Goal: Task Accomplishment & Management: Manage account settings

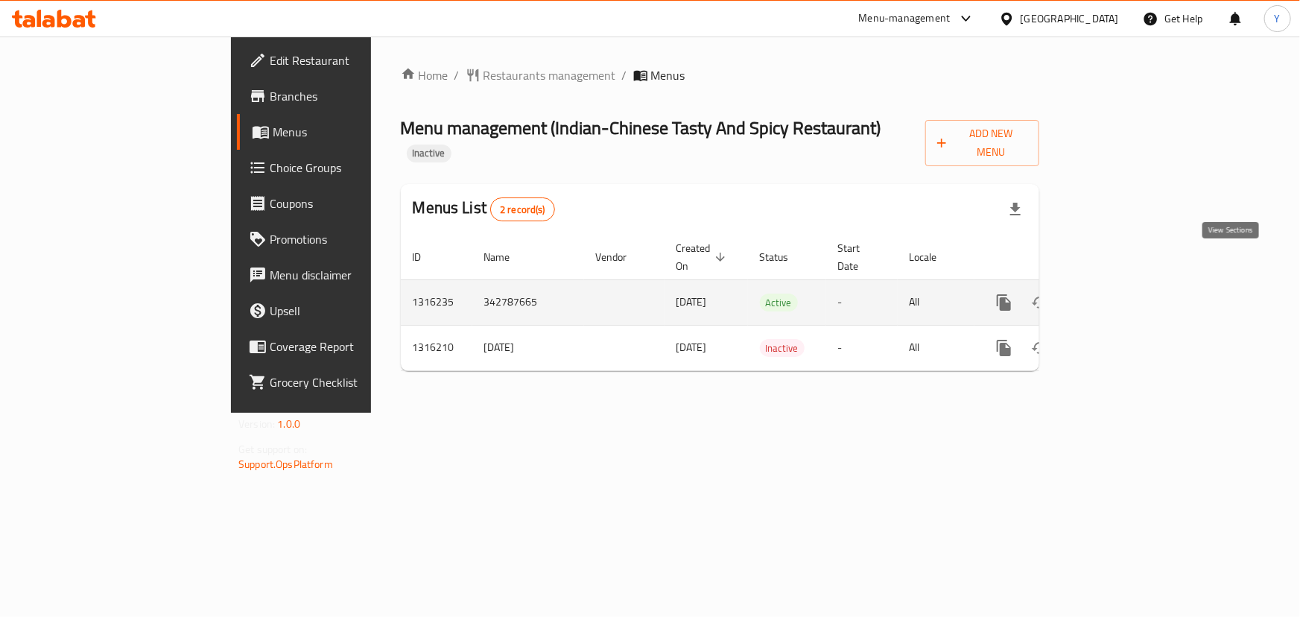
click at [1129, 284] on link "enhanced table" at bounding box center [1111, 302] width 36 height 36
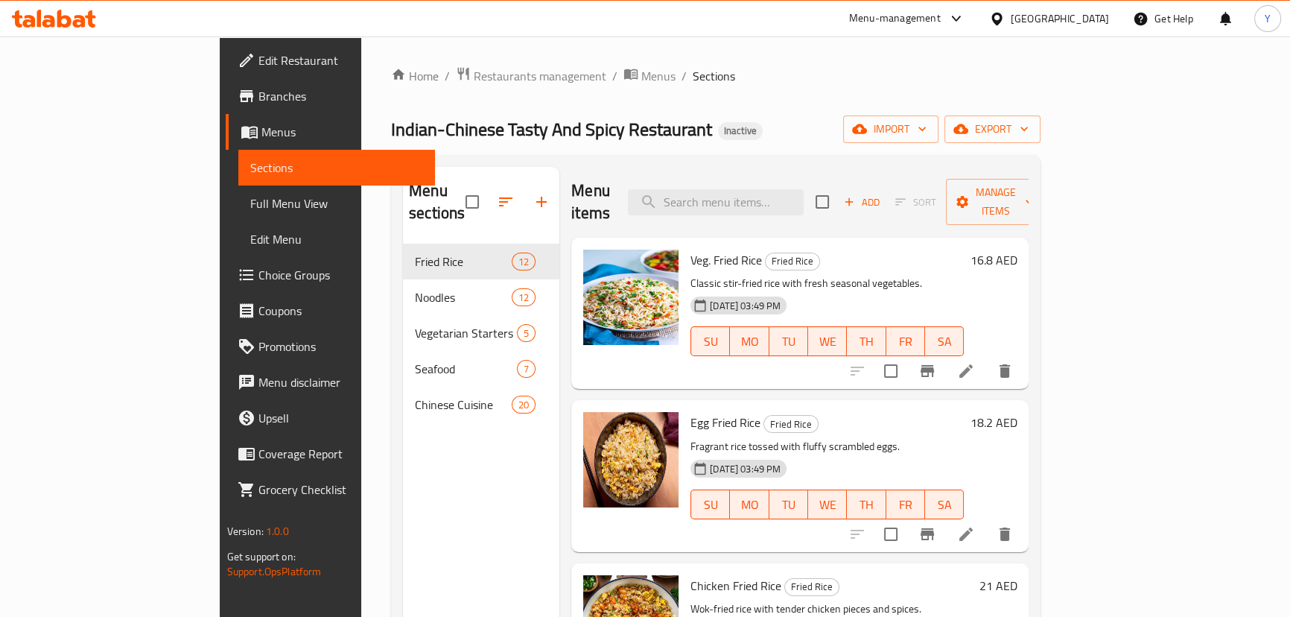
drag, startPoint x: 126, startPoint y: 200, endPoint x: 148, endPoint y: 21, distance: 180.1
click at [250, 200] on span "Full Menu View" at bounding box center [336, 203] width 173 height 18
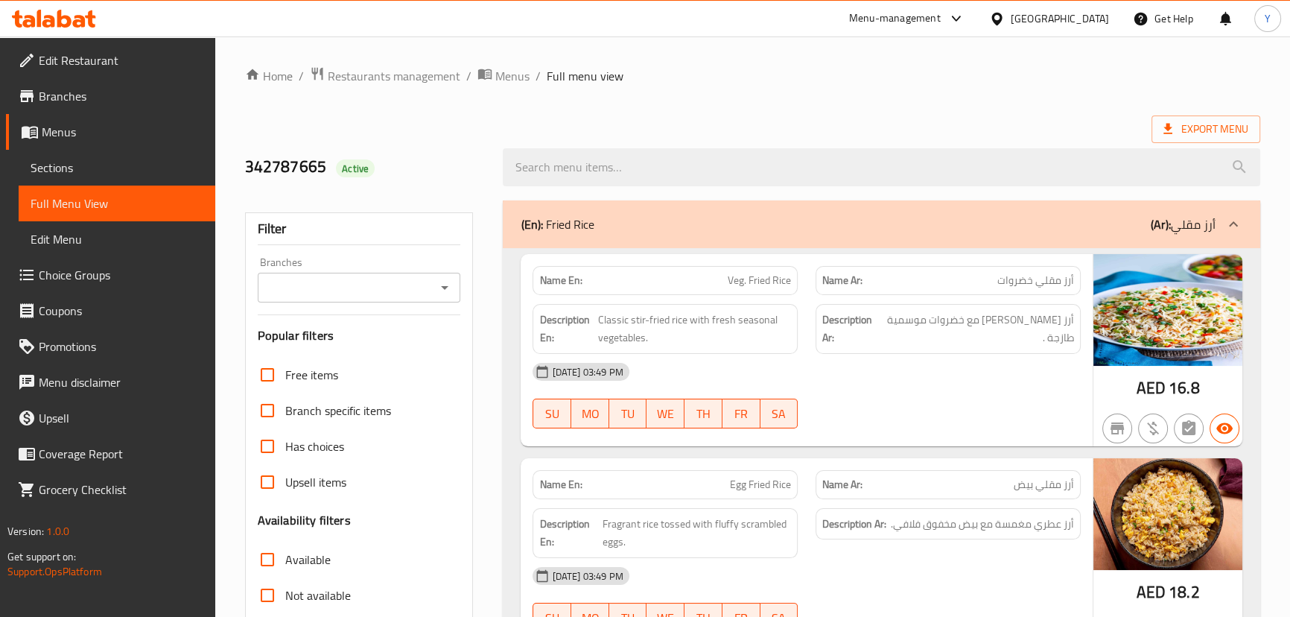
click at [1168, 340] on img at bounding box center [1167, 310] width 149 height 112
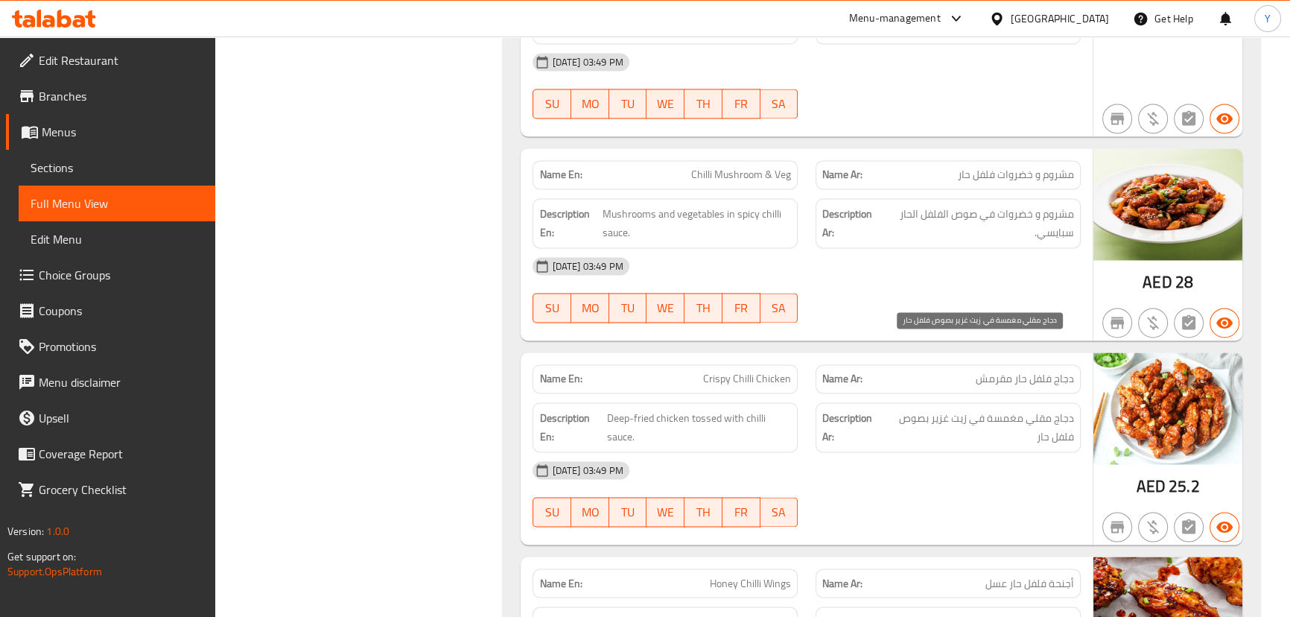
click at [1007, 409] on span "دجاج مقلي مغمسة في زيت غزير بصوص فلفل حار" at bounding box center [978, 427] width 191 height 36
drag, startPoint x: 1007, startPoint y: 346, endPoint x: 567, endPoint y: 226, distance: 456.4
click at [933, 402] on div "Description Ar: دجاج مقلي مغمسة في زيت غزير بصوص فلفل حار" at bounding box center [947, 427] width 265 height 50
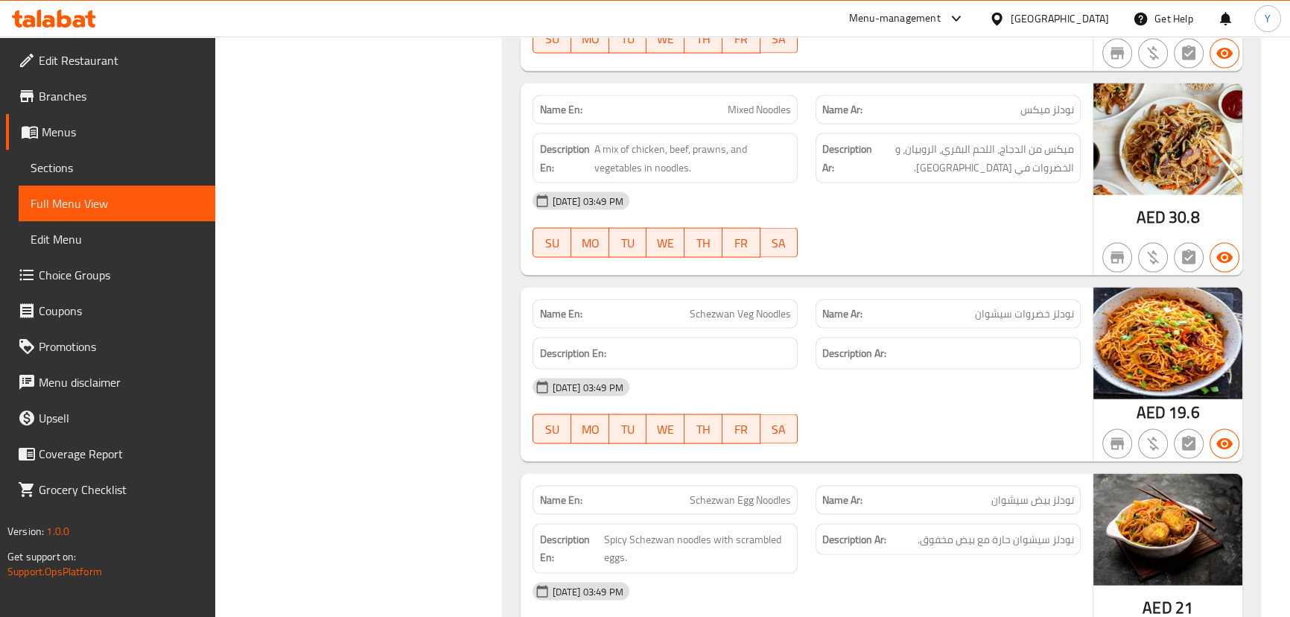
click at [751, 369] on div "Name En: Schezwan Veg Noodles Name Ar: نودلز خضروات سيشوان Description En: Desc…" at bounding box center [806, 374] width 571 height 174
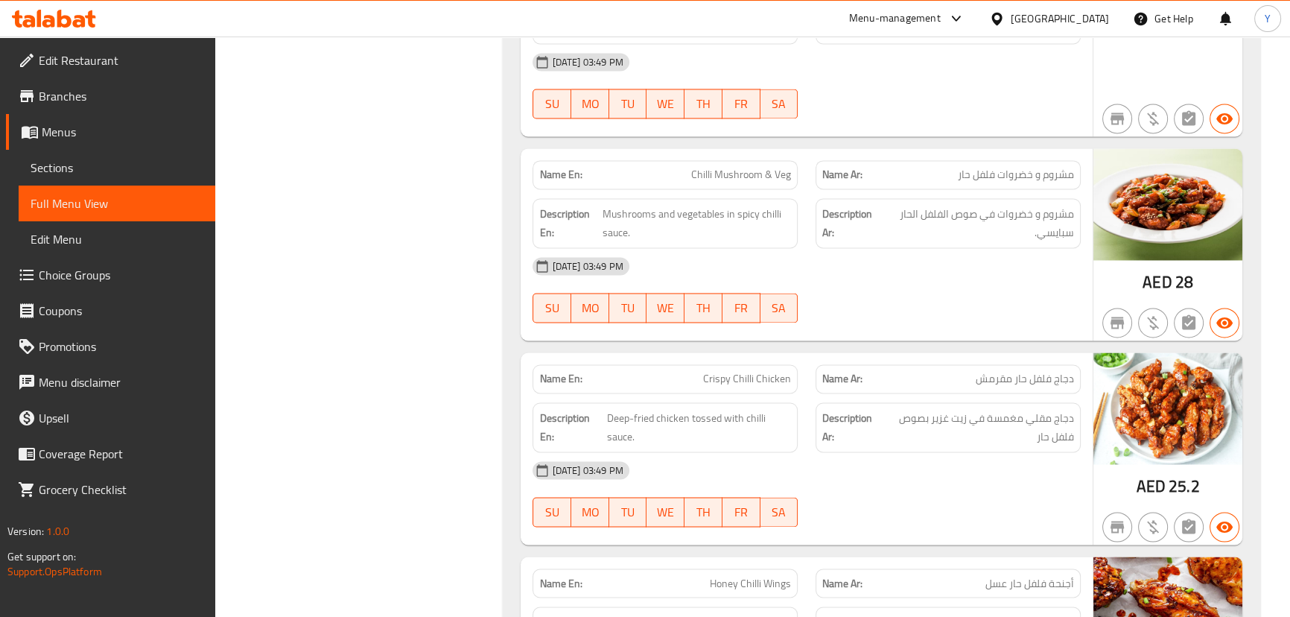
click at [1101, 395] on div "AED 25.2" at bounding box center [1167, 448] width 149 height 192
click at [834, 452] on div "07-10-2025 03:49 PM" at bounding box center [806, 470] width 565 height 36
click at [757, 452] on div "07-10-2025 03:49 PM" at bounding box center [806, 470] width 565 height 36
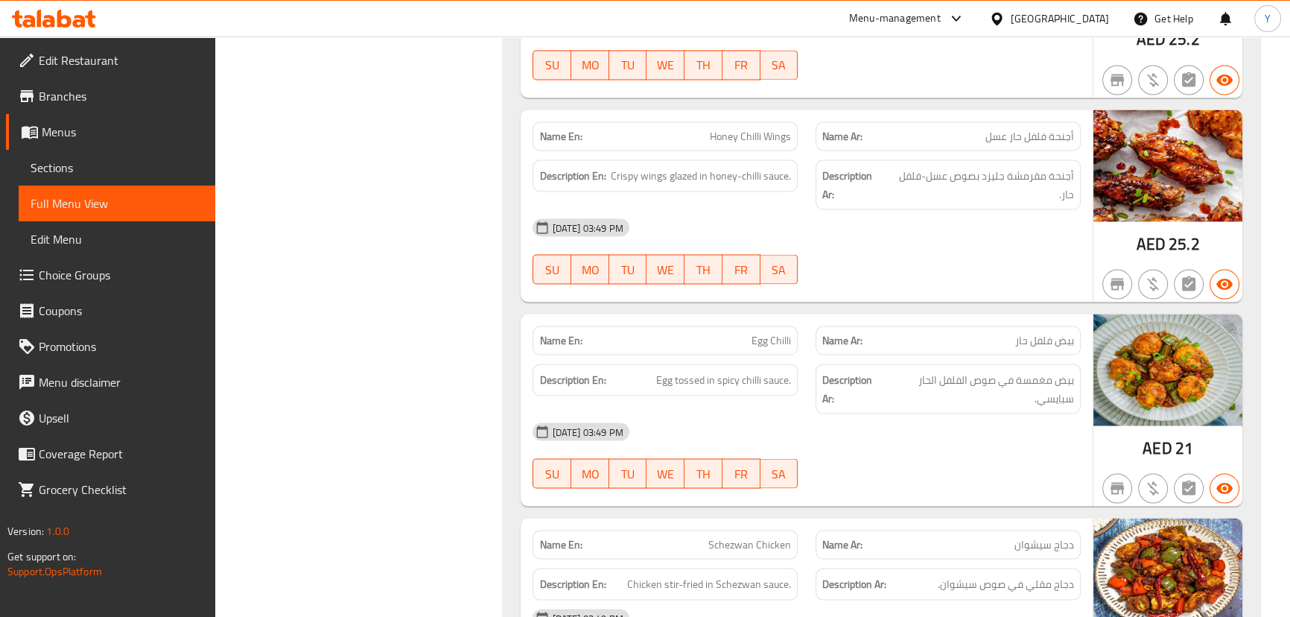
scroll to position [11173, 0]
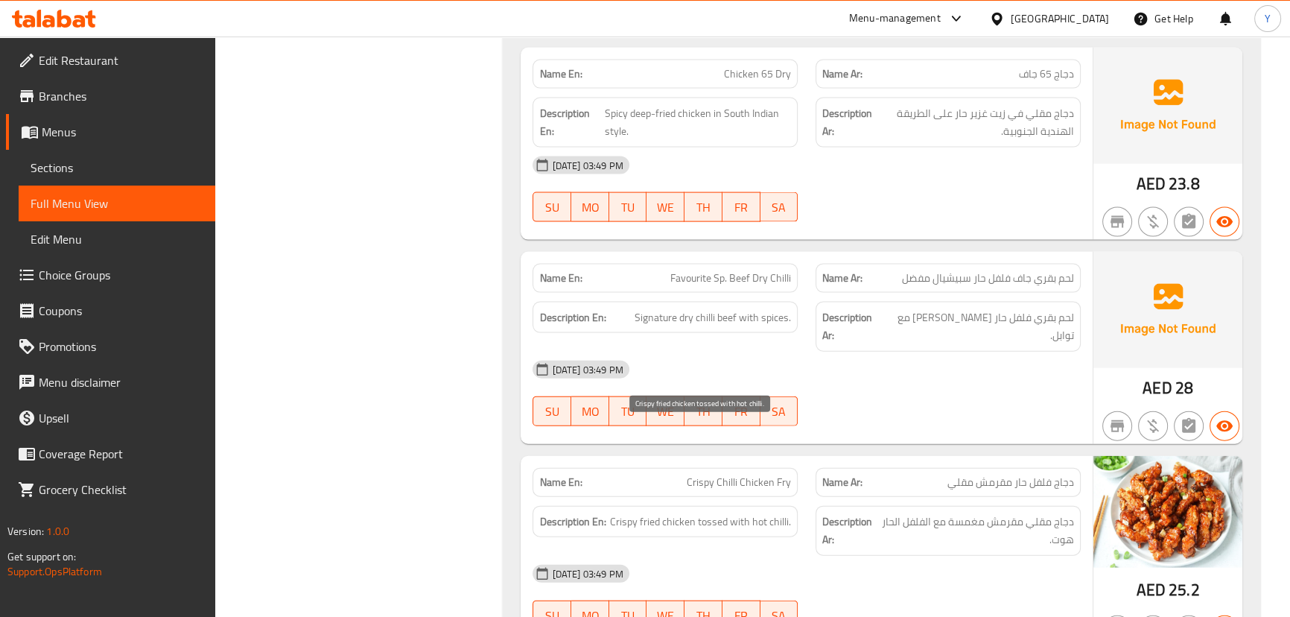
click at [714, 512] on span "Crispy fried chicken tossed with hot chilli." at bounding box center [700, 521] width 181 height 19
copy span "tossed"
click at [990, 352] on div "07-10-2025 03:49 PM SU MO TU WE TH FR SA" at bounding box center [806, 393] width 565 height 83
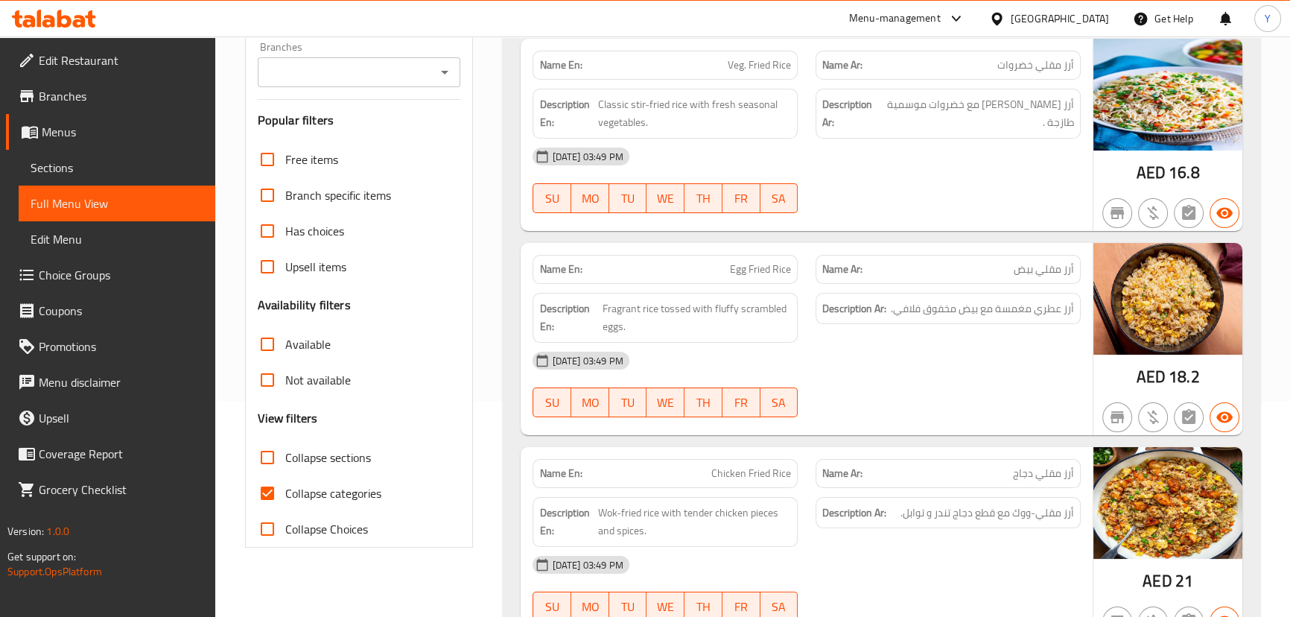
scroll to position [2725, 0]
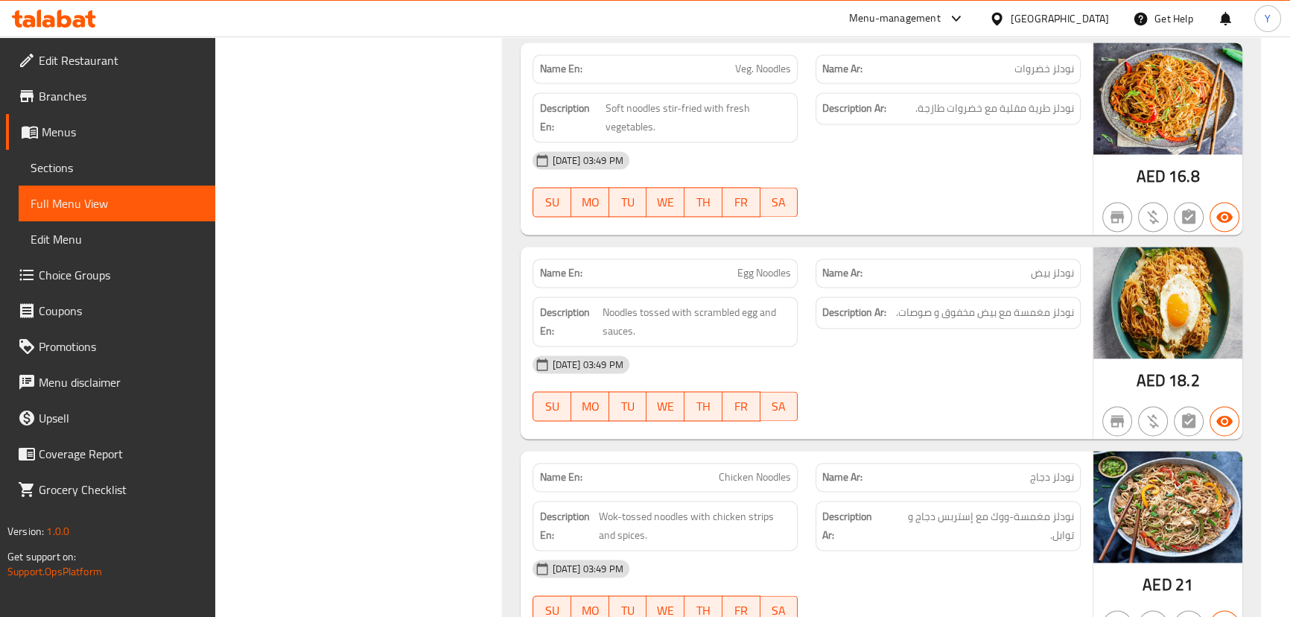
click at [729, 382] on div "SU MO TU WE TH FR SA" at bounding box center [665, 406] width 283 height 48
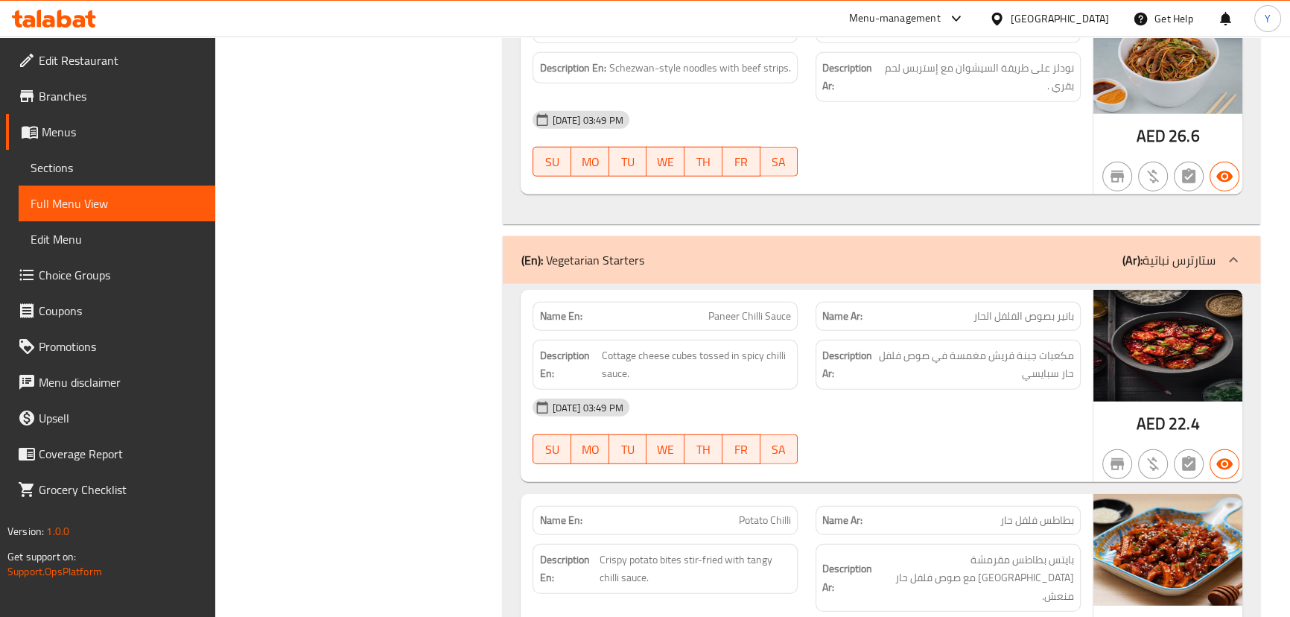
click at [798, 372] on div "Description En: Cottage cheese cubes tossed in spicy chilli sauce." at bounding box center [665, 365] width 283 height 68
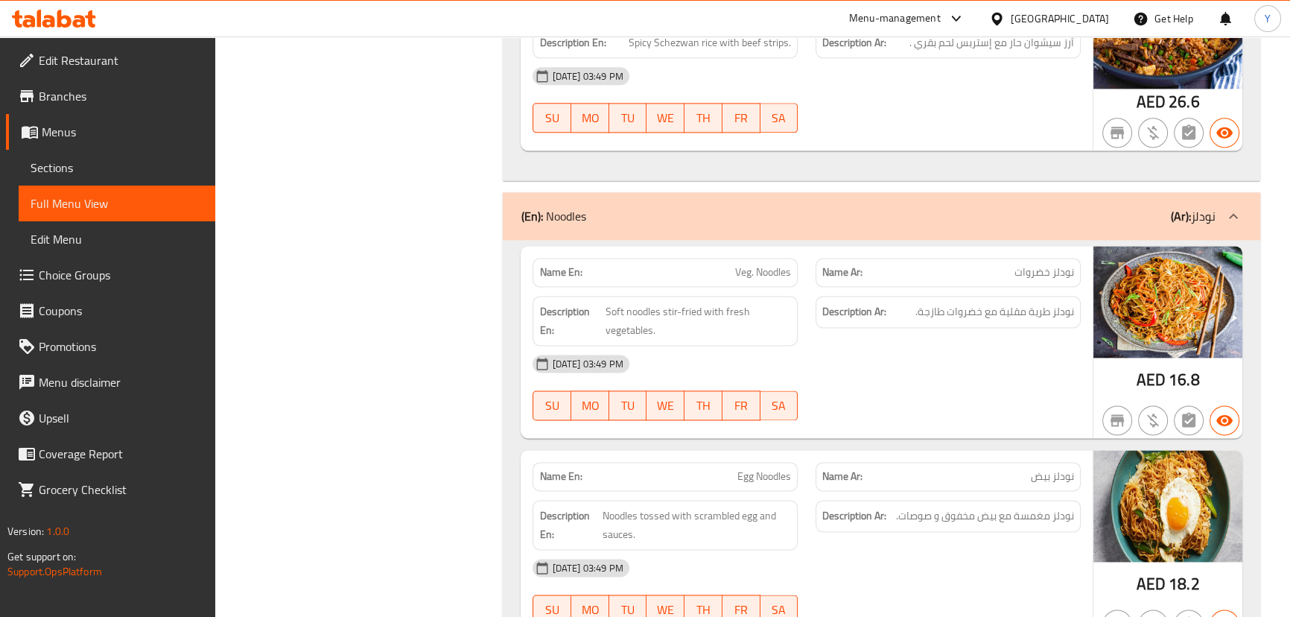
click at [817, 423] on div at bounding box center [948, 420] width 283 height 18
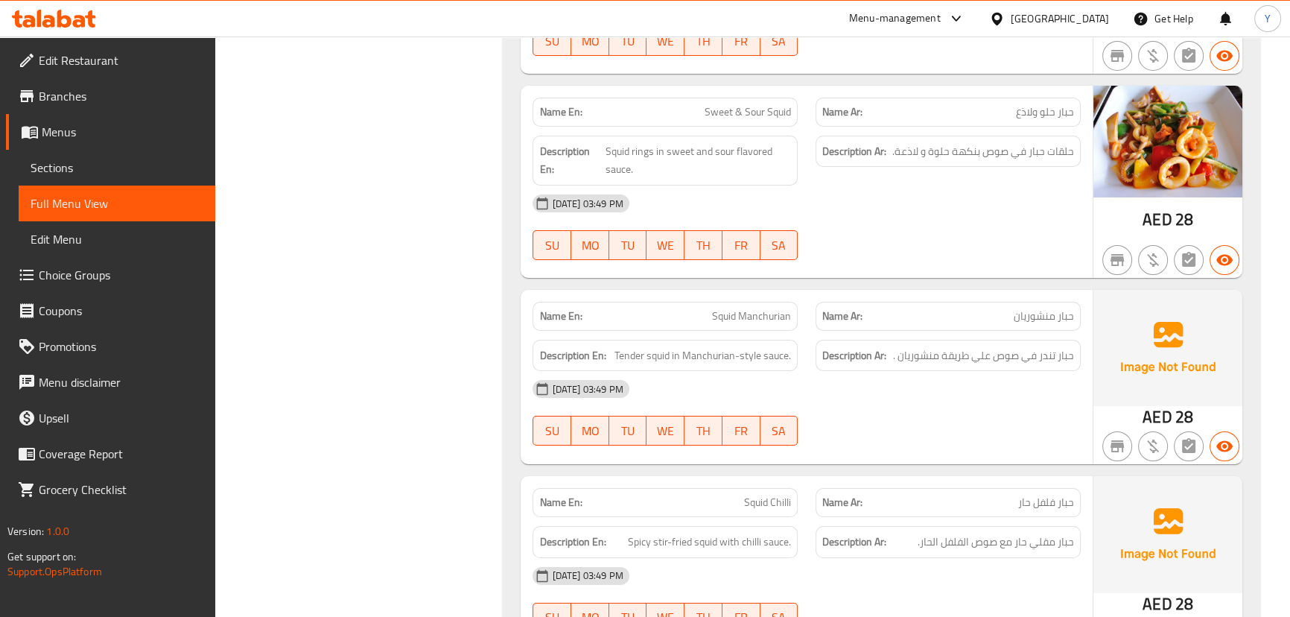
click at [895, 371] on div "07-10-2025 03:49 PM SU MO TU WE TH FR SA" at bounding box center [806, 412] width 565 height 83
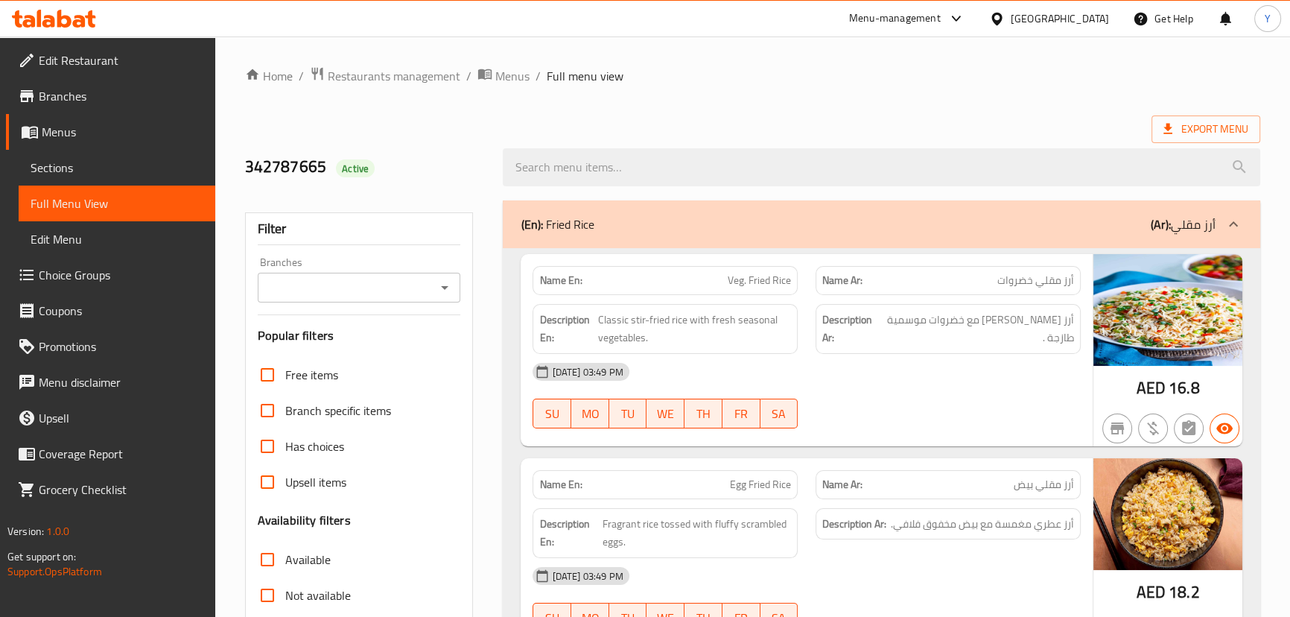
click at [833, 369] on div "07-10-2025 03:49 PM" at bounding box center [806, 372] width 565 height 36
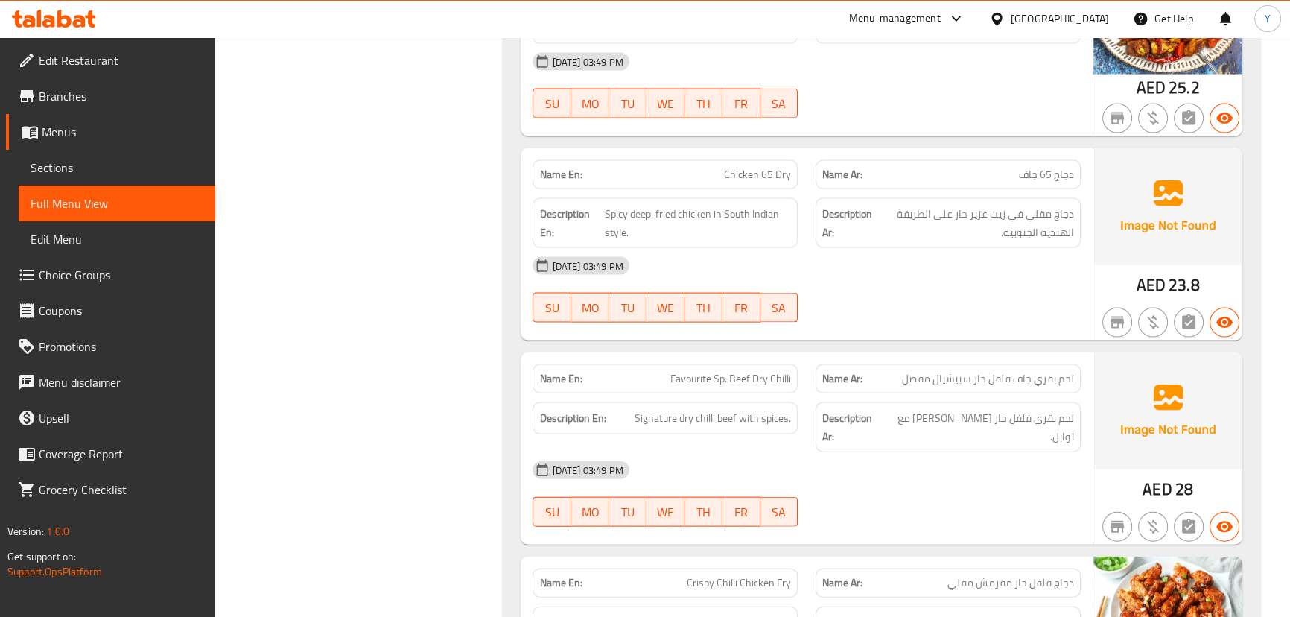
click at [719, 371] on span "Favourite Sp. Beef Dry Chilli" at bounding box center [730, 379] width 121 height 16
drag, startPoint x: 719, startPoint y: 306, endPoint x: 859, endPoint y: 255, distance: 149.6
click at [719, 371] on span "Favourite Sp. Beef Dry Chilli" at bounding box center [730, 379] width 121 height 16
copy span "Sp"
click at [945, 248] on div "07-10-2025 03:49 PM SU MO TU WE TH FR SA" at bounding box center [806, 289] width 565 height 83
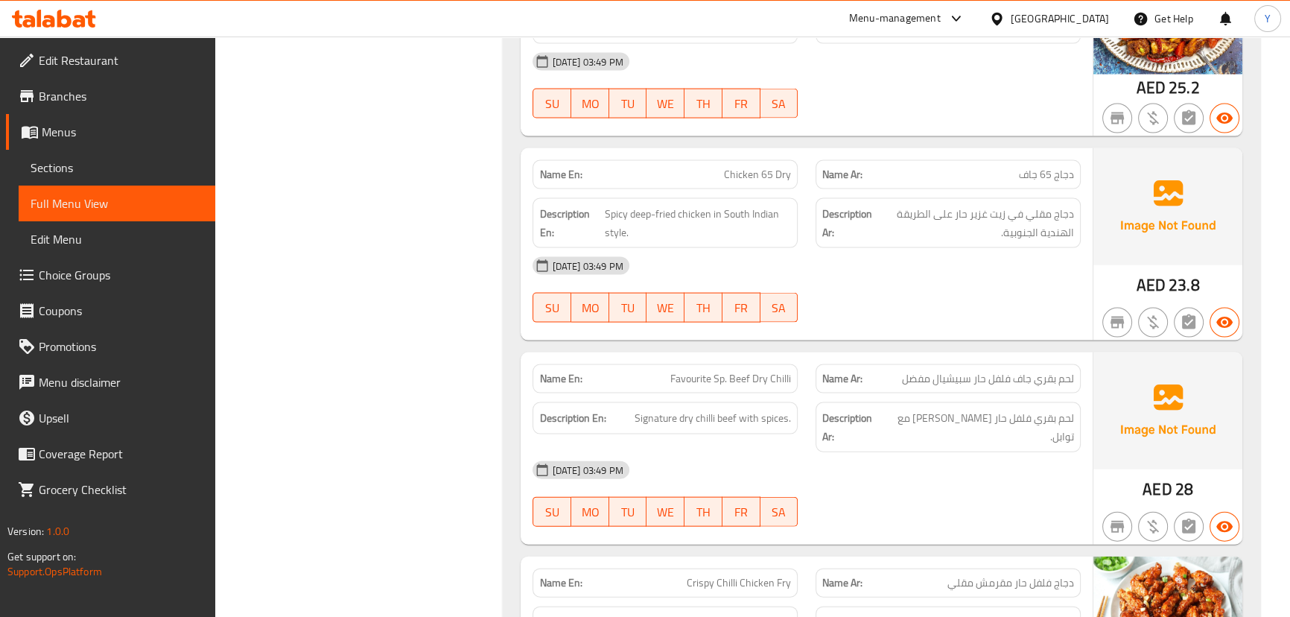
click at [922, 261] on div "Name En: Chicken 65 Dry Name Ar: دجاج 65 جاف Description En: Spicy deep-fried c…" at bounding box center [806, 244] width 571 height 192
click at [865, 364] on div "Name Ar: لحم بقري جاف فلفل حار سبيشيال مفضل" at bounding box center [947, 378] width 265 height 29
click at [886, 452] on div "07-10-2025 03:49 PM SU MO TU WE TH FR SA" at bounding box center [806, 493] width 565 height 83
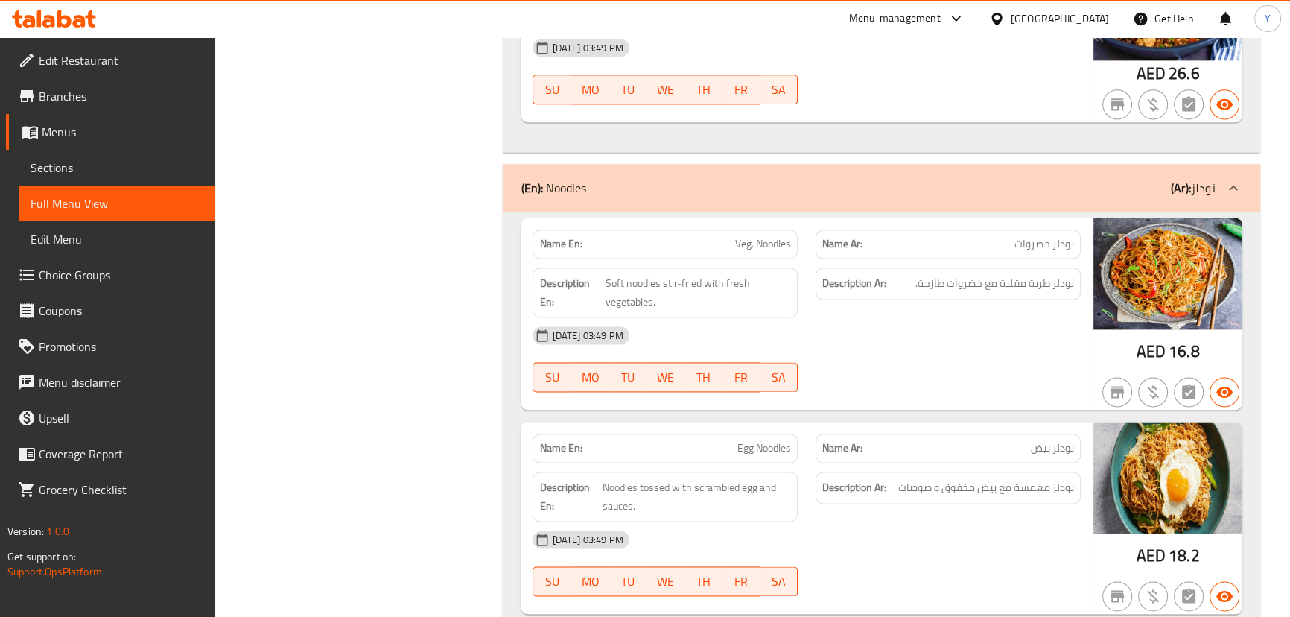
scroll to position [0, 0]
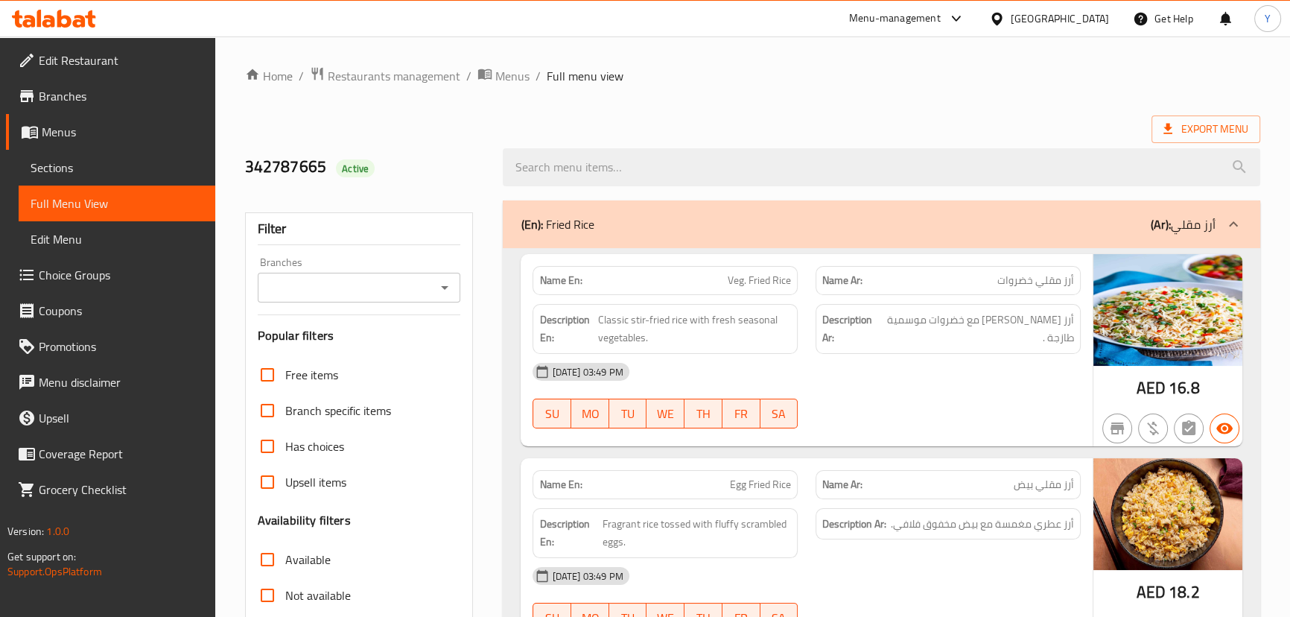
drag, startPoint x: 972, startPoint y: 457, endPoint x: 1055, endPoint y: 57, distance: 407.7
click at [1216, 121] on span "Export Menu" at bounding box center [1205, 129] width 85 height 19
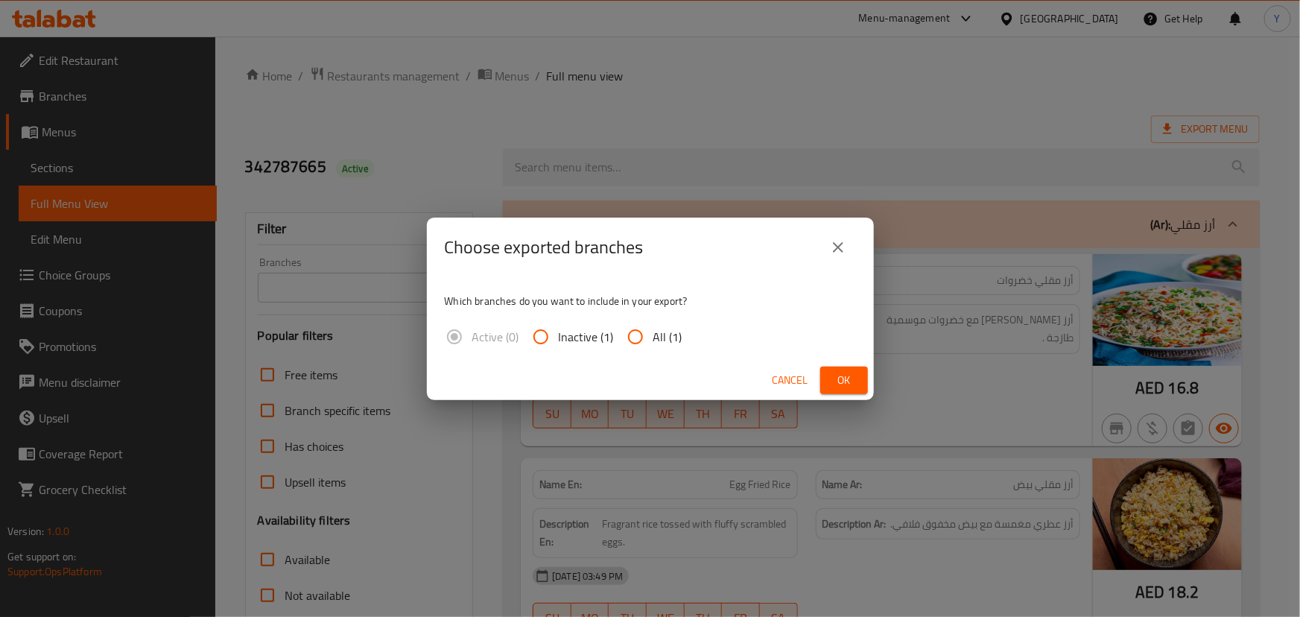
click at [850, 376] on span "Ok" at bounding box center [844, 380] width 24 height 19
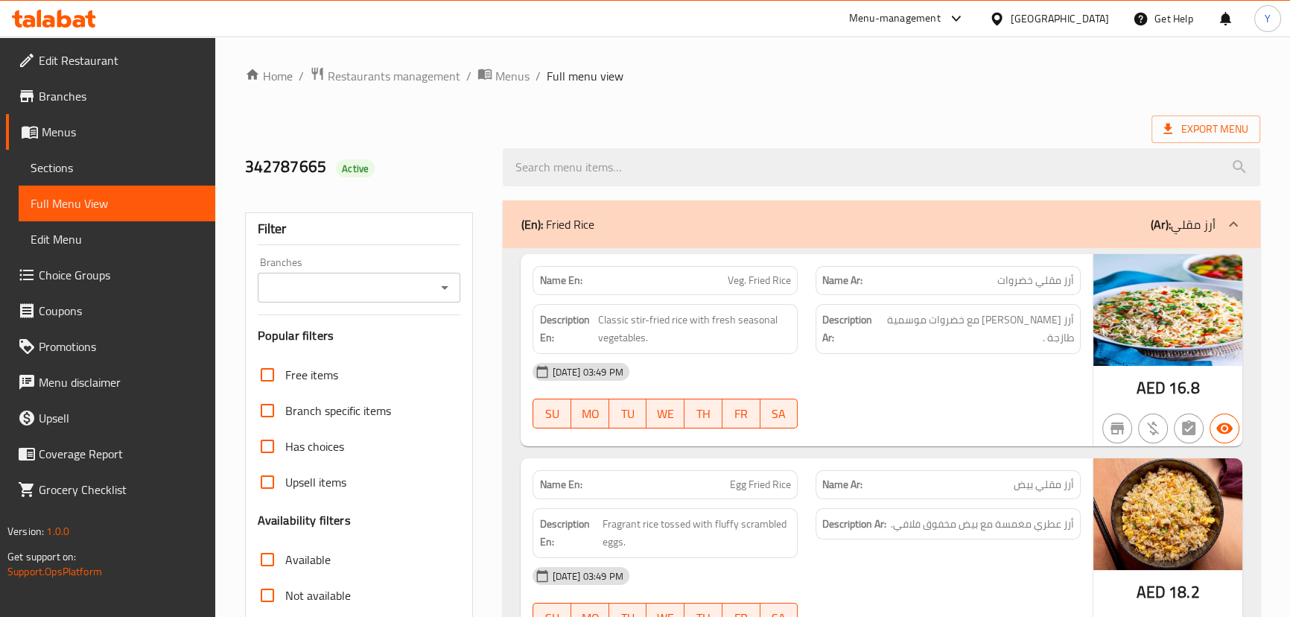
click at [1200, 145] on div at bounding box center [881, 167] width 775 height 56
click at [1206, 136] on span "Export Menu" at bounding box center [1205, 129] width 85 height 19
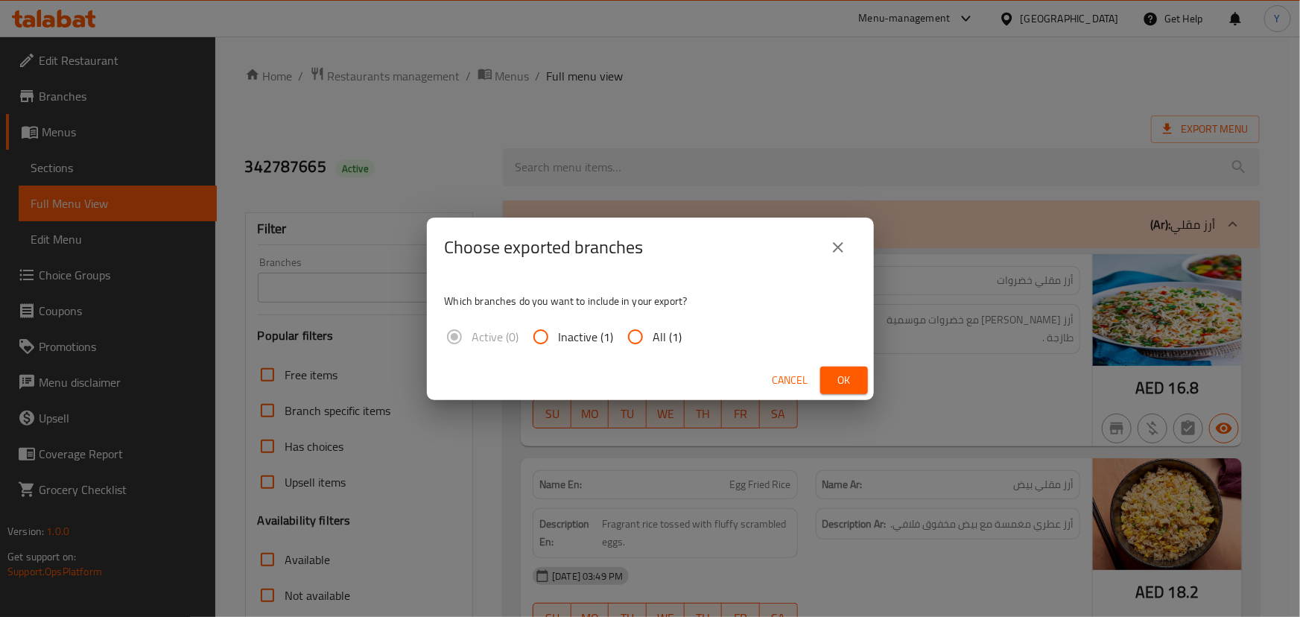
click at [842, 251] on icon "close" at bounding box center [838, 247] width 10 height 10
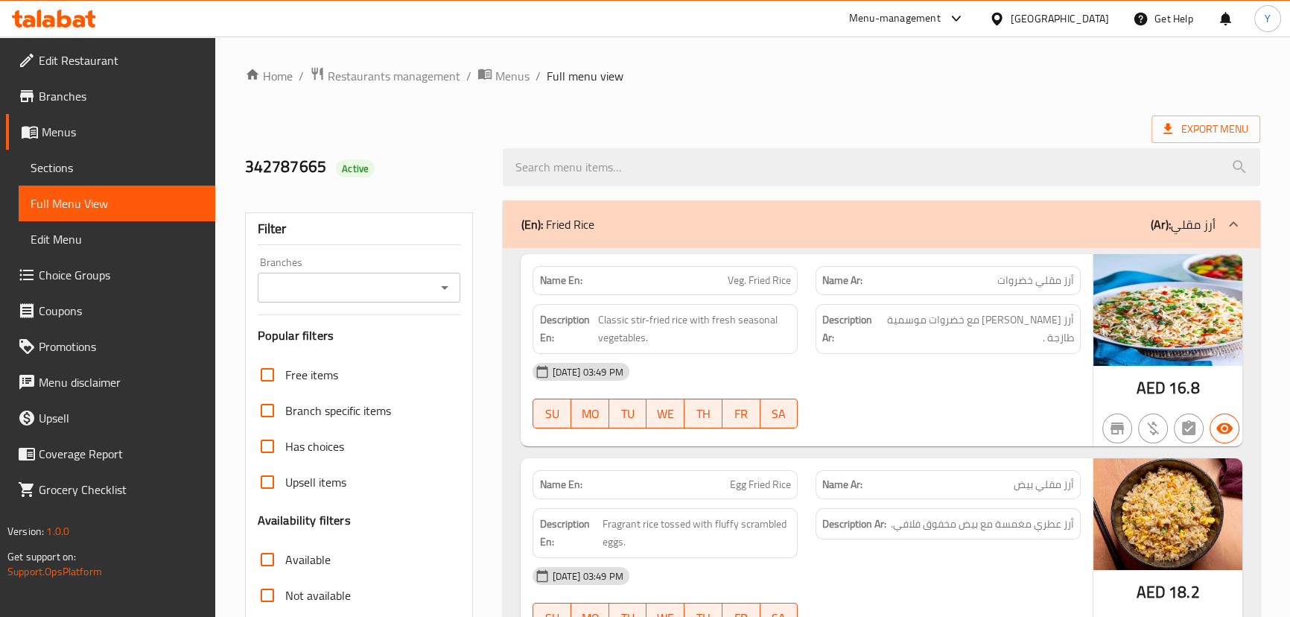
click at [64, 10] on icon at bounding box center [54, 19] width 84 height 18
click at [63, 22] on icon at bounding box center [54, 19] width 84 height 18
click at [52, 102] on span "Branches" at bounding box center [121, 96] width 165 height 18
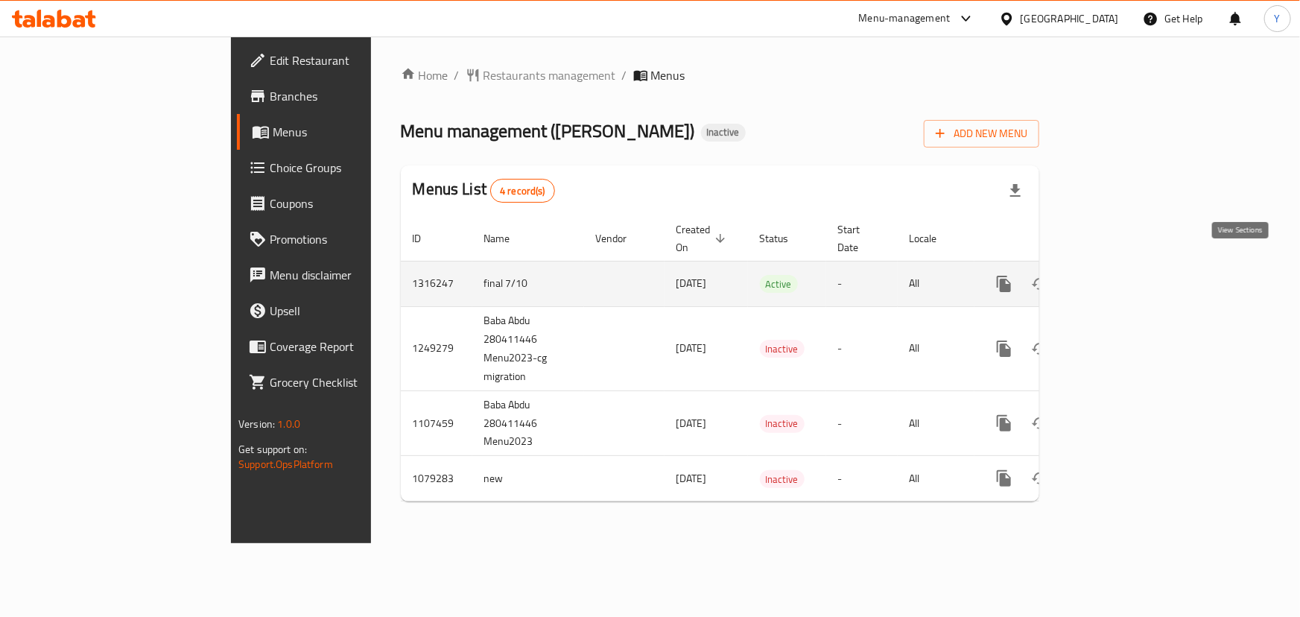
click at [1120, 275] on icon "enhanced table" at bounding box center [1111, 284] width 18 height 18
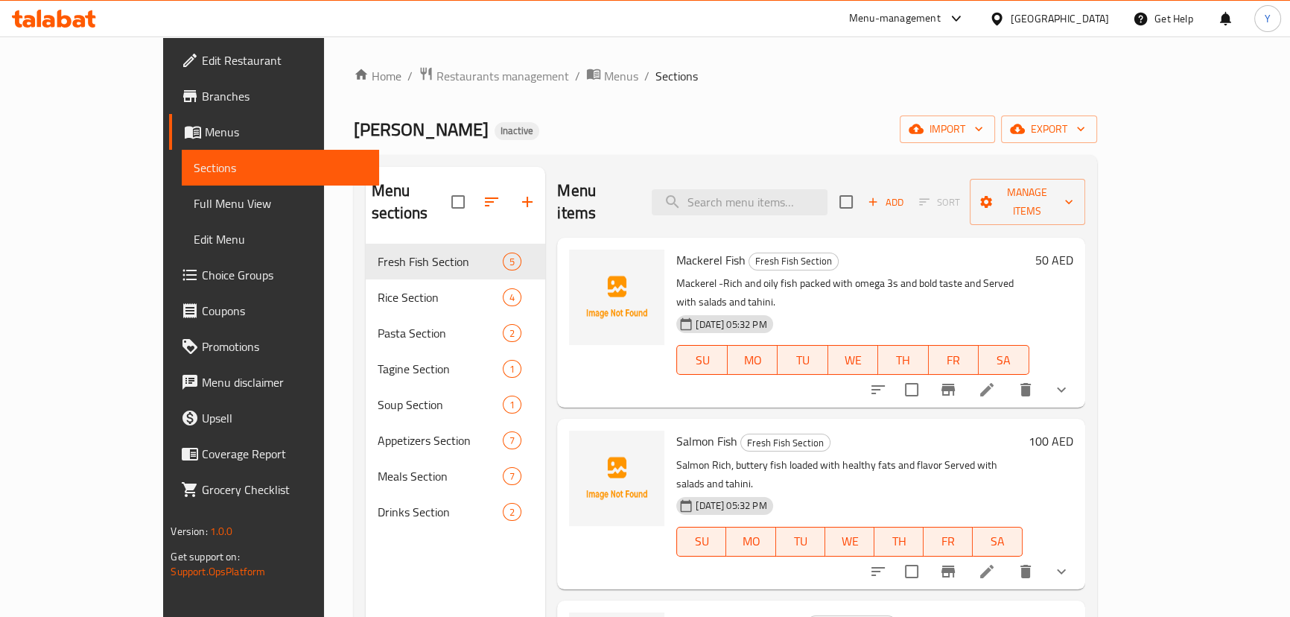
drag, startPoint x: 93, startPoint y: 202, endPoint x: 492, endPoint y: 0, distance: 446.6
click at [194, 202] on span "Full Menu View" at bounding box center [280, 203] width 173 height 18
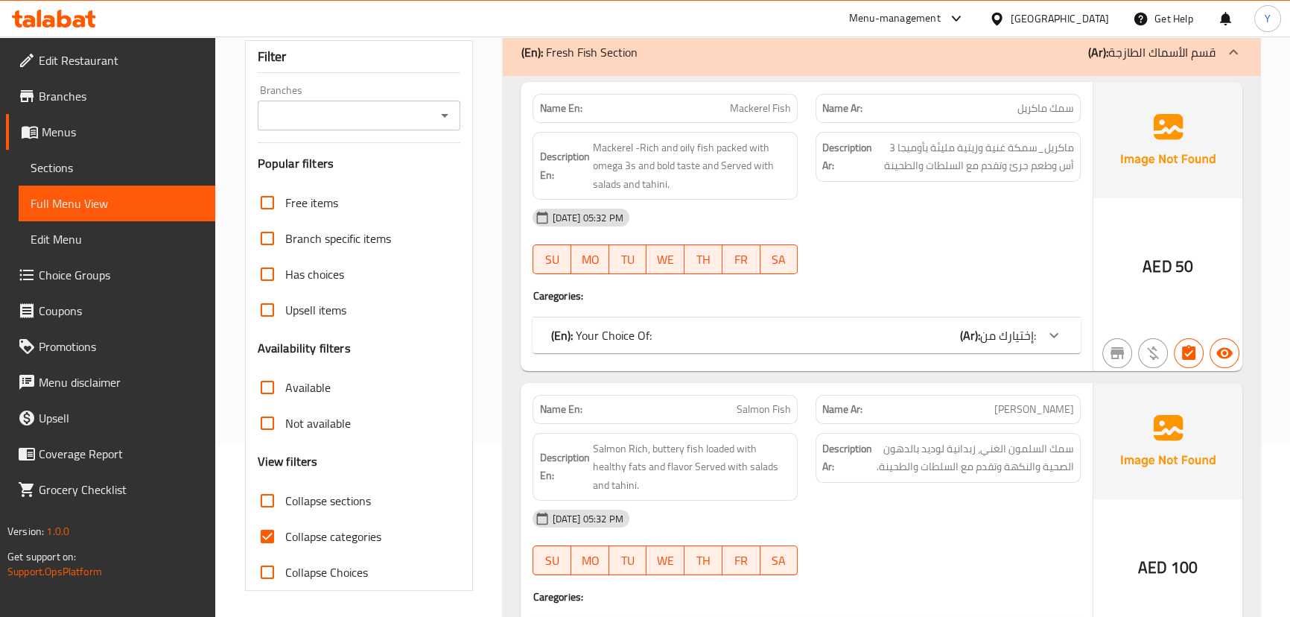
scroll to position [338, 0]
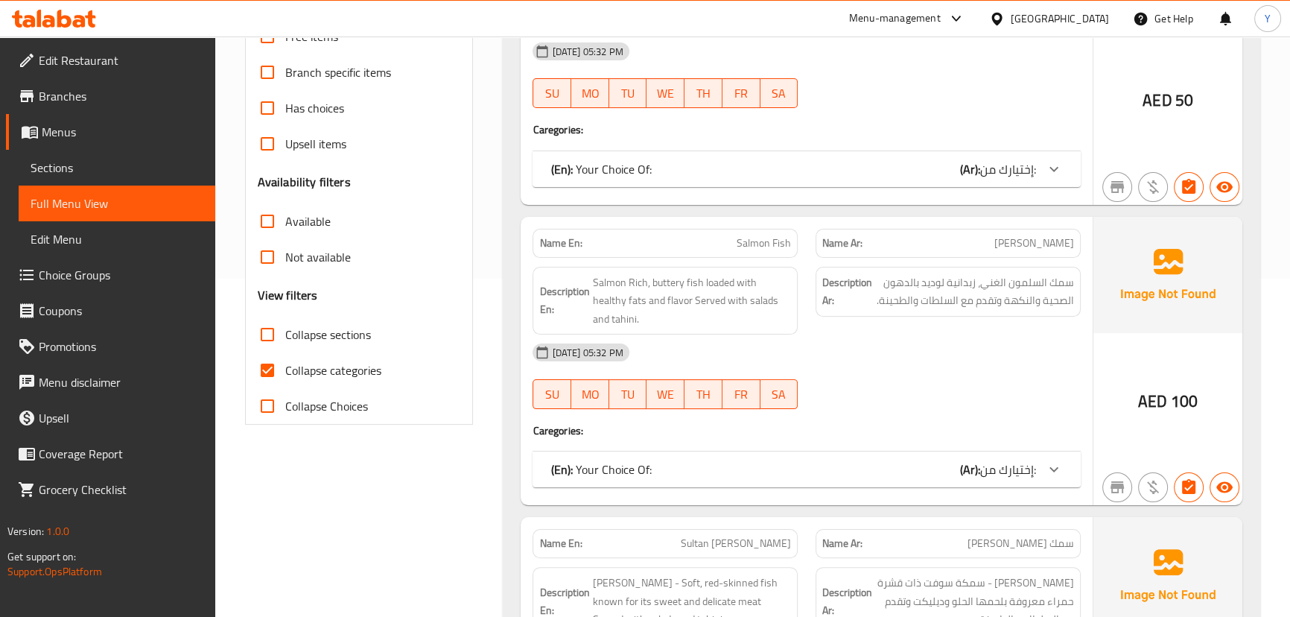
click at [273, 336] on input "Collapse sections" at bounding box center [267, 335] width 36 height 36
checkbox input "true"
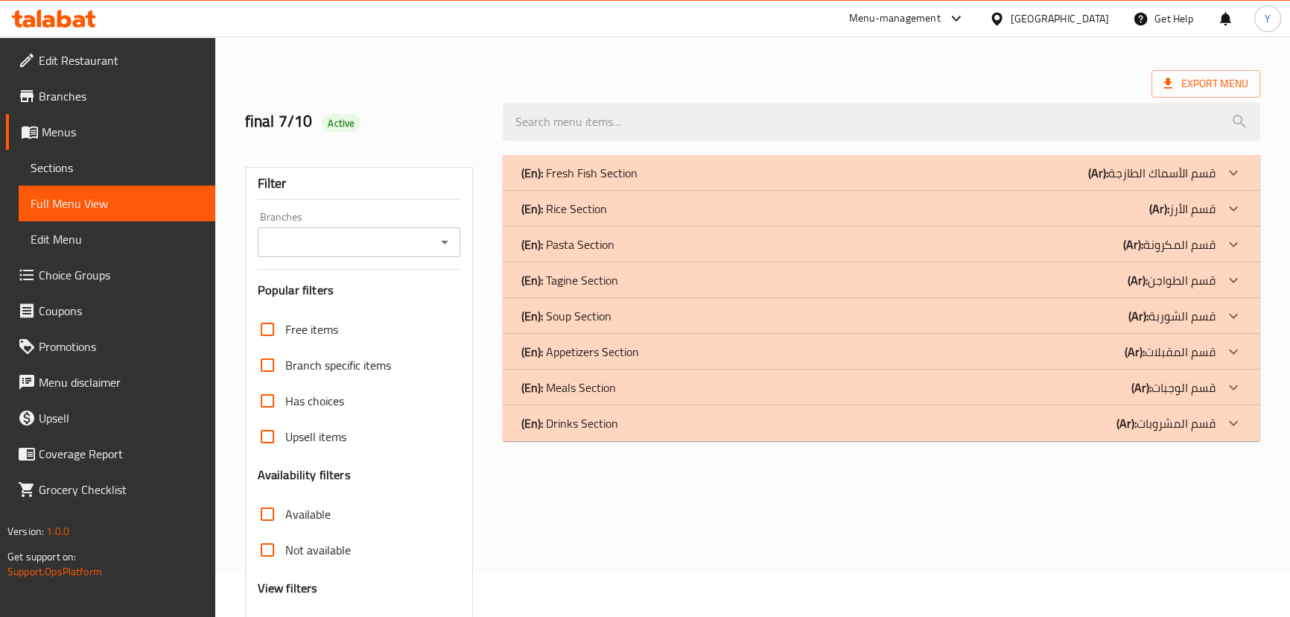
scroll to position [0, 0]
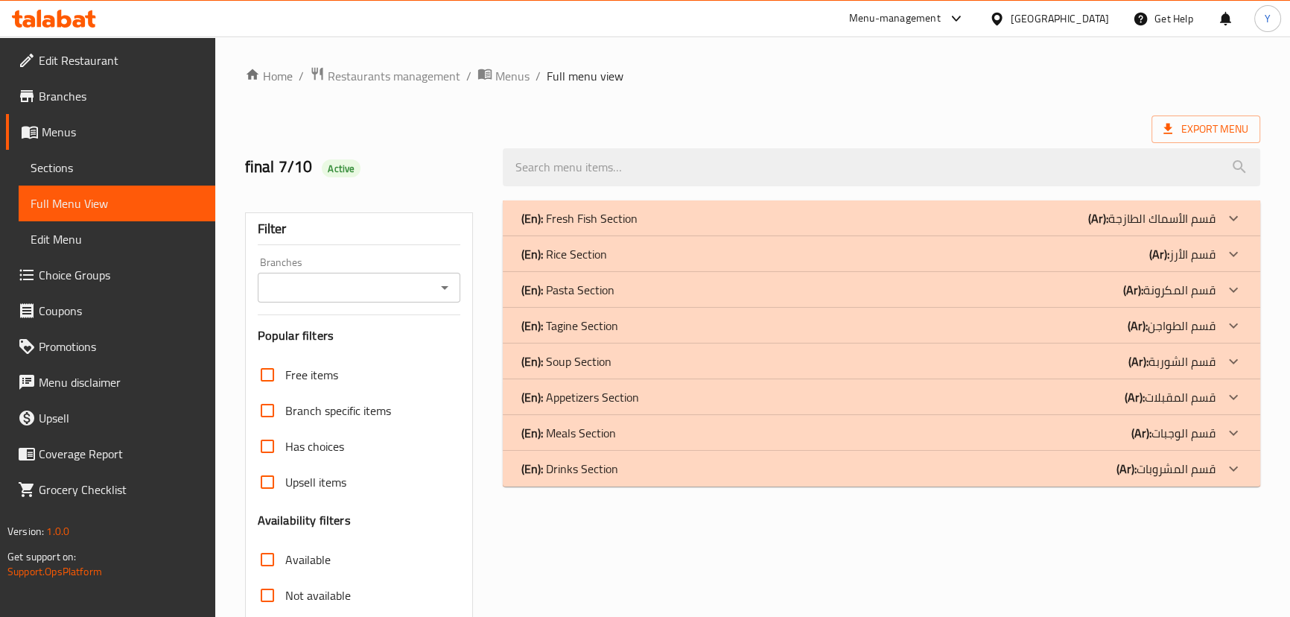
click at [1122, 212] on p "(Ar): قسم الأسماك الطازجة" at bounding box center [1151, 218] width 127 height 18
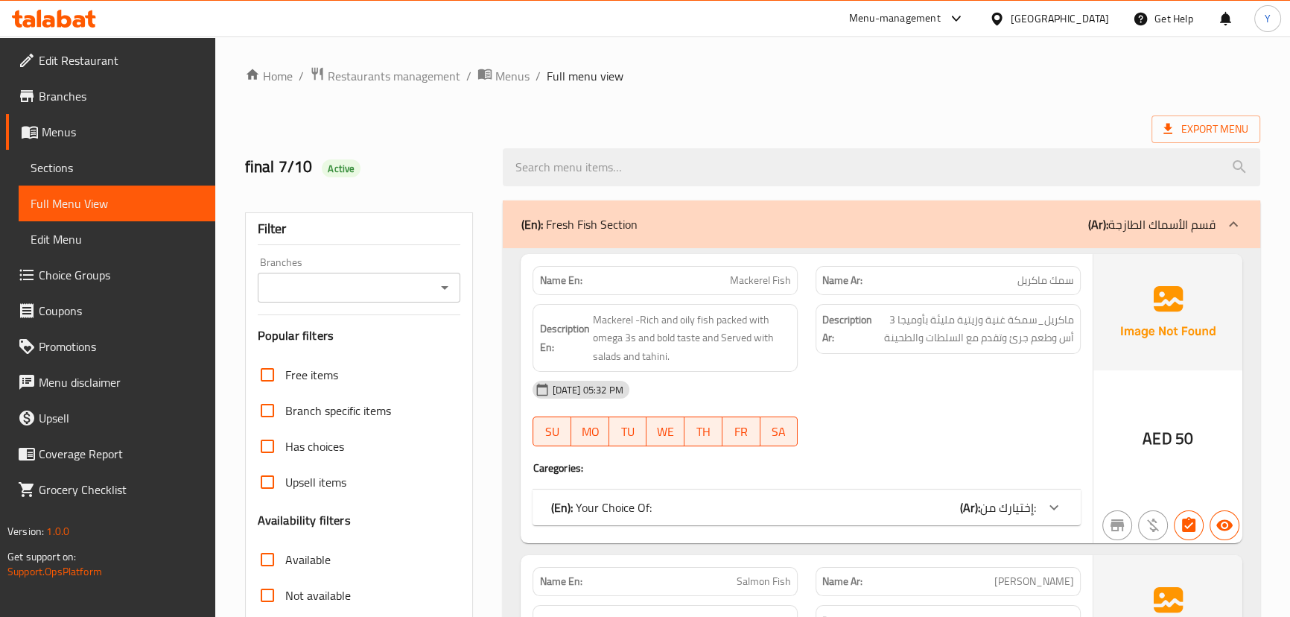
click at [1035, 388] on div "07-10-2025 05:32 PM" at bounding box center [806, 390] width 565 height 36
click at [1080, 410] on div "07-10-2025 05:32 PM SU MO TU WE TH FR SA" at bounding box center [806, 413] width 565 height 83
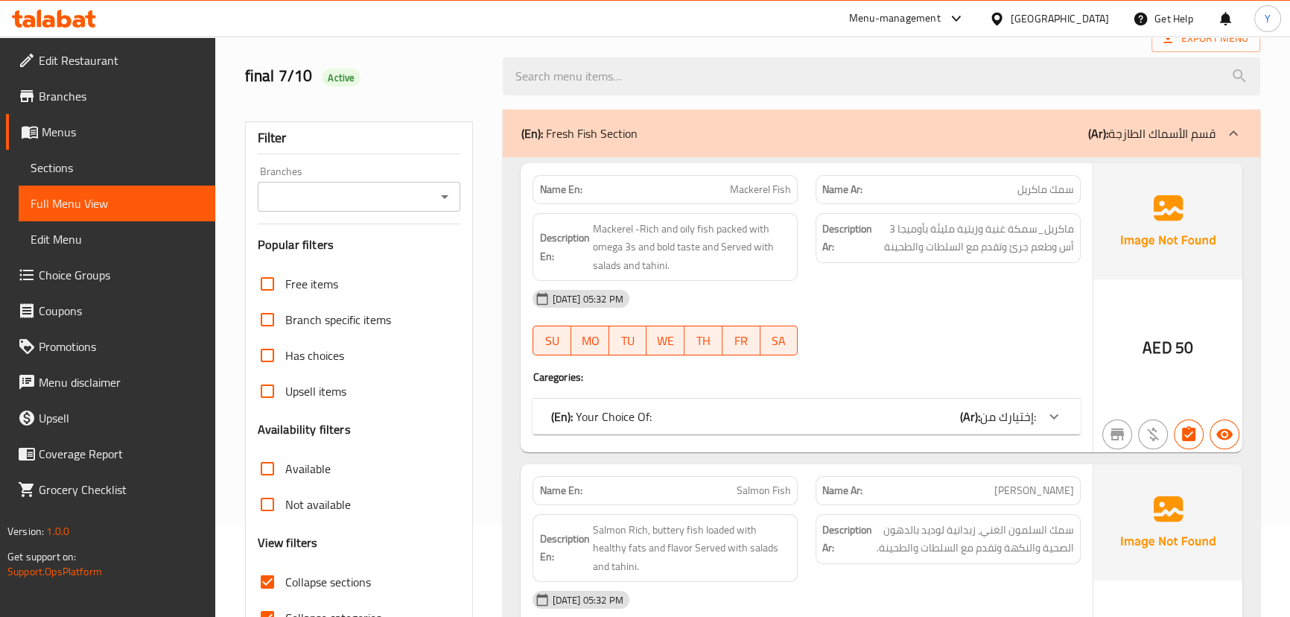
scroll to position [67, 0]
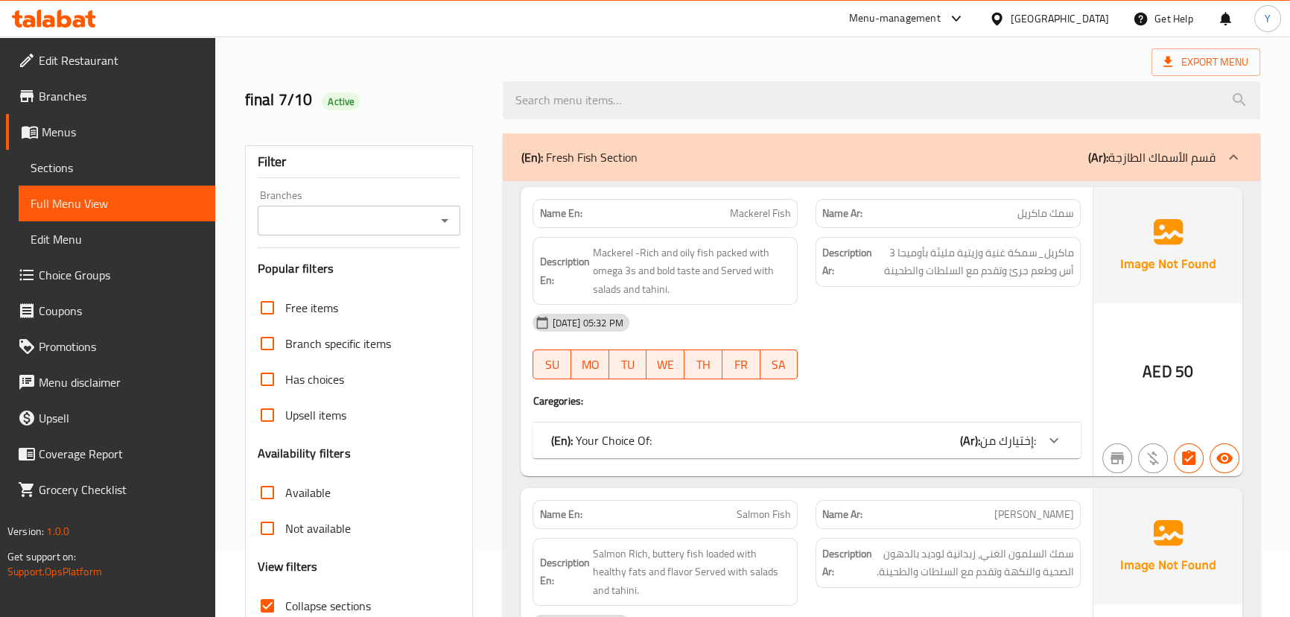
drag, startPoint x: 1132, startPoint y: 317, endPoint x: 1095, endPoint y: 353, distance: 51.6
click at [1132, 317] on div "AED 50" at bounding box center [1167, 331] width 149 height 289
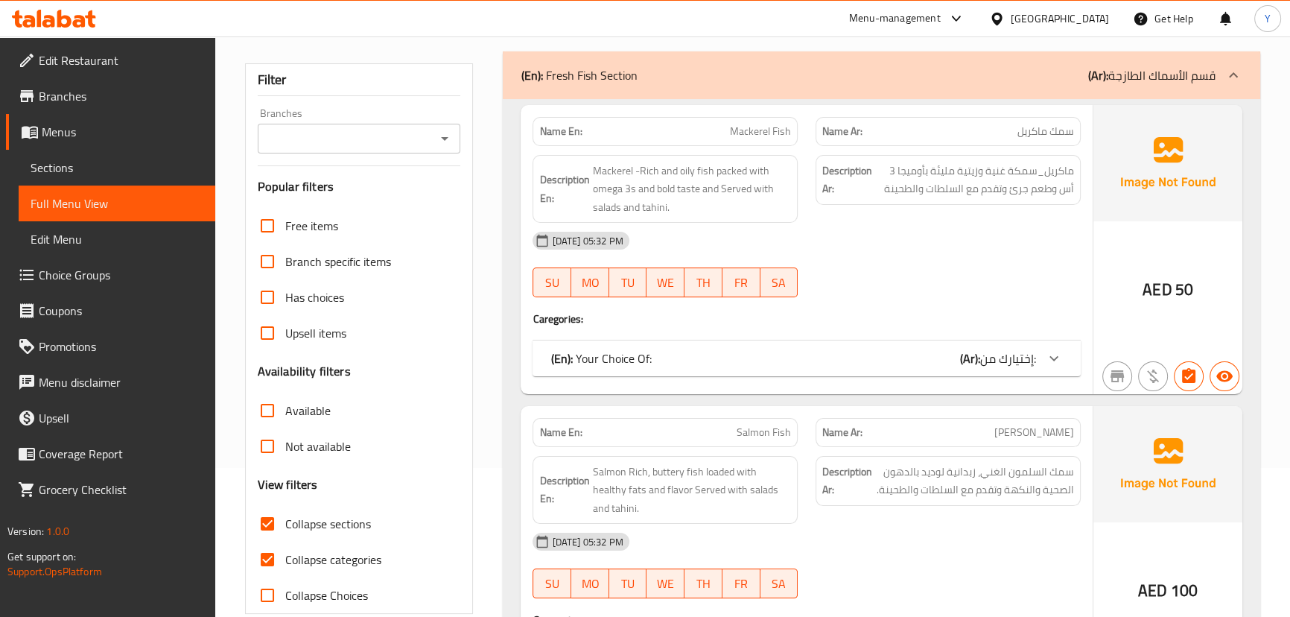
scroll to position [338, 0]
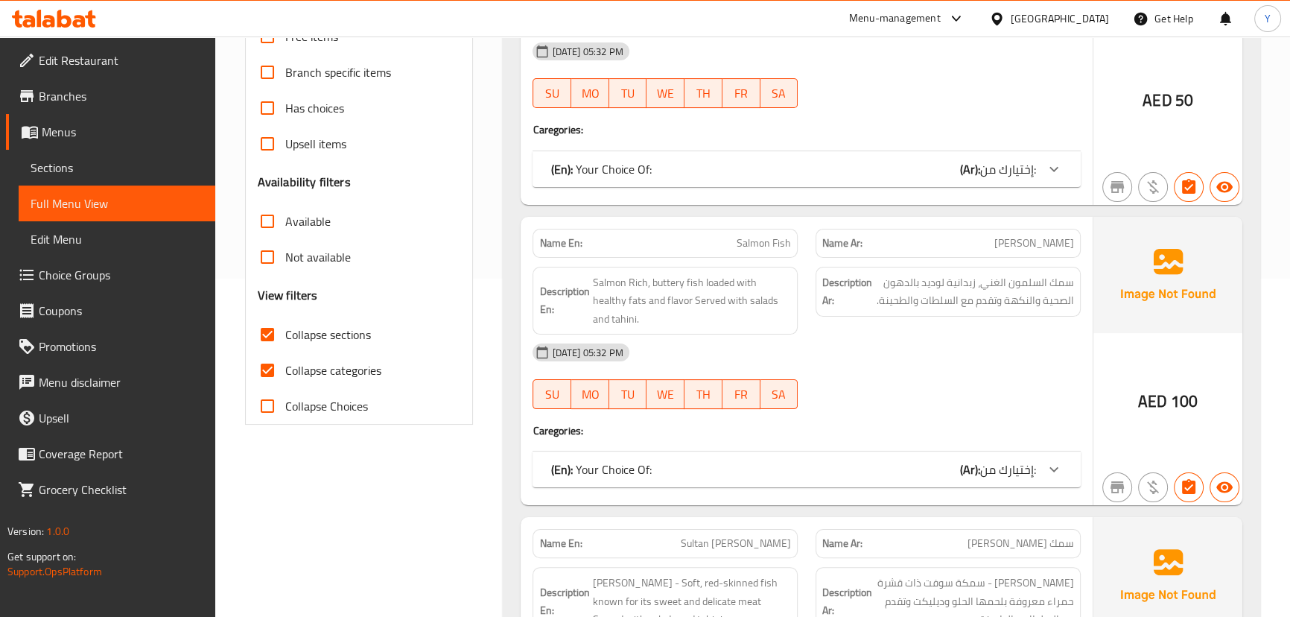
click at [1005, 334] on div "07-10-2025 05:32 PM" at bounding box center [806, 352] width 565 height 36
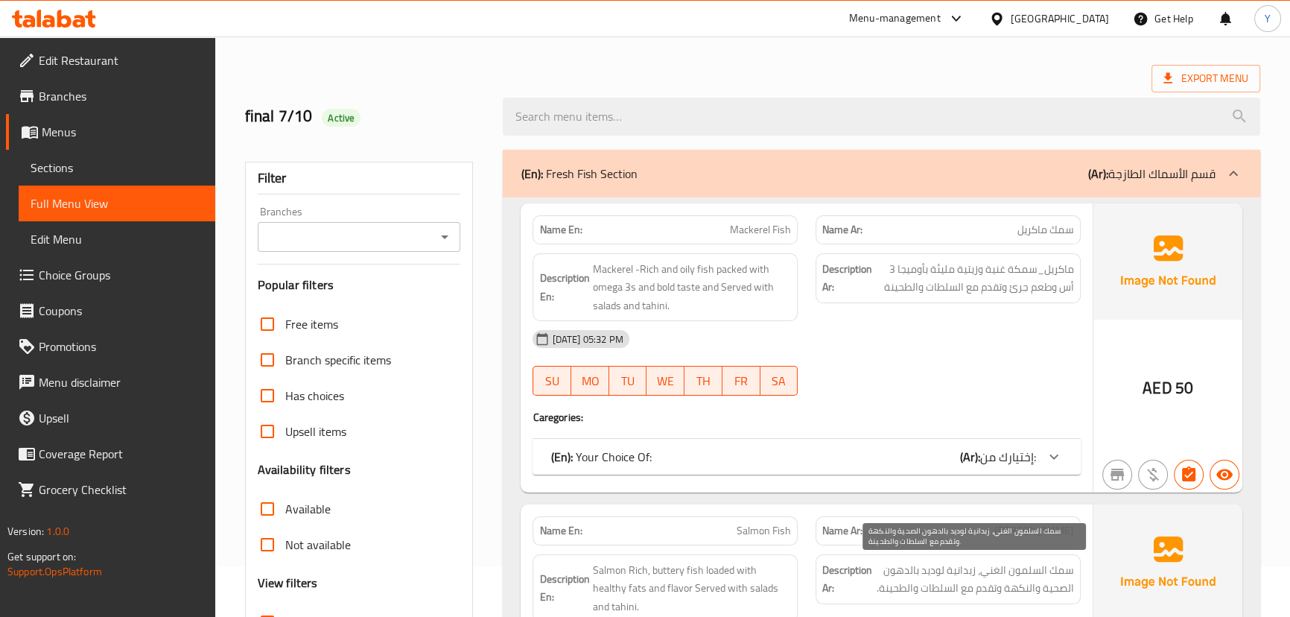
scroll to position [0, 0]
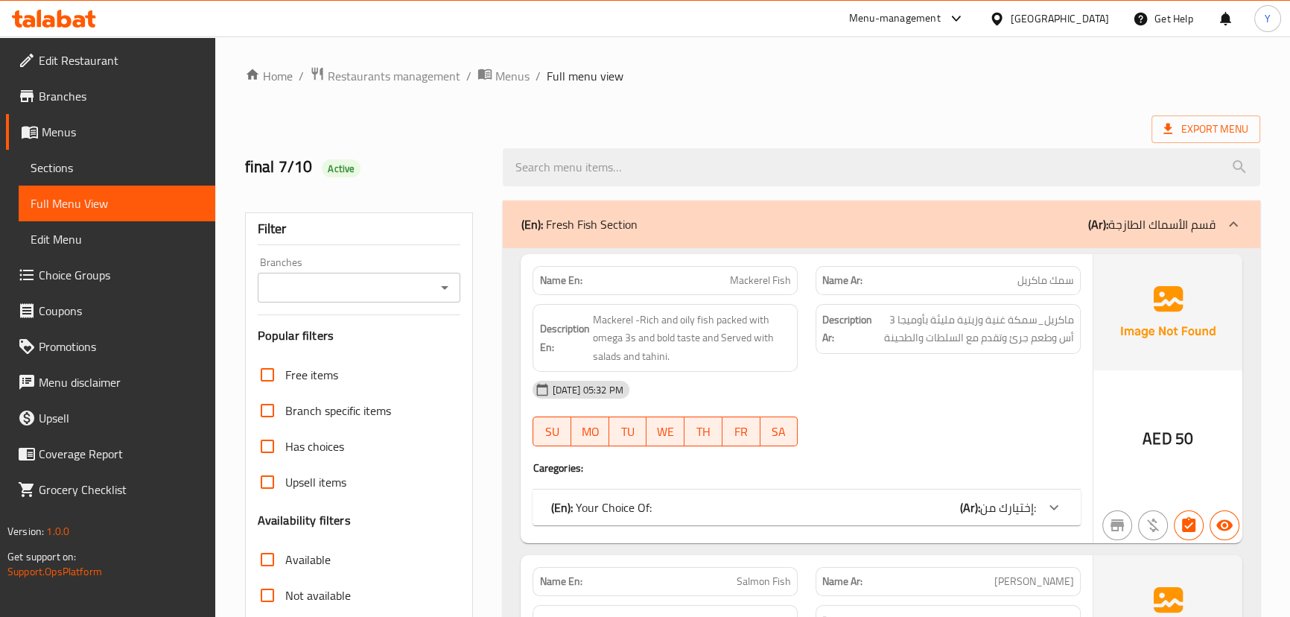
drag, startPoint x: 996, startPoint y: 506, endPoint x: 1021, endPoint y: 395, distance: 114.5
click at [996, 506] on span "إختيارك من:" at bounding box center [1008, 507] width 56 height 22
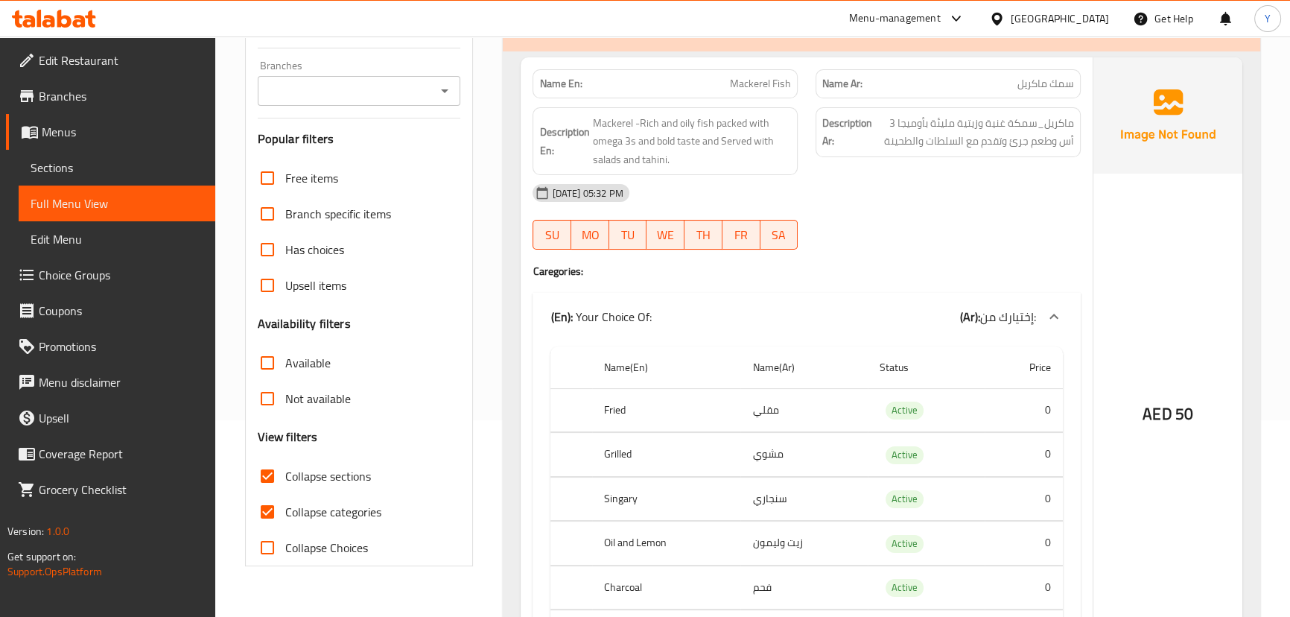
scroll to position [203, 0]
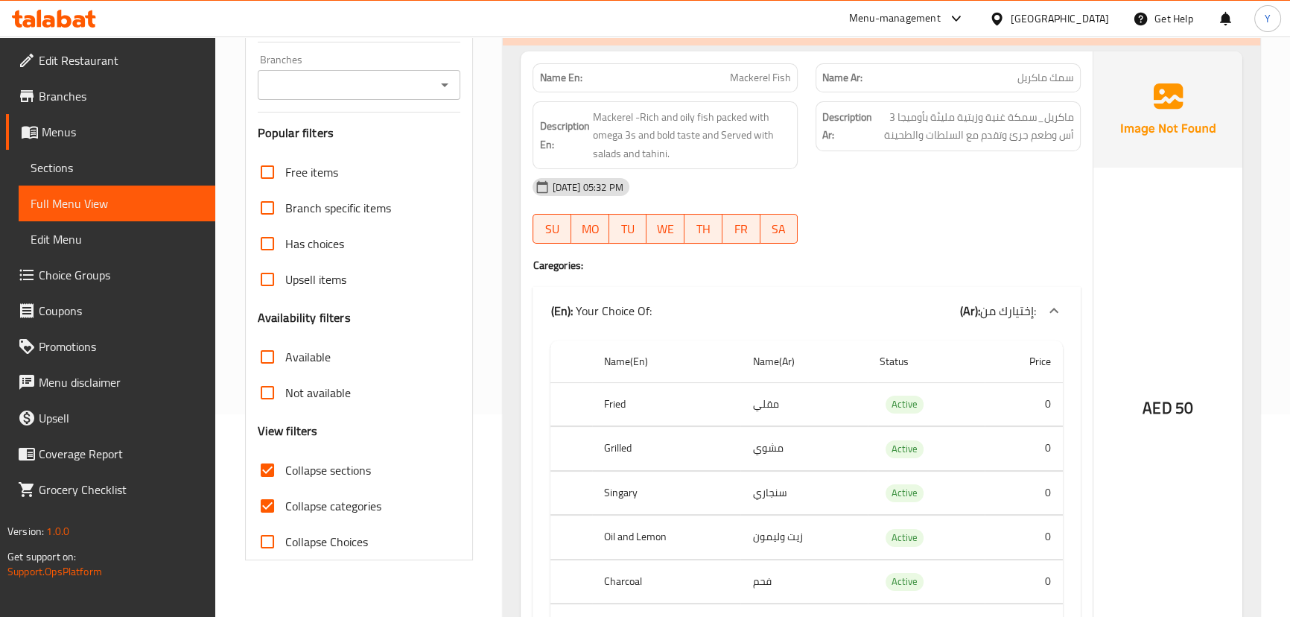
click at [762, 435] on td "مشوي" at bounding box center [803, 449] width 127 height 44
click at [763, 475] on td "سنجاري" at bounding box center [803, 493] width 127 height 44
click at [760, 523] on td "زیت ولیمون" at bounding box center [803, 537] width 127 height 44
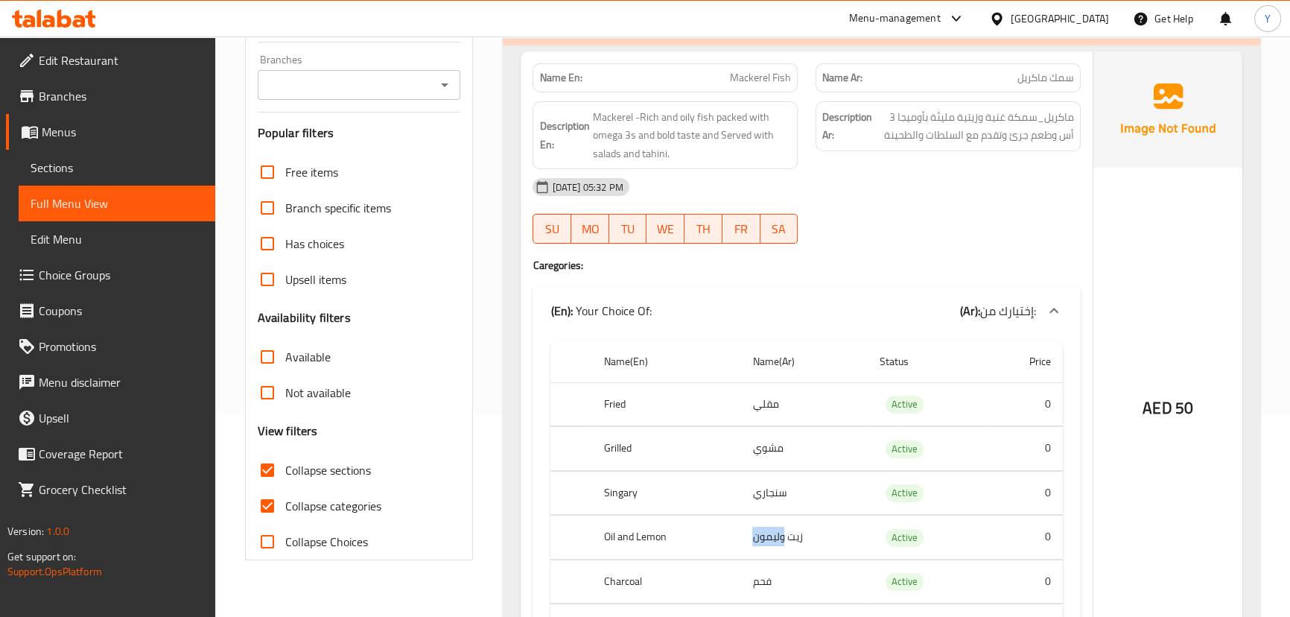
click at [760, 523] on td "زیت ولیمون" at bounding box center [803, 537] width 127 height 44
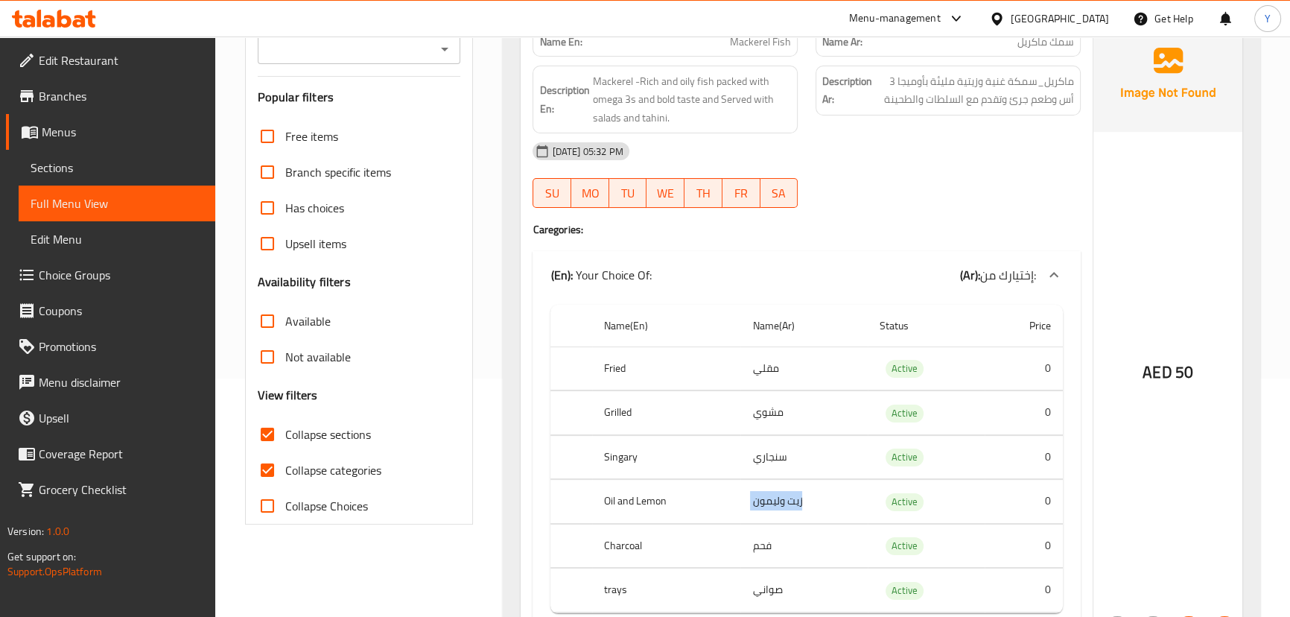
scroll to position [270, 0]
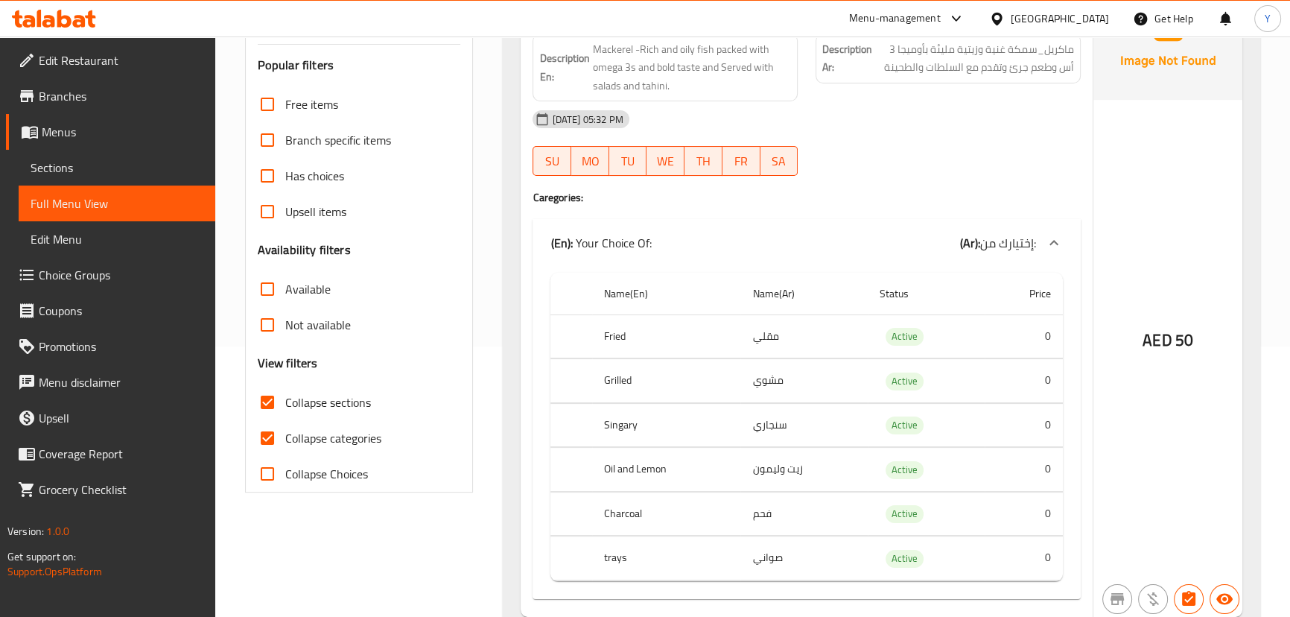
click at [774, 521] on td "فحم" at bounding box center [803, 514] width 127 height 44
click at [780, 555] on td "صواني" at bounding box center [803, 558] width 127 height 44
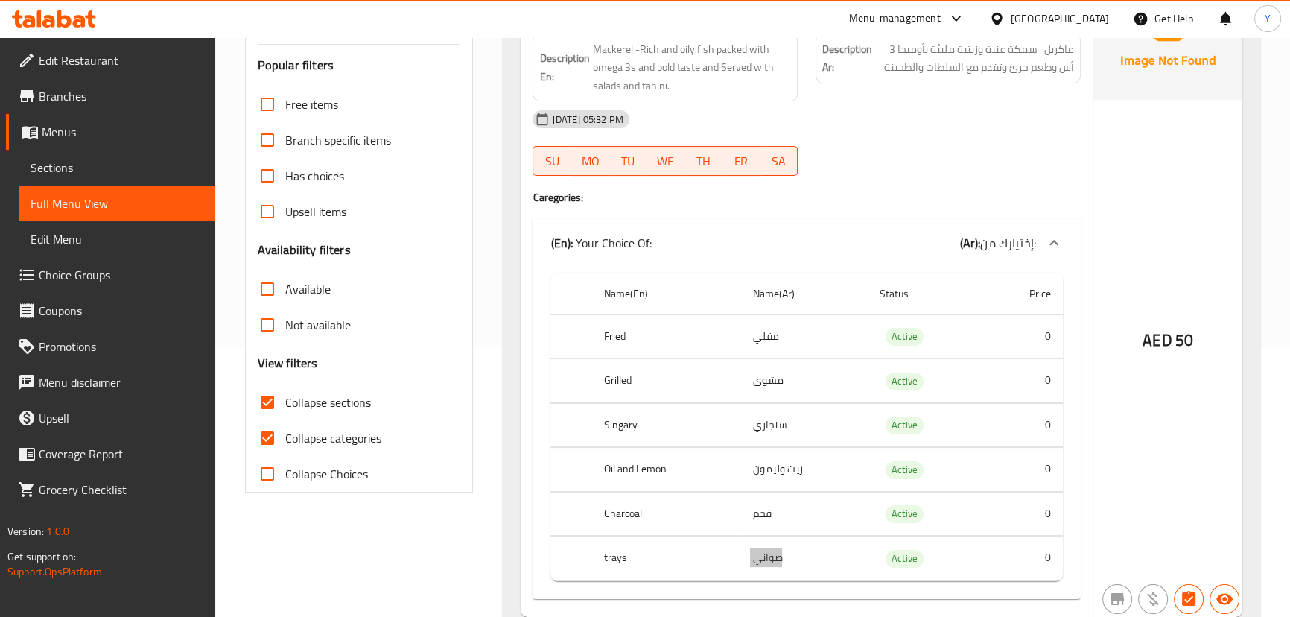
scroll to position [338, 0]
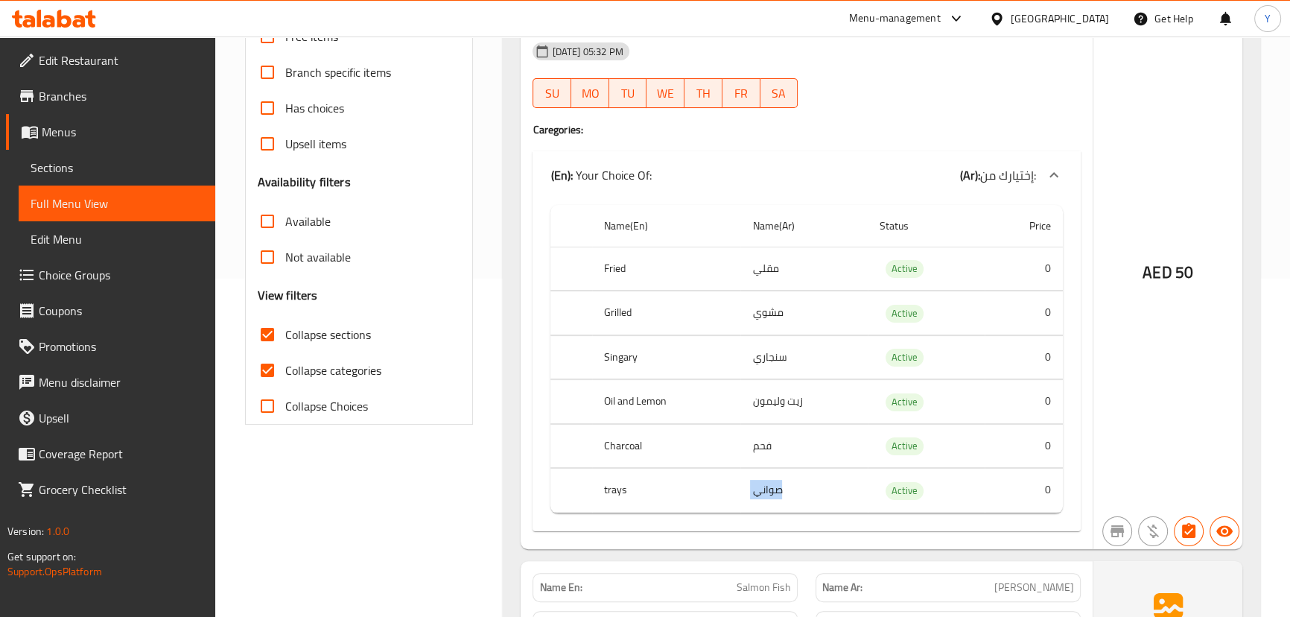
click at [789, 507] on td "صواني" at bounding box center [803, 490] width 127 height 44
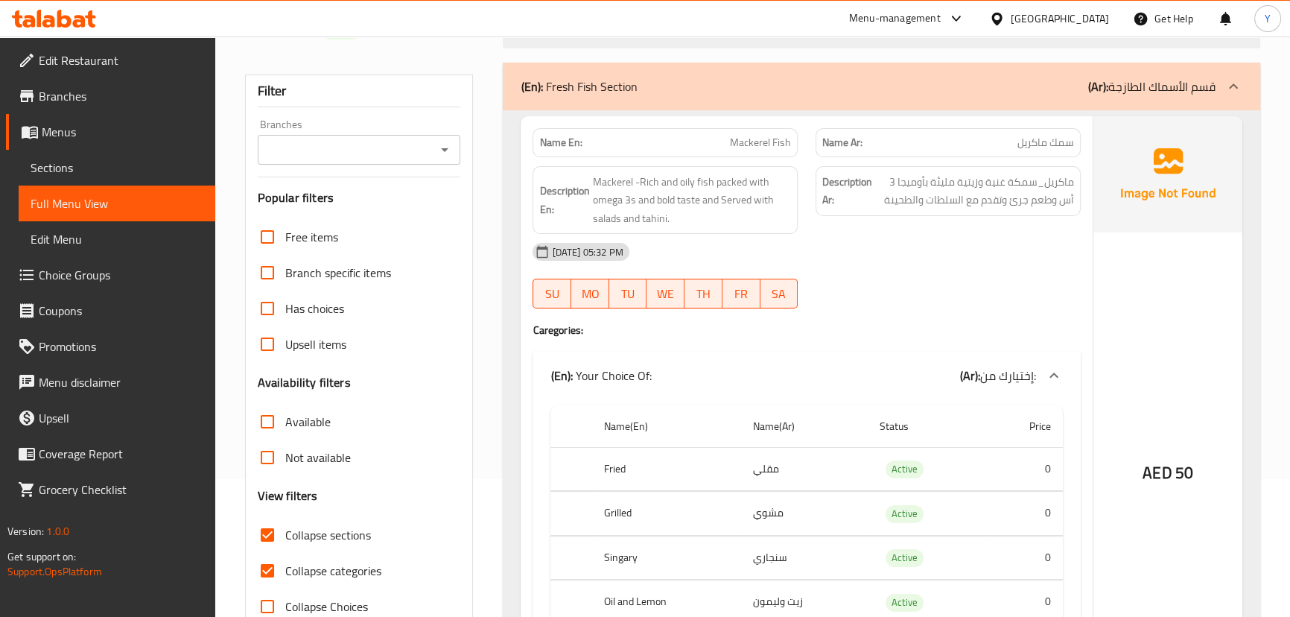
scroll to position [0, 0]
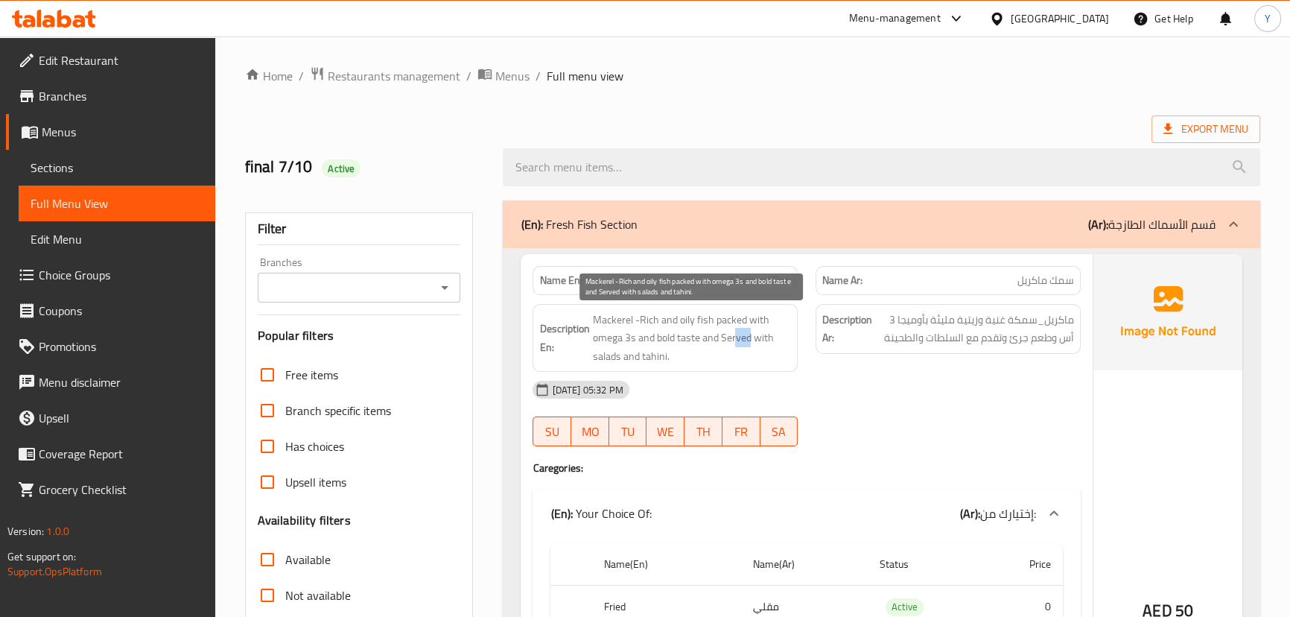
drag, startPoint x: 737, startPoint y: 340, endPoint x: 771, endPoint y: 355, distance: 37.7
click at [760, 349] on span "Mackerel -Rich and oily fish packed with omega 3s and bold taste and Served wit…" at bounding box center [691, 338] width 199 height 55
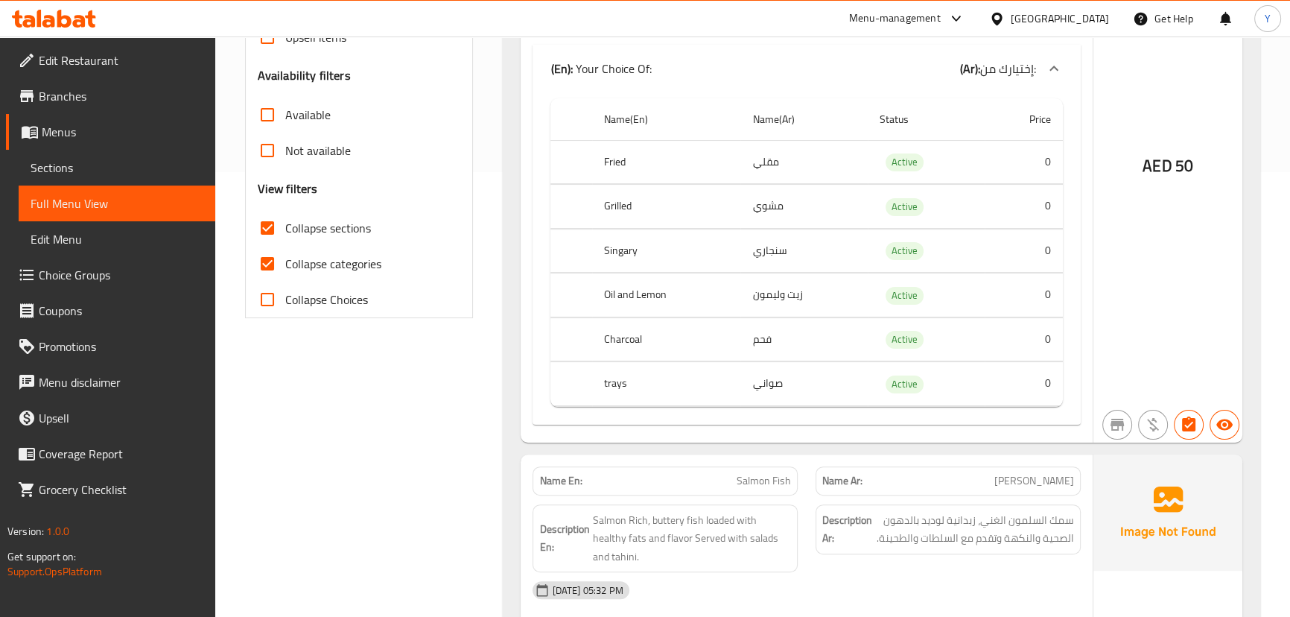
scroll to position [541, 0]
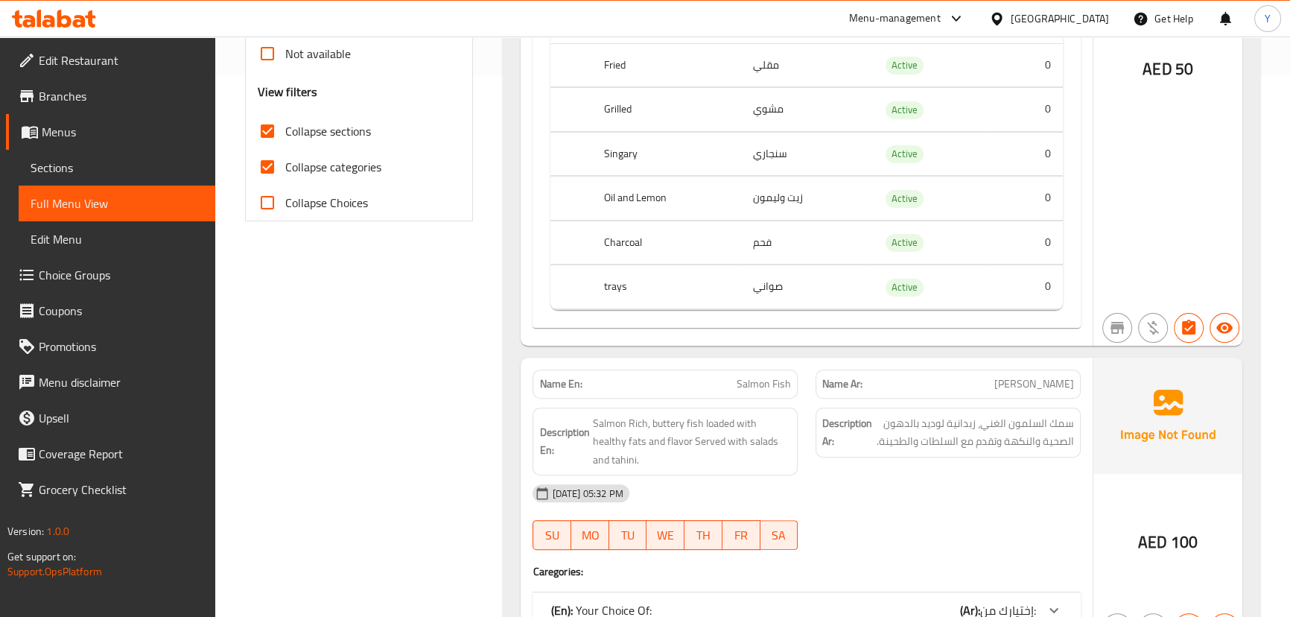
click at [1147, 462] on img at bounding box center [1167, 415] width 149 height 116
click at [728, 430] on span "Salmon Rich, buttery fish loaded with healthy fats and flavor Served with salad…" at bounding box center [691, 441] width 199 height 55
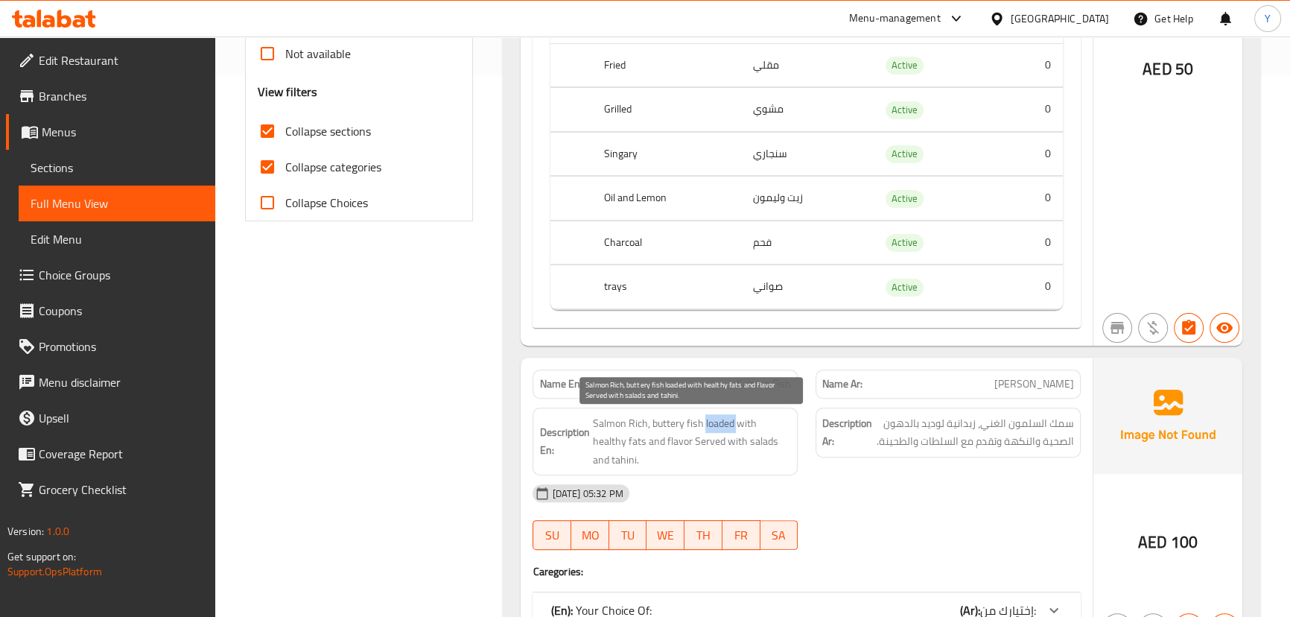
click at [728, 430] on span "Salmon Rich, buttery fish loaded with healthy fats and flavor Served with salad…" at bounding box center [691, 441] width 199 height 55
click at [594, 427] on span "Salmon Rich, buttery fish loaded with healthy fats and flavor Served with salad…" at bounding box center [691, 441] width 199 height 55
copy span "Salmon Rich, buttery fish loaded with"
drag, startPoint x: 594, startPoint y: 427, endPoint x: 754, endPoint y: 418, distance: 160.4
click at [754, 418] on span "Salmon Rich, buttery fish loaded with healthy fats and flavor Served with salad…" at bounding box center [691, 441] width 199 height 55
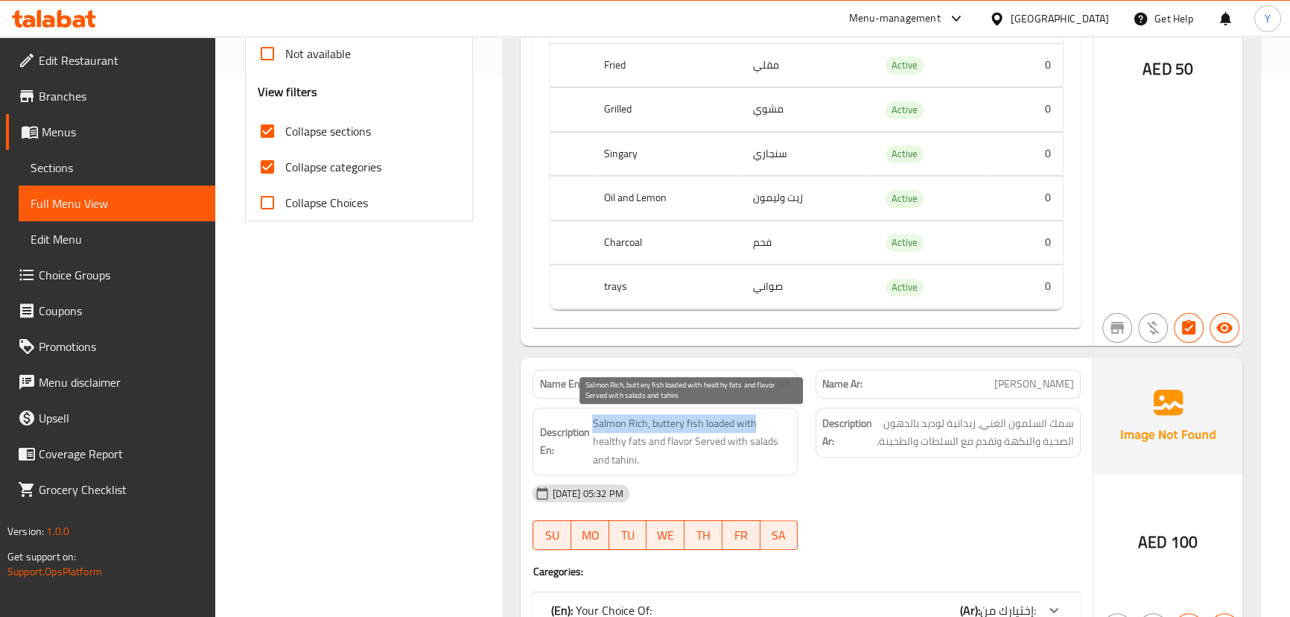
click at [611, 419] on span "Salmon Rich, buttery fish loaded with healthy fats and flavor Served with salad…" at bounding box center [691, 441] width 199 height 55
drag, startPoint x: 611, startPoint y: 419, endPoint x: 677, endPoint y: 420, distance: 66.3
click at [677, 420] on span "Salmon Rich, buttery fish loaded with healthy fats and flavor Served with salad…" at bounding box center [691, 441] width 199 height 55
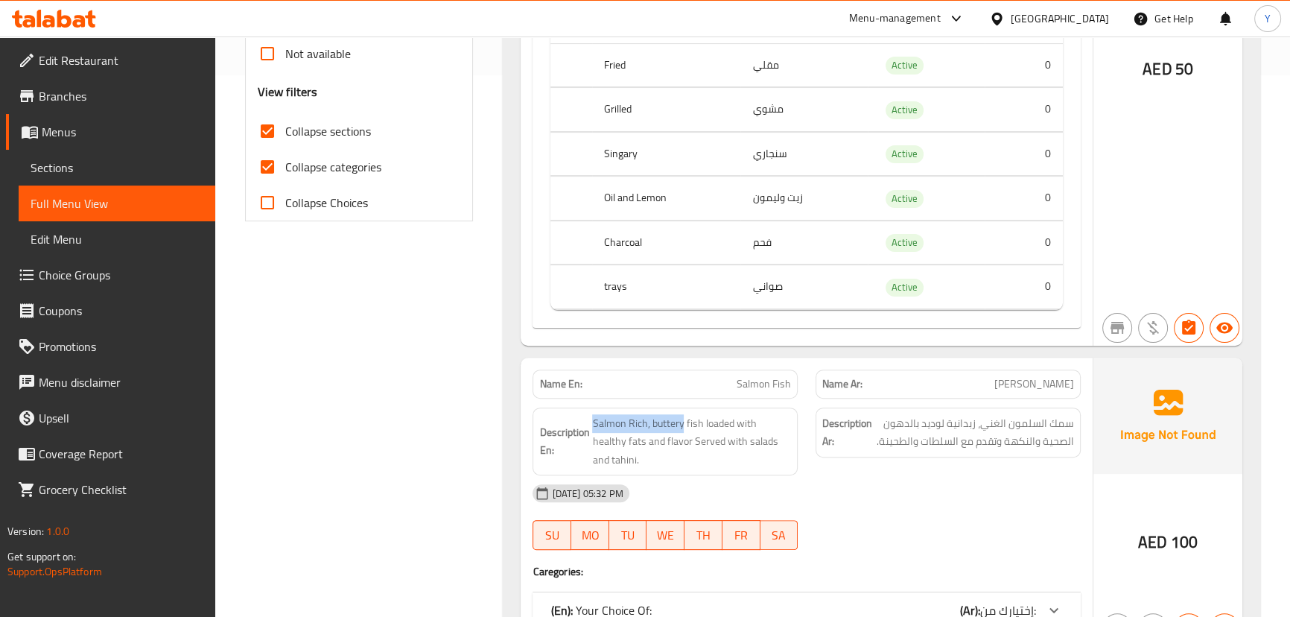
drag, startPoint x: 1153, startPoint y: 393, endPoint x: 1146, endPoint y: 401, distance: 10.0
click at [1153, 393] on img at bounding box center [1167, 415] width 149 height 116
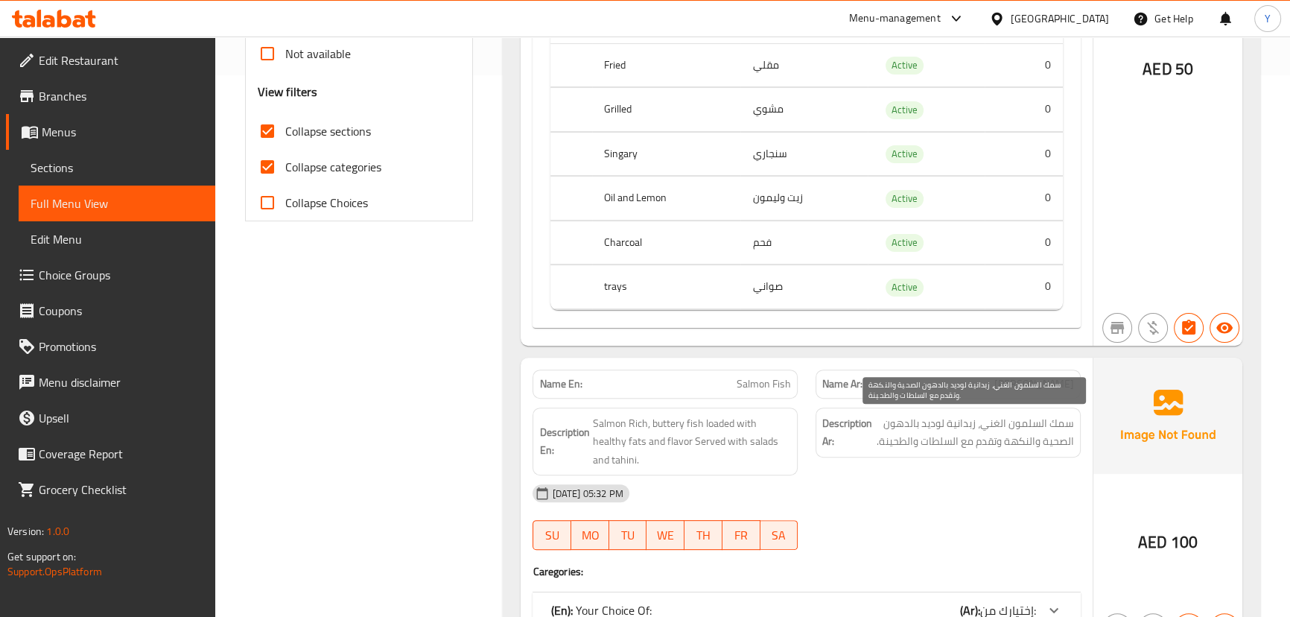
click at [1071, 447] on span "سمك السلمون الغني، زبدانية لوديد بالدهون الصحية والنكهة وتقدم مع السلطات والطحی…" at bounding box center [974, 432] width 199 height 36
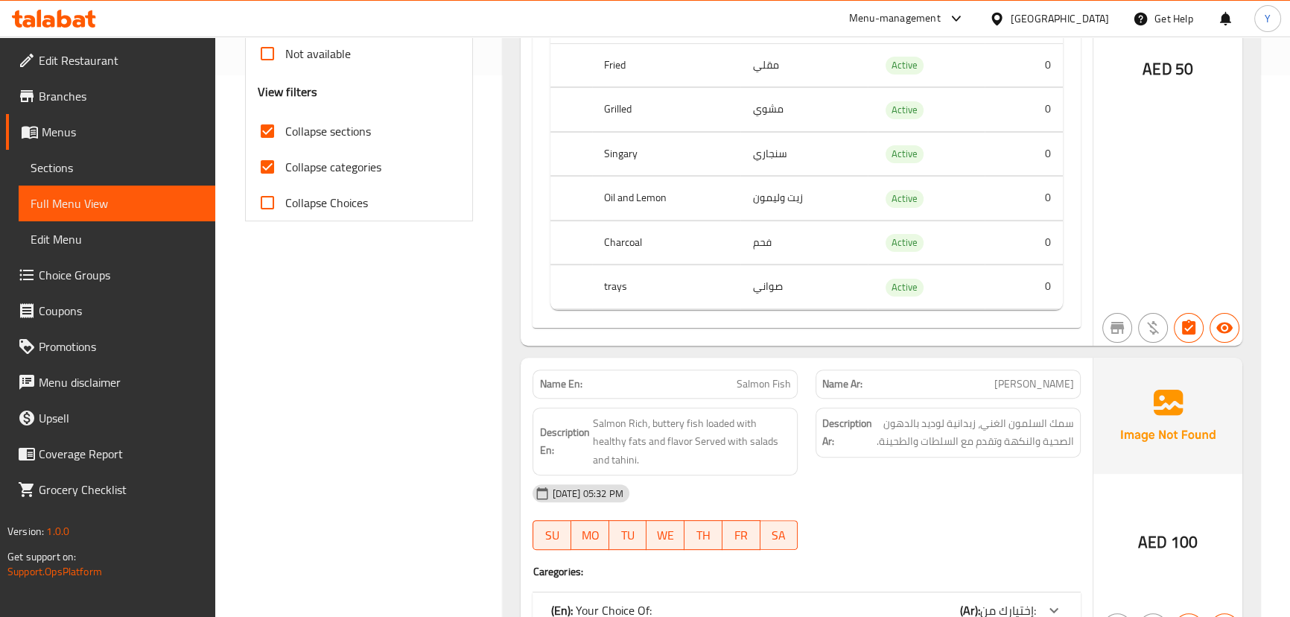
click at [742, 384] on span "Salmon Fish" at bounding box center [764, 384] width 54 height 16
copy span "Salmon Fish"
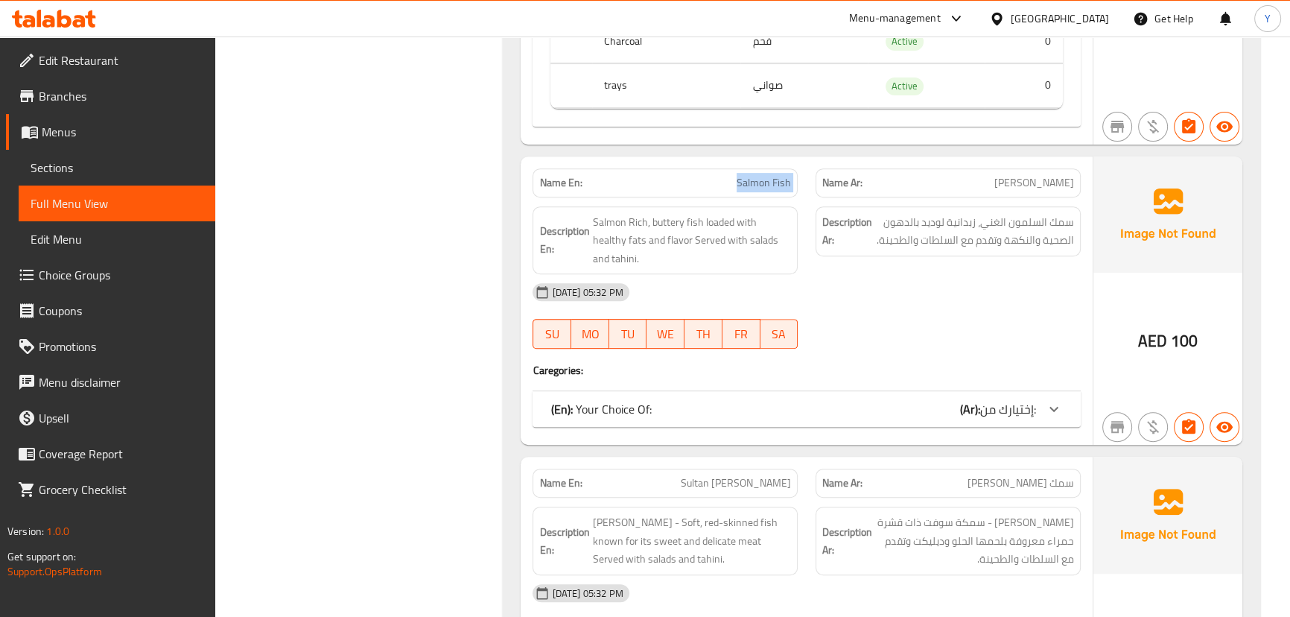
scroll to position [745, 0]
click at [885, 402] on div "(En): Your Choice Of: (Ar): إختيارك من:" at bounding box center [805, 407] width 547 height 36
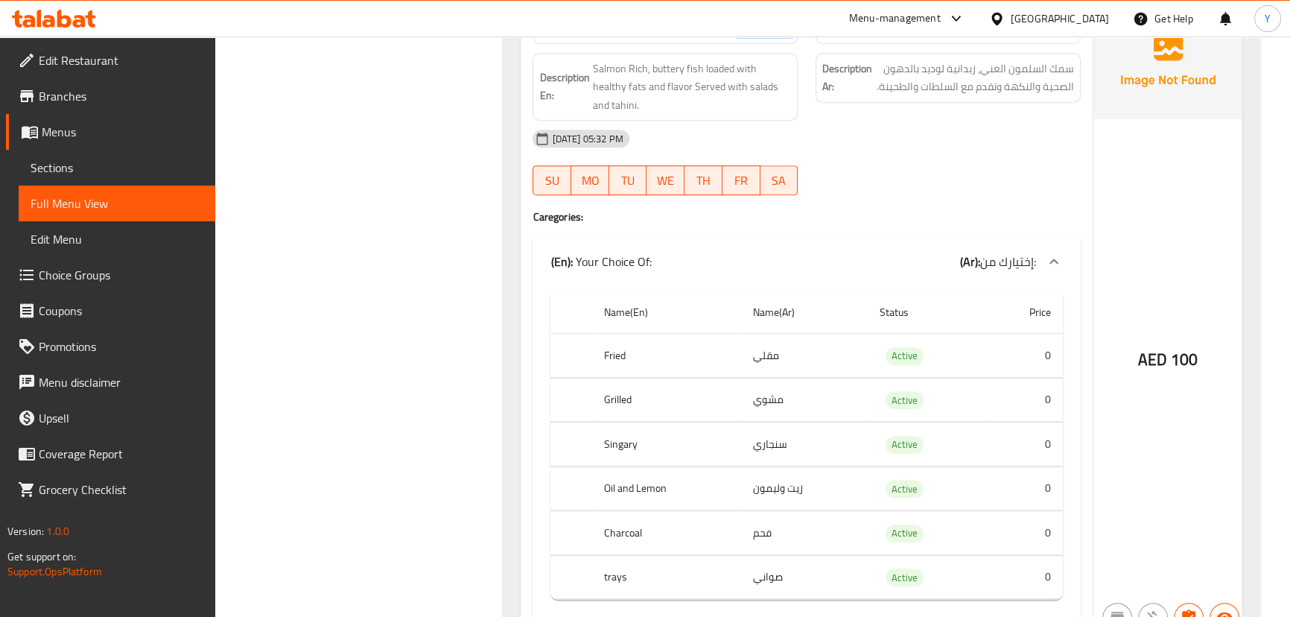
scroll to position [812, 0]
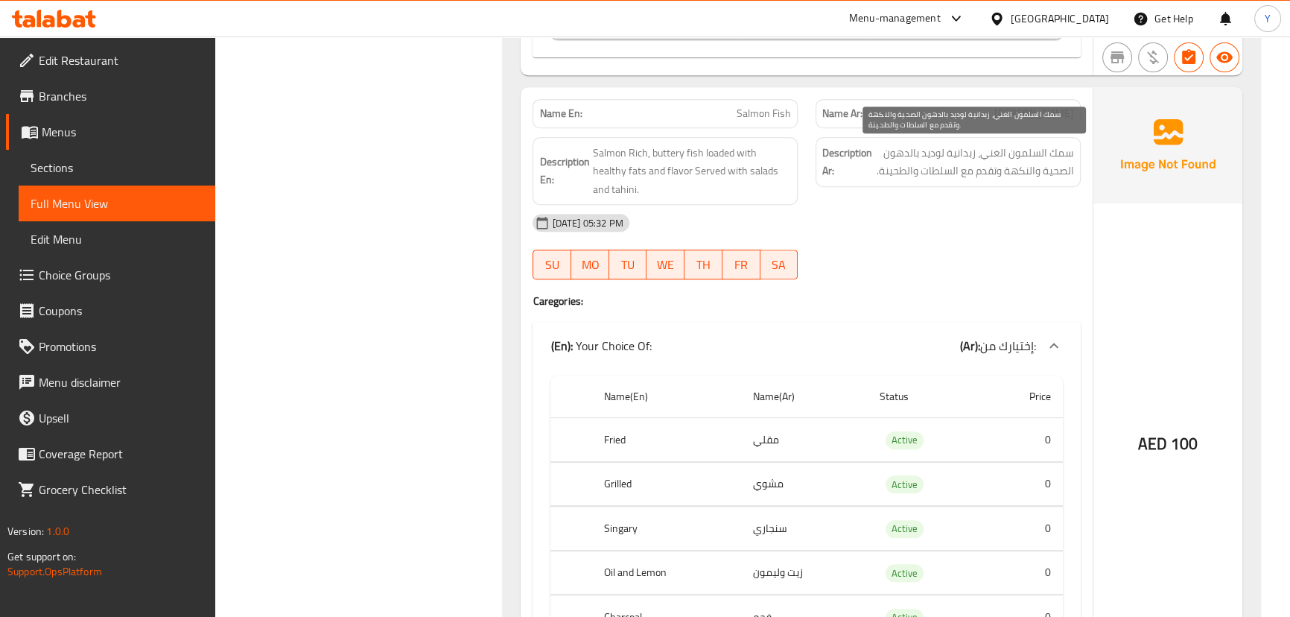
click at [978, 169] on span "سمك السلمون الغني، زبدانية لوديد بالدهون الصحية والنكهة وتقدم مع السلطات والطحی…" at bounding box center [974, 162] width 199 height 36
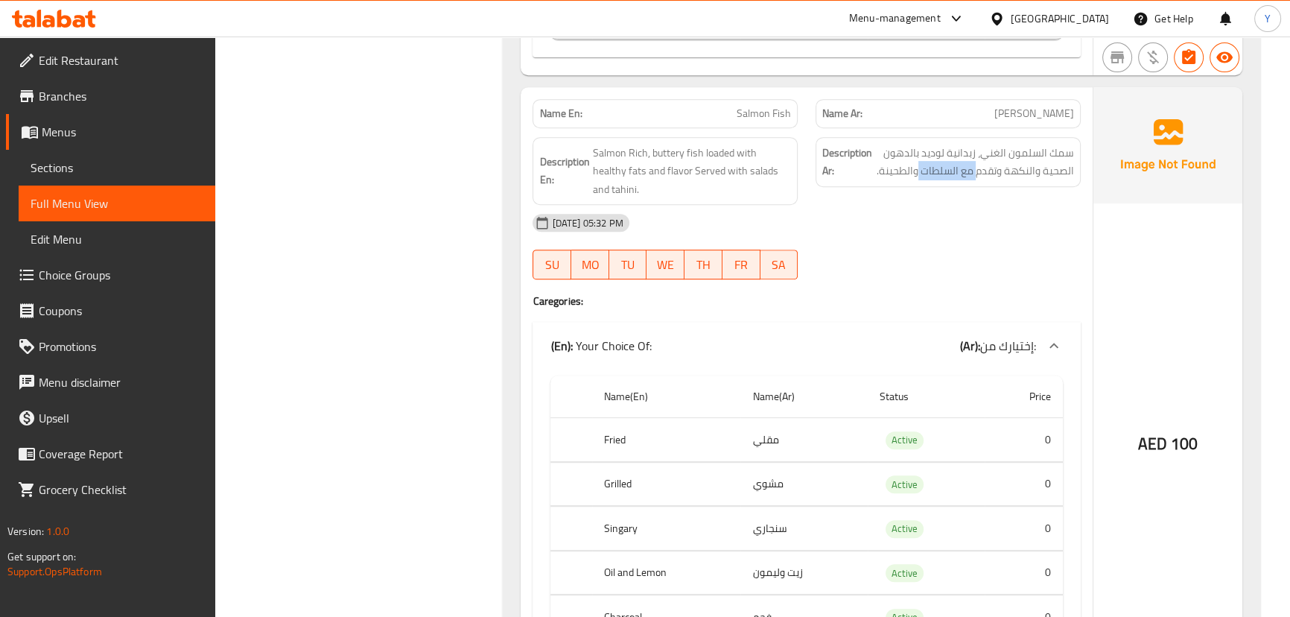
drag, startPoint x: 978, startPoint y: 169, endPoint x: 921, endPoint y: 184, distance: 59.2
click at [921, 184] on div "Description Ar: سمك السلمون الغني، زبدانية لوديد بالدهون الصحية والنكهة وتقدم م…" at bounding box center [947, 162] width 265 height 50
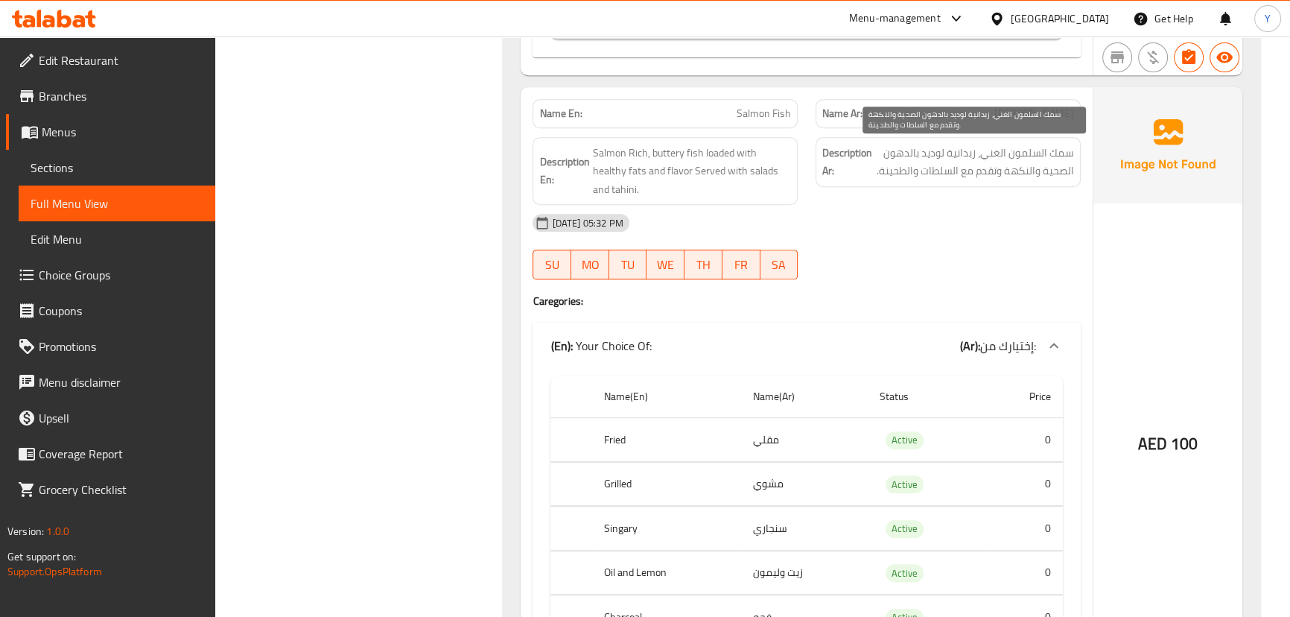
click at [982, 177] on span "سمك السلمون الغني، زبدانية لوديد بالدهون الصحية والنكهة وتقدم مع السلطات والطحی…" at bounding box center [974, 162] width 199 height 36
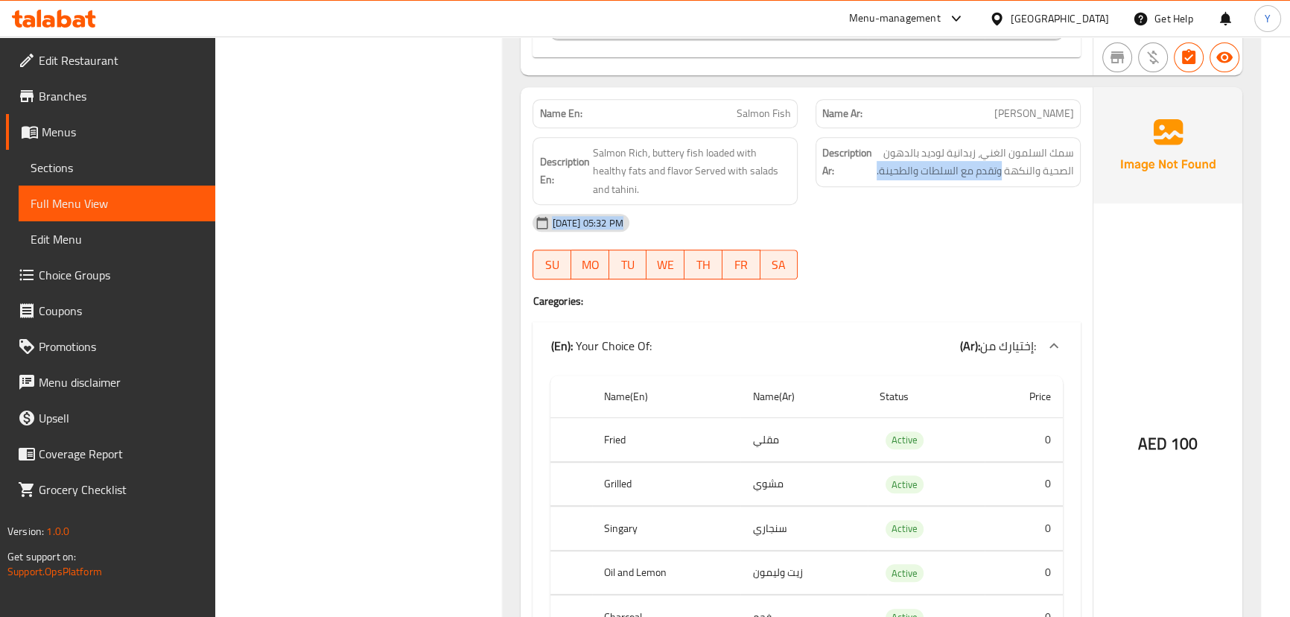
copy div "وتقدم مع السلطات والطحینة. 07-10-2025 05:32 PM SU MO TU WE TH FR SA"
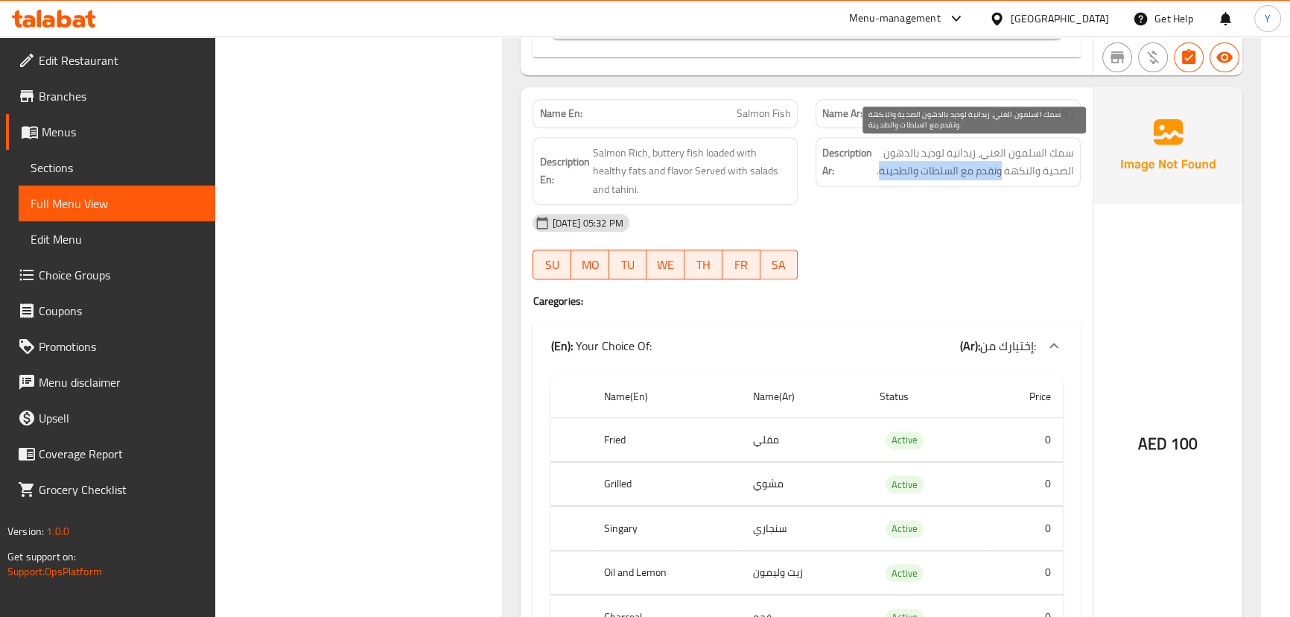
drag, startPoint x: 982, startPoint y: 177, endPoint x: 900, endPoint y: 168, distance: 83.1
click at [900, 168] on span "سمك السلمون الغني، زبدانية لوديد بالدهون الصحية والنكهة وتقدم مع السلطات والطحی…" at bounding box center [974, 162] width 199 height 36
copy span "وتقدم مع السلطات والطحینة"
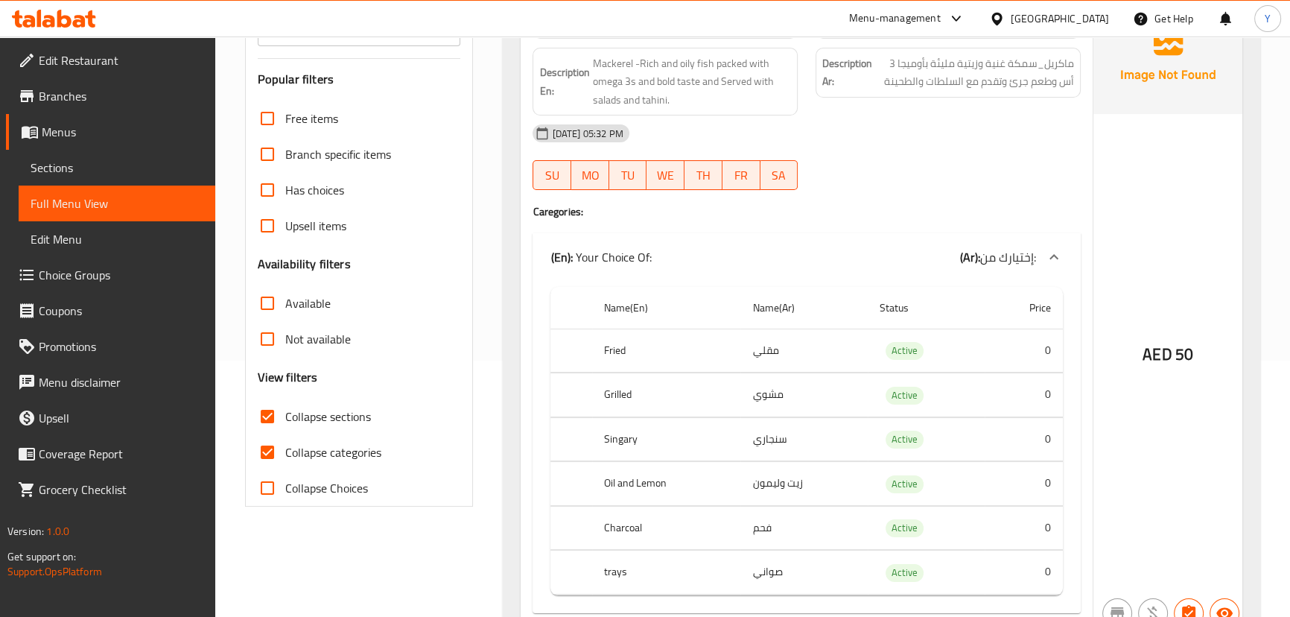
scroll to position [0, 0]
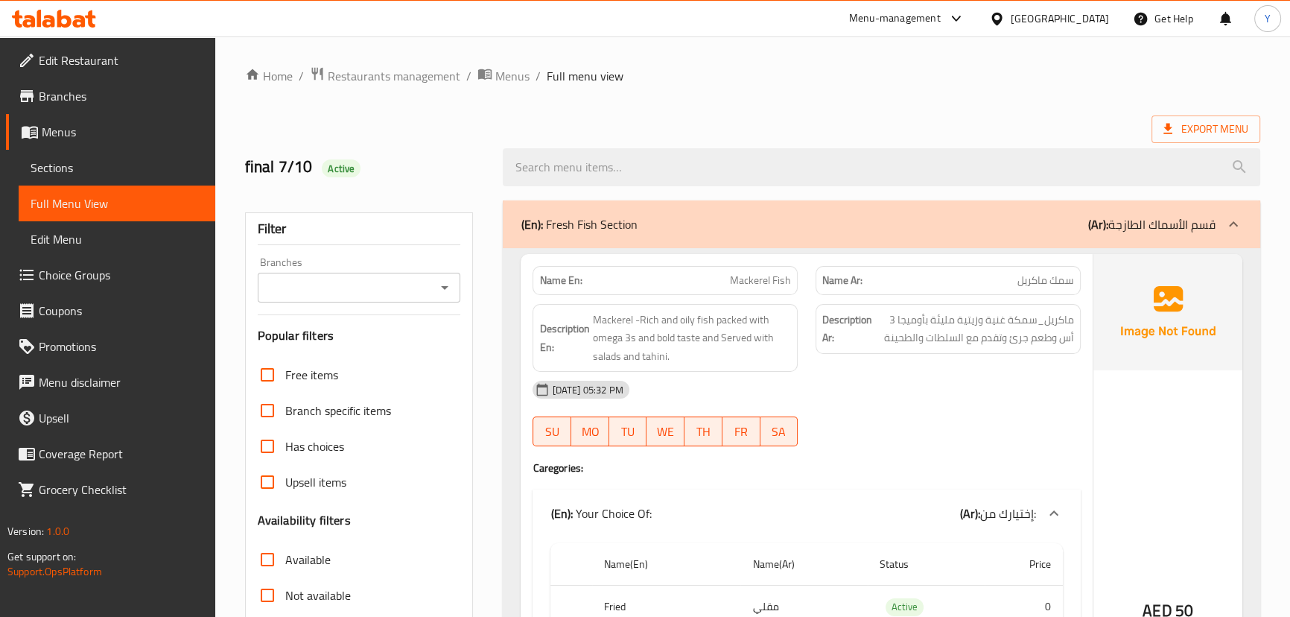
drag, startPoint x: 786, startPoint y: 315, endPoint x: 766, endPoint y: 135, distance: 181.3
click at [984, 339] on span "ماكريل_سمكة غنية وزيتية مليئة بأوميجا 3 أس وطعم جرئ وتقدم مع السلطات والطحينة" at bounding box center [974, 329] width 199 height 36
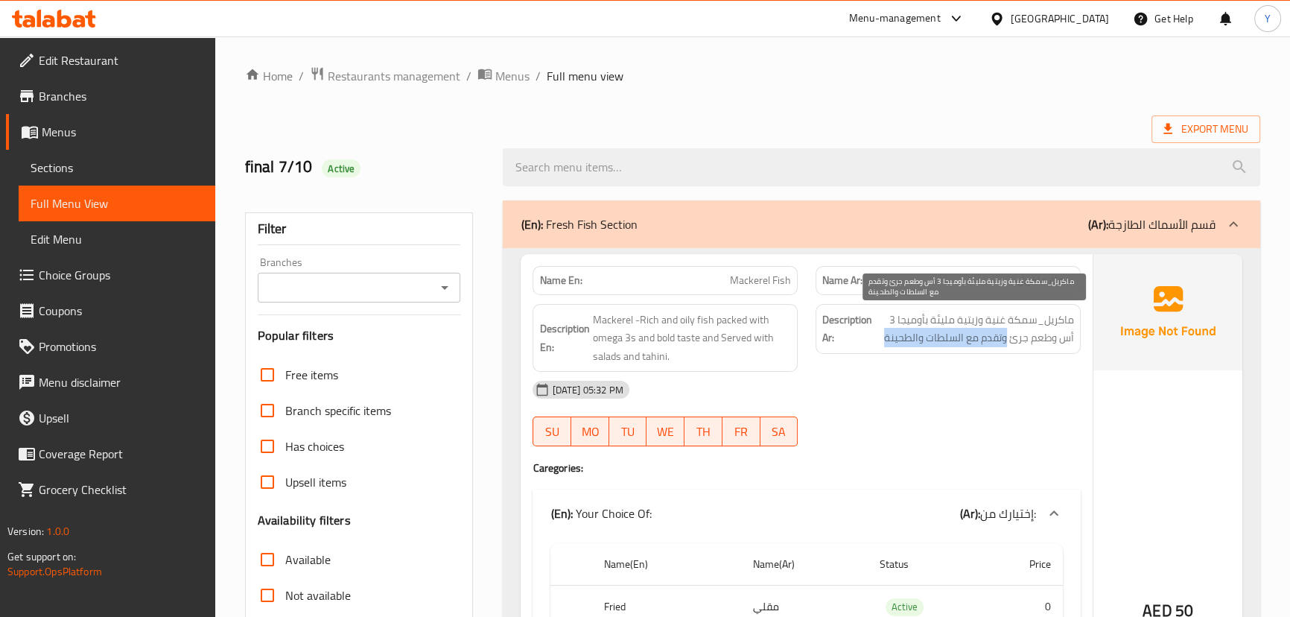
copy span "وتقدم مع السلطات والطحينة"
drag, startPoint x: 984, startPoint y: 339, endPoint x: 916, endPoint y: 343, distance: 67.9
click at [916, 343] on span "ماكريل_سمكة غنية وزيتية مليئة بأوميجا 3 أس وطعم جرئ وتقدم مع السلطات والطحينة" at bounding box center [974, 329] width 199 height 36
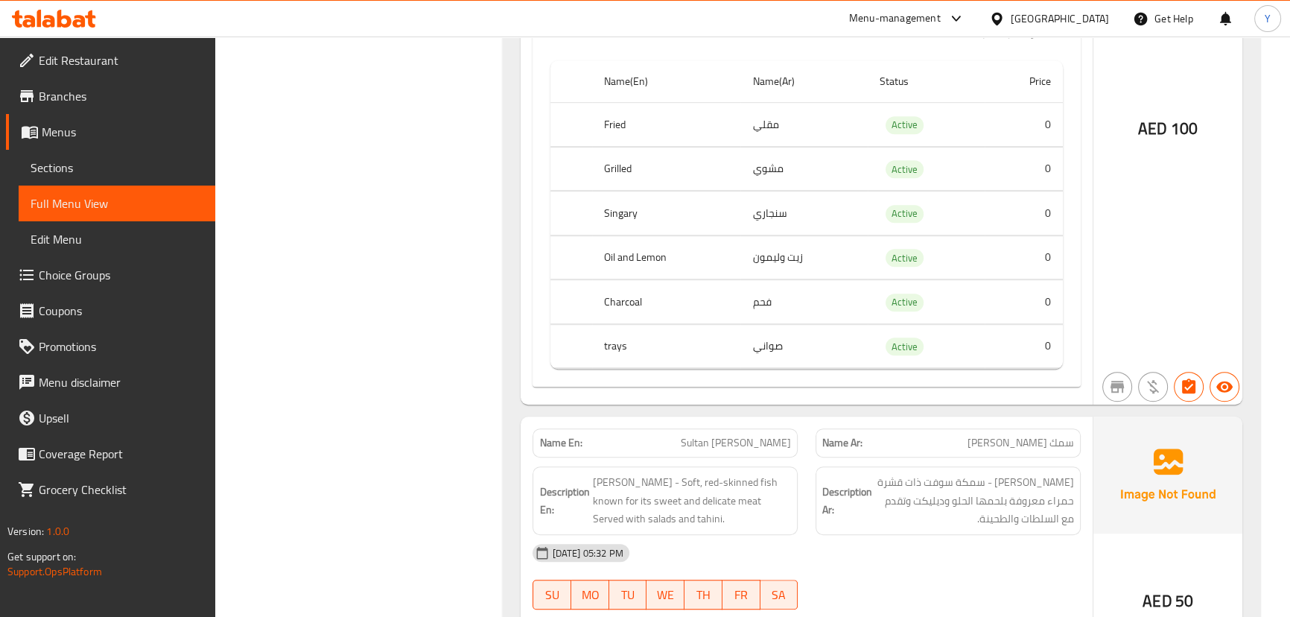
scroll to position [1151, 0]
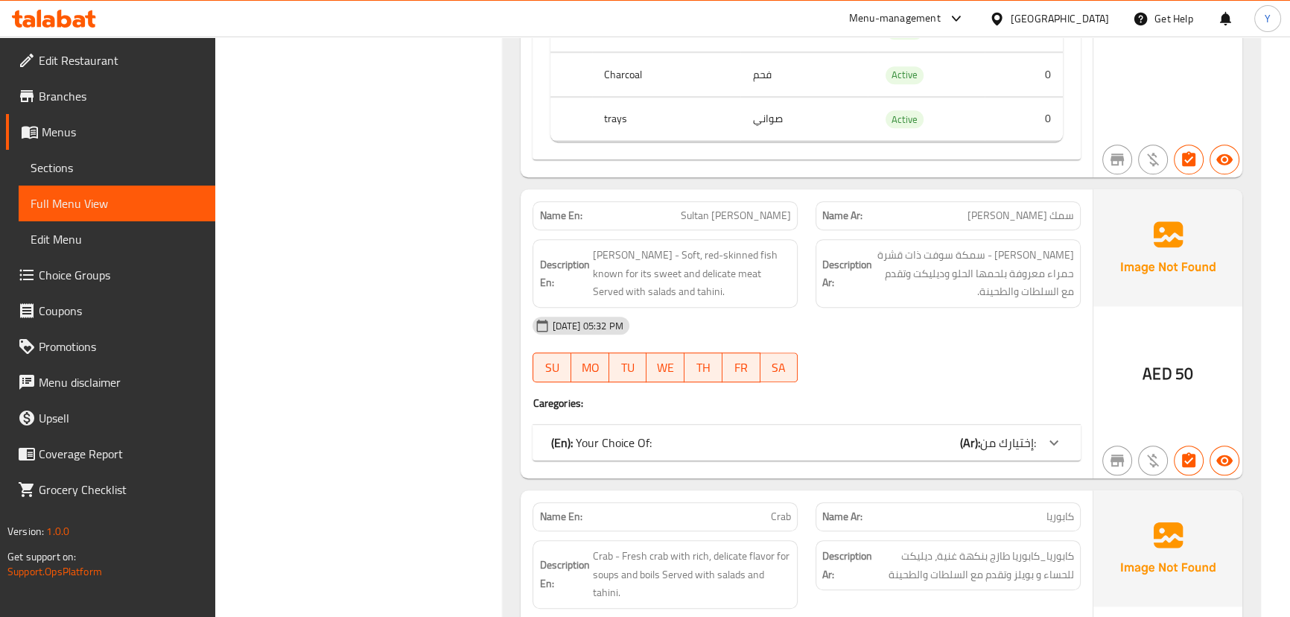
click at [961, 431] on b "(Ar):" at bounding box center [970, 442] width 20 height 22
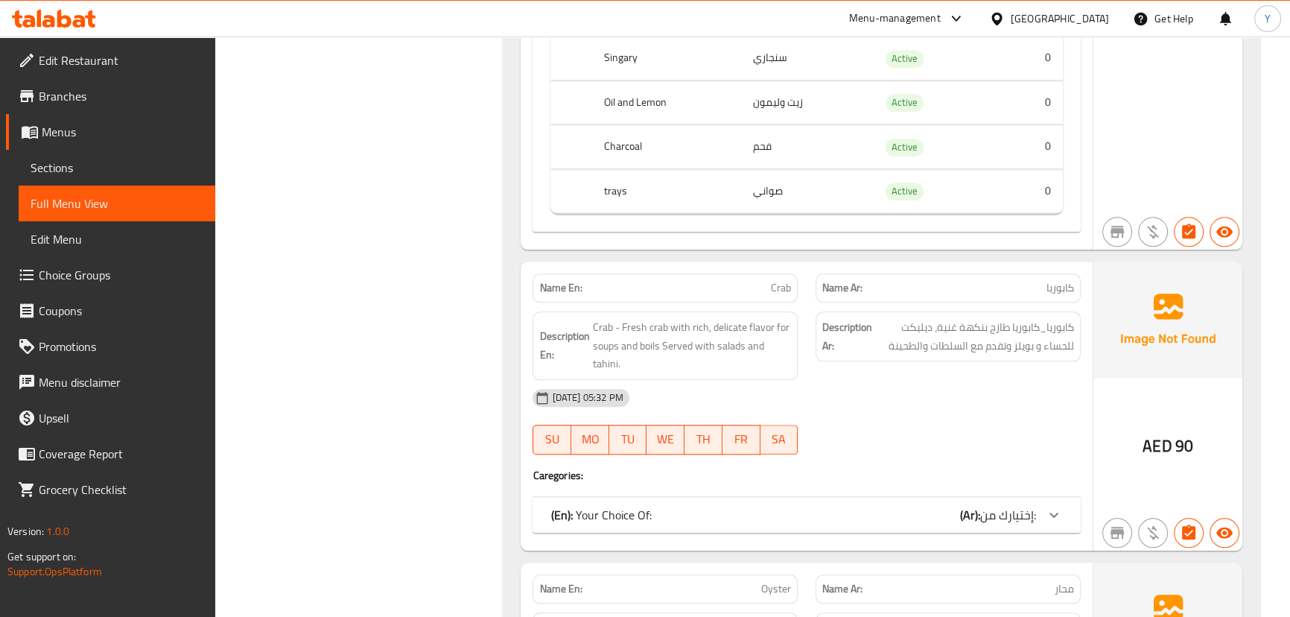
scroll to position [2036, 0]
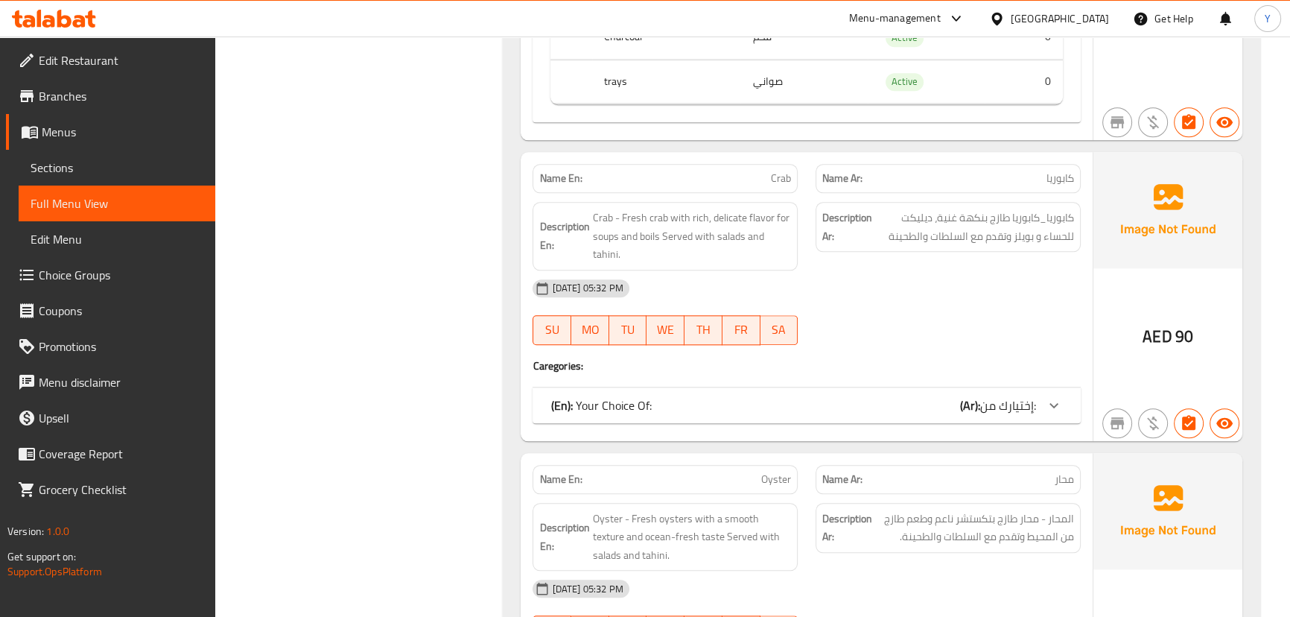
click at [841, 396] on div "(En): Your Choice Of: (Ar): إختيارك من:" at bounding box center [792, 405] width 485 height 18
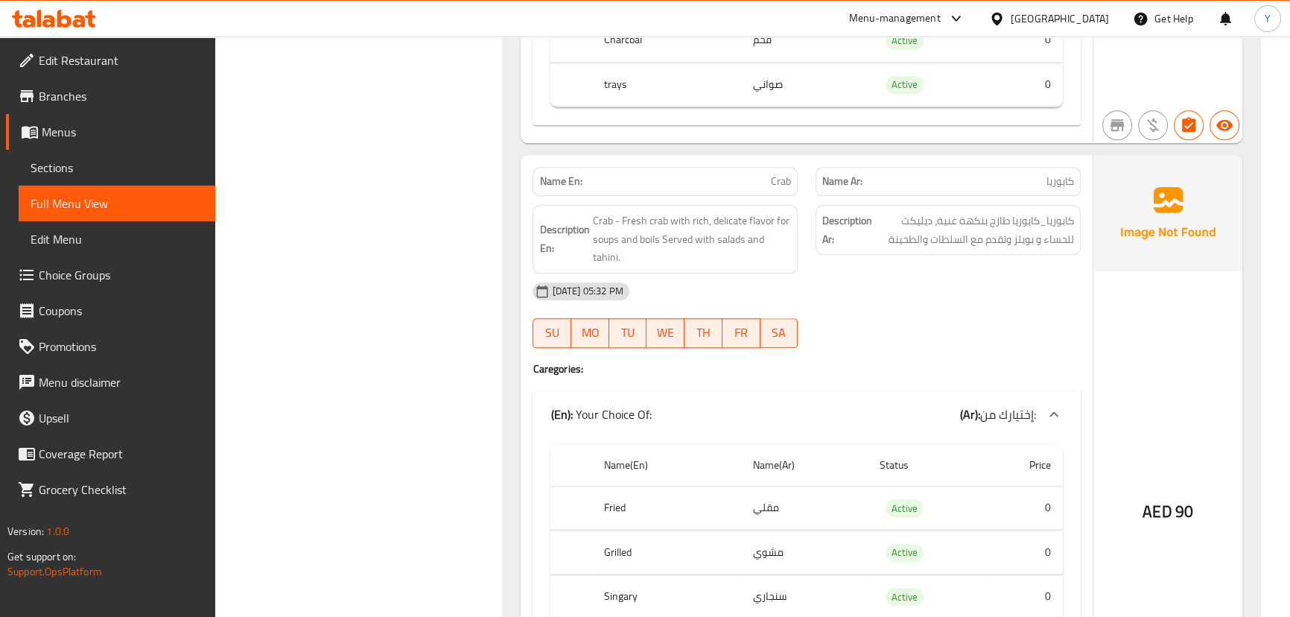
scroll to position [2104, 0]
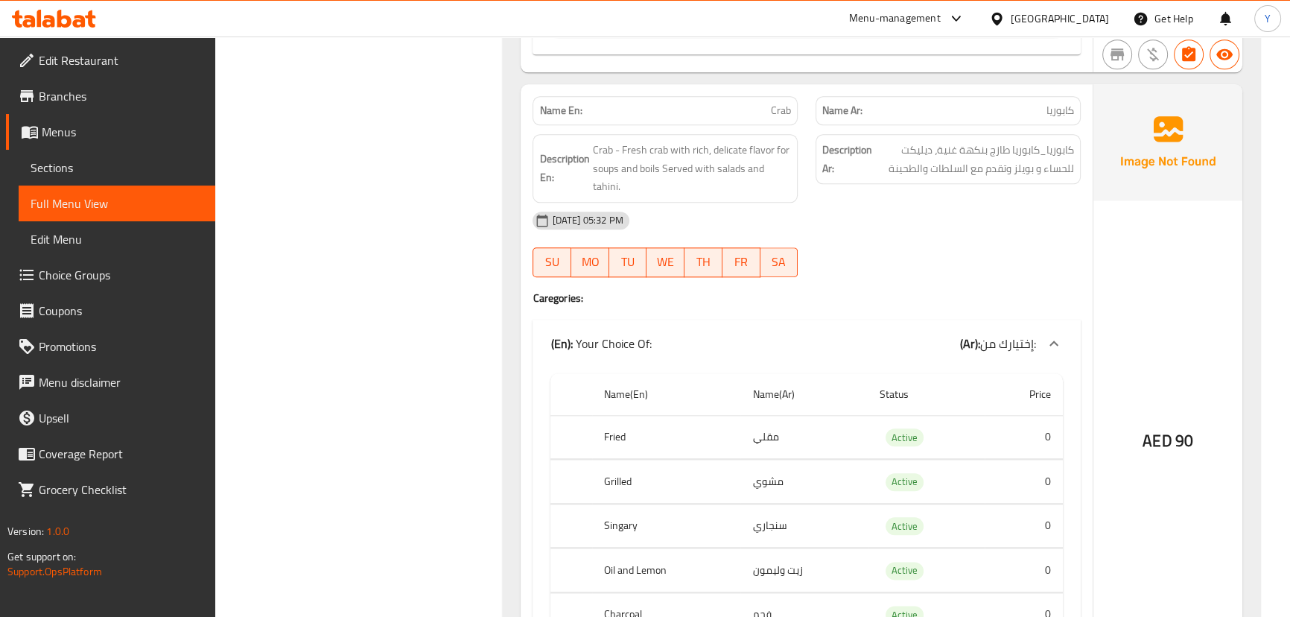
click at [1207, 324] on div "AED 90" at bounding box center [1167, 400] width 149 height 633
click at [757, 141] on span "Crab - Fresh crab with rich, delicate flavor for soups and boils Served with sa…" at bounding box center [691, 168] width 199 height 55
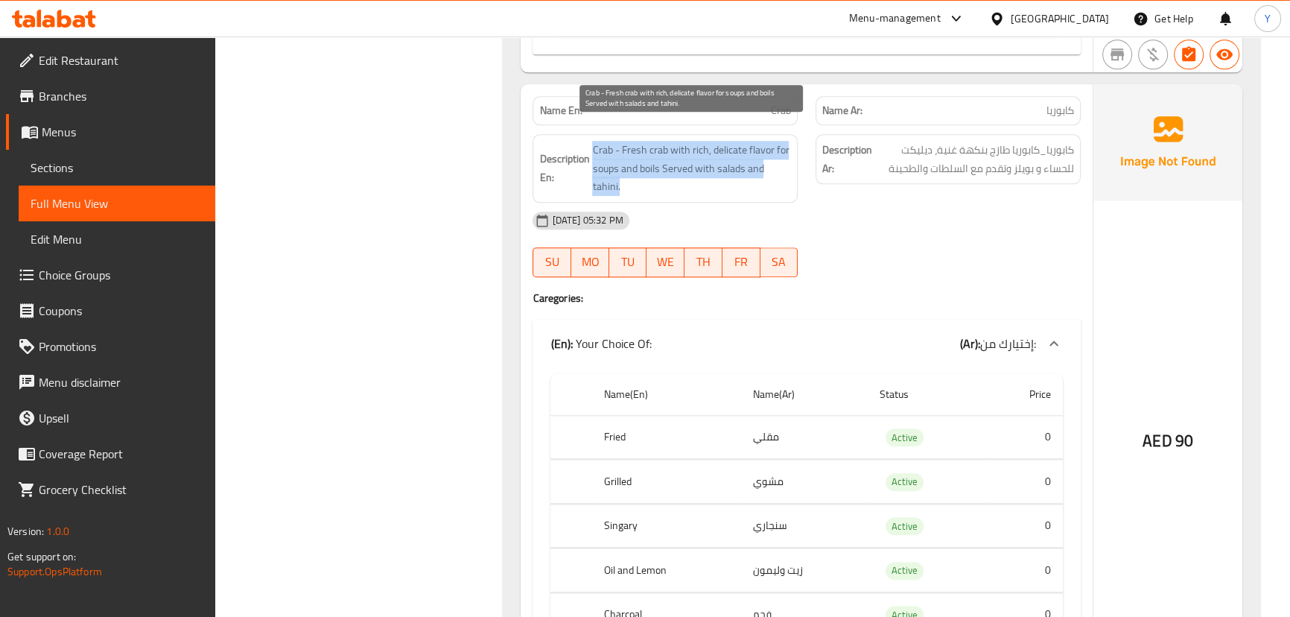
click at [757, 141] on span "Crab - Fresh crab with rich, delicate flavor for soups and boils Served with sa…" at bounding box center [691, 168] width 199 height 55
click at [751, 125] on div "Description En: Crab - Fresh crab with rich, delicate flavor for soups and boil…" at bounding box center [665, 168] width 283 height 86
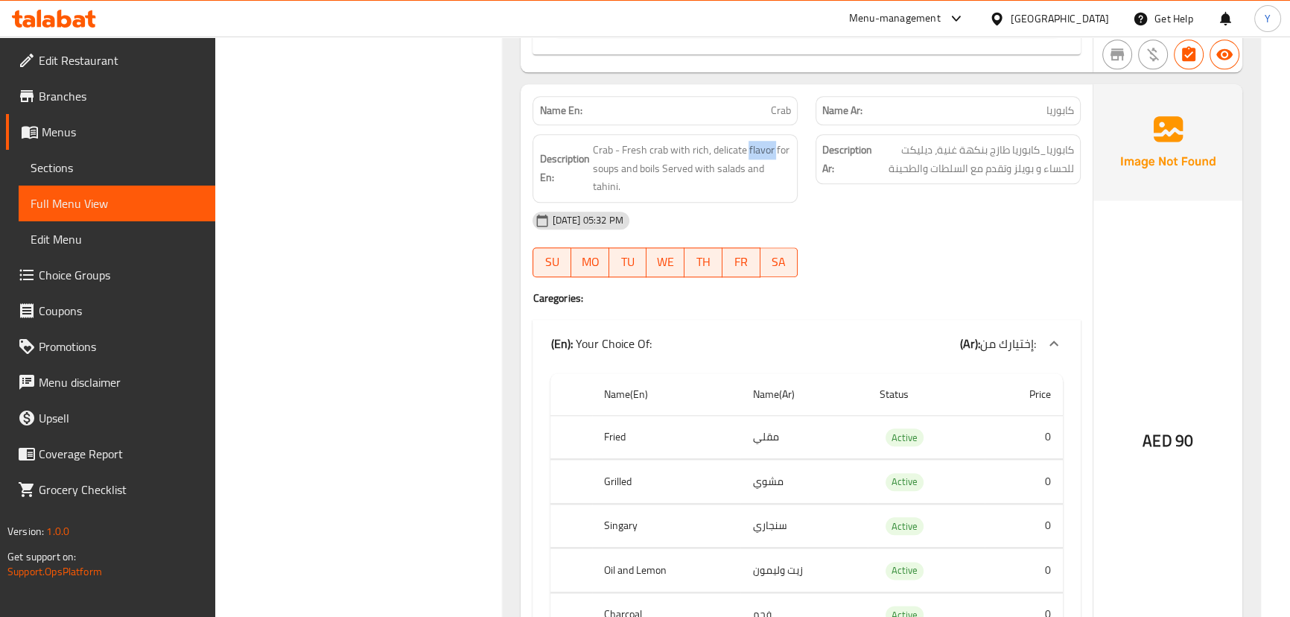
click at [751, 125] on div "Description En: Crab - Fresh crab with rich, delicate flavor for soups and boil…" at bounding box center [665, 168] width 283 height 86
click at [759, 103] on p "Name En: Crab" at bounding box center [665, 111] width 252 height 16
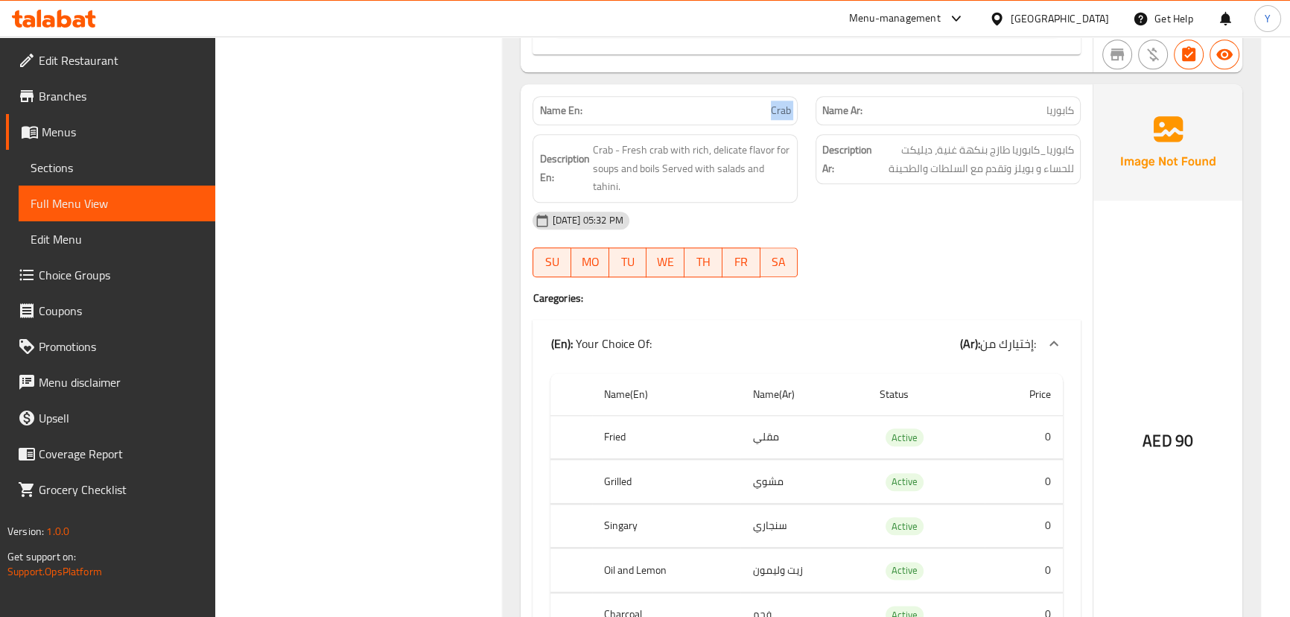
copy span "Crab"
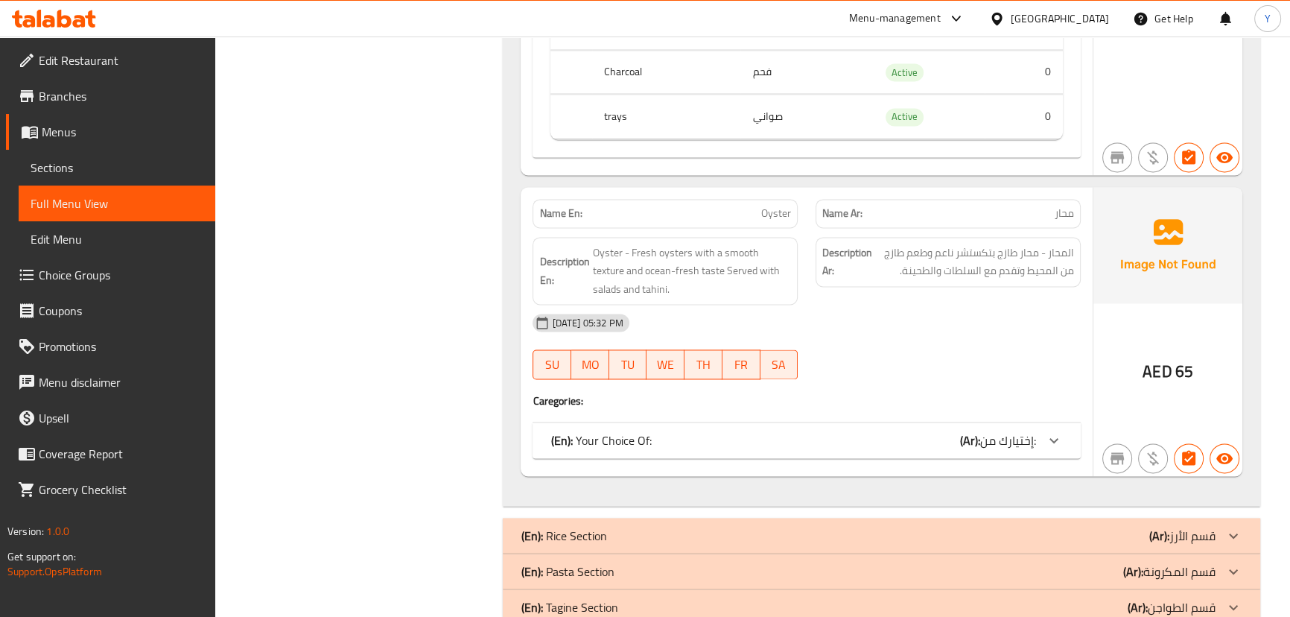
scroll to position [2645, 0]
click at [860, 441] on div "Name En: Oyster Name Ar: محار Description En: Oyster - Fresh oysters with a smo…" at bounding box center [806, 332] width 571 height 289
click at [880, 432] on div "(En): Your Choice Of: (Ar): إختيارك من:" at bounding box center [792, 441] width 485 height 18
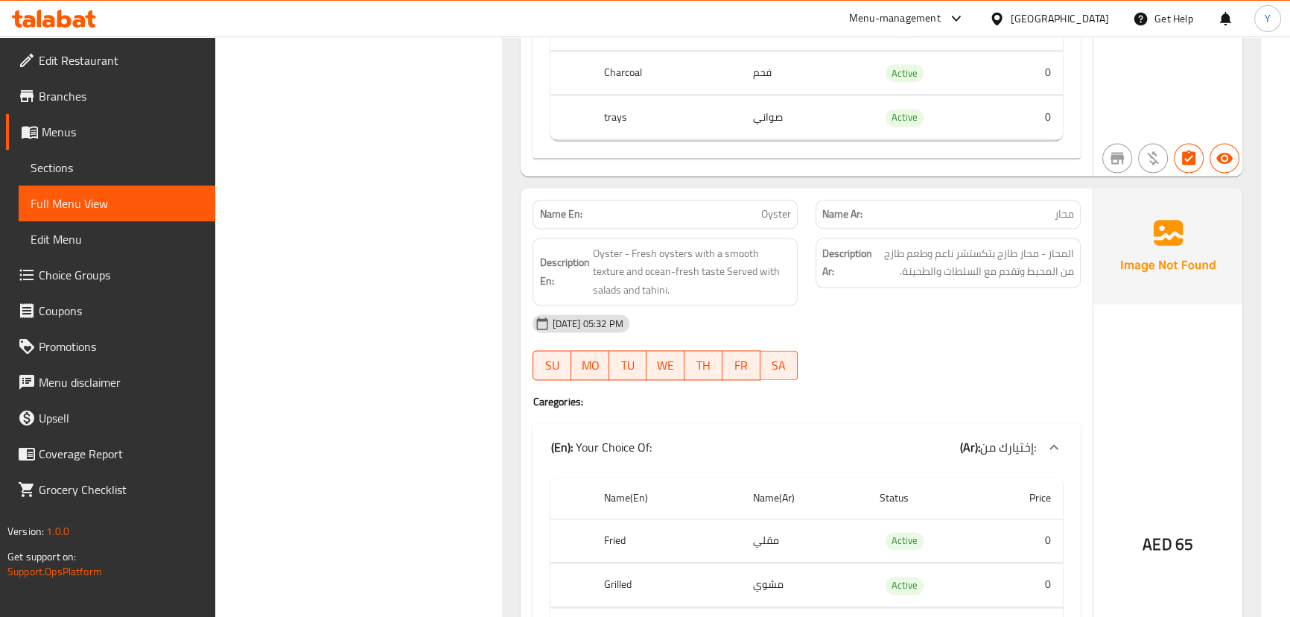
click at [748, 206] on p "Name En: Oyster" at bounding box center [665, 214] width 252 height 16
copy span "Oyster"
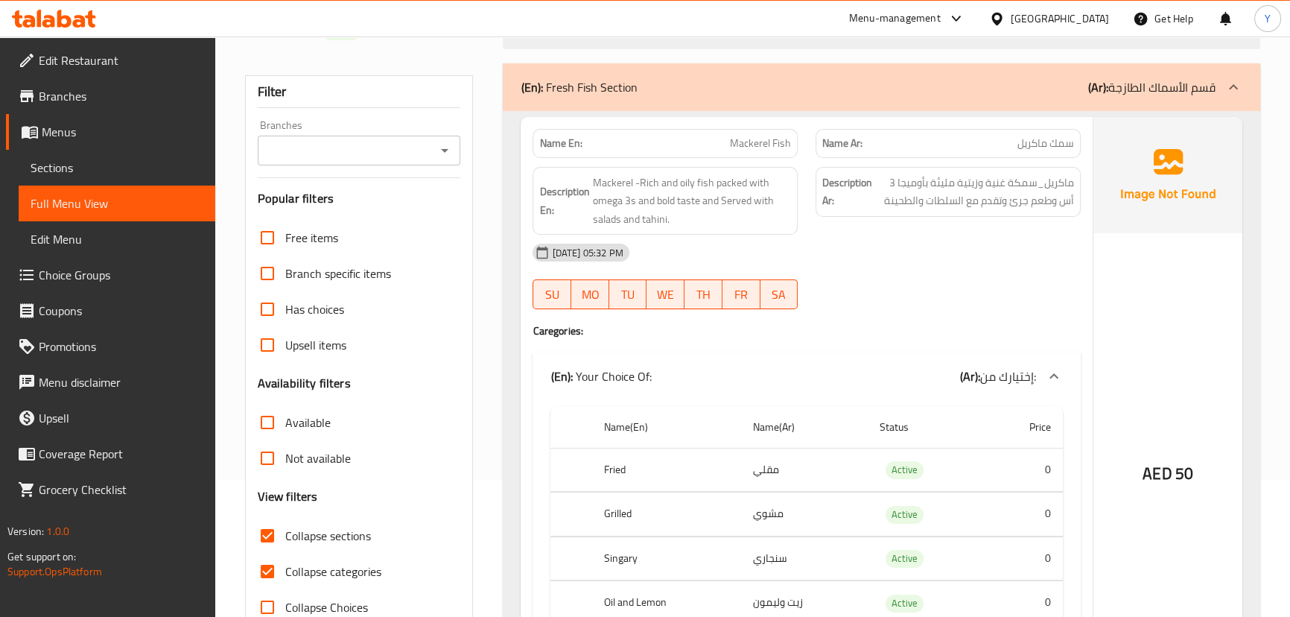
scroll to position [0, 0]
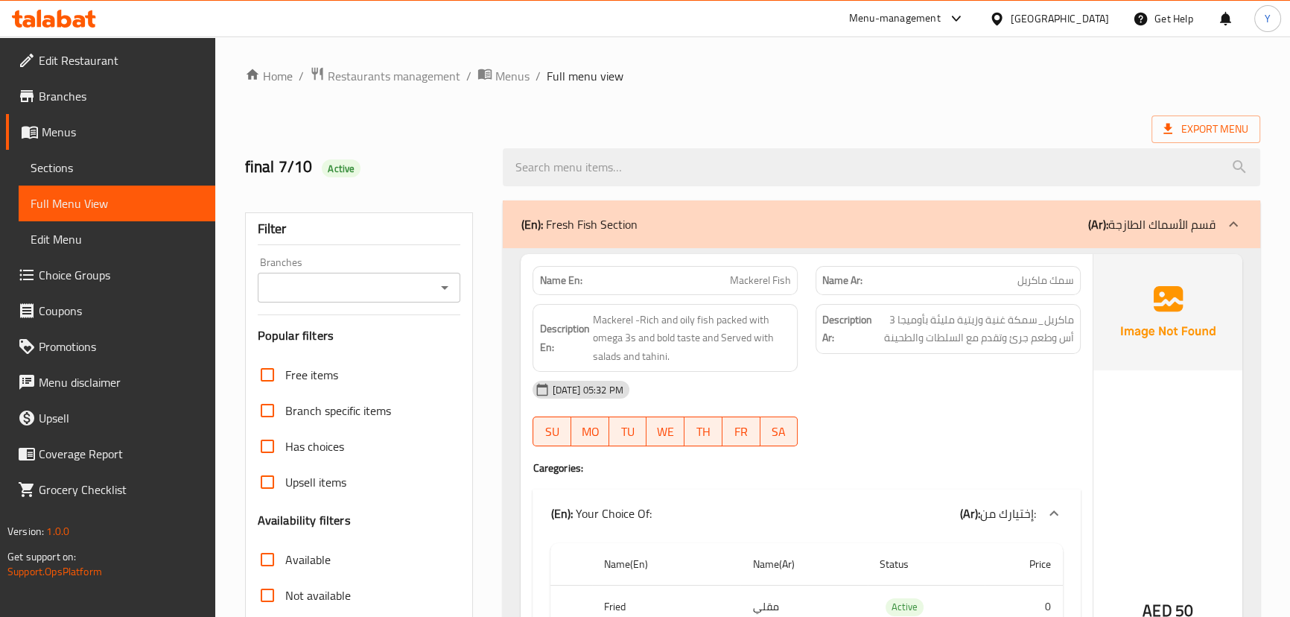
click at [869, 241] on div "(En): Fresh Fish Section (Ar): قسم الأسماك الطازجة" at bounding box center [881, 224] width 757 height 48
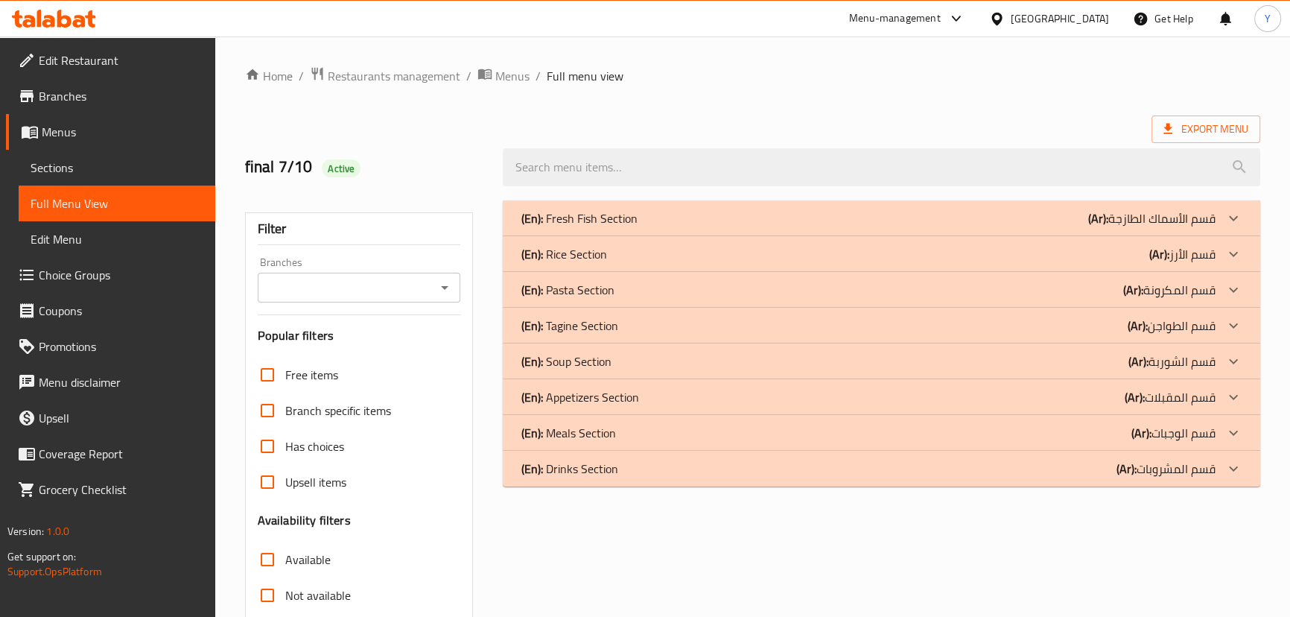
click at [1170, 255] on p "(Ar): قسم الأرز" at bounding box center [1182, 254] width 66 height 18
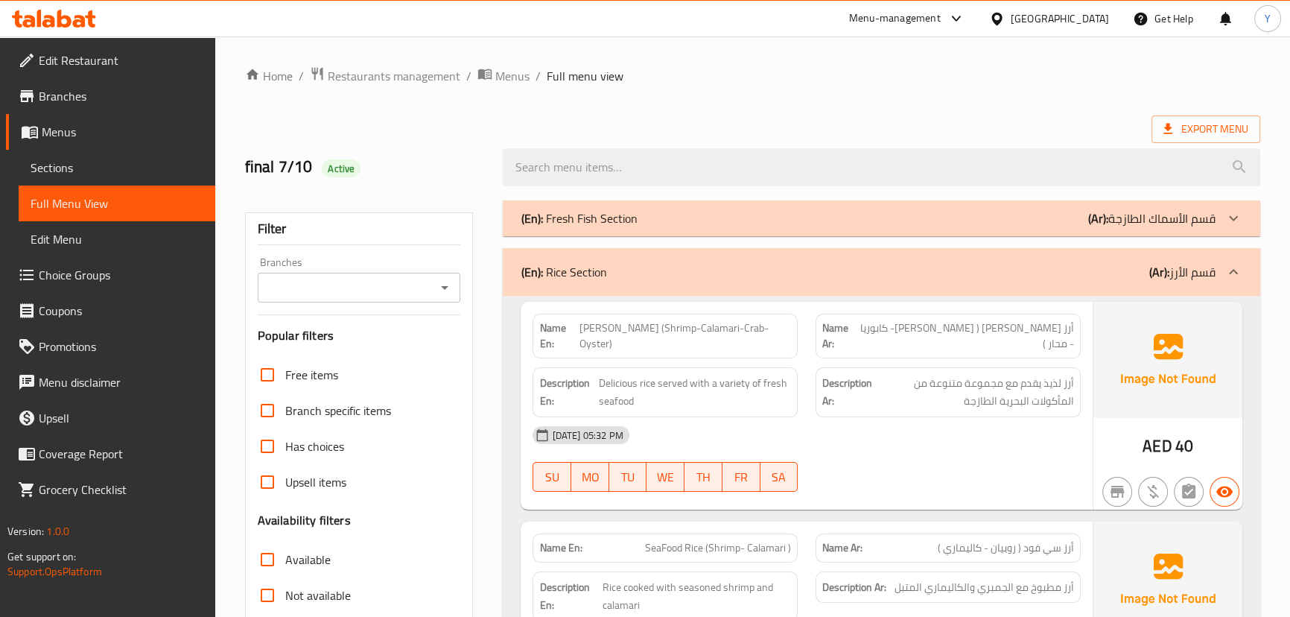
click at [1058, 327] on span "أرز [PERSON_NAME] ( [PERSON_NAME]- كابوريا - محار )" at bounding box center [965, 335] width 216 height 31
click at [1002, 334] on span "أرز [PERSON_NAME] ( [PERSON_NAME]- كابوريا - محار )" at bounding box center [965, 335] width 216 height 31
click at [967, 334] on span "أرز [PERSON_NAME] ( [PERSON_NAME]- كابوريا - محار )" at bounding box center [965, 335] width 216 height 31
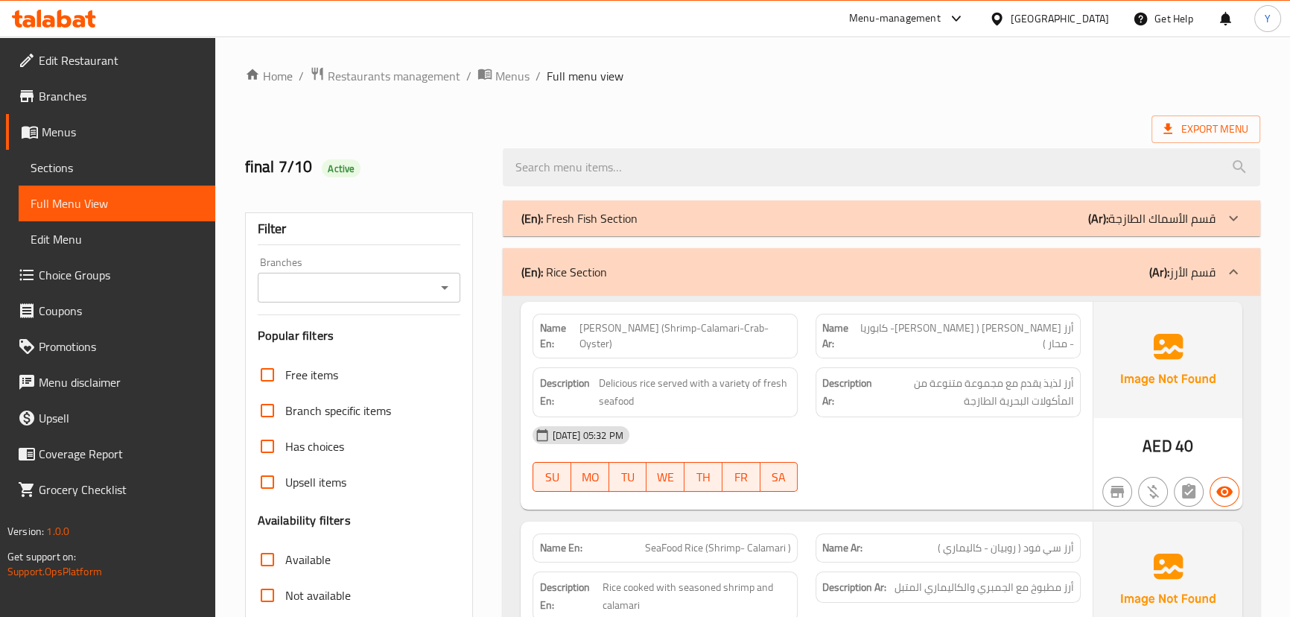
click at [923, 334] on span "أرز [PERSON_NAME] ( [PERSON_NAME]- كابوريا - محار )" at bounding box center [965, 335] width 216 height 31
click at [751, 326] on span "[PERSON_NAME] (Shrimp-Calamari-Crab- Oyster)" at bounding box center [685, 335] width 212 height 31
click at [891, 327] on span "أرز [PERSON_NAME] ( [PERSON_NAME]- كابوريا - محار )" at bounding box center [965, 335] width 216 height 31
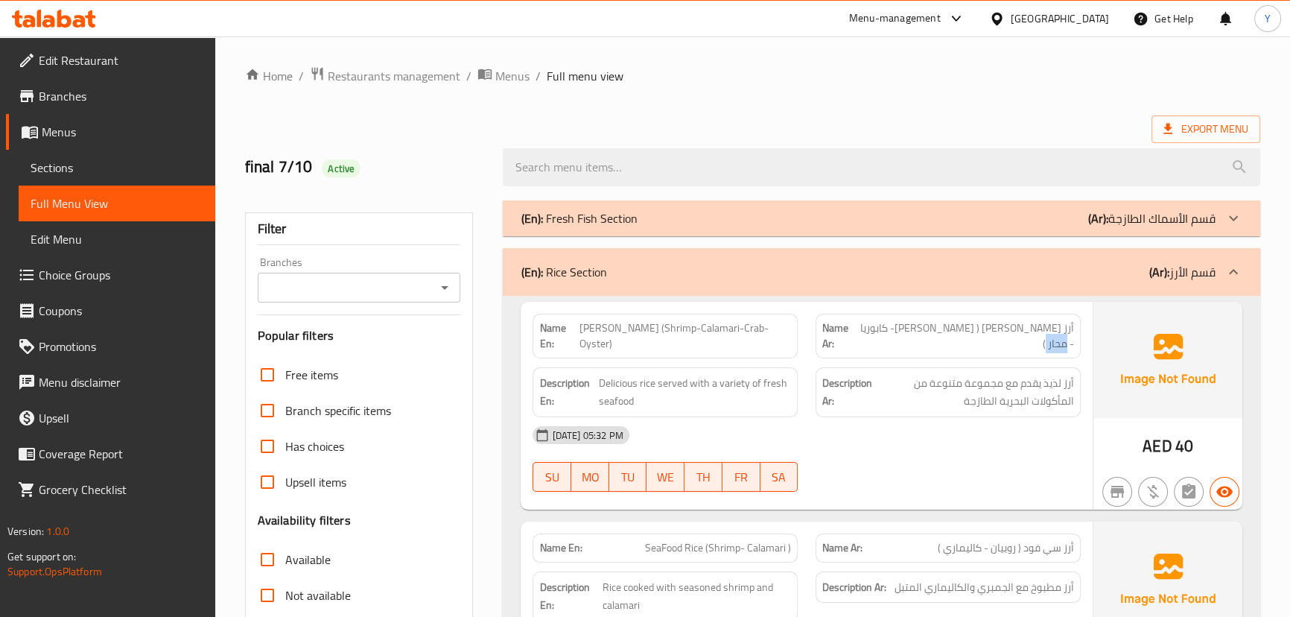
click at [1159, 410] on img at bounding box center [1167, 360] width 149 height 116
click at [1061, 391] on span "أرز لذيذ يقدم مع مجموعة متنوعة من المأكولات البحرية الطازجة" at bounding box center [974, 392] width 199 height 36
click at [966, 381] on span "أرز لذيذ يقدم مع مجموعة متنوعة من المأكولات البحرية الطازجة" at bounding box center [974, 392] width 199 height 36
drag, startPoint x: 1045, startPoint y: 398, endPoint x: 964, endPoint y: 415, distance: 82.2
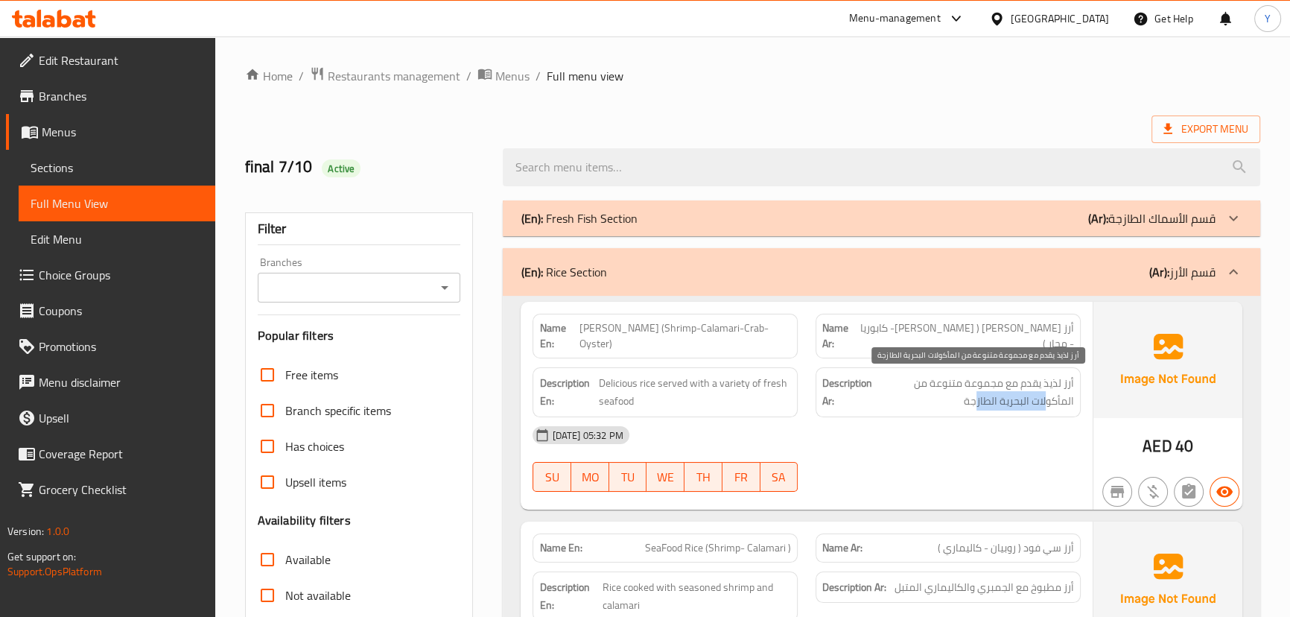
click at [967, 415] on div "Description Ar: أرز لذيذ يقدم مع مجموعة متنوعة من المأكولات البحرية الطازجة" at bounding box center [947, 392] width 265 height 50
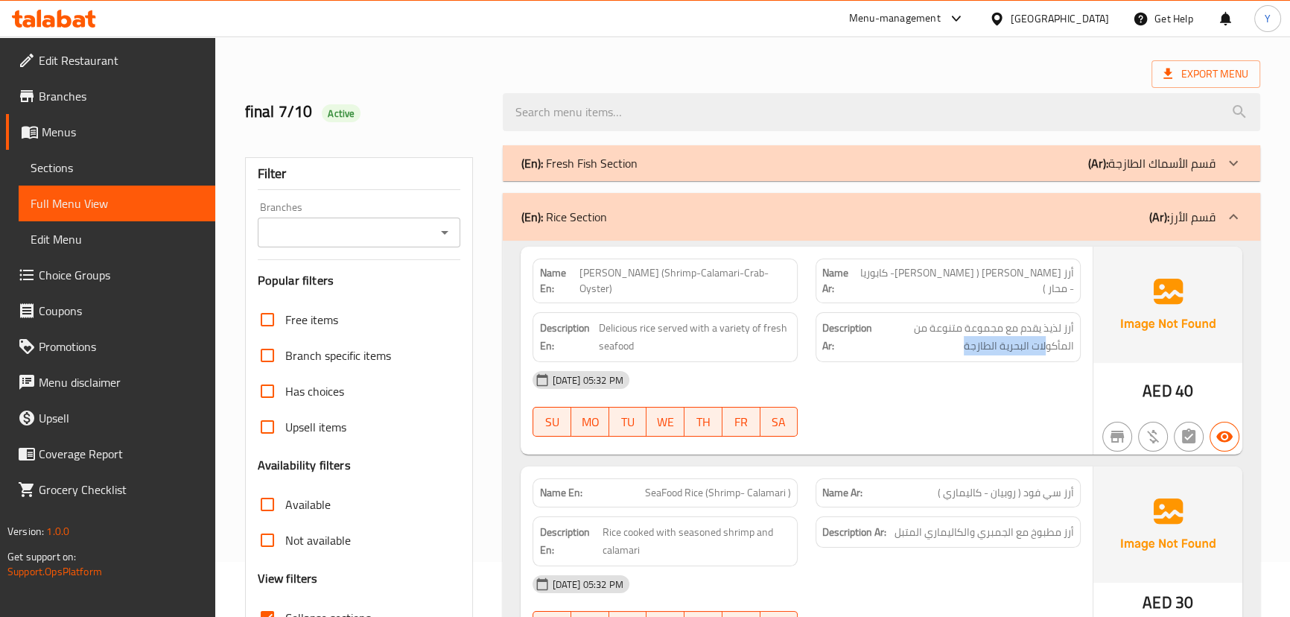
scroll to position [135, 0]
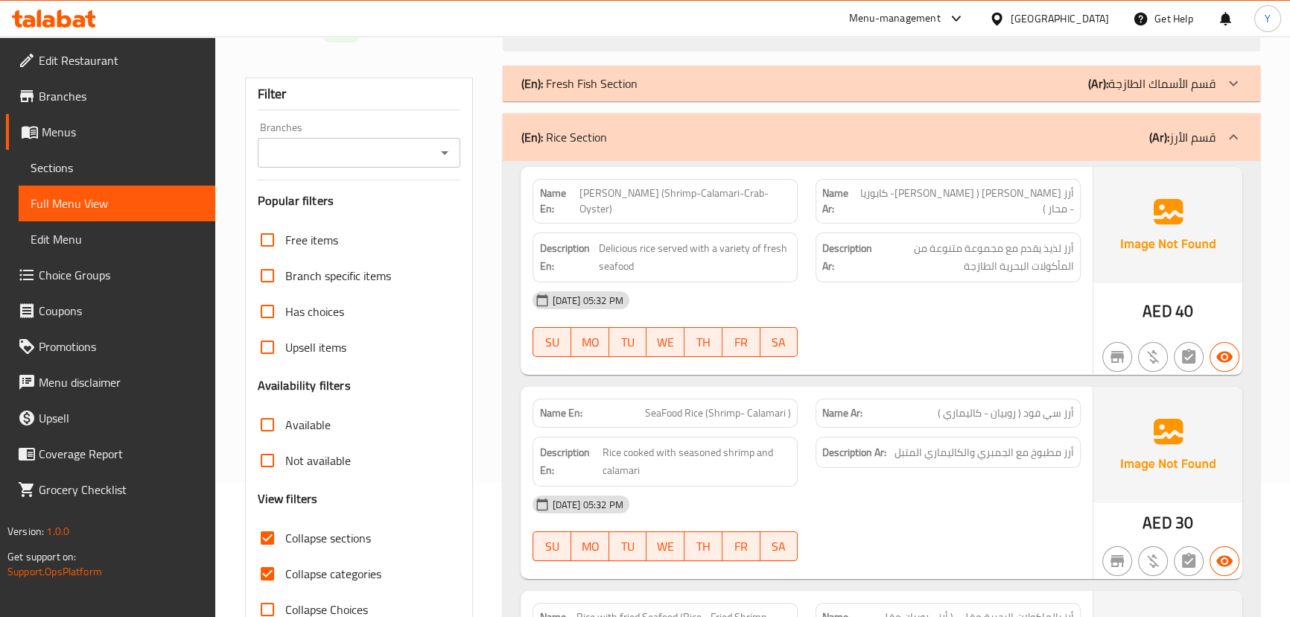
click at [997, 410] on span "أرز سي فود ( روبيان - كاليماري )" at bounding box center [1006, 413] width 136 height 16
click at [947, 413] on span "أرز سي فود ( روبيان - كاليماري )" at bounding box center [1006, 413] width 136 height 16
click at [972, 486] on div "[DATE] 05:32 PM" at bounding box center [806, 504] width 565 height 36
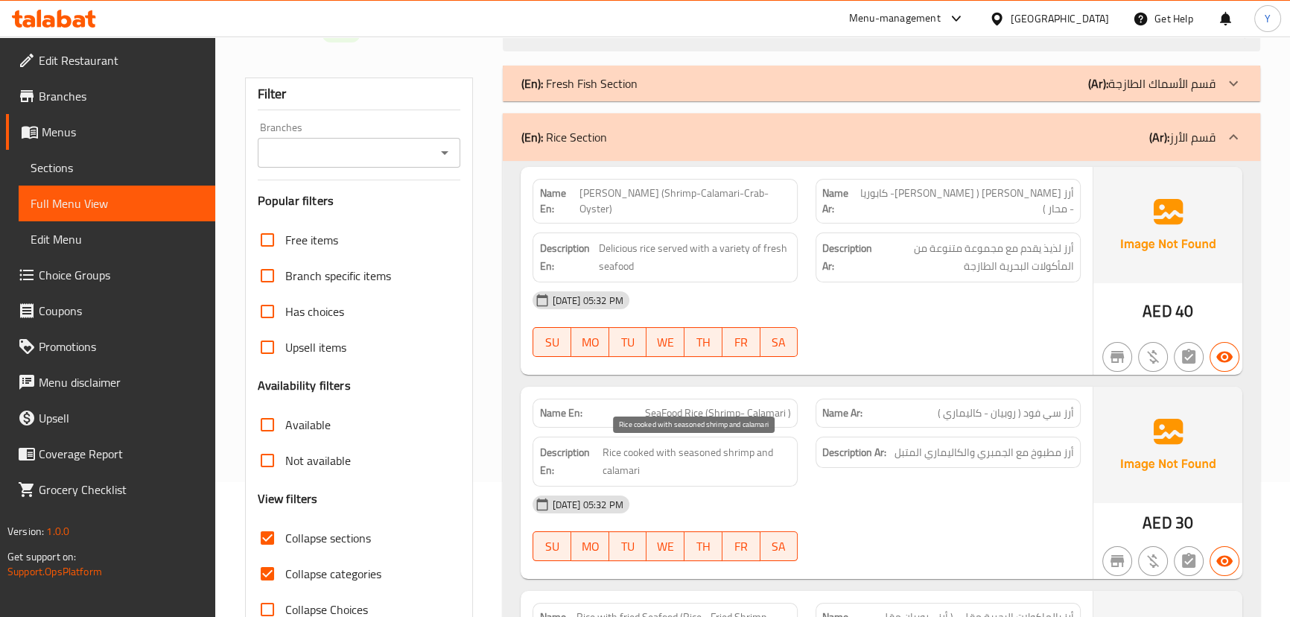
click at [729, 456] on span "Rice cooked with seasoned shrimp and calamari" at bounding box center [697, 461] width 189 height 36
copy span "Rice cooked with seasoned shrimp and calamari"
click at [729, 456] on span "Rice cooked with seasoned shrimp and calamari" at bounding box center [697, 461] width 189 height 36
click at [936, 541] on div "[DATE] 05:32 PM SU MO TU WE TH FR SA" at bounding box center [806, 527] width 565 height 83
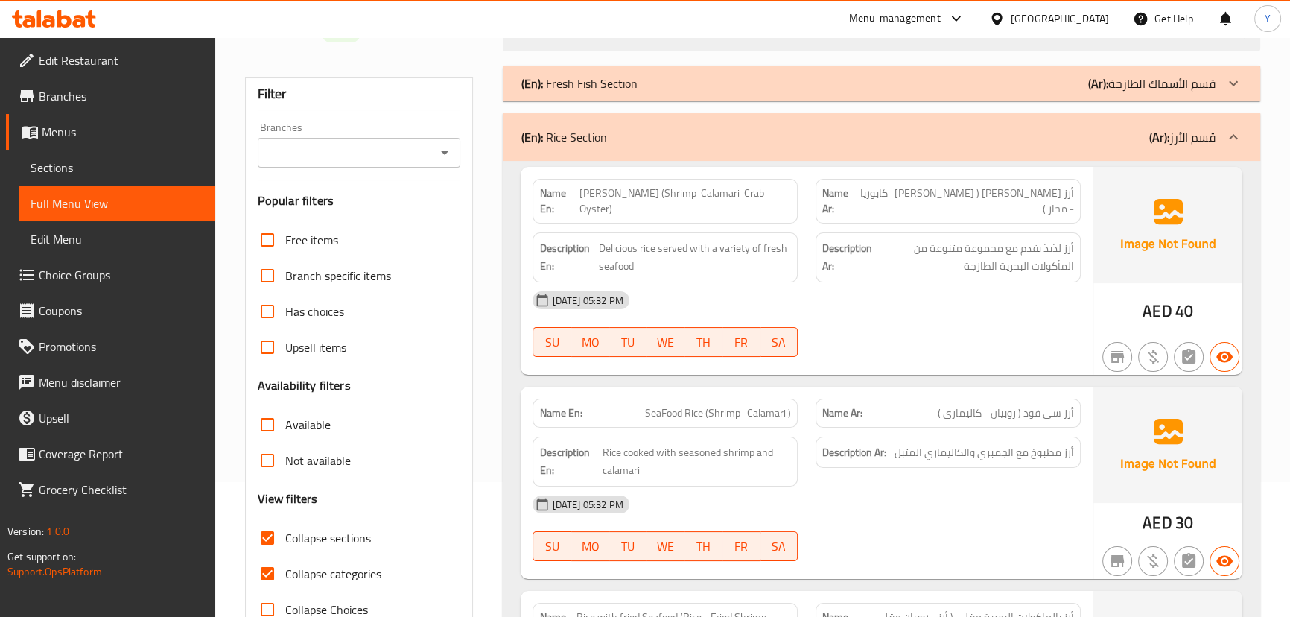
click at [963, 523] on div "[DATE] 05:32 PM SU MO TU WE TH FR SA" at bounding box center [806, 527] width 565 height 83
click at [641, 445] on span "Rice cooked with seasoned shrimp and calamari" at bounding box center [697, 461] width 189 height 36
drag, startPoint x: 641, startPoint y: 445, endPoint x: 664, endPoint y: 454, distance: 24.3
click at [647, 448] on span "Rice cooked with seasoned shrimp and calamari" at bounding box center [697, 461] width 189 height 36
click at [670, 444] on span "Rice cooked with seasoned shrimp and calamari" at bounding box center [697, 461] width 189 height 36
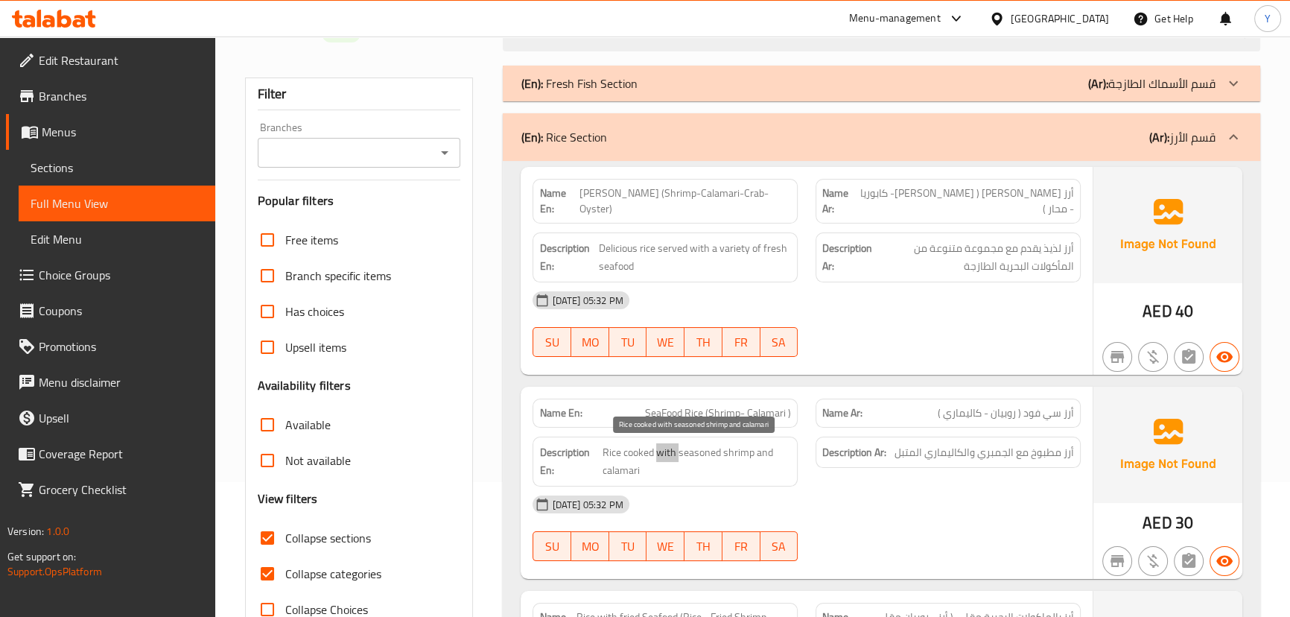
click at [670, 444] on span "Rice cooked with seasoned shrimp and calamari" at bounding box center [697, 461] width 189 height 36
click at [692, 452] on span "Rice cooked with seasoned shrimp and calamari" at bounding box center [697, 461] width 189 height 36
drag, startPoint x: 692, startPoint y: 452, endPoint x: 699, endPoint y: 453, distance: 7.5
click at [692, 452] on span "Rice cooked with seasoned shrimp and calamari" at bounding box center [697, 461] width 189 height 36
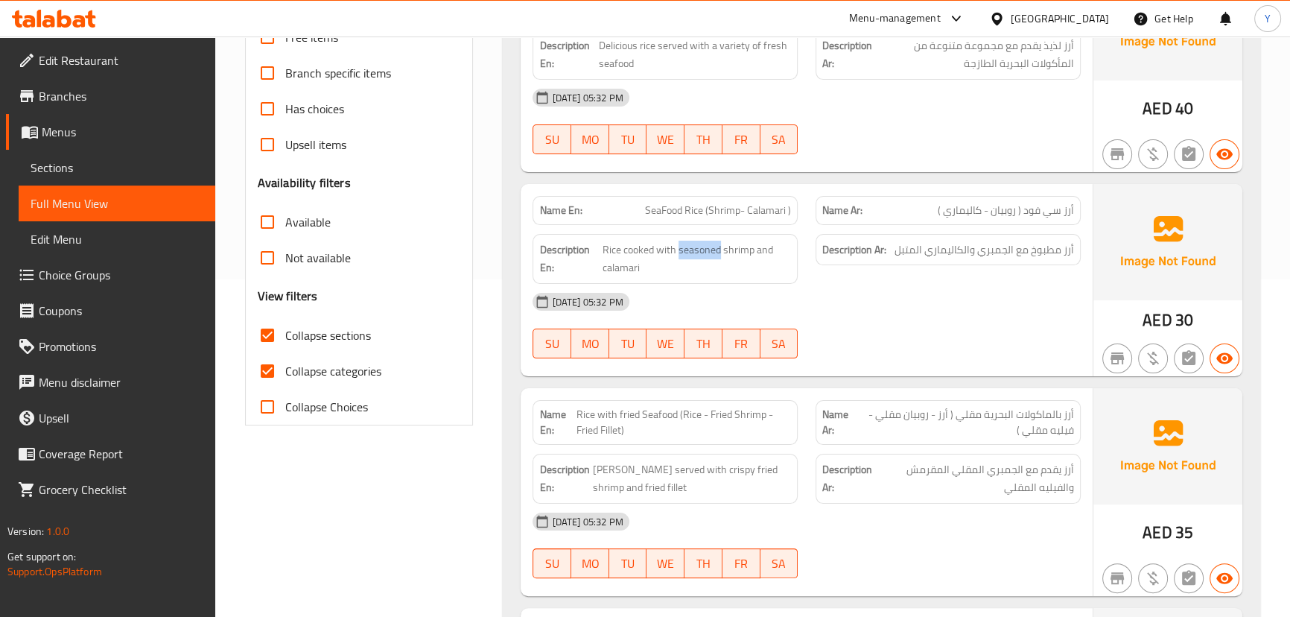
scroll to position [338, 0]
click at [628, 419] on span "Rice with fried Seafood (Rice - Fried Shrimp - Fried Fillet)" at bounding box center [683, 421] width 214 height 31
click at [695, 411] on span "Rice with fried Seafood (Rice - Fried Shrimp - Fried Fillet)" at bounding box center [683, 421] width 214 height 31
click at [716, 412] on span "Rice with fried Seafood (Rice - Fried Shrimp - Fried Fillet)" at bounding box center [683, 421] width 214 height 31
click at [768, 406] on span "Rice with fried Seafood (Rice - Fried Shrimp - Fried Fillet)" at bounding box center [683, 421] width 214 height 31
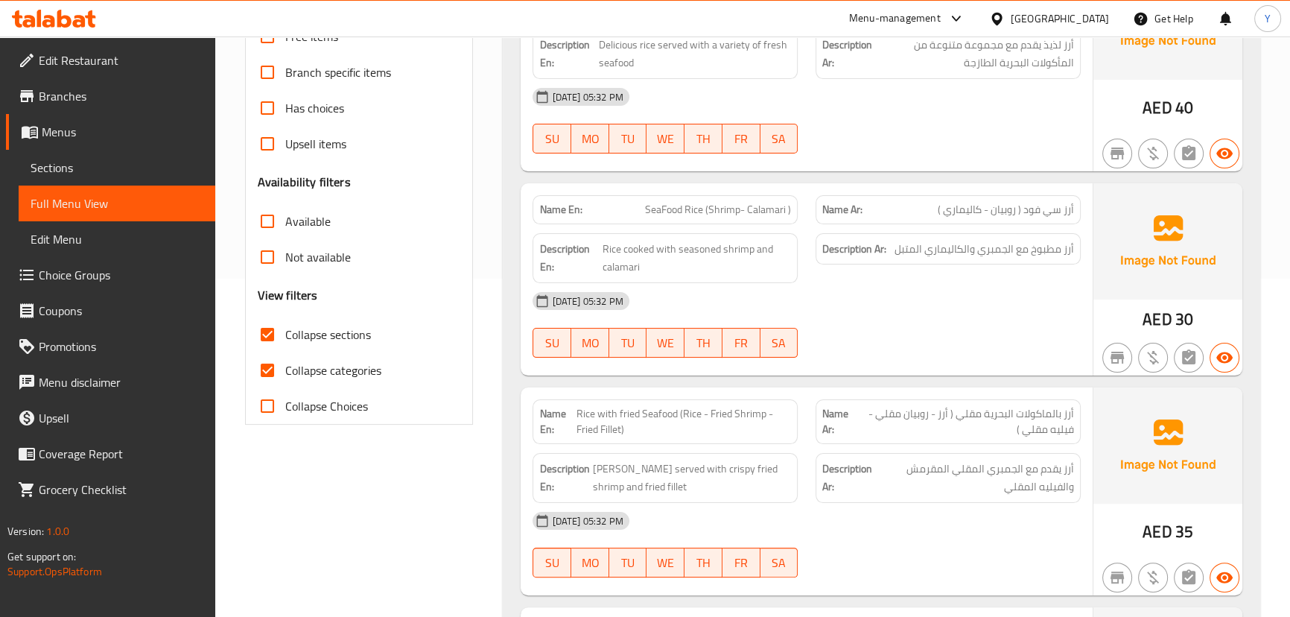
click at [723, 425] on span "Rice with fried Seafood (Rice - Fried Shrimp - Fried Fillet)" at bounding box center [683, 421] width 214 height 31
click at [638, 430] on span "Rice with fried Seafood (Rice - Fried Shrimp - Fried Fillet)" at bounding box center [683, 421] width 214 height 31
click at [689, 467] on span "[PERSON_NAME] served with crispy fried shrimp and fried fillet" at bounding box center [691, 478] width 199 height 36
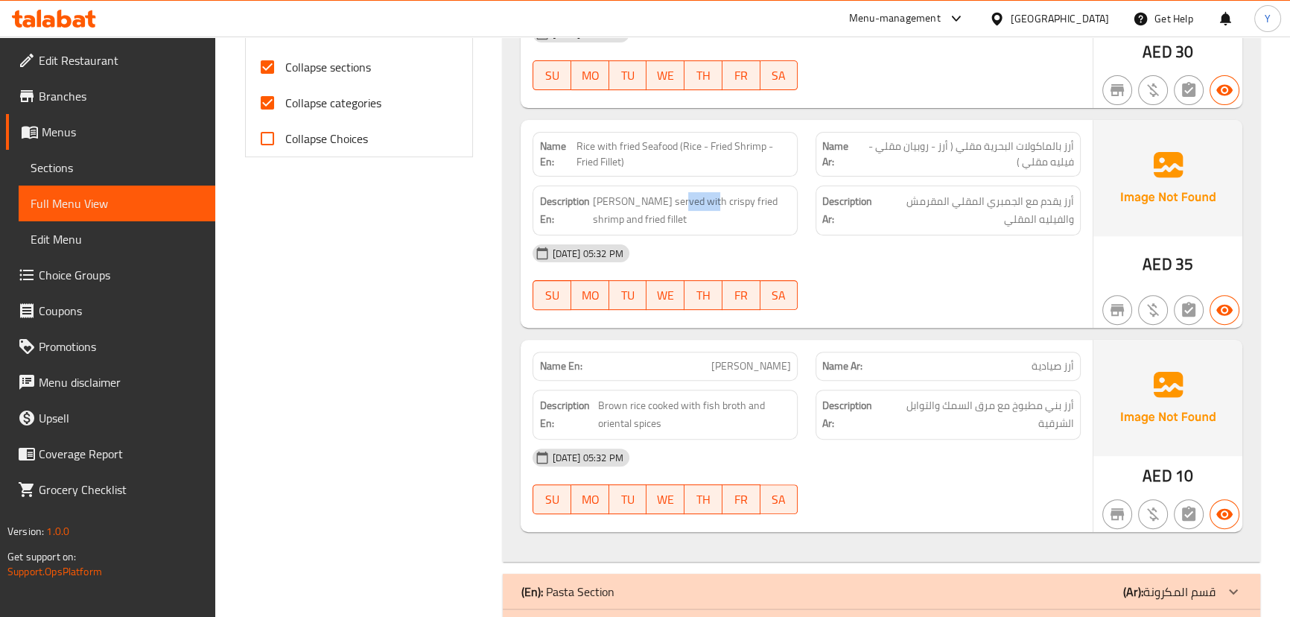
scroll to position [609, 0]
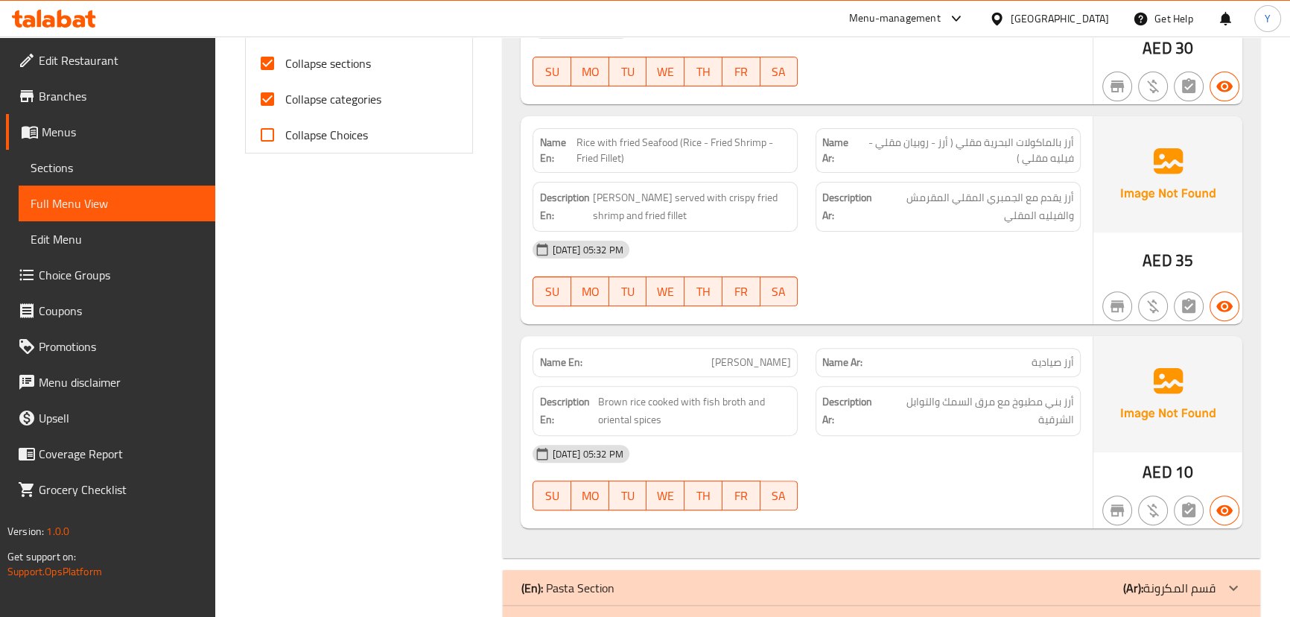
click at [1132, 470] on div "AED 10" at bounding box center [1167, 432] width 149 height 192
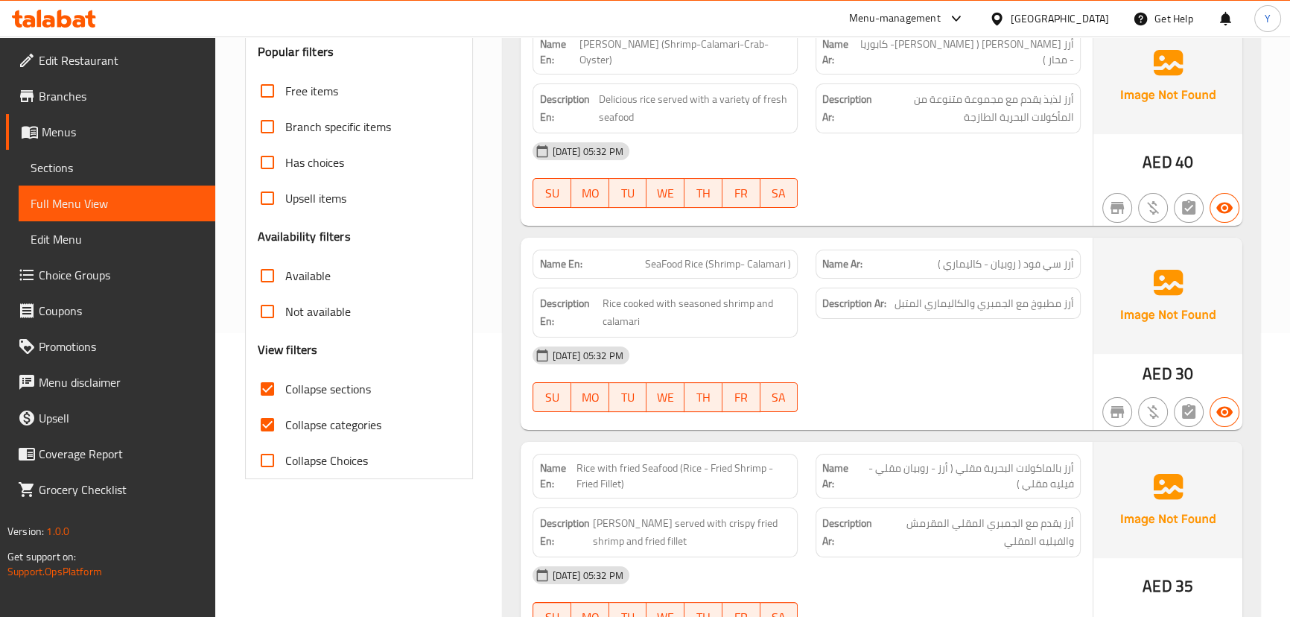
scroll to position [67, 0]
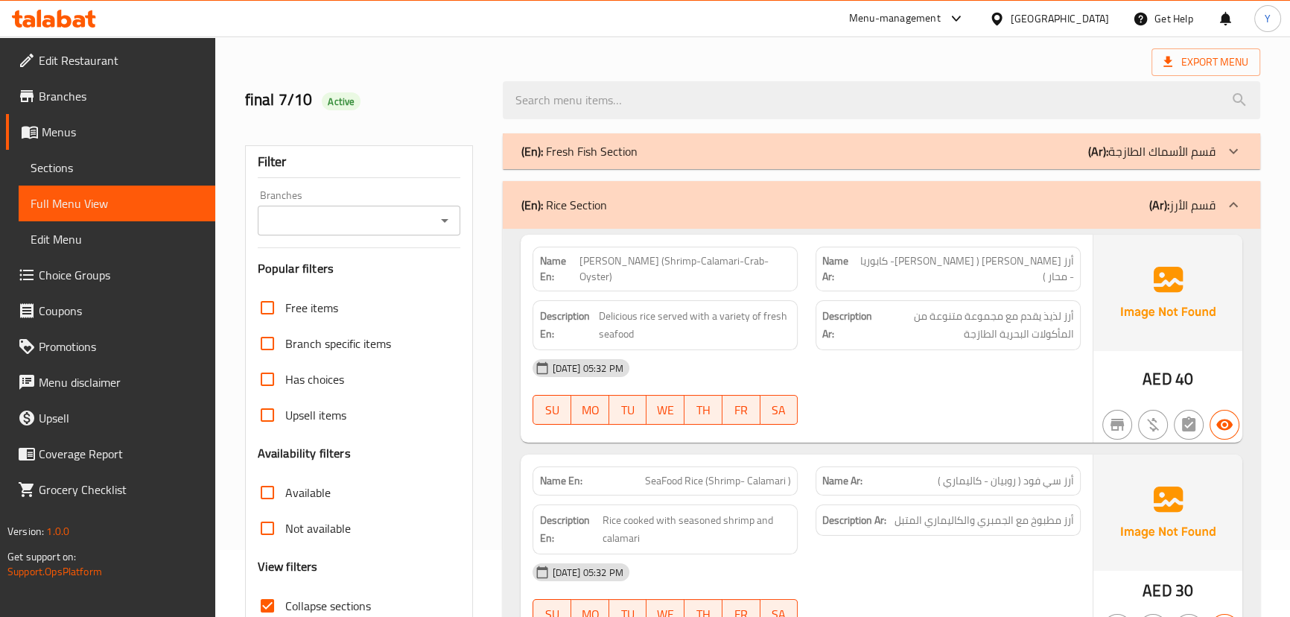
click at [979, 235] on div "Name En: Baba Abdu Rice (Shrimp-Calamari-Crab- Oyster) Name Ar: أرز بابا عبده (…" at bounding box center [806, 339] width 571 height 208
click at [1003, 223] on div "(En): Rice Section (Ar): قسم الأرز" at bounding box center [881, 205] width 757 height 48
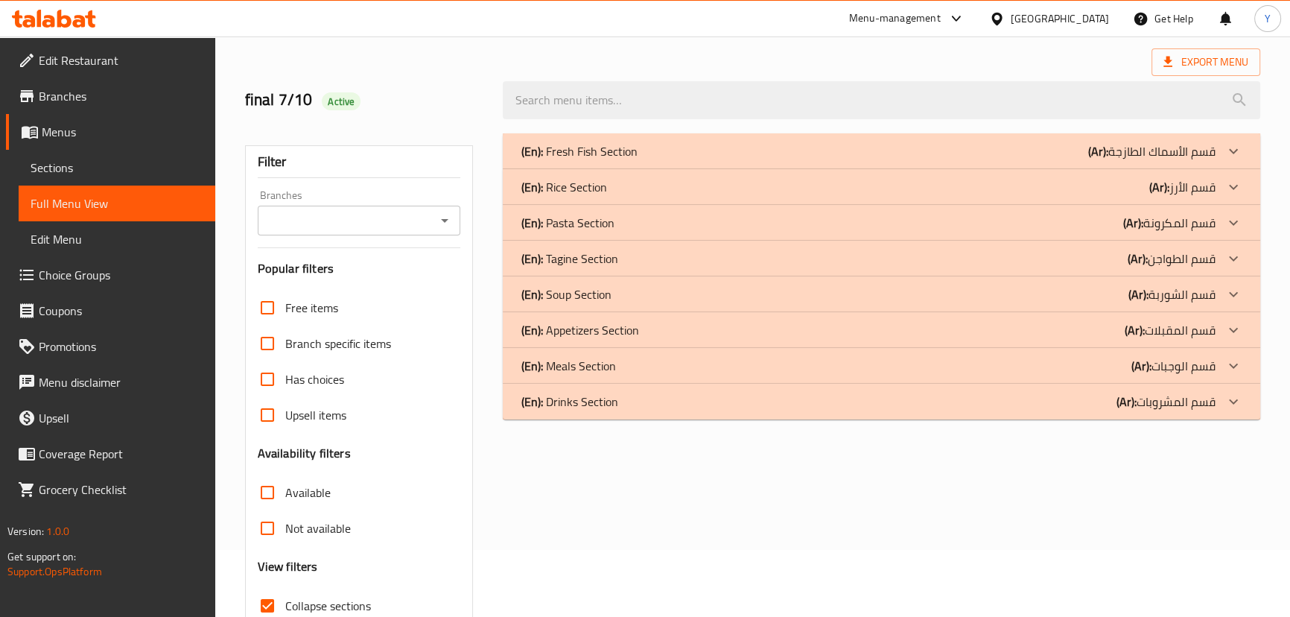
click at [1150, 232] on div "(En): Pasta Section (Ar): قسم المكرونة" at bounding box center [881, 223] width 757 height 36
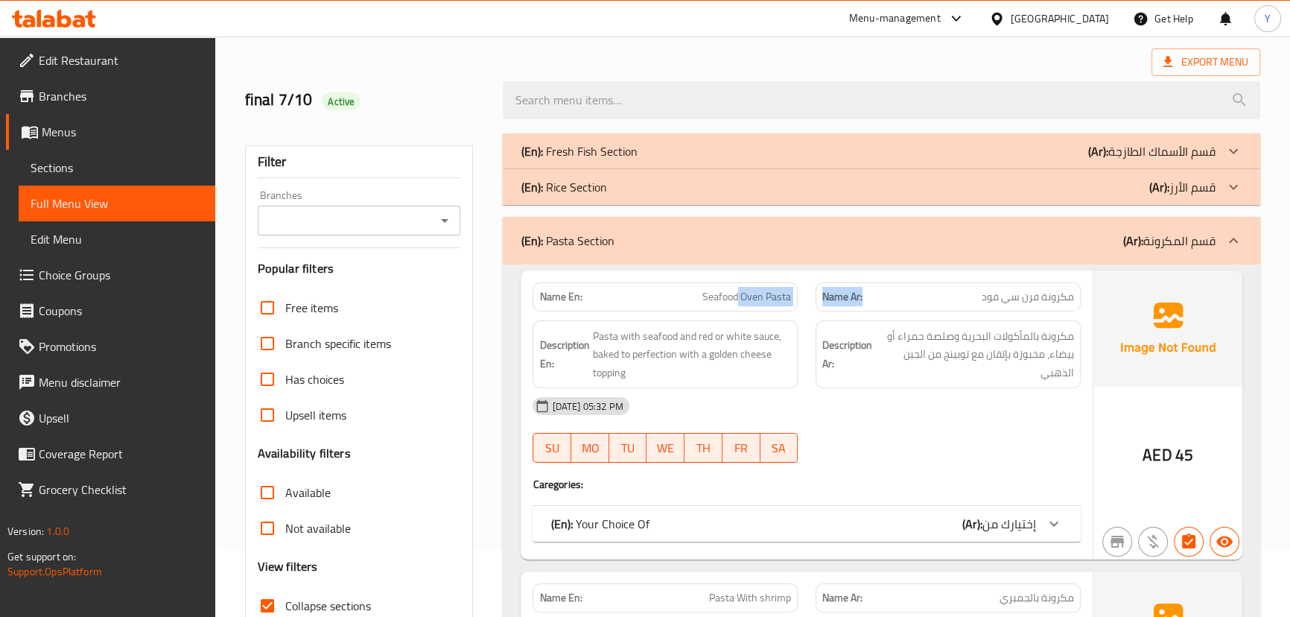
drag, startPoint x: 737, startPoint y: 297, endPoint x: 862, endPoint y: 284, distance: 126.5
click at [862, 284] on div "Name En: Seafood Oven Pasta Name Ar: مكرونة فرن سي فود" at bounding box center [806, 296] width 565 height 47
drag, startPoint x: 1057, startPoint y: 290, endPoint x: 976, endPoint y: 284, distance: 81.5
click at [976, 284] on div "Name Ar: مكرونة فرن سي فود" at bounding box center [947, 296] width 265 height 29
click at [1032, 337] on span "مكرونة بالمأكولات البحرية وصلصة حمراء أو بيضاء، مخبوزة بإتقان مع توبينج من الجب…" at bounding box center [974, 354] width 199 height 55
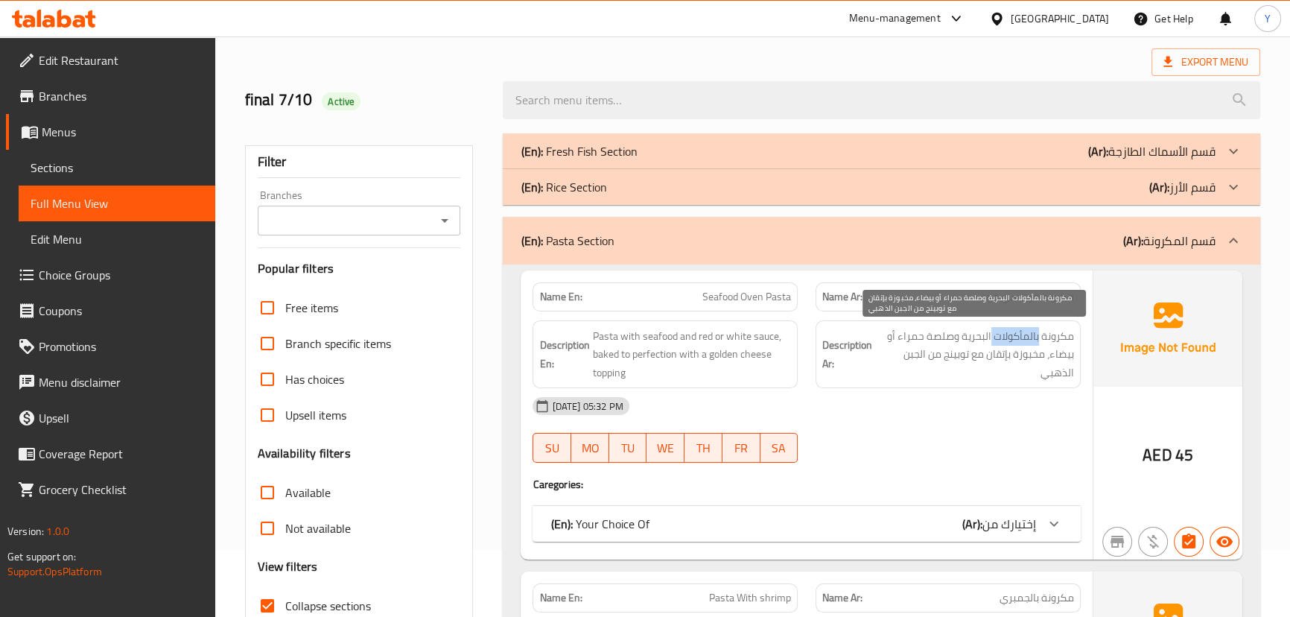
click at [1032, 337] on span "مكرونة بالمأكولات البحرية وصلصة حمراء أو بيضاء، مخبوزة بإتقان مع توبينج من الجب…" at bounding box center [974, 354] width 199 height 55
click at [1034, 357] on span "مكرونة بالمأكولات البحرية وصلصة حمراء أو بيضاء، مخبوزة بإتقان مع توبينج من الجب…" at bounding box center [974, 354] width 199 height 55
click at [976, 362] on span "مكرونة بالمأكولات البحرية وصلصة حمراء أو بيضاء، مخبوزة بإتقان مع توبينج من الجب…" at bounding box center [974, 354] width 199 height 55
click at [983, 518] on span "إختيارك من" at bounding box center [1009, 523] width 54 height 22
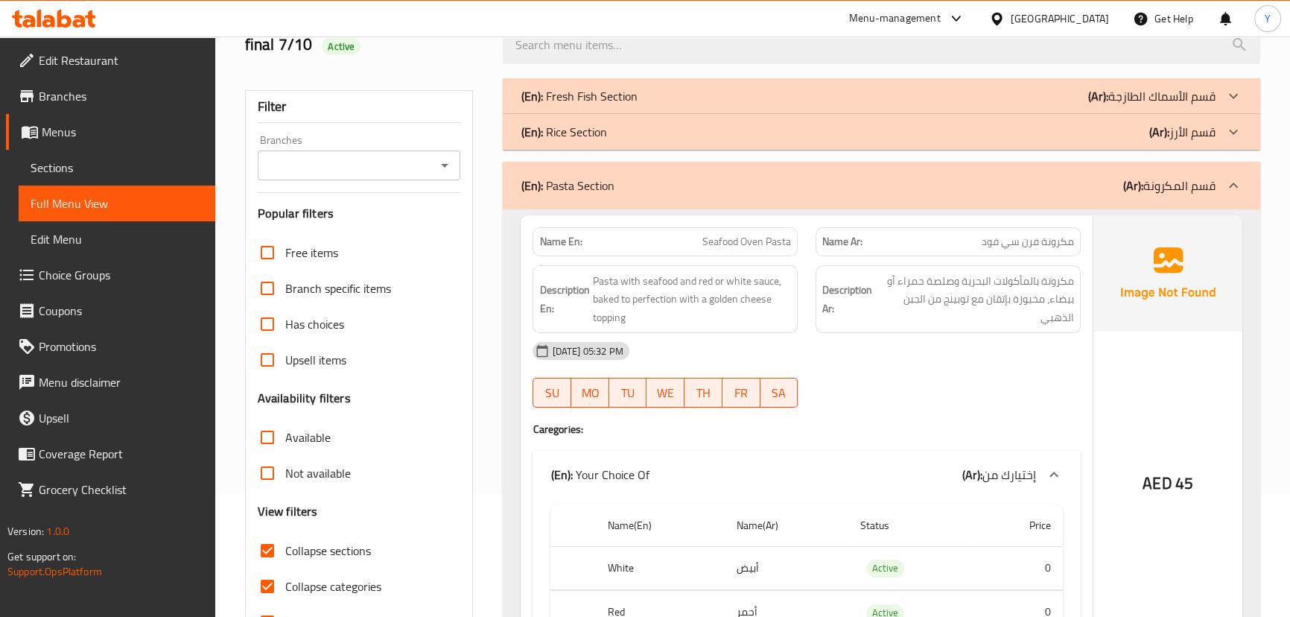
scroll to position [135, 0]
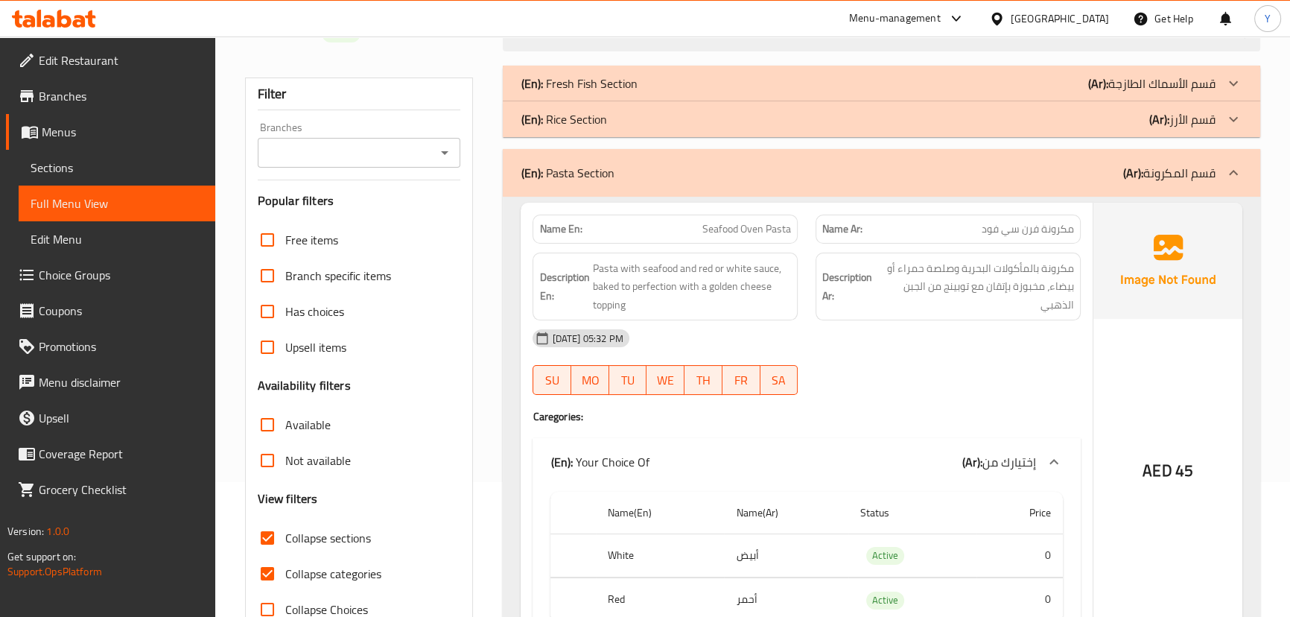
click at [744, 215] on div "Name En: Seafood Oven Pasta" at bounding box center [664, 228] width 265 height 29
copy span "Seafood Oven Pasta"
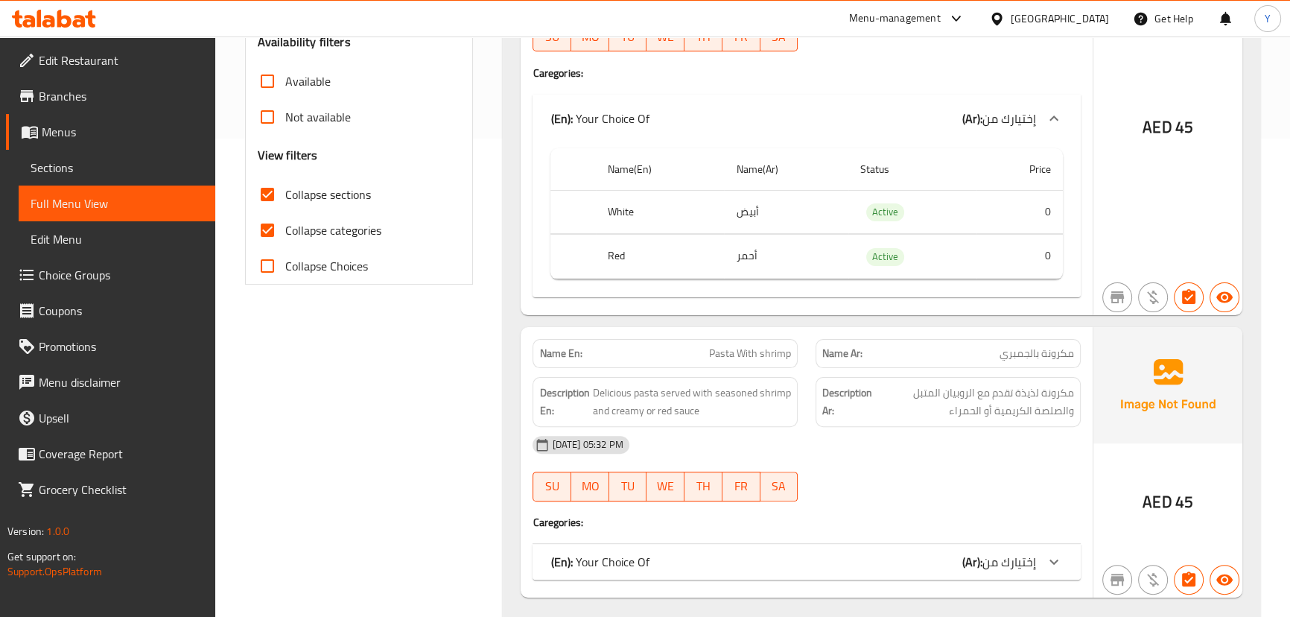
scroll to position [609, 0]
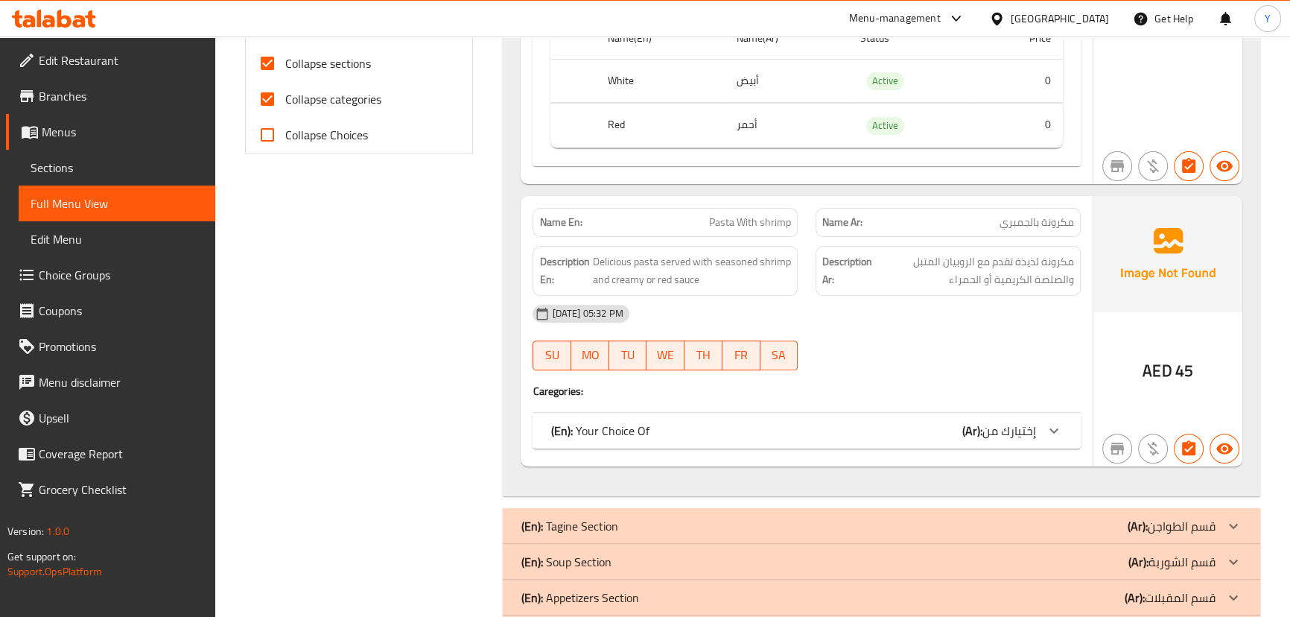
click at [989, 419] on span "إختيارك من" at bounding box center [1009, 430] width 54 height 22
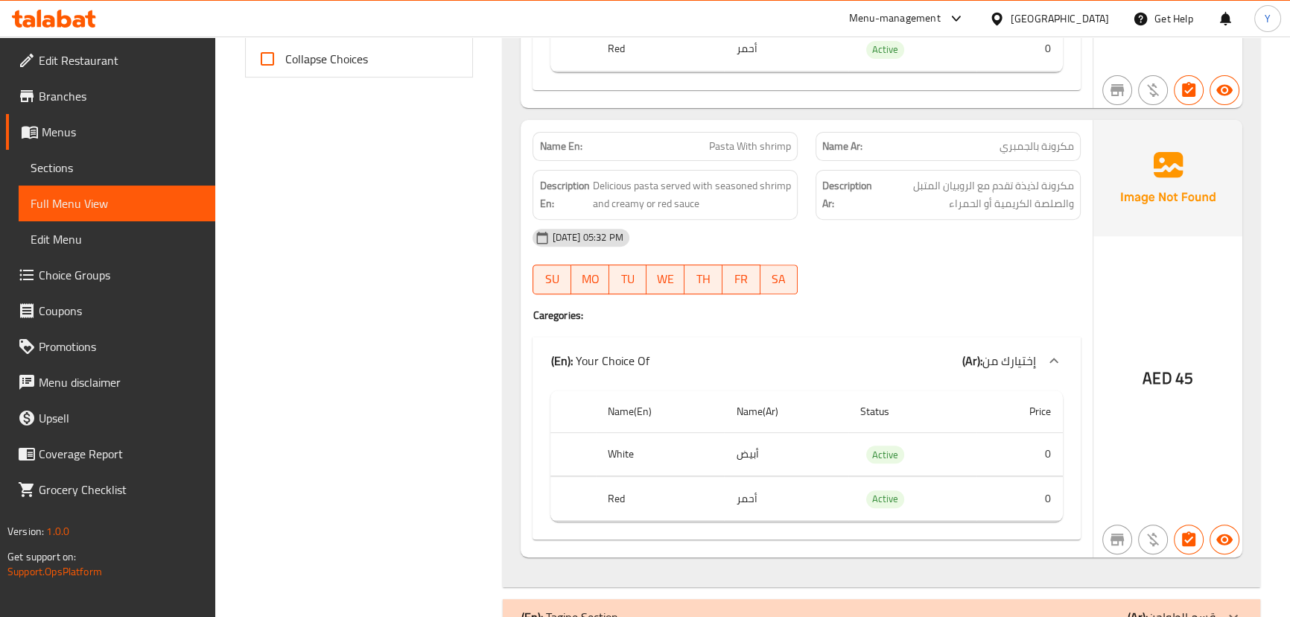
scroll to position [812, 0]
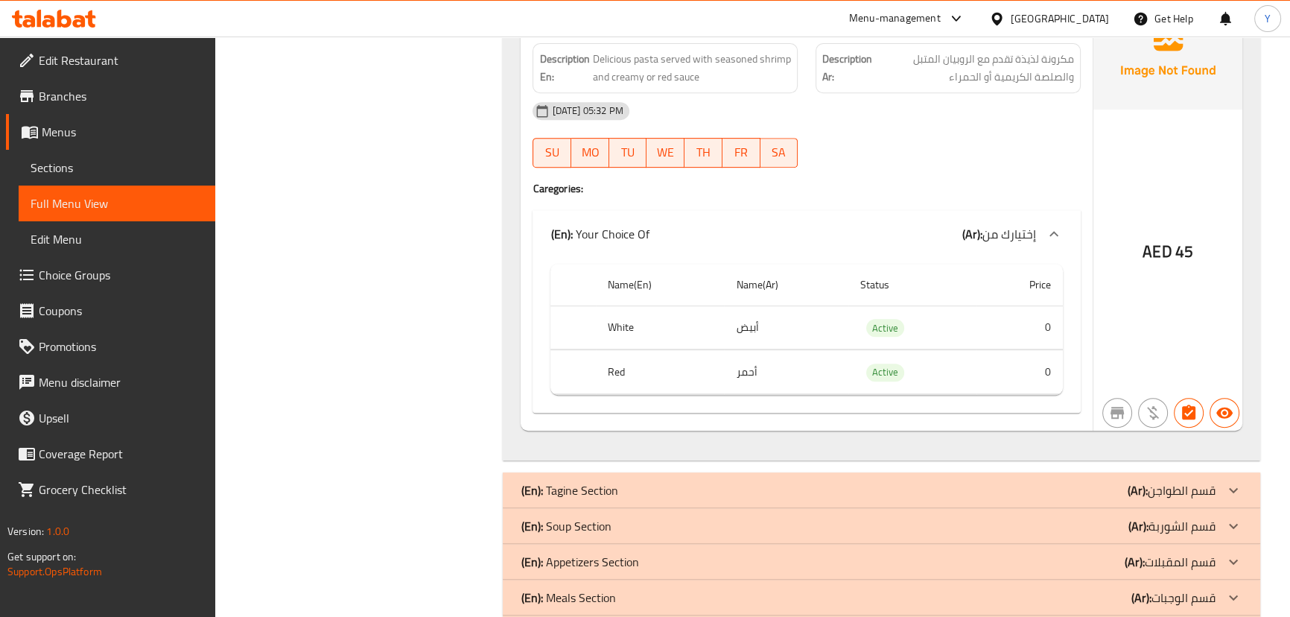
click at [705, 79] on span "Delicious pasta served with seasoned shrimp and creamy or red sauce" at bounding box center [691, 68] width 199 height 36
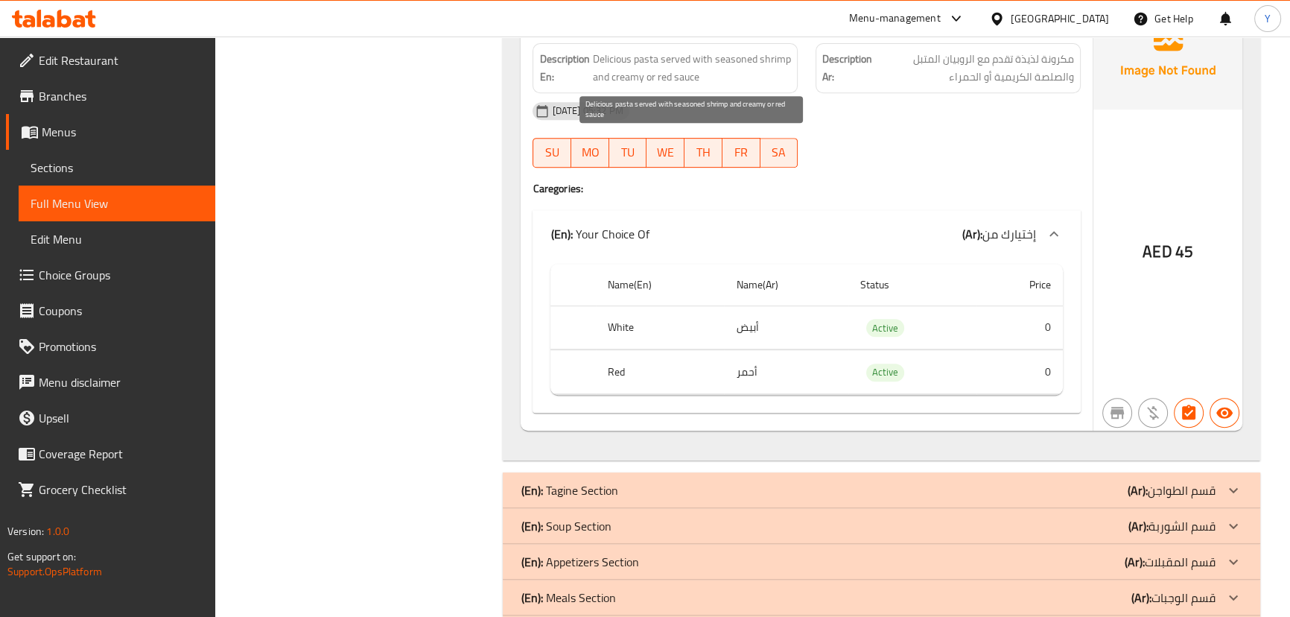
click at [705, 79] on span "Delicious pasta served with seasoned shrimp and creamy or red sauce" at bounding box center [691, 68] width 199 height 36
copy span "Delicious pasta served with seasoned shrimp and creamy or red sauce"
click at [705, 79] on span "Delicious pasta served with seasoned shrimp and creamy or red sauce" at bounding box center [691, 68] width 199 height 36
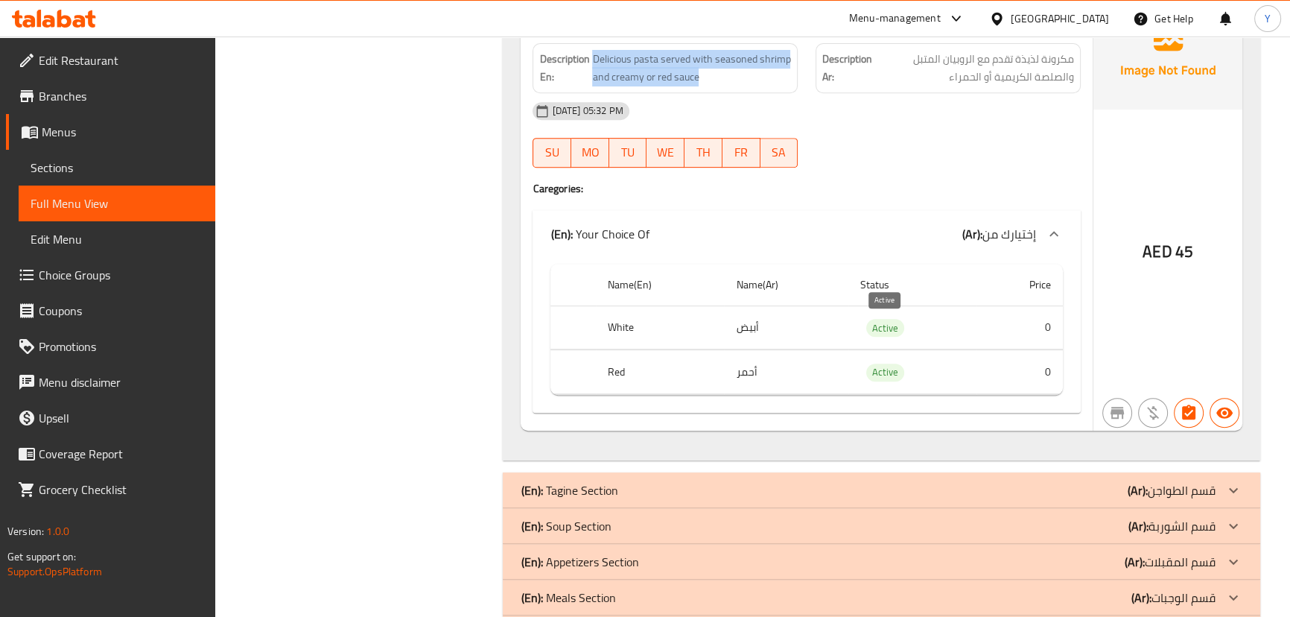
scroll to position [677, 0]
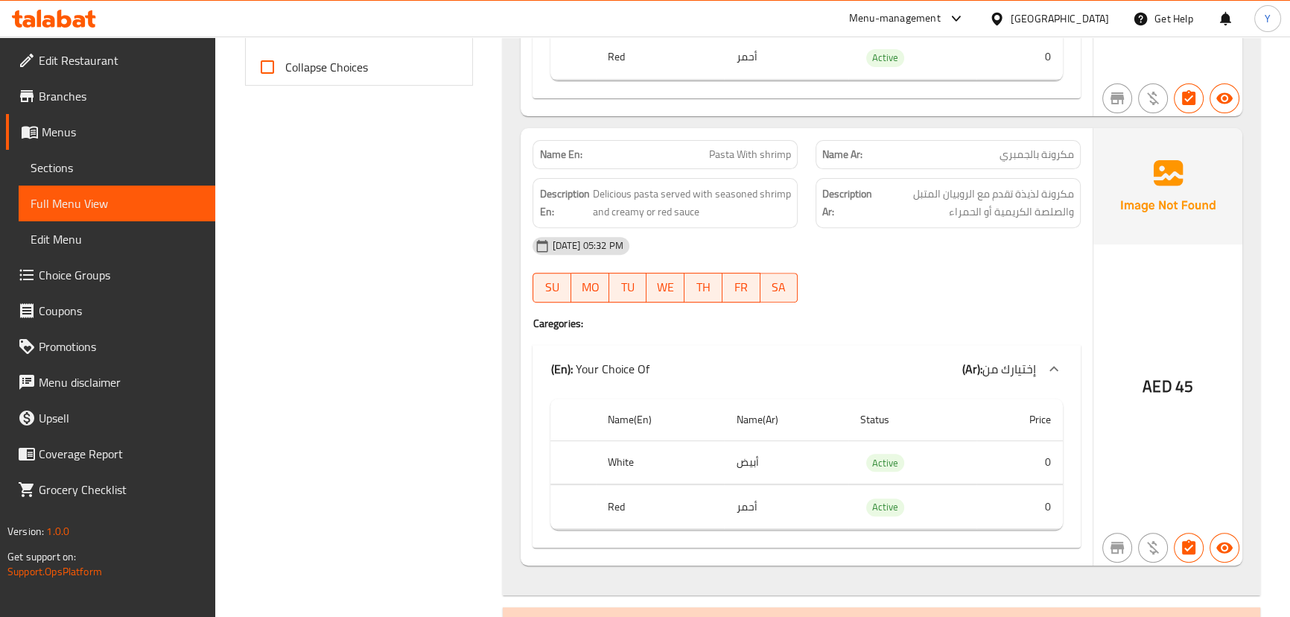
click at [744, 159] on span "Pasta With shrimp" at bounding box center [750, 155] width 82 height 16
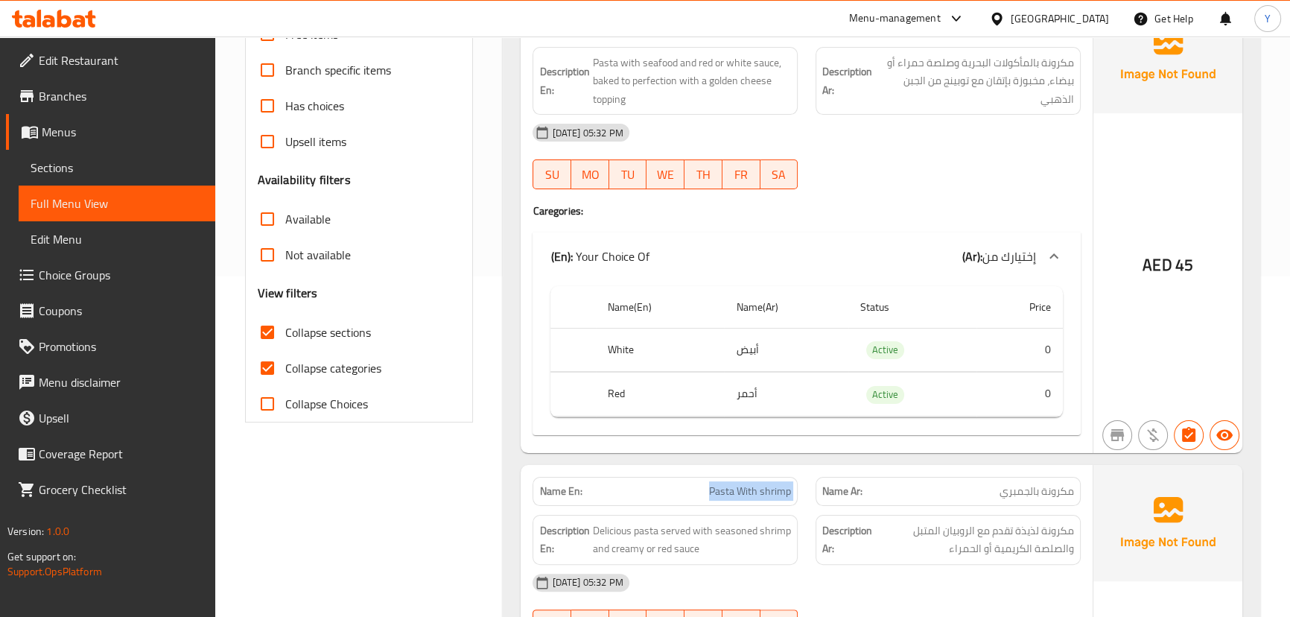
scroll to position [203, 0]
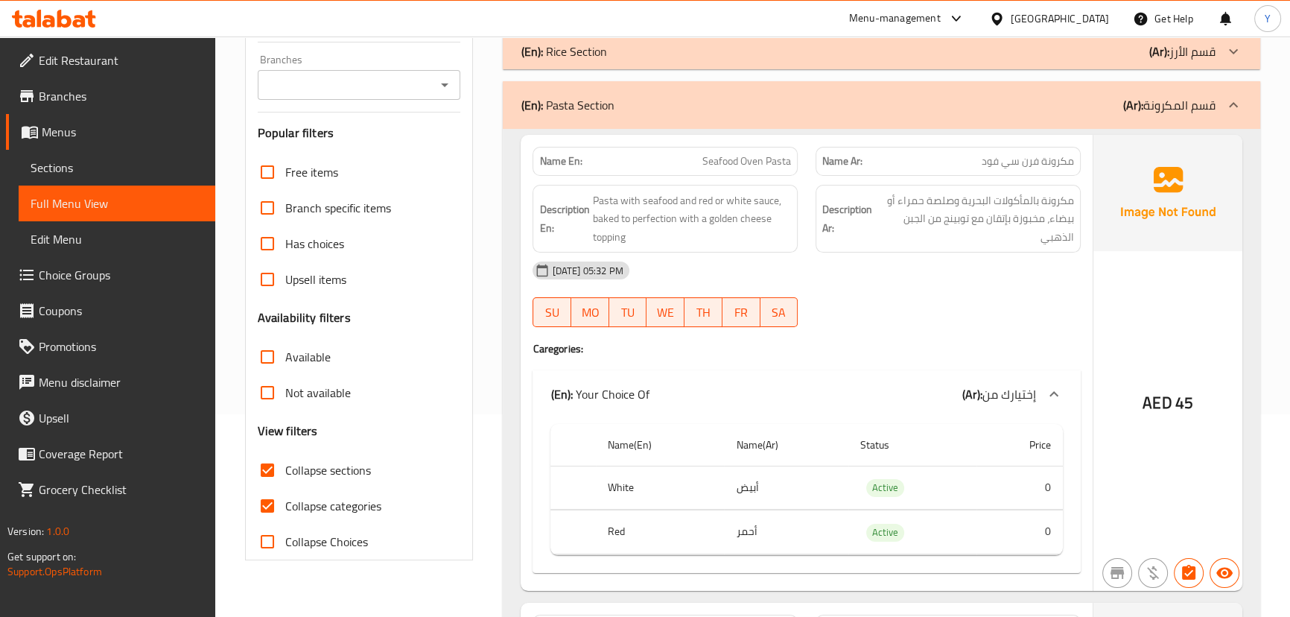
click at [725, 159] on span "Seafood Oven Pasta" at bounding box center [746, 161] width 89 height 16
drag, startPoint x: 1236, startPoint y: 287, endPoint x: 1232, endPoint y: 296, distance: 10.0
click at [1236, 287] on div "AED 45" at bounding box center [1167, 363] width 149 height 456
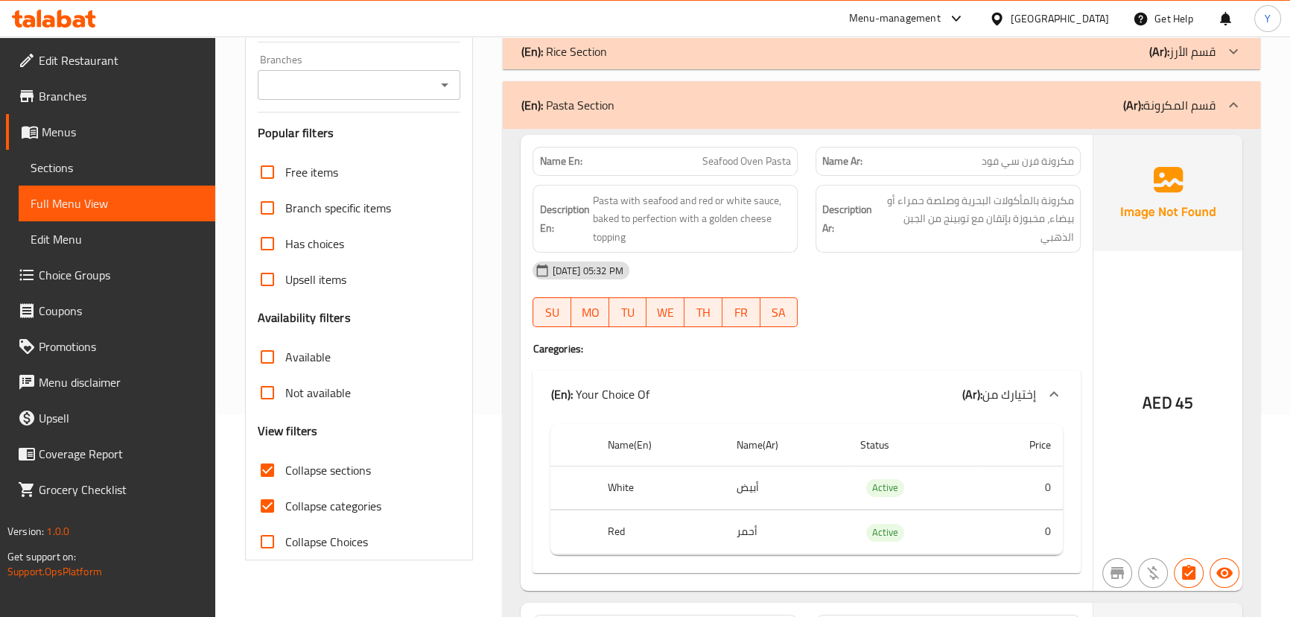
click at [679, 213] on span "Pasta with seafood and red or white sauce, baked to perfection with a golden ch…" at bounding box center [691, 218] width 199 height 55
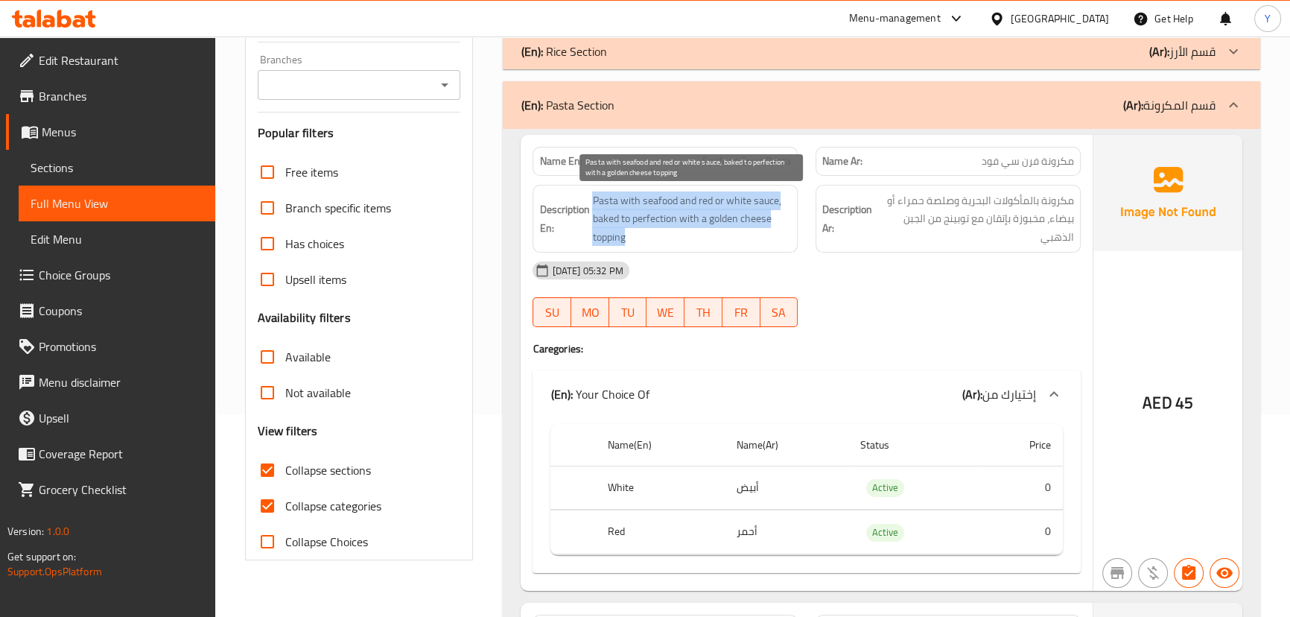
click at [679, 213] on span "Pasta with seafood and red or white sauce, baked to perfection with a golden ch…" at bounding box center [691, 218] width 199 height 55
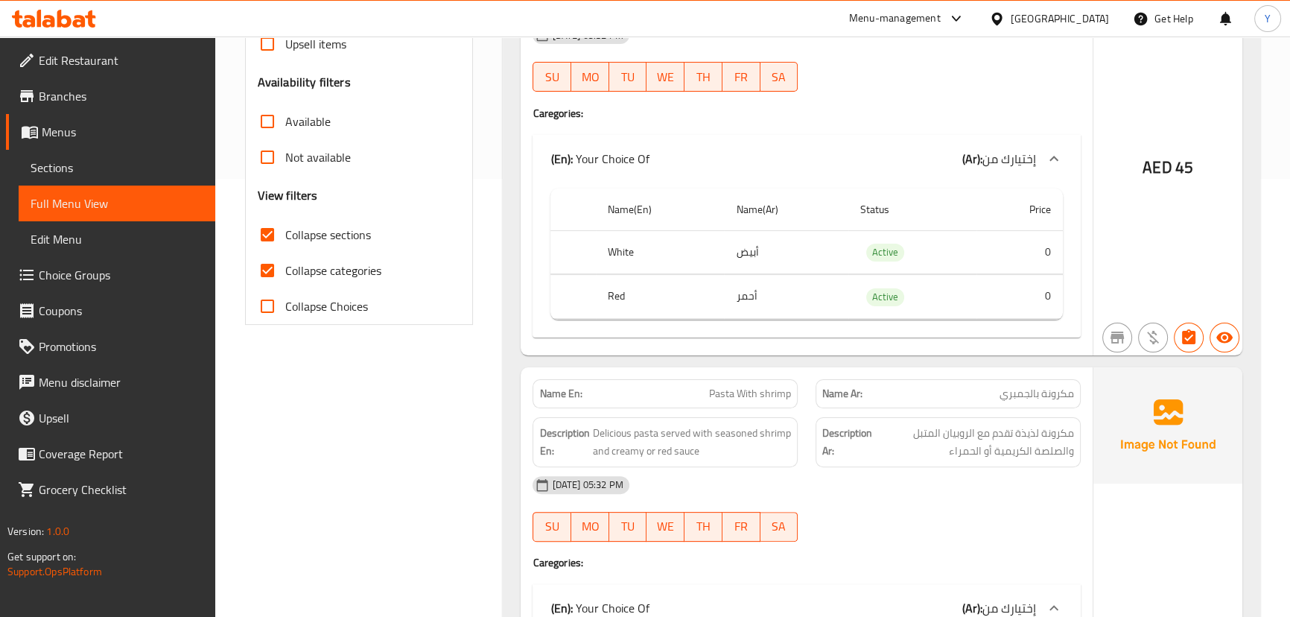
scroll to position [0, 0]
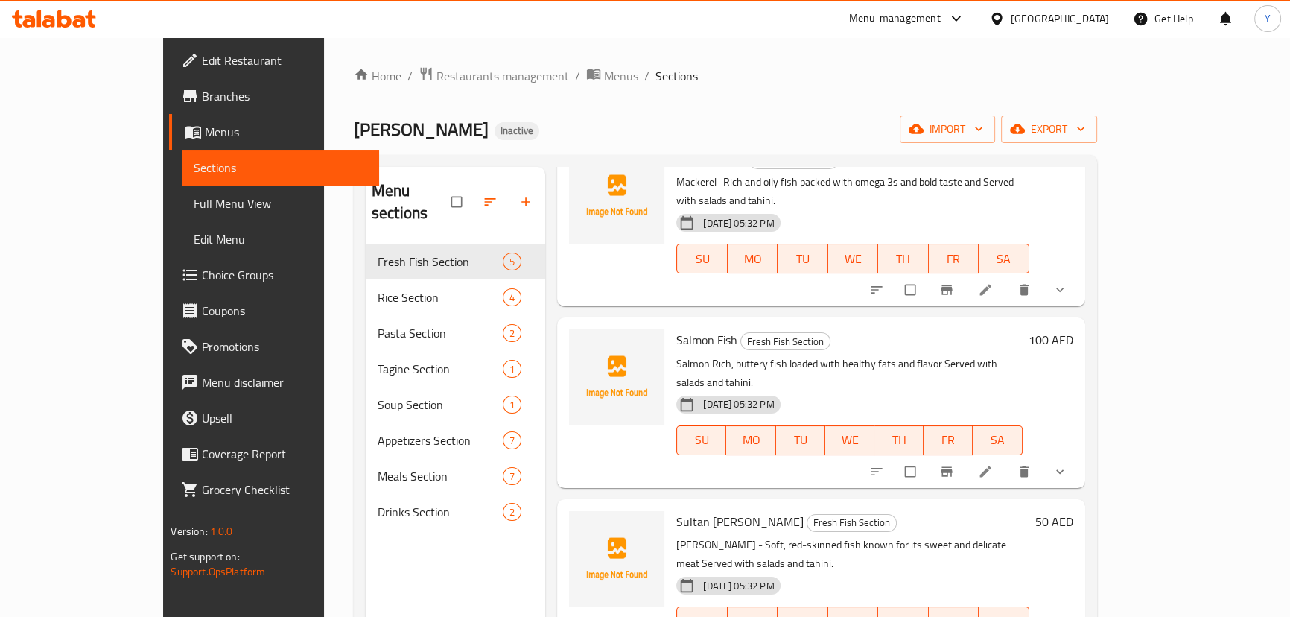
scroll to position [203, 0]
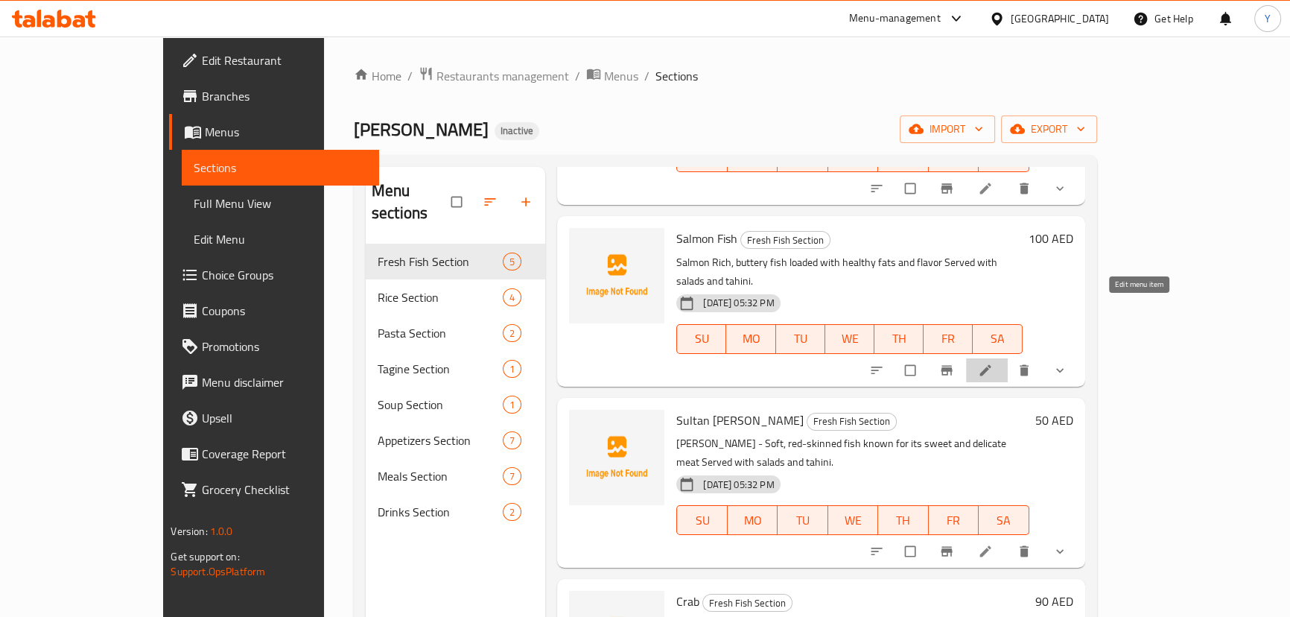
click at [993, 363] on icon at bounding box center [985, 370] width 15 height 15
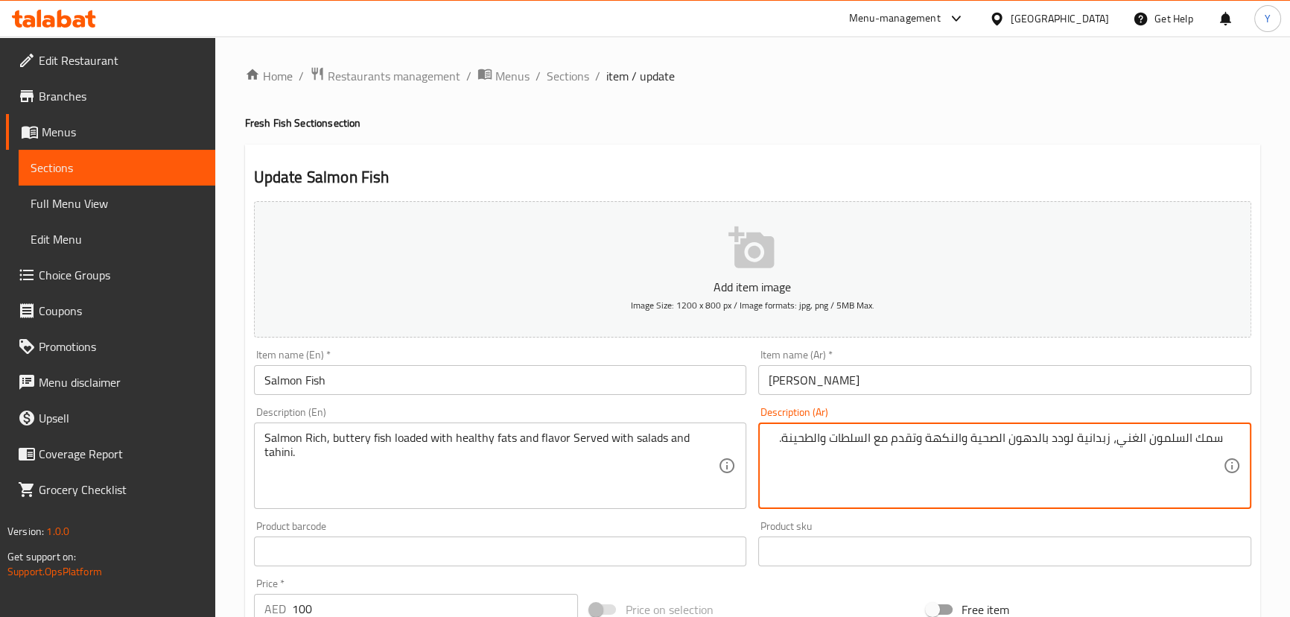
click at [1041, 109] on div "Home / Restaurants management / Menus / Sections / item / update Fresh Fish Sec…" at bounding box center [752, 556] width 1015 height 981
click at [971, 125] on h4 "Fresh Fish Section section" at bounding box center [752, 122] width 1015 height 15
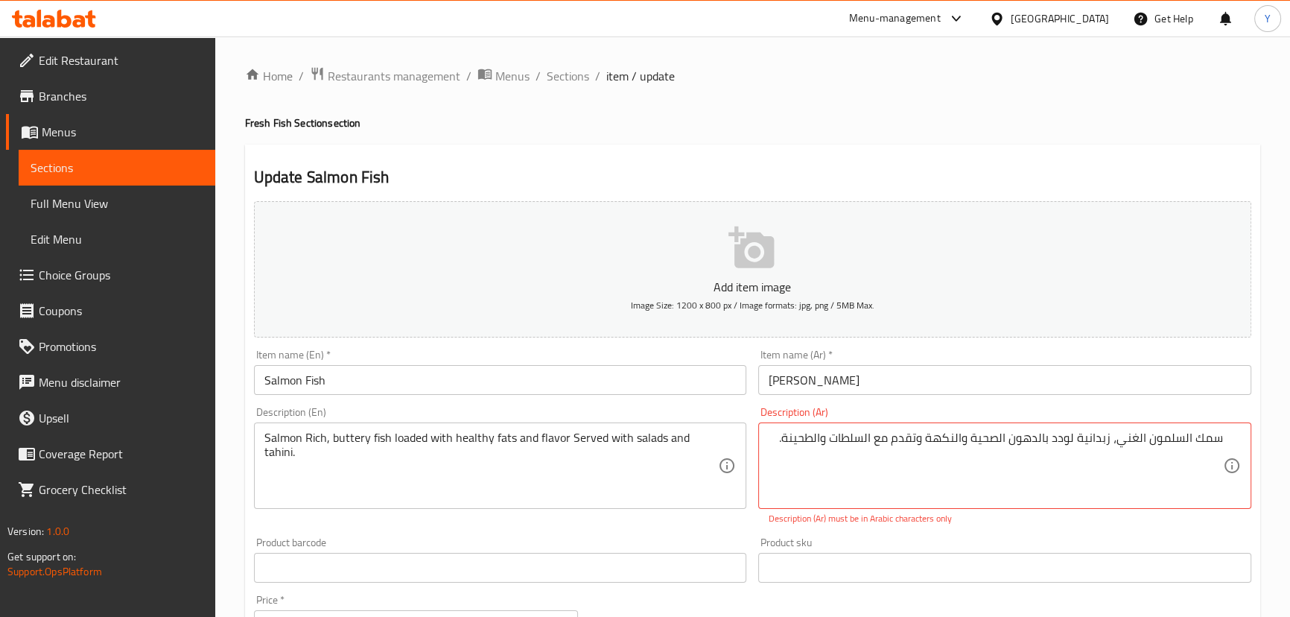
drag, startPoint x: 856, startPoint y: 111, endPoint x: 837, endPoint y: 154, distance: 47.3
click at [856, 110] on div "Home / Restaurants management / Menus / Sections / item / update Fresh Fish Sec…" at bounding box center [752, 564] width 1015 height 997
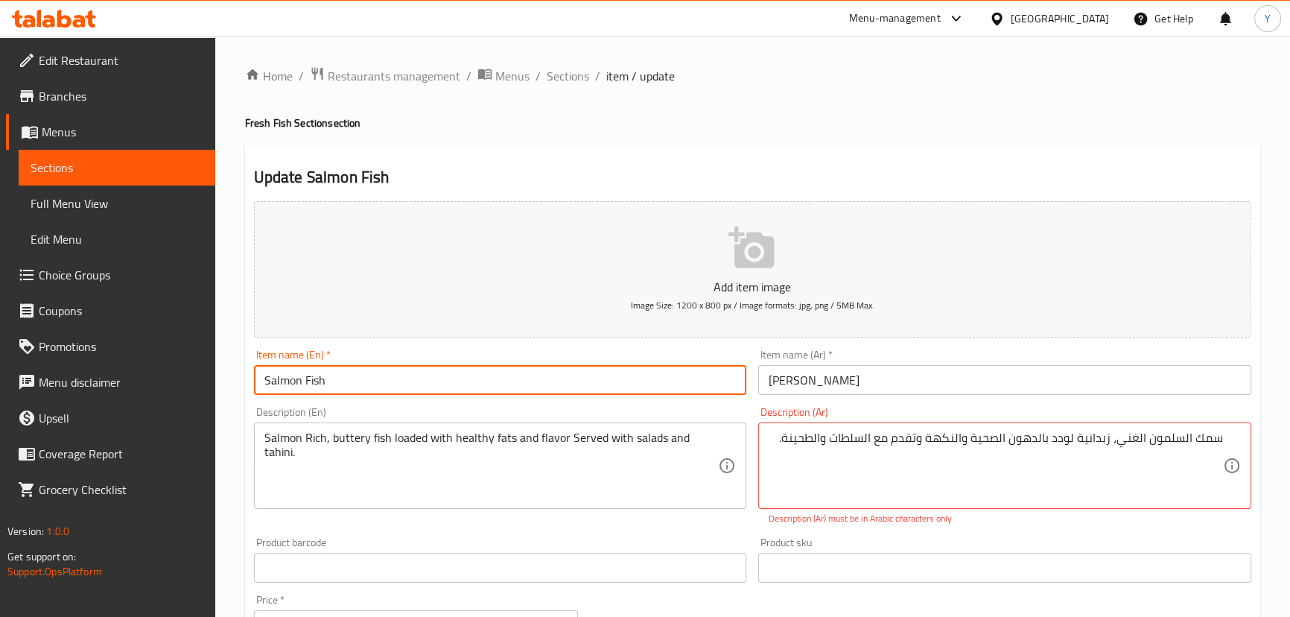
click at [588, 365] on input "Salmon Fish" at bounding box center [500, 380] width 493 height 30
click at [825, 24] on div "Menu-management United Arab Emirates Get Help Y" at bounding box center [645, 19] width 1290 height 36
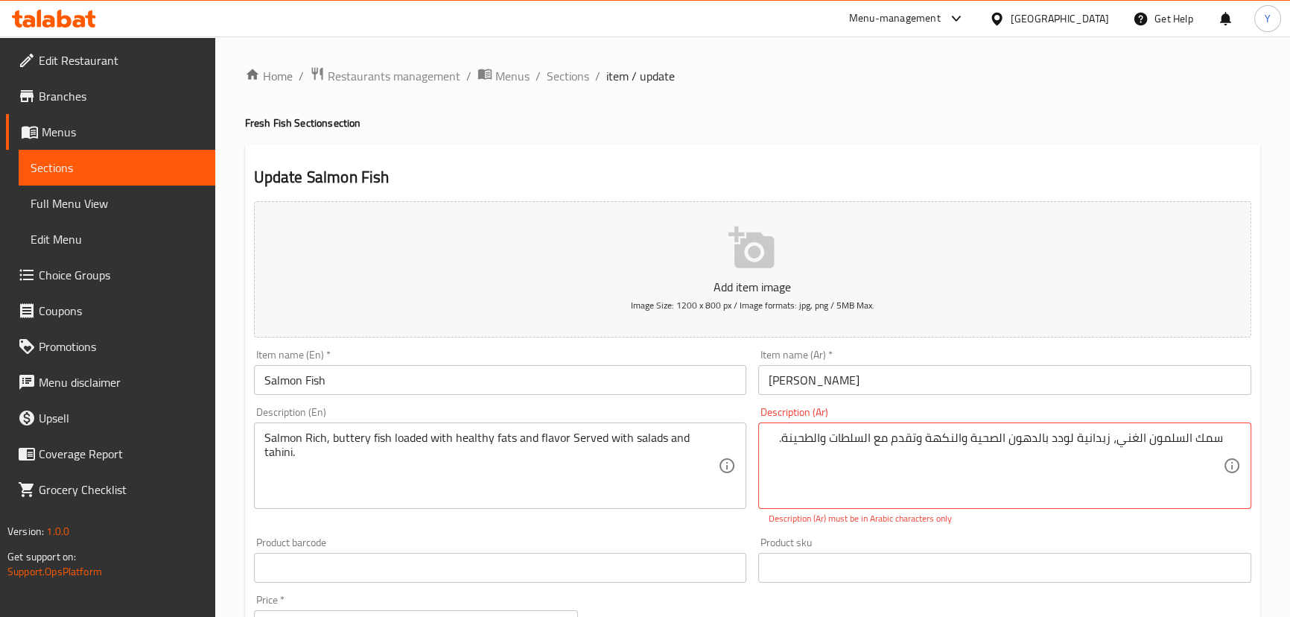
click at [845, 363] on div "Item name (Ar)   * سمك سالمون Item name (Ar) *" at bounding box center [1004, 371] width 493 height 45
click at [851, 381] on input "سمك سالمون" at bounding box center [1004, 380] width 493 height 30
click at [906, 178] on h2 "Update Salmon Fish" at bounding box center [752, 177] width 997 height 22
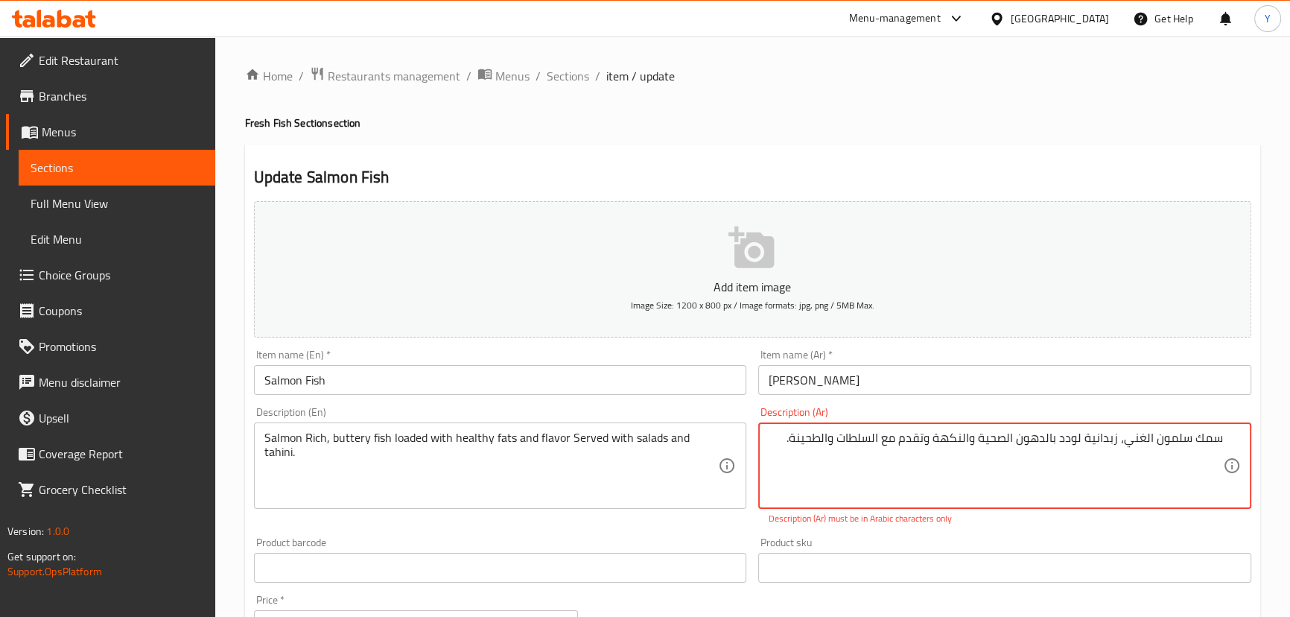
click at [819, 375] on input "سمك سالمون" at bounding box center [1004, 380] width 493 height 30
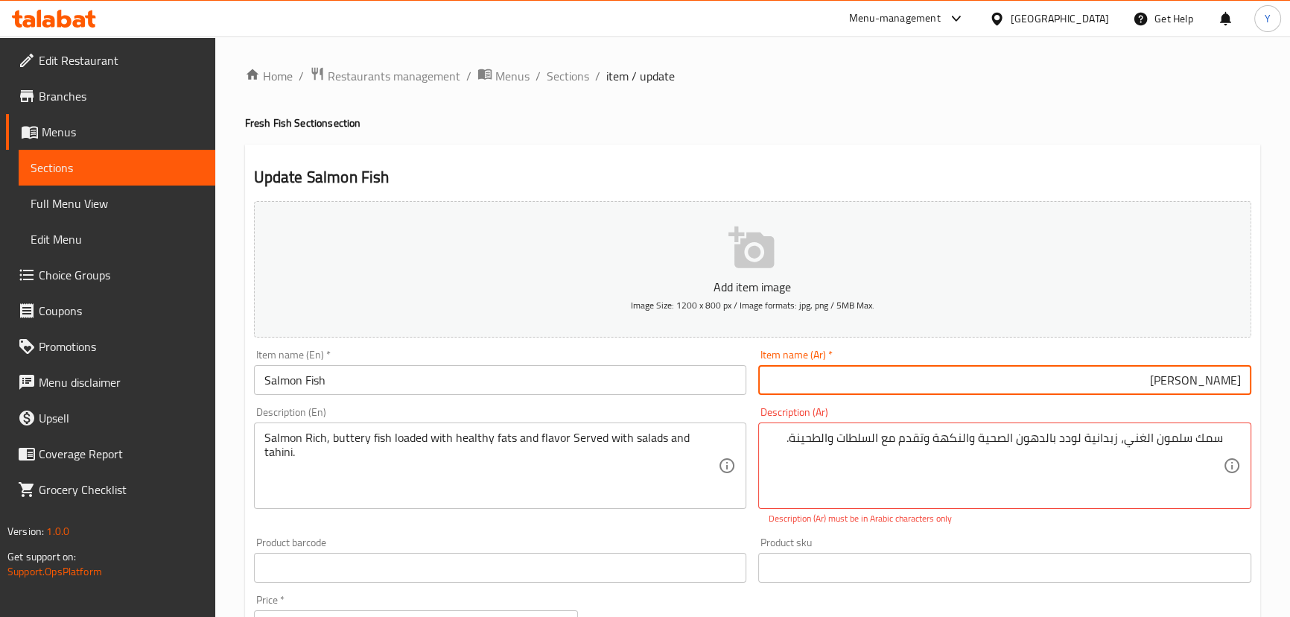
click at [299, 373] on input "Salmon Fish" at bounding box center [500, 380] width 493 height 30
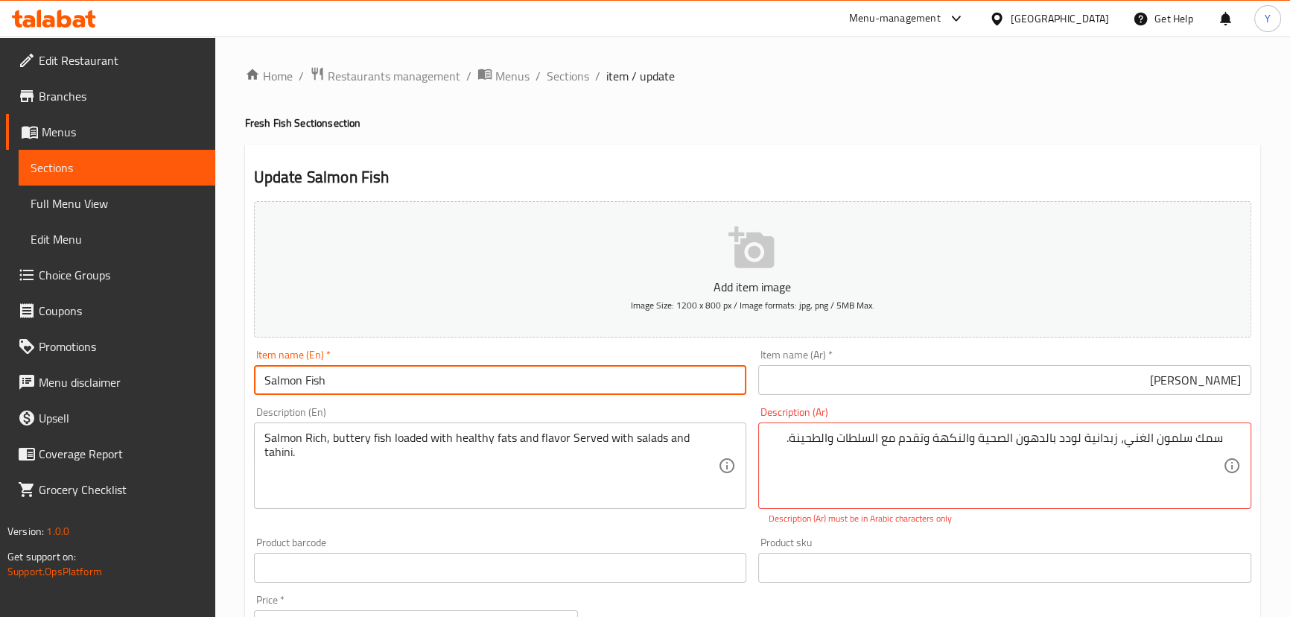
click at [292, 387] on input "Salmon Fish" at bounding box center [500, 380] width 493 height 30
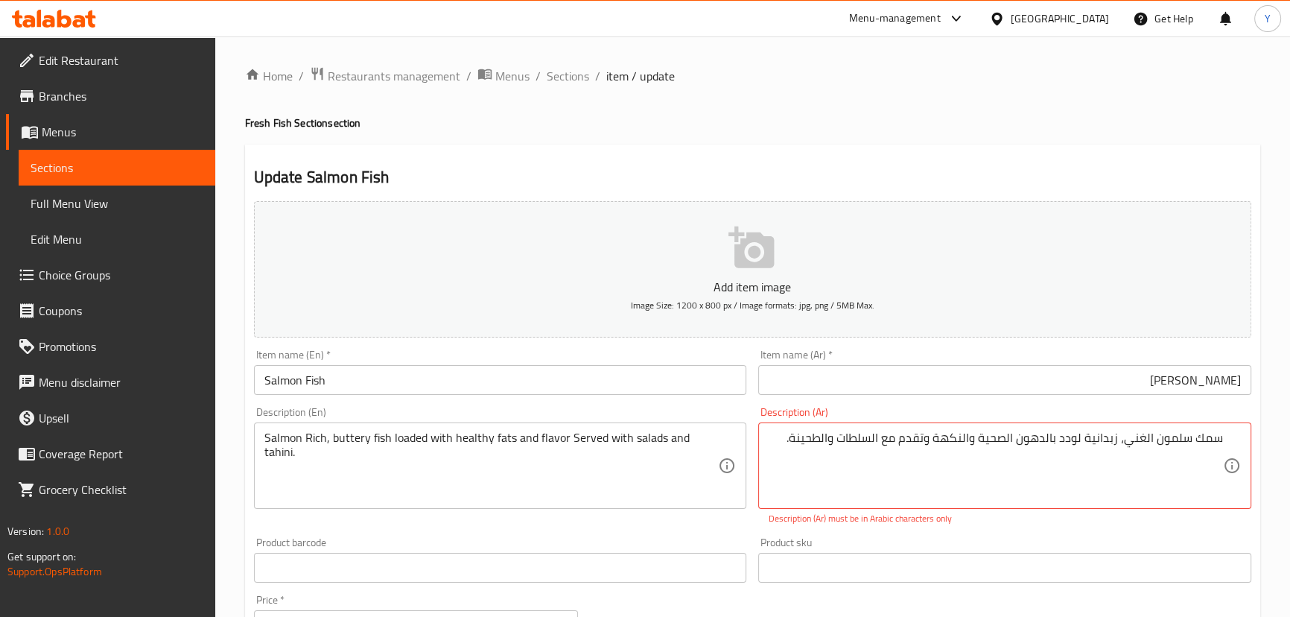
click at [853, 97] on div "Home / Restaurants management / Menus / Sections / item / update Fresh Fish Sec…" at bounding box center [752, 564] width 1015 height 997
click at [1171, 441] on textarea "سمك سلمون الغني، زبدانية لودد بالدهون الصحية والنكهة وتقدم مع السلطات والطحینة." at bounding box center [996, 465] width 454 height 71
paste textarea
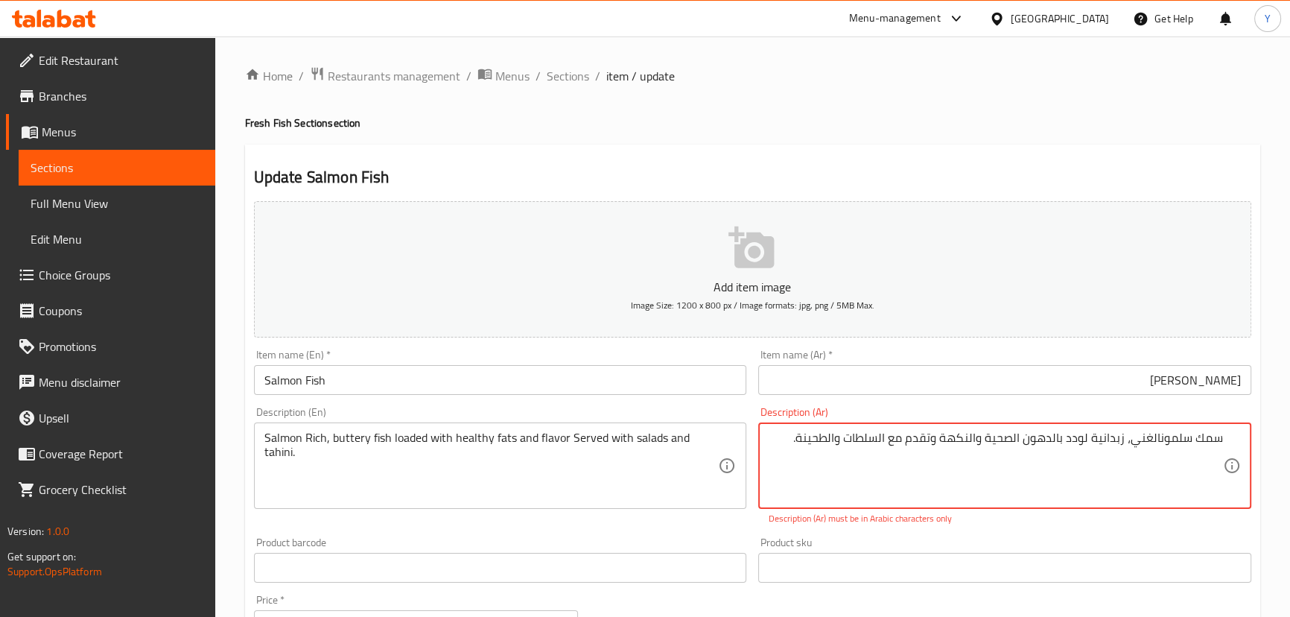
type textarea "سمك سلمون الغني، زبدانية لودد بالدهون الصحية والنكهة وتقدم مع السلطات والطحینة."
click at [1190, 381] on input "سمك سالمون" at bounding box center [1004, 380] width 493 height 30
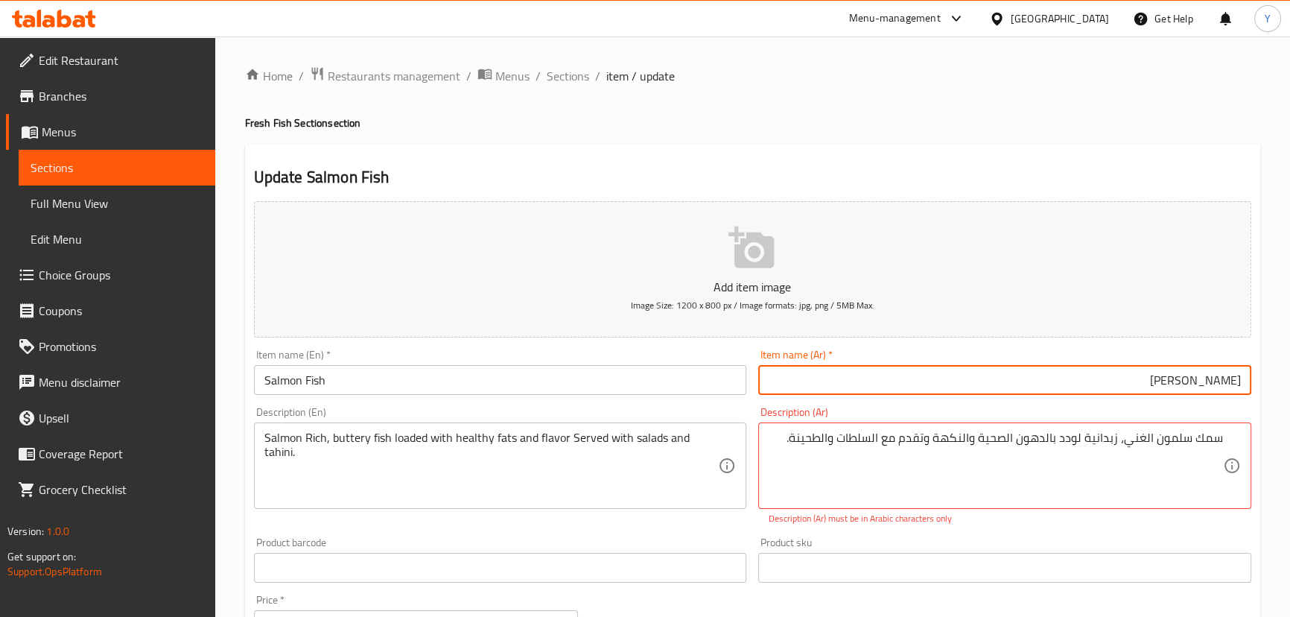
drag, startPoint x: 1190, startPoint y: 381, endPoint x: 1118, endPoint y: 395, distance: 73.5
click at [1188, 383] on input "سمك سالمون" at bounding box center [1004, 380] width 493 height 30
paste input "text"
type input "سمك سلمون"
click at [1065, 159] on div "Update Salmon Fish Add item image Image Size: 1200 x 800 px / Image formats: jp…" at bounding box center [752, 598] width 1015 height 908
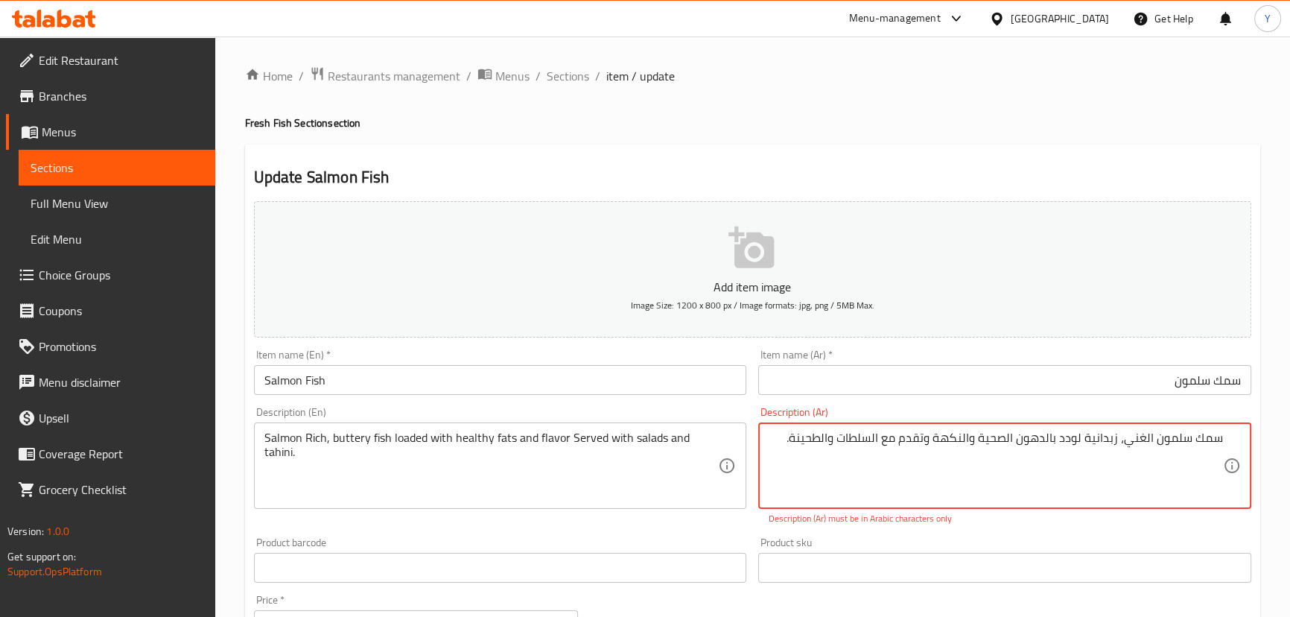
drag, startPoint x: 924, startPoint y: 439, endPoint x: 388, endPoint y: 397, distance: 537.8
click at [780, 420] on div "Description (Ar) سمك سلمون الغني، زبدانية لودد بالدهون الصحية والنكهة وتقدم مع …" at bounding box center [1004, 466] width 493 height 118
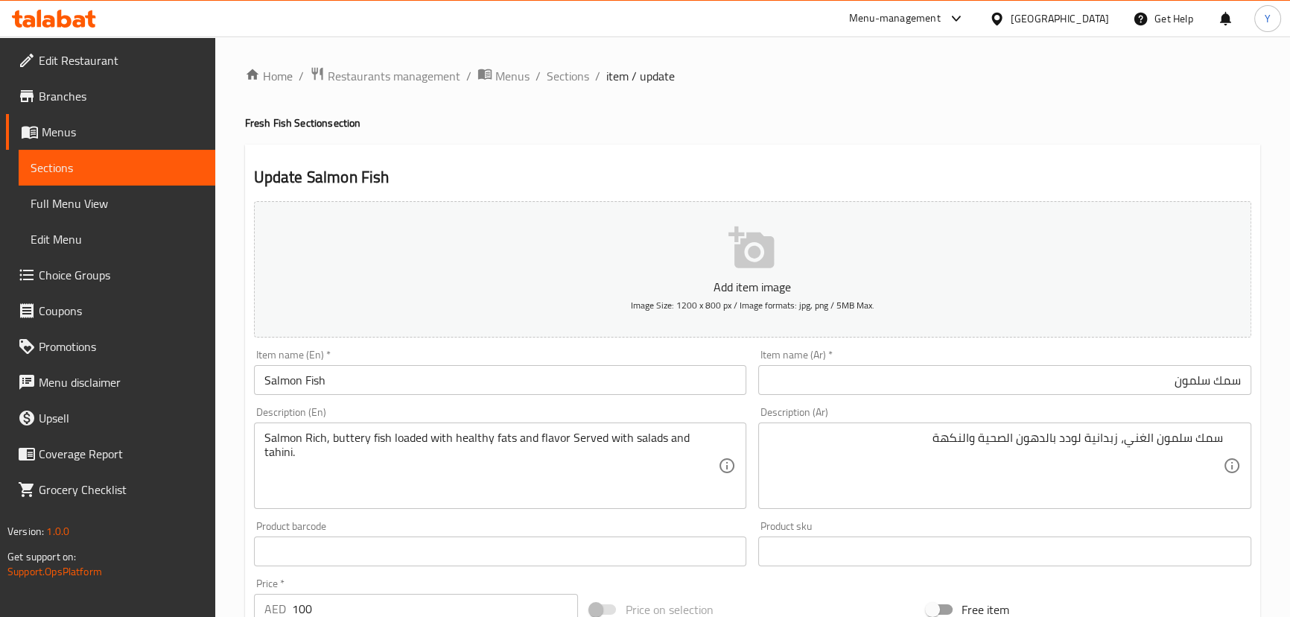
click at [890, 48] on div "Home / Restaurants management / Menus / Sections / item / update Fresh Fish Sec…" at bounding box center [752, 556] width 1075 height 1040
drag, startPoint x: 849, startPoint y: 509, endPoint x: 864, endPoint y: 508, distance: 14.9
click at [852, 507] on div "Description (Ar) سمك سلمون الغني، زبدانية لودد بالدهون الصحية والنكهة Descripti…" at bounding box center [1004, 458] width 505 height 114
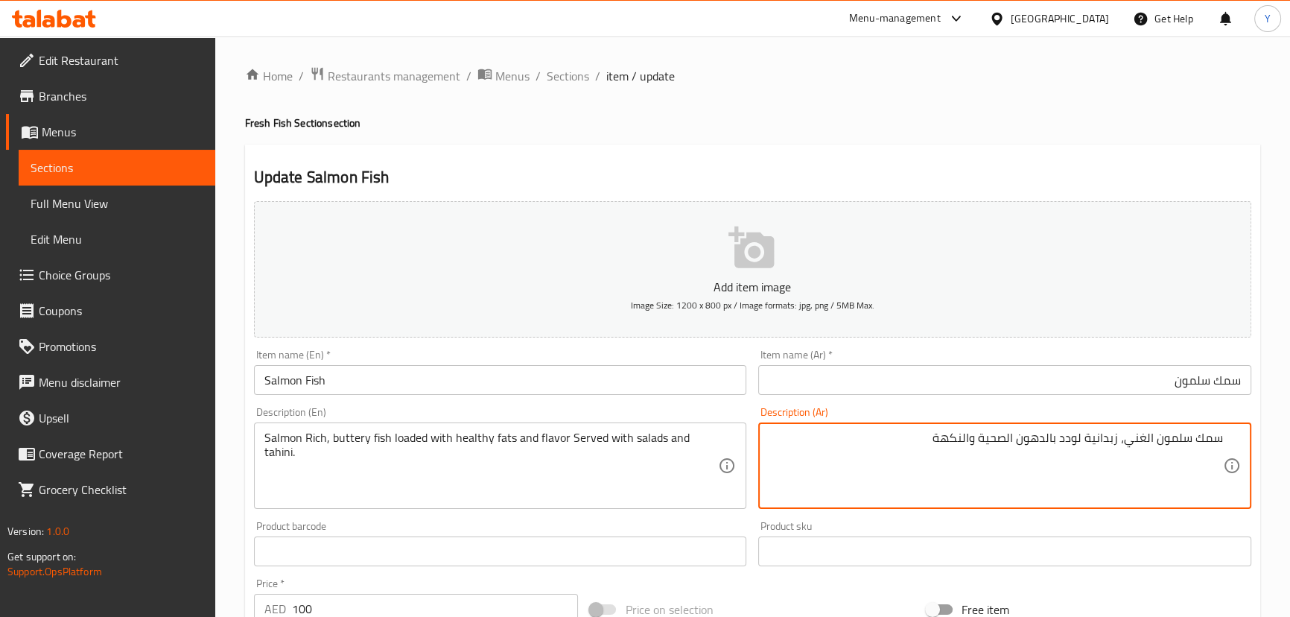
paste textarea "وتقدم مع السلطات والطحینة."
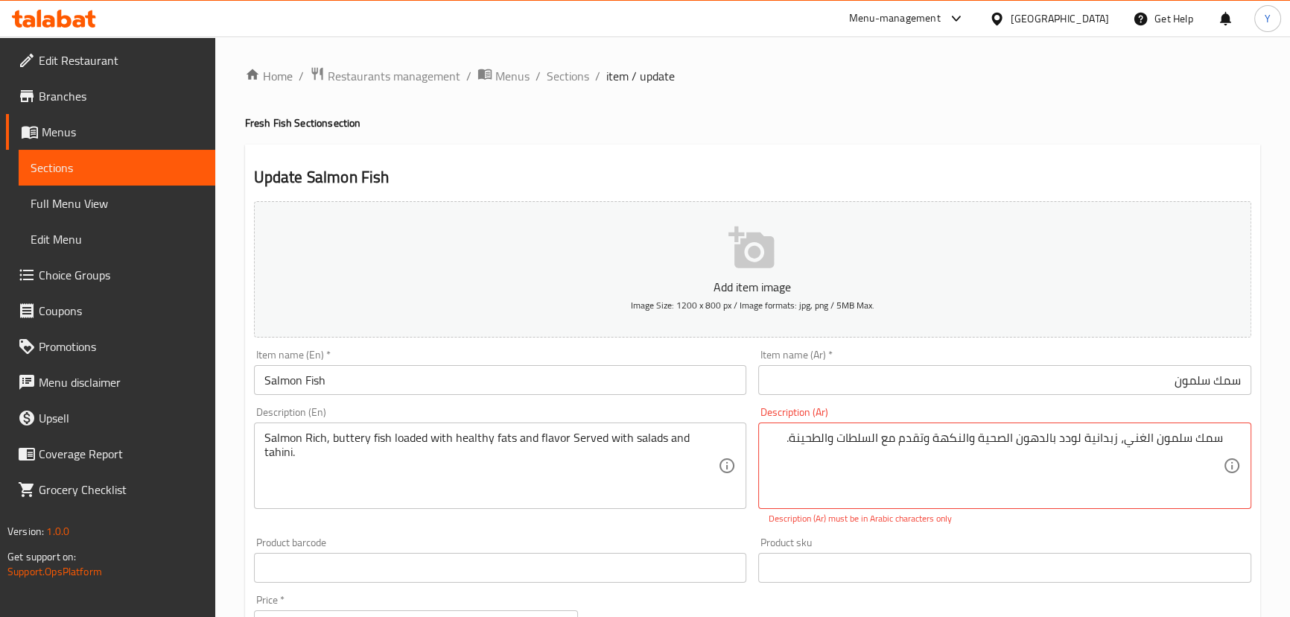
click at [876, 112] on div "Home / Restaurants management / Menus / Sections / item / update Fresh Fish Sec…" at bounding box center [752, 564] width 1015 height 997
click at [920, 448] on textarea "سمك سلمون الغني، زبدانية لودد بالدهون الصحية والنكهة وتقدم مع السلطات والطحینة." at bounding box center [996, 465] width 454 height 71
click at [894, 439] on textarea "سمك سلمون الغني، زبدانية لودد بالدهون الصحية والنكهة وتقدم مع السلطات والطحینة." at bounding box center [996, 465] width 454 height 71
click at [878, 435] on textarea "سمك سلمون الغني، زبدانية لودد بالدهون الصحية والنكهة وتقدم مع السلطات والطحینة." at bounding box center [996, 465] width 454 height 71
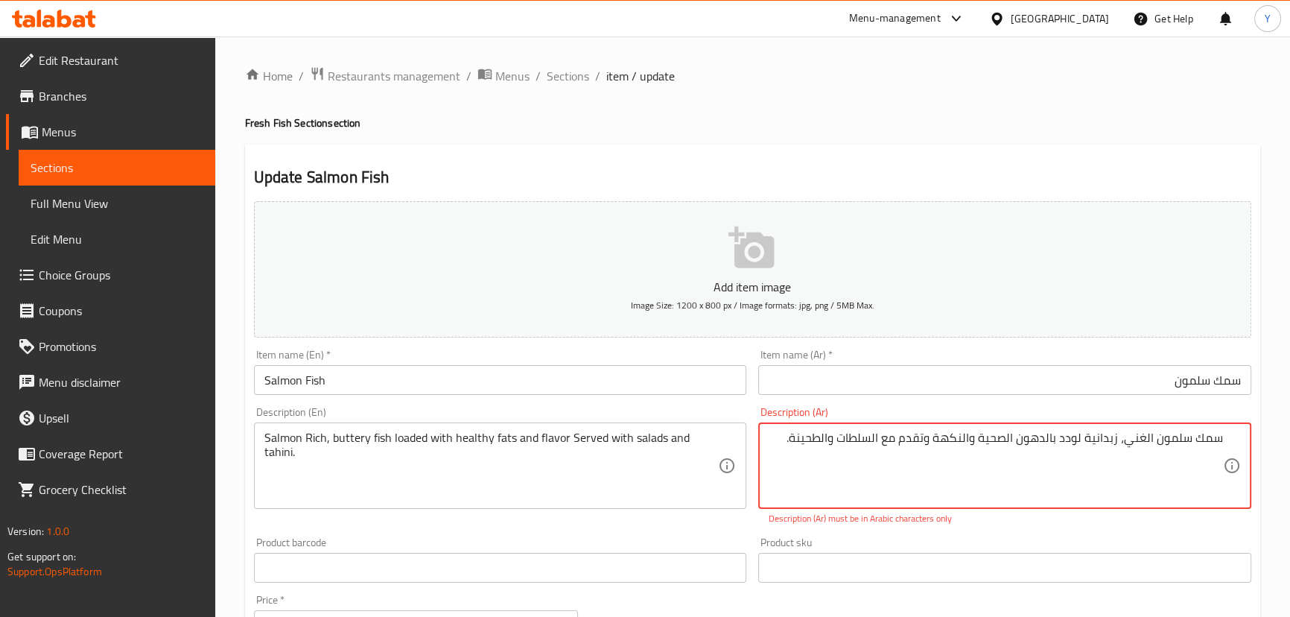
click at [878, 435] on textarea "سمك سلمون الغني، زبدانية لودد بالدهون الصحية والنكهة وتقدم مع السلطات والطحینة." at bounding box center [996, 465] width 454 height 71
click at [945, 163] on div "Update Salmon Fish Add item image Image Size: 1200 x 800 px / Image formats: jp…" at bounding box center [752, 598] width 1015 height 908
click at [816, 434] on textarea "سمك سلمون الغني، زبدانية لودد بالدهون الصحية والنكهة وتقدم مع السلطات والطحینة." at bounding box center [996, 465] width 454 height 71
click at [938, 89] on div "Home / Restaurants management / Menus / Sections / item / update Fresh Fish Sec…" at bounding box center [752, 564] width 1015 height 997
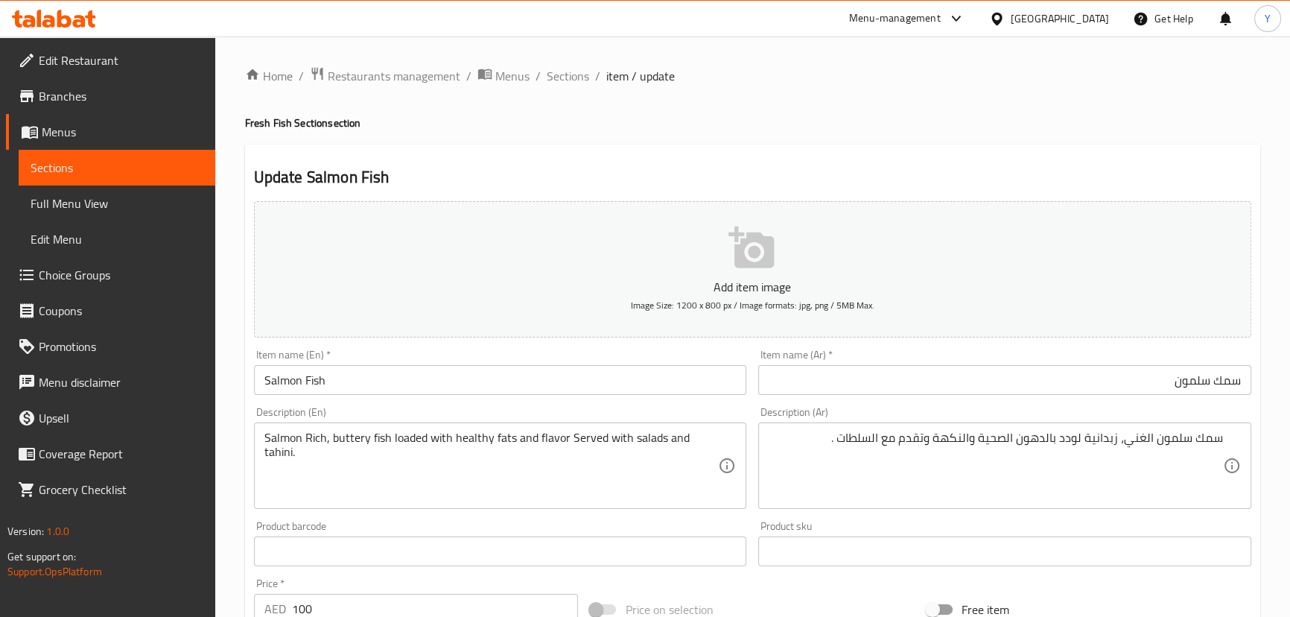
click at [866, 423] on div "سمك سلمون الغني، زبدانية لودد بالدهون الصحية والنكهة وتقدم مع السلطات . Descrip…" at bounding box center [1004, 465] width 493 height 86
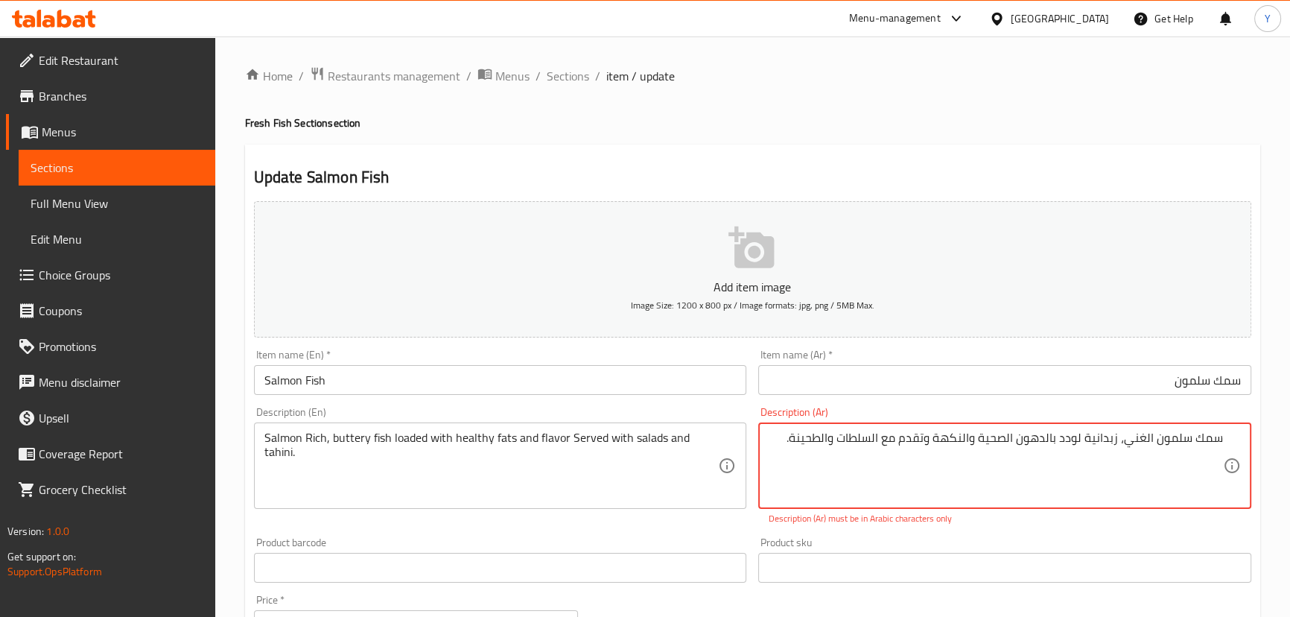
click at [835, 428] on div "سمك سلمون الغني، زبدانية لودد بالدهون الصحية والنكهة وتقدم مع السلطات والطحینة.…" at bounding box center [1004, 465] width 493 height 86
type textarea "سمك سلمون الغني، زبدانية لودد بالدهون الصحية والنكهة وتقدم مع السلطات وطحينة."
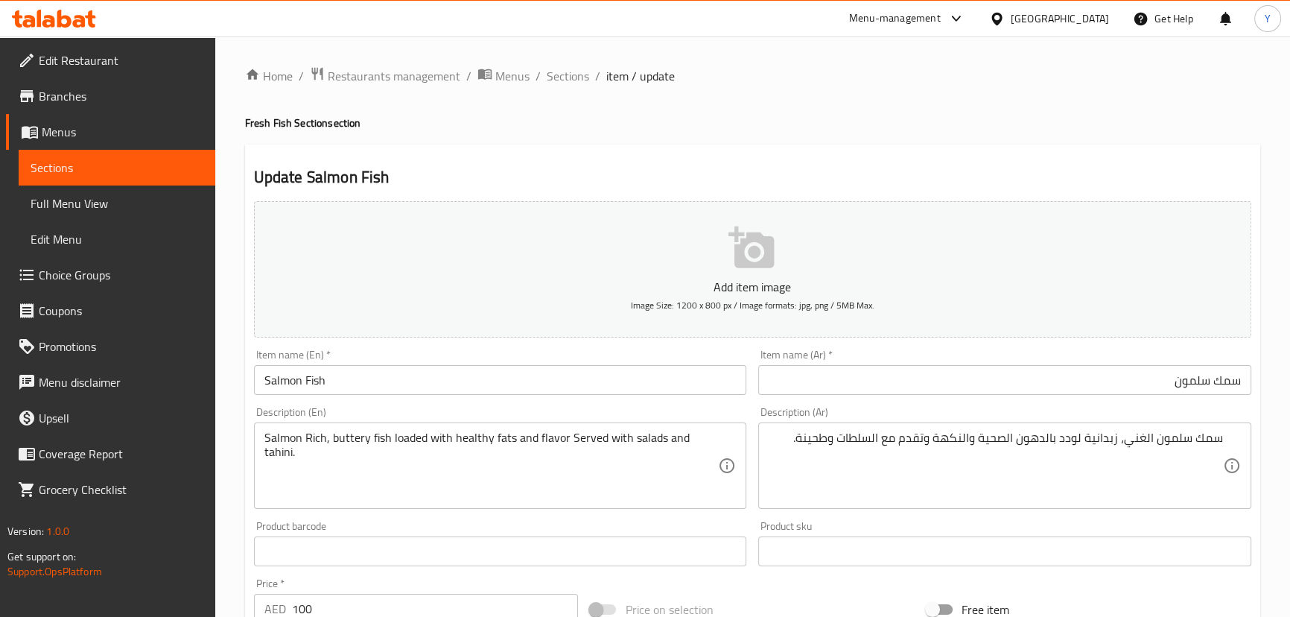
click at [824, 123] on h4 "Fresh Fish Section section" at bounding box center [752, 122] width 1015 height 15
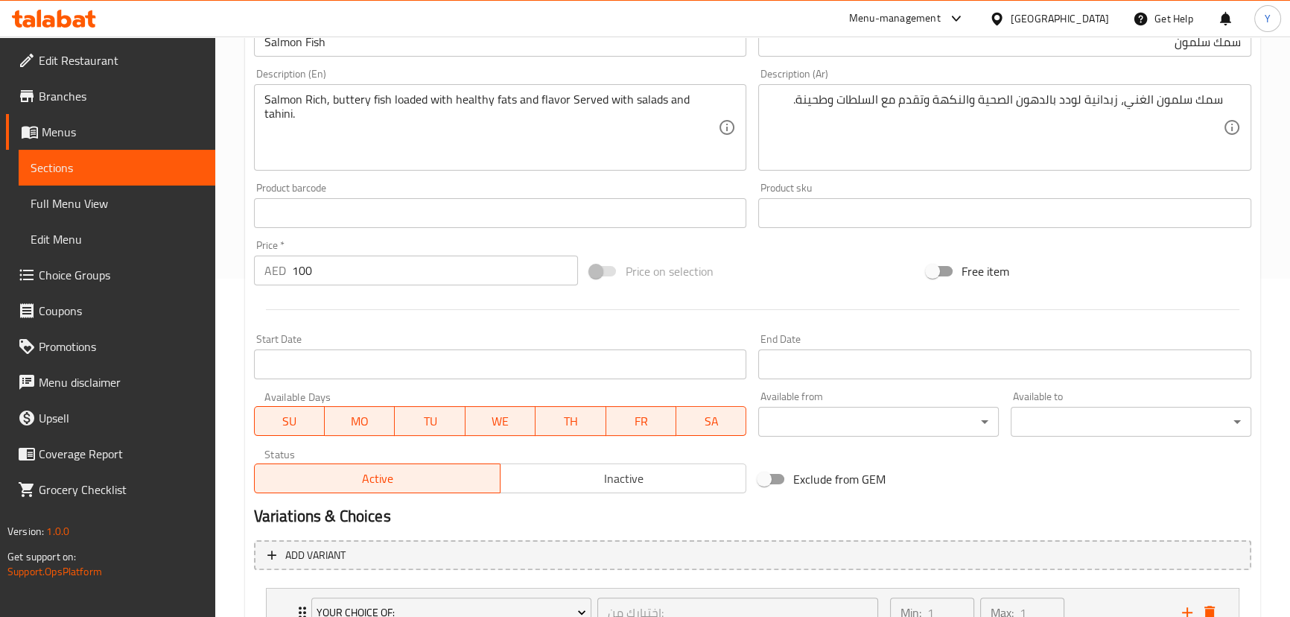
scroll to position [459, 0]
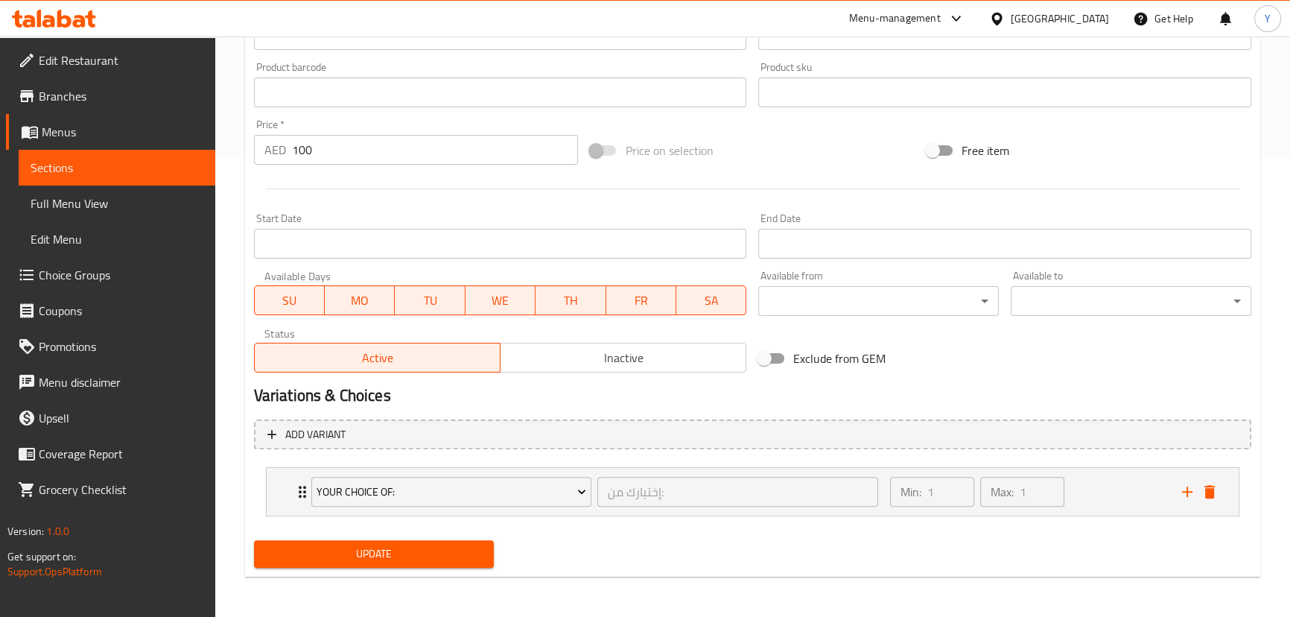
click at [487, 559] on button "Update" at bounding box center [374, 554] width 241 height 28
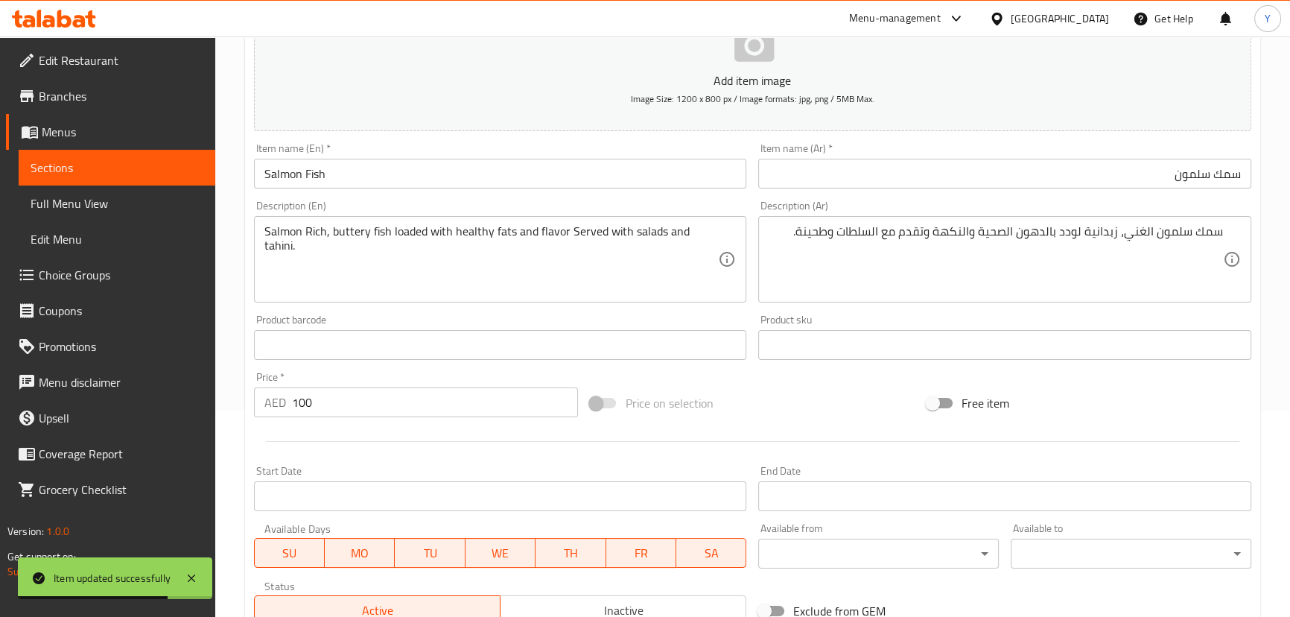
scroll to position [0, 0]
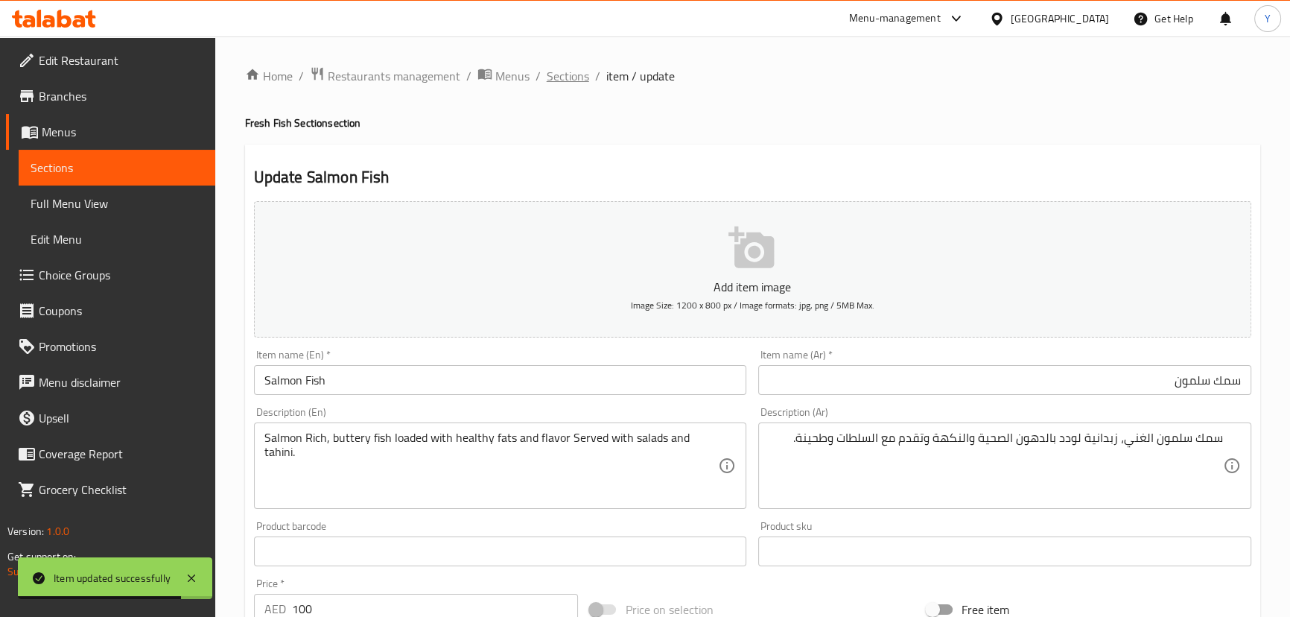
click at [564, 72] on span "Sections" at bounding box center [568, 76] width 42 height 18
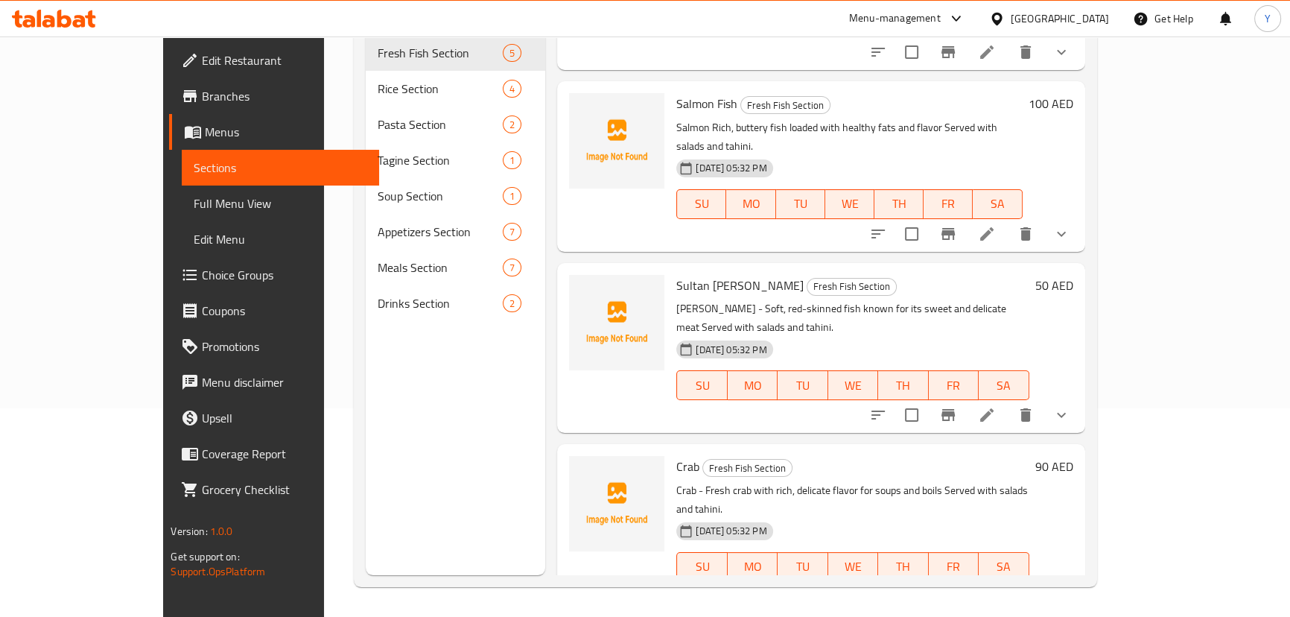
scroll to position [203, 0]
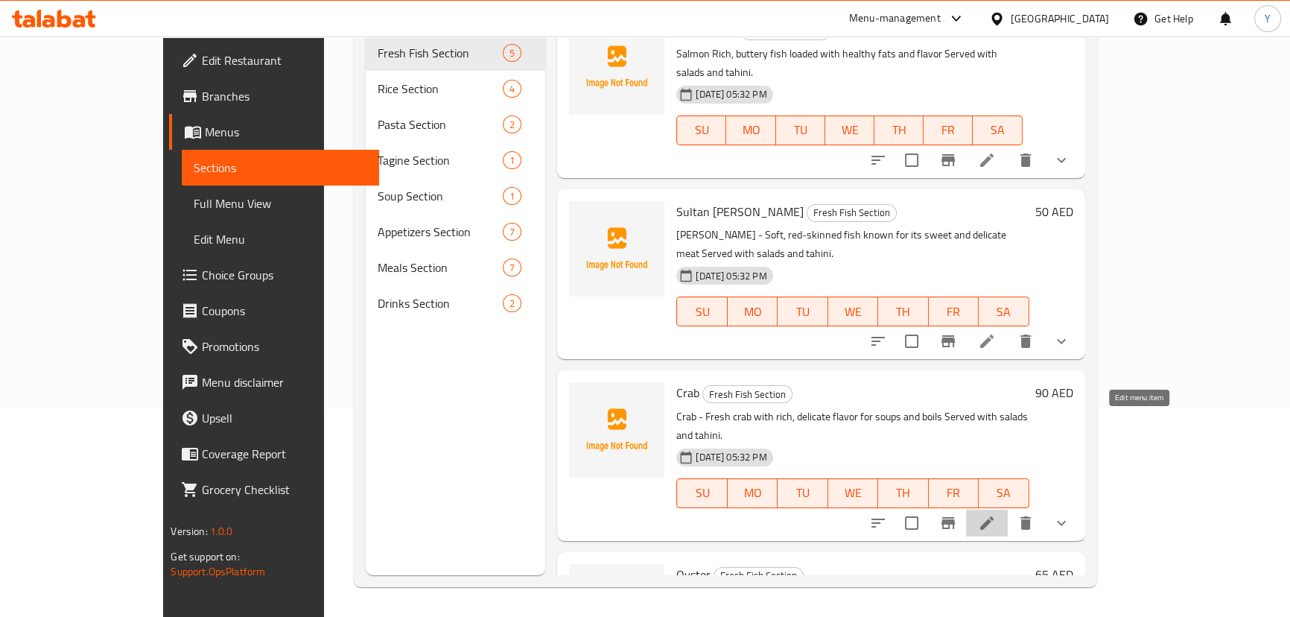
click at [996, 514] on icon at bounding box center [987, 523] width 18 height 18
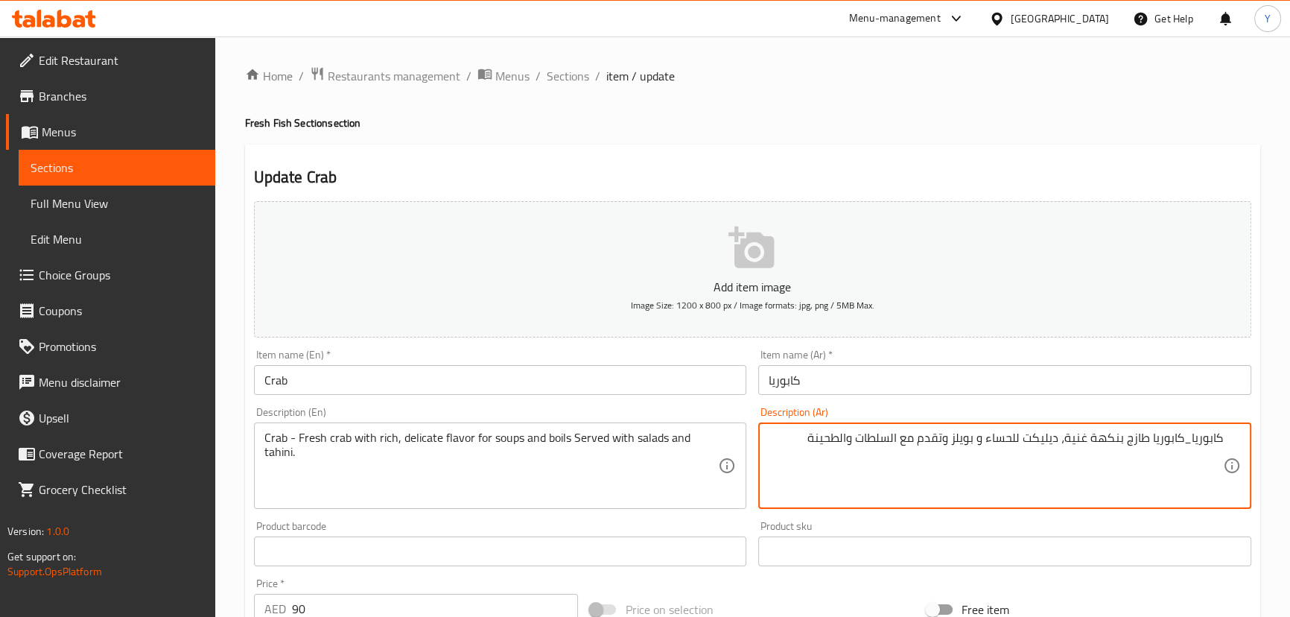
drag, startPoint x: 1015, startPoint y: 436, endPoint x: 996, endPoint y: 434, distance: 19.4
click at [996, 434] on textarea "كابوريا_كابوريا طازج بنكهة غنية، ديليكت للحساء و بويلز وتقدم مع السلطات والطحينة" at bounding box center [996, 465] width 454 height 71
click at [982, 439] on textarea "كابوريا_كابوريا طازج بنكهة غنية، ديليكت للشوربة و بويلز وتقدم مع السلطات والطحي…" at bounding box center [996, 465] width 454 height 71
type textarea "كابوريا_كابوريا طازج بنكهة غنية، ديليكت للشوربة وبويلز وتقدم مع السلطات والطحينة"
click at [1104, 118] on h4 "Fresh Fish Section section" at bounding box center [752, 122] width 1015 height 15
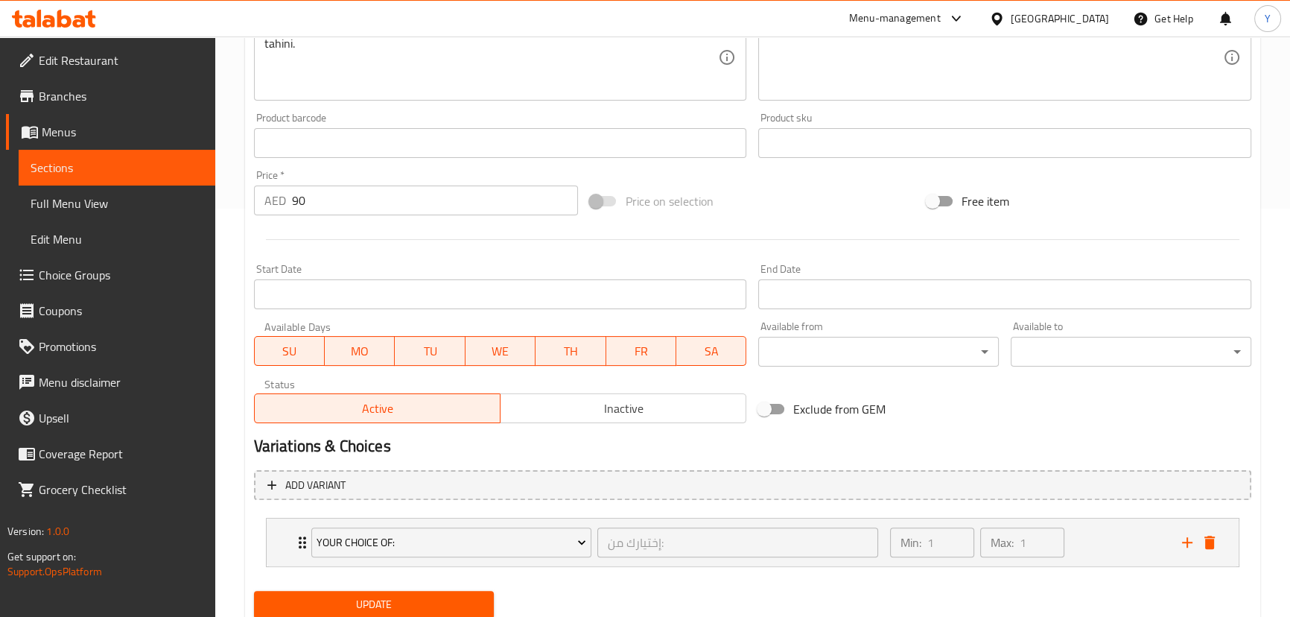
scroll to position [459, 0]
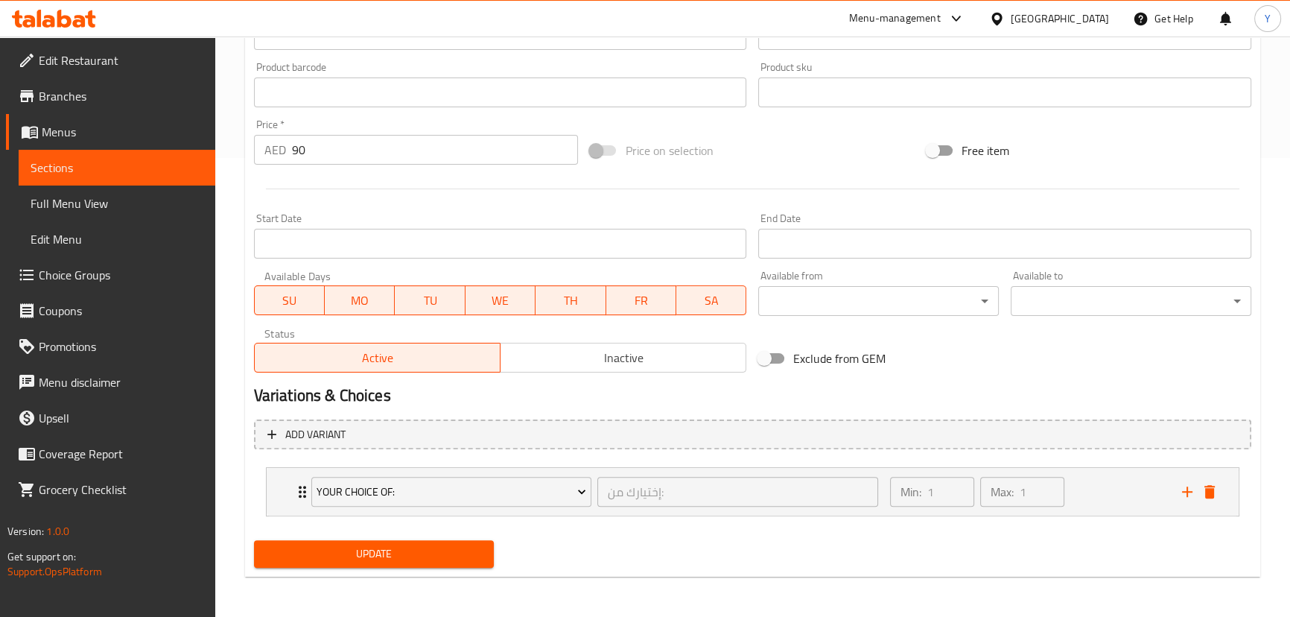
click at [466, 544] on button "Update" at bounding box center [374, 554] width 241 height 28
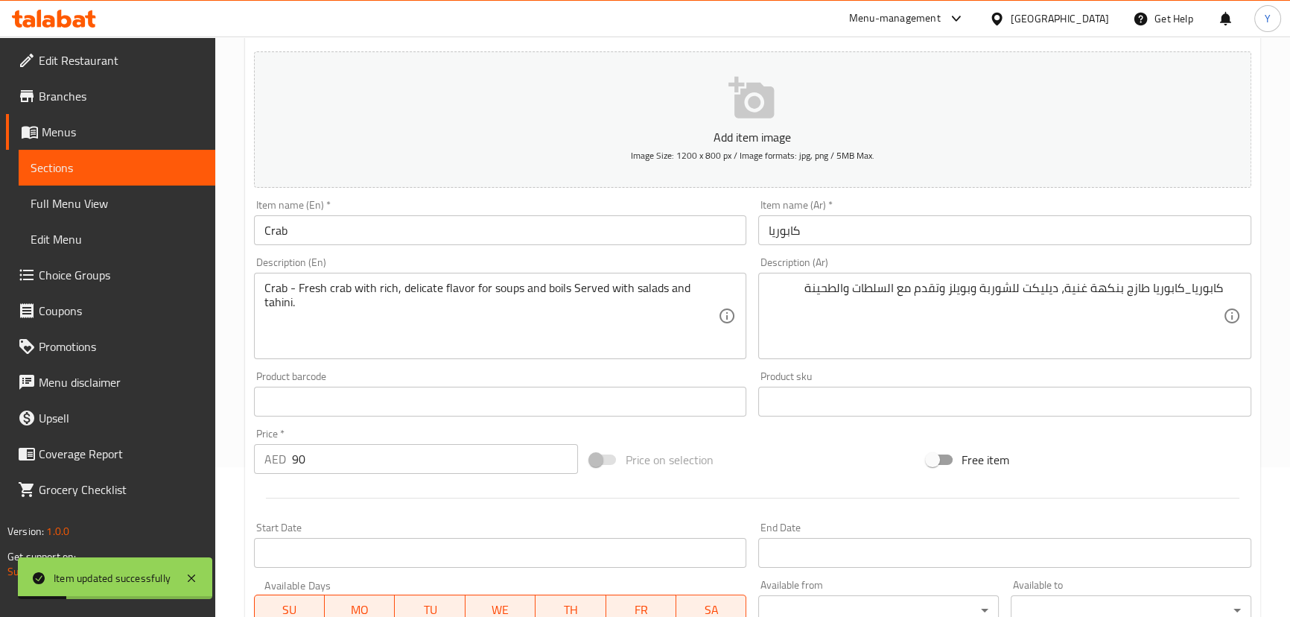
scroll to position [0, 0]
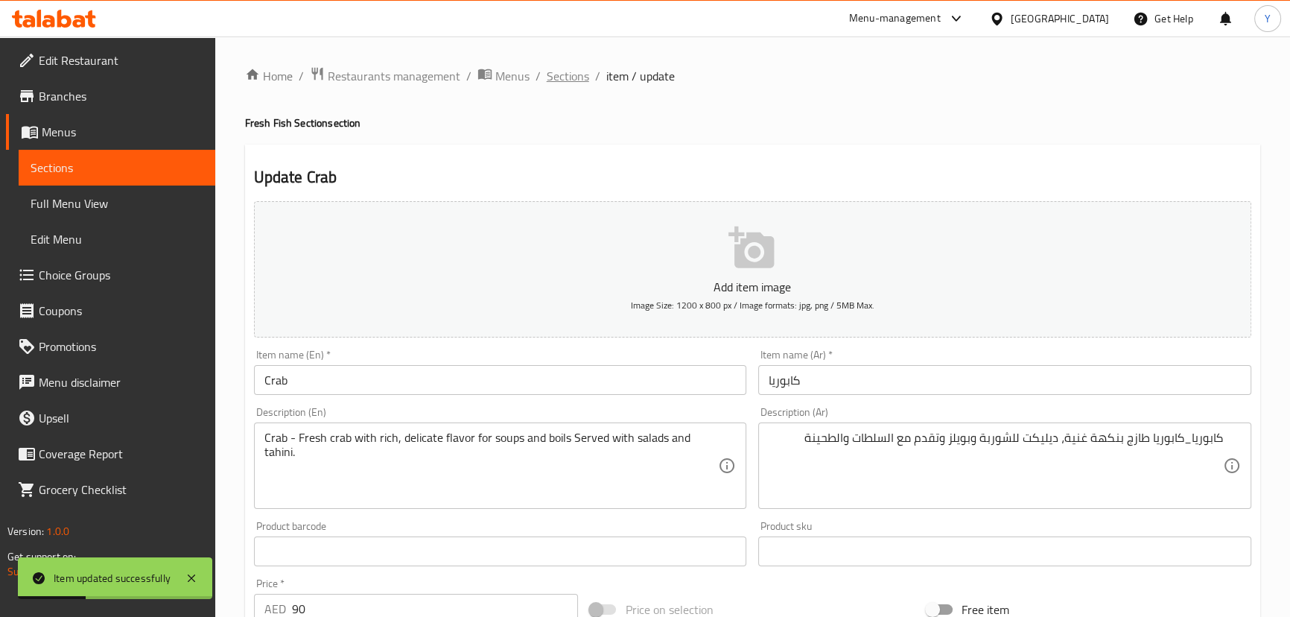
click at [580, 70] on span "Sections" at bounding box center [568, 76] width 42 height 18
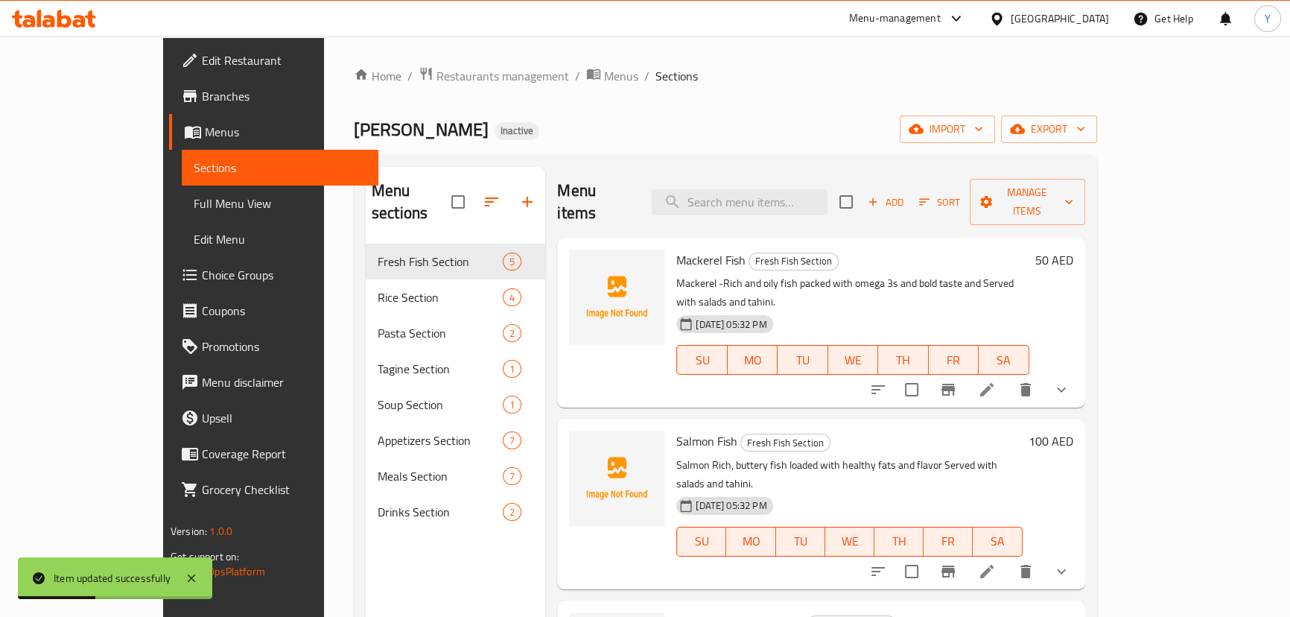
scroll to position [233, 0]
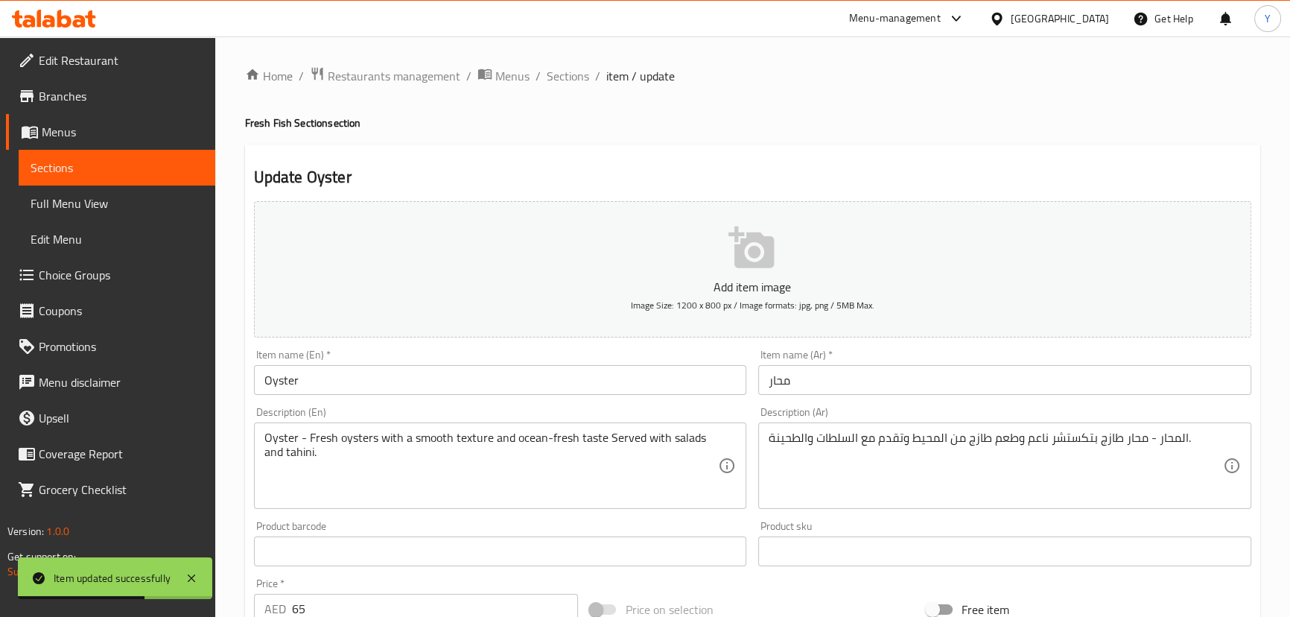
click at [936, 401] on div "Description (Ar) المحار - محار طازج بتكستشر ناعم وطعم طازج من المحيط وتقدم مع ا…" at bounding box center [1004, 458] width 505 height 114
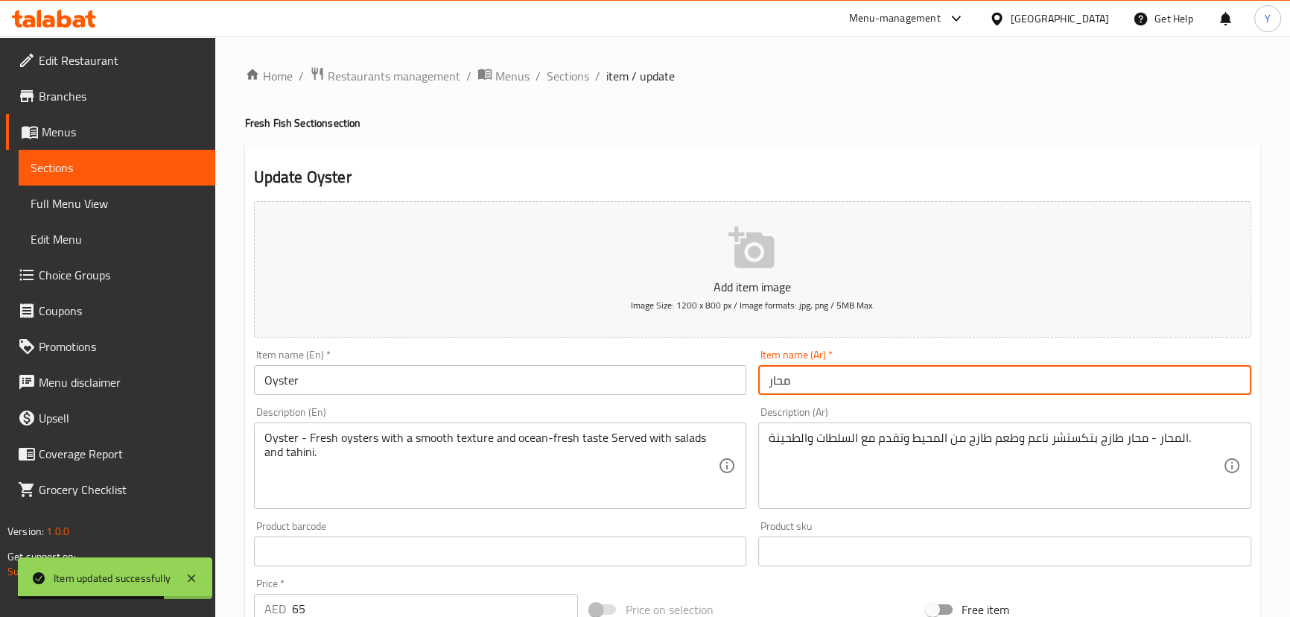
click at [796, 378] on input "محار" at bounding box center [1004, 380] width 493 height 30
click at [875, 429] on div "المحار - محار طازج بتكستشر ناعم وطعم طازج من المحيط وتقدم مع السلطات والطحینة. …" at bounding box center [1004, 465] width 493 height 86
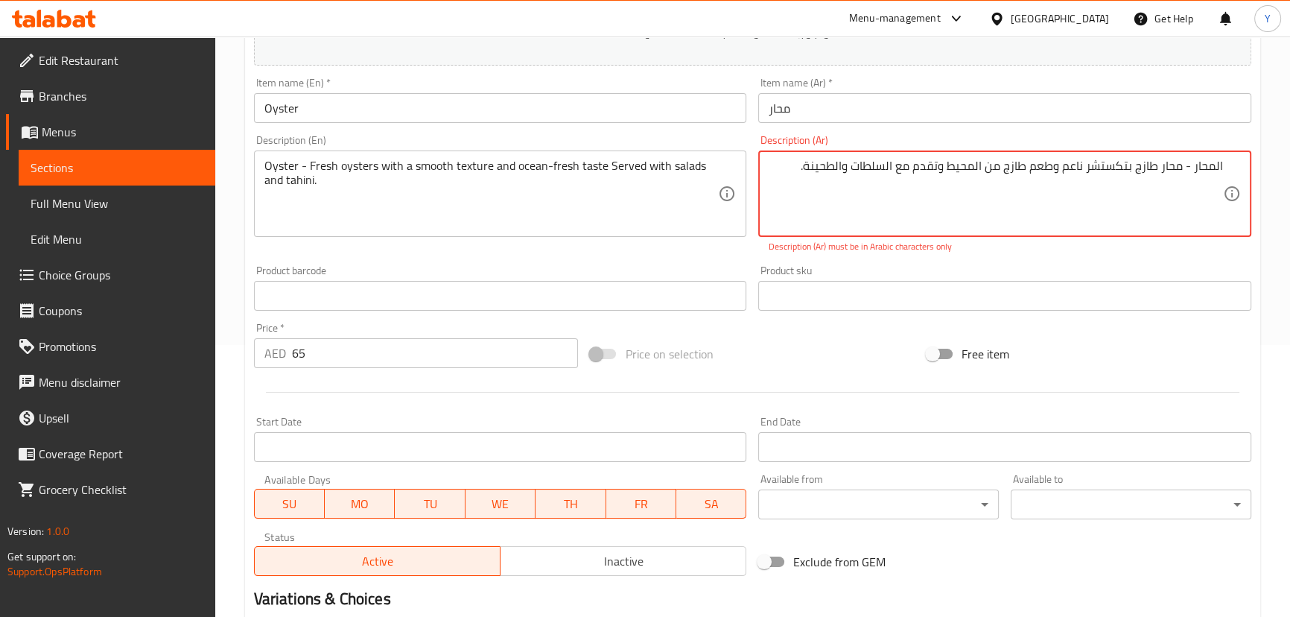
scroll to position [270, 0]
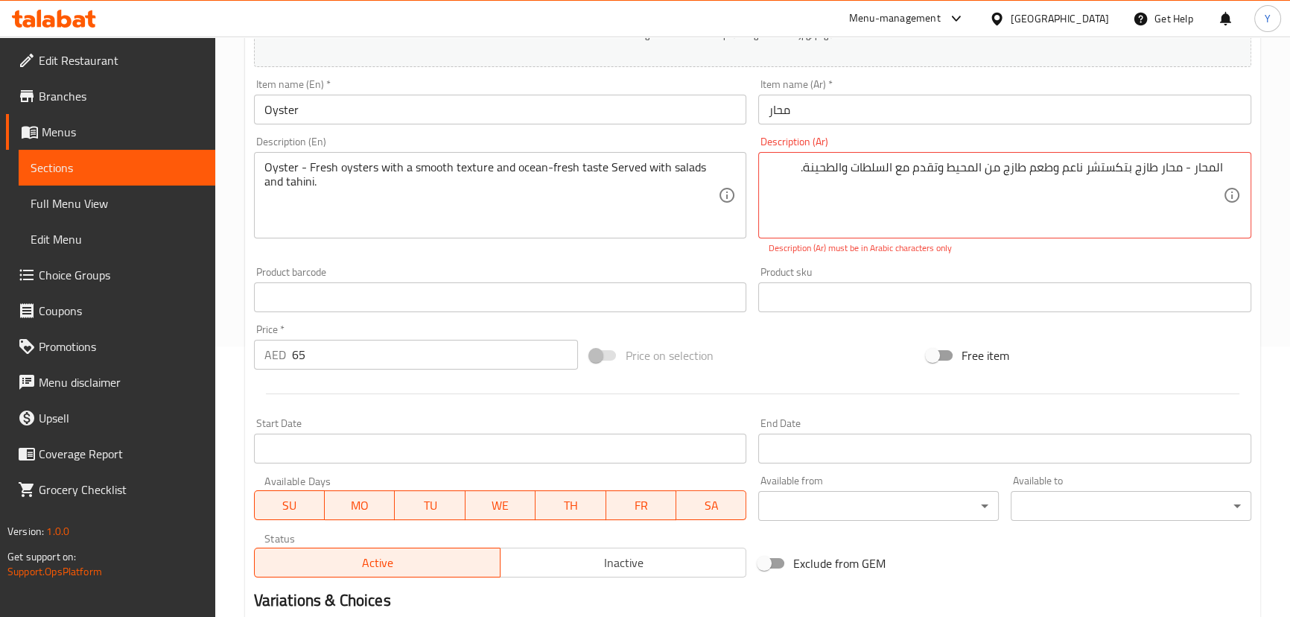
click at [1136, 212] on textarea "المحار - محار طازج بتكستشر ناعم وطعم طازج من المحيط وتقدم مع السلطات والطحینة." at bounding box center [996, 195] width 454 height 71
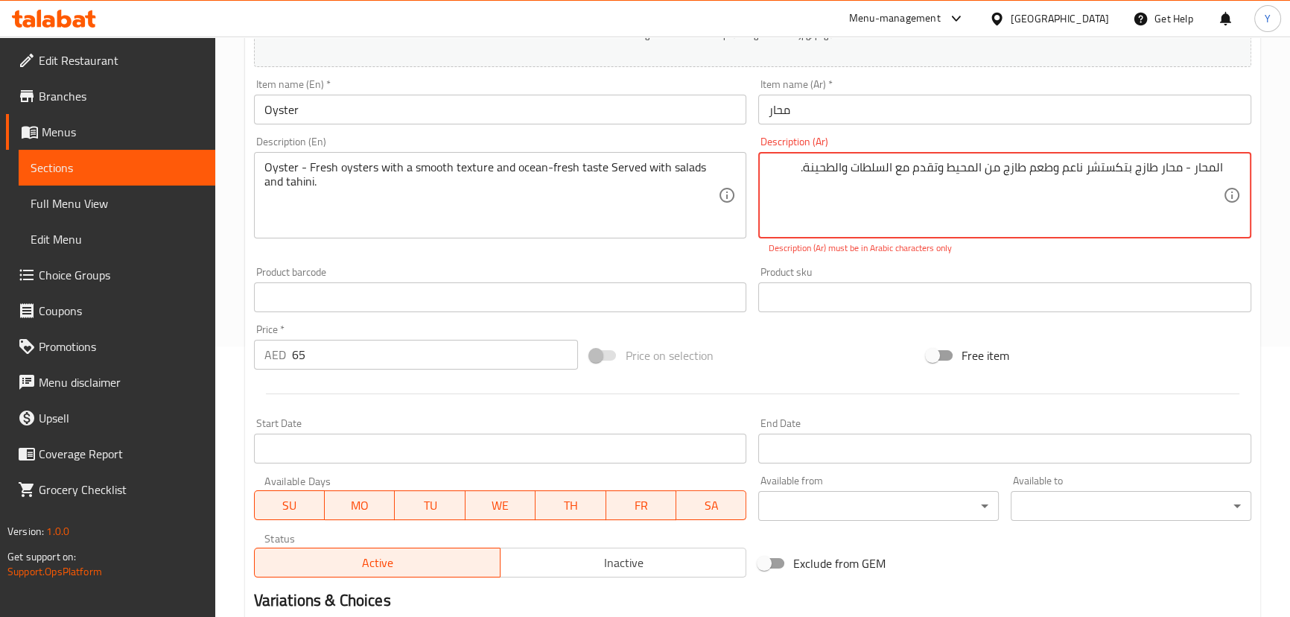
click at [1106, 160] on textarea "المحار - محار طازج بتكستشر ناعم وطعم طازج من المحيط وتقدم مع السلطات والطحینة." at bounding box center [996, 195] width 454 height 71
click at [1205, 264] on div "Product sku Product sku" at bounding box center [1004, 289] width 505 height 57
click at [970, 163] on textarea "المحار - محار طازج مع قوام سموث وطعم طازج من المحيط وتقدم مع السلطات والطحینة." at bounding box center [996, 195] width 454 height 71
click at [1204, 263] on div "Product sku Product sku" at bounding box center [1004, 289] width 505 height 57
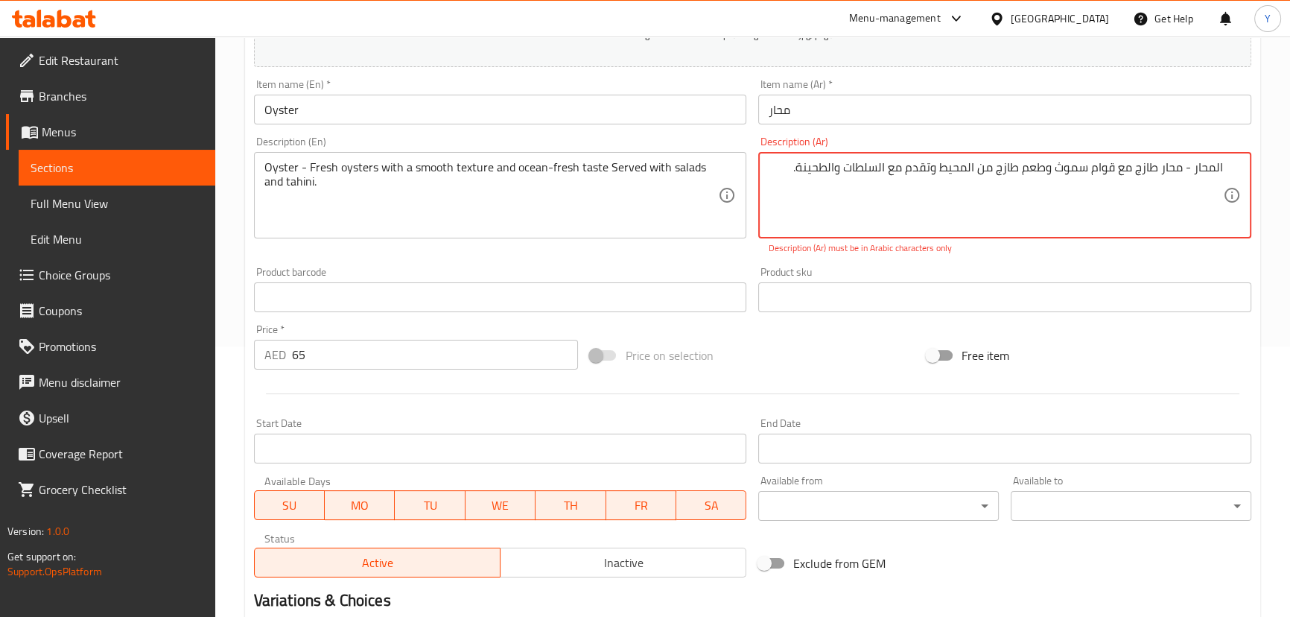
click at [1005, 171] on textarea "المحار - محار طازج مع قوام سموث وطعم طازج من المحيط وتقدم مع السلطات والطحینة." at bounding box center [996, 195] width 454 height 71
click at [1241, 261] on div "Product sku Product sku" at bounding box center [1004, 289] width 505 height 57
drag, startPoint x: 926, startPoint y: 168, endPoint x: 462, endPoint y: 165, distance: 464.0
click at [489, 165] on div "Add item image Image Size: 1200 x 800 px / Image formats: jpg, png / 5MB Max. I…" at bounding box center [752, 254] width 1009 height 658
click at [1244, 261] on div "Product sku Product sku" at bounding box center [1004, 289] width 505 height 57
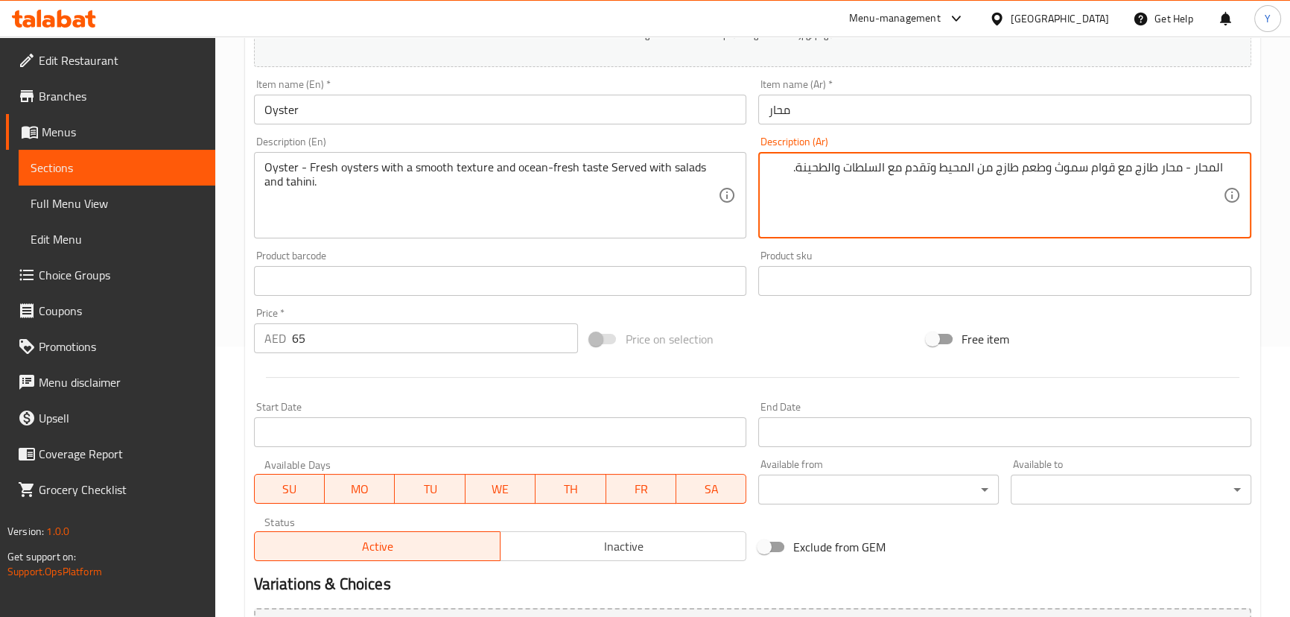
click at [815, 160] on textarea "المحار - محار طازج مع قوام سموث وطعم طازج من المحيط وتقدم مع السلطات والطحینة." at bounding box center [996, 195] width 454 height 71
click at [823, 162] on textarea "المحار - محار طازج مع قوام سموث وطعم طازج من المحيط وتقدم مع السلطات والطحینة." at bounding box center [996, 195] width 454 height 71
click at [829, 164] on textarea "المحار - محار طازج مع قوام سموث وطعم طازج من المحيط وتقدم مع السلطات والطحینة." at bounding box center [996, 195] width 454 height 71
click at [1251, 324] on div "Add item image Image Size: 1200 x 800 px / Image formats: jpg, png / 5MB Max. I…" at bounding box center [752, 246] width 1009 height 642
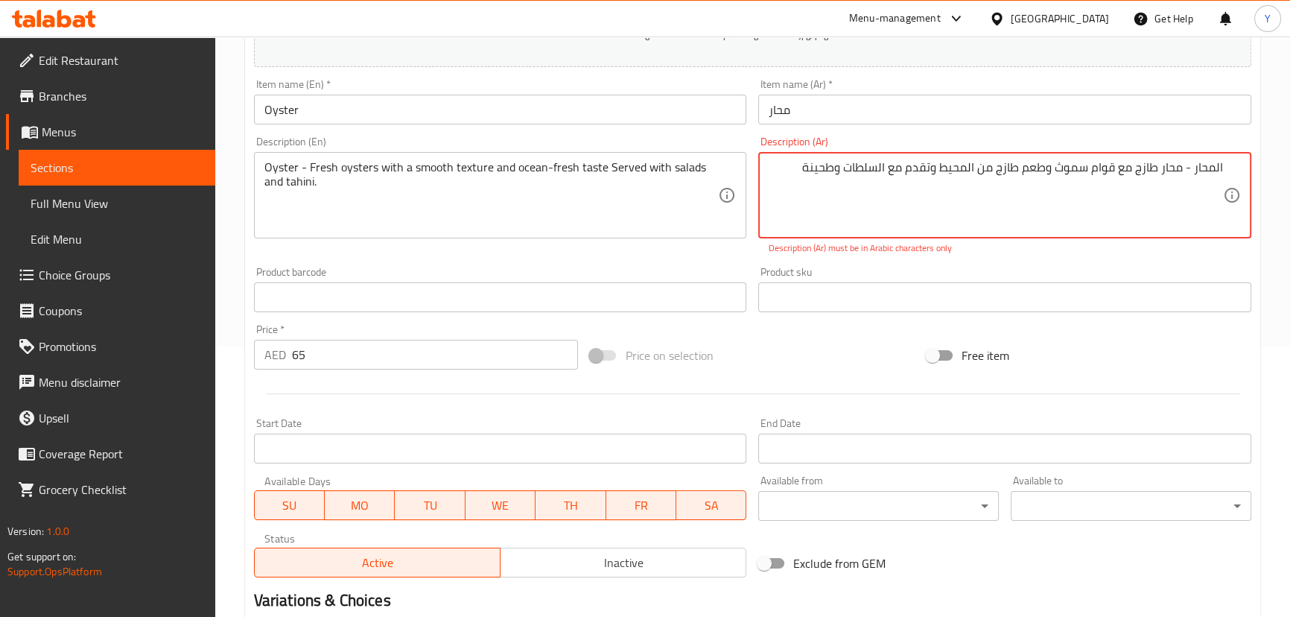
type textarea "المحار - محار طازج مع قوام سموث وطعم طازج من المحيط وتقدم مع السلطات وطحينة"
click at [1241, 319] on div "Add item image Image Size: 1200 x 800 px / Image formats: jpg, png / 5MB Max. I…" at bounding box center [752, 254] width 1009 height 658
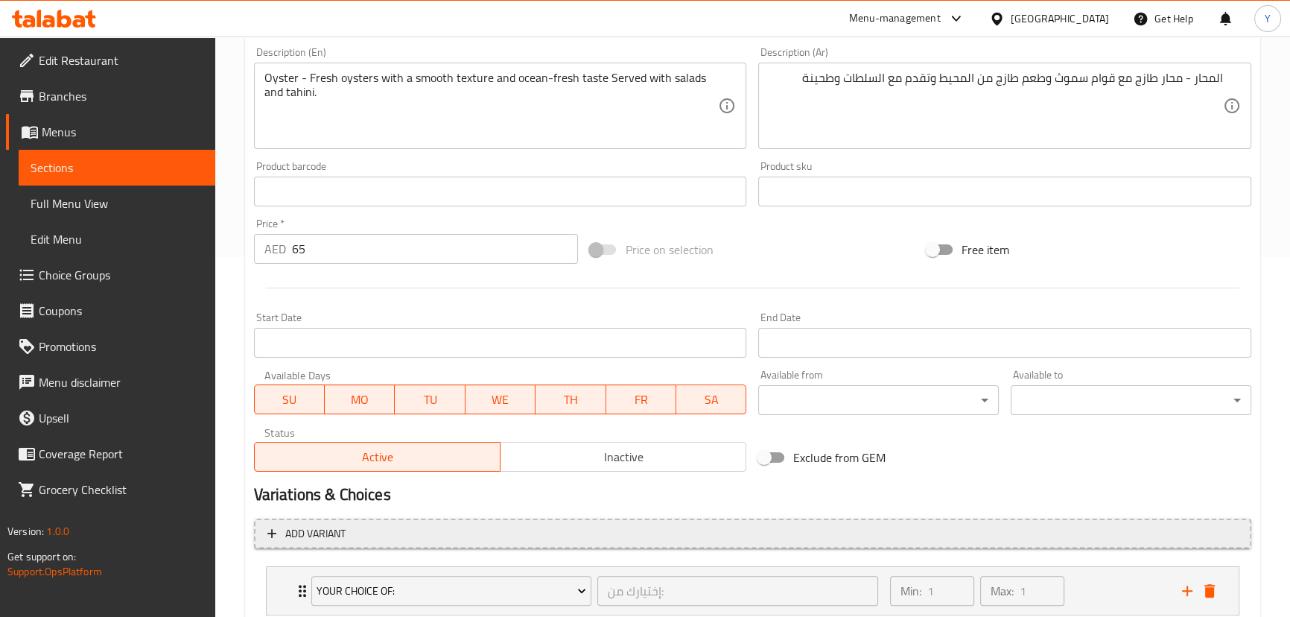
scroll to position [459, 0]
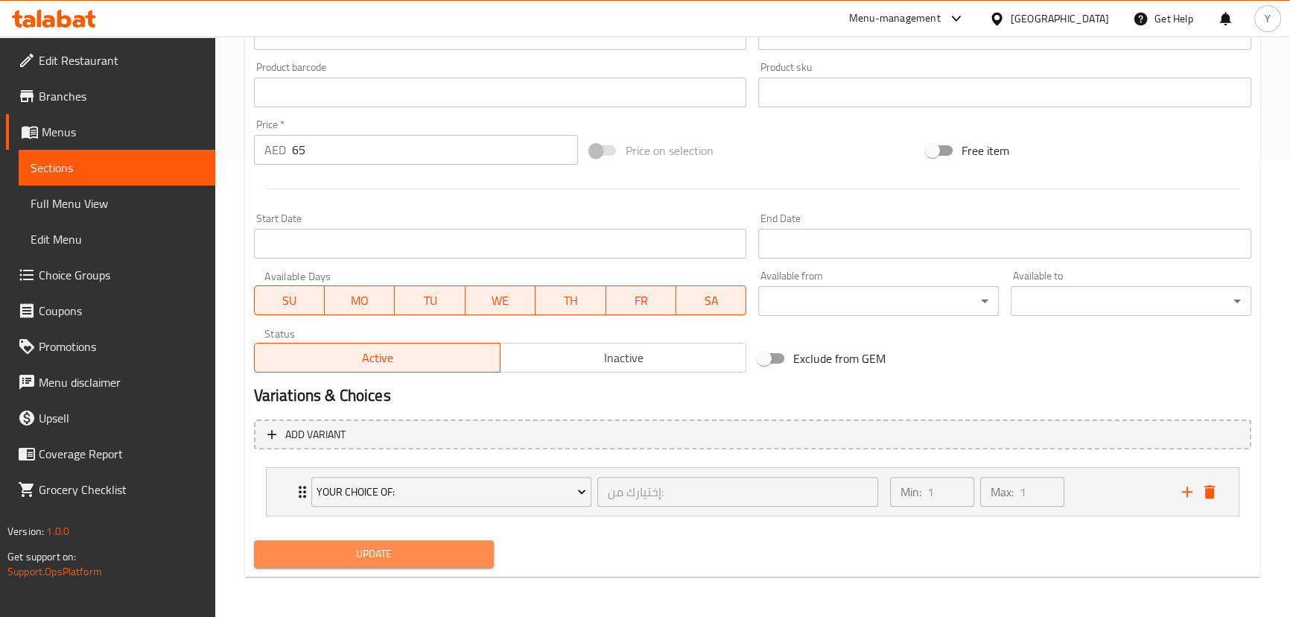
click at [409, 551] on span "Update" at bounding box center [374, 553] width 217 height 19
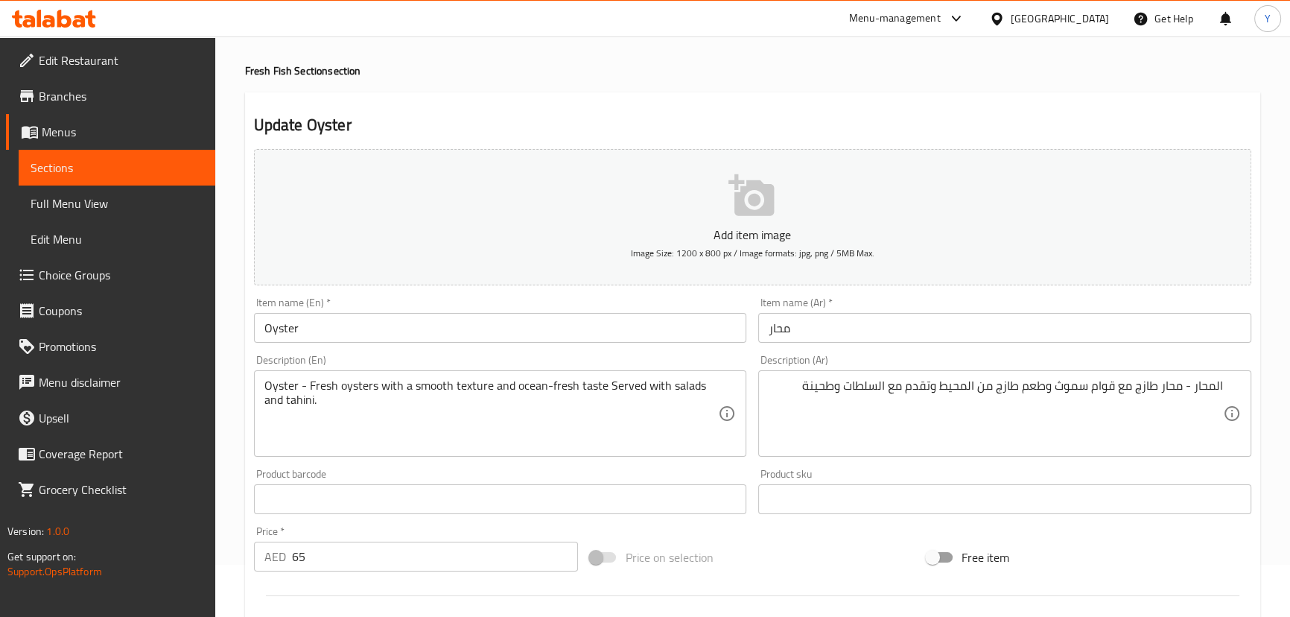
scroll to position [0, 0]
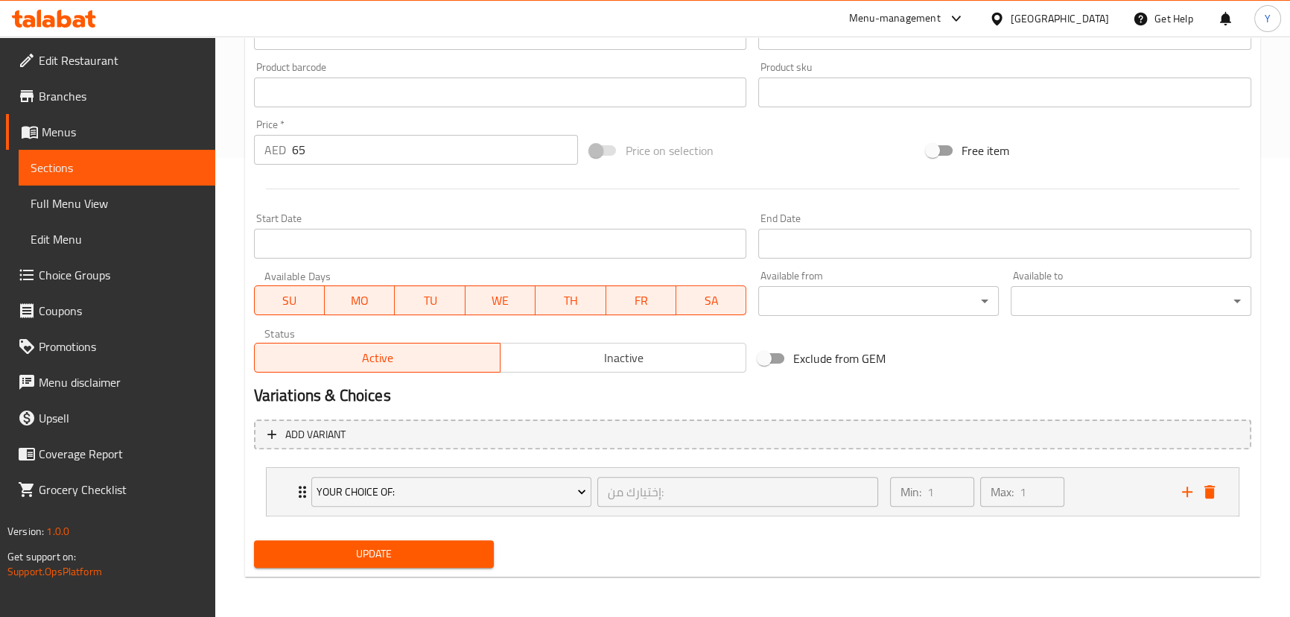
click at [464, 556] on span "Update" at bounding box center [374, 553] width 217 height 19
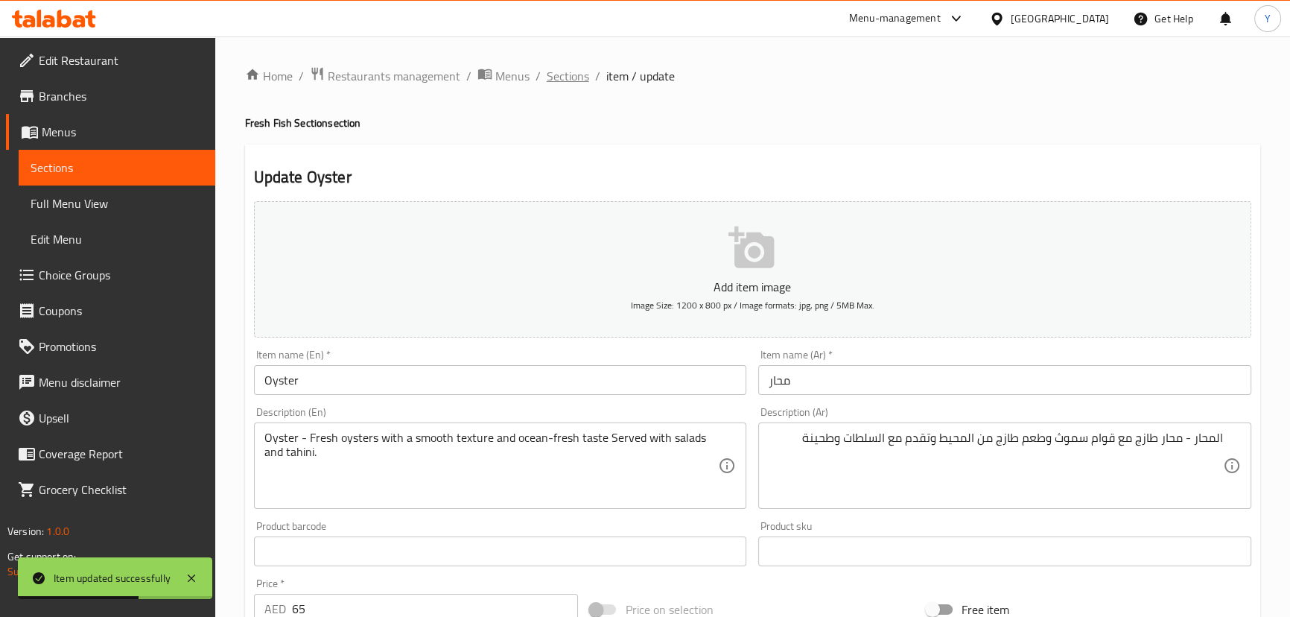
click at [571, 67] on span "Sections" at bounding box center [568, 76] width 42 height 18
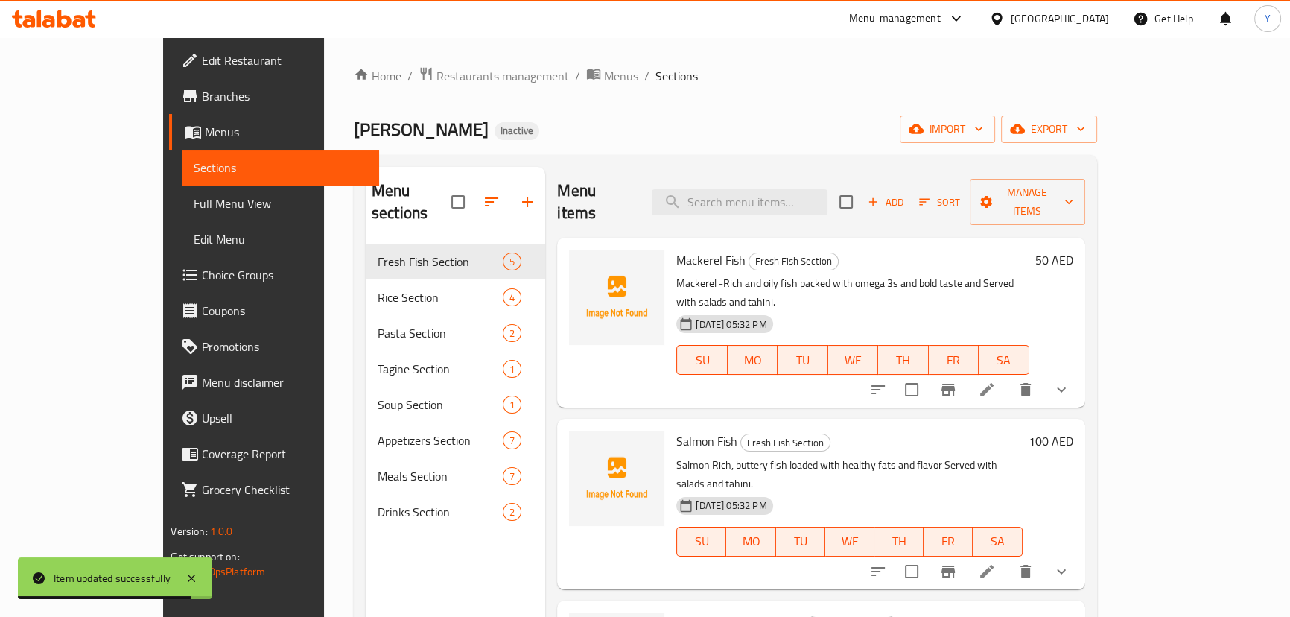
drag, startPoint x: 828, startPoint y: 161, endPoint x: 788, endPoint y: 198, distance: 54.8
click at [815, 165] on div "Menu sections Fresh Fish Section 5 Rice Section 4 Pasta Section 2 Tagine Sectio…" at bounding box center [725, 475] width 743 height 640
click at [788, 198] on input "search" at bounding box center [740, 202] width 176 height 26
paste input "Seafood Oven Pasta"
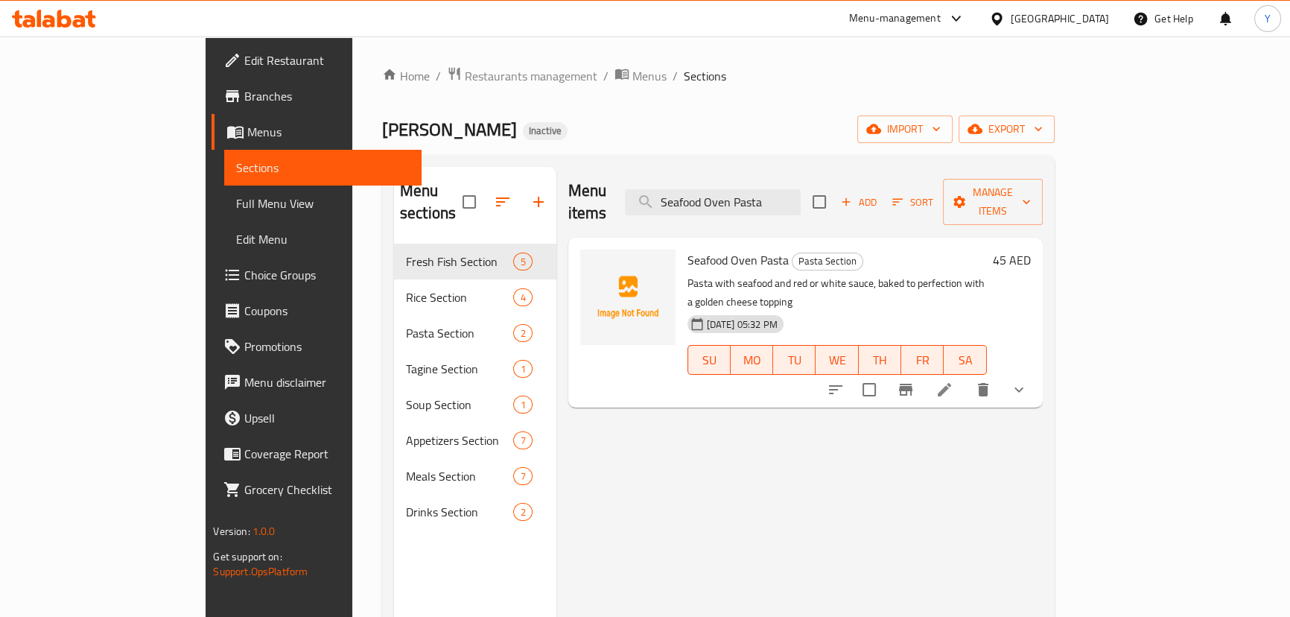
type input "Seafood Oven Pasta"
click at [951, 383] on icon at bounding box center [944, 389] width 13 height 13
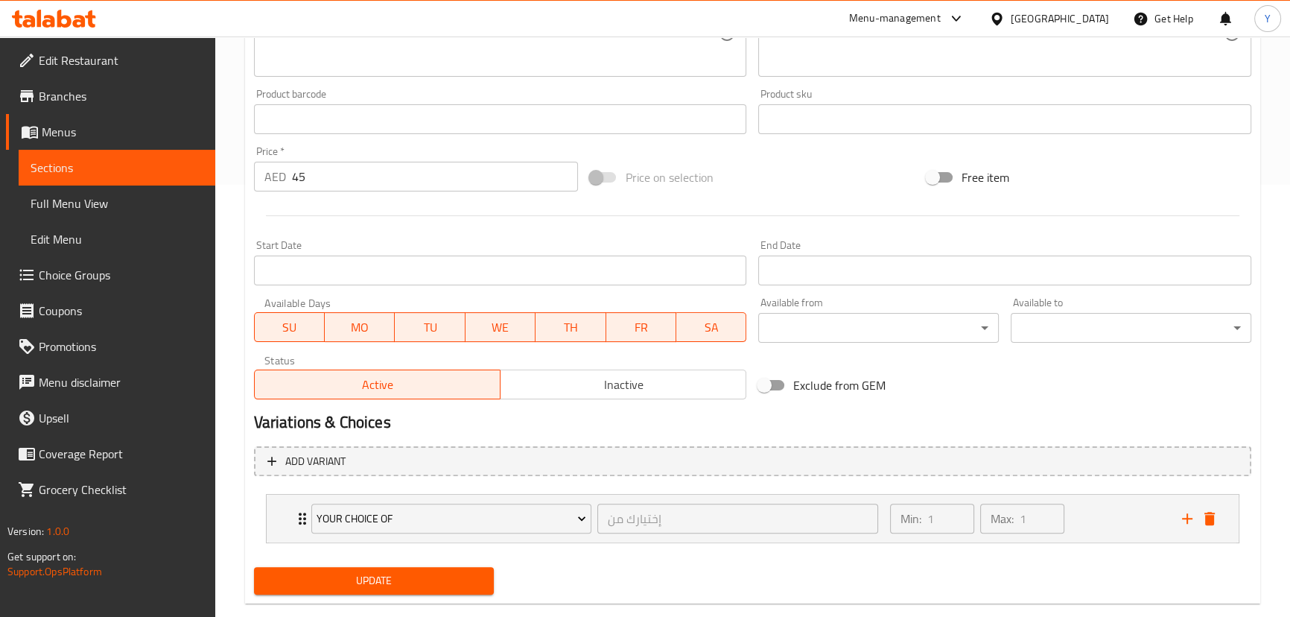
scroll to position [459, 0]
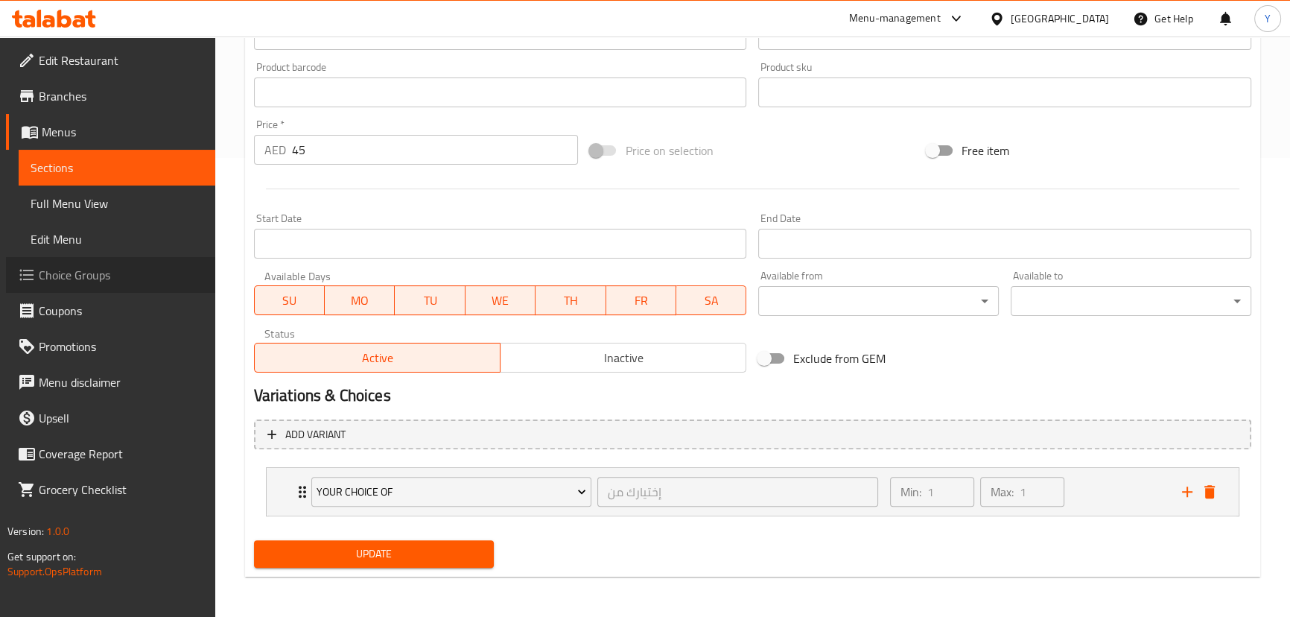
click at [119, 282] on span "Choice Groups" at bounding box center [121, 275] width 165 height 18
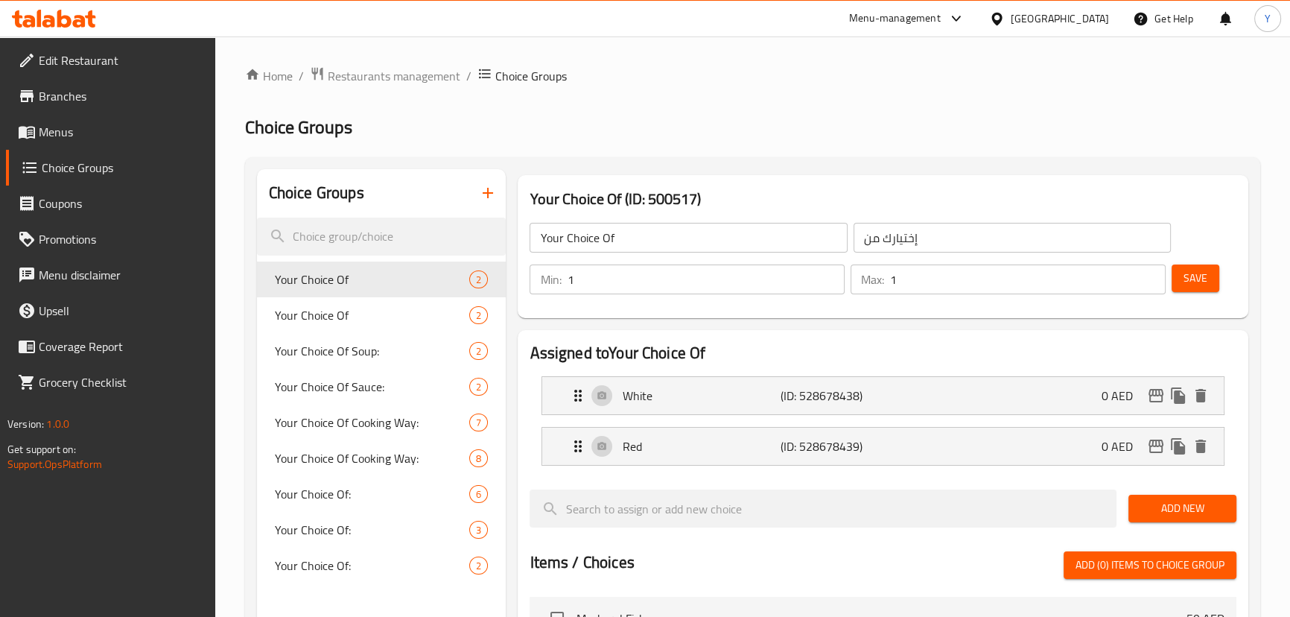
click at [657, 239] on input "Your Choice Of" at bounding box center [688, 238] width 317 height 30
type input "Your Choice Of Sauce:"
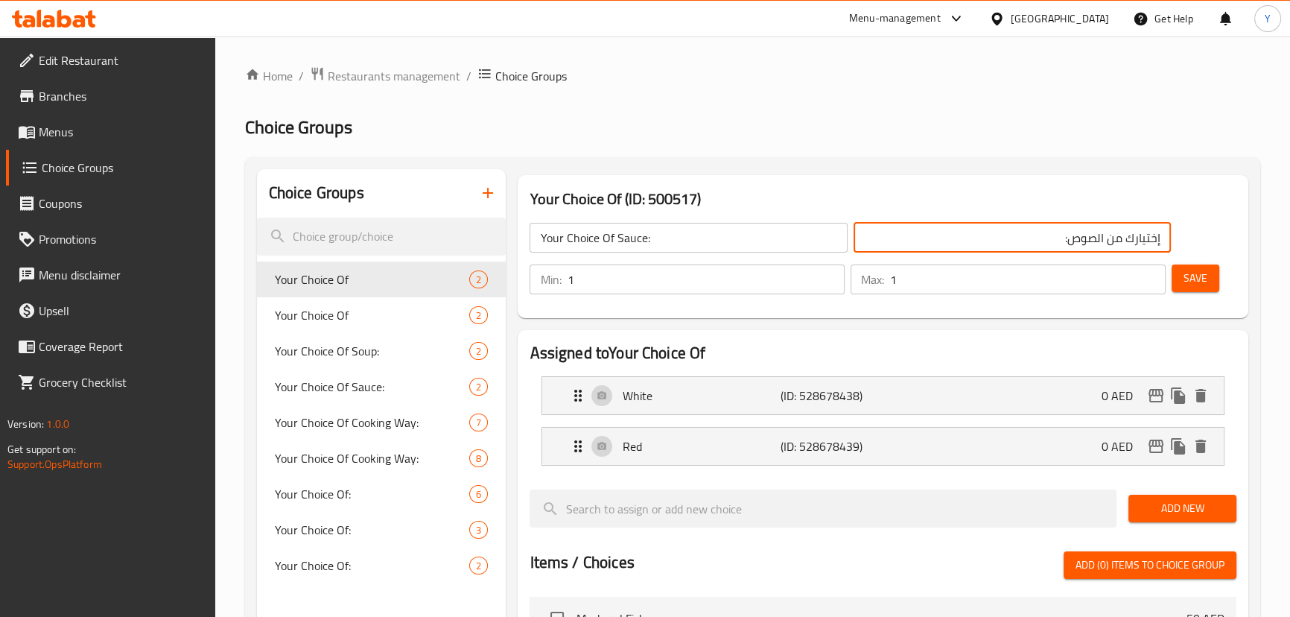
type input "إختيارك من الصوص:"
click at [1198, 269] on span "Save" at bounding box center [1195, 278] width 24 height 19
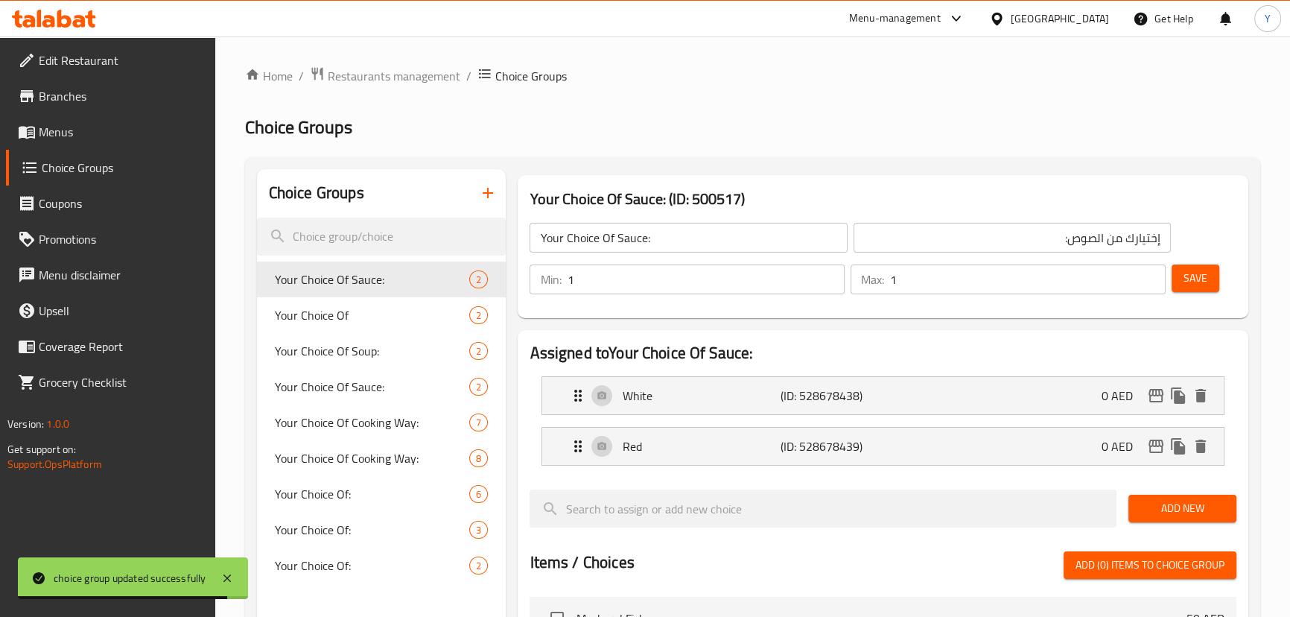
click at [53, 128] on span "Menus" at bounding box center [121, 132] width 165 height 18
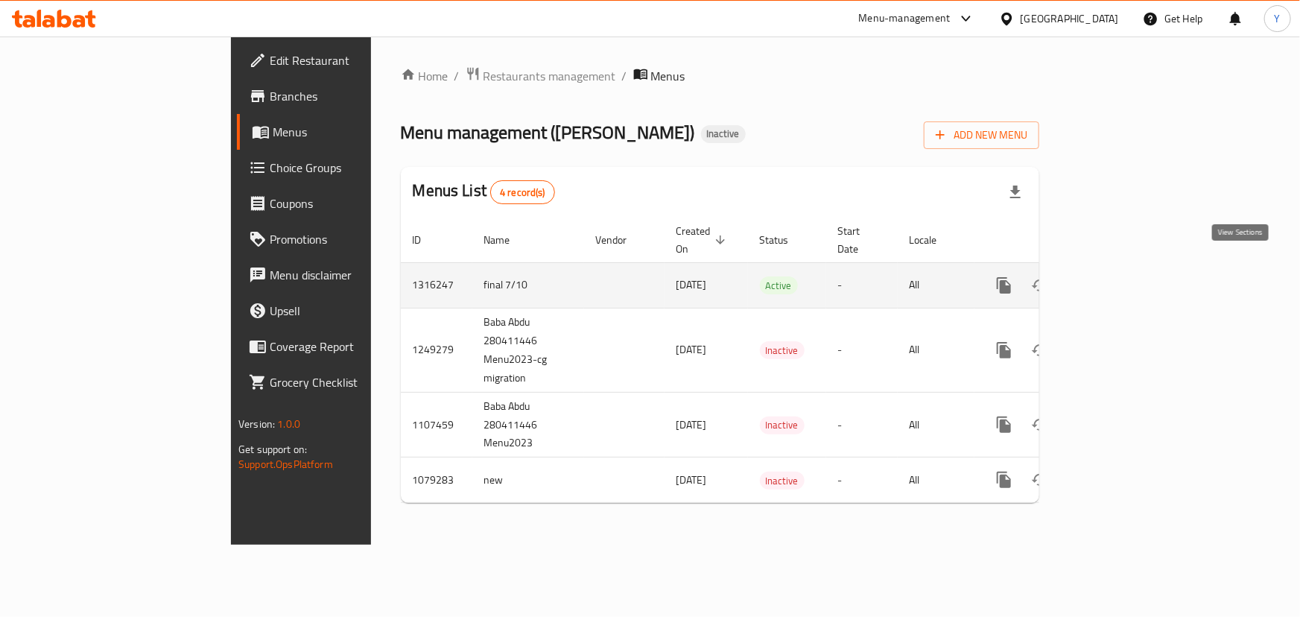
click at [1120, 276] on icon "enhanced table" at bounding box center [1111, 285] width 18 height 18
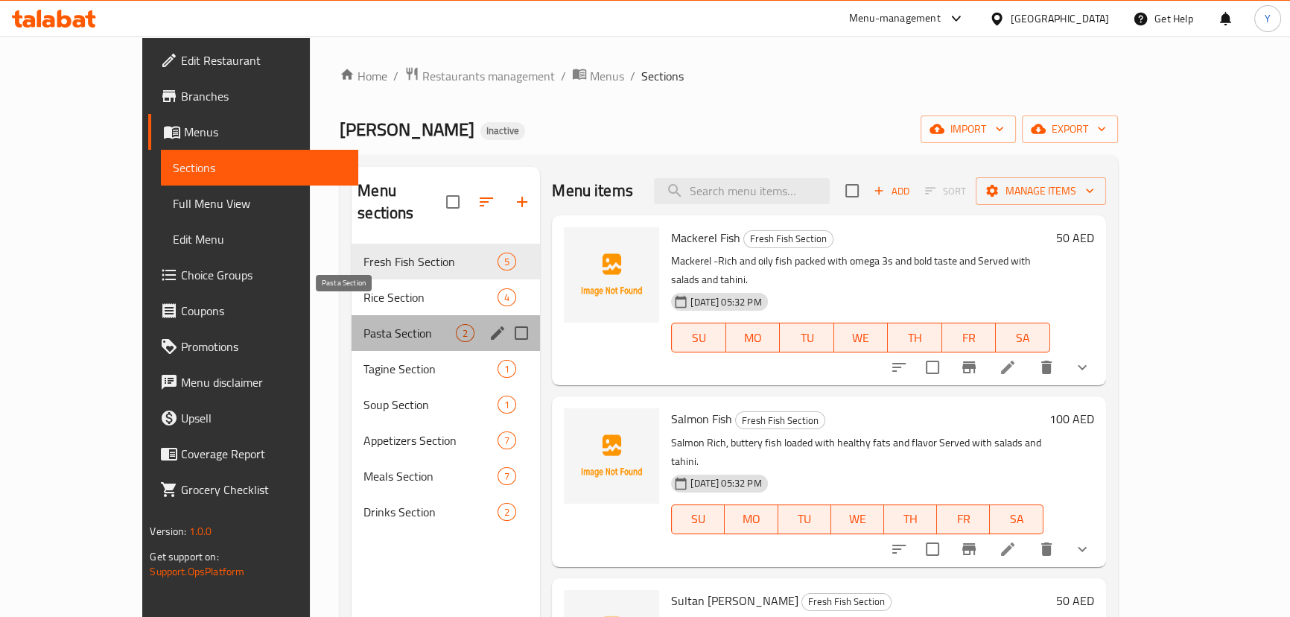
click at [363, 324] on span "Pasta Section" at bounding box center [409, 333] width 92 height 18
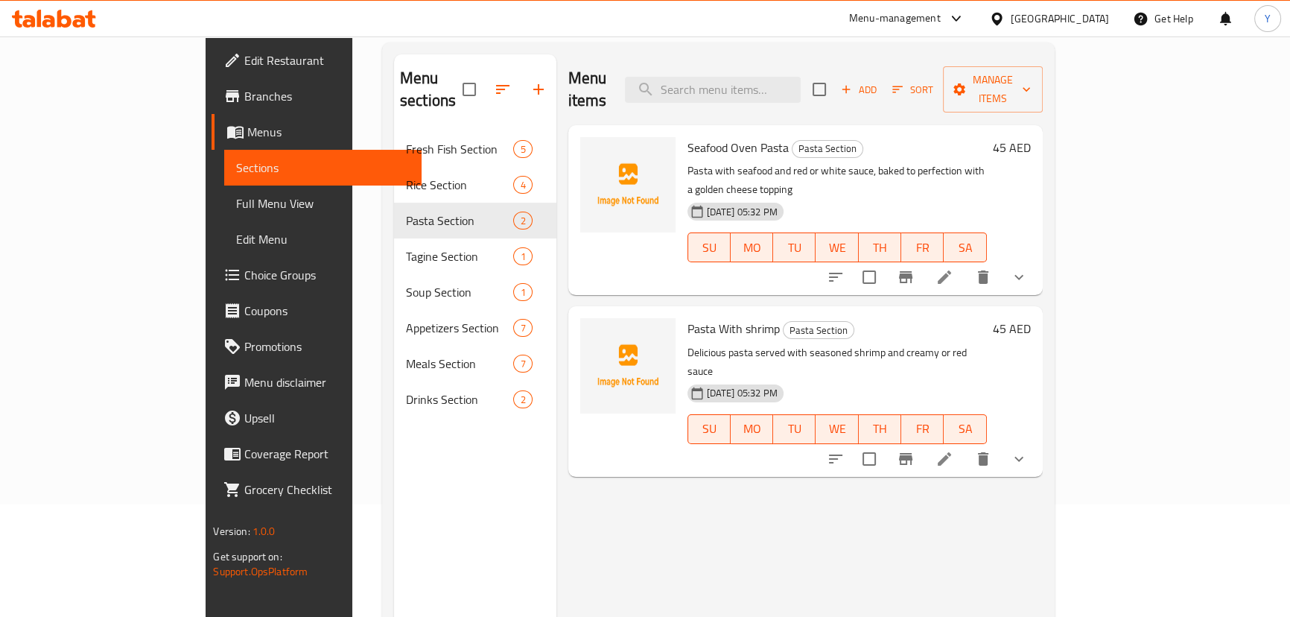
scroll to position [209, 0]
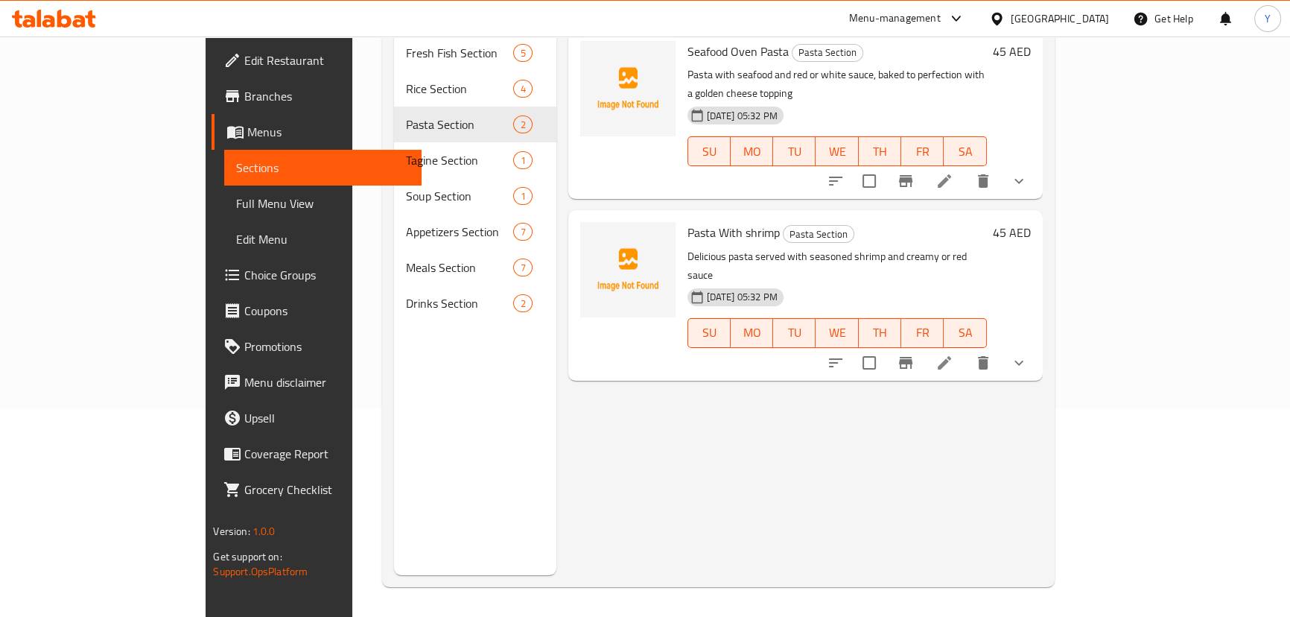
click at [965, 349] on li at bounding box center [944, 362] width 42 height 27
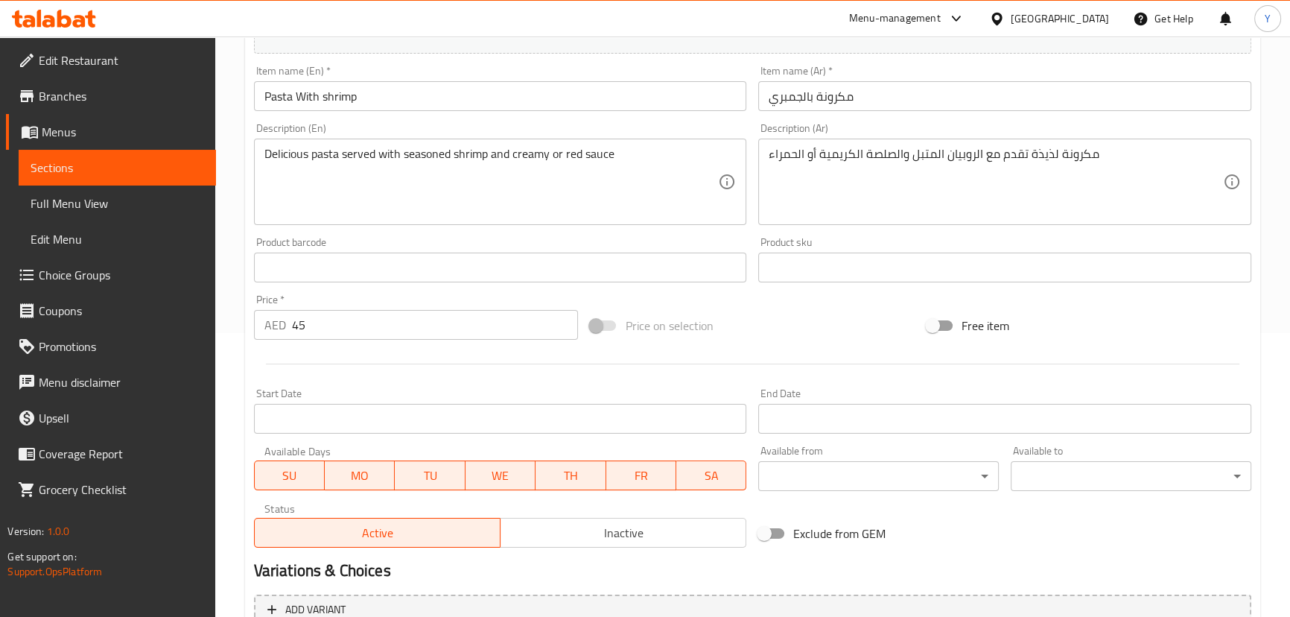
scroll to position [459, 0]
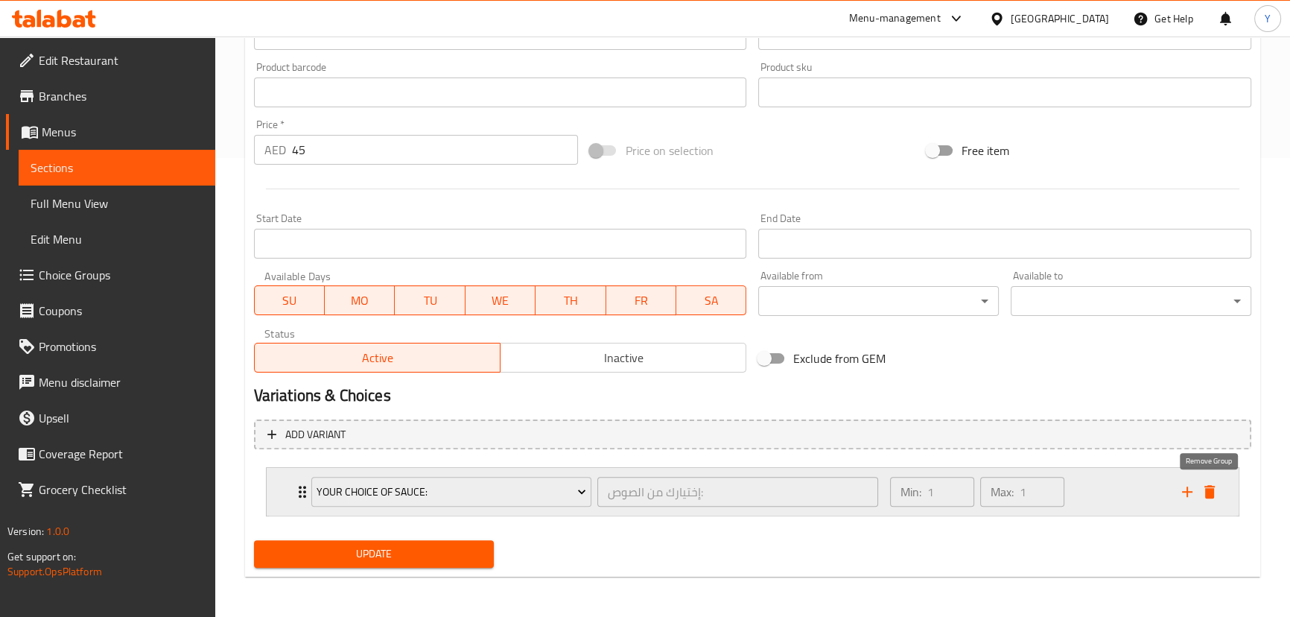
click at [1215, 487] on icon "delete" at bounding box center [1210, 492] width 18 height 18
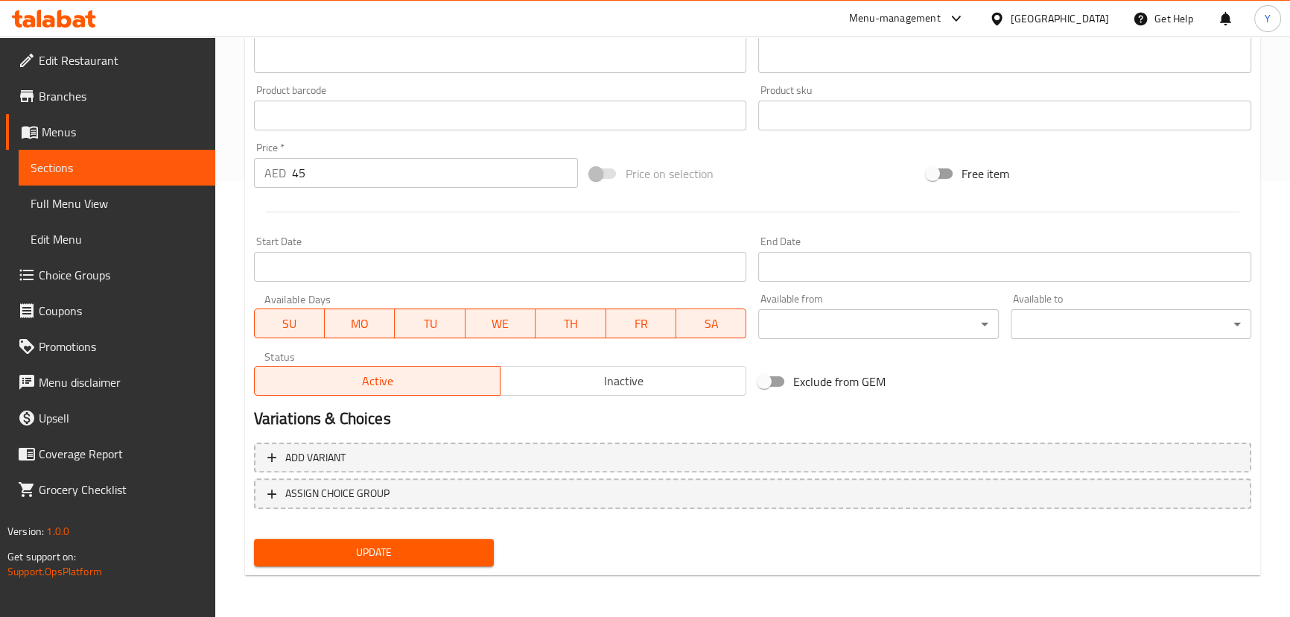
scroll to position [434, 0]
click at [408, 544] on span "Update" at bounding box center [374, 553] width 217 height 19
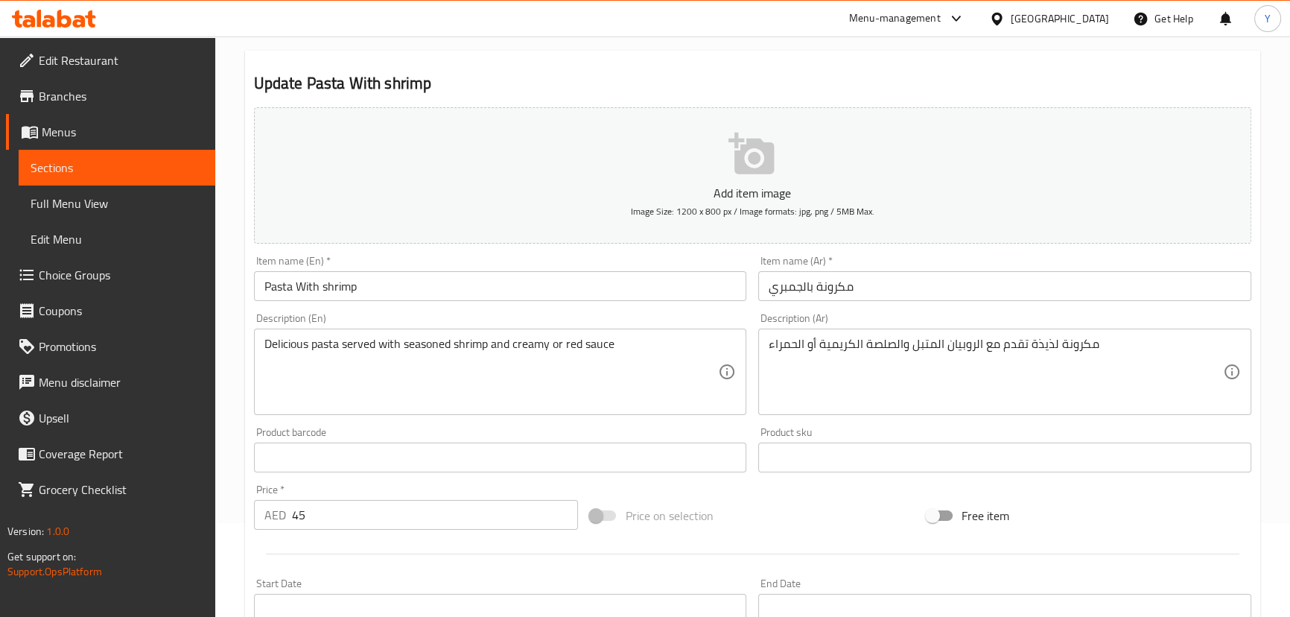
scroll to position [0, 0]
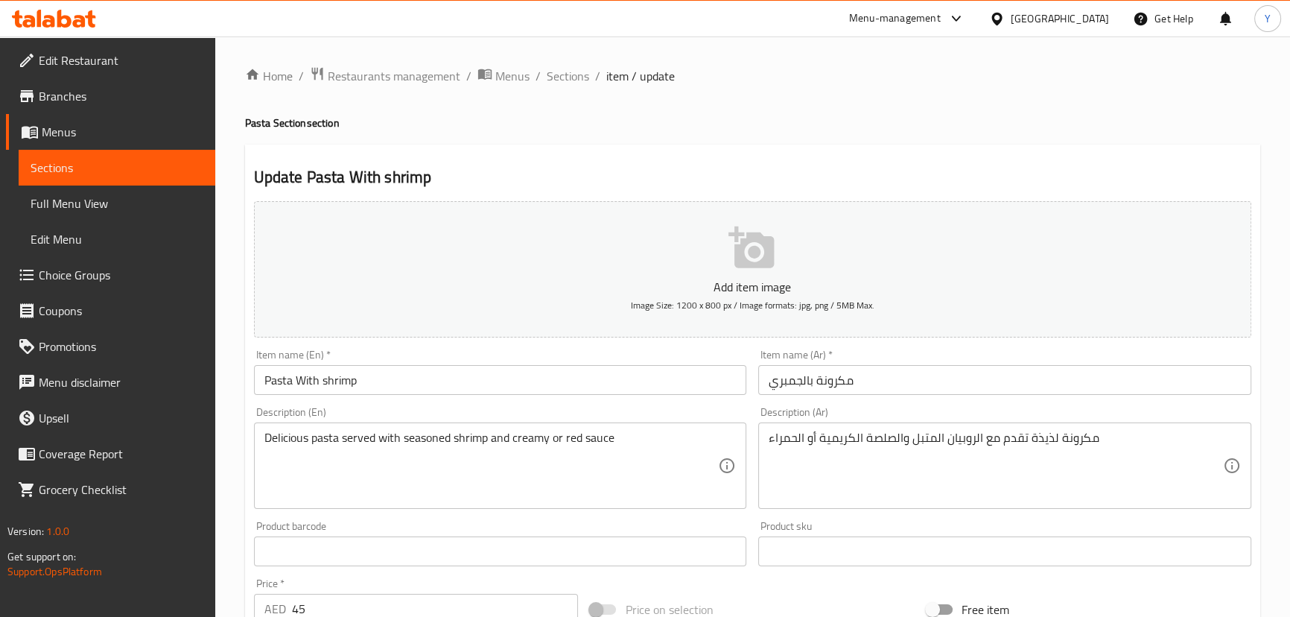
click at [83, 279] on span "Choice Groups" at bounding box center [121, 275] width 165 height 18
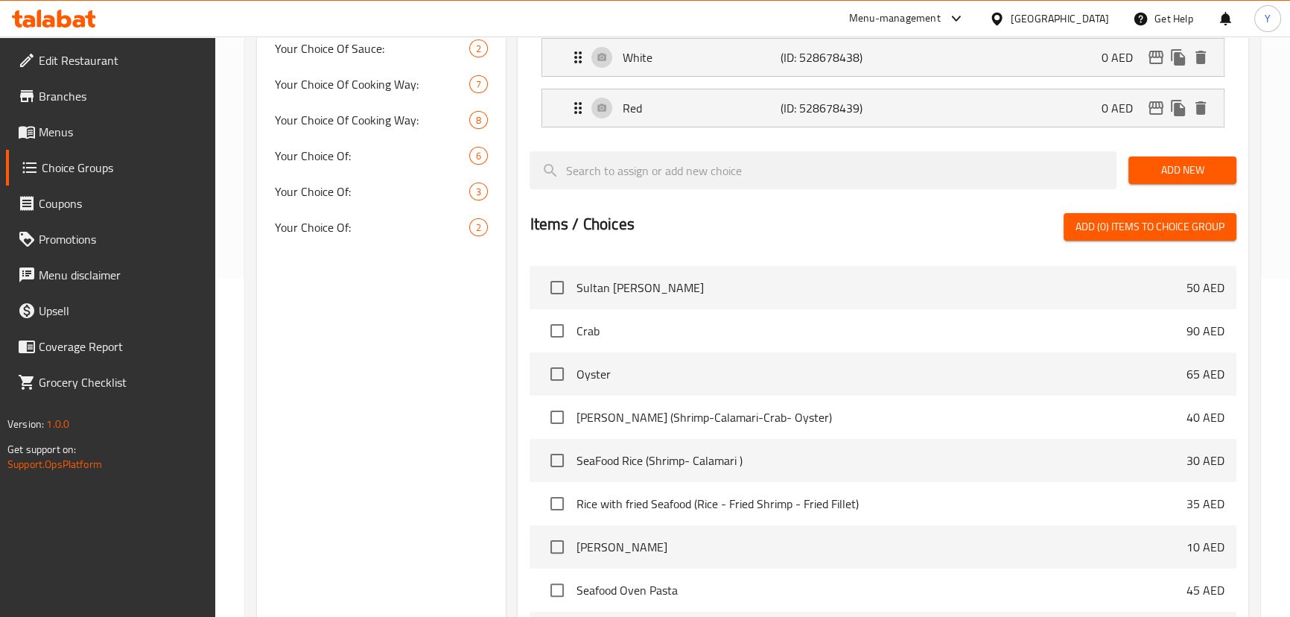
scroll to position [507, 0]
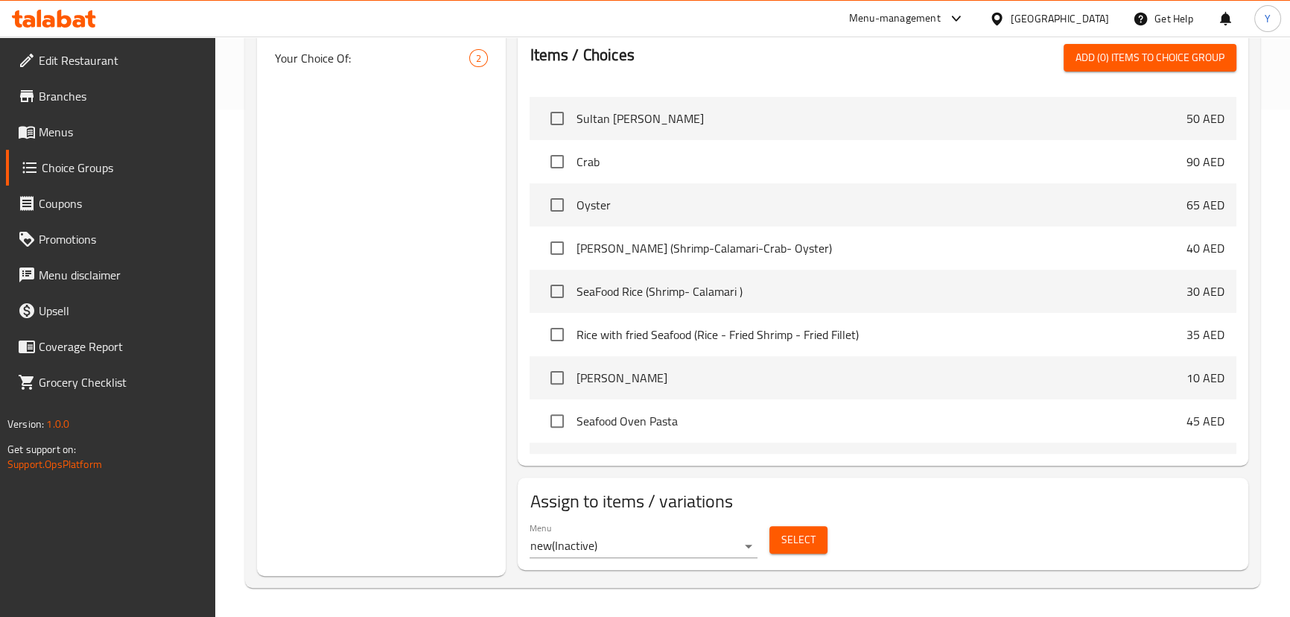
click at [838, 540] on div "Menu new ( Inactive ) Select" at bounding box center [883, 540] width 718 height 48
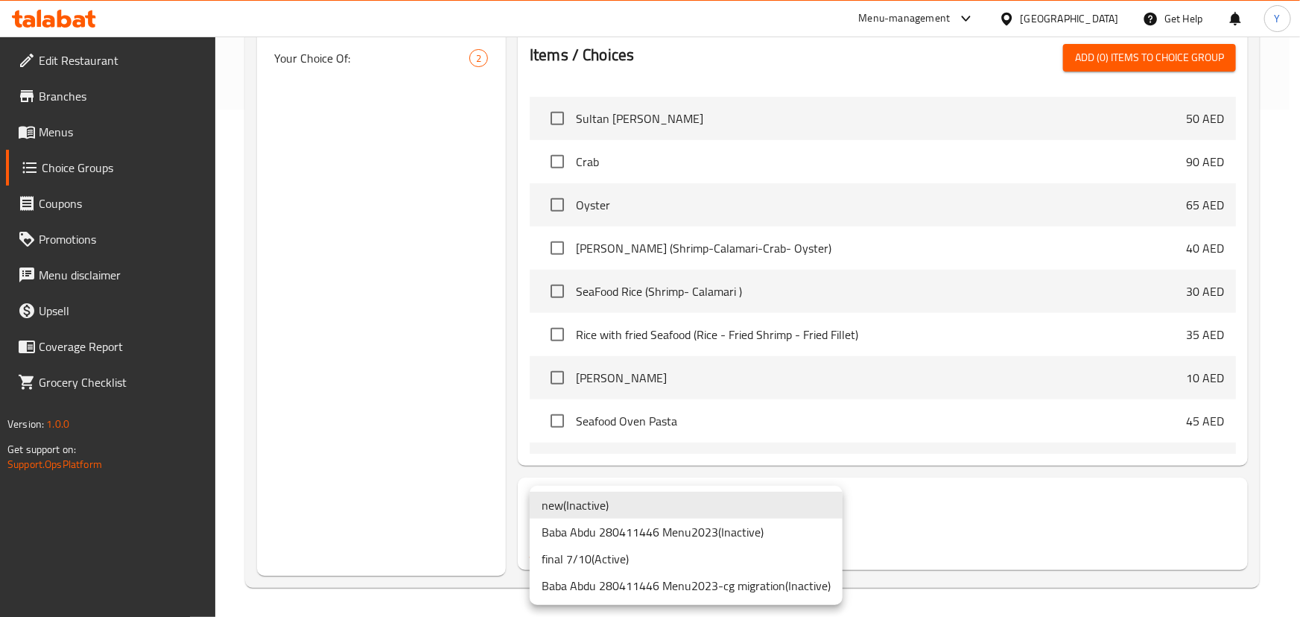
click at [609, 555] on li "final 7/10 ( Active )" at bounding box center [686, 558] width 313 height 27
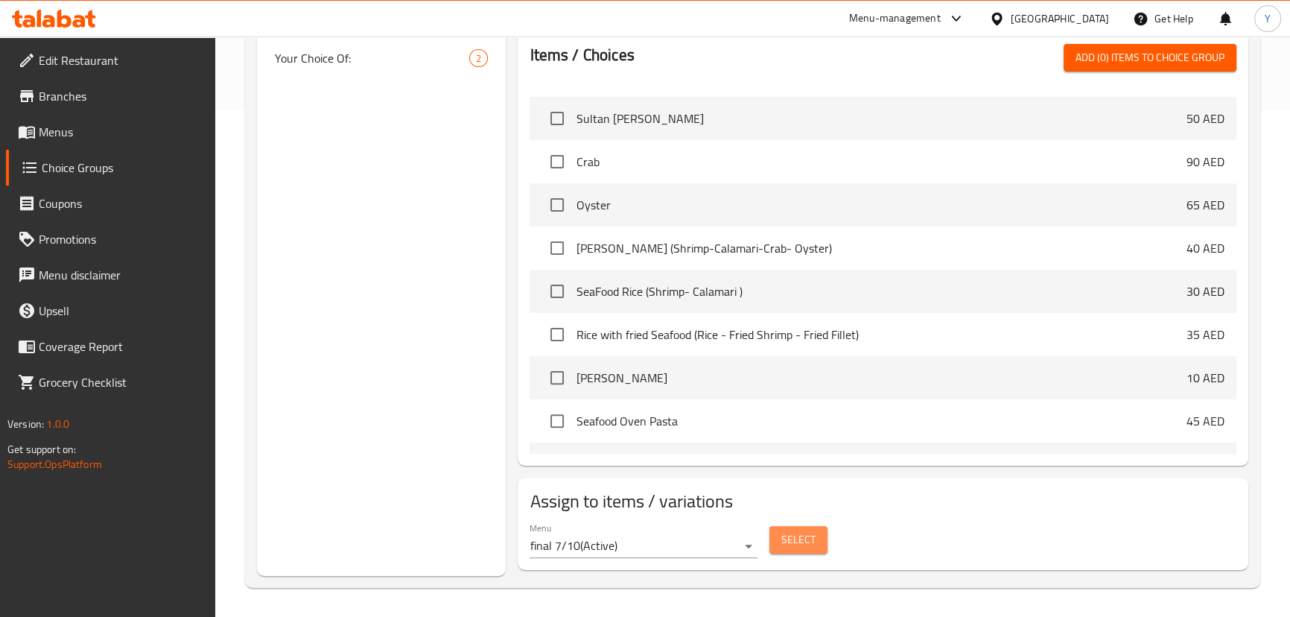
click at [798, 549] on button "Select" at bounding box center [798, 540] width 58 height 28
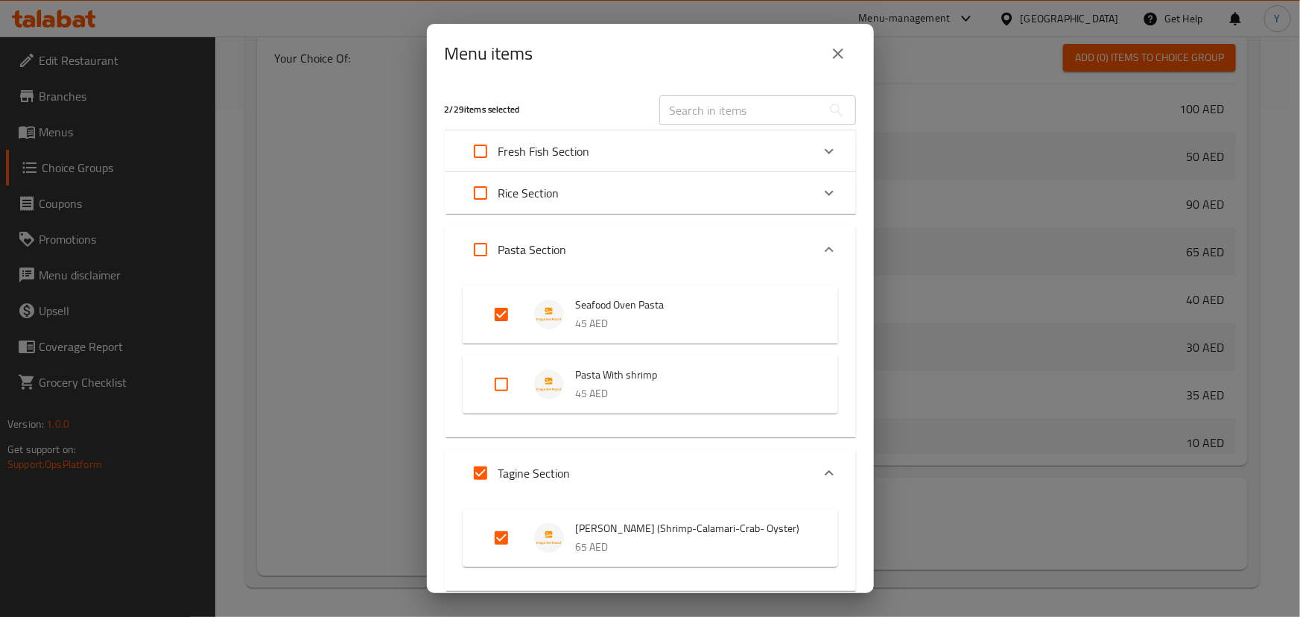
click at [829, 54] on icon "close" at bounding box center [838, 54] width 18 height 18
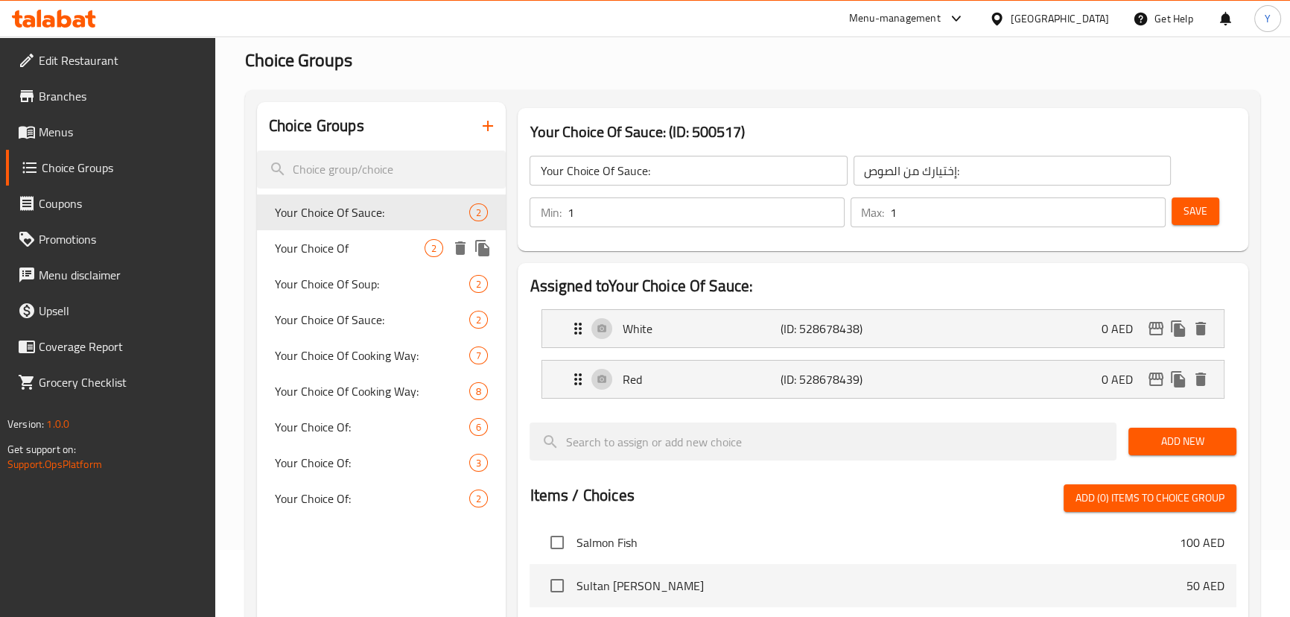
scroll to position [0, 0]
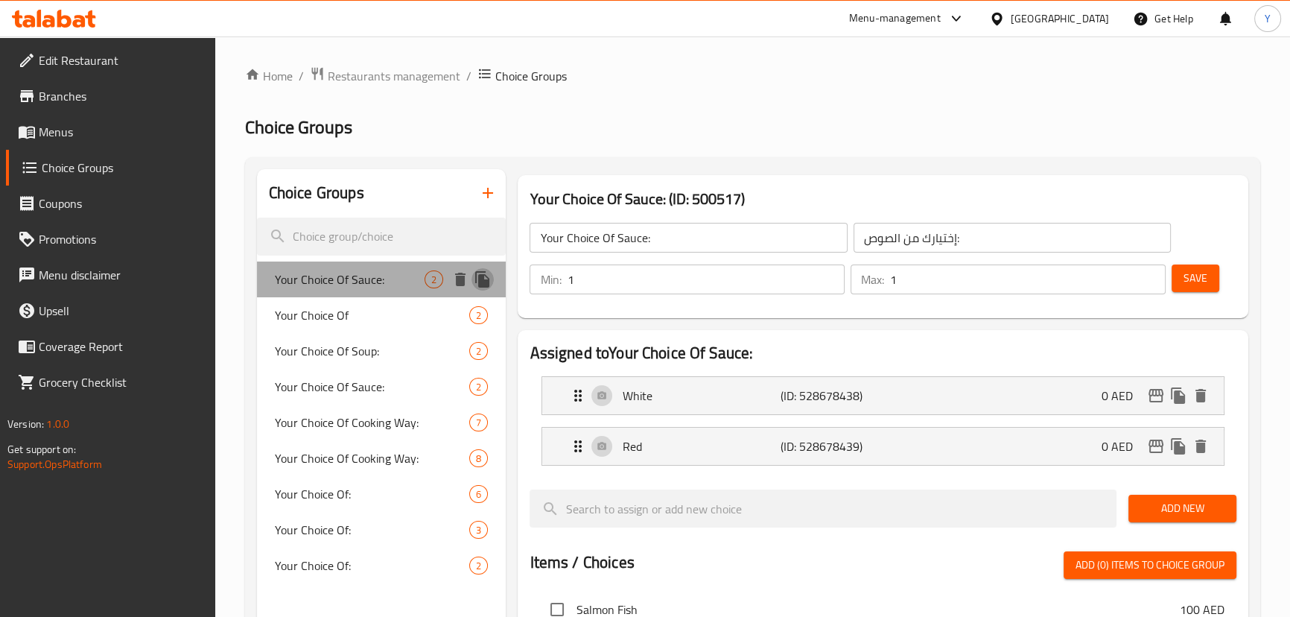
click at [479, 279] on icon "duplicate" at bounding box center [482, 279] width 14 height 16
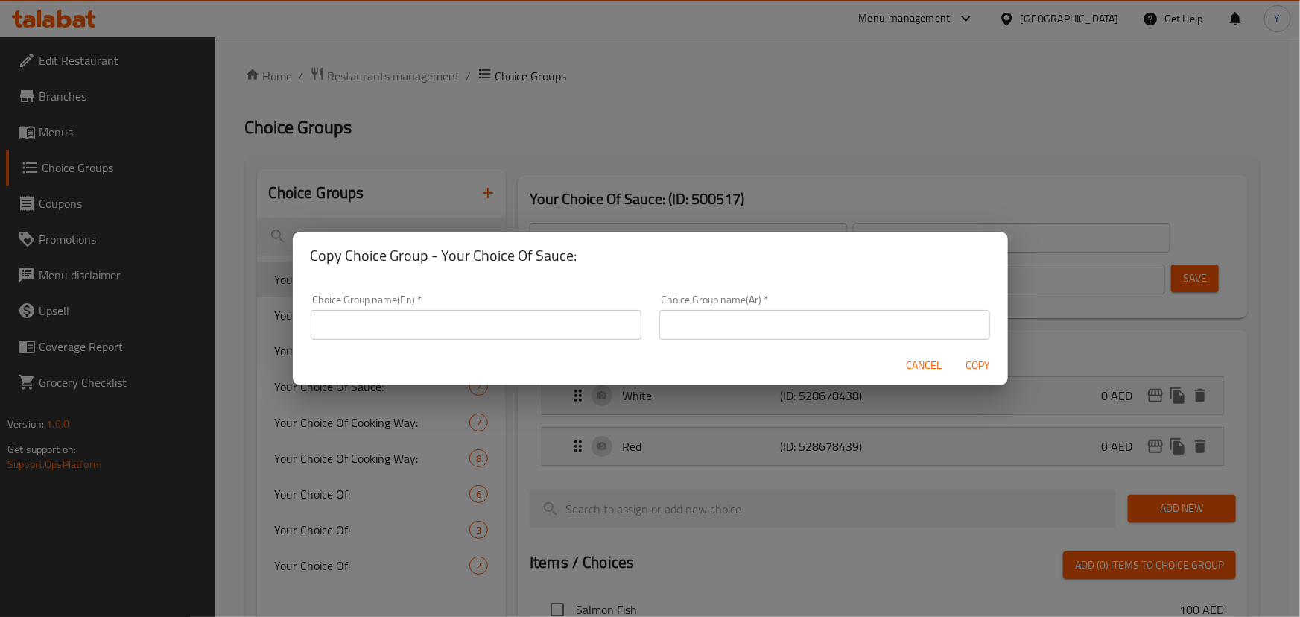
click at [533, 327] on input "text" at bounding box center [476, 325] width 331 height 30
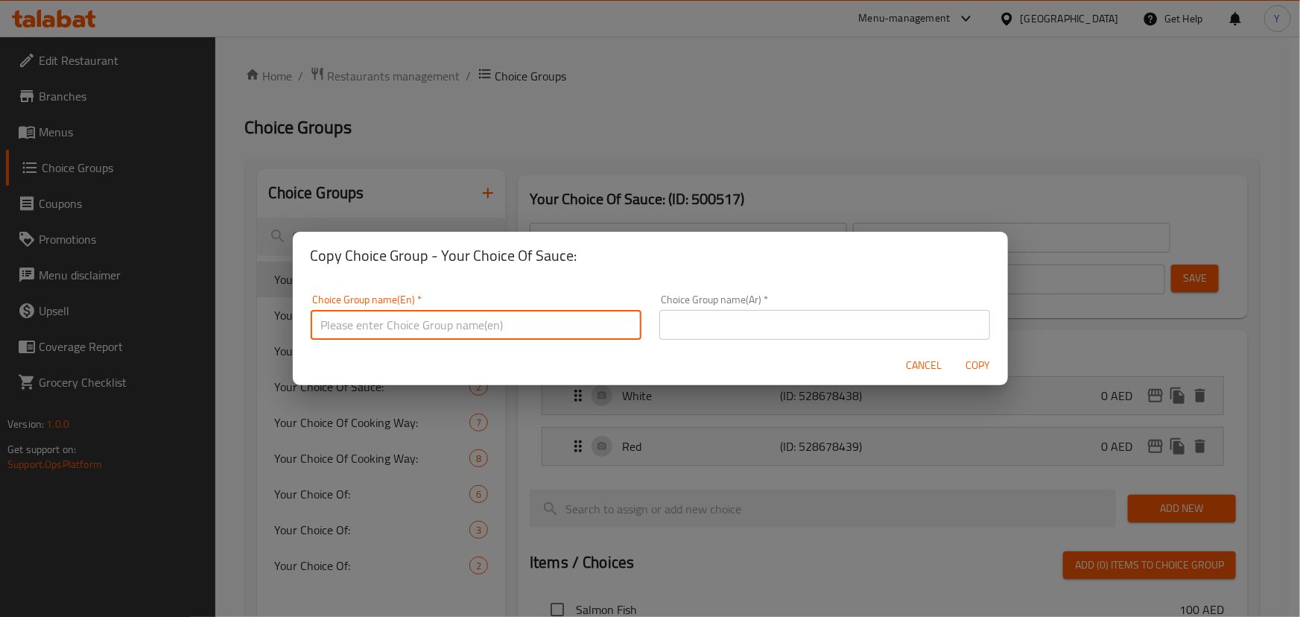
type input "Your Choice Of:"
click at [766, 337] on input "text" at bounding box center [824, 325] width 331 height 30
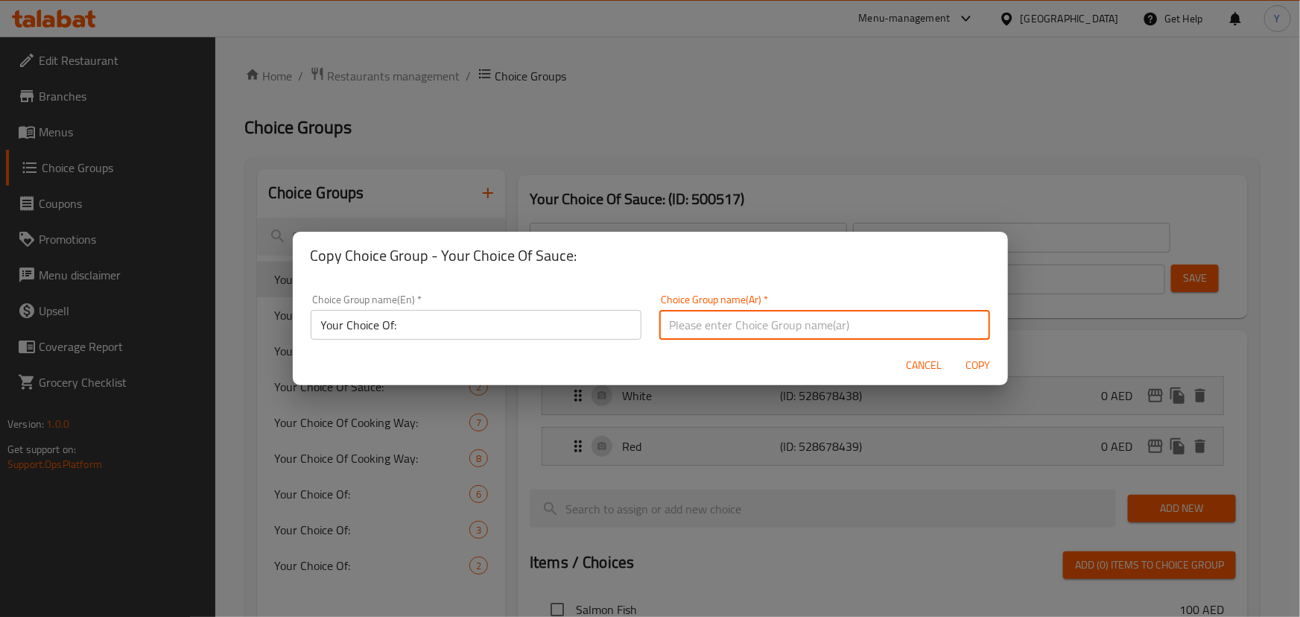
type input "إختيارك من:"
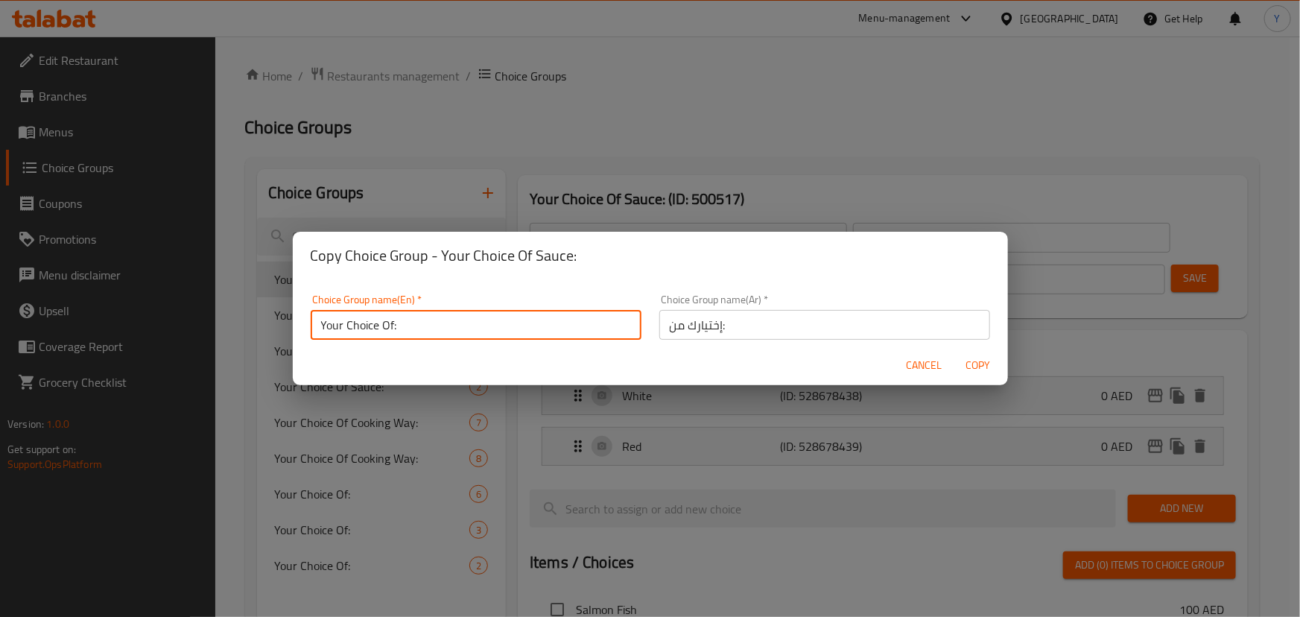
click at [432, 334] on input "Your Choice Of:" at bounding box center [476, 325] width 331 height 30
type input "Your Choice Of:0"
click at [978, 370] on span "Copy" at bounding box center [978, 365] width 36 height 19
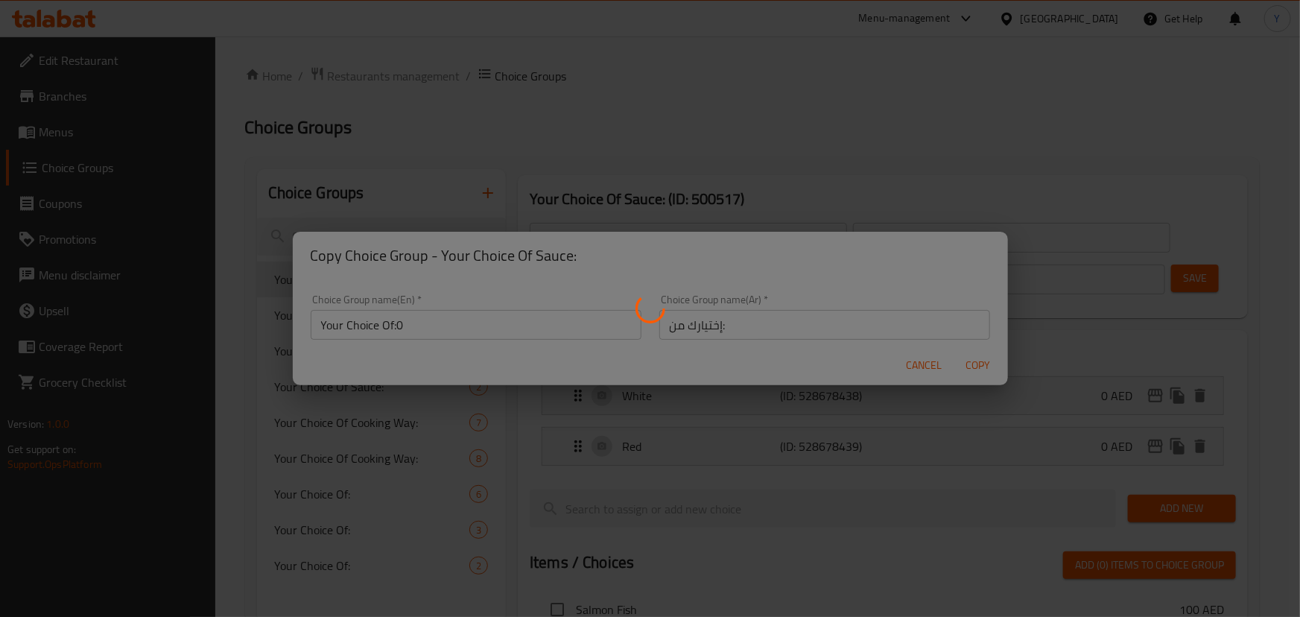
type input "Your Choice Of:0"
type input "إختيارك من:"
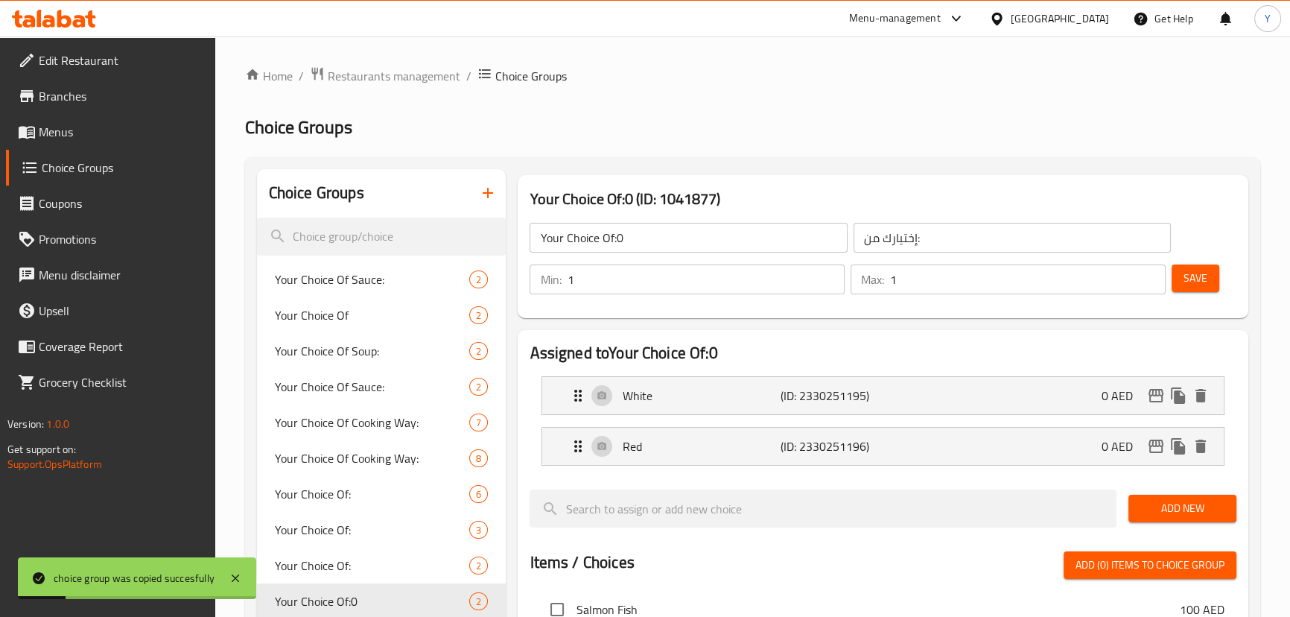
click at [715, 245] on input "Your Choice Of:0" at bounding box center [688, 238] width 317 height 30
type input "Your Choice Of:"
click at [970, 160] on div "Choice Groups Your Choice Of Sauce: 2 Your Choice Of 2 Your Choice Of Soup: 2 Y…" at bounding box center [752, 626] width 1015 height 938
click at [709, 378] on div "White (ID: 2330251195) 0 AED" at bounding box center [887, 395] width 636 height 37
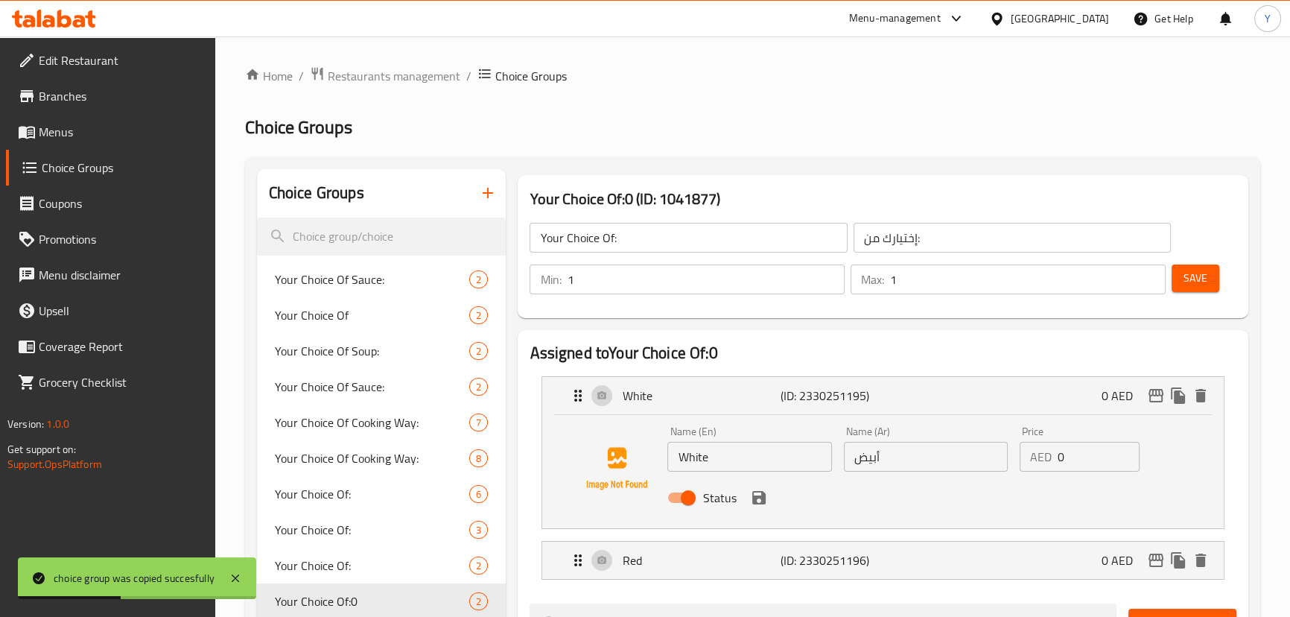
click at [766, 462] on input "White" at bounding box center [749, 457] width 164 height 30
type input "White Sauce"
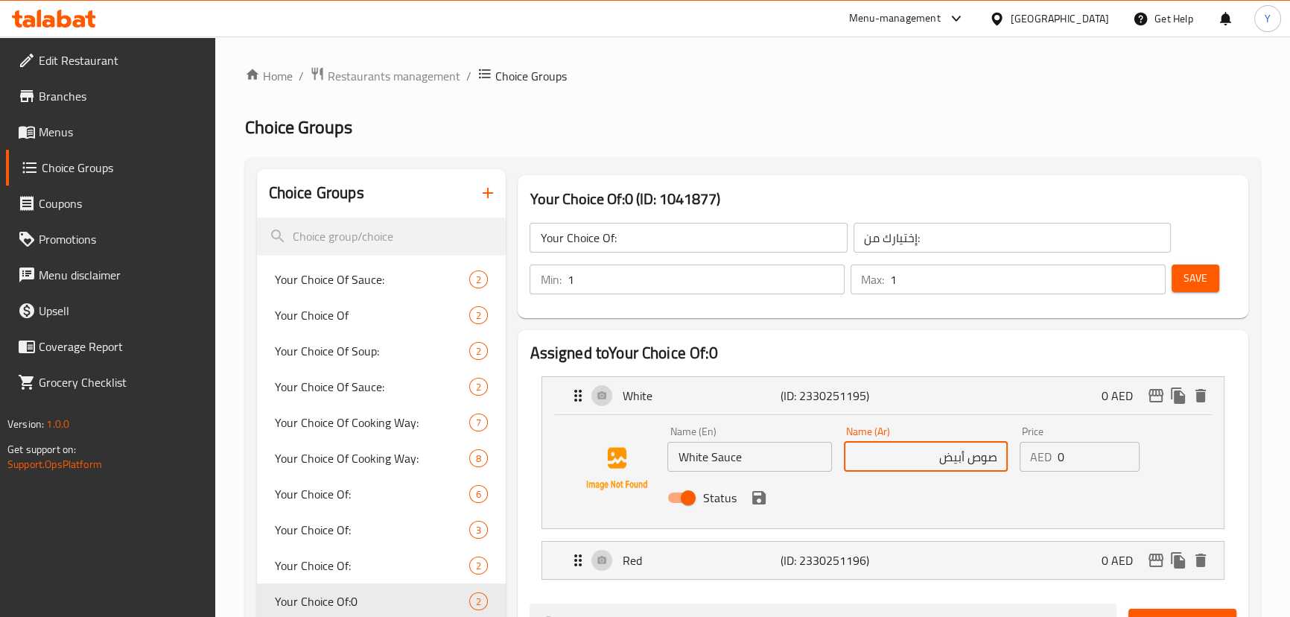
type input "صوص أبيض"
click at [692, 454] on input "White Sauce" at bounding box center [749, 457] width 164 height 30
type input "Creamy Sauce"
click at [761, 499] on icon "save" at bounding box center [758, 497] width 13 height 13
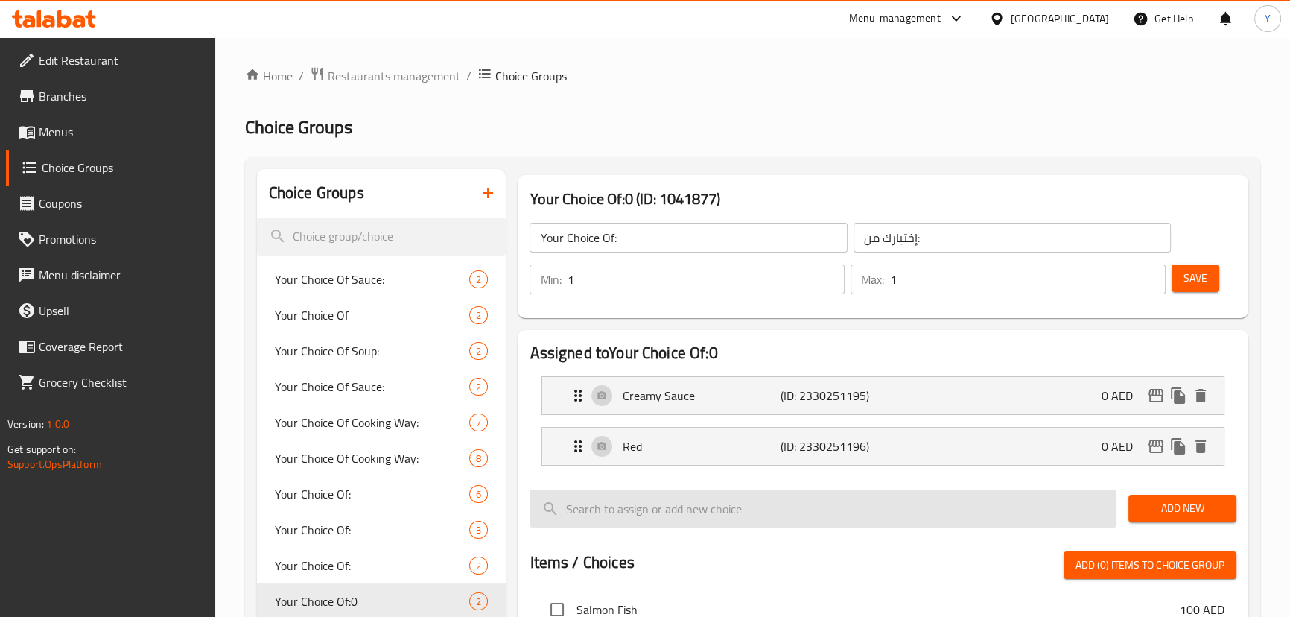
type input "صوص كريمي"
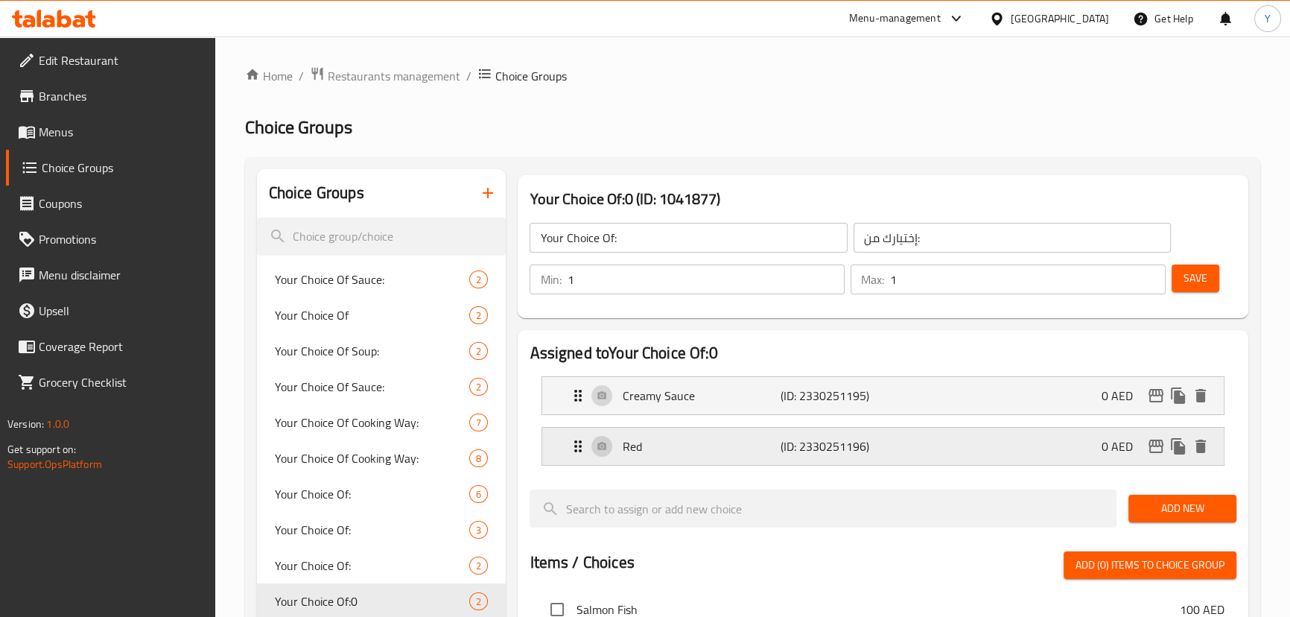
click at [725, 445] on p "Red" at bounding box center [701, 446] width 158 height 18
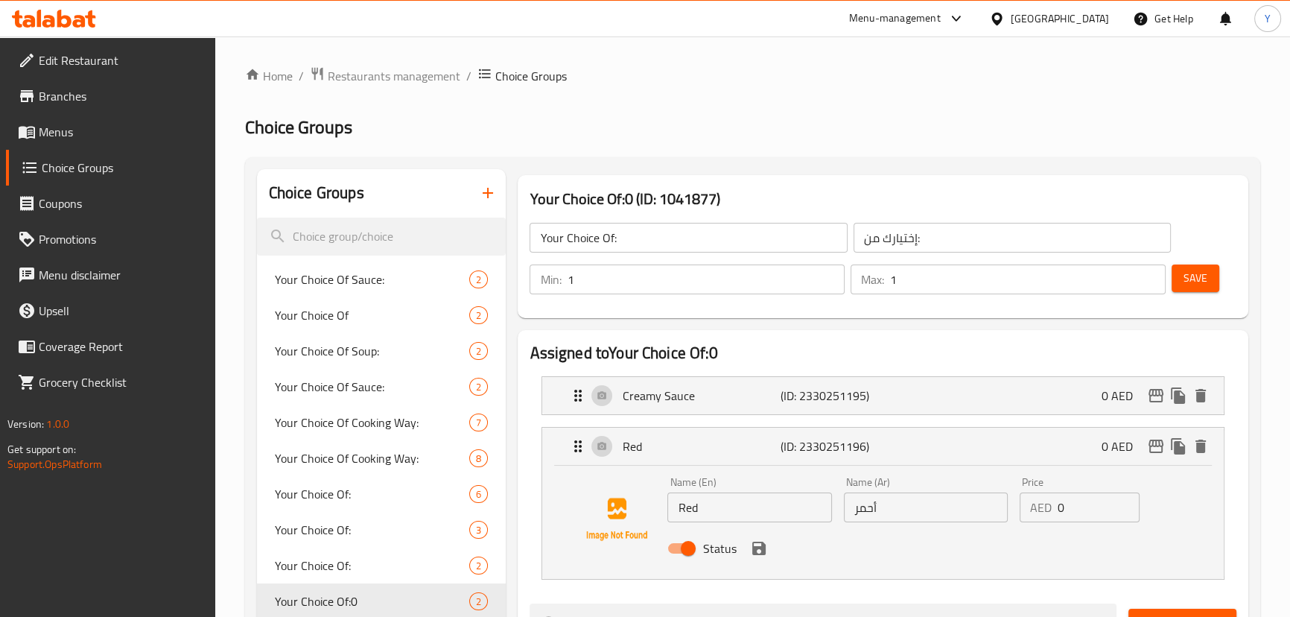
drag, startPoint x: 748, startPoint y: 499, endPoint x: 752, endPoint y: 506, distance: 8.7
click at [748, 499] on input "Red" at bounding box center [749, 507] width 164 height 30
type input "Red Sauce"
click at [760, 546] on icon "save" at bounding box center [758, 547] width 13 height 13
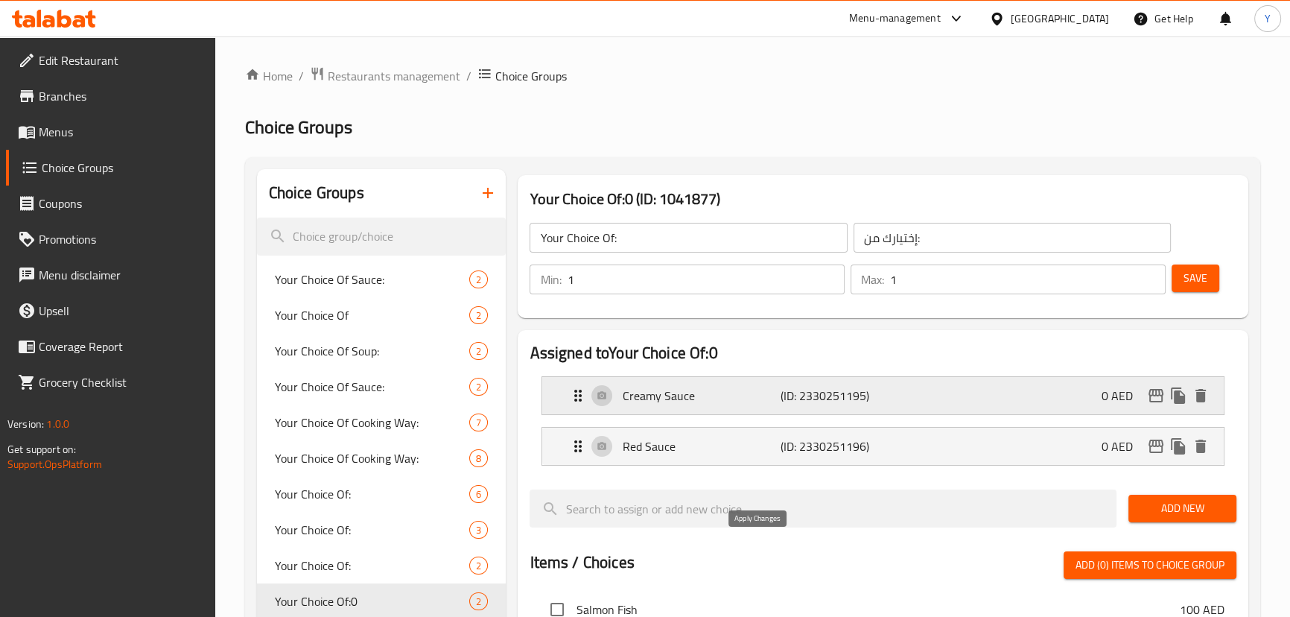
type input "صوص أحمر"
click at [1217, 278] on button "Save" at bounding box center [1195, 278] width 48 height 28
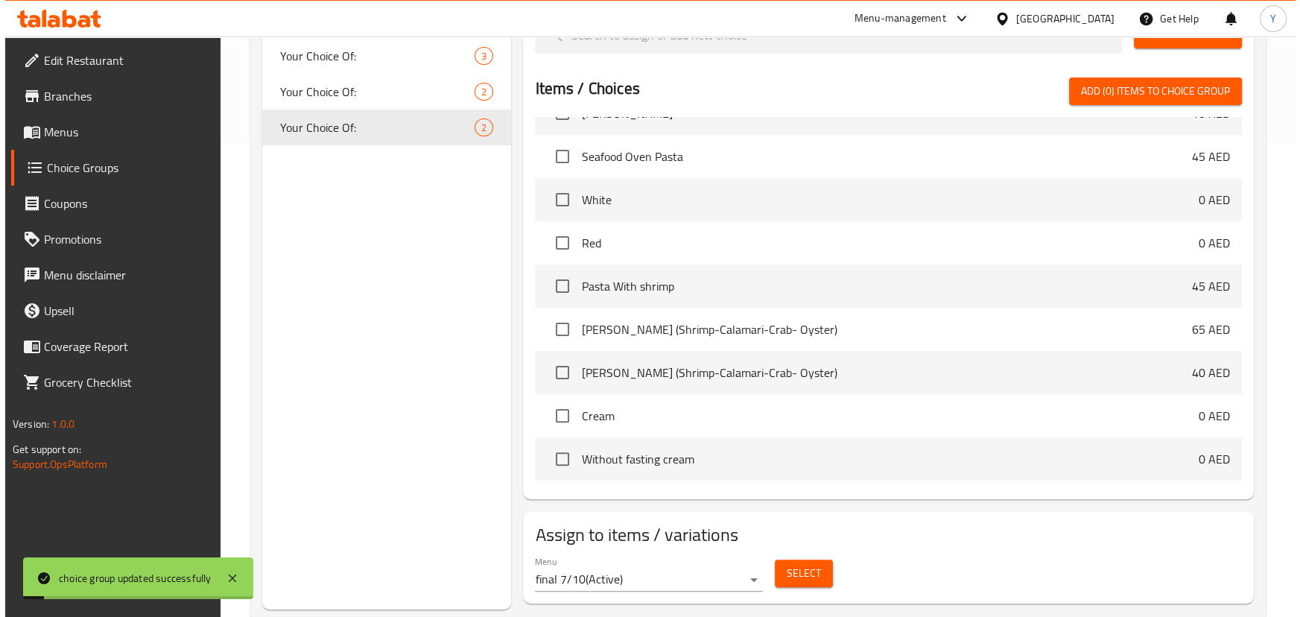
scroll to position [785, 0]
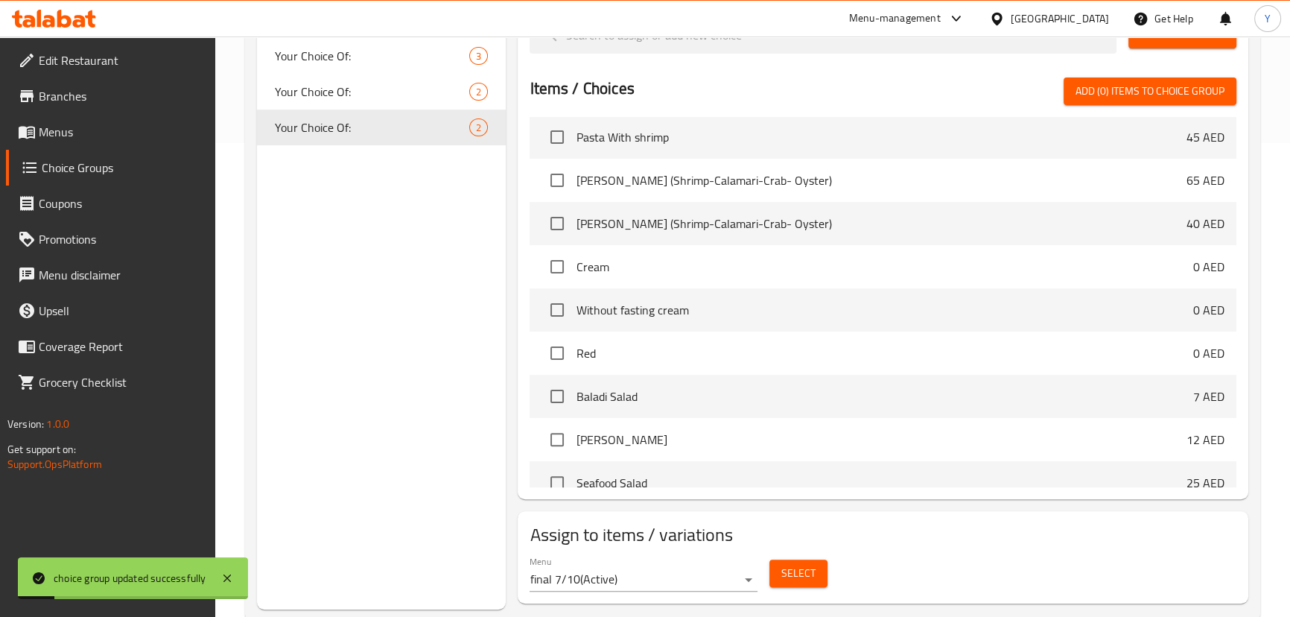
drag, startPoint x: 836, startPoint y: 559, endPoint x: 766, endPoint y: 588, distance: 76.1
click at [828, 559] on div "Menu final 7/10 ( Active ) Select" at bounding box center [883, 574] width 718 height 48
click at [765, 588] on div "Select" at bounding box center [798, 572] width 70 height 39
click at [803, 573] on span "Select" at bounding box center [798, 573] width 34 height 19
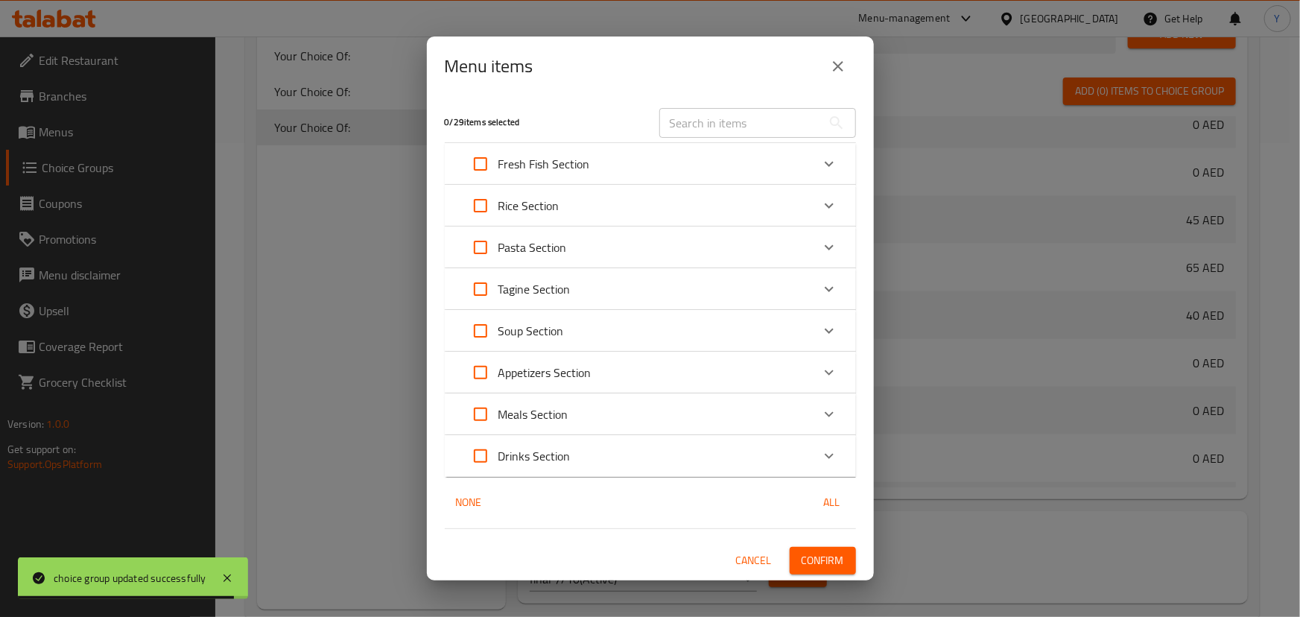
click at [708, 249] on div "Pasta Section" at bounding box center [636, 247] width 349 height 36
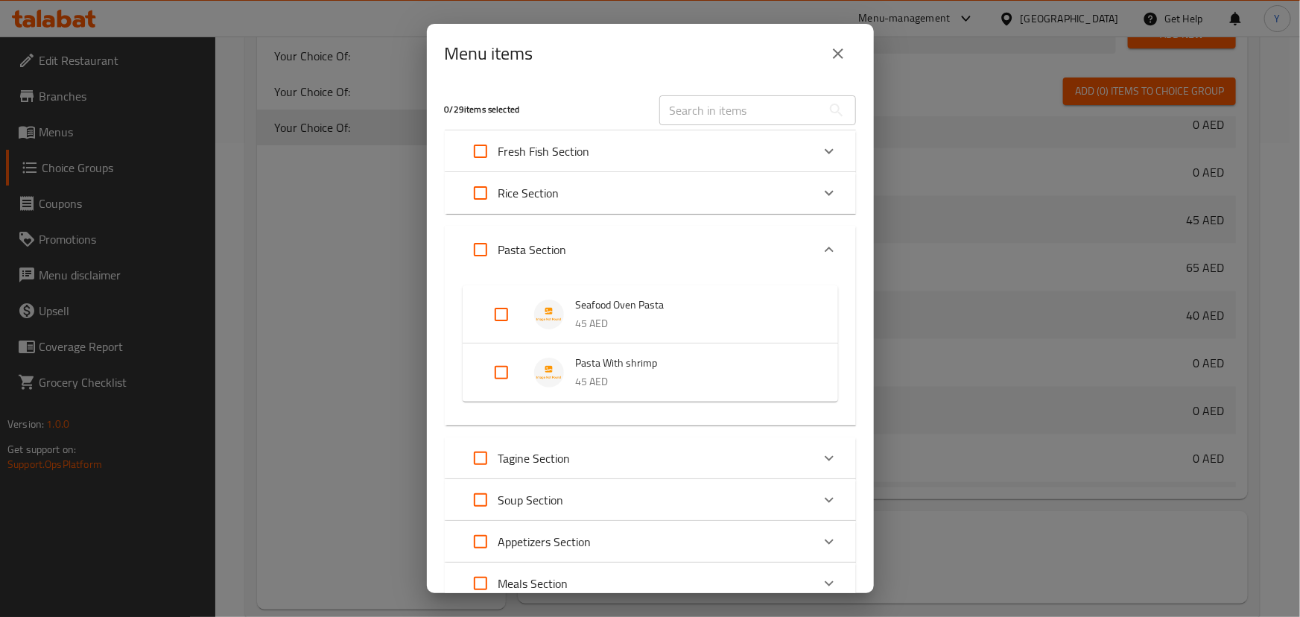
click at [510, 364] on input "Expand" at bounding box center [501, 372] width 36 height 36
checkbox input "true"
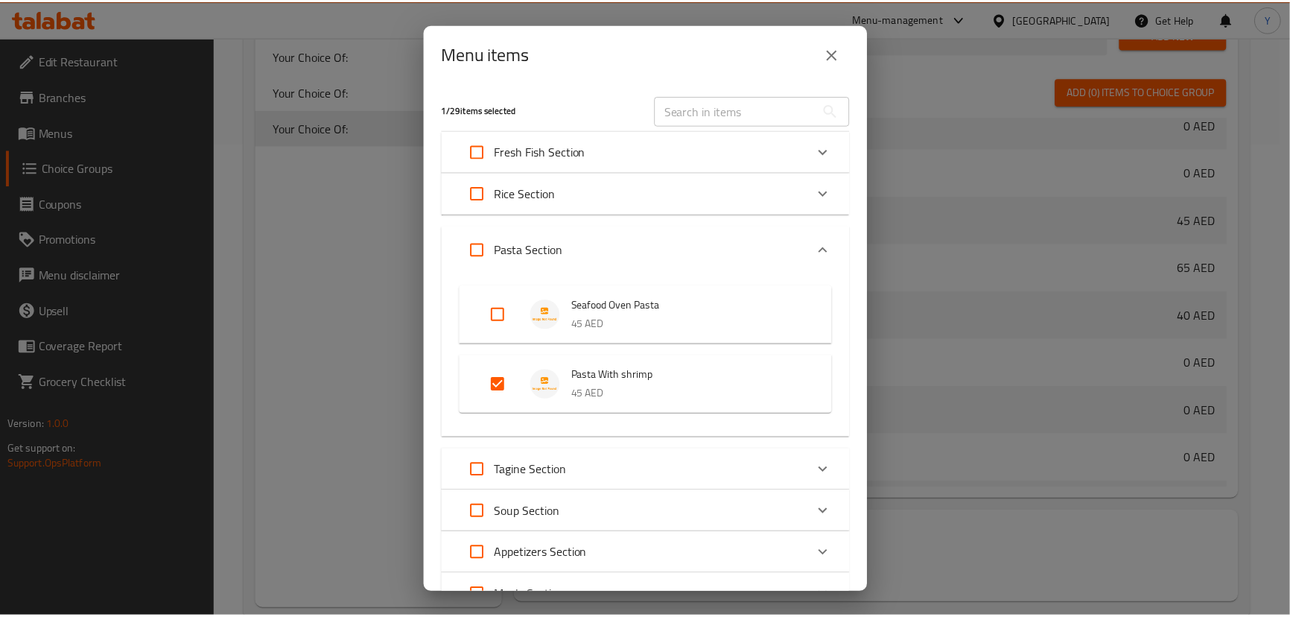
scroll to position [168, 0]
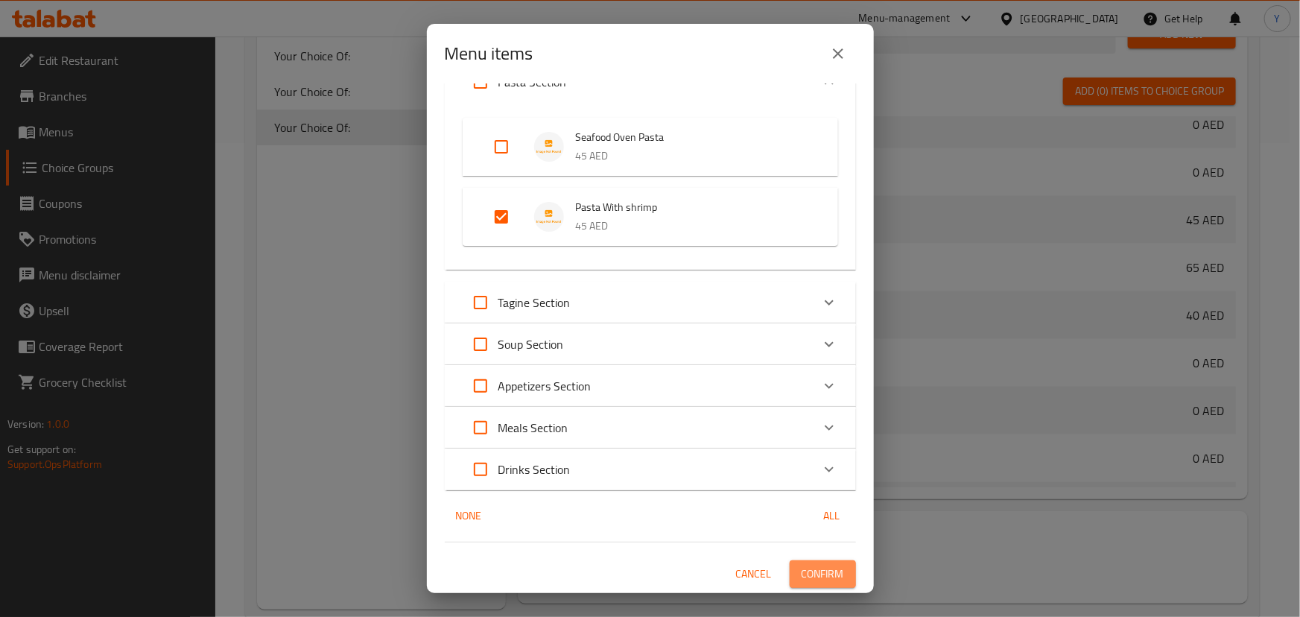
click at [822, 573] on span "Confirm" at bounding box center [822, 574] width 42 height 19
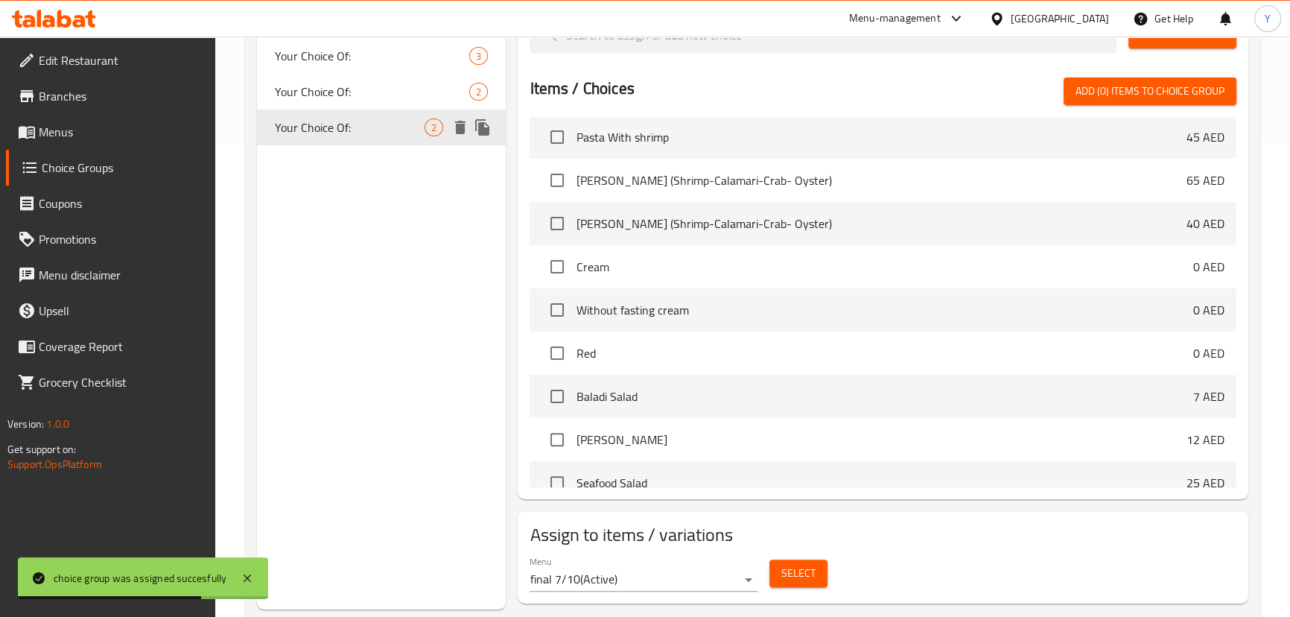
click at [313, 108] on div "Your Choice Of: 2" at bounding box center [381, 92] width 249 height 36
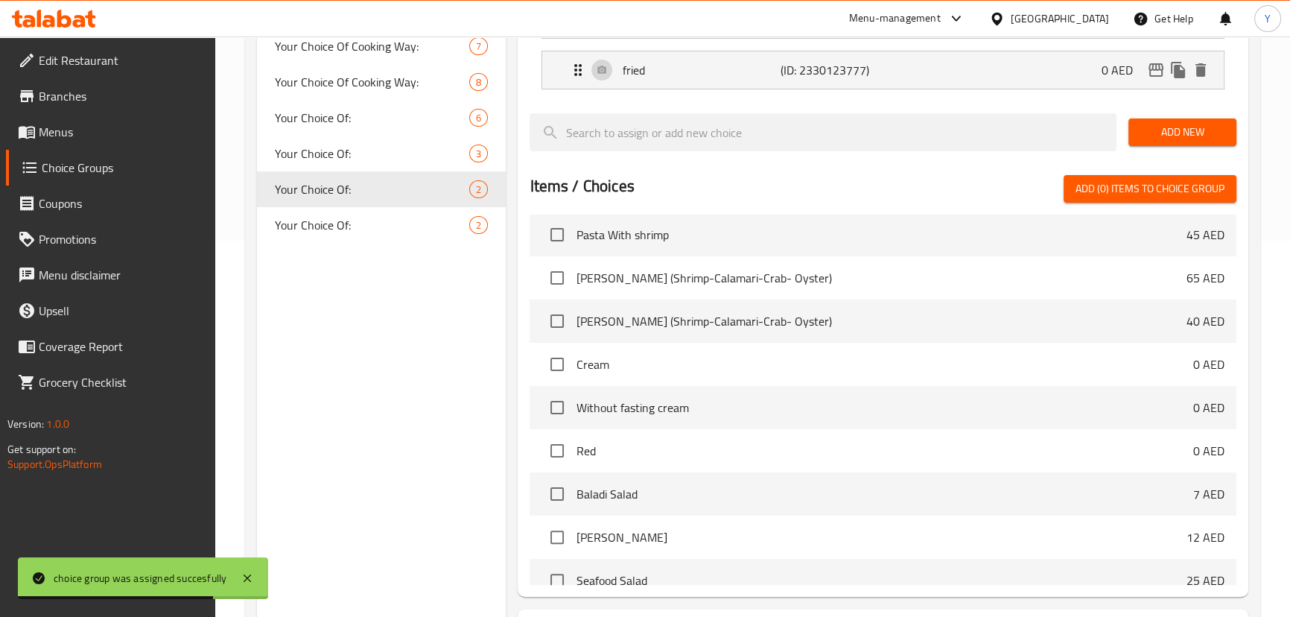
scroll to position [270, 0]
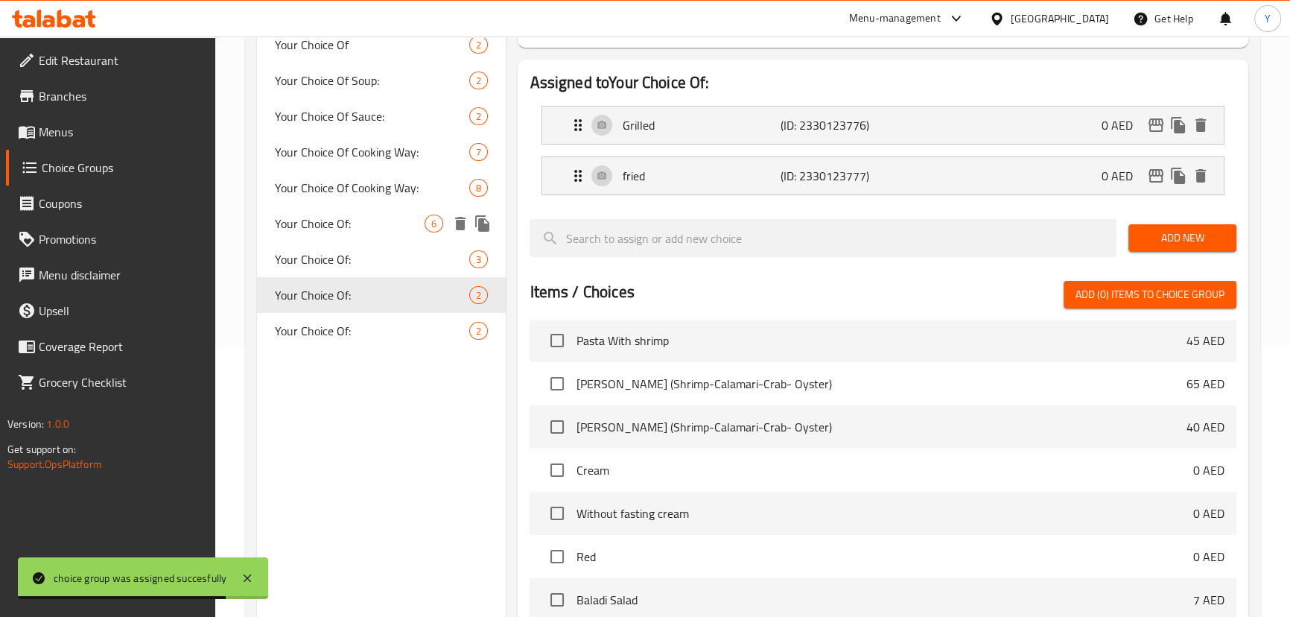
click at [322, 241] on div "Your Choice Of Sauce: 2 Your Choice Of 2 Your Choice Of Soup: 2 Your Choice Of …" at bounding box center [381, 169] width 249 height 357
click at [325, 268] on span "Your Choice Of:" at bounding box center [350, 259] width 150 height 18
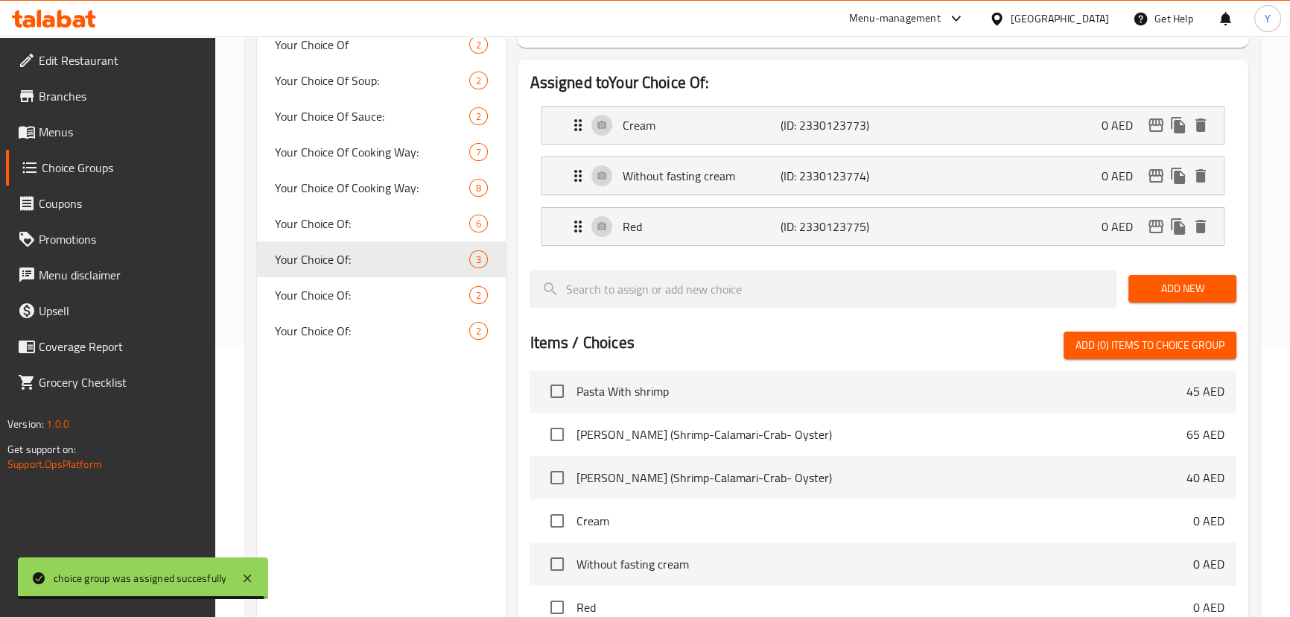
drag, startPoint x: 775, startPoint y: 168, endPoint x: 767, endPoint y: 167, distance: 7.5
click at [767, 167] on nav "Cream (ID: 2330123773) 0 AED Name (En) Cream Name (En) Name (Ar) كریمة Name (Ar…" at bounding box center [883, 176] width 706 height 164
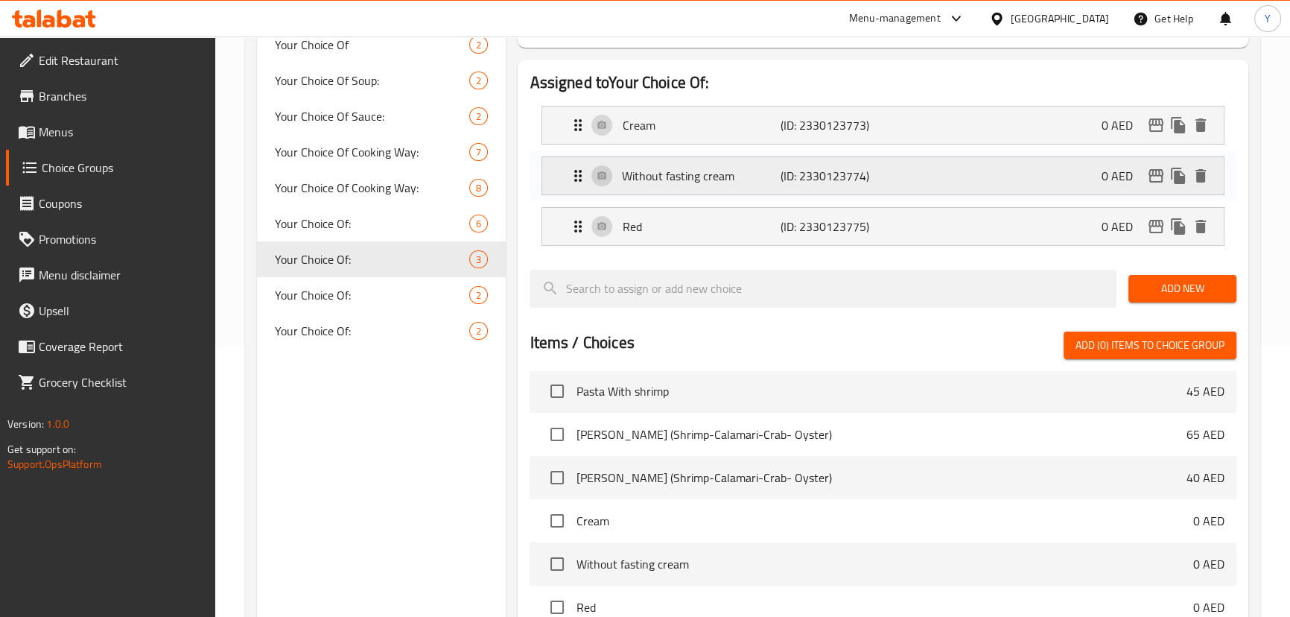
click at [696, 171] on p "Without fasting cream" at bounding box center [701, 176] width 158 height 18
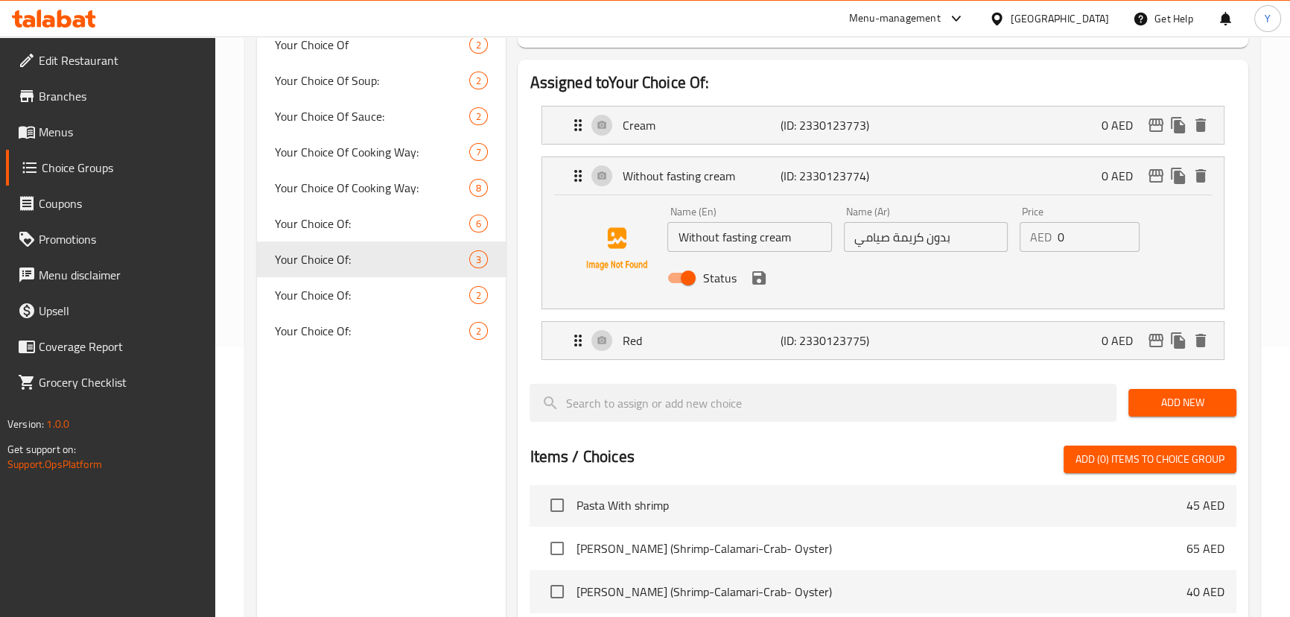
click at [728, 238] on input "Without fasting cream" at bounding box center [749, 237] width 164 height 30
click at [772, 245] on input "Without cream" at bounding box center [749, 237] width 164 height 30
paste input "fasting"
click at [751, 278] on icon "save" at bounding box center [759, 278] width 18 height 18
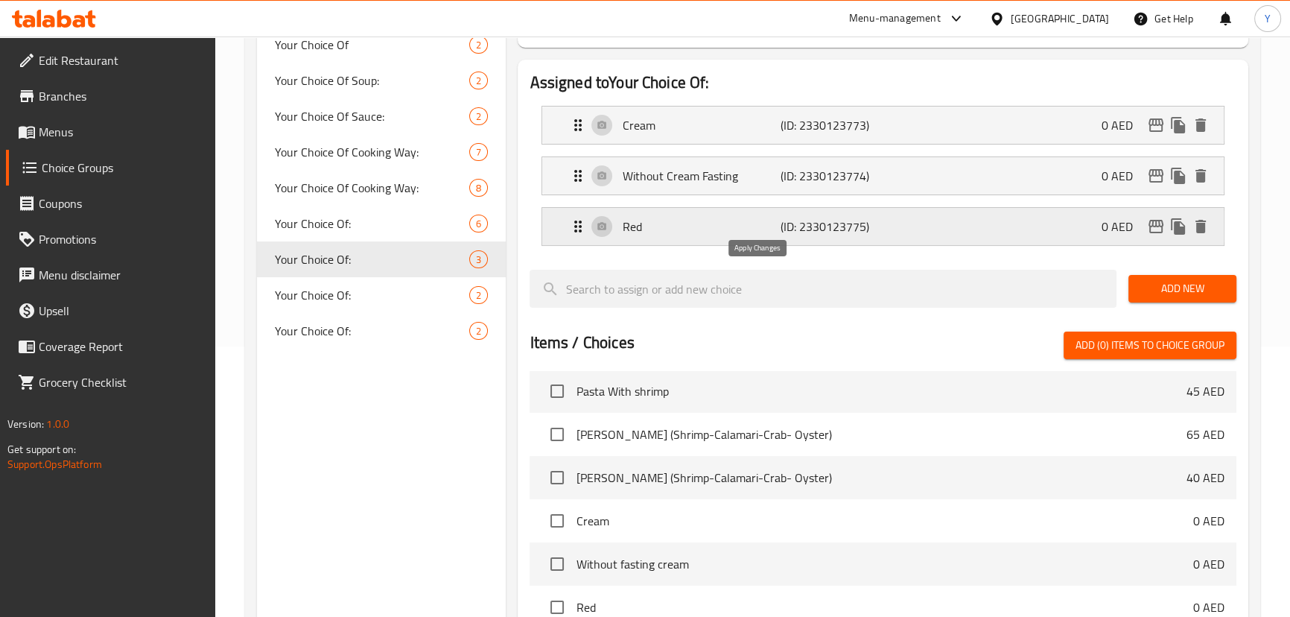
type input "Without Cream Fasting"
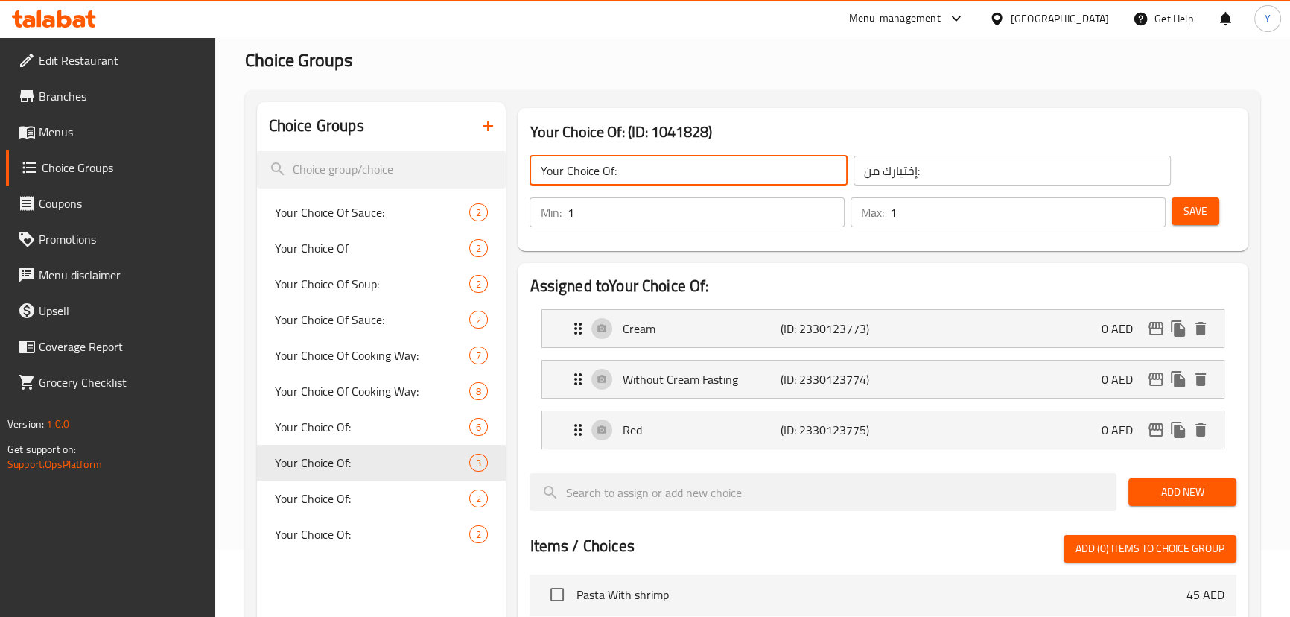
drag, startPoint x: 609, startPoint y: 169, endPoint x: 619, endPoint y: 174, distance: 11.0
click at [611, 168] on input "Your Choice Of:" at bounding box center [688, 171] width 317 height 30
type input "Your Choice Of:"
click at [1211, 209] on button "Save" at bounding box center [1195, 211] width 48 height 28
click at [614, 177] on input "Your Choice Of:" at bounding box center [688, 171] width 317 height 30
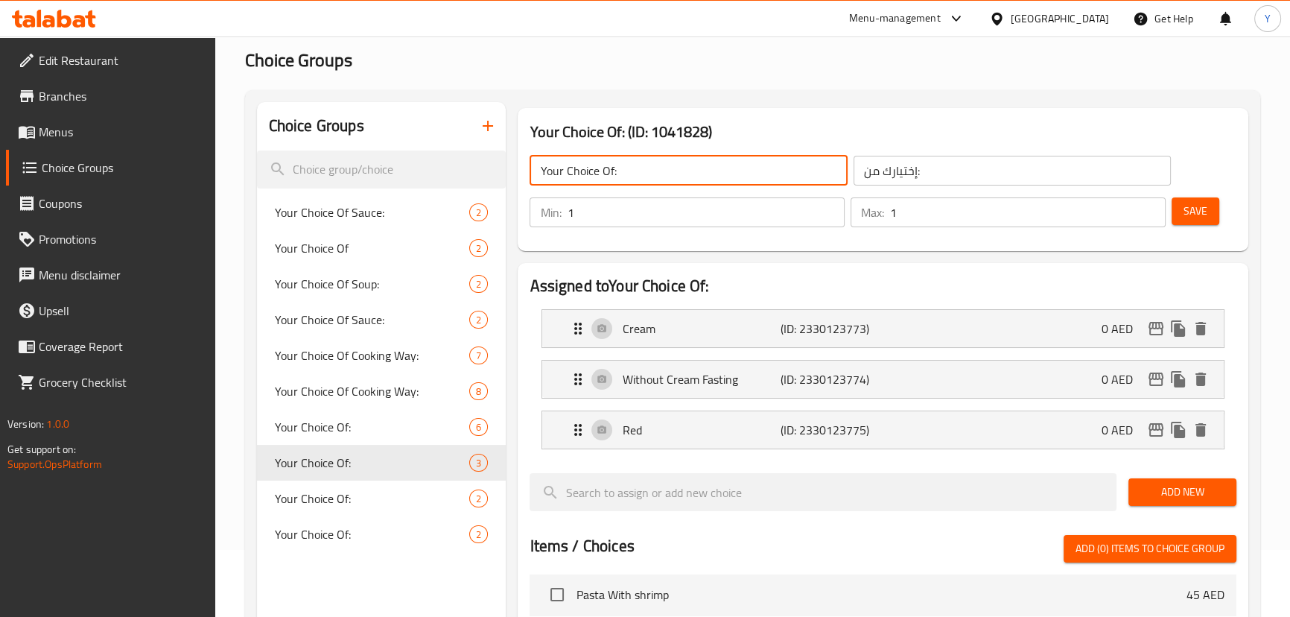
click at [795, 118] on div "Your Choice Of: (ID: 1041828) Your Choice Of: ​ إختيارك من: ​ Min: 1 ​ Max: 1 ​…" at bounding box center [883, 179] width 730 height 143
click at [611, 174] on input "Your Choice Of:" at bounding box center [688, 171] width 317 height 30
click at [886, 336] on div "Cream (ID: 2330123773) 0 AED" at bounding box center [887, 328] width 636 height 37
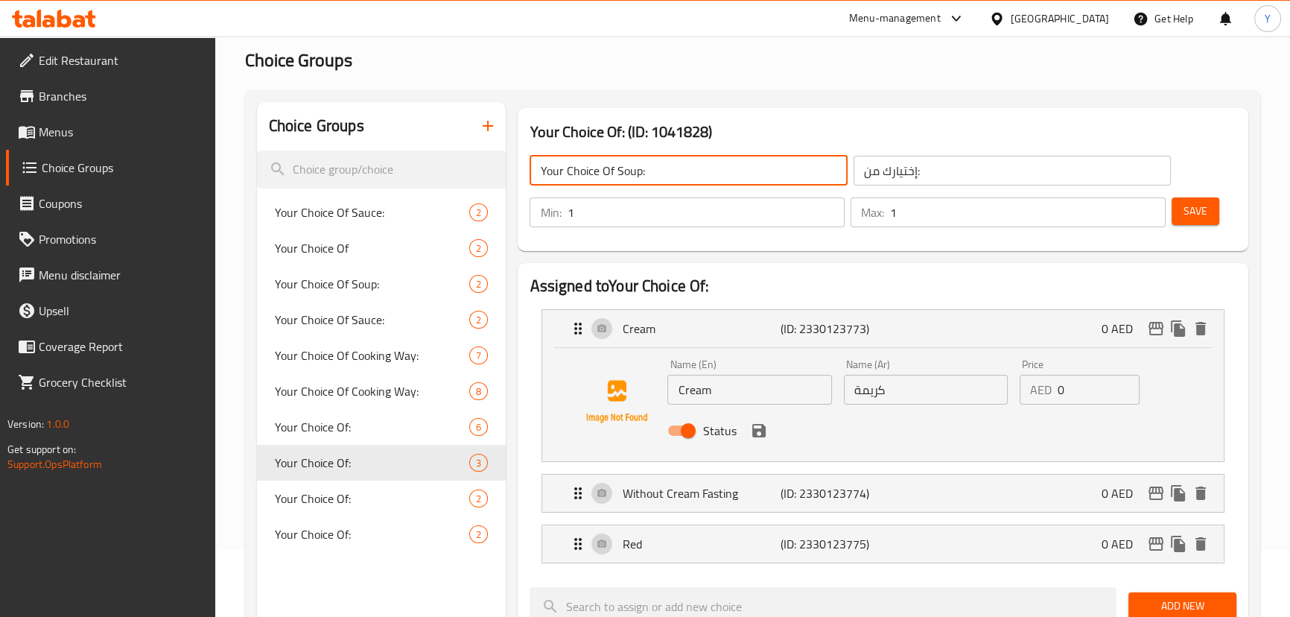
type input "Your Choice Of Soup:"
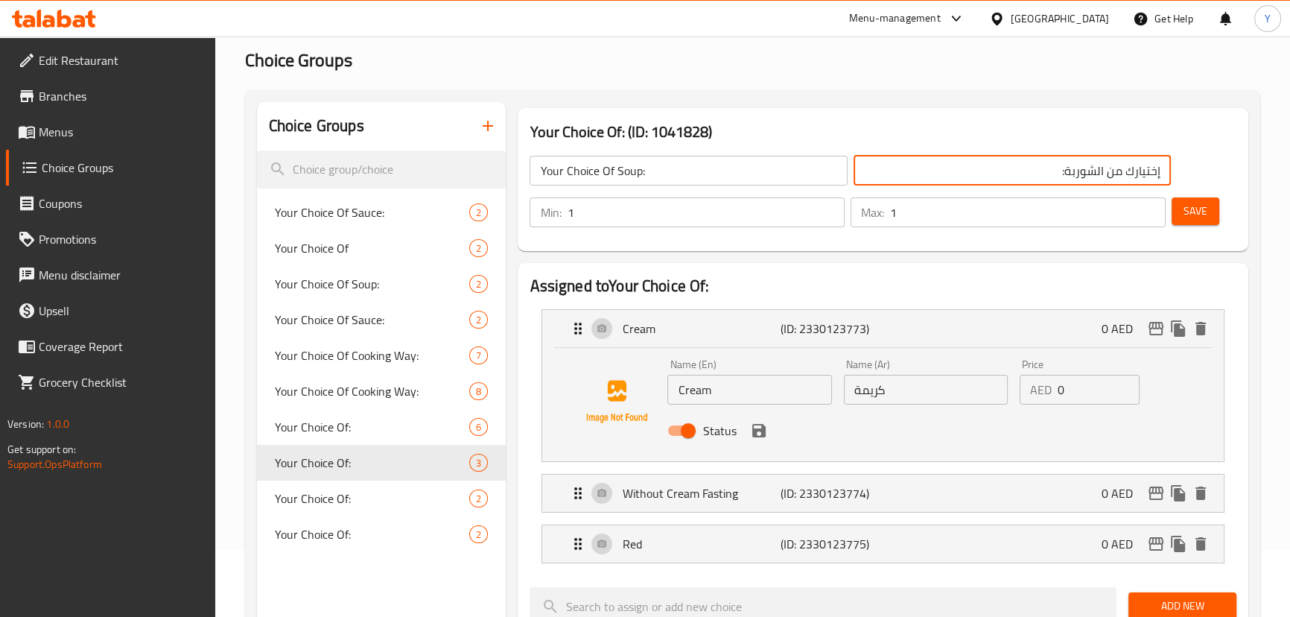
type input "إختيارك من الشوربة:"
click at [1198, 211] on span "Save" at bounding box center [1195, 211] width 24 height 19
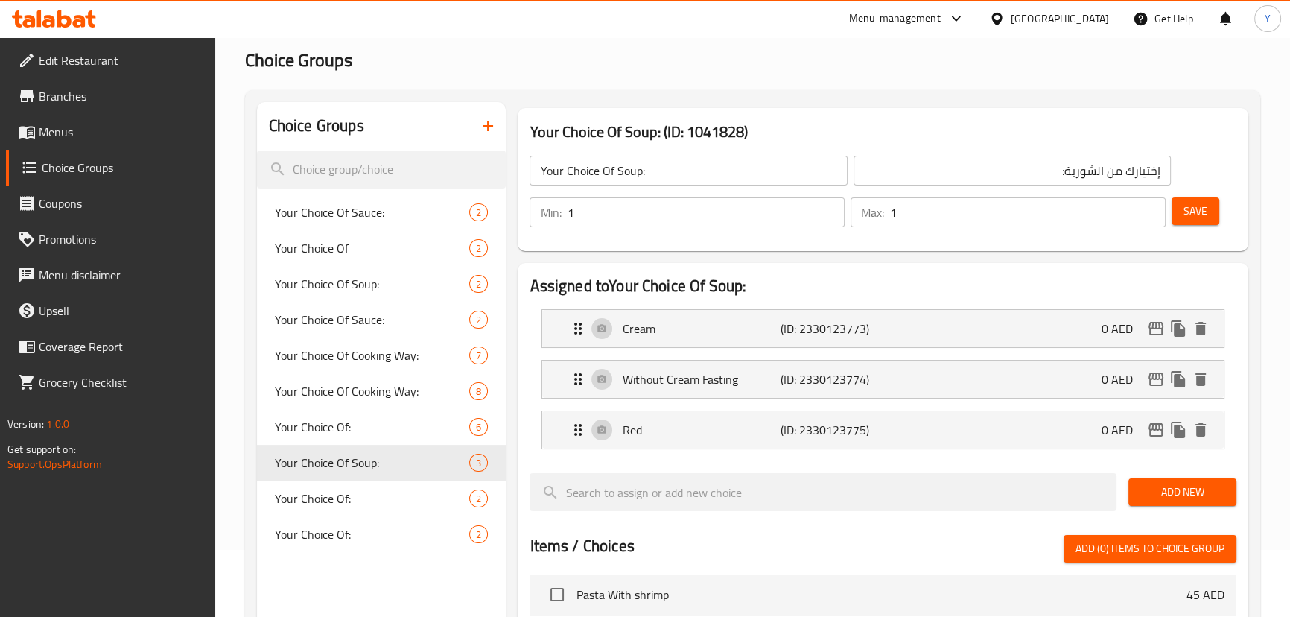
click at [43, 60] on span "Edit Restaurant" at bounding box center [121, 60] width 165 height 18
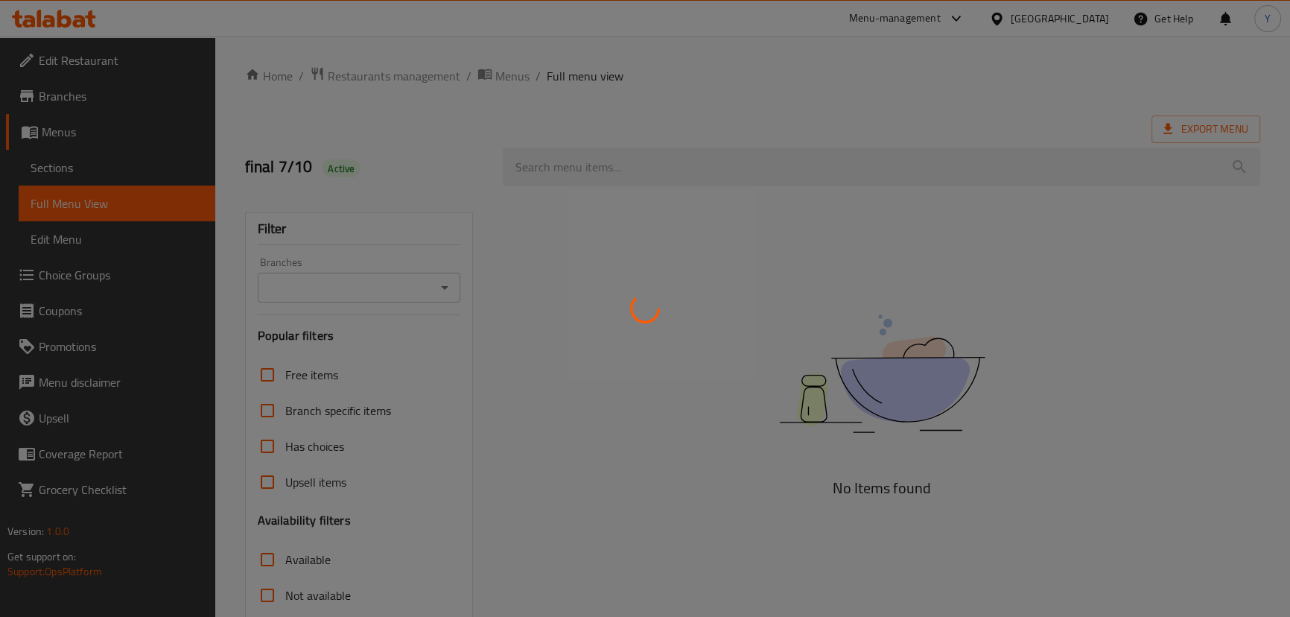
click at [892, 217] on div at bounding box center [645, 308] width 1290 height 617
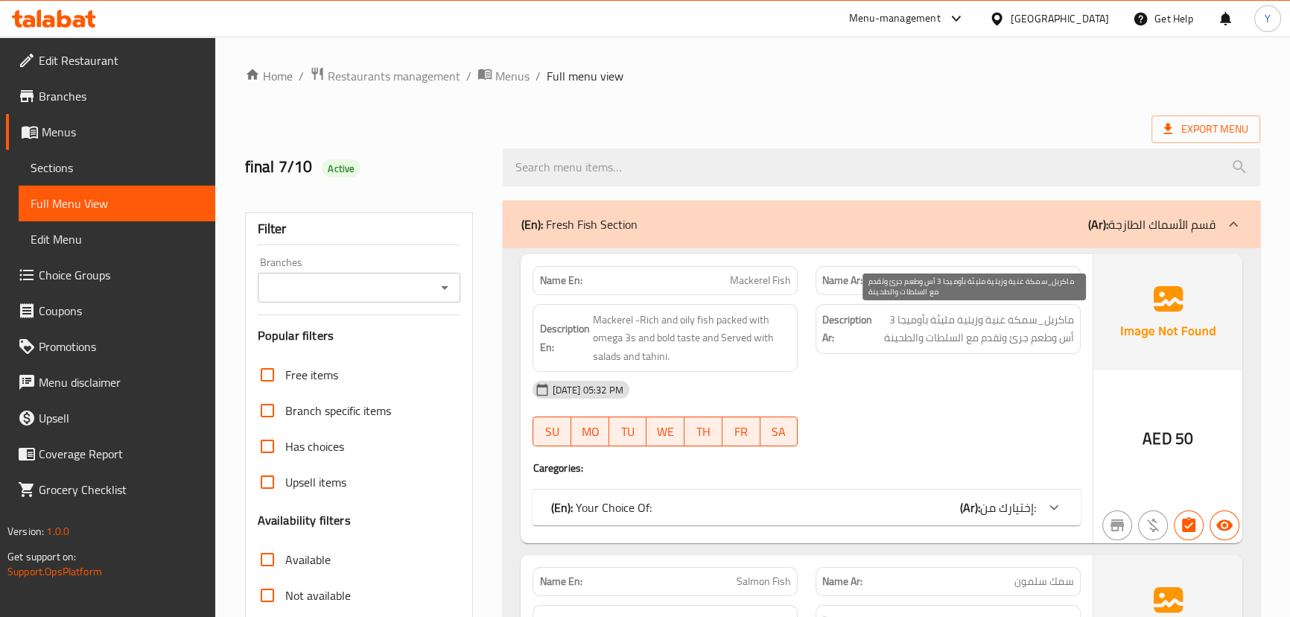
click at [1040, 346] on span "ماكريل_سمكة غنية وزيتية مليئة بأوميجا 3 أس وطعم جرئ وتقدم مع السلطات والطحينة" at bounding box center [974, 329] width 199 height 36
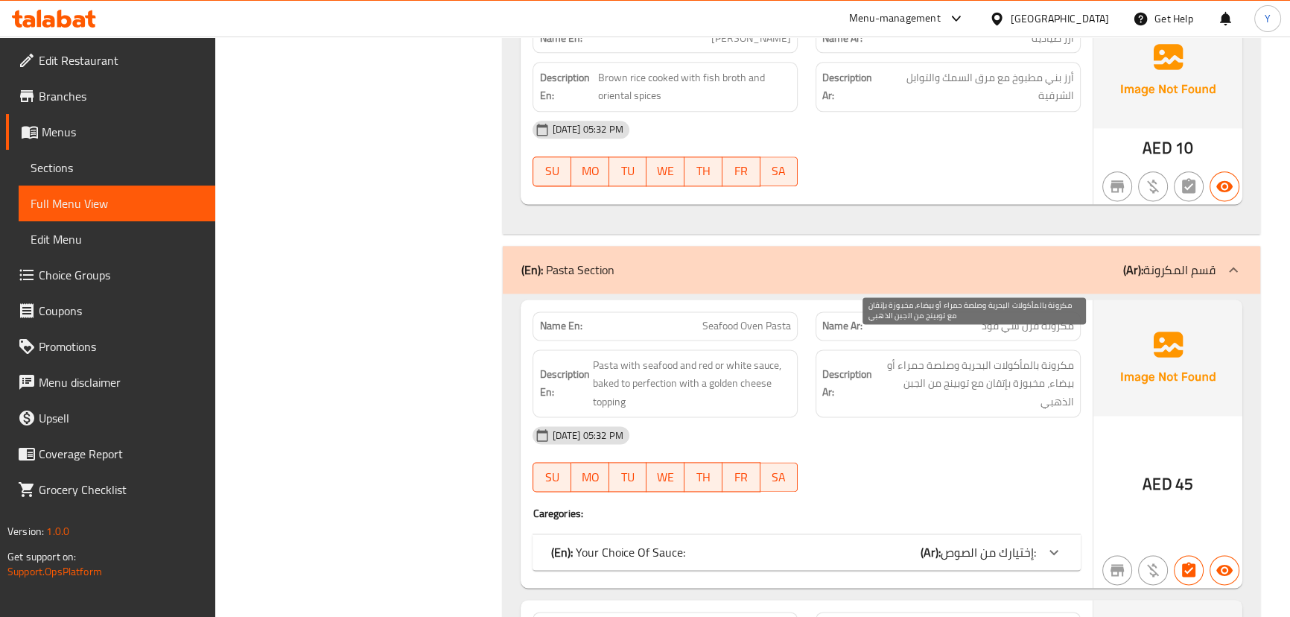
scroll to position [2808, 0]
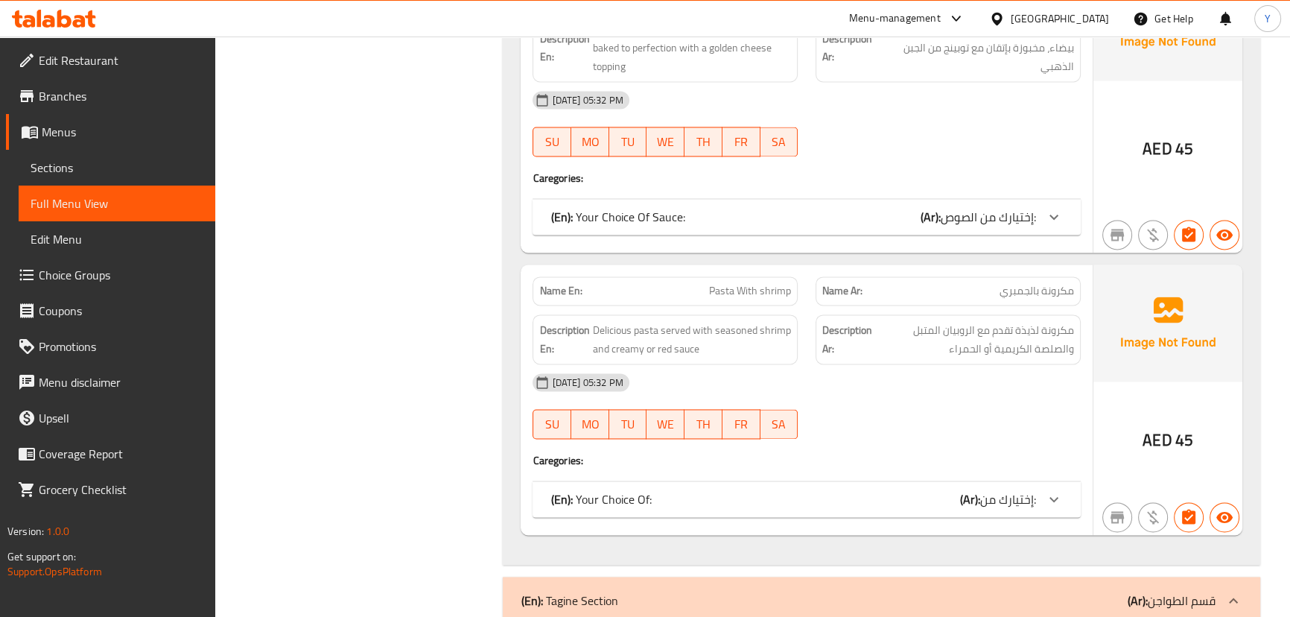
click at [993, 504] on div "Name En: Pasta With shrimp Name Ar: مكرونة بالجمبري Description En: Delicious p…" at bounding box center [806, 399] width 571 height 270
drag, startPoint x: 996, startPoint y: 476, endPoint x: 1047, endPoint y: 403, distance: 88.8
click at [997, 488] on span "إختيارك من:" at bounding box center [1008, 499] width 56 height 22
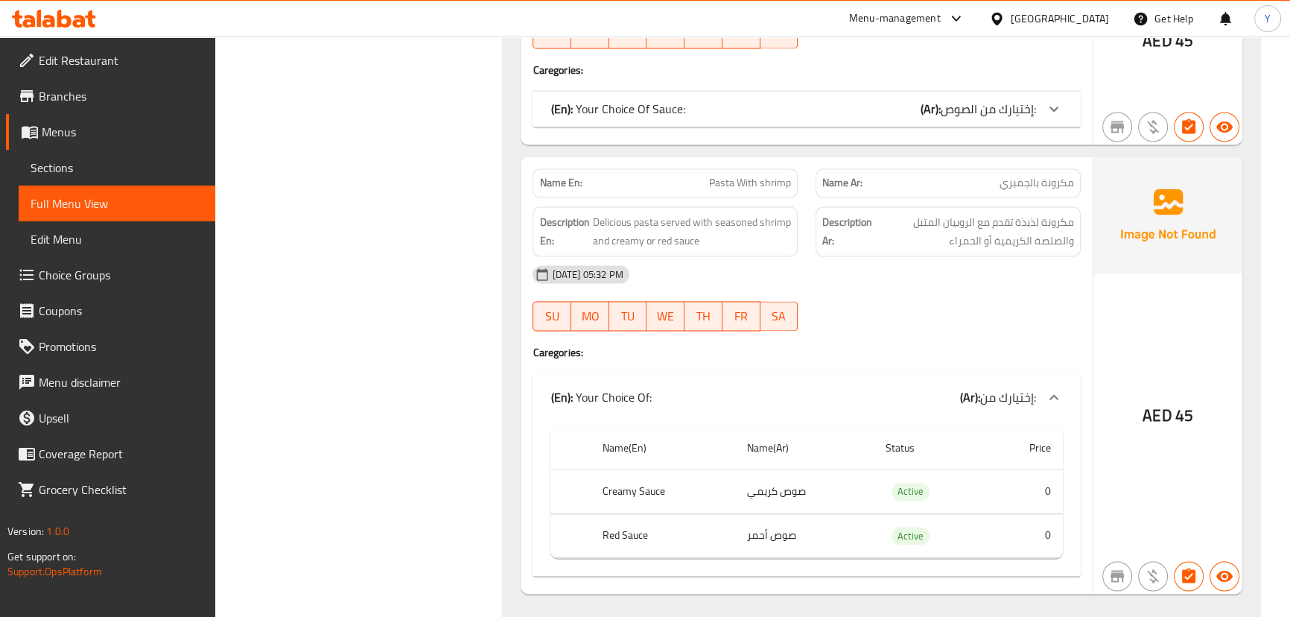
scroll to position [2942, 0]
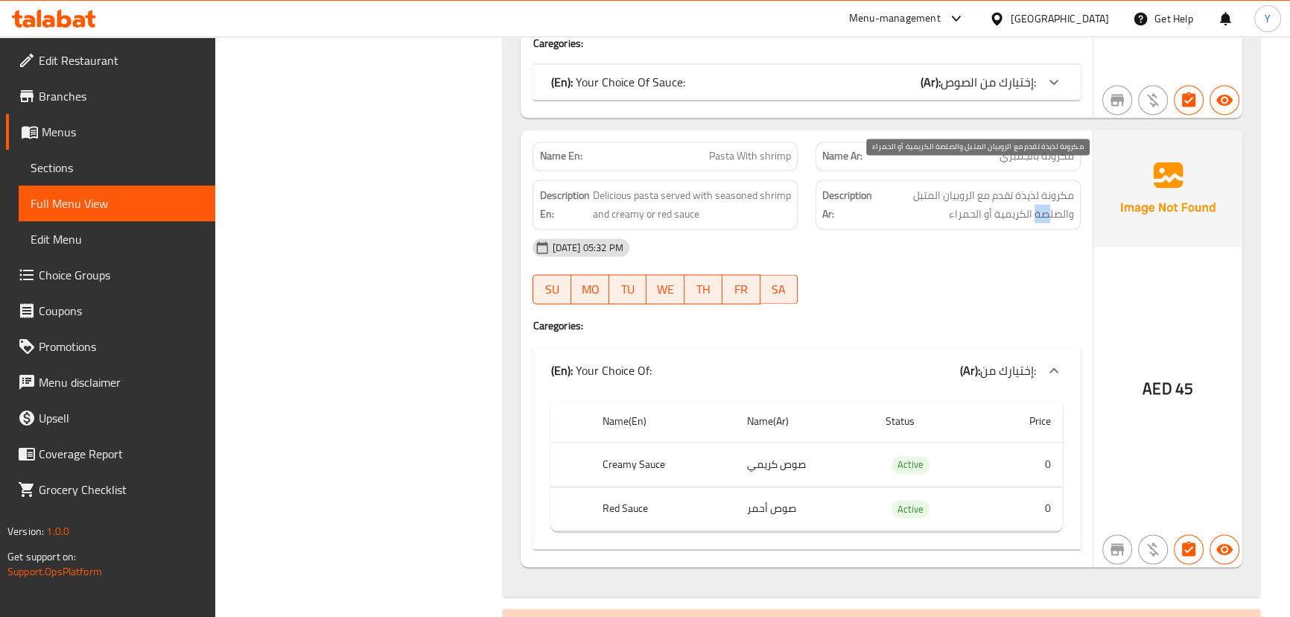
drag, startPoint x: 1036, startPoint y: 194, endPoint x: 1049, endPoint y: 189, distance: 14.1
click at [1049, 190] on span "مكرونة لذيذة تقدم مع الروبيان المتبل والصلصة الكريمية أو الحمراء" at bounding box center [974, 204] width 199 height 36
drag, startPoint x: 752, startPoint y: 429, endPoint x: 661, endPoint y: 430, distance: 91.6
click at [684, 442] on tr "Creamy Sauce صوص كريمي Active 0" at bounding box center [806, 464] width 512 height 44
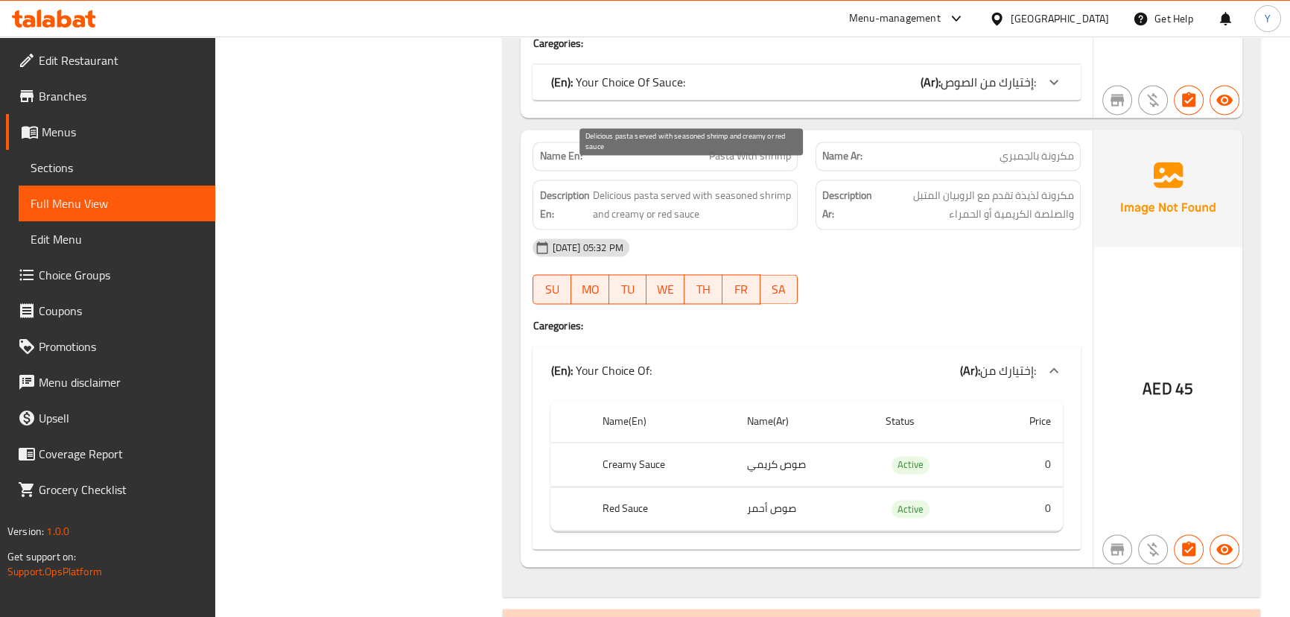
click at [626, 194] on span "Delicious pasta served with seasoned shrimp and creamy or red sauce" at bounding box center [691, 204] width 199 height 36
copy span "creamy"
click at [632, 486] on th "Red Sauce" at bounding box center [663, 508] width 144 height 44
click at [617, 492] on th "Red Sauce" at bounding box center [663, 508] width 144 height 44
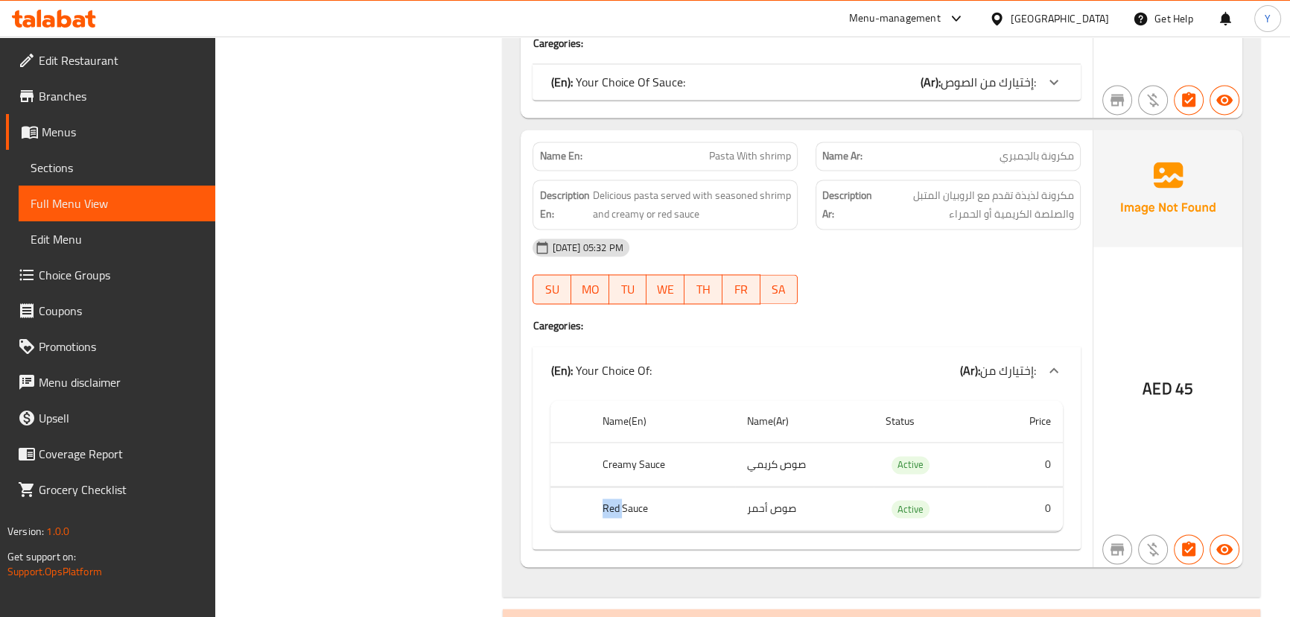
click at [617, 492] on th "Red Sauce" at bounding box center [663, 508] width 144 height 44
copy th "Red"
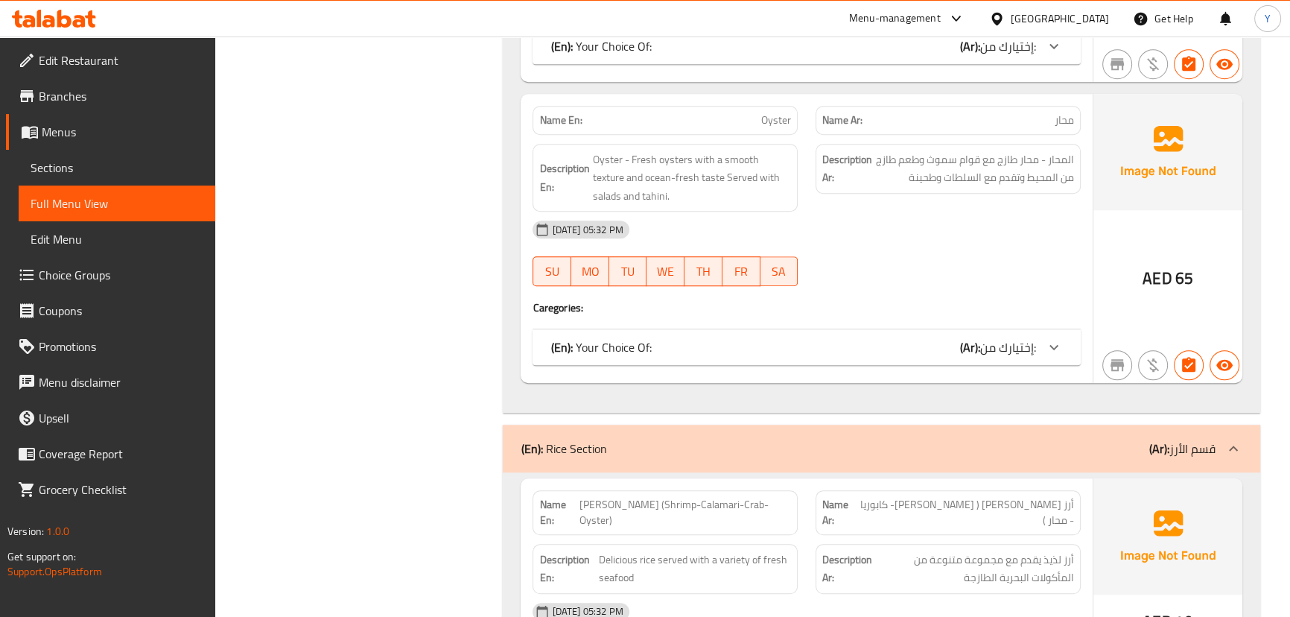
scroll to position [0, 0]
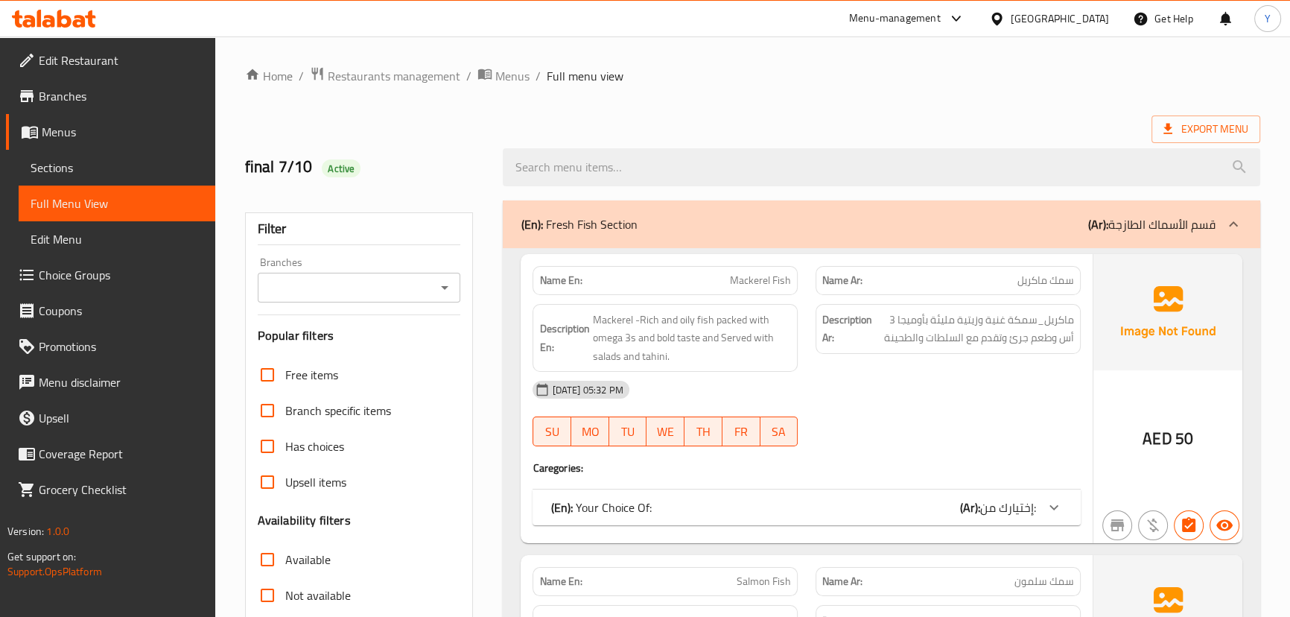
drag, startPoint x: 1128, startPoint y: 392, endPoint x: 1158, endPoint y: -13, distance: 405.5
click at [901, 217] on div "(En): Fresh Fish Section (Ar): قسم الأسماك الطازجة" at bounding box center [868, 224] width 694 height 18
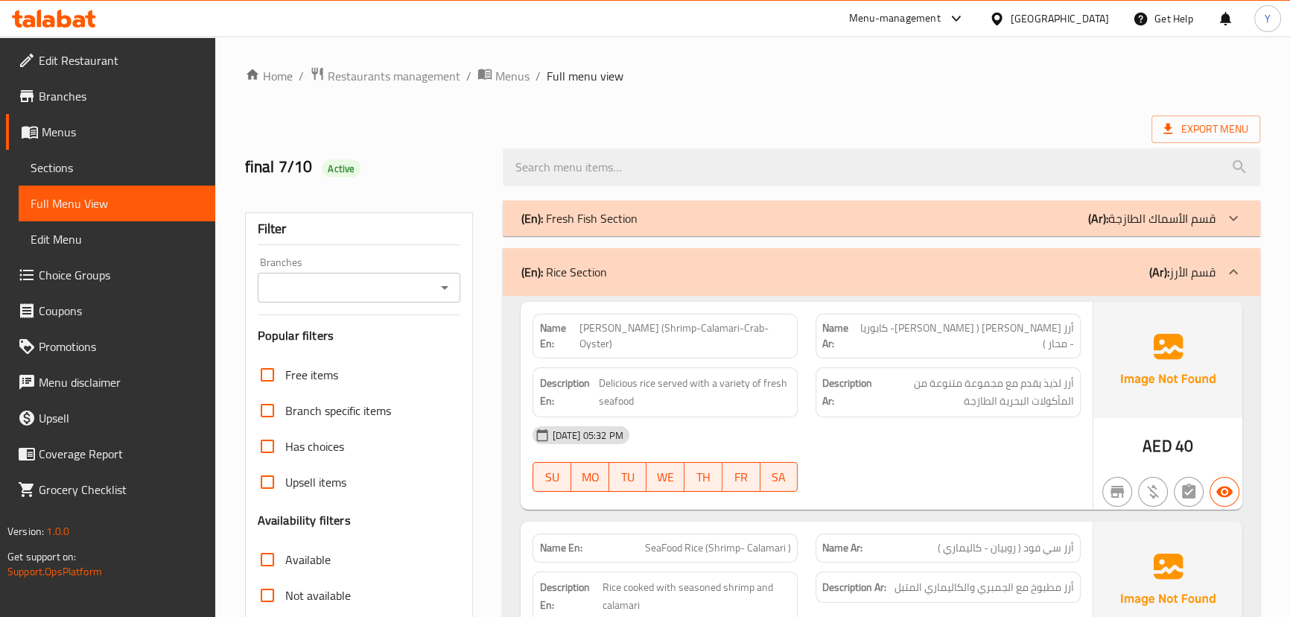
scroll to position [338, 0]
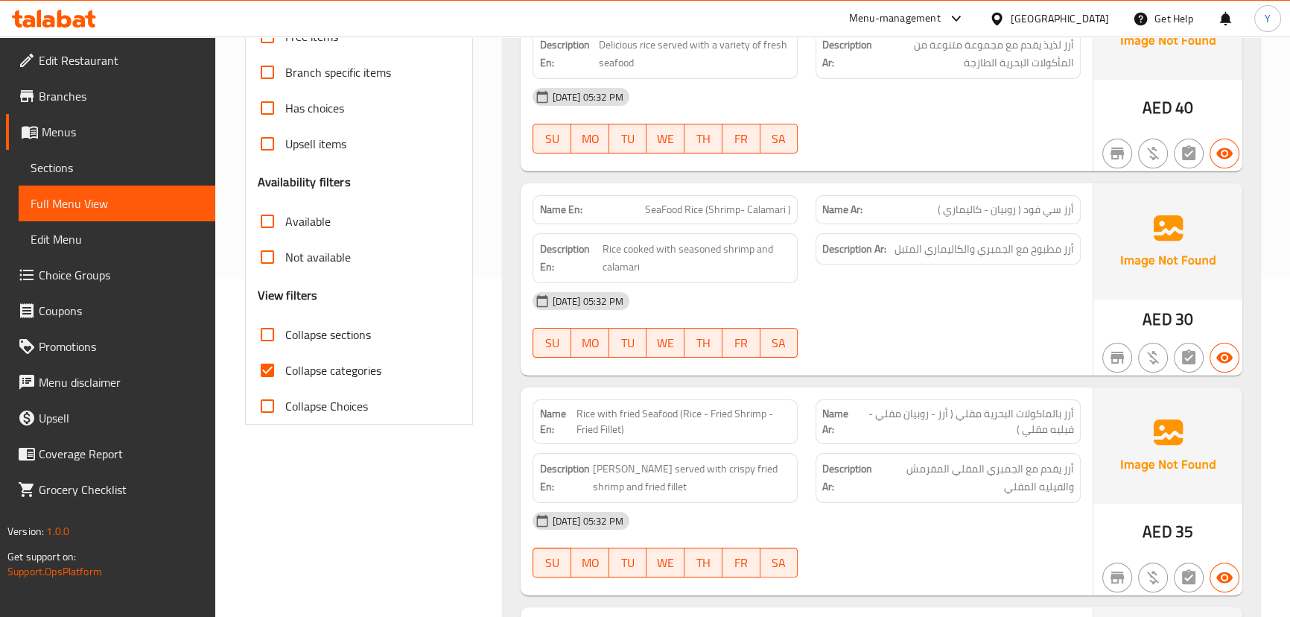
click at [300, 339] on span "Collapse sections" at bounding box center [328, 334] width 86 height 18
click at [285, 339] on input "Collapse sections" at bounding box center [267, 335] width 36 height 36
checkbox input "true"
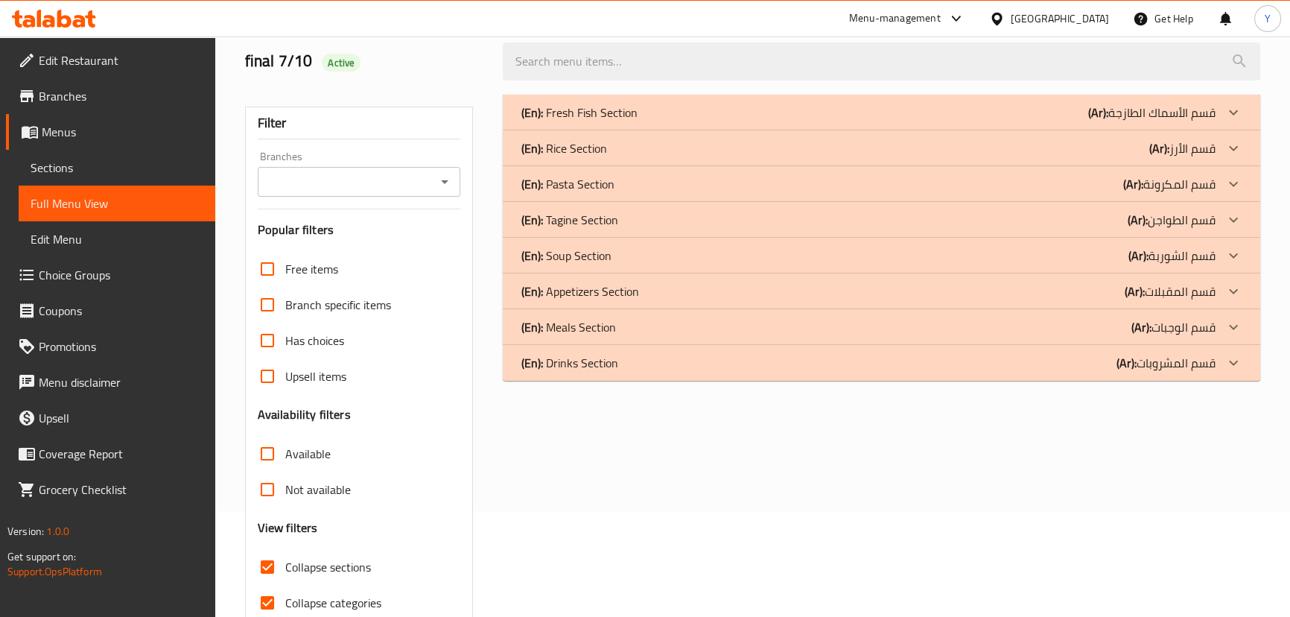
scroll to position [39, 0]
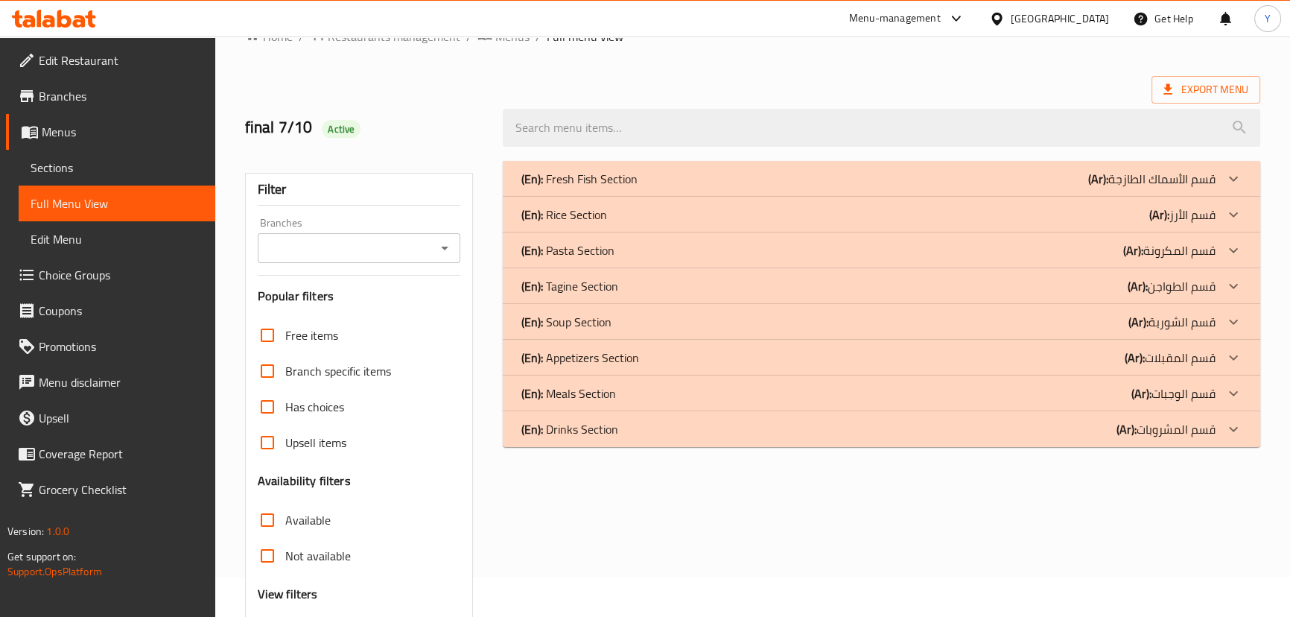
click at [1138, 280] on b "(Ar):" at bounding box center [1138, 286] width 20 height 22
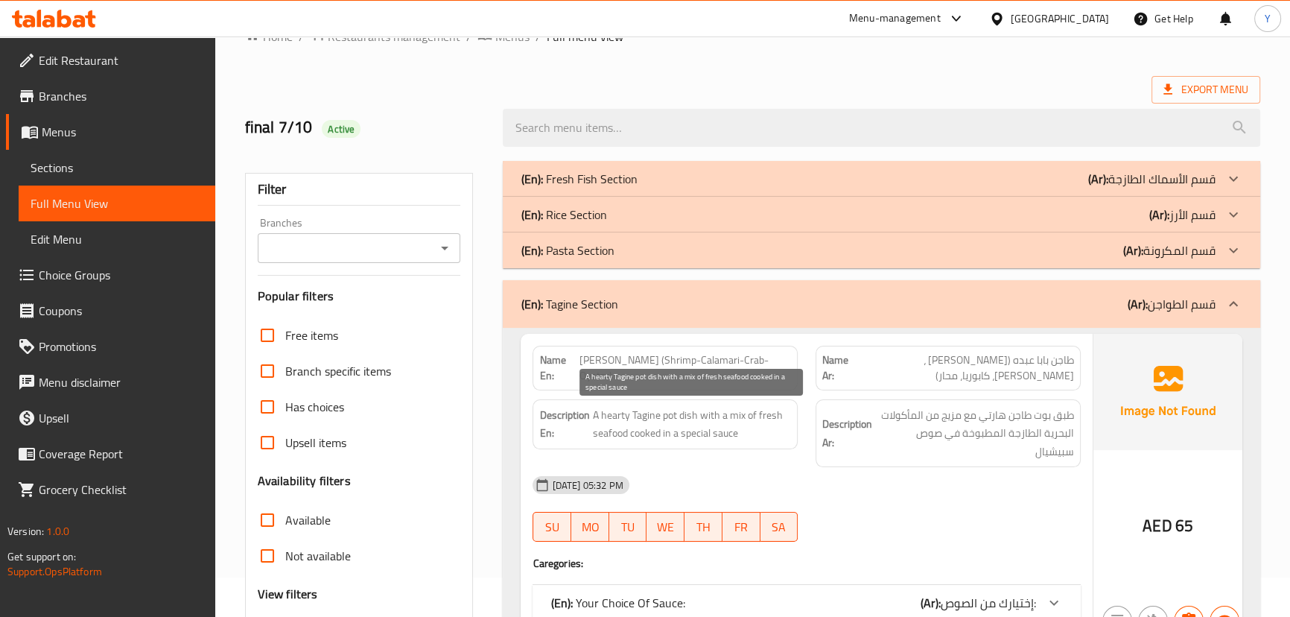
click at [763, 432] on span "A hearty Tagine pot dish with a mix of fresh seafood cooked in a special sauce" at bounding box center [691, 424] width 199 height 36
copy span "A hearty Tagine pot dish with a mix of fresh seafood cooked in a special sauce"
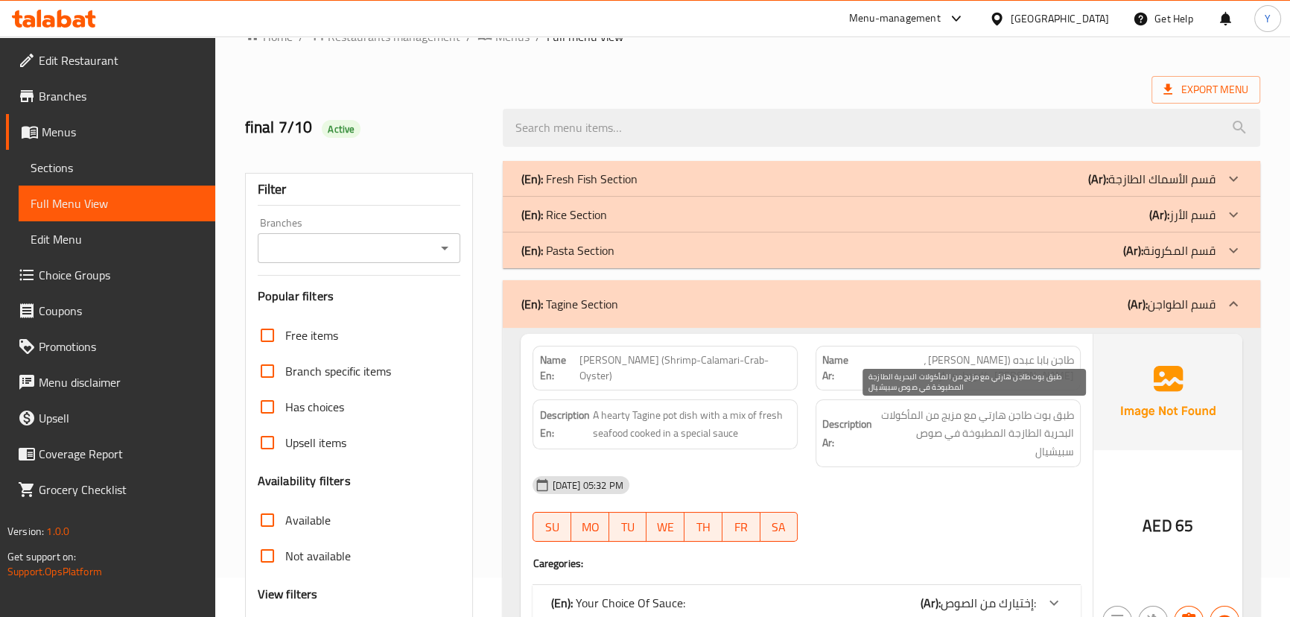
click at [956, 416] on span "طبق بوت طاجن هارتي مع مزيج من المأكولات البحرية الطازجة المطبوخة في صوص سبيشيال" at bounding box center [974, 433] width 199 height 55
drag, startPoint x: 722, startPoint y: 409, endPoint x: 750, endPoint y: 403, distance: 28.2
click at [750, 403] on div "Description En: A hearty Tagine pot dish with a mix of fresh seafood cooked in …" at bounding box center [664, 424] width 265 height 50
click at [908, 416] on span "طبق بوت طاجن هارتي مع مزيج من المأكولات البحرية الطازجة المطبوخة في صوص سبيشيال" at bounding box center [974, 433] width 199 height 55
drag, startPoint x: 908, startPoint y: 416, endPoint x: 876, endPoint y: 420, distance: 32.2
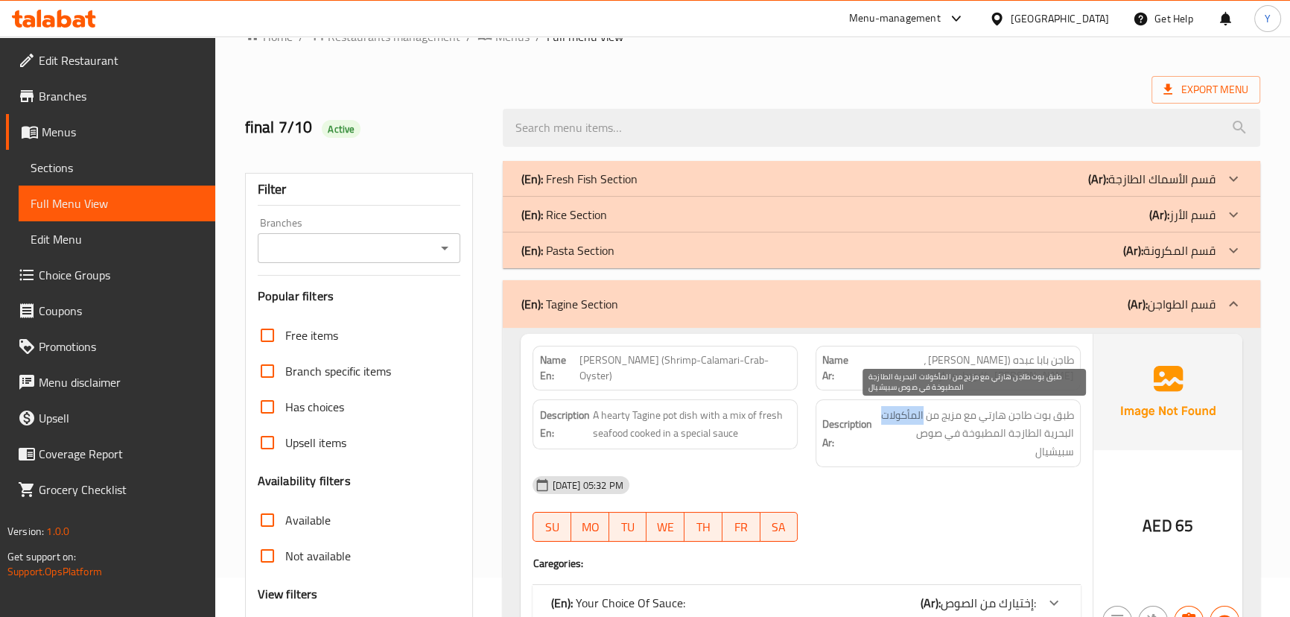
click at [876, 420] on span "طبق بوت طاجن هارتي مع مزيج من المأكولات البحرية الطازجة المطبوخة في صوص سبيشيال" at bounding box center [974, 433] width 199 height 55
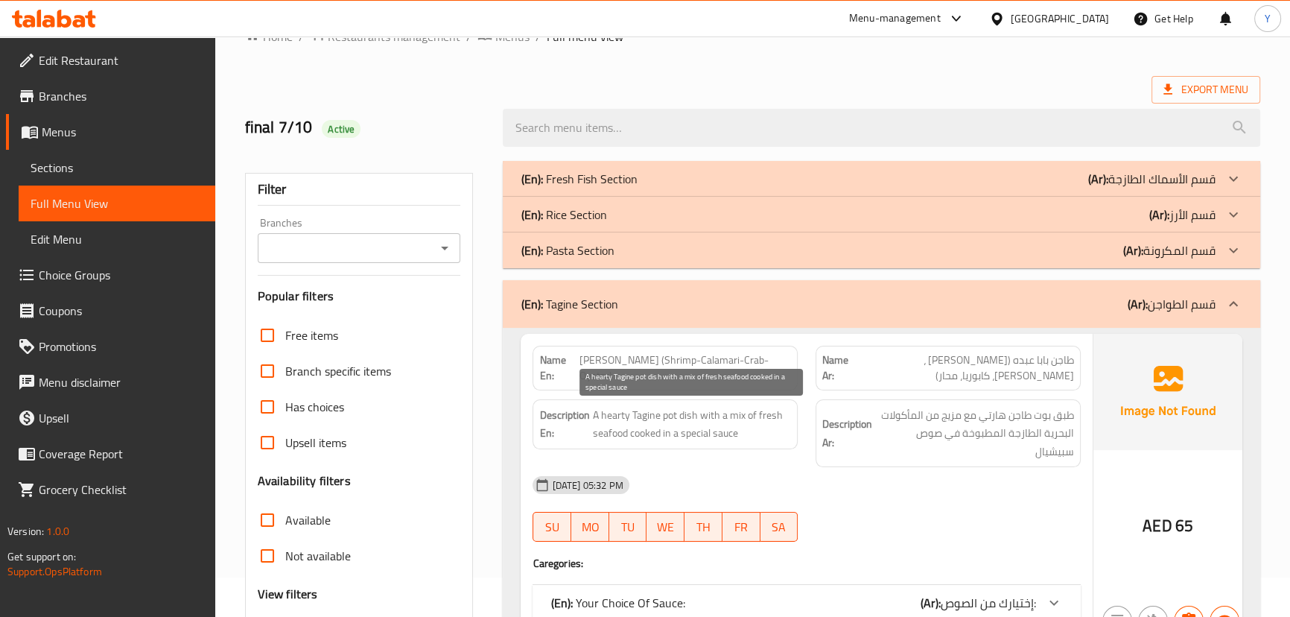
click at [611, 438] on span "A hearty Tagine pot dish with a mix of fresh seafood cooked in a special sauce" at bounding box center [691, 424] width 199 height 36
click at [765, 413] on span "A hearty Tagine pot dish with a mix of fresh seafood cooked in a special sauce" at bounding box center [691, 424] width 199 height 36
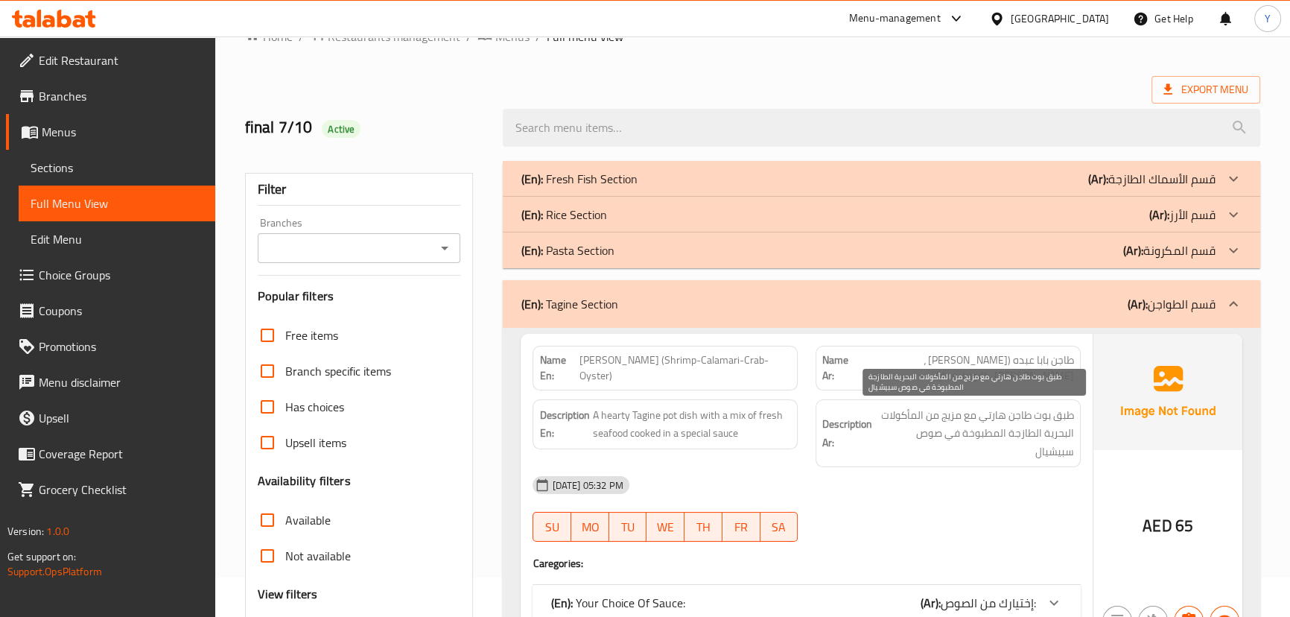
click at [897, 423] on span "طبق بوت طاجن هارتي مع مزيج من المأكولات البحرية الطازجة المطبوخة في صوص سبيشيال" at bounding box center [974, 433] width 199 height 55
drag, startPoint x: 897, startPoint y: 423, endPoint x: 1055, endPoint y: 433, distance: 158.2
click at [1055, 435] on span "طبق بوت طاجن هارتي مع مزيج من المأكولات البحرية الطازجة المطبوخة في صوص سبيشيال" at bounding box center [974, 433] width 199 height 55
click at [918, 406] on span "طبق بوت طاجن هارتي مع مزيج من المأكولات البحرية الطازجة المطبوخة في صوص سبيشيال" at bounding box center [974, 433] width 199 height 55
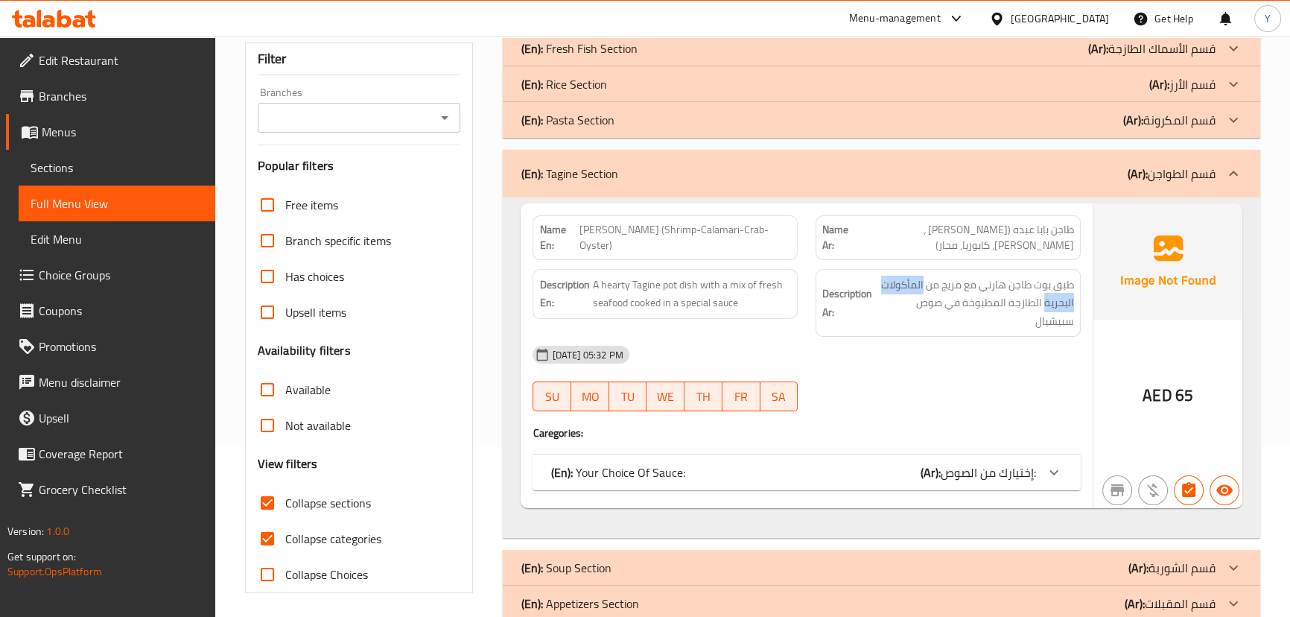
scroll to position [175, 0]
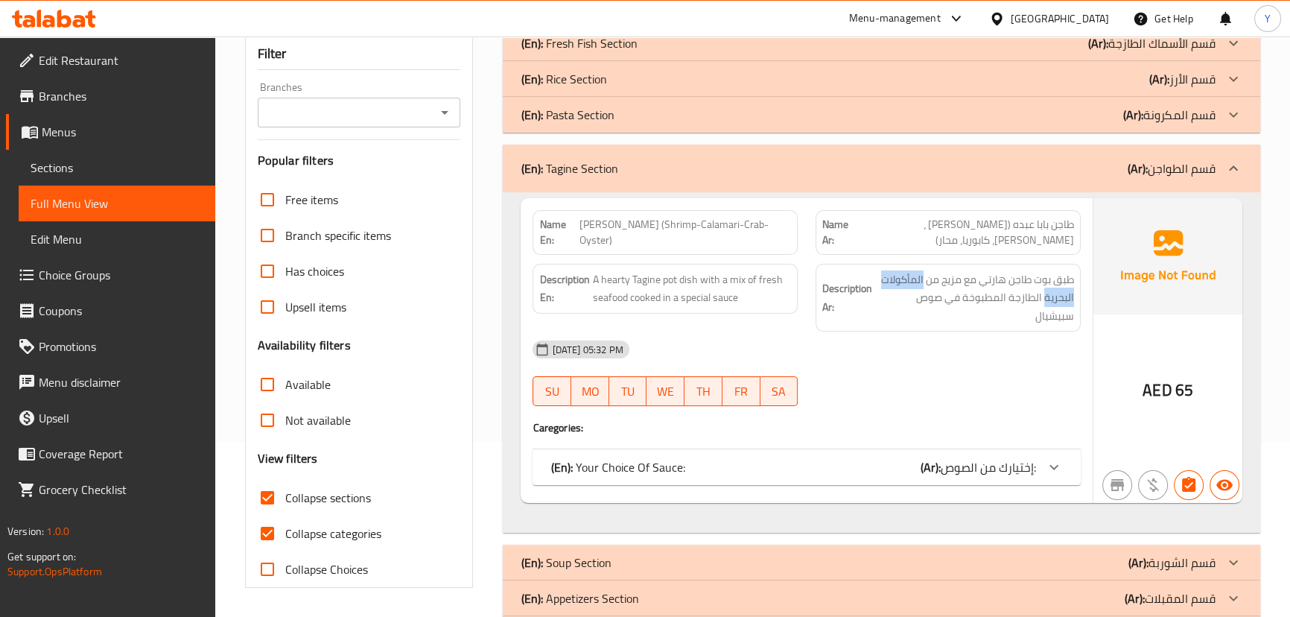
click at [850, 458] on div "(En): Your Choice Of Sauce: (Ar): إختيارك من الصوص:" at bounding box center [792, 467] width 485 height 18
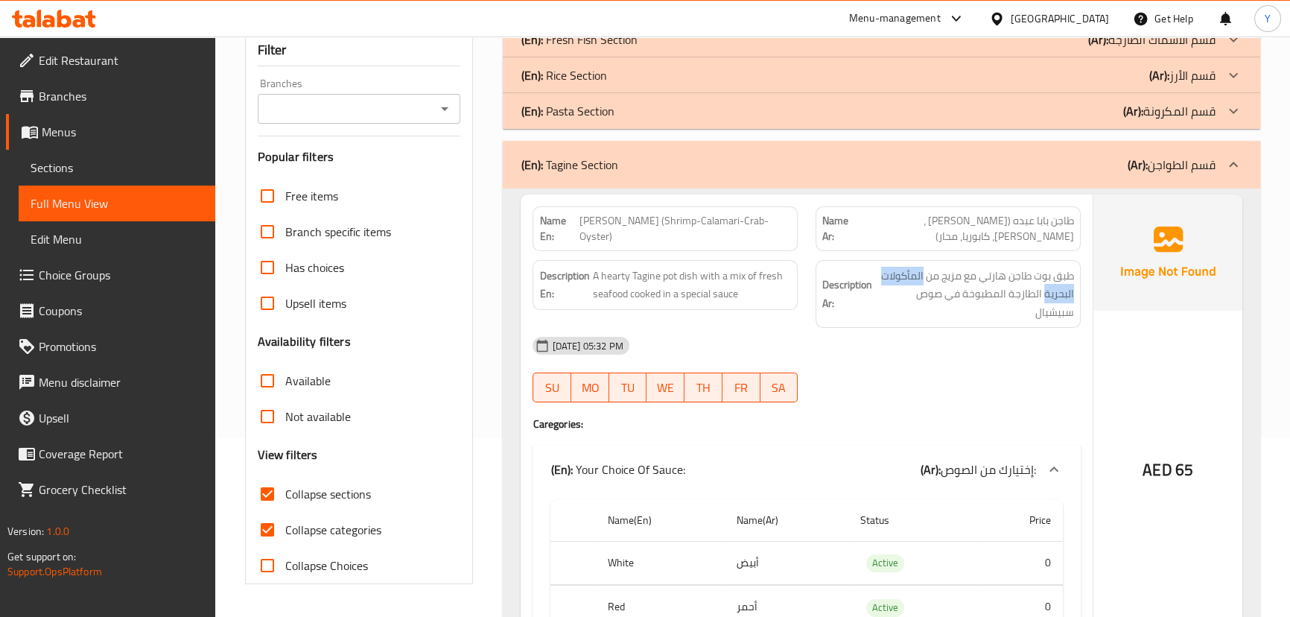
scroll to position [85, 0]
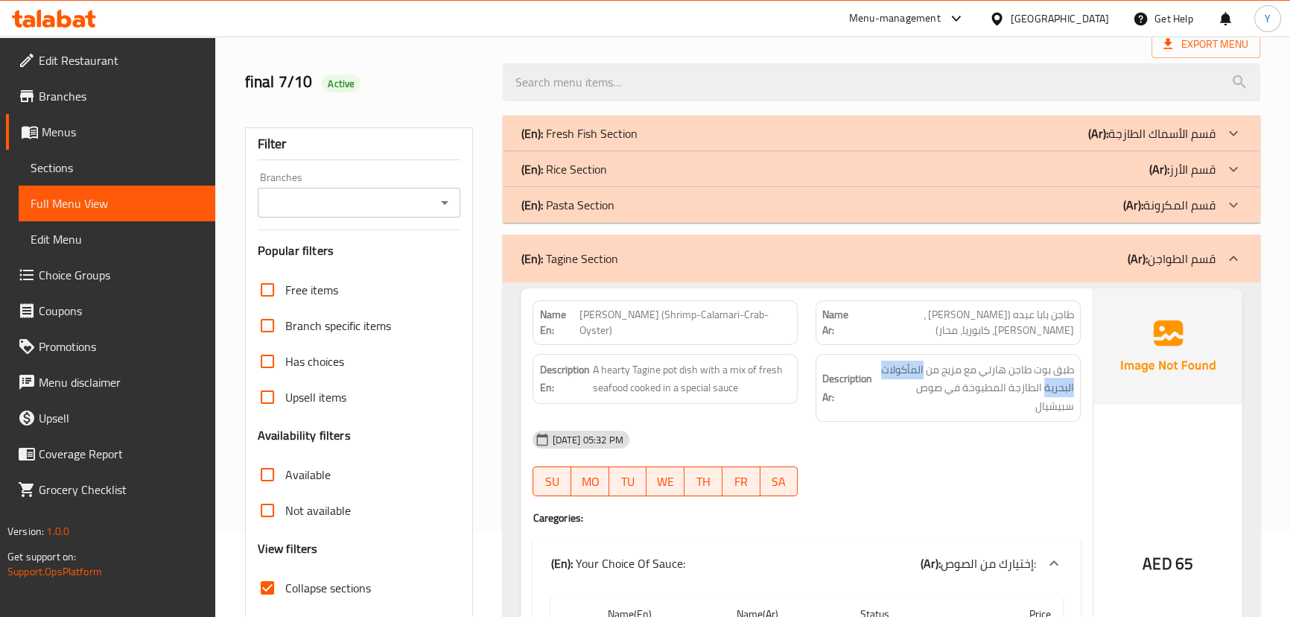
click at [772, 209] on div "(En): Pasta Section (Ar): قسم المكرونة" at bounding box center [868, 205] width 694 height 18
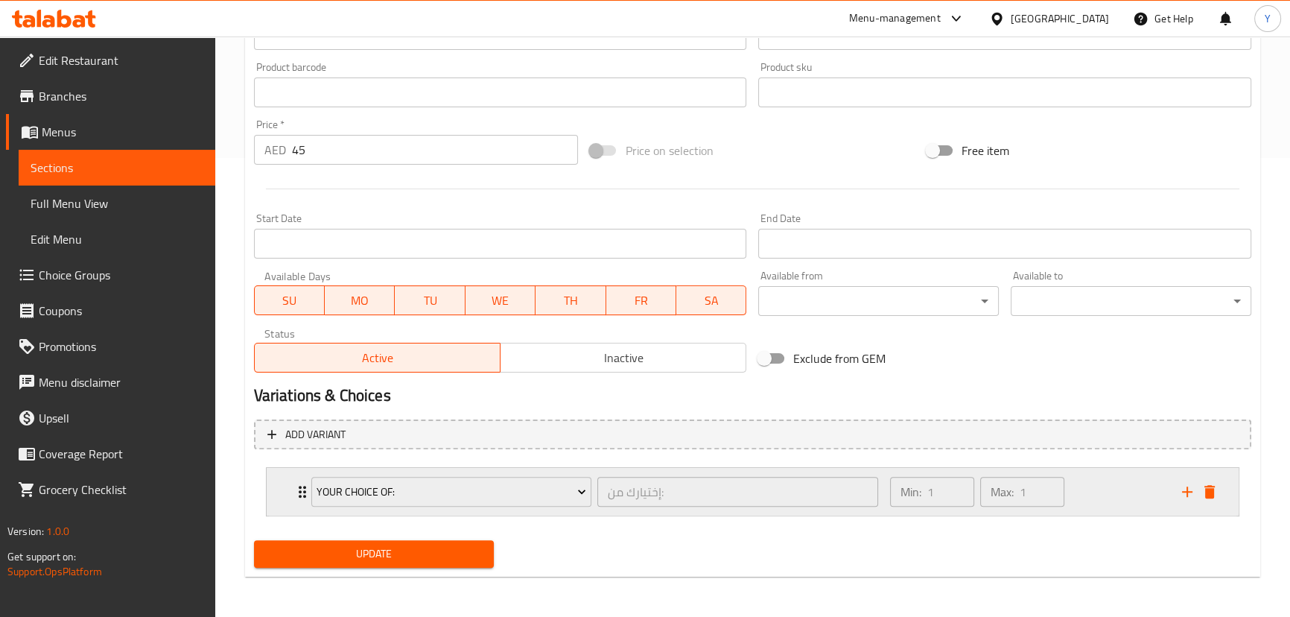
click at [1113, 501] on div "Min: 1 ​ Max: 1 ​" at bounding box center [1027, 492] width 292 height 48
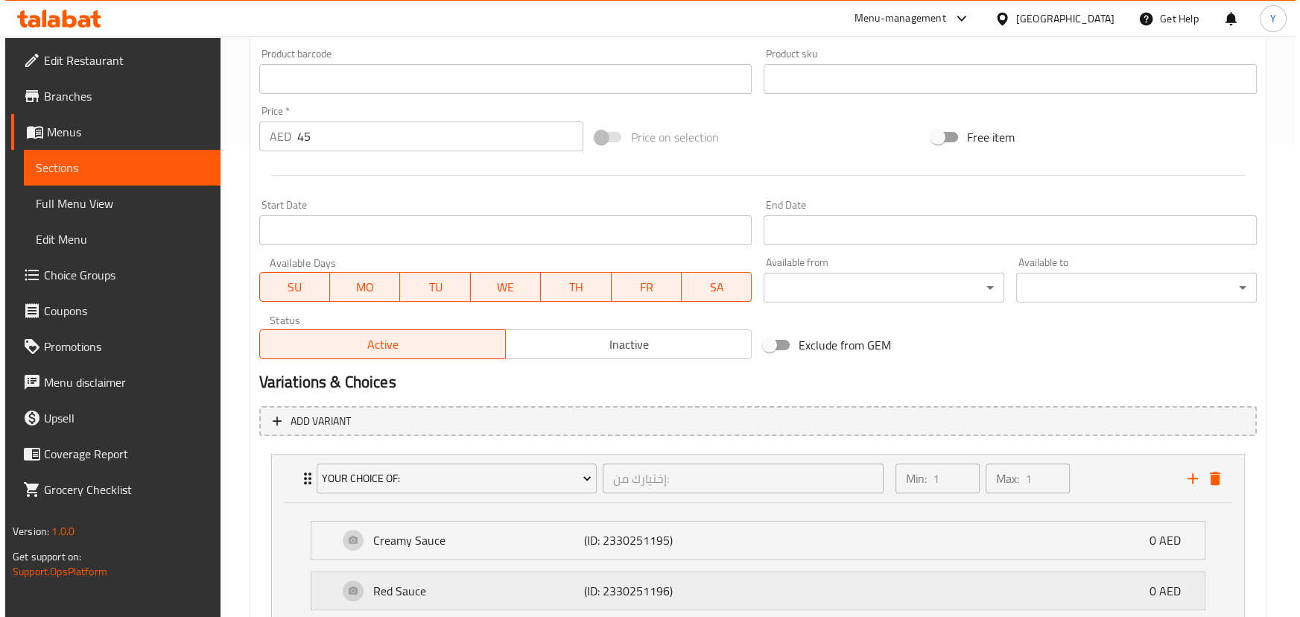
scroll to position [591, 0]
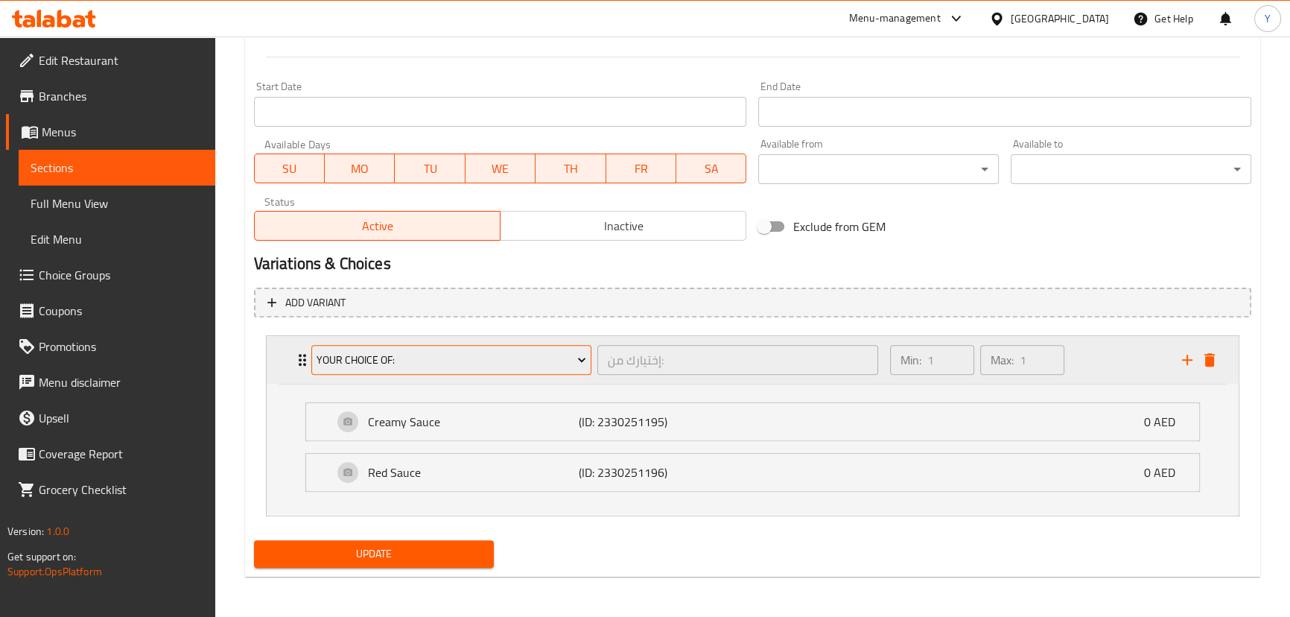
click at [485, 351] on span "Your Choice Of:" at bounding box center [452, 360] width 270 height 19
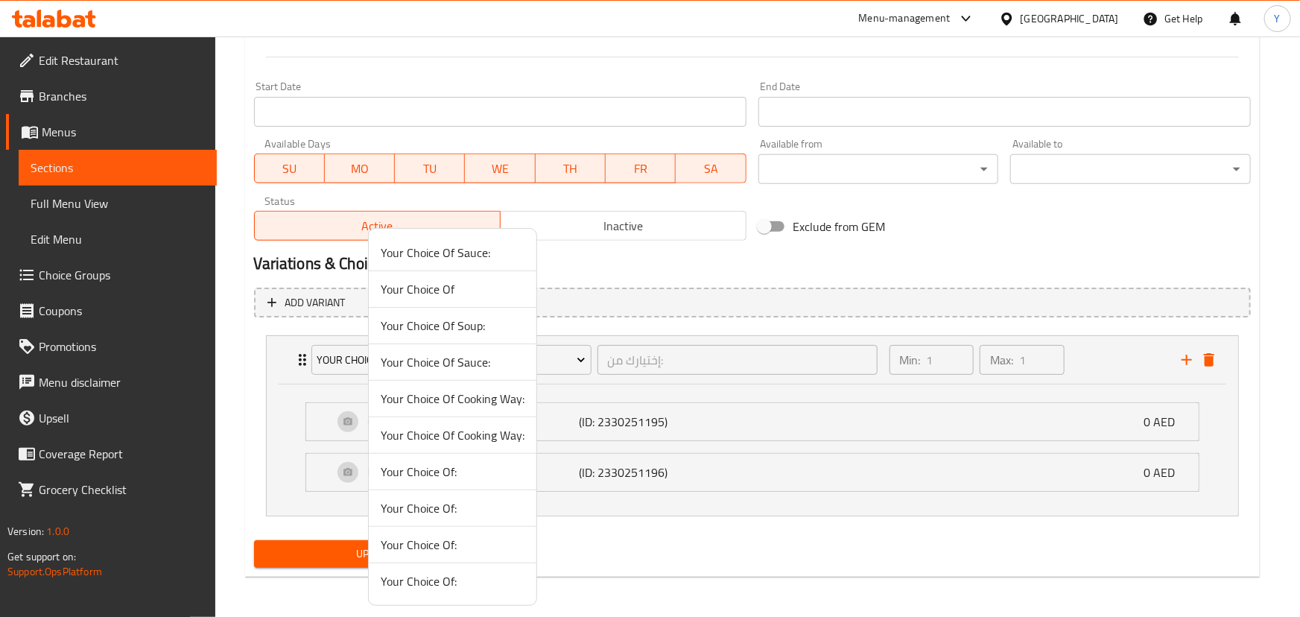
click at [468, 247] on span "Your Choice Of Sauce:" at bounding box center [453, 253] width 144 height 18
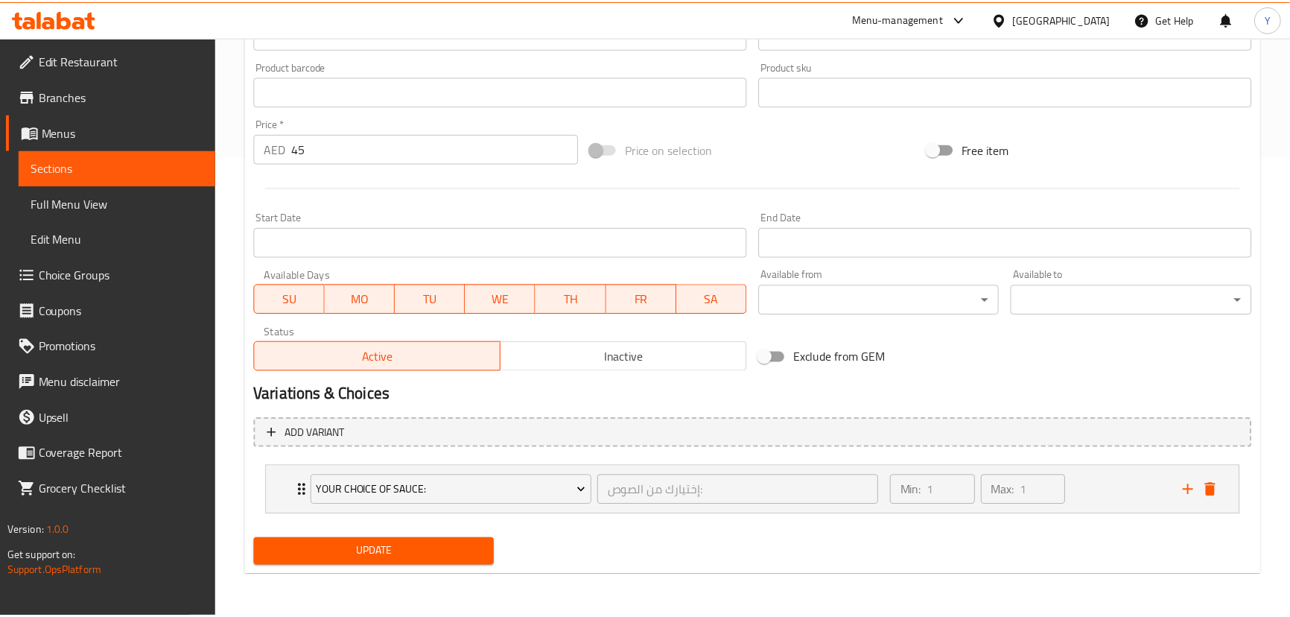
scroll to position [459, 0]
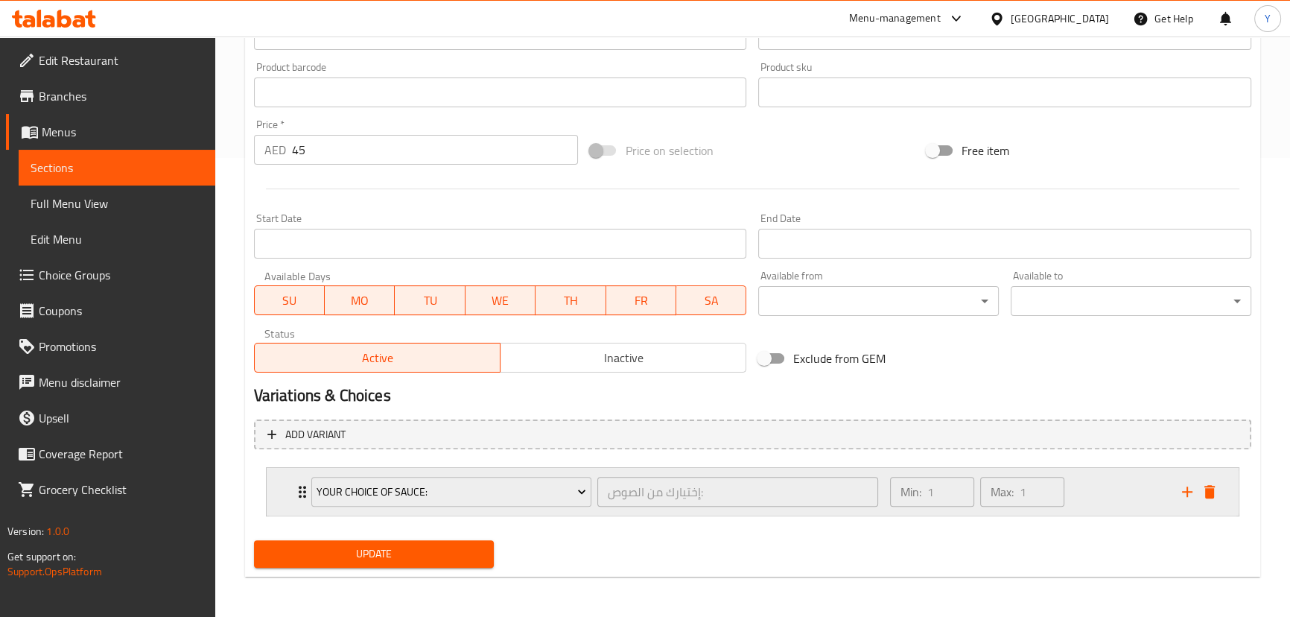
click at [1090, 506] on div "Min: 1 ​ Max: 1 ​" at bounding box center [1027, 492] width 292 height 48
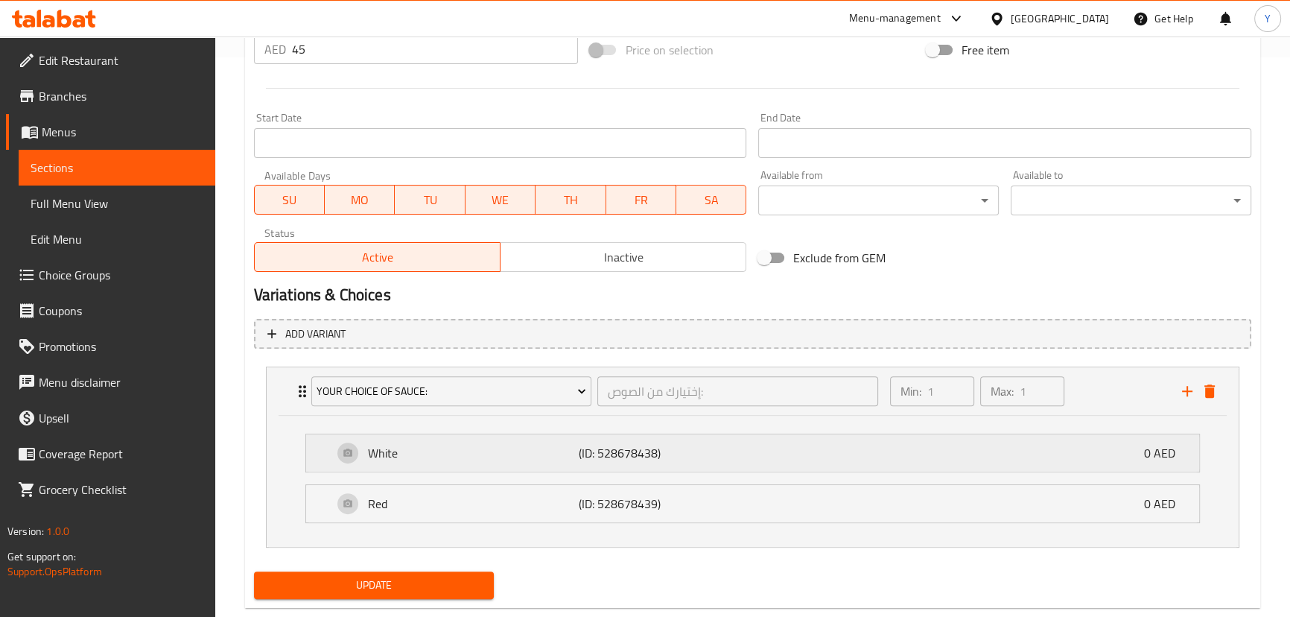
scroll to position [591, 0]
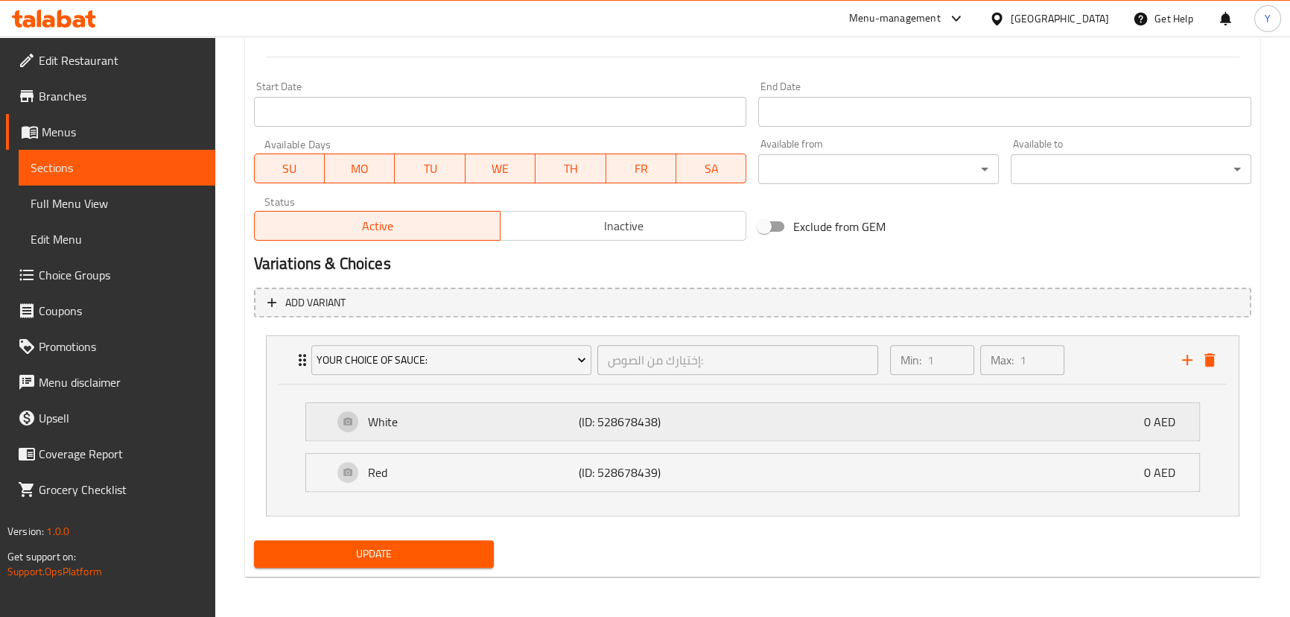
click at [831, 403] on div "White (ID: 528678438) 0 AED" at bounding box center [757, 421] width 848 height 37
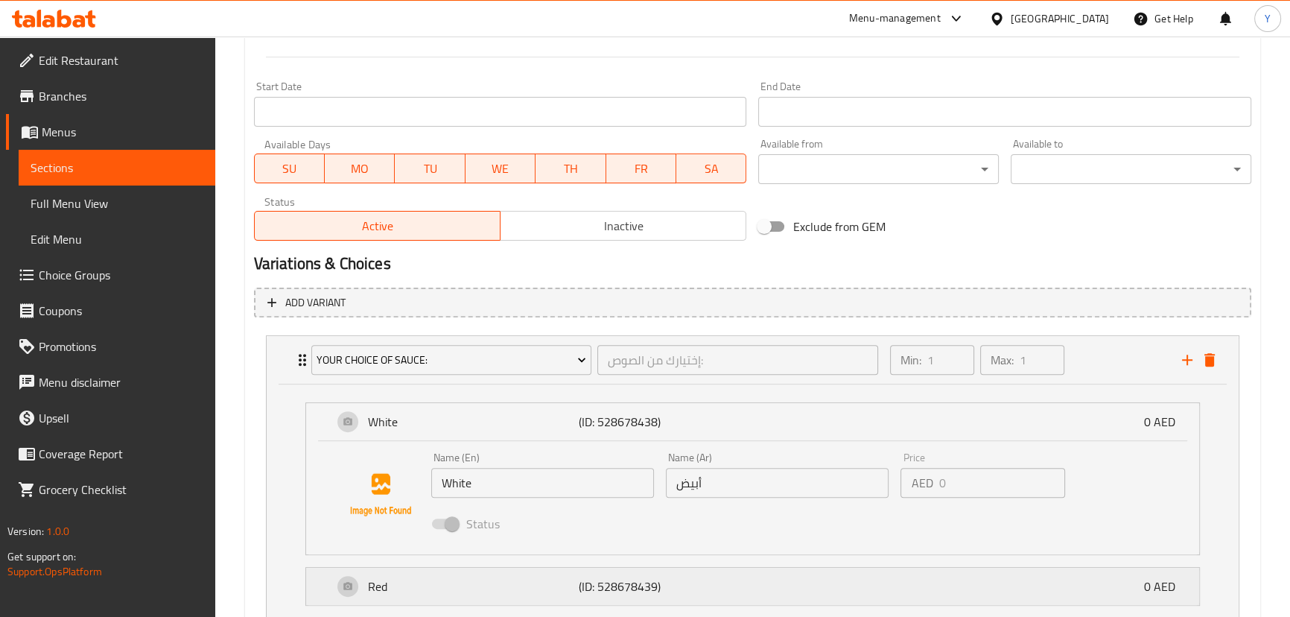
click at [544, 579] on p "Red" at bounding box center [474, 586] width 212 height 18
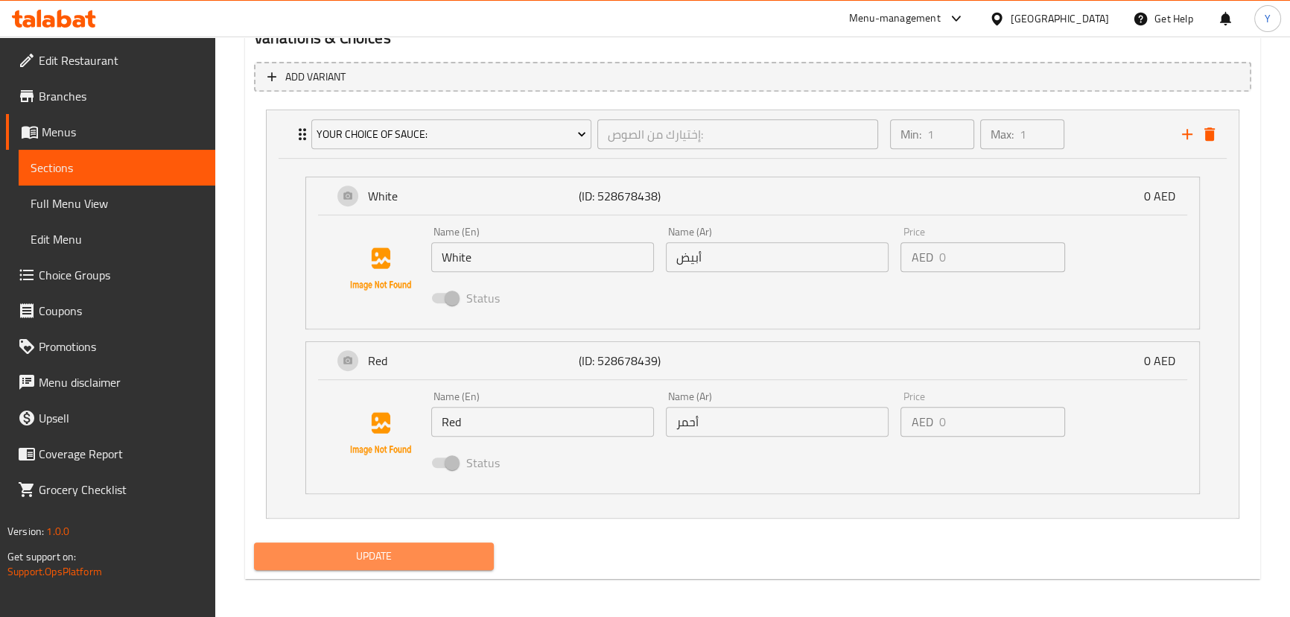
click at [456, 561] on span "Update" at bounding box center [374, 556] width 217 height 19
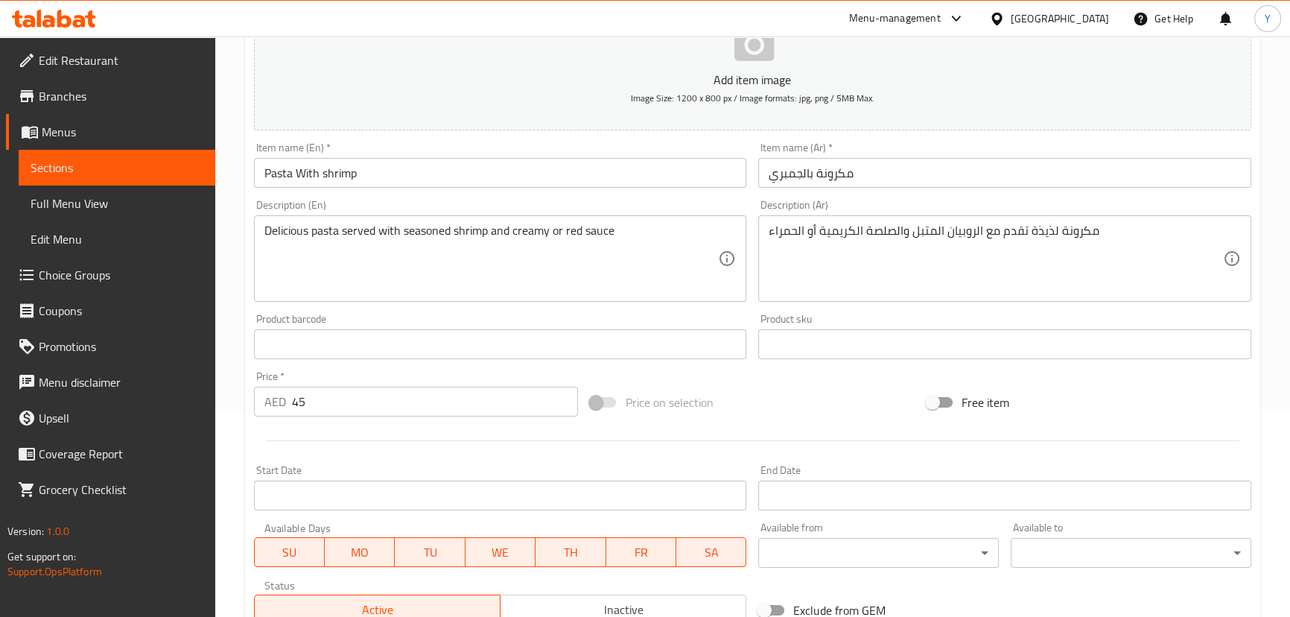
scroll to position [0, 0]
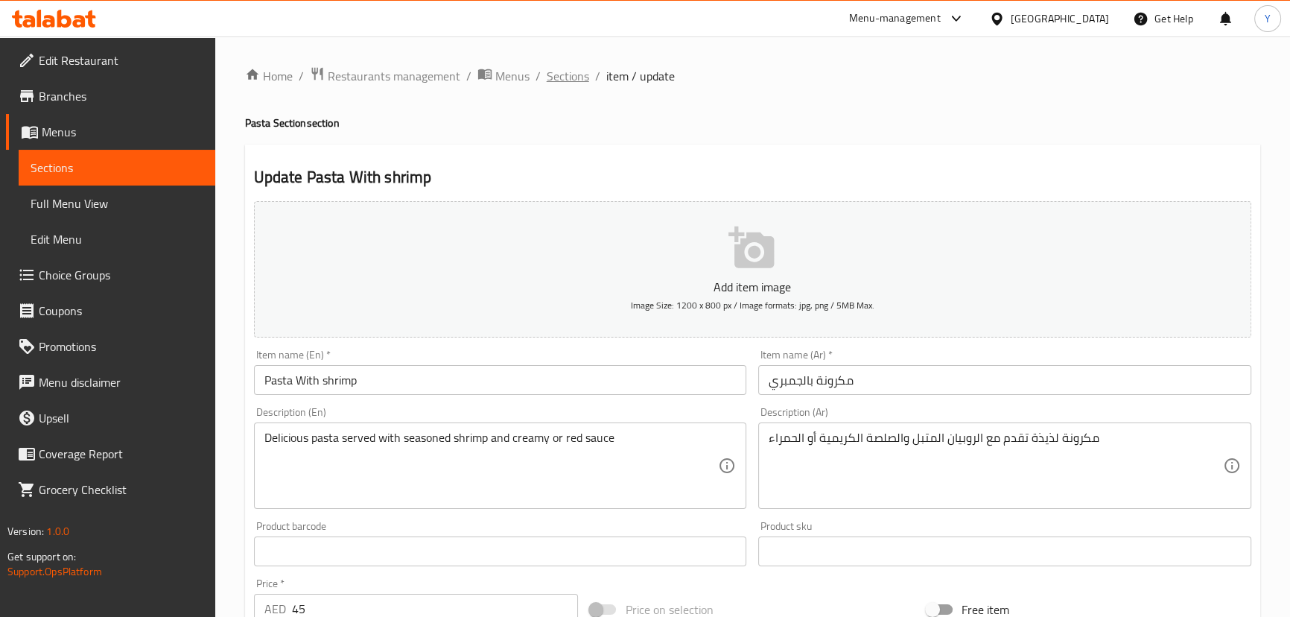
click at [553, 71] on span "Sections" at bounding box center [568, 76] width 42 height 18
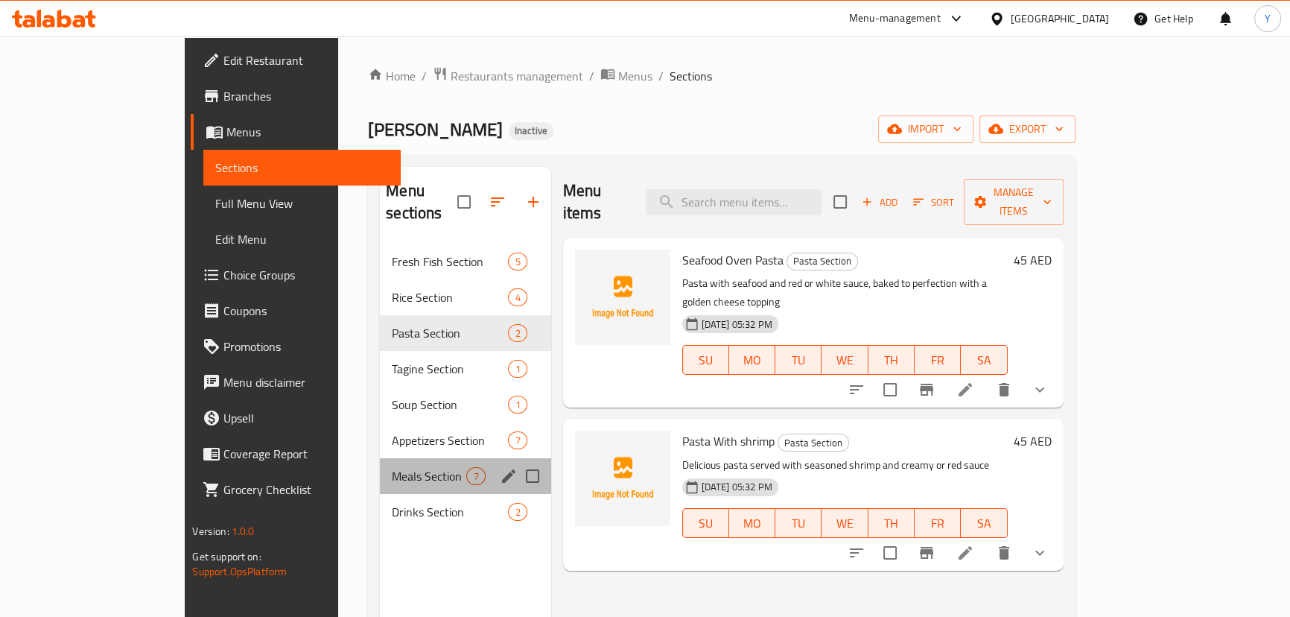
click at [380, 465] on div "Meals Section 7" at bounding box center [465, 476] width 171 height 36
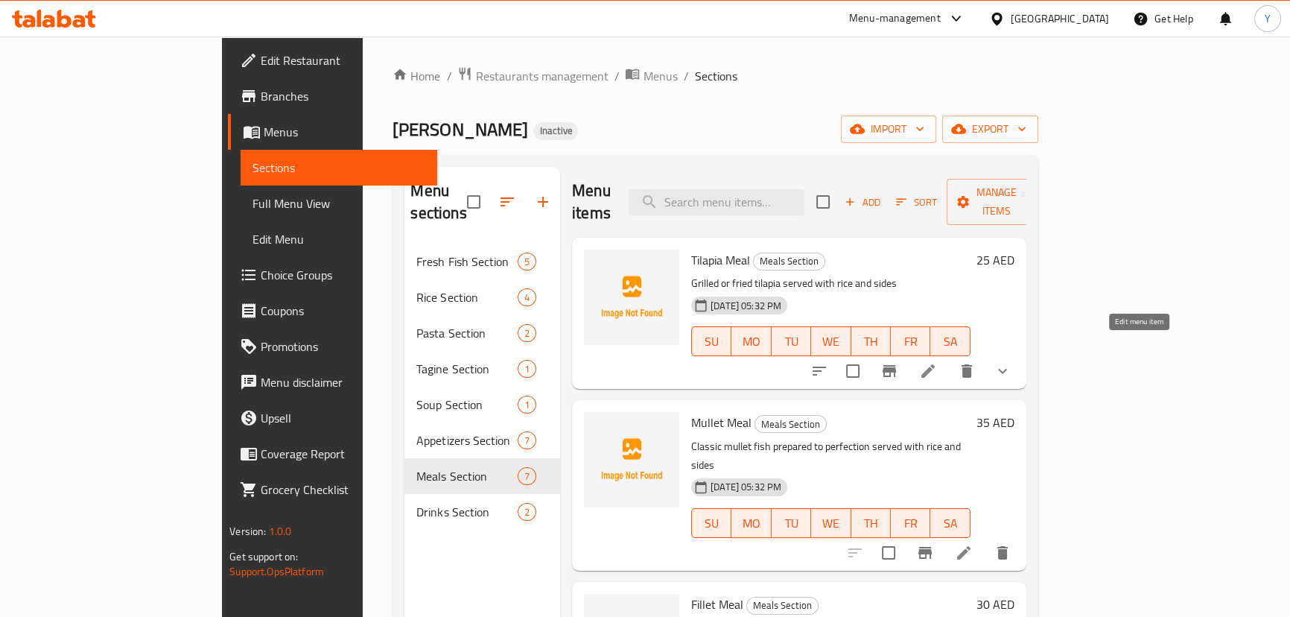
click at [937, 362] on icon at bounding box center [928, 371] width 18 height 18
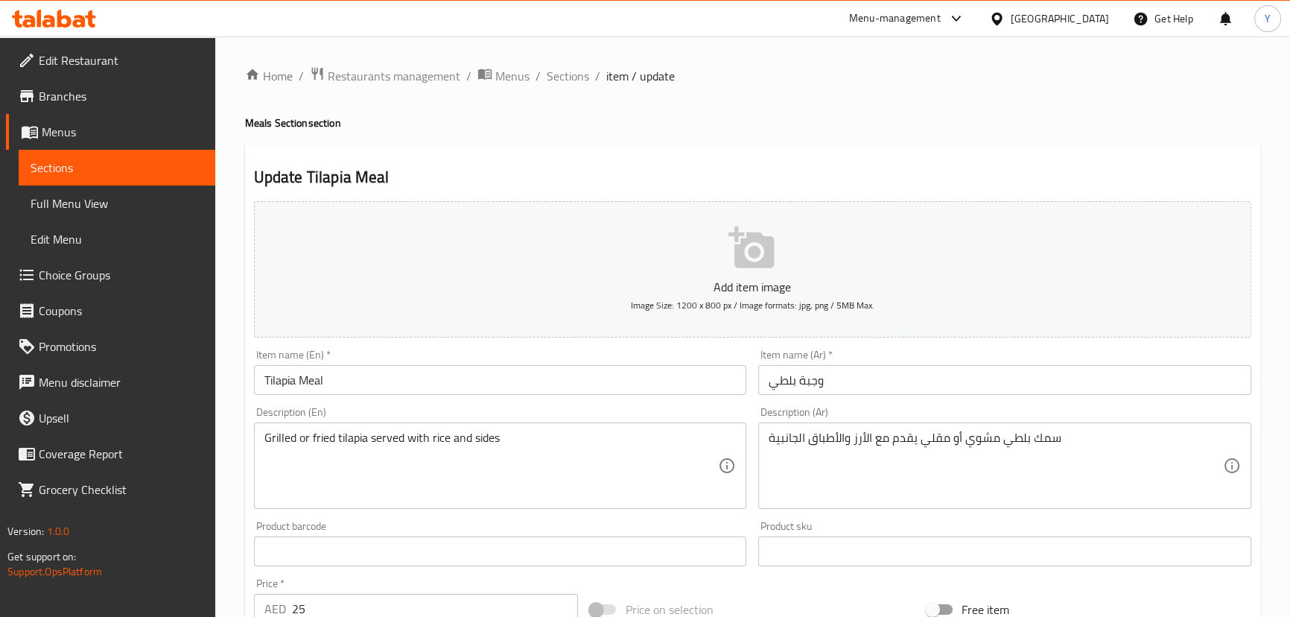
click at [886, 421] on div "Description (Ar) سمك بلطي مشوي أو مقلي يقدم مع الأرز والأطباق الجانبية Descript…" at bounding box center [1004, 458] width 493 height 102
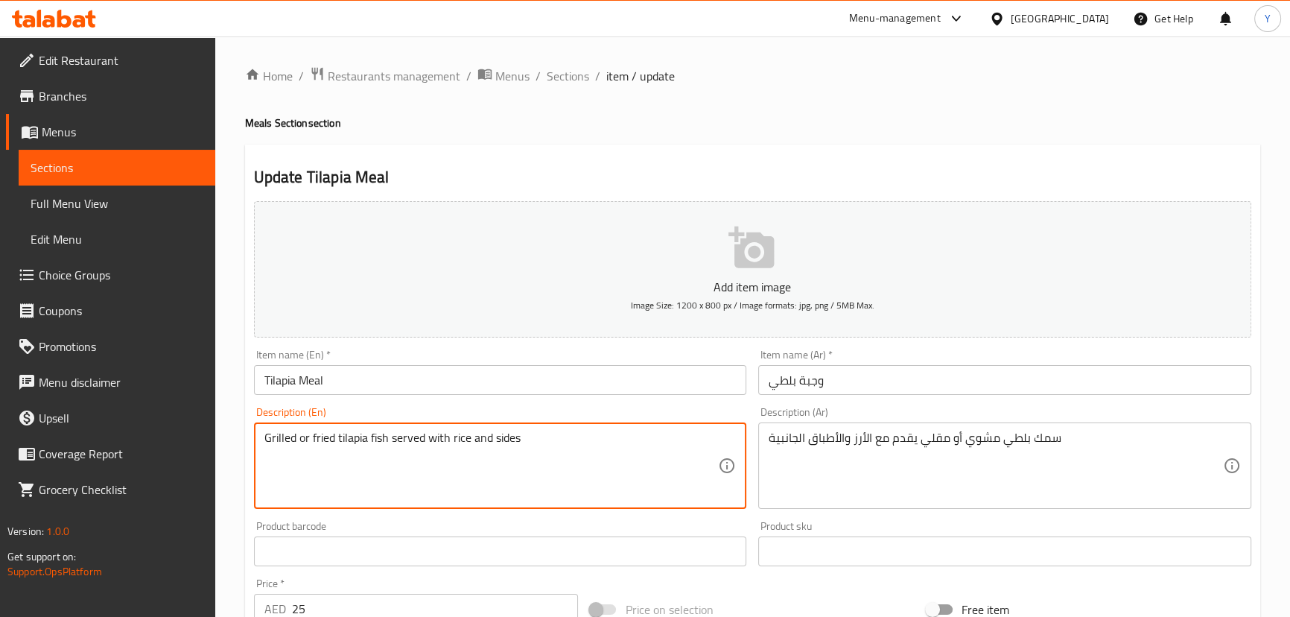
click at [590, 439] on textarea "Grilled or fried tilapia fish served with rice and sides" at bounding box center [491, 465] width 454 height 71
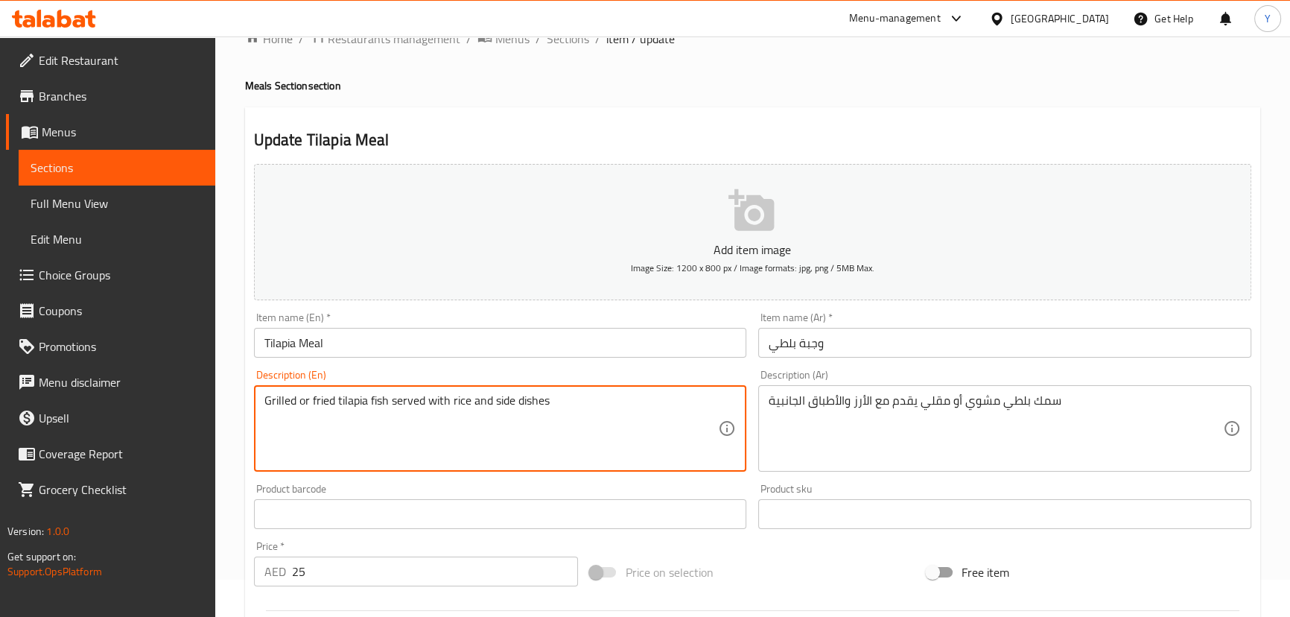
scroll to position [459, 0]
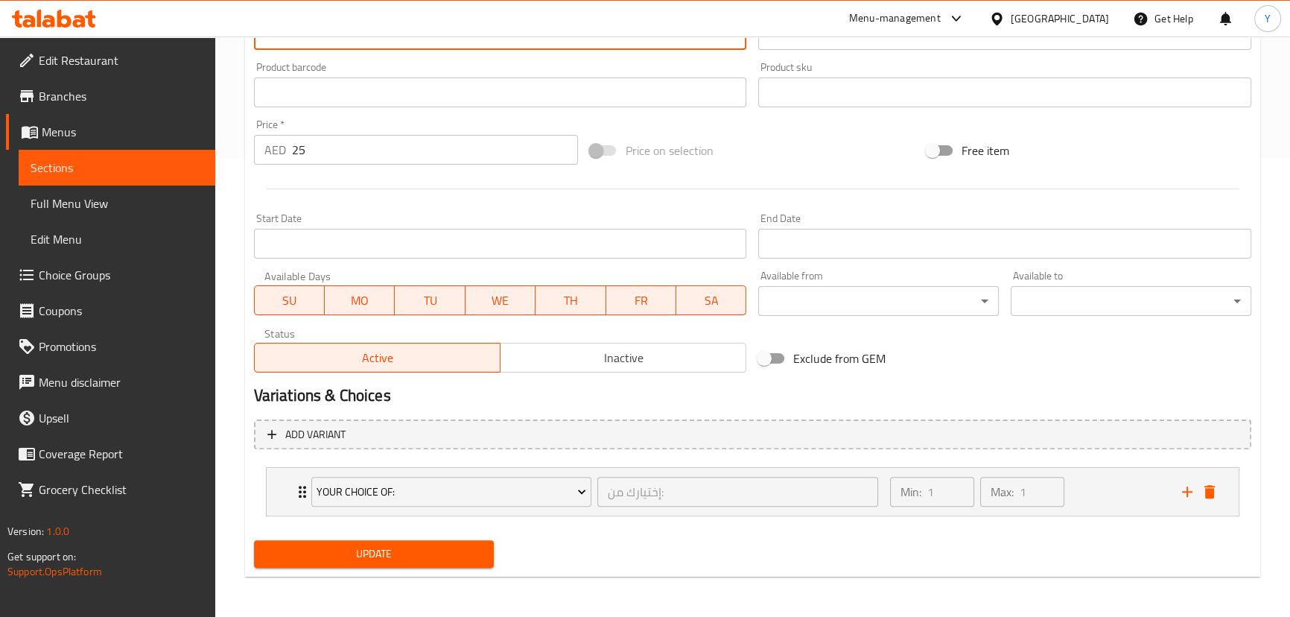
type textarea "Grilled or fried tilapia fish served with rice and side dishes"
click at [468, 549] on span "Update" at bounding box center [374, 553] width 217 height 19
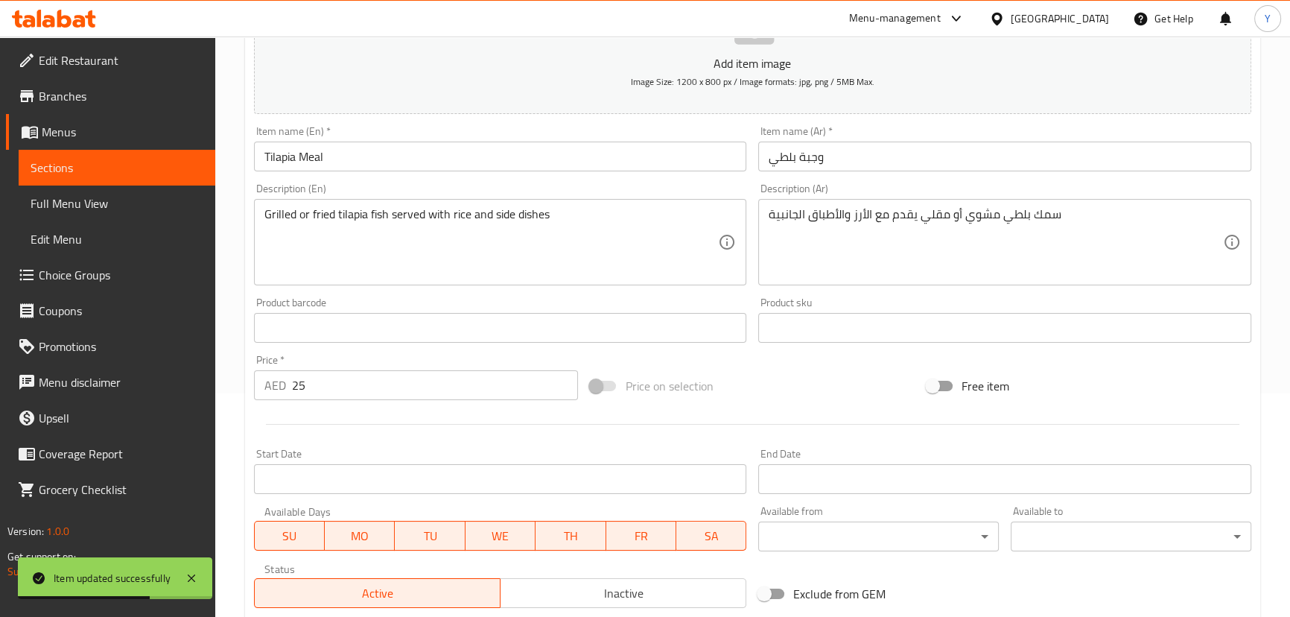
scroll to position [0, 0]
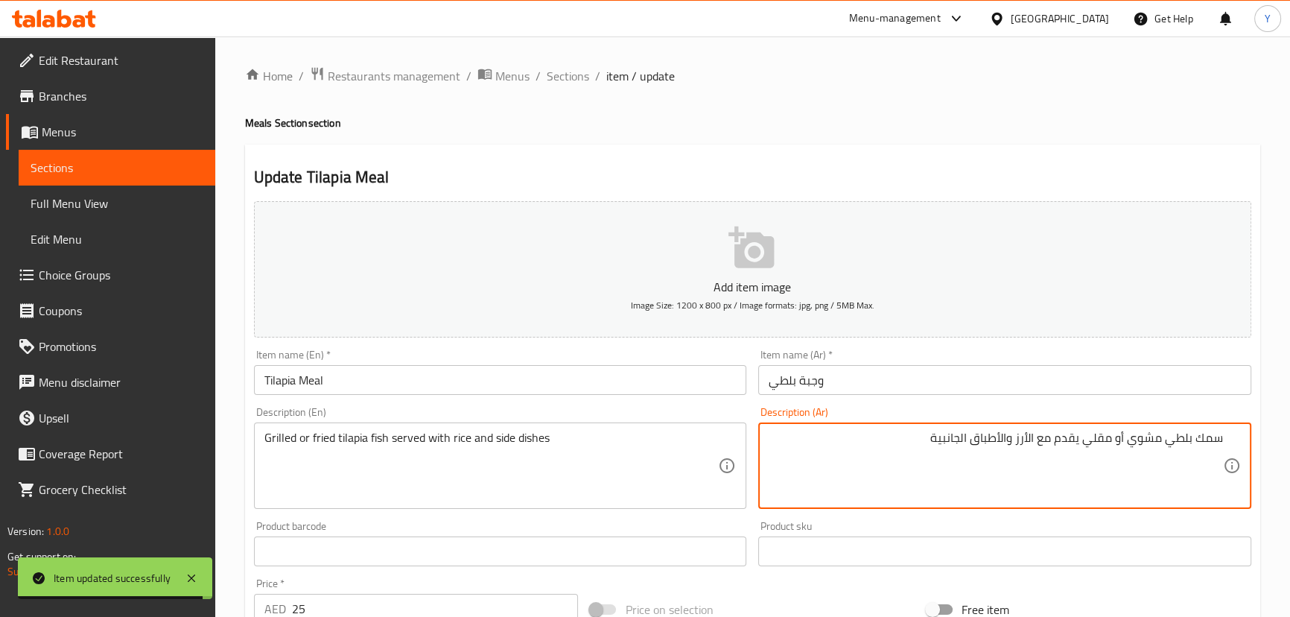
click at [1216, 439] on textarea "سمك بلطي مشوي أو مقلي يقدم مع الأرز والأطباق الجانبية" at bounding box center [996, 465] width 454 height 71
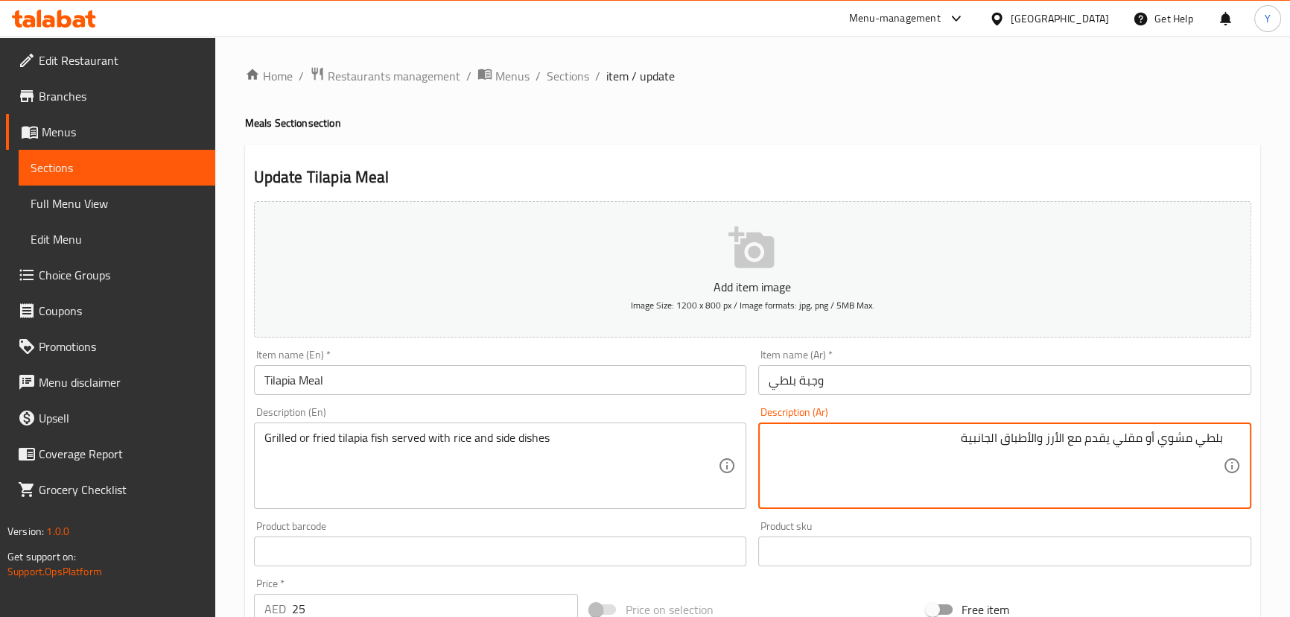
type textarea "بلطي مشوي أو مقلي يقدم مع الأرز والأطباق الجانبية"
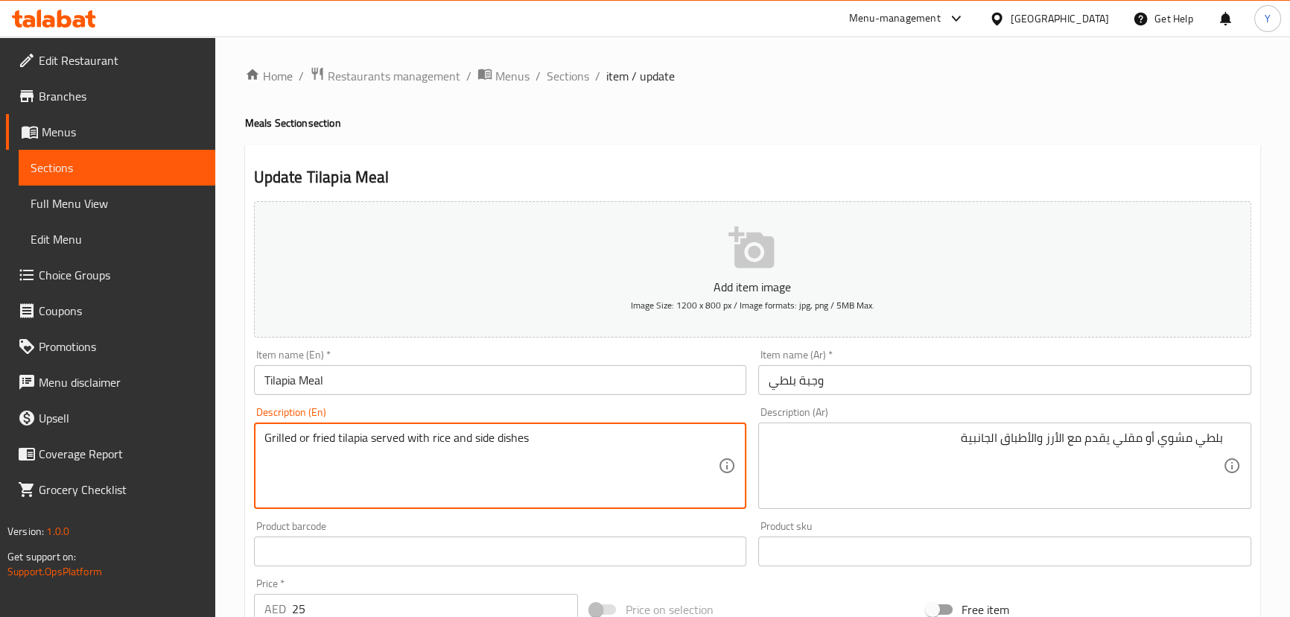
click at [584, 451] on textarea "Grilled or fried tilapia served with rice and side dishes" at bounding box center [491, 465] width 454 height 71
click at [510, 433] on textarea "Grilled or fried tilapia served with rice and side dishes" at bounding box center [491, 465] width 454 height 71
type textarea "Grilled or fried tilapia served with rice and side"
click at [1010, 177] on h2 "Update Tilapia Meal" at bounding box center [752, 177] width 997 height 22
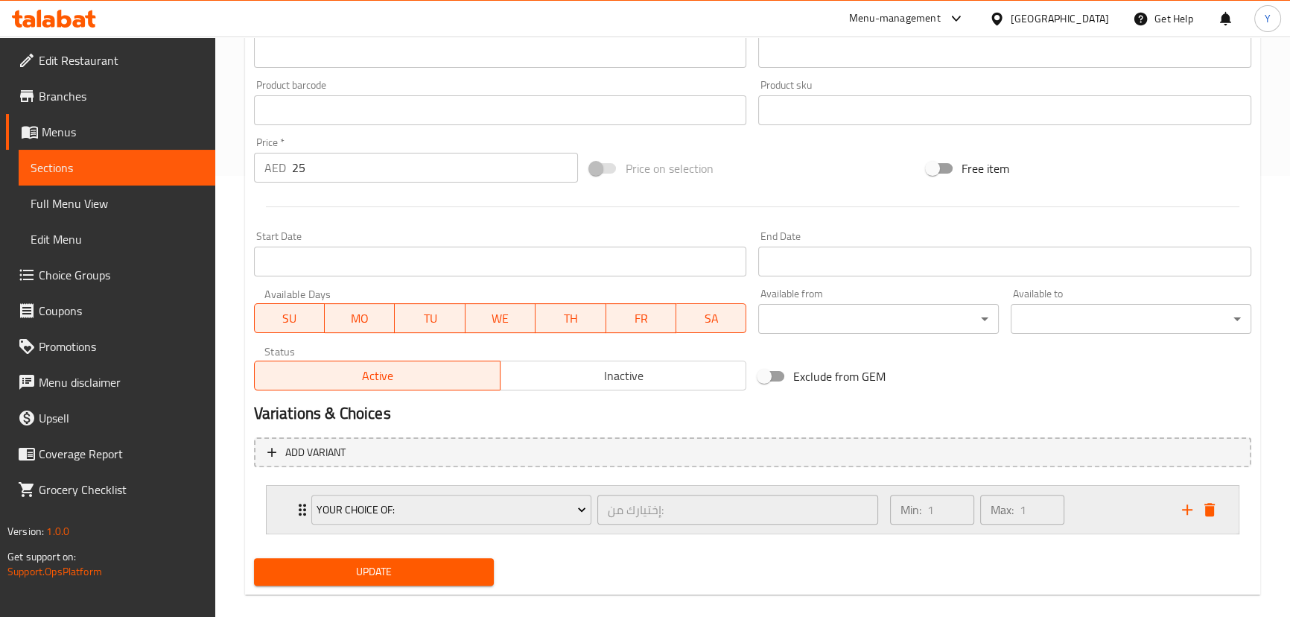
scroll to position [459, 0]
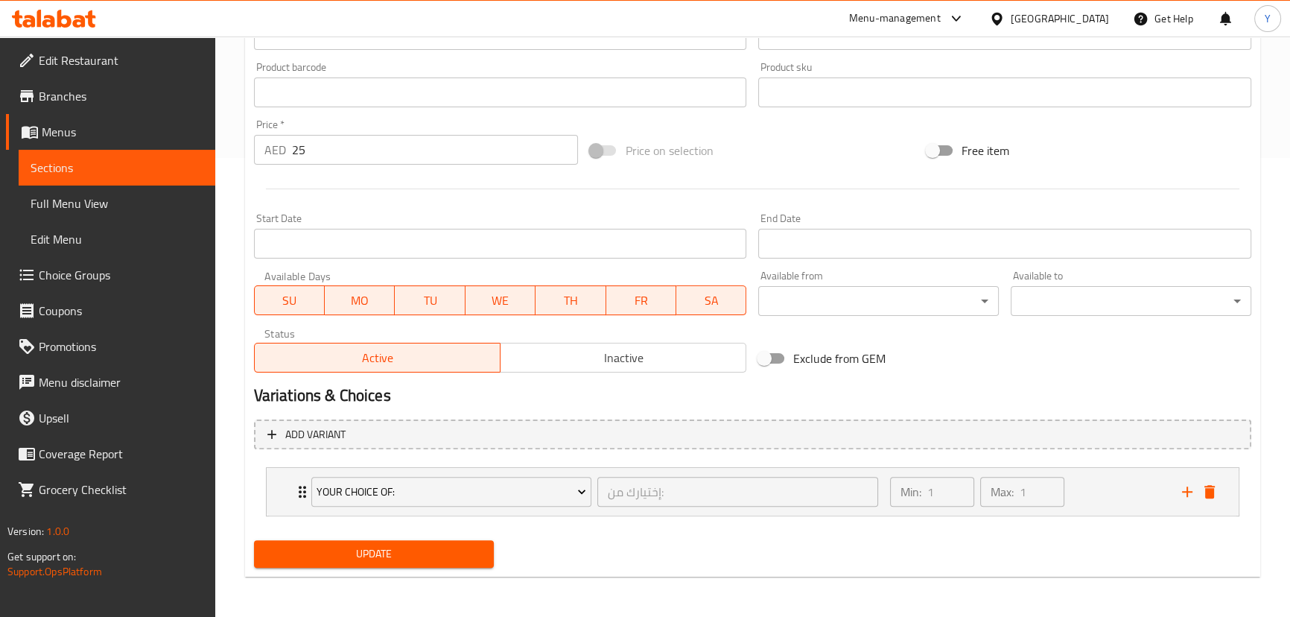
click at [420, 562] on span "Update" at bounding box center [374, 553] width 217 height 19
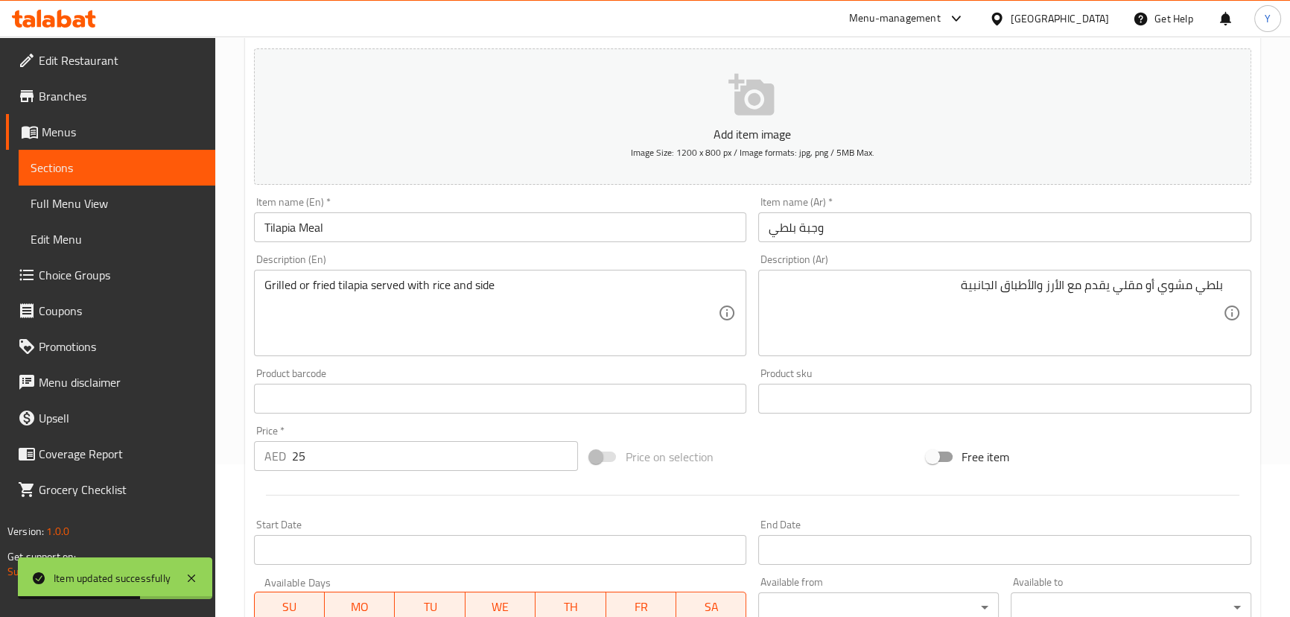
scroll to position [0, 0]
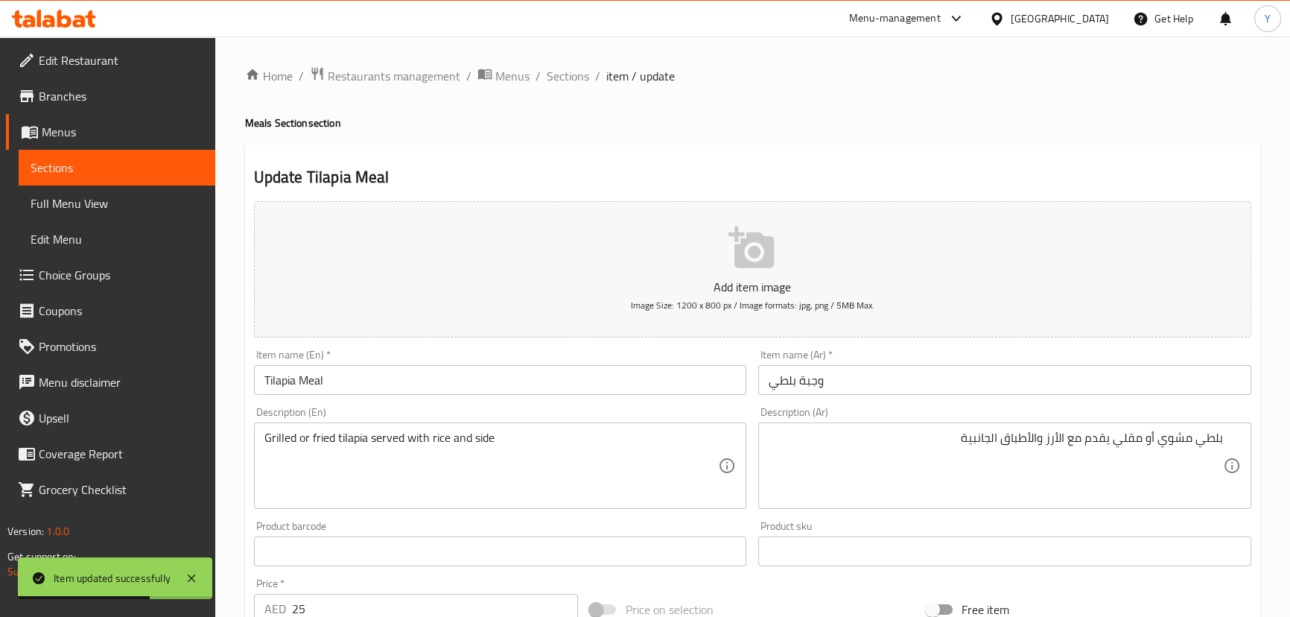
click at [543, 75] on ol "Home / Restaurants management / Menus / Sections / item / update" at bounding box center [752, 75] width 1015 height 19
click at [576, 77] on span "Sections" at bounding box center [568, 76] width 42 height 18
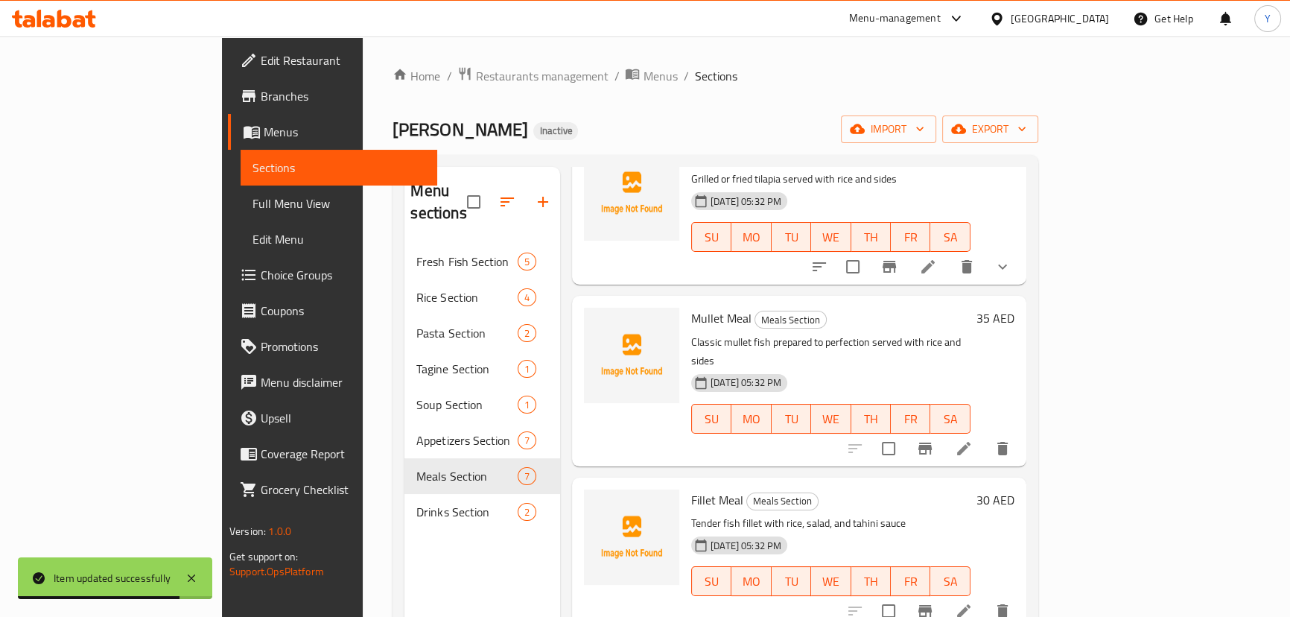
scroll to position [270, 0]
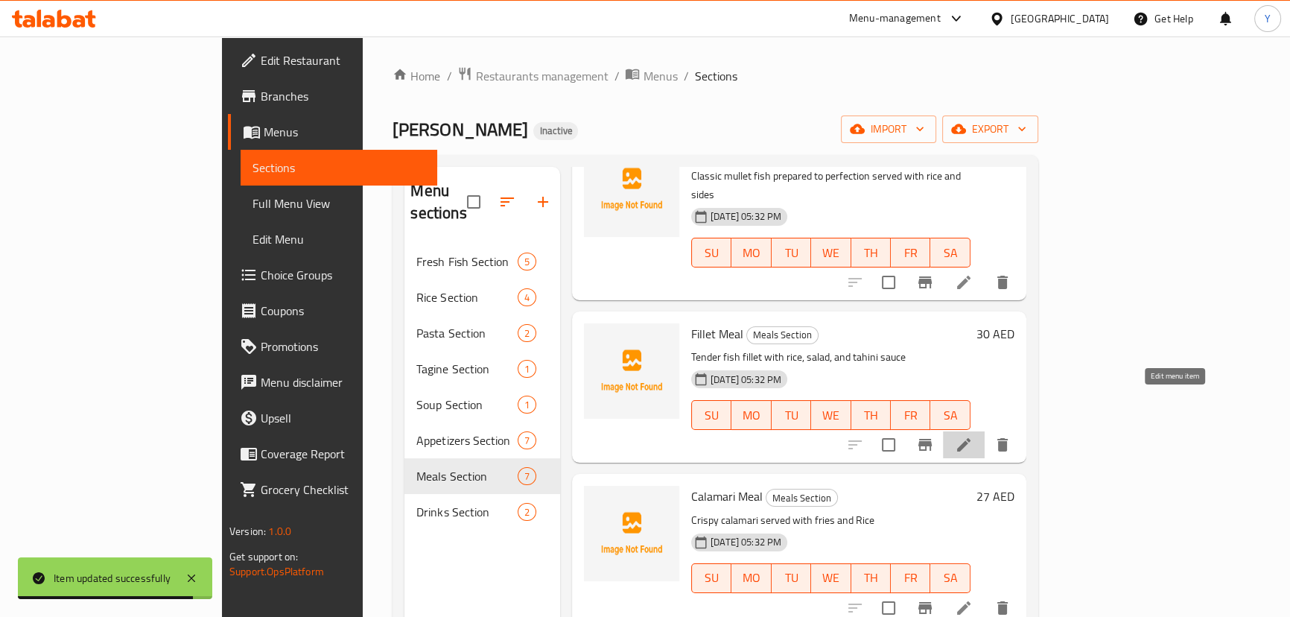
click at [970, 438] on icon at bounding box center [963, 444] width 13 height 13
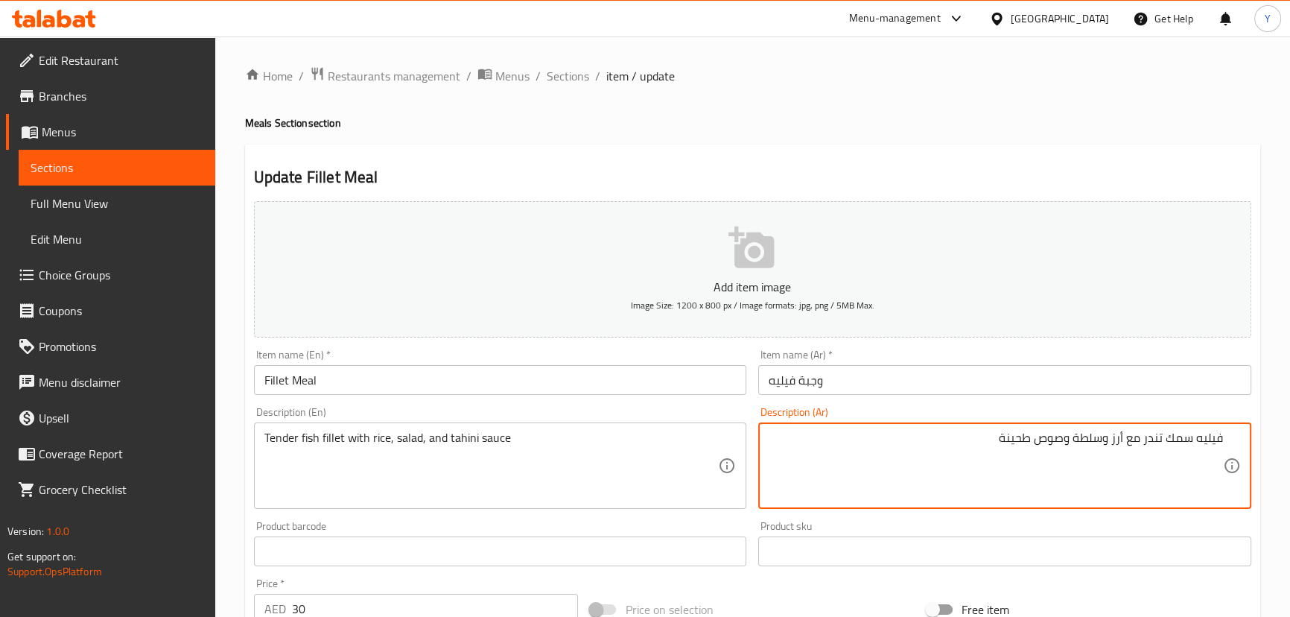
type textarea "فيليه سمك تندر مع أرز وسلطة وصوص طحينة"
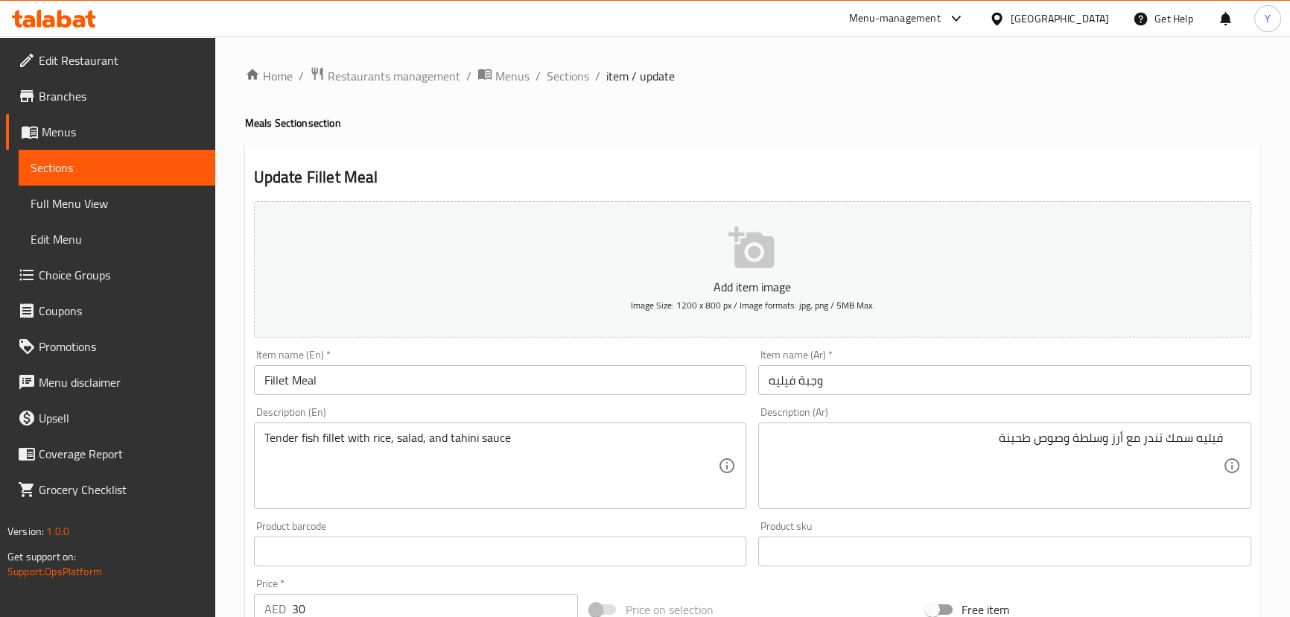
click at [956, 127] on h4 "Meals Section section" at bounding box center [752, 122] width 1015 height 15
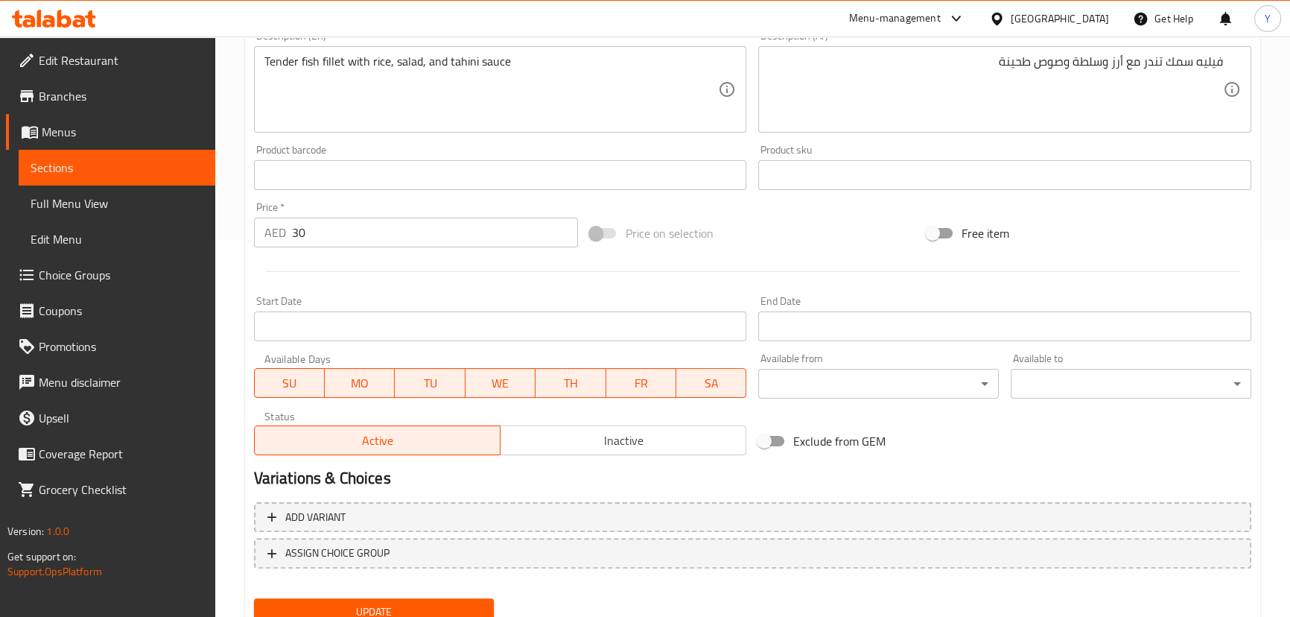
scroll to position [434, 0]
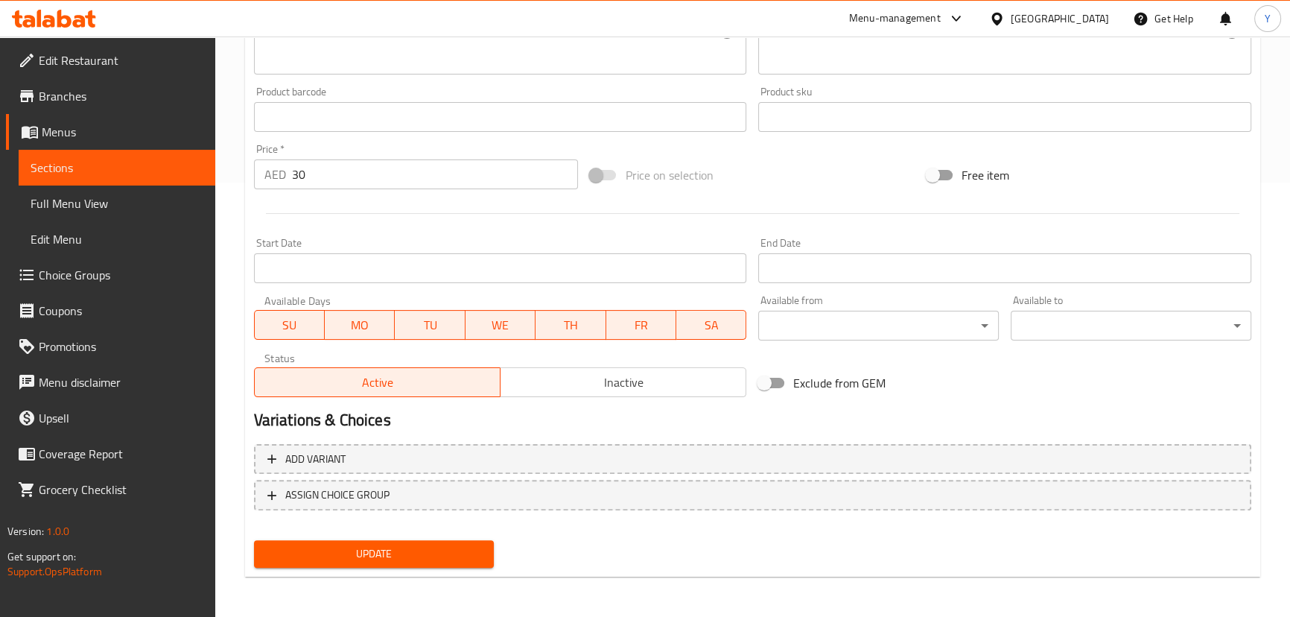
click at [377, 558] on span "Update" at bounding box center [374, 553] width 217 height 19
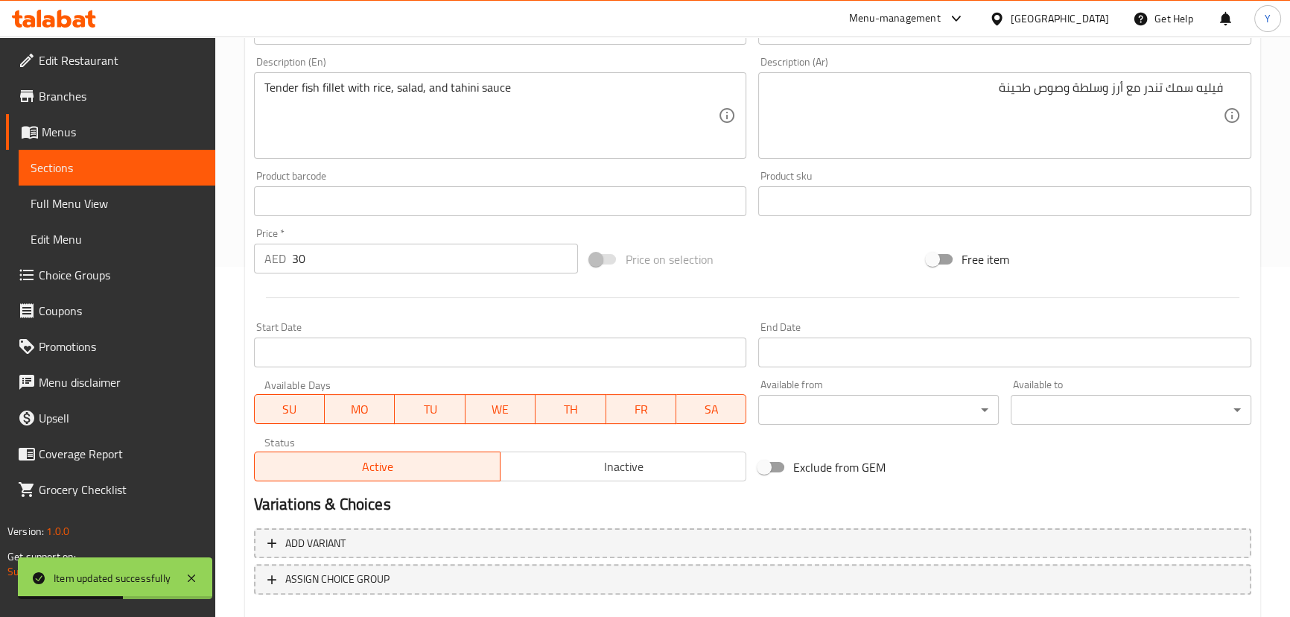
scroll to position [0, 0]
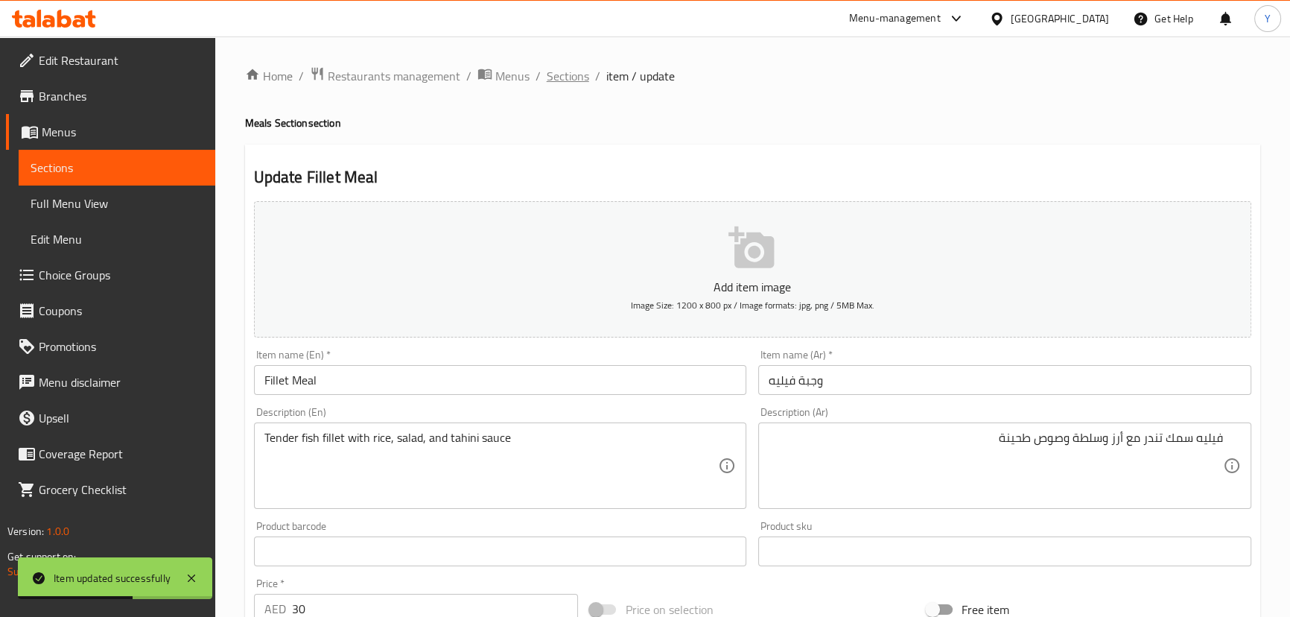
click at [559, 67] on span "Sections" at bounding box center [568, 76] width 42 height 18
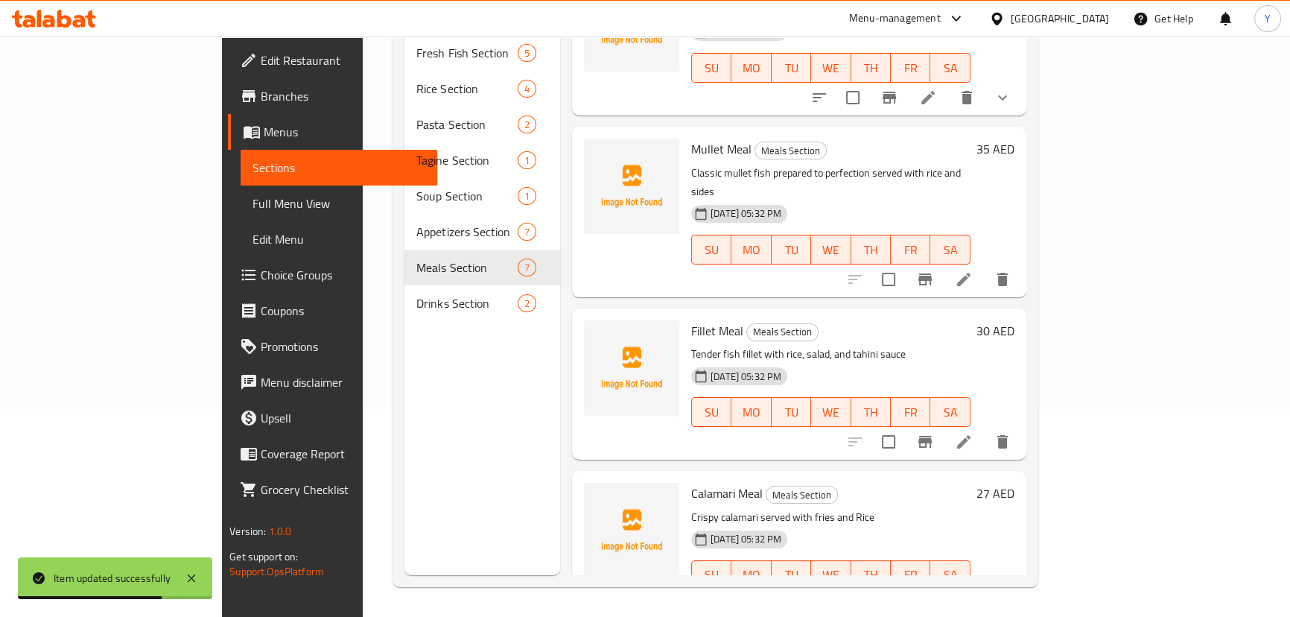
scroll to position [135, 0]
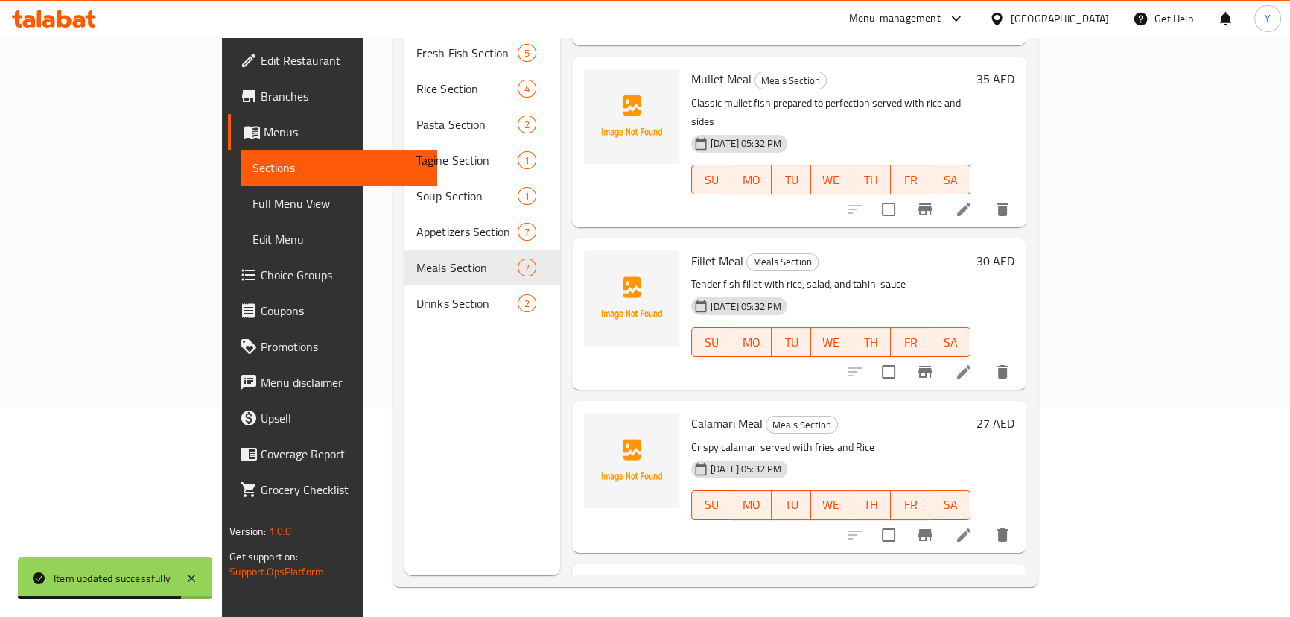
click at [985, 521] on li at bounding box center [964, 534] width 42 height 27
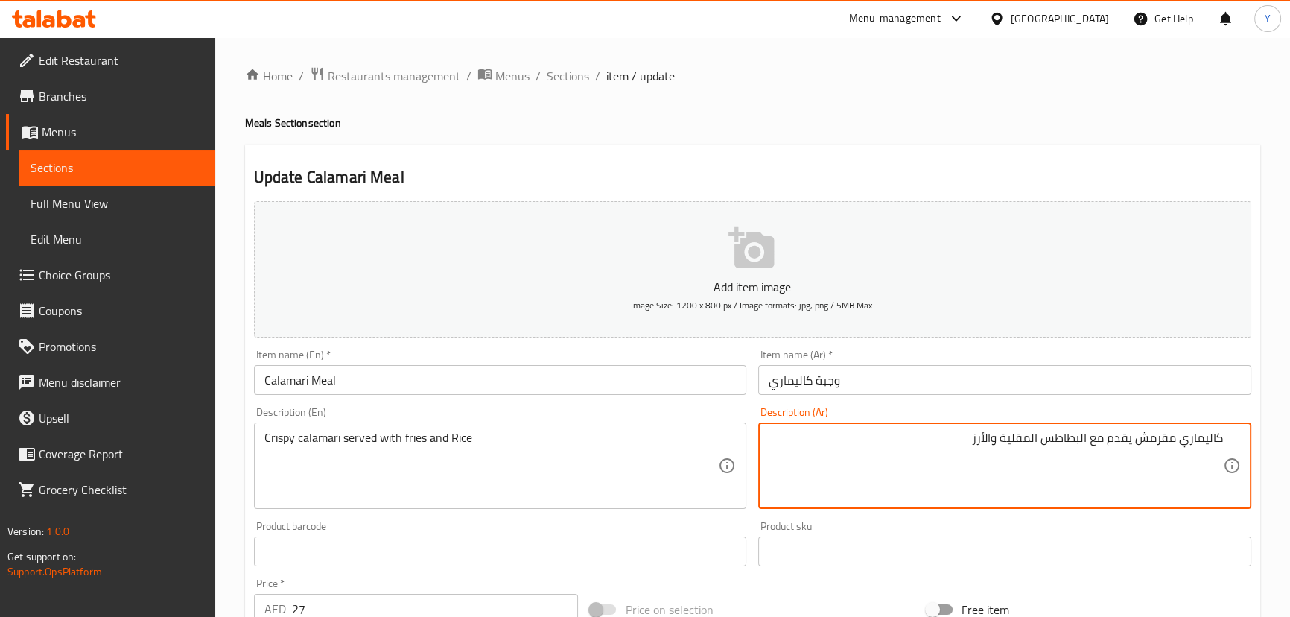
click at [1065, 441] on textarea "كاليماري مقرمش يقدم مع البطاطس المقلية والأرز" at bounding box center [996, 465] width 454 height 71
drag, startPoint x: 1065, startPoint y: 441, endPoint x: 1034, endPoint y: 439, distance: 30.6
click at [1034, 439] on textarea "كاليماري مقرمش يقدم مع البطاطس المقلية والأرز" at bounding box center [996, 465] width 454 height 71
type textarea "[PERSON_NAME] يقدم مع [PERSON_NAME] والأرز"
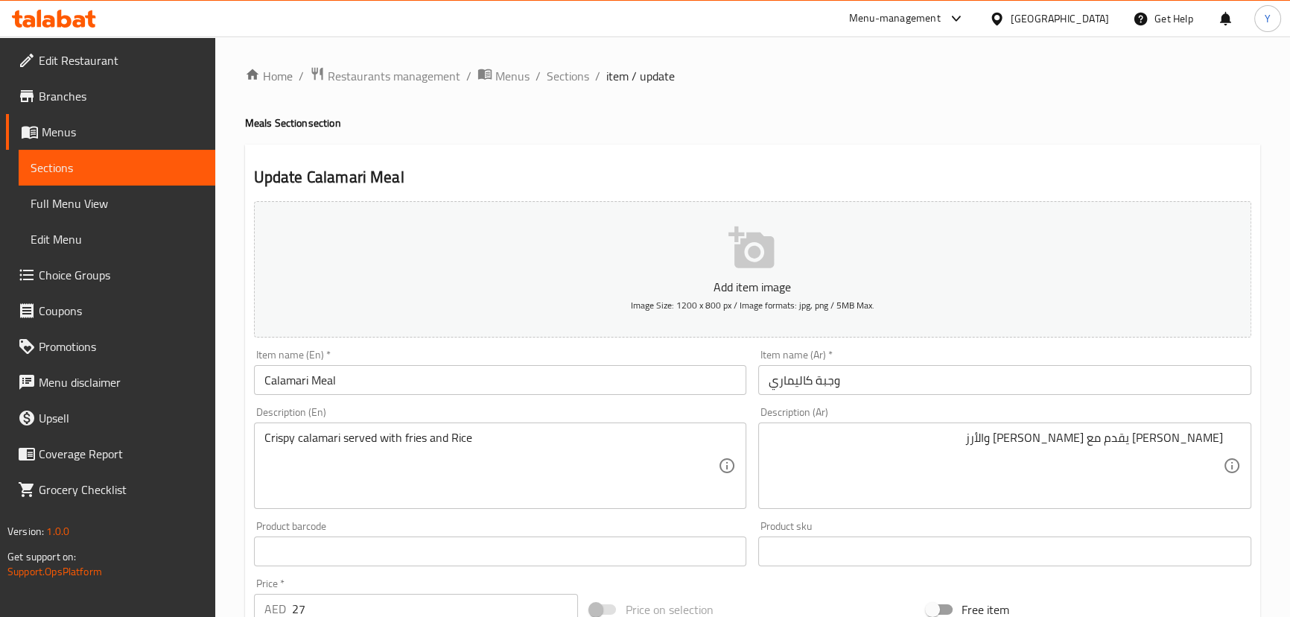
click at [1137, 129] on h4 "Meals Section section" at bounding box center [752, 122] width 1015 height 15
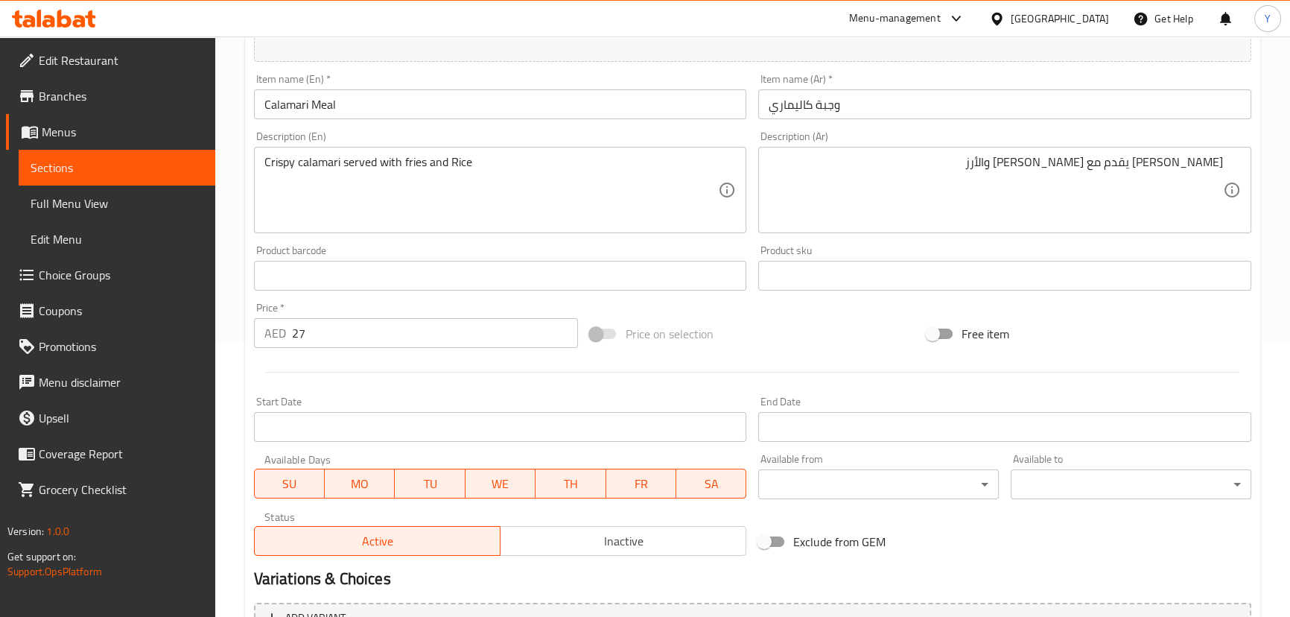
scroll to position [434, 0]
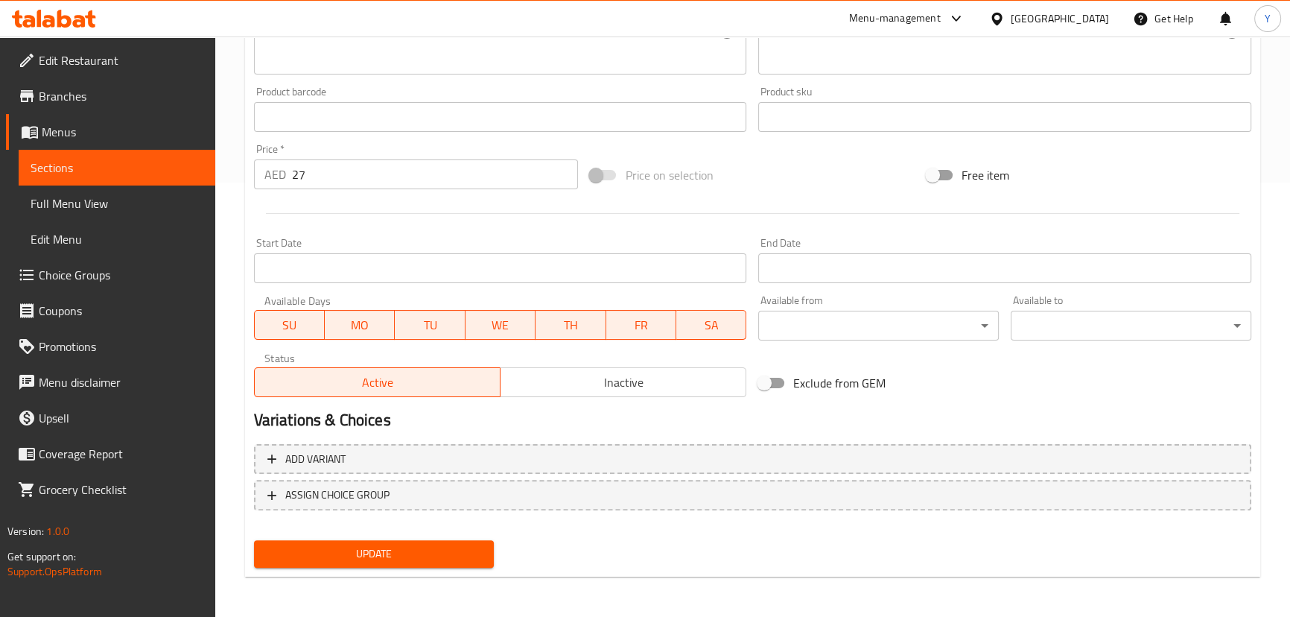
click at [442, 556] on span "Update" at bounding box center [374, 553] width 217 height 19
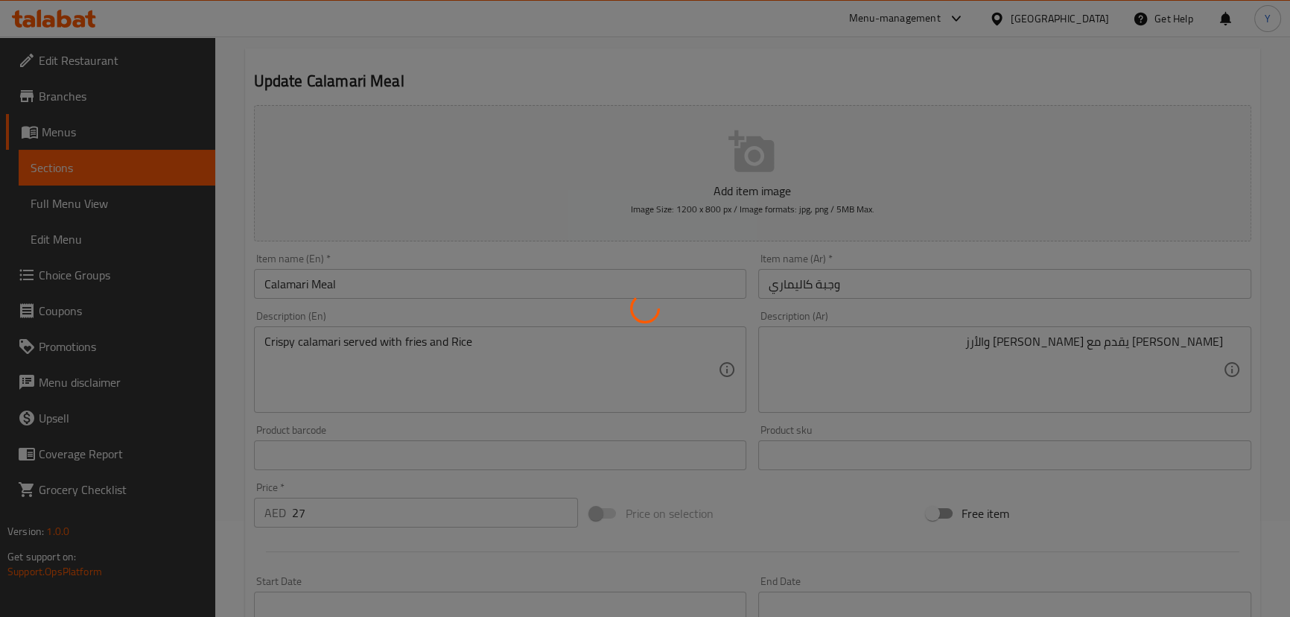
scroll to position [0, 0]
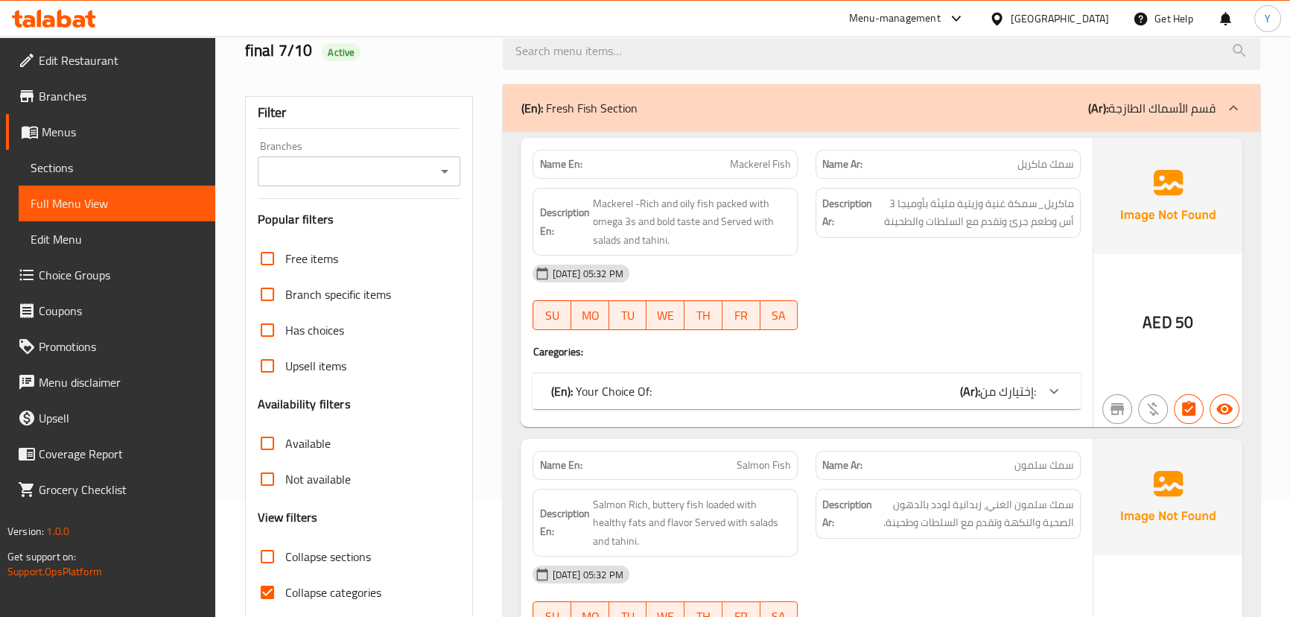
scroll to position [270, 0]
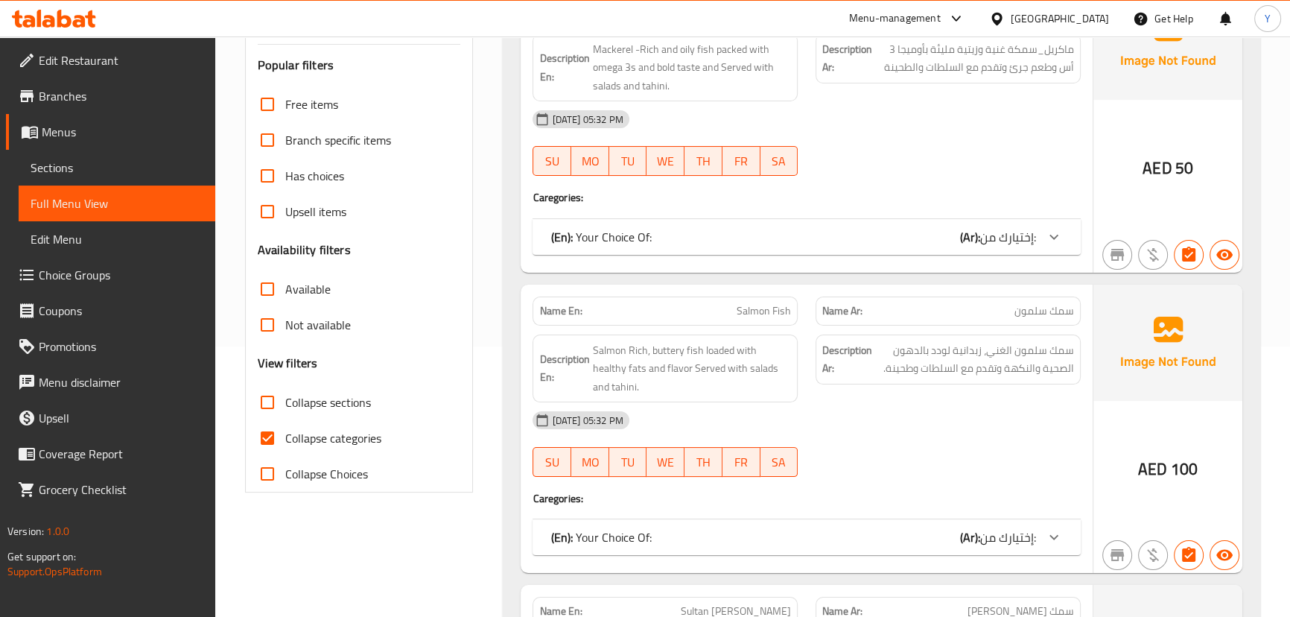
click at [298, 396] on span "Collapse sections" at bounding box center [328, 402] width 86 height 18
click at [285, 396] on input "Collapse sections" at bounding box center [267, 402] width 36 height 36
checkbox input "true"
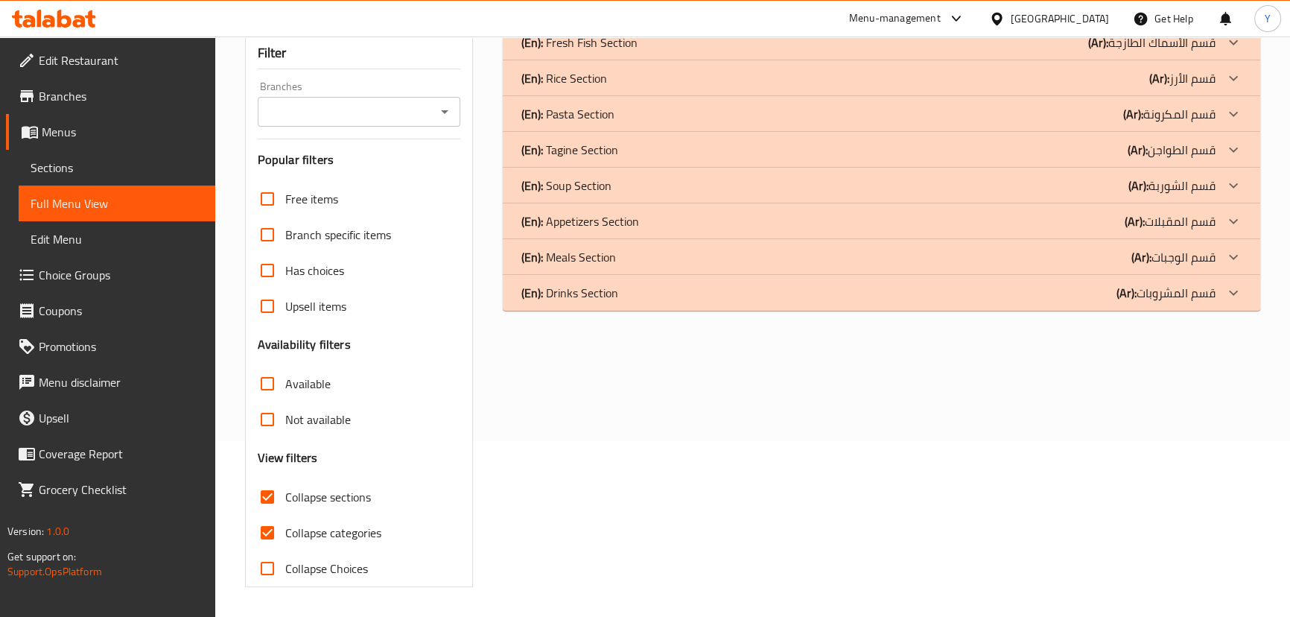
scroll to position [175, 0]
click at [1148, 158] on p "(Ar): قسم الطواجن" at bounding box center [1172, 151] width 88 height 18
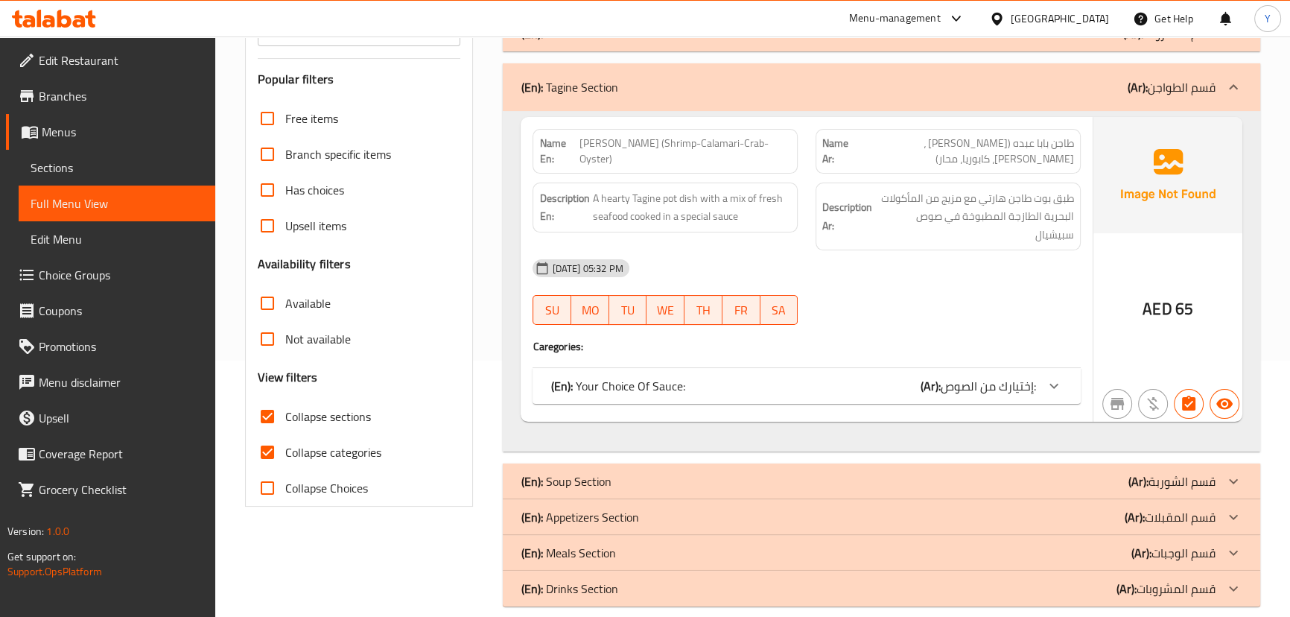
click at [1001, 375] on span "إختيارك من الصوص:" at bounding box center [988, 386] width 95 height 22
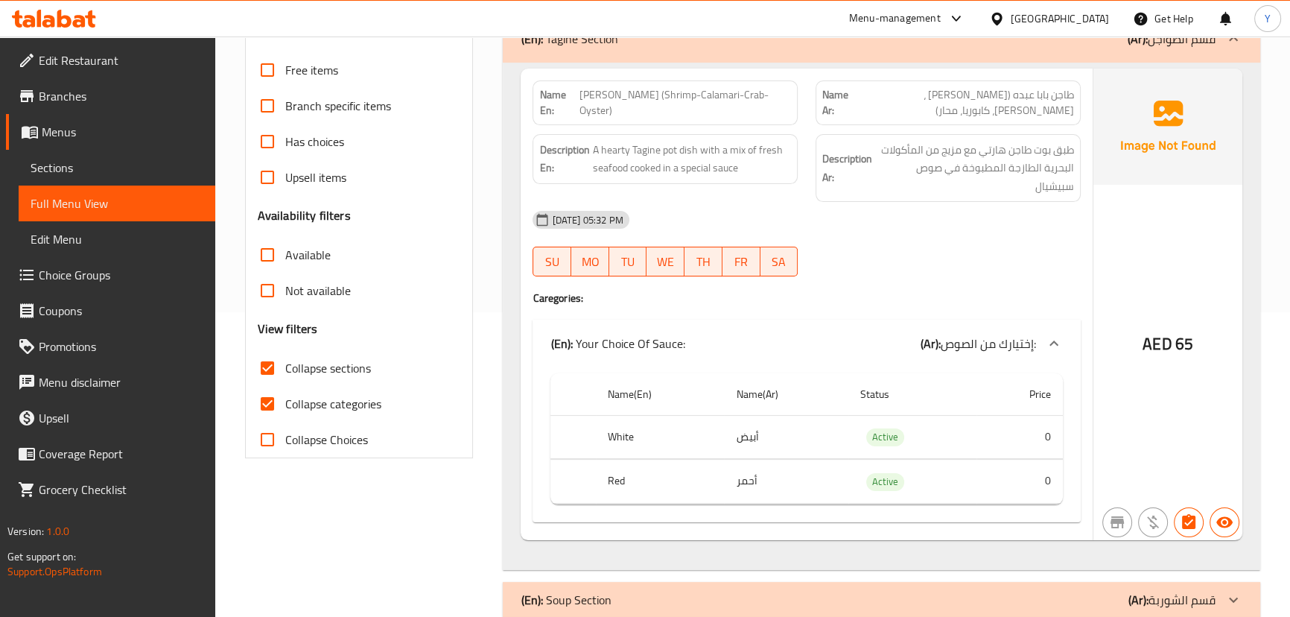
scroll to position [188, 0]
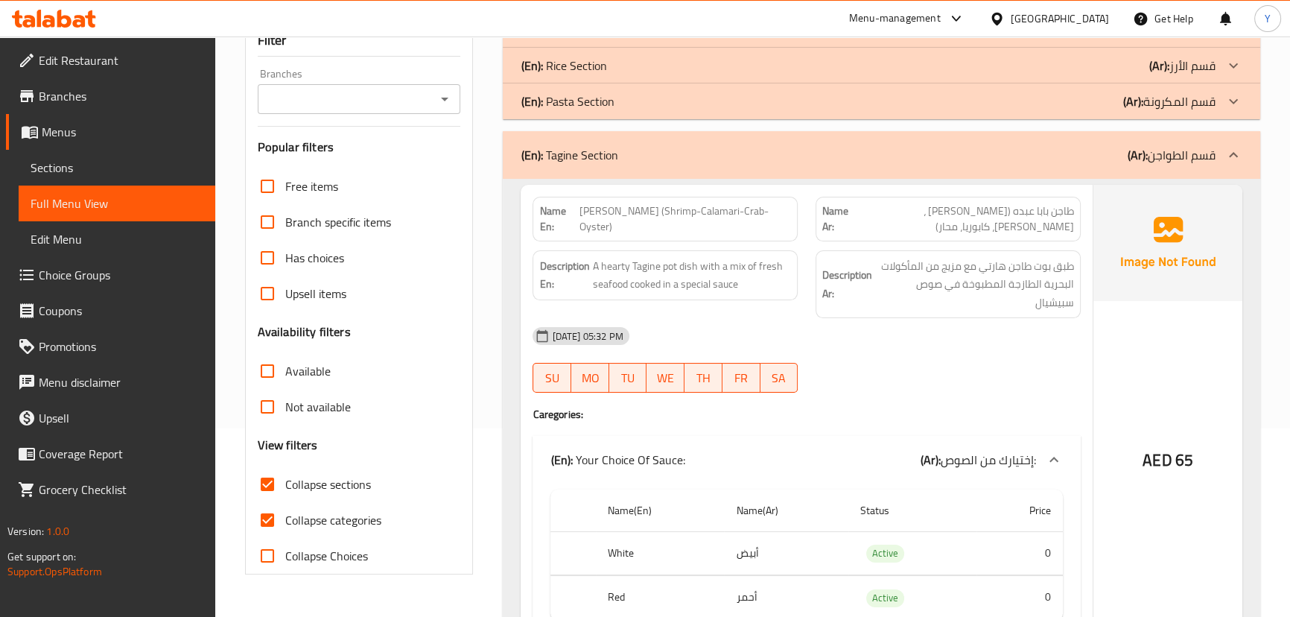
click at [971, 168] on div "(En): Tagine Section (Ar): قسم الطواجن" at bounding box center [881, 155] width 757 height 48
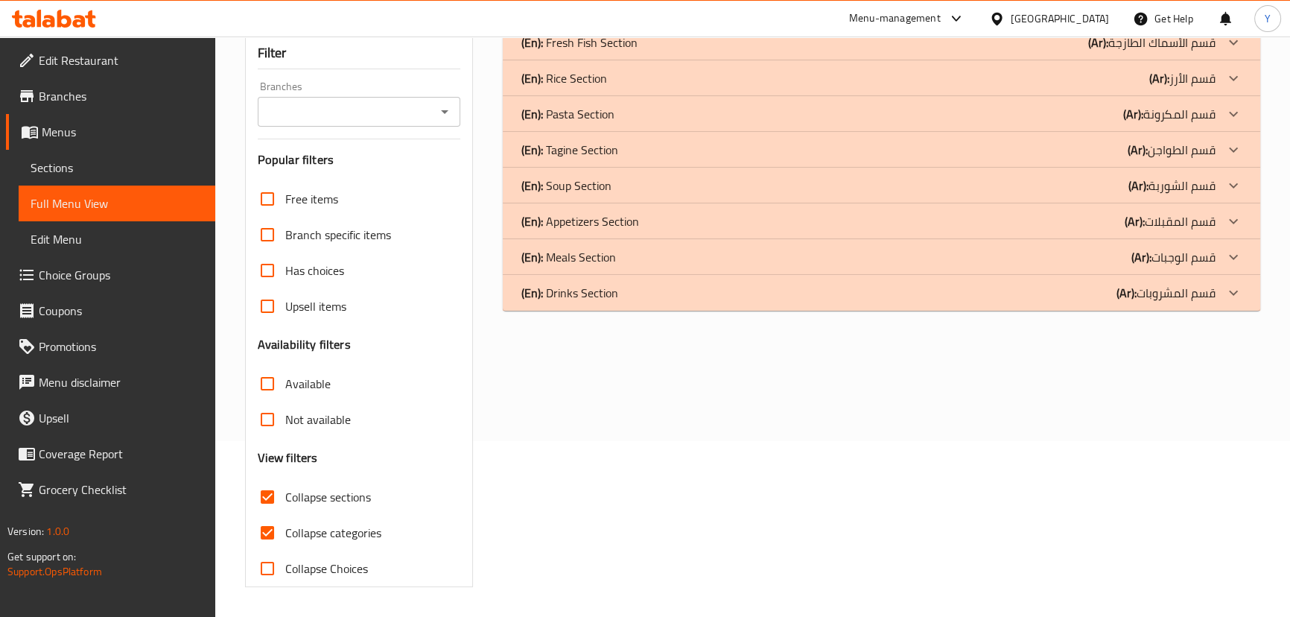
scroll to position [175, 0]
click at [1166, 332] on div "(En): Fresh Fish Section (Ar): قسم الأسماك الطازجة Name En: Mackerel Fish Name …" at bounding box center [881, 306] width 775 height 580
click at [1134, 226] on b "(Ar):" at bounding box center [1135, 222] width 20 height 22
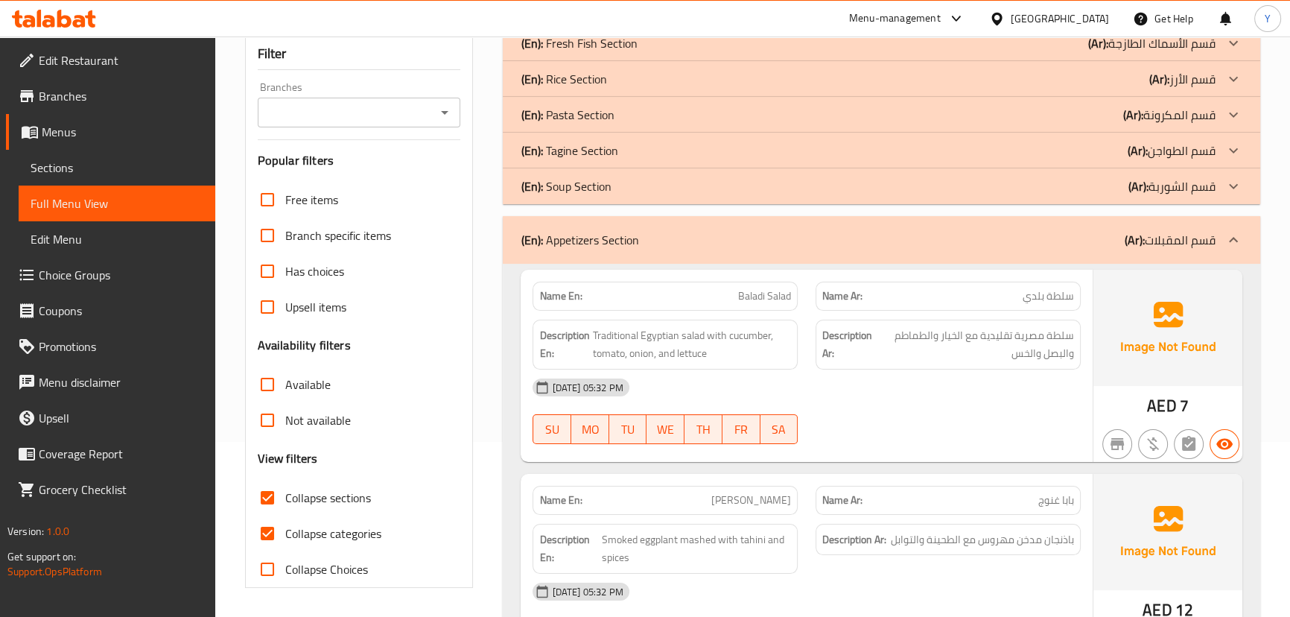
click at [1106, 244] on div "(En): Appetizers Section (Ar): قسم المقبلات" at bounding box center [868, 240] width 694 height 18
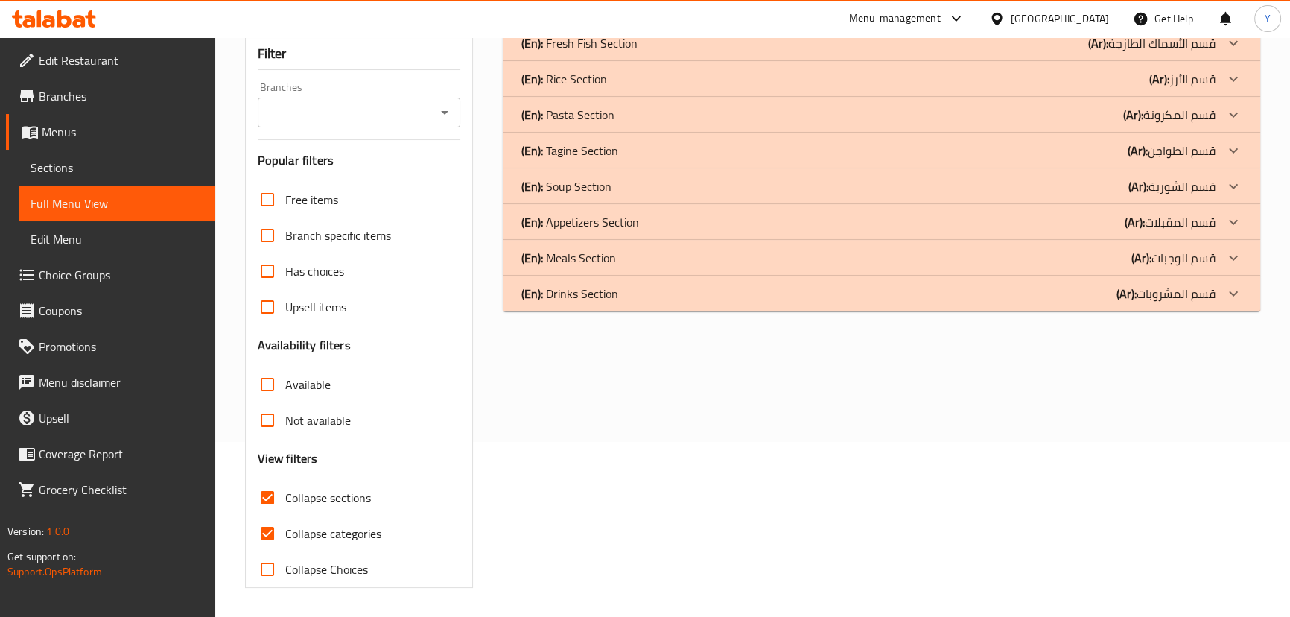
click at [1183, 177] on p "(Ar): قسم الشوربة" at bounding box center [1171, 186] width 87 height 18
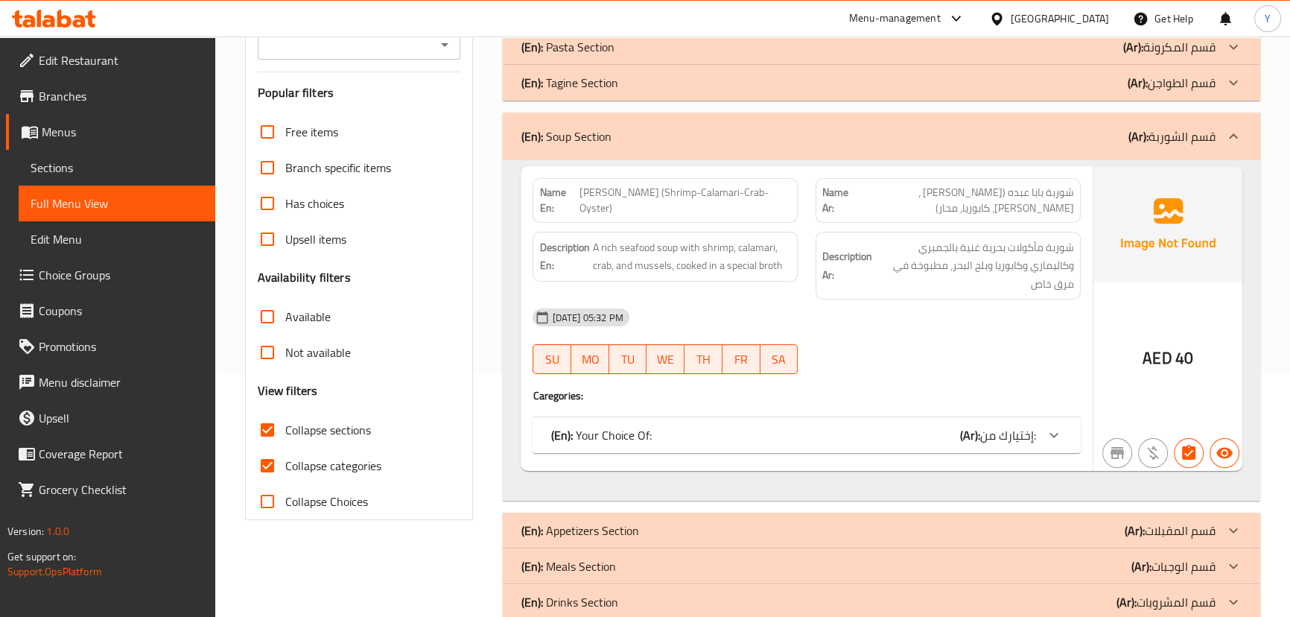
click at [1013, 444] on span "إختيارك من:" at bounding box center [1008, 435] width 56 height 22
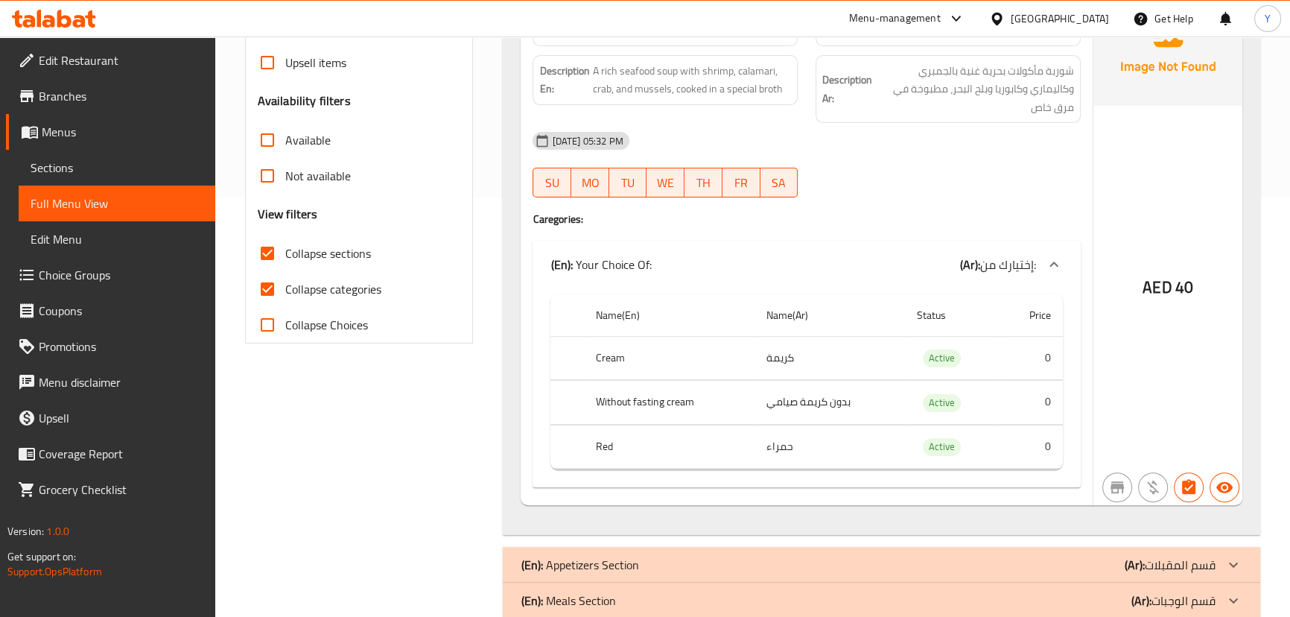
scroll to position [483, 0]
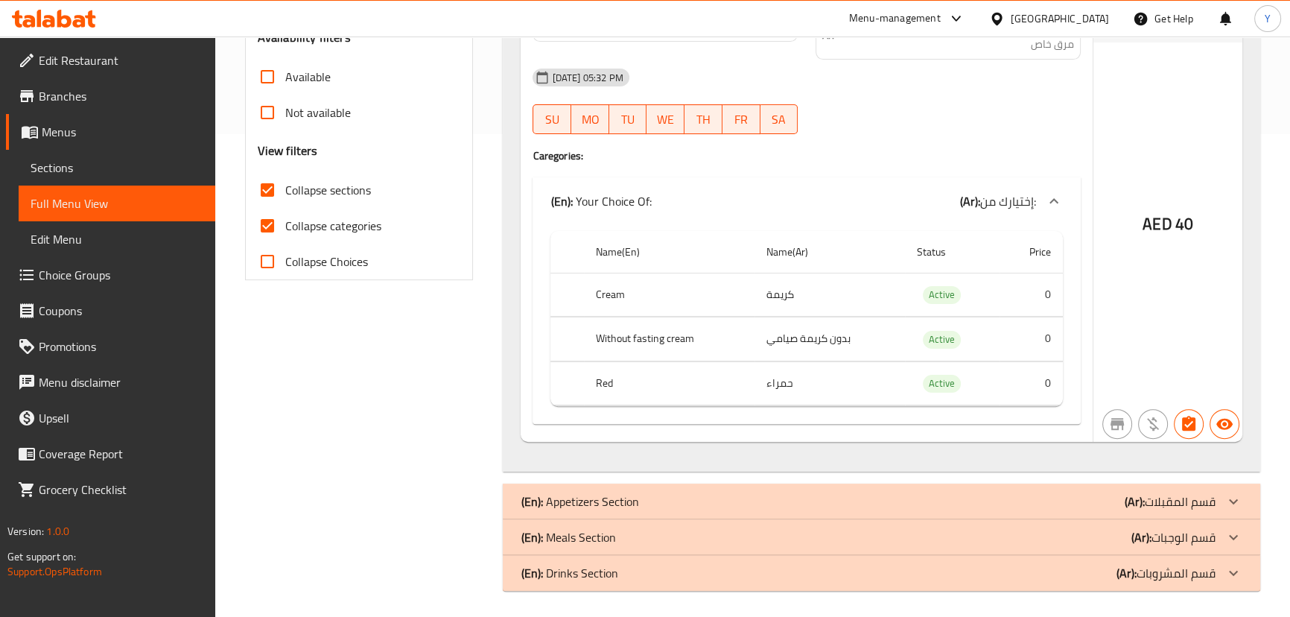
drag, startPoint x: 1220, startPoint y: 124, endPoint x: 1211, endPoint y: 126, distance: 9.1
click at [1220, 124] on div "AED 40" at bounding box center [1167, 183] width 149 height 515
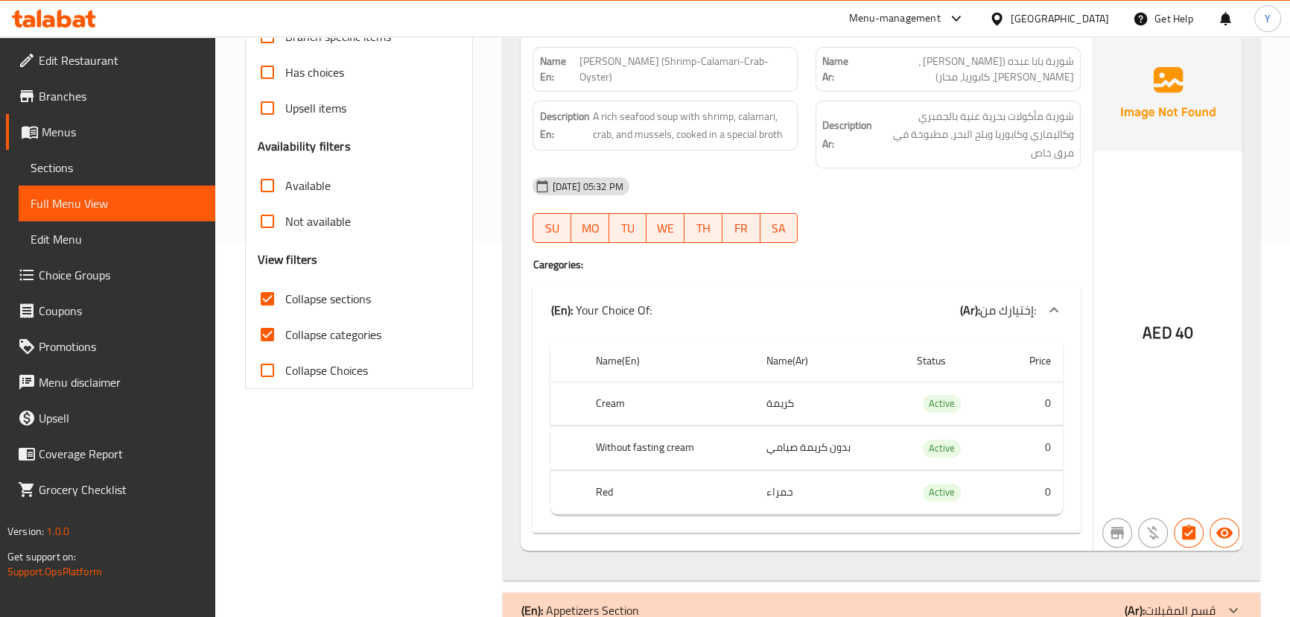
scroll to position [279, 0]
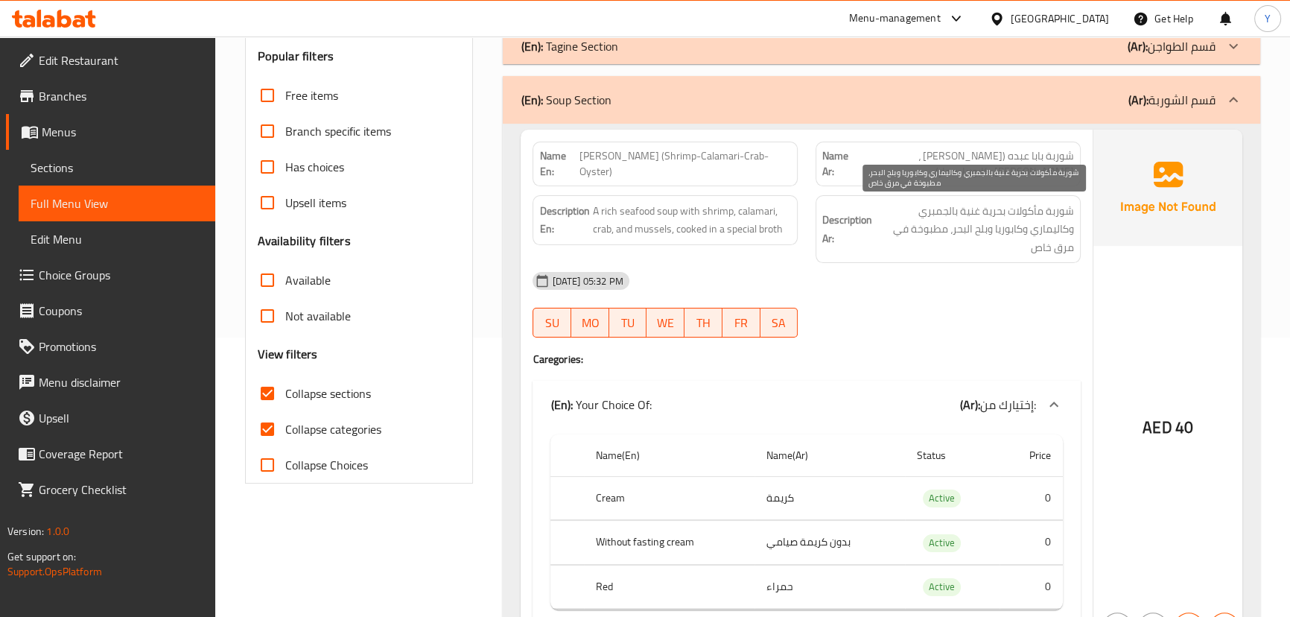
click at [1024, 203] on span "شوربة مأكولات بحرية غنية بالجمبري وكاليماري وكابوريا وبلح البحر، مطبوخة في مرق …" at bounding box center [974, 229] width 199 height 55
click at [707, 243] on div "Description En: A rich seafood soup with shrimp, calamari, crab, and mussels, c…" at bounding box center [664, 220] width 265 height 50
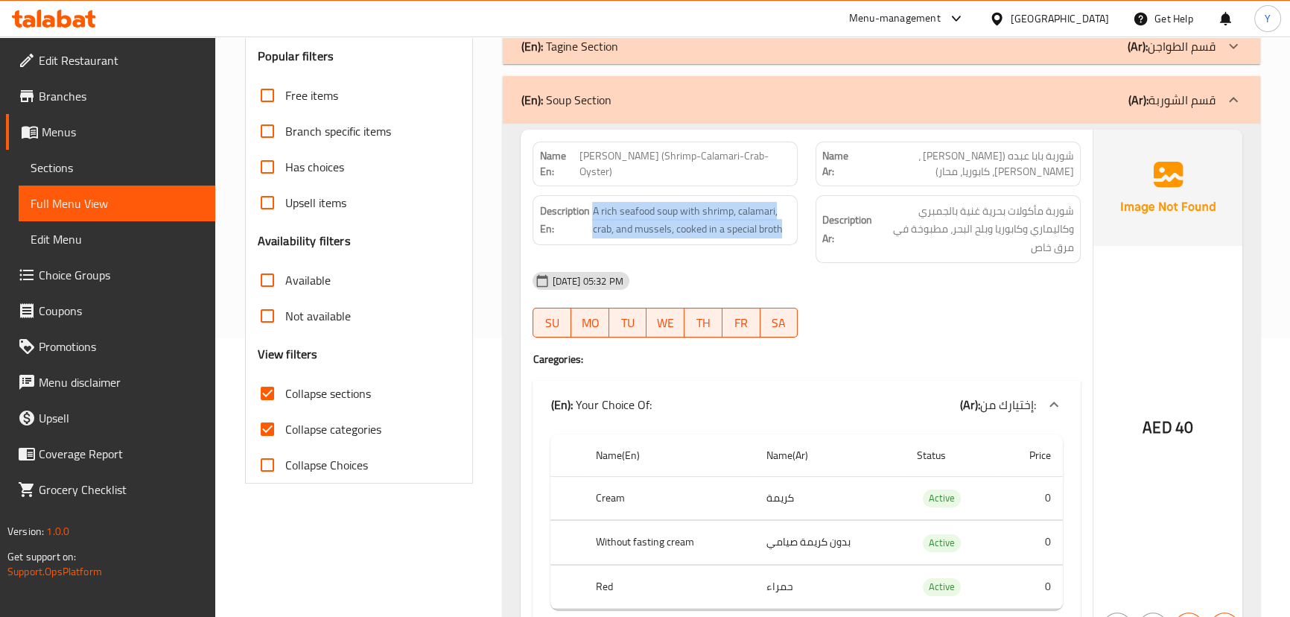
click at [707, 243] on div "Description En: A rich seafood soup with shrimp, calamari, crab, and mussels, c…" at bounding box center [664, 220] width 265 height 50
copy span "A rich seafood soup with shrimp, calamari, crab, and mussels, cooked in a speci…"
click at [1189, 262] on div "AED 40" at bounding box center [1167, 387] width 149 height 515
click at [1023, 314] on div "[DATE] 05:32 PM SU MO TU WE TH FR SA" at bounding box center [806, 304] width 565 height 83
click at [1181, 268] on div "AED 40" at bounding box center [1167, 387] width 149 height 515
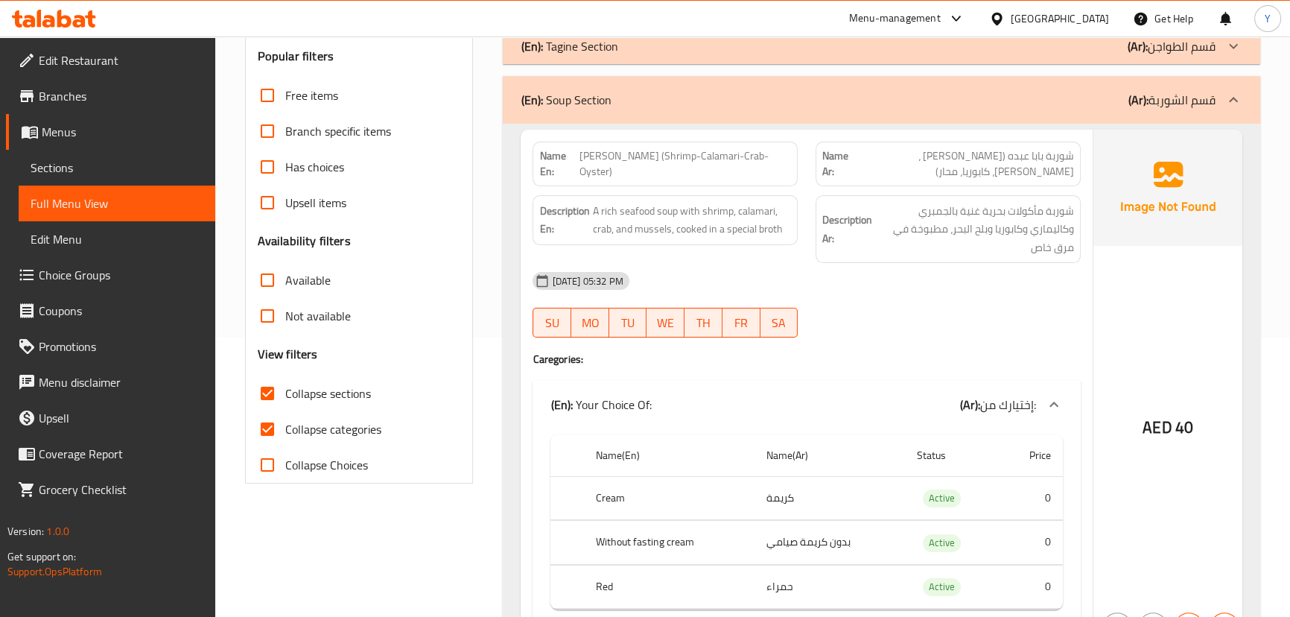
click at [1161, 360] on div "AED 40" at bounding box center [1167, 387] width 149 height 515
click at [694, 548] on th "Without fasting cream" at bounding box center [669, 543] width 171 height 44
click at [693, 545] on th "Without fasting cream" at bounding box center [669, 543] width 171 height 44
click at [691, 545] on th "Without fasting cream" at bounding box center [669, 543] width 171 height 44
click at [691, 544] on th "Without fasting cream" at bounding box center [669, 543] width 171 height 44
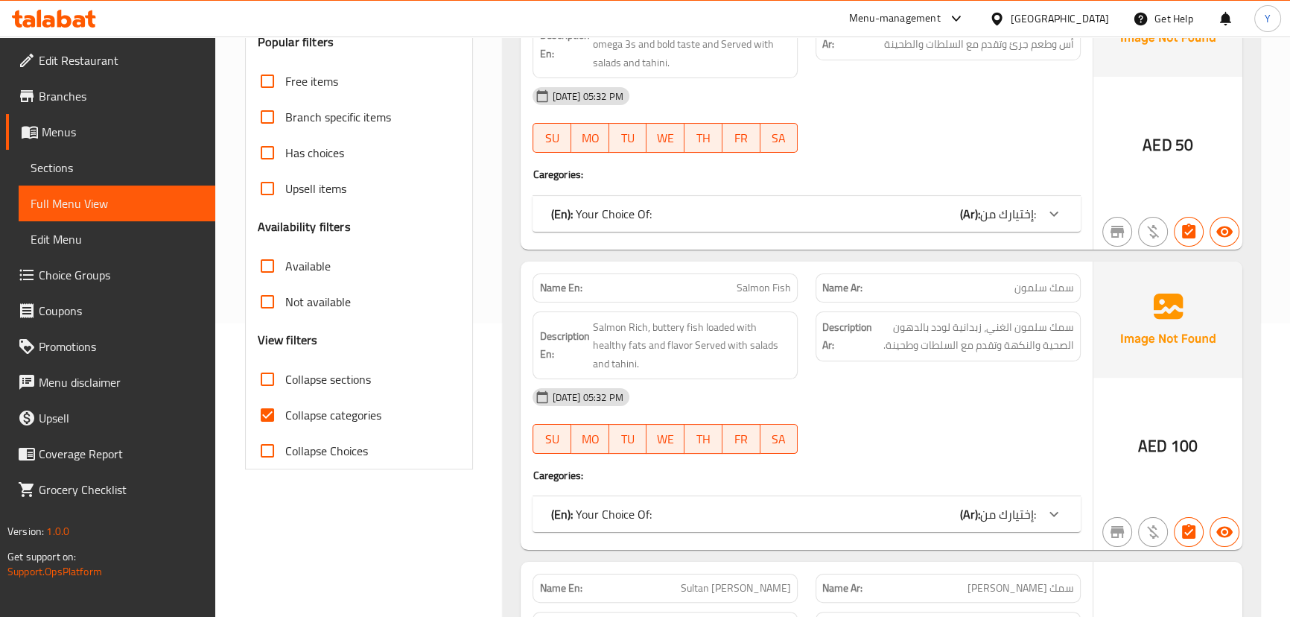
scroll to position [541, 0]
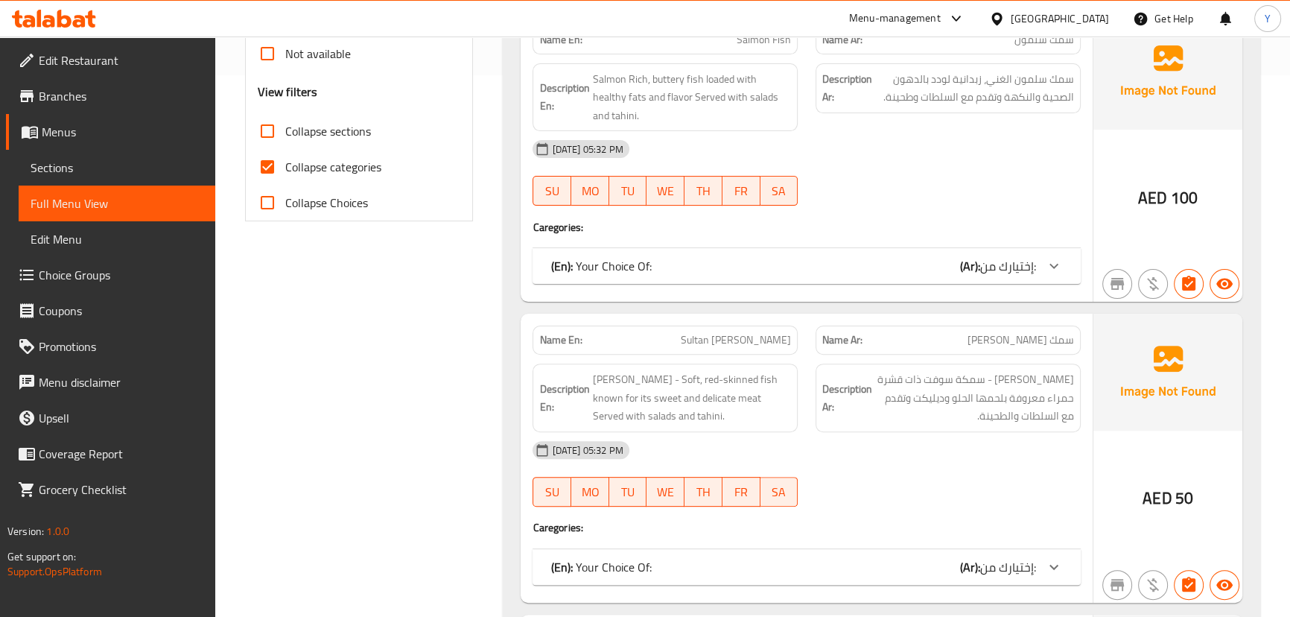
click at [322, 107] on div "Free items Branch specific items Has choices Upsell items Availability filters …" at bounding box center [359, 17] width 203 height 405
click at [319, 133] on span "Collapse sections" at bounding box center [328, 131] width 86 height 18
click at [285, 133] on input "Collapse sections" at bounding box center [267, 131] width 36 height 36
checkbox input "true"
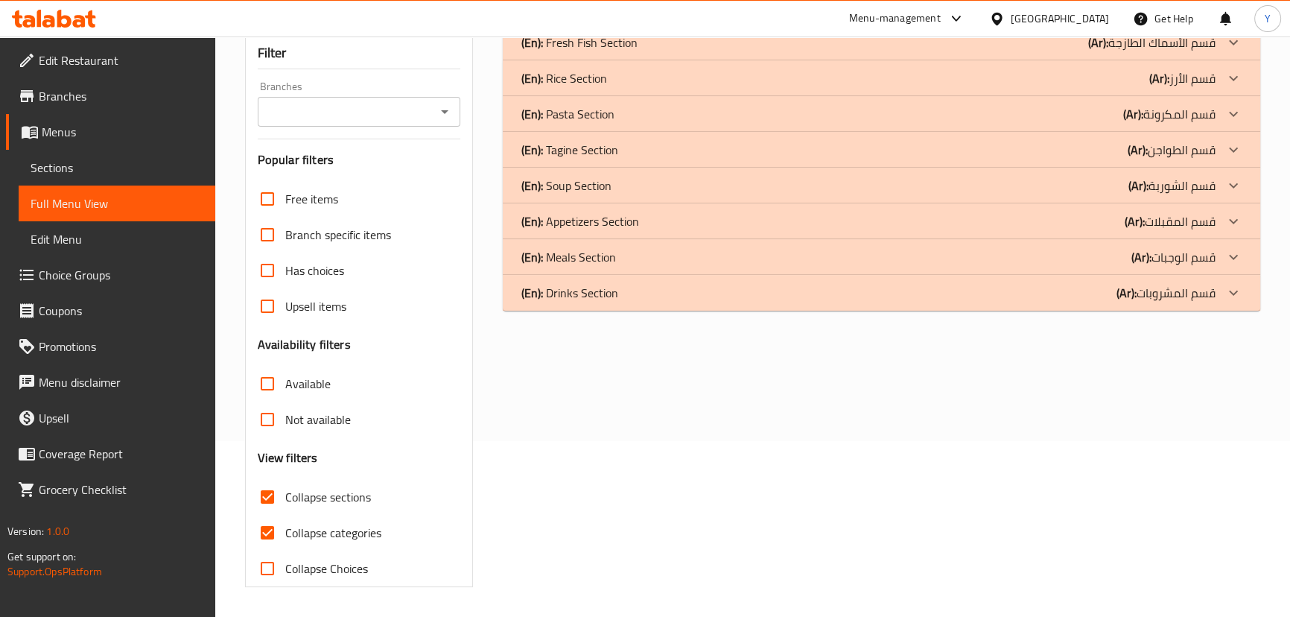
scroll to position [175, 0]
click at [970, 188] on div "(En): Soup Section (Ar): قسم الشوربة" at bounding box center [868, 186] width 694 height 18
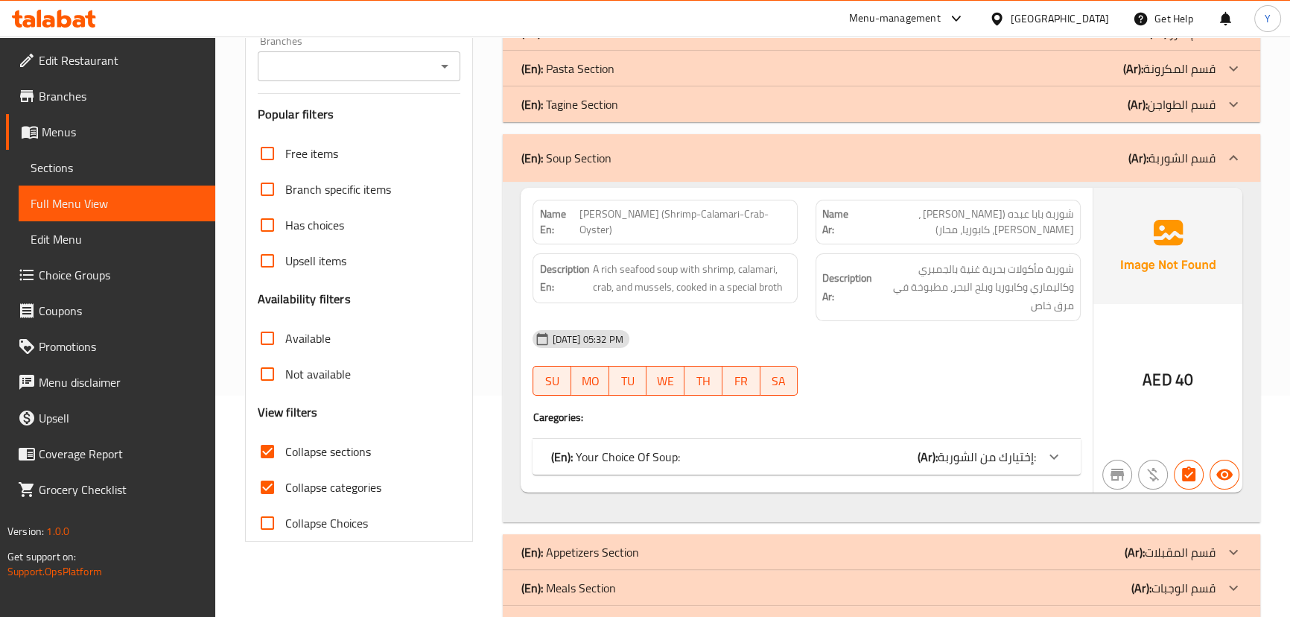
scroll to position [275, 0]
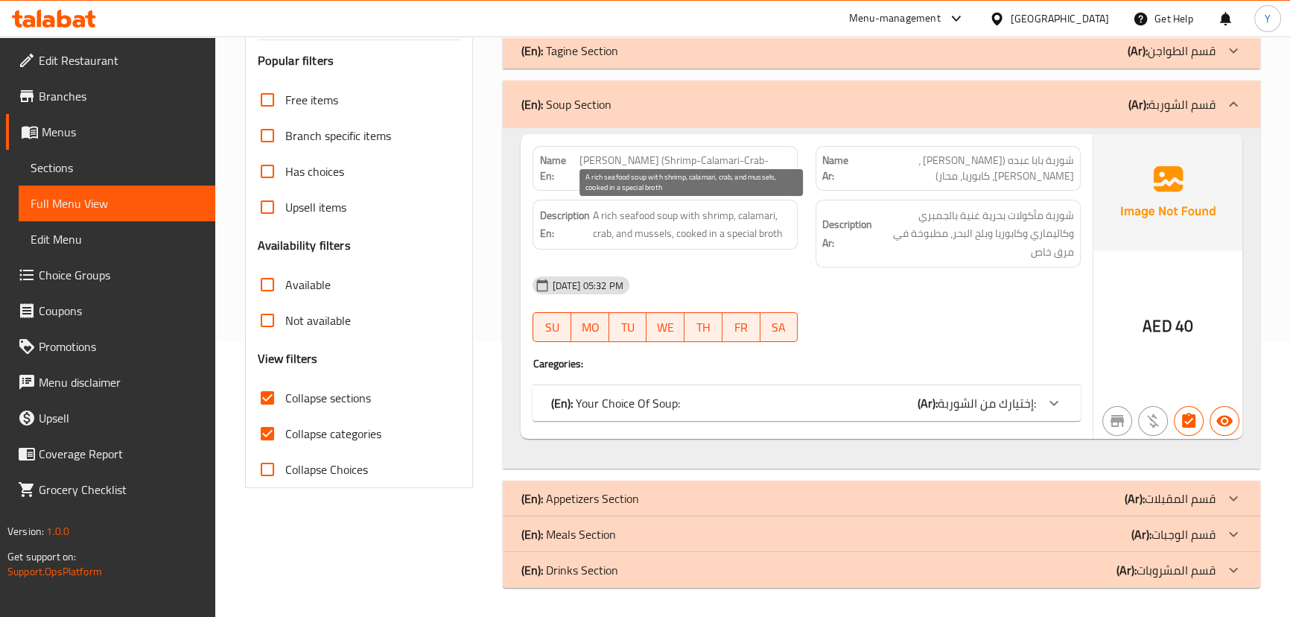
click at [721, 230] on span "A rich seafood soup with shrimp, calamari, crab, and mussels, cooked in a speci…" at bounding box center [691, 224] width 199 height 36
copy span "A rich seafood soup with shrimp, calamari, crab, and mussels, cooked in a speci…"
click at [1227, 297] on div "AED 40" at bounding box center [1167, 286] width 149 height 305
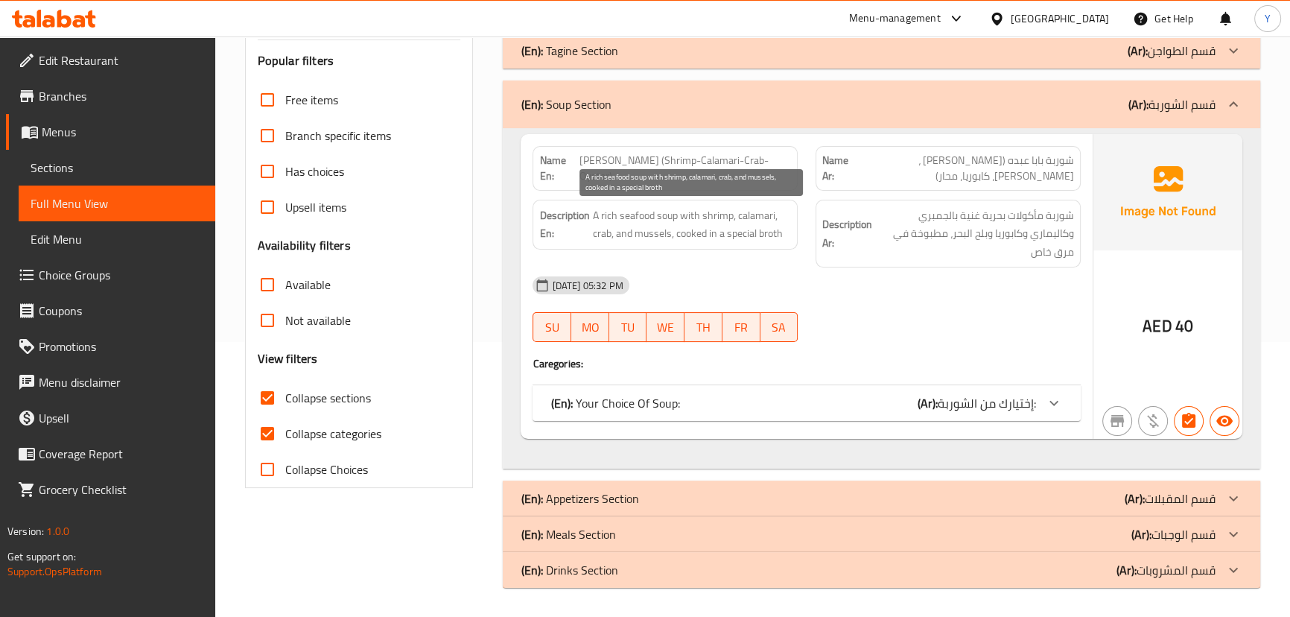
click at [659, 236] on span "A rich seafood soup with shrimp, calamari, crab, and mussels, cooked in a speci…" at bounding box center [691, 224] width 199 height 36
click at [957, 398] on span "إختيارك من الشوربة:" at bounding box center [987, 403] width 98 height 22
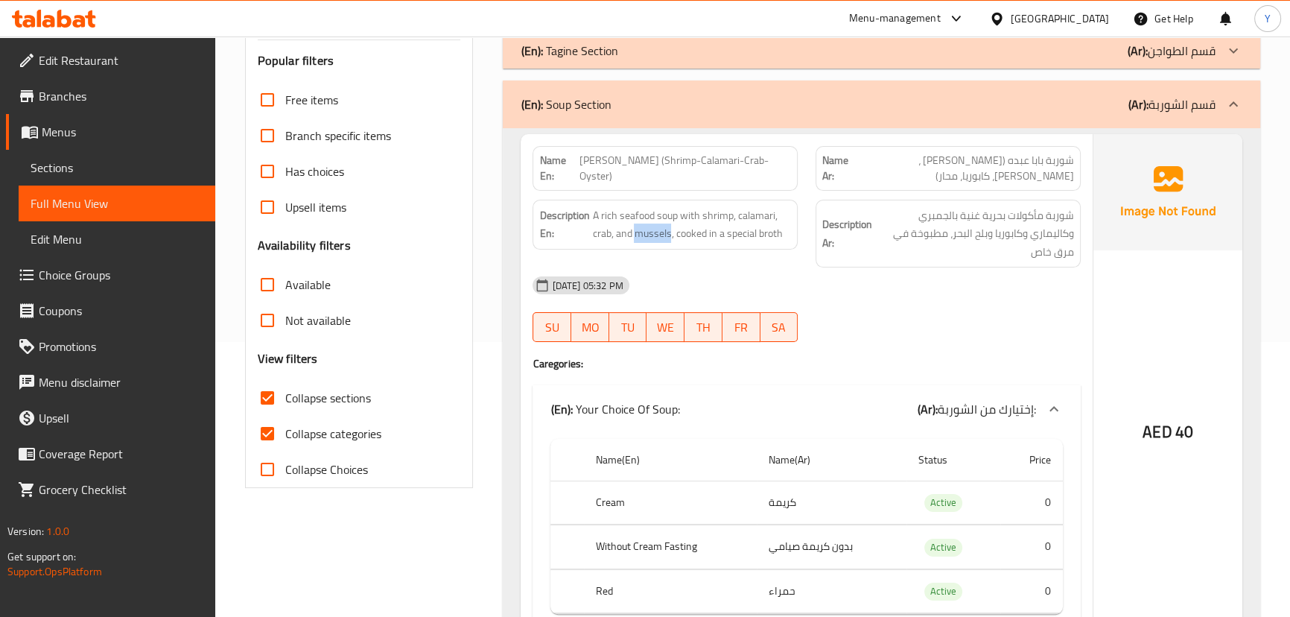
click at [933, 109] on div "(En): Soup Section (Ar): قسم الشوربة" at bounding box center [868, 104] width 694 height 18
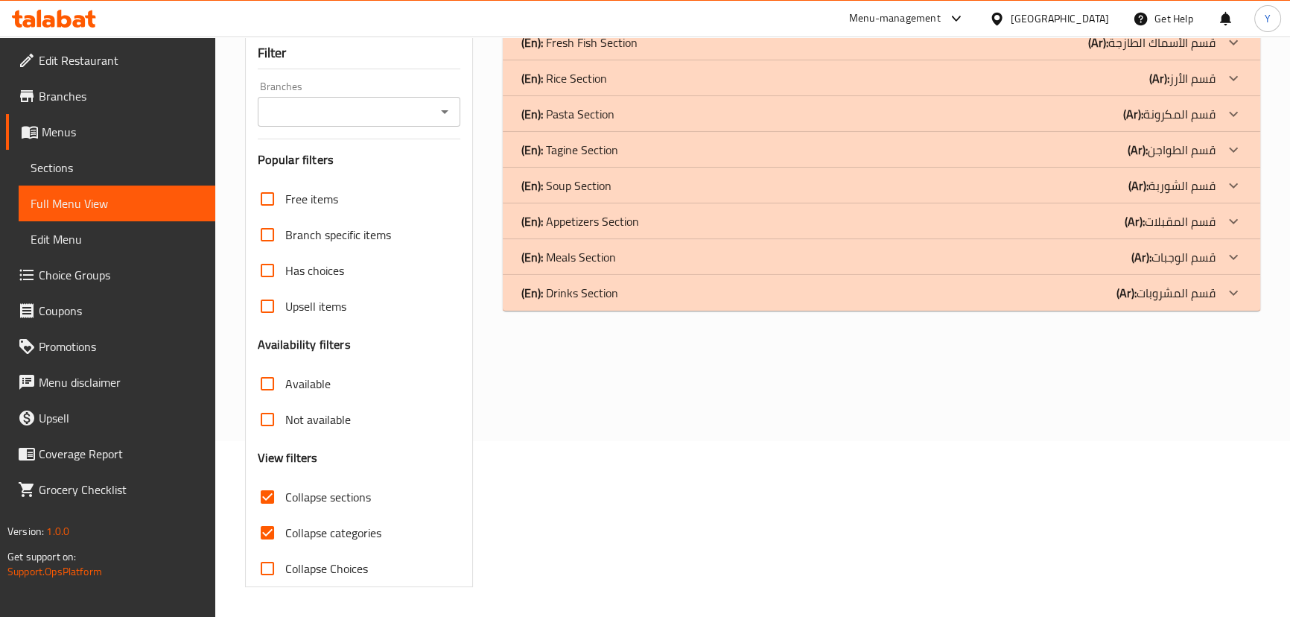
scroll to position [175, 0]
click at [1163, 227] on p "(Ar): قسم المقبلات" at bounding box center [1170, 222] width 91 height 18
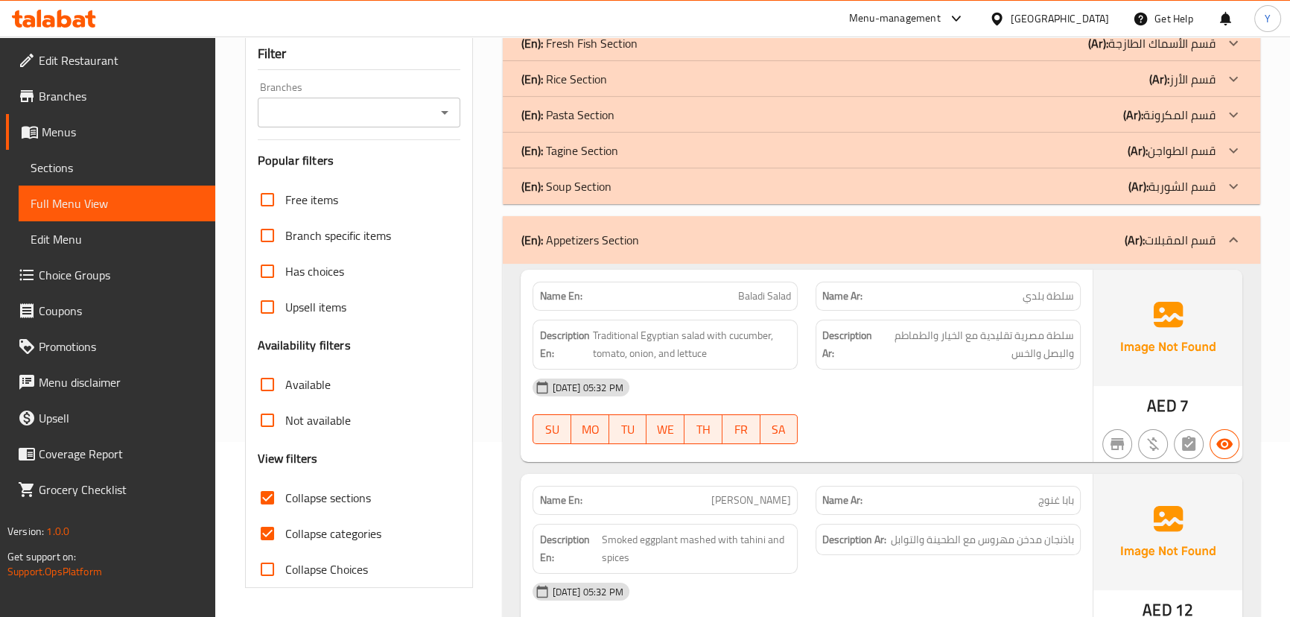
click at [765, 303] on span "Baladi Salad" at bounding box center [764, 296] width 53 height 16
copy span "Baladi Salad"
click at [765, 303] on span "Baladi Salad" at bounding box center [764, 296] width 53 height 16
click at [767, 350] on span "Traditional Egyptian salad with cucumber, tomato, onion, and lettuce" at bounding box center [691, 344] width 199 height 36
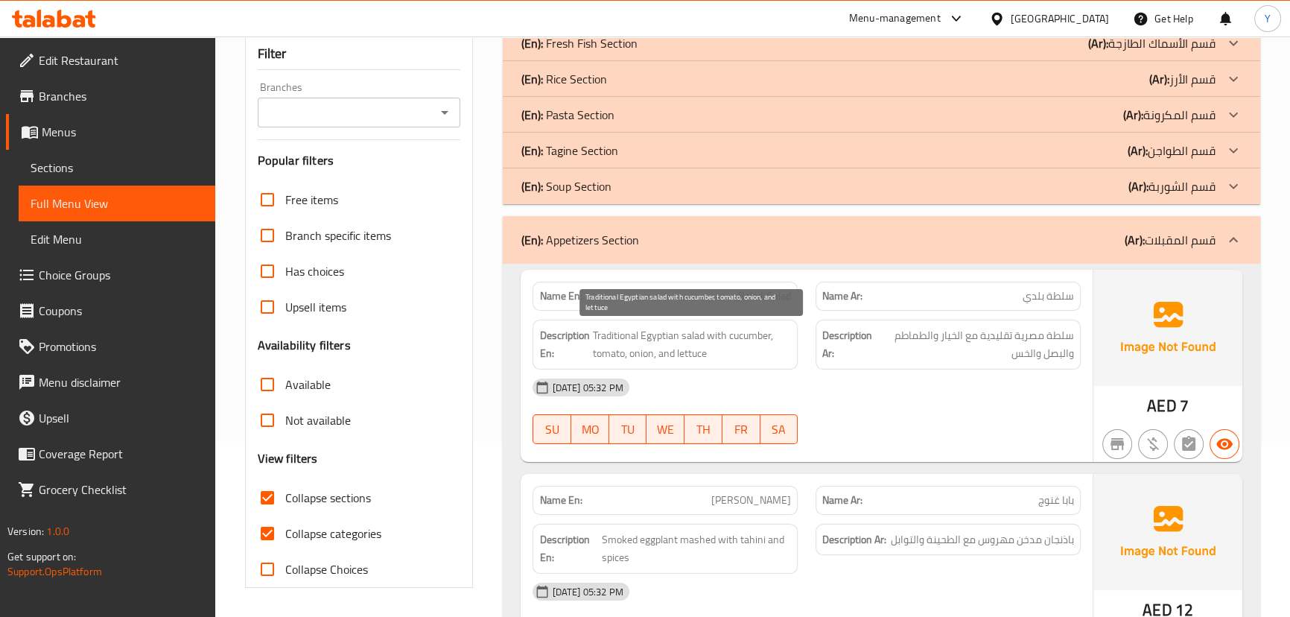
click at [767, 350] on span "Traditional Egyptian salad with cucumber, tomato, onion, and lettuce" at bounding box center [691, 344] width 199 height 36
click at [722, 326] on span "Traditional Egyptian salad with cucumber, tomato, onion, and lettuce" at bounding box center [691, 344] width 199 height 36
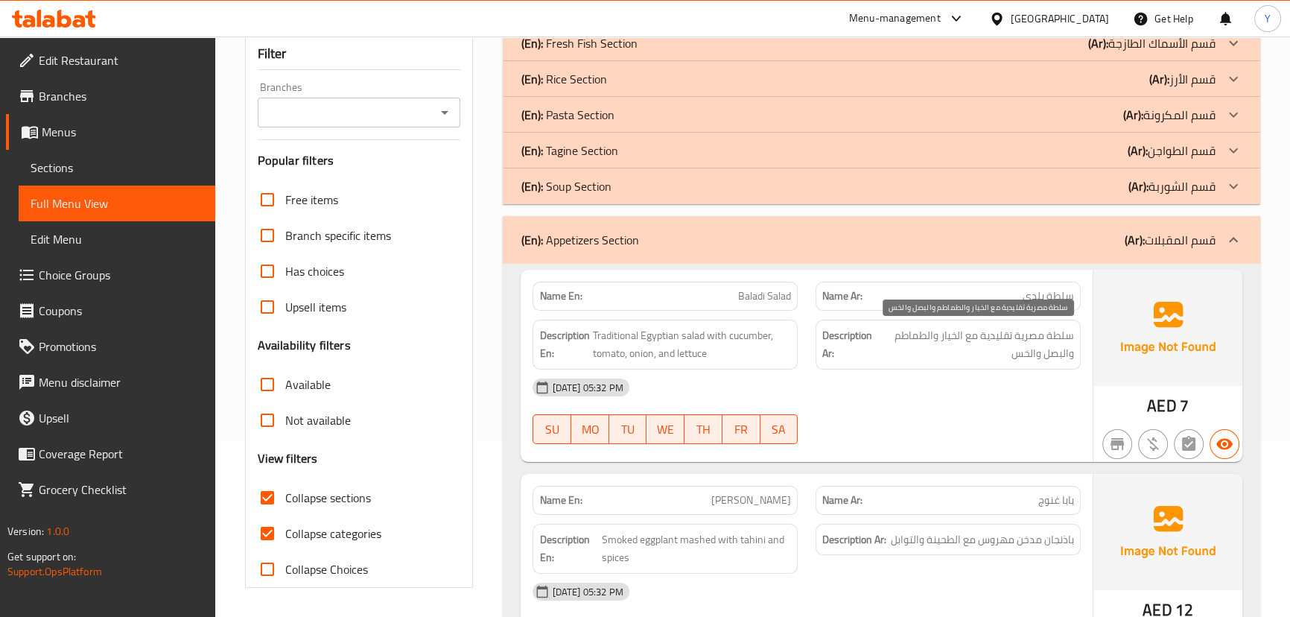
click at [1049, 328] on span "سلطة مصرية تقليدية مع الخيار والطماطم والبصل والخس" at bounding box center [975, 344] width 197 height 36
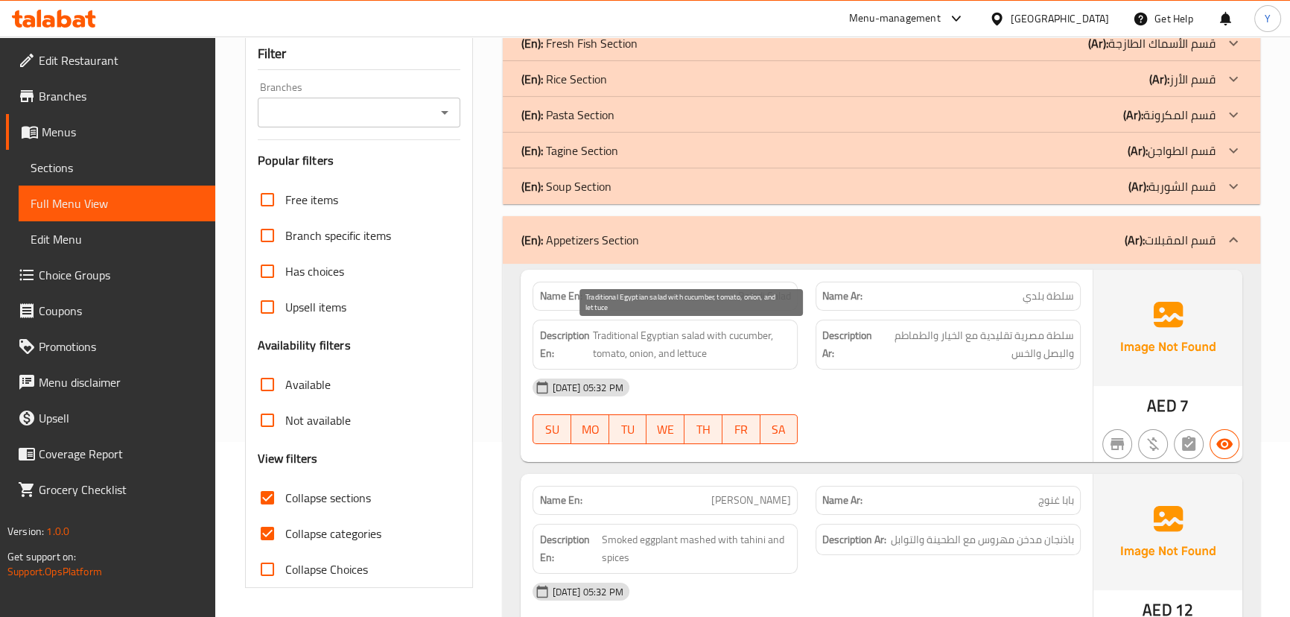
click at [652, 327] on span "Traditional Egyptian salad with cucumber, tomato, onion, and lettuce" at bounding box center [691, 344] width 199 height 36
drag, startPoint x: 649, startPoint y: 326, endPoint x: 607, endPoint y: 326, distance: 42.5
click at [608, 326] on span "Traditional Egyptian salad with cucumber, tomato, onion, and lettuce" at bounding box center [691, 344] width 199 height 36
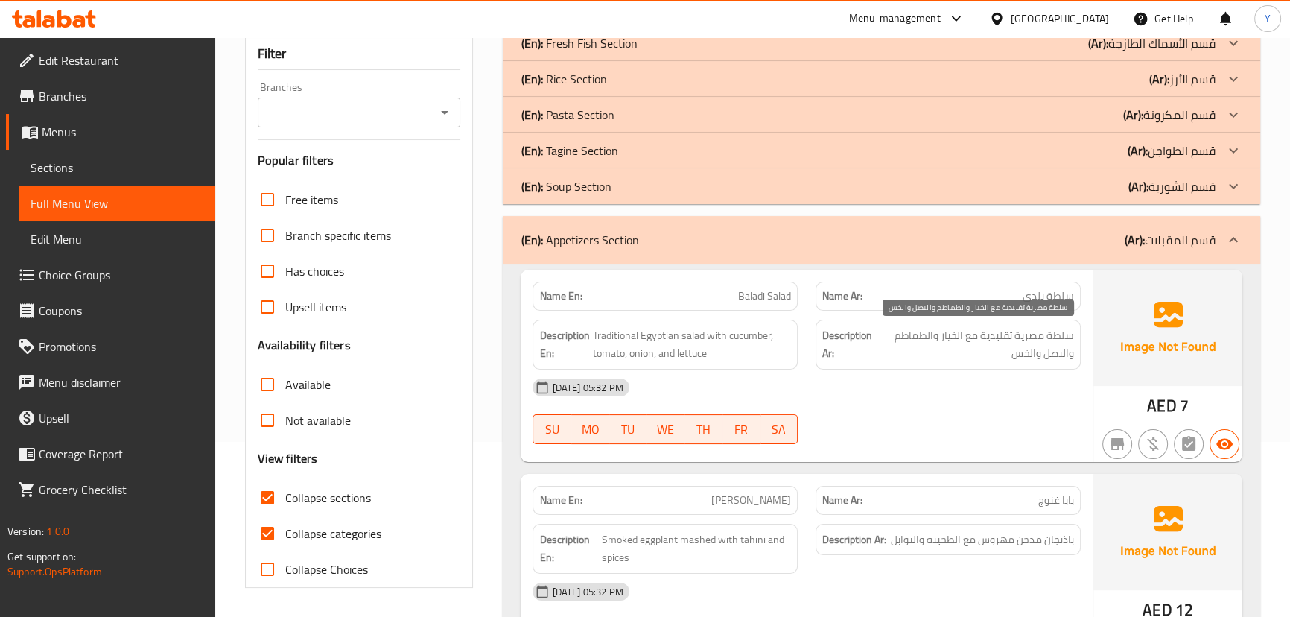
click at [1013, 334] on span "سلطة مصرية تقليدية مع الخيار والطماطم والبصل والخس" at bounding box center [975, 344] width 197 height 36
click at [953, 343] on span "سلطة مصرية تقليدية مع الخيار والطماطم والبصل والخس" at bounding box center [975, 344] width 197 height 36
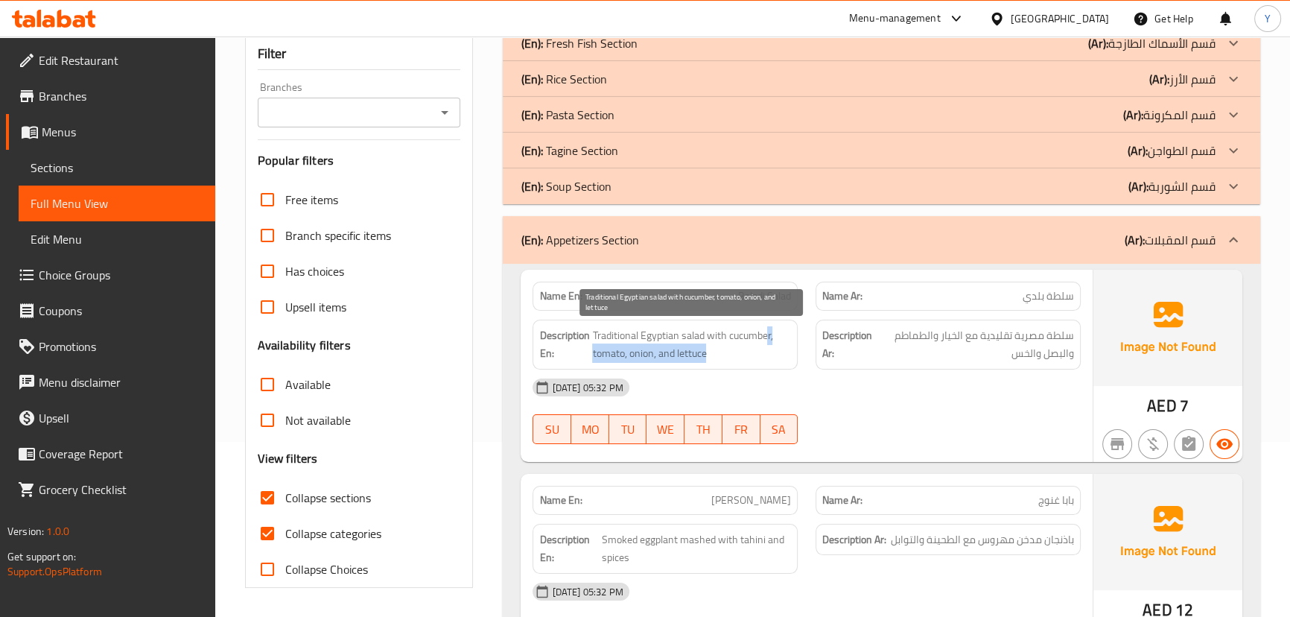
click at [771, 345] on span "Traditional Egyptian salad with cucumber, tomato, onion, and lettuce" at bounding box center [691, 344] width 199 height 36
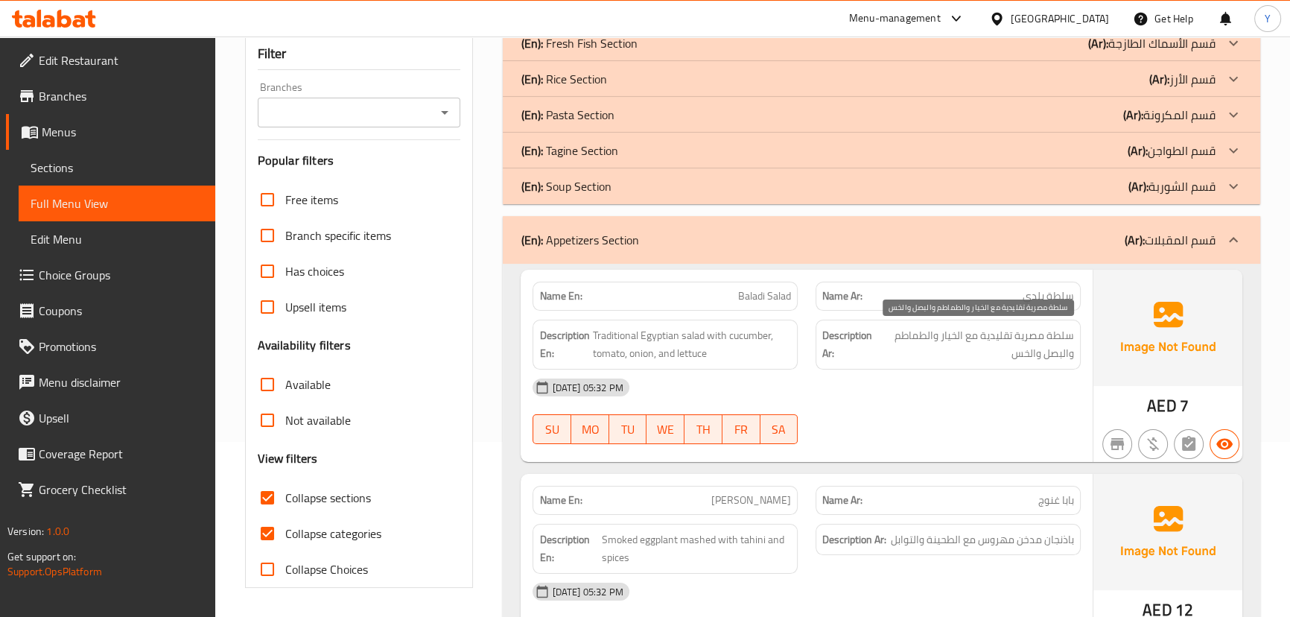
click at [920, 337] on span "سلطة مصرية تقليدية مع الخيار والطماطم والبصل والخس" at bounding box center [975, 344] width 197 height 36
click at [1061, 349] on span "سلطة مصرية تقليدية مع الخيار والطماطم والبصل والخس" at bounding box center [975, 344] width 197 height 36
click at [1044, 363] on div "Description Ar: سلطة مصرية تقليدية مع الخيار والطماطم والبصل والخس" at bounding box center [947, 344] width 265 height 50
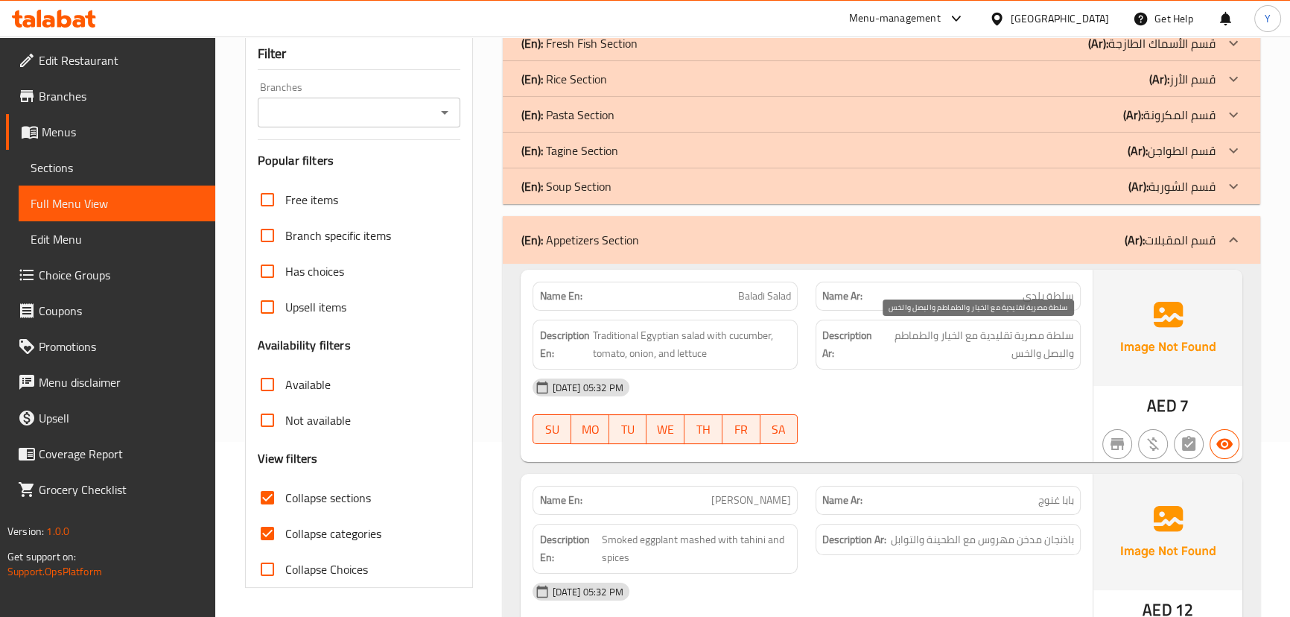
click at [1037, 360] on span "سلطة مصرية تقليدية مع الخيار والطماطم والبصل والخس" at bounding box center [975, 344] width 197 height 36
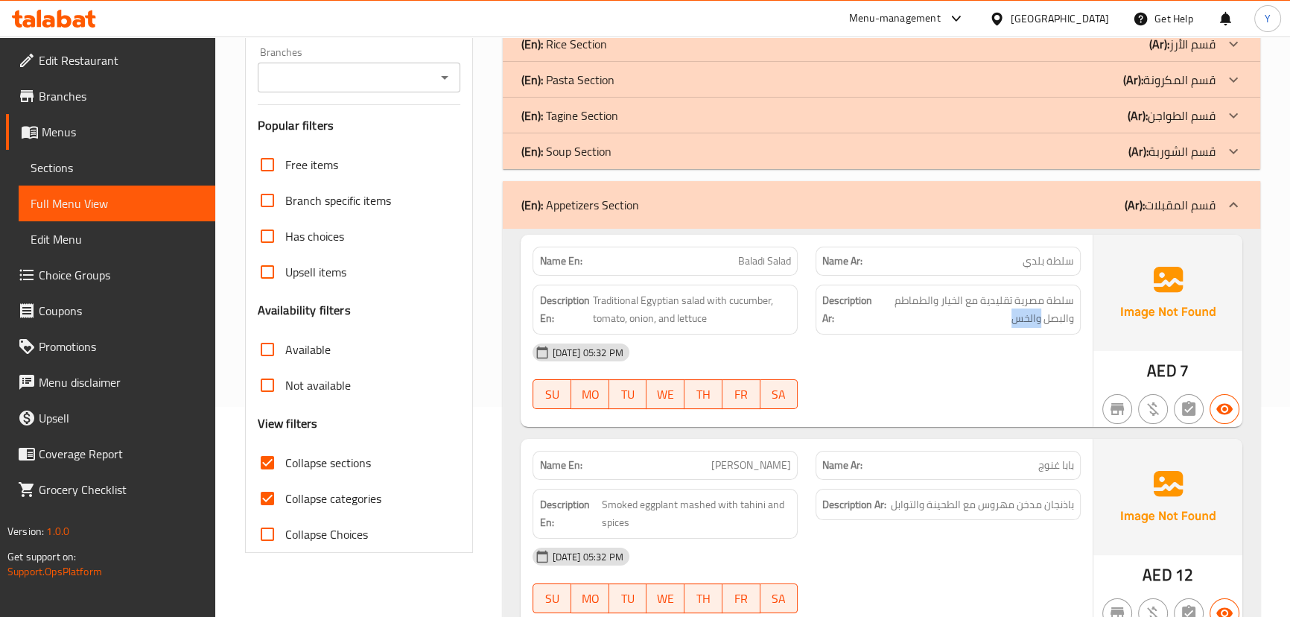
scroll to position [243, 0]
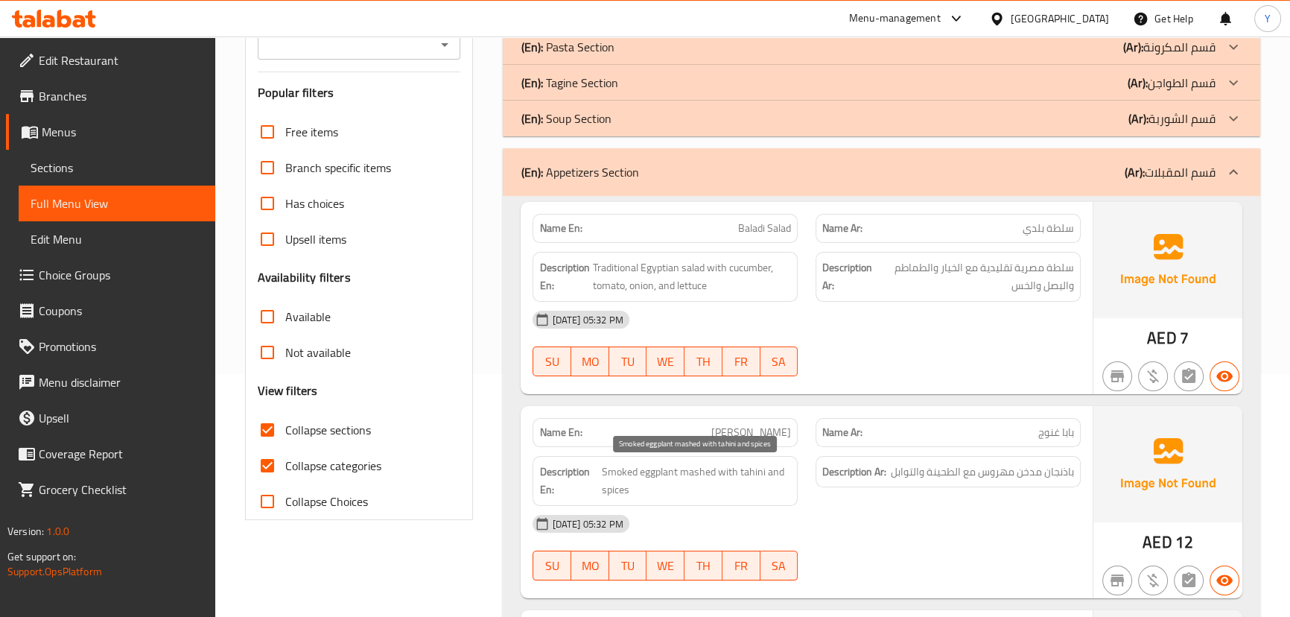
click at [745, 477] on span "Smoked eggplant mashed with tahini and spices" at bounding box center [696, 480] width 189 height 36
copy span "Smoked eggplant mashed with tahini and spices"
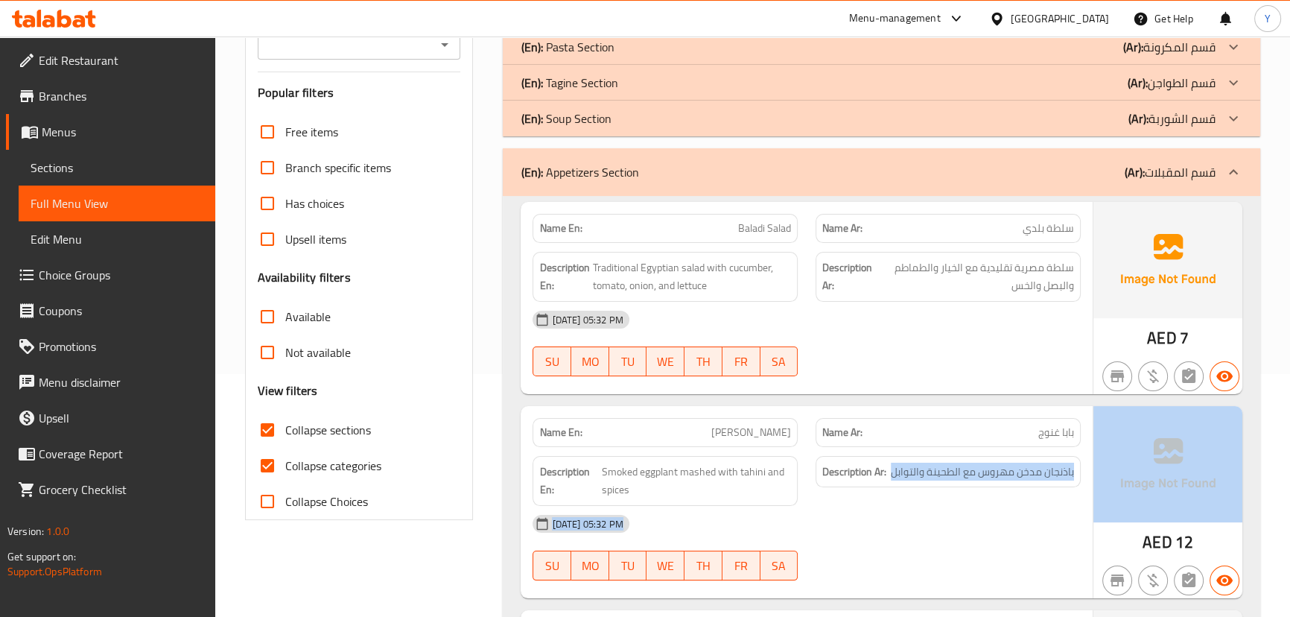
drag, startPoint x: 1101, startPoint y: 472, endPoint x: 1177, endPoint y: 467, distance: 76.1
click at [1177, 467] on div "Name En: Baba Ghanoush Name Ar: بابا غنوج Description En: Smoked eggplant mashe…" at bounding box center [881, 502] width 721 height 192
click at [1065, 484] on div "Description Ar: باذنجان مدخن مهروس مع الطحينة والتوابل" at bounding box center [947, 472] width 265 height 32
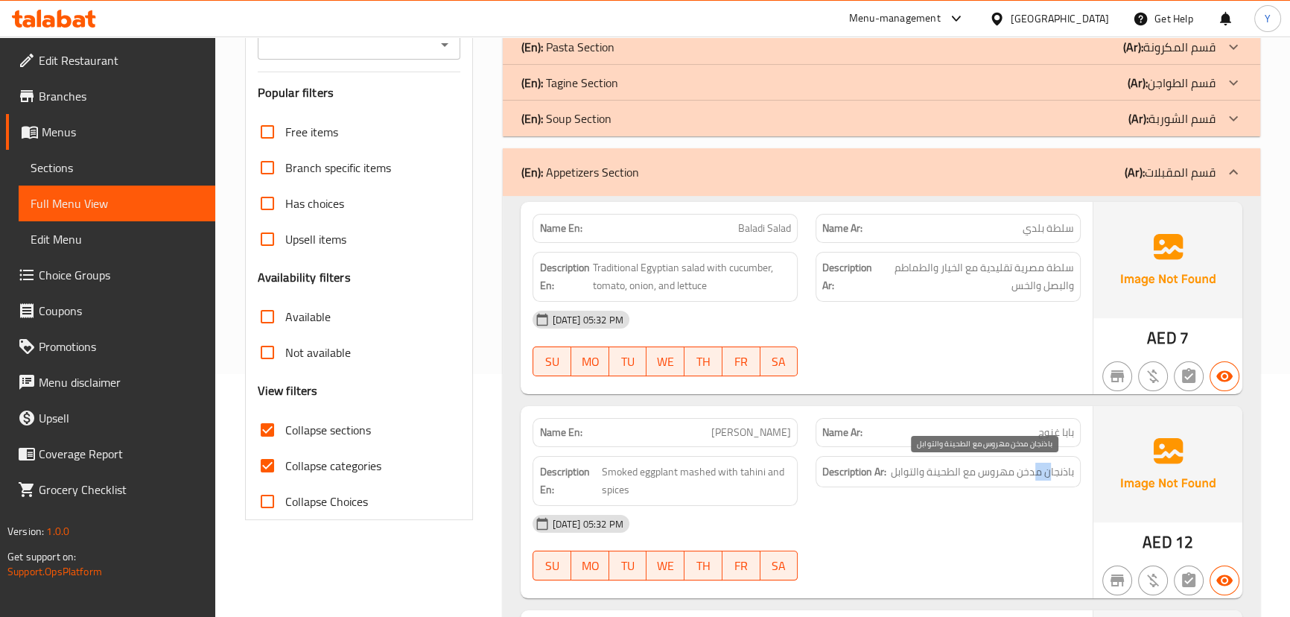
drag, startPoint x: 1049, startPoint y: 468, endPoint x: 987, endPoint y: 467, distance: 62.6
click at [1000, 467] on span "باذنجان مدخن مهروس مع الطحينة والتوابل" at bounding box center [982, 471] width 183 height 19
drag, startPoint x: 668, startPoint y: 477, endPoint x: 628, endPoint y: 475, distance: 40.2
click at [628, 475] on span "Smoked eggplant mashed with tahini and spices" at bounding box center [696, 480] width 189 height 36
drag, startPoint x: 1011, startPoint y: 470, endPoint x: 938, endPoint y: 470, distance: 72.2
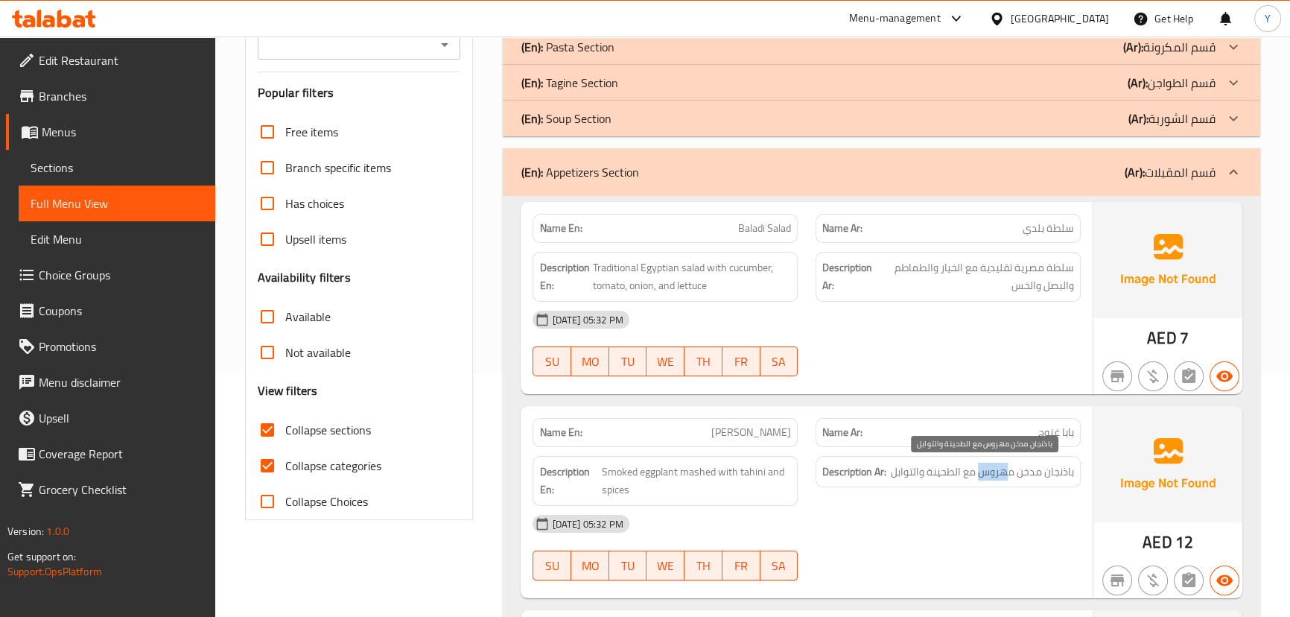
click at [938, 470] on span "باذنجان مدخن مهروس مع الطحينة والتوابل" at bounding box center [982, 471] width 183 height 19
click at [838, 473] on strong "Description Ar:" at bounding box center [854, 471] width 64 height 19
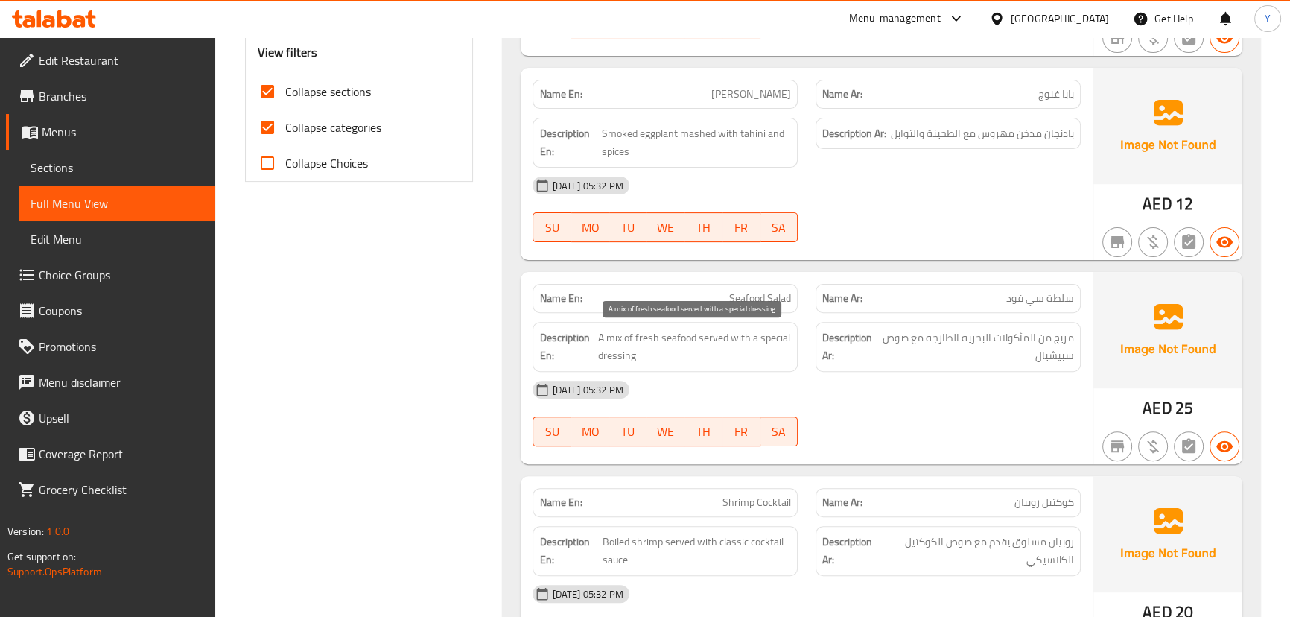
click at [602, 329] on span "A mix of fresh seafood served with a special dressing" at bounding box center [695, 346] width 194 height 36
click at [603, 329] on span "A mix of fresh seafood served with a special dressing" at bounding box center [695, 346] width 194 height 36
copy span "A mix of fresh seafood served with a special dressing"
click at [676, 335] on span "A mix of fresh seafood served with a special dressing" at bounding box center [695, 346] width 194 height 36
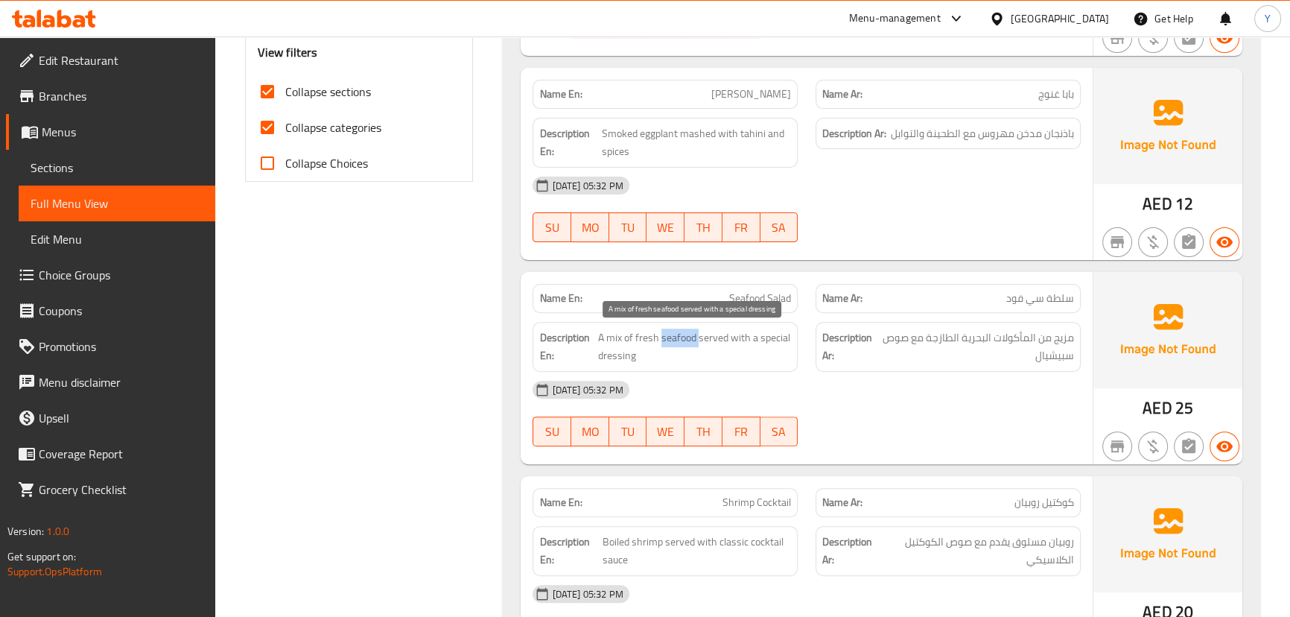
click at [676, 335] on span "A mix of fresh seafood served with a special dressing" at bounding box center [695, 346] width 194 height 36
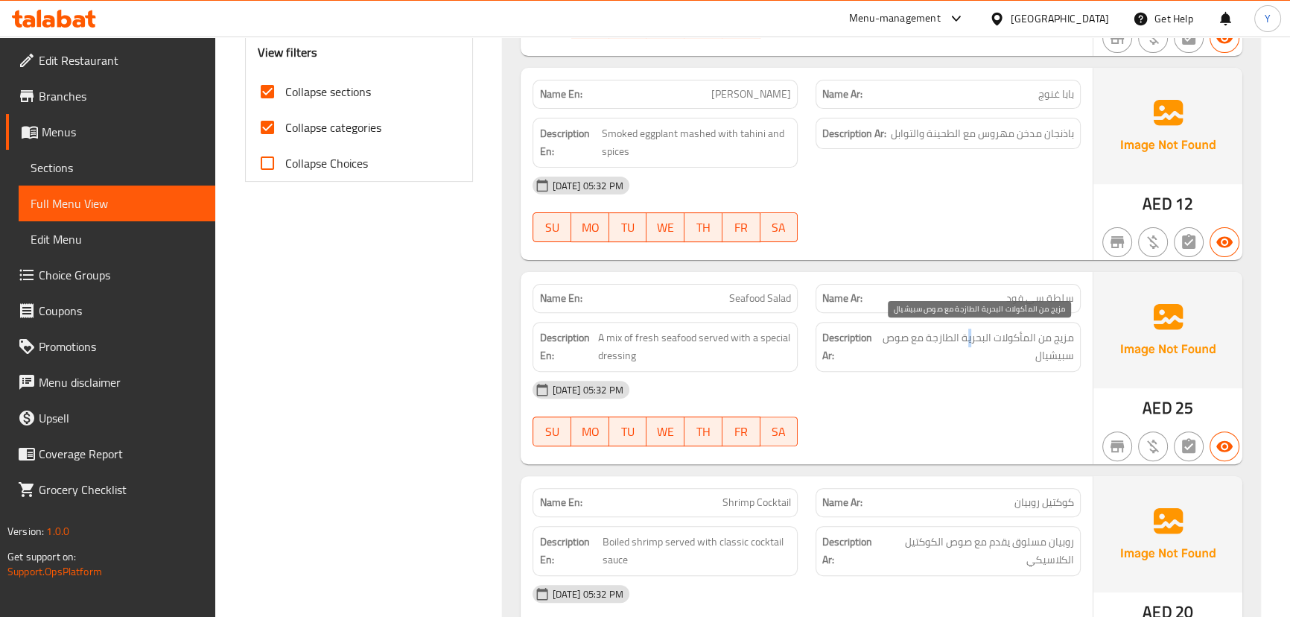
click at [969, 333] on span "مزيج من المأكولات البحرية الطازجة مع صوص سبيشيال" at bounding box center [976, 346] width 195 height 36
click at [909, 337] on span "مزيج من المأكولات البحرية الطازجة مع صوص سبيشيال" at bounding box center [976, 346] width 195 height 36
click at [894, 334] on span "مزيج من المأكولات البحرية الطازجة مع صوص سبيشيال" at bounding box center [976, 346] width 195 height 36
click at [1050, 355] on span "مزيج من المأكولات البحرية الطازجة مع صوص سبيشيال" at bounding box center [976, 346] width 195 height 36
click at [736, 336] on span "A mix of fresh seafood served with a special dressing" at bounding box center [695, 346] width 194 height 36
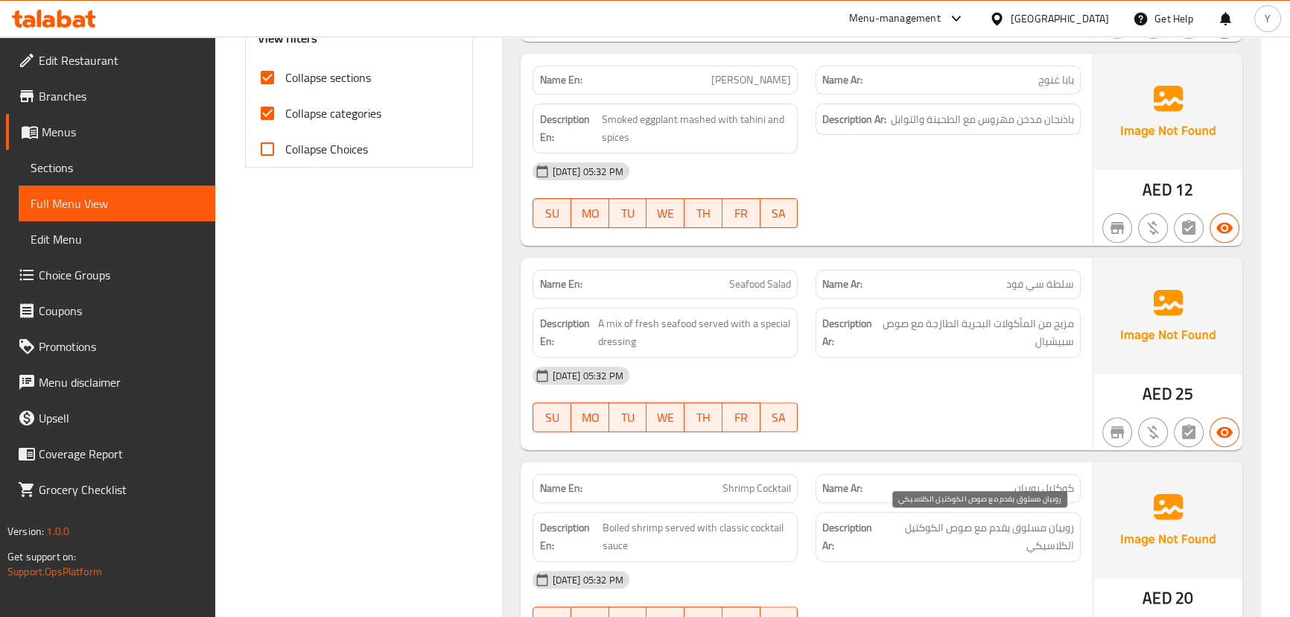
scroll to position [852, 0]
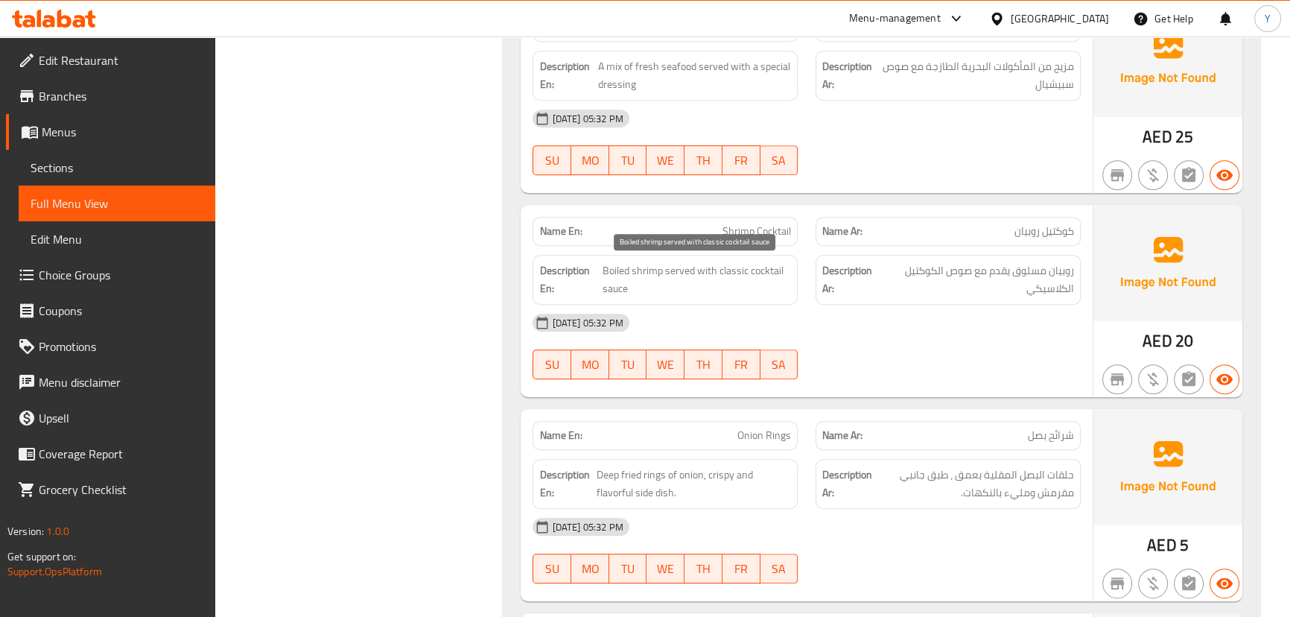
click at [722, 290] on span "Boiled shrimp served with classic cocktail sauce" at bounding box center [697, 279] width 188 height 36
copy span "Boiled shrimp served with classic cocktail sauce"
drag, startPoint x: 1051, startPoint y: 240, endPoint x: 946, endPoint y: 240, distance: 105.0
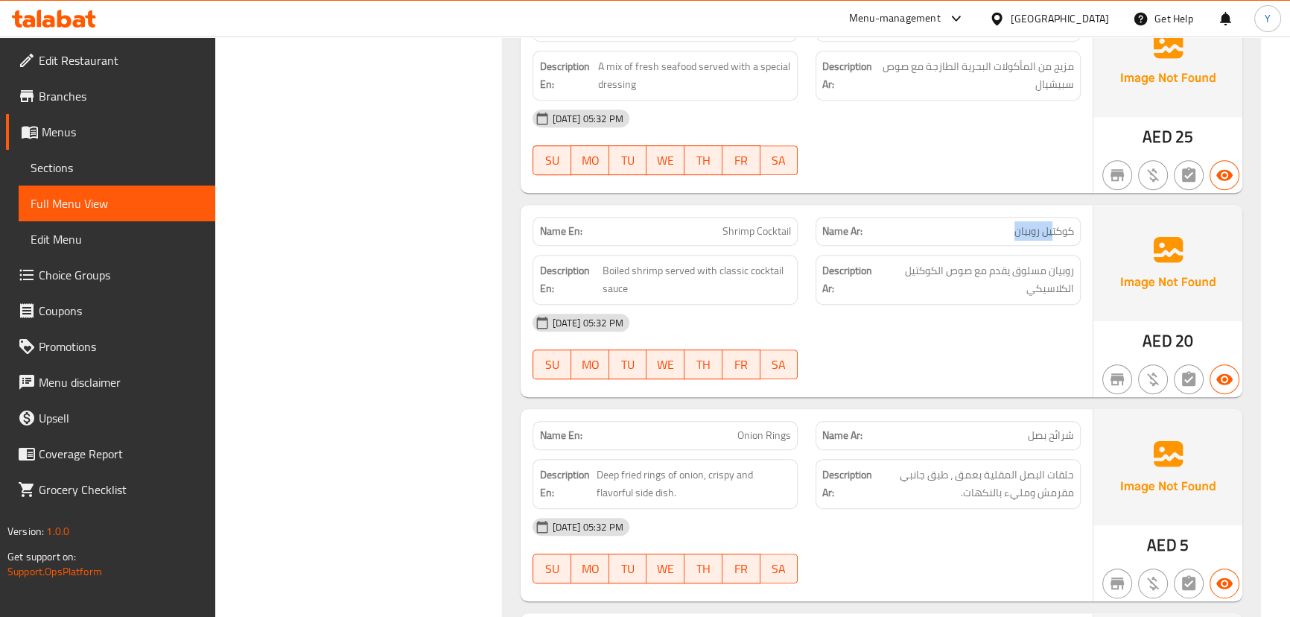
click at [946, 240] on div "Name Ar: كوكتيل روبيان" at bounding box center [947, 231] width 265 height 29
drag, startPoint x: 750, startPoint y: 235, endPoint x: 819, endPoint y: 238, distance: 69.3
click at [801, 235] on div "Name En: Shrimp Cocktail" at bounding box center [665, 231] width 283 height 47
click at [755, 427] on span "Onion Rings" at bounding box center [764, 435] width 54 height 16
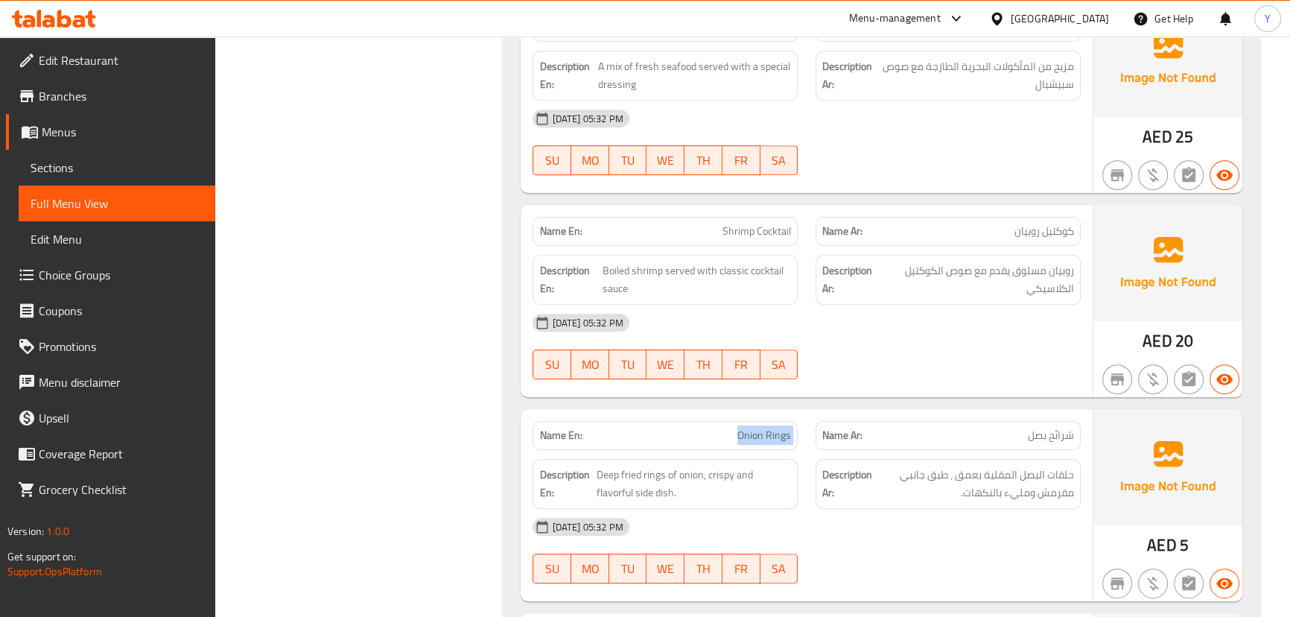
copy span "Onion Rings"
click at [755, 427] on span "Onion Rings" at bounding box center [764, 435] width 54 height 16
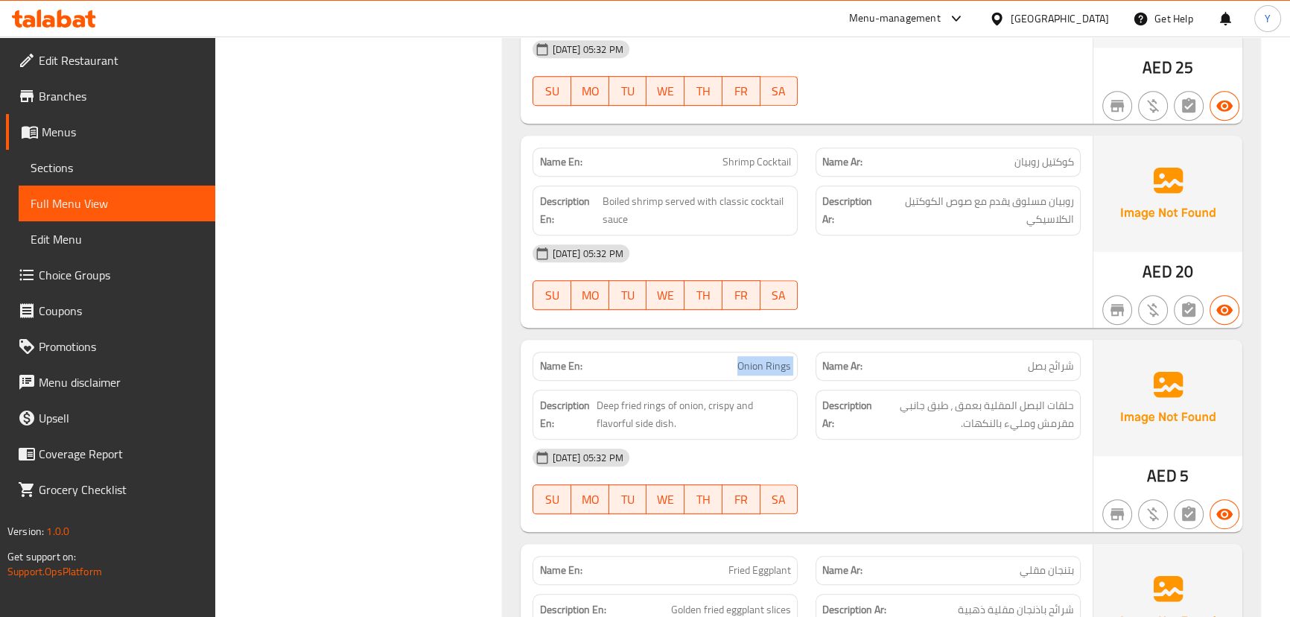
scroll to position [988, 0]
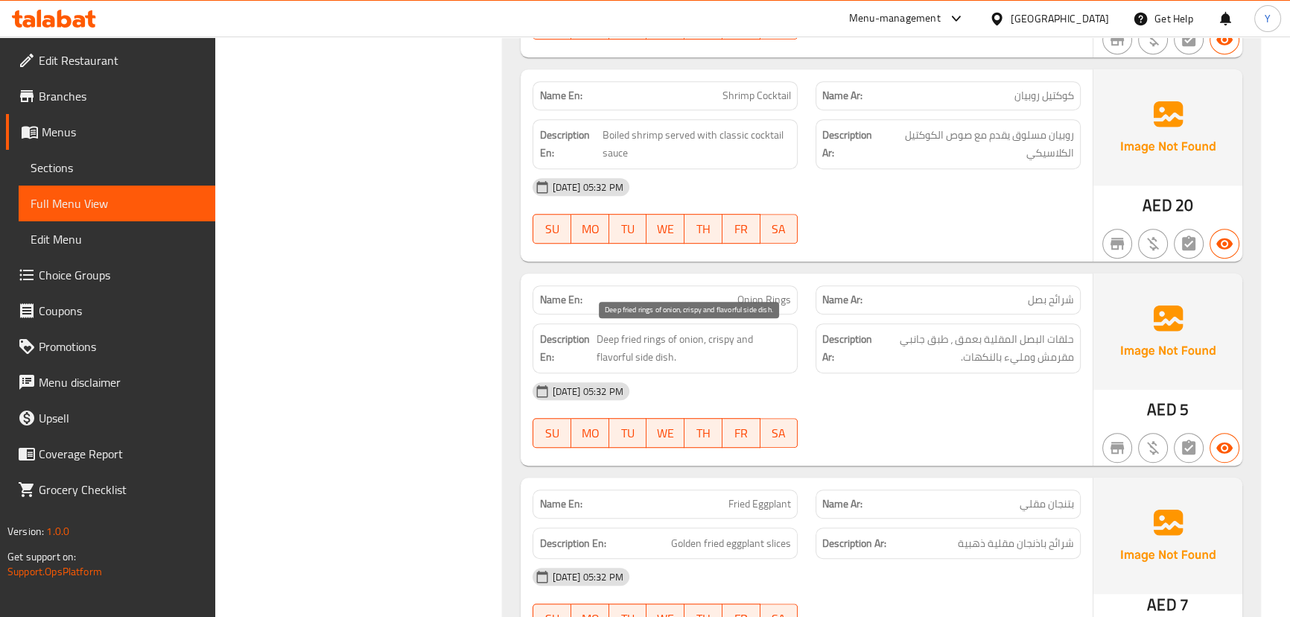
click at [652, 336] on span "Deep fried rings of onion, crispy and flavorful side dish." at bounding box center [694, 348] width 194 height 36
click at [768, 527] on div "Description En: Golden fried eggplant slices" at bounding box center [664, 543] width 265 height 32
click at [771, 527] on div "Description En: Golden fried eggplant slices" at bounding box center [664, 543] width 265 height 32
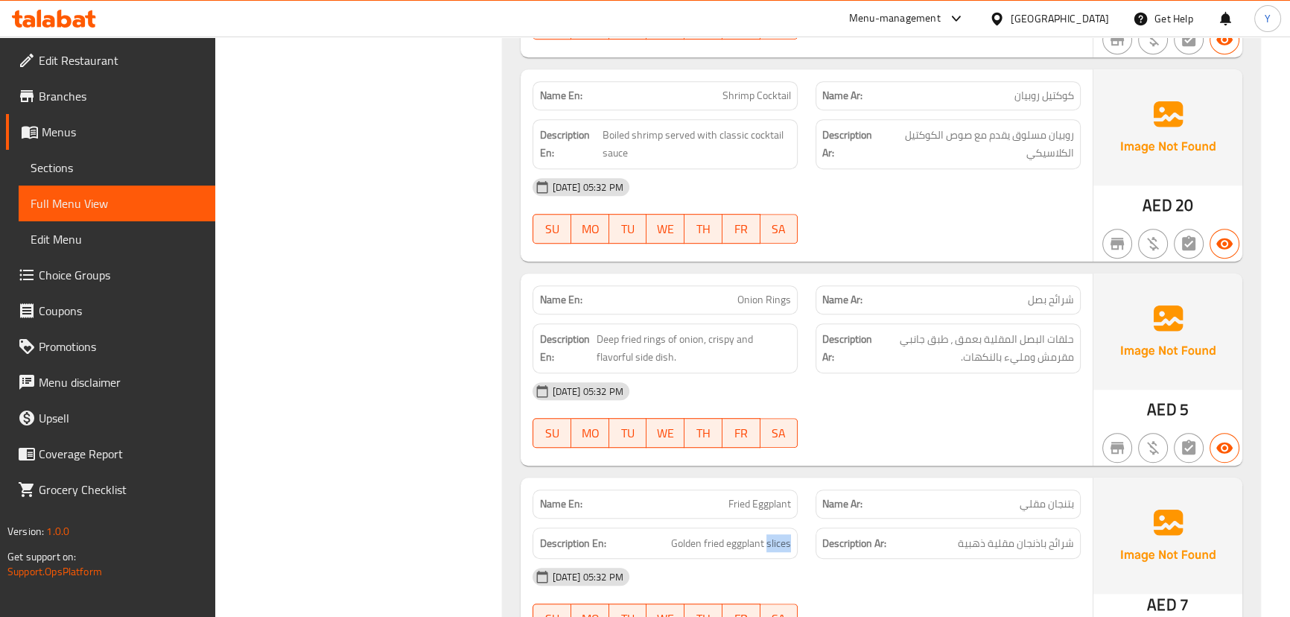
copy span "slices"
click at [771, 527] on div "Description En: Golden fried eggplant slices" at bounding box center [664, 543] width 265 height 32
click at [1039, 496] on span "بتنجان مقلي" at bounding box center [1047, 504] width 54 height 16
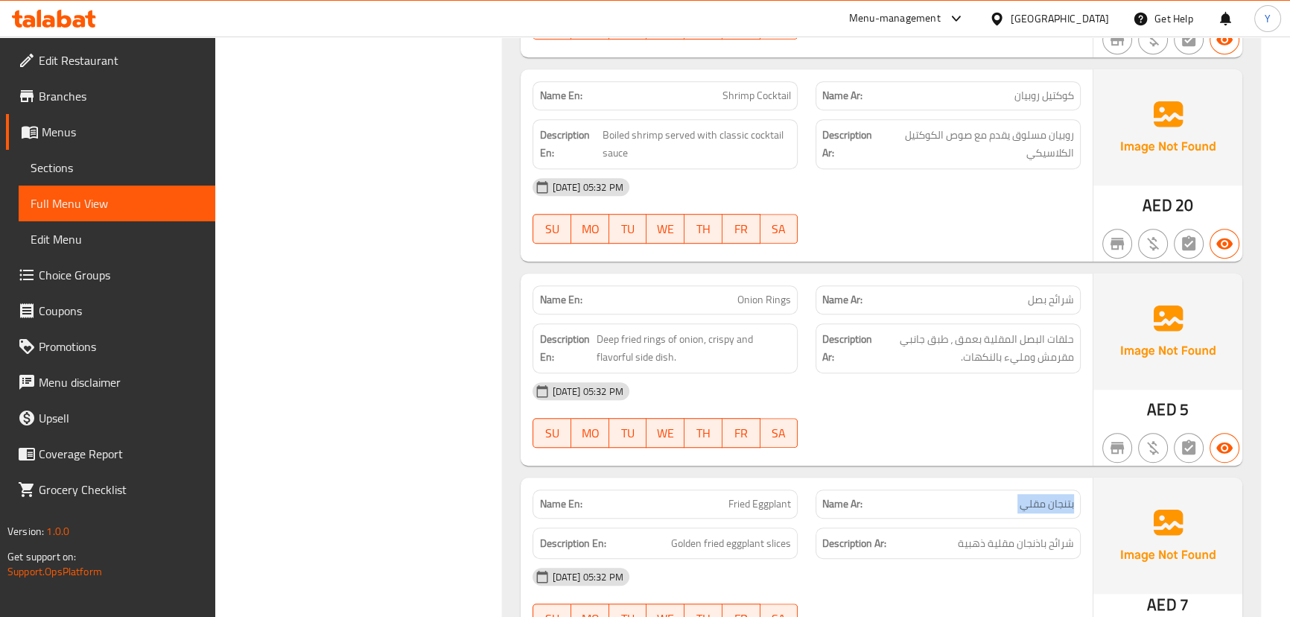
click at [1039, 496] on span "بتنجان مقلي" at bounding box center [1047, 504] width 54 height 16
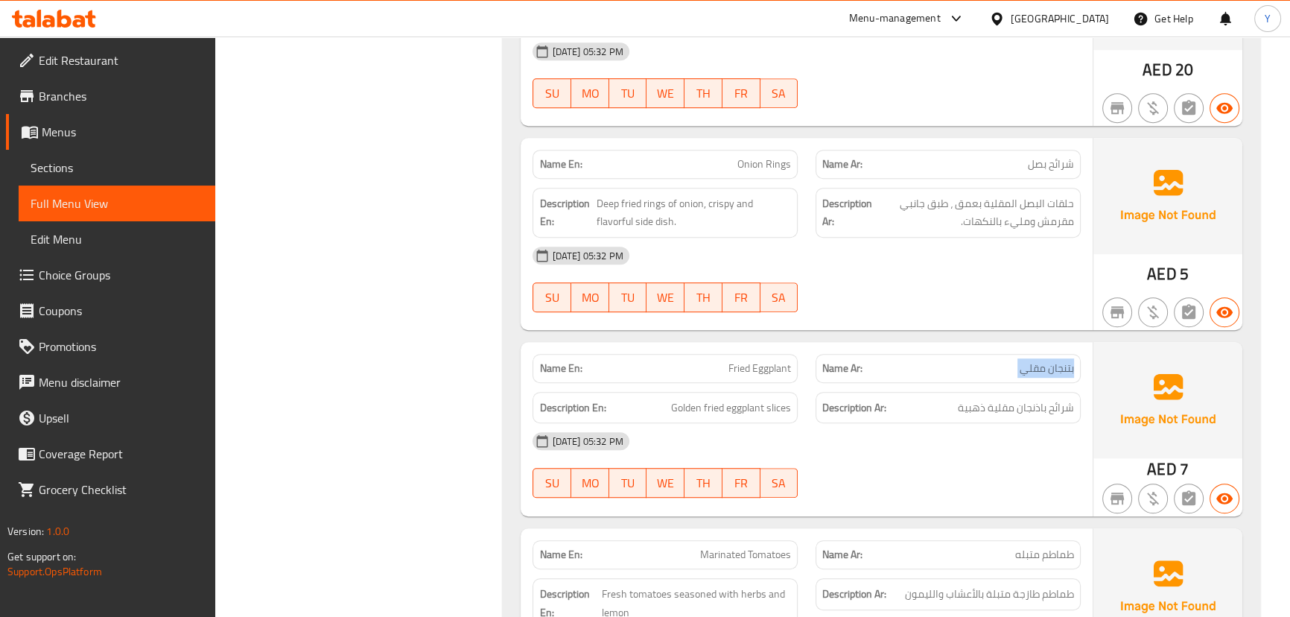
scroll to position [1326, 0]
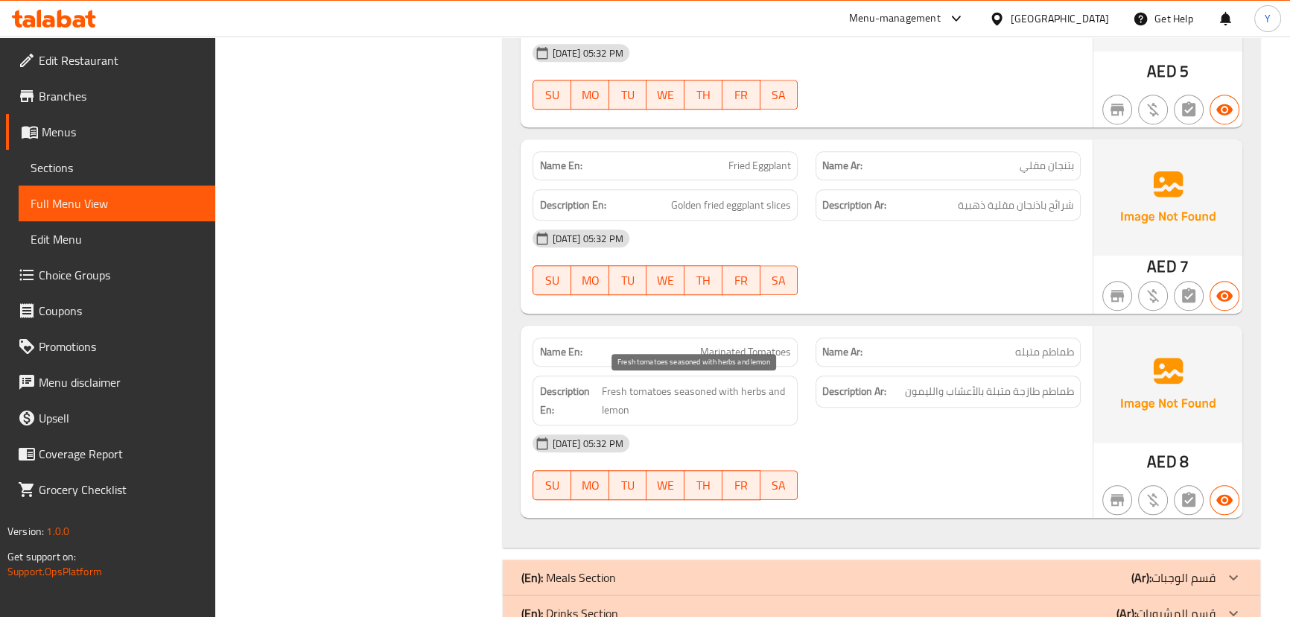
click at [775, 382] on span "Fresh tomatoes seasoned with herbs and lemon" at bounding box center [697, 400] width 190 height 36
copy span "Fresh tomatoes seasoned with herbs and lemon"
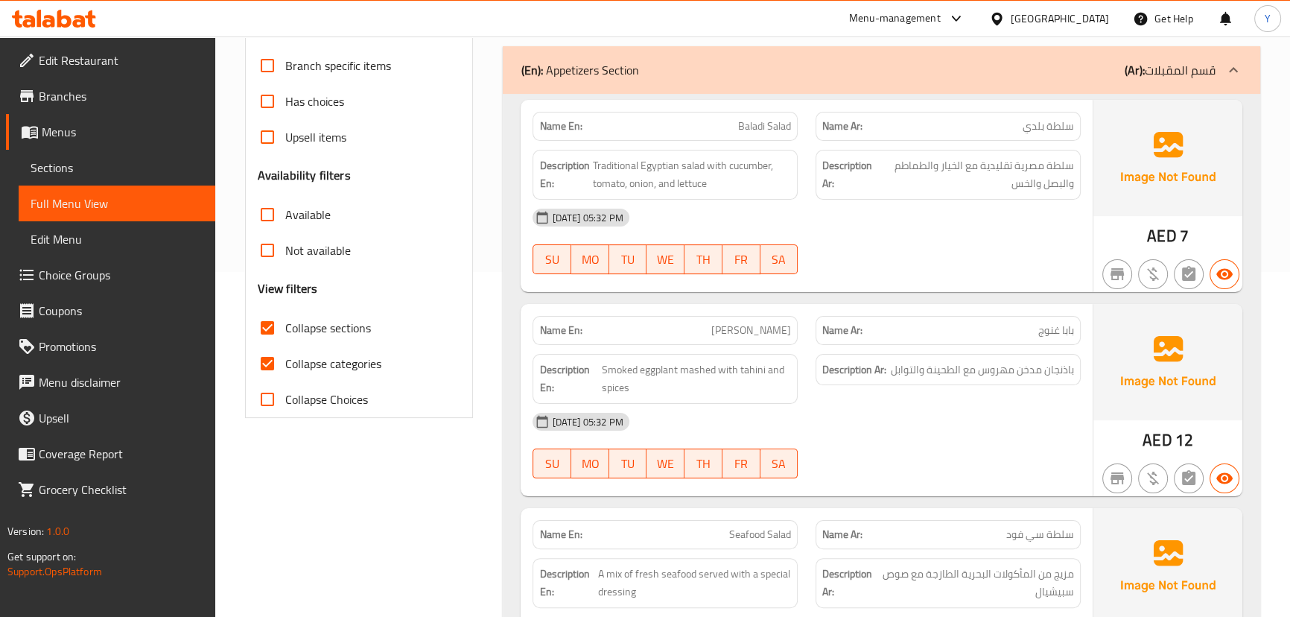
scroll to position [149, 0]
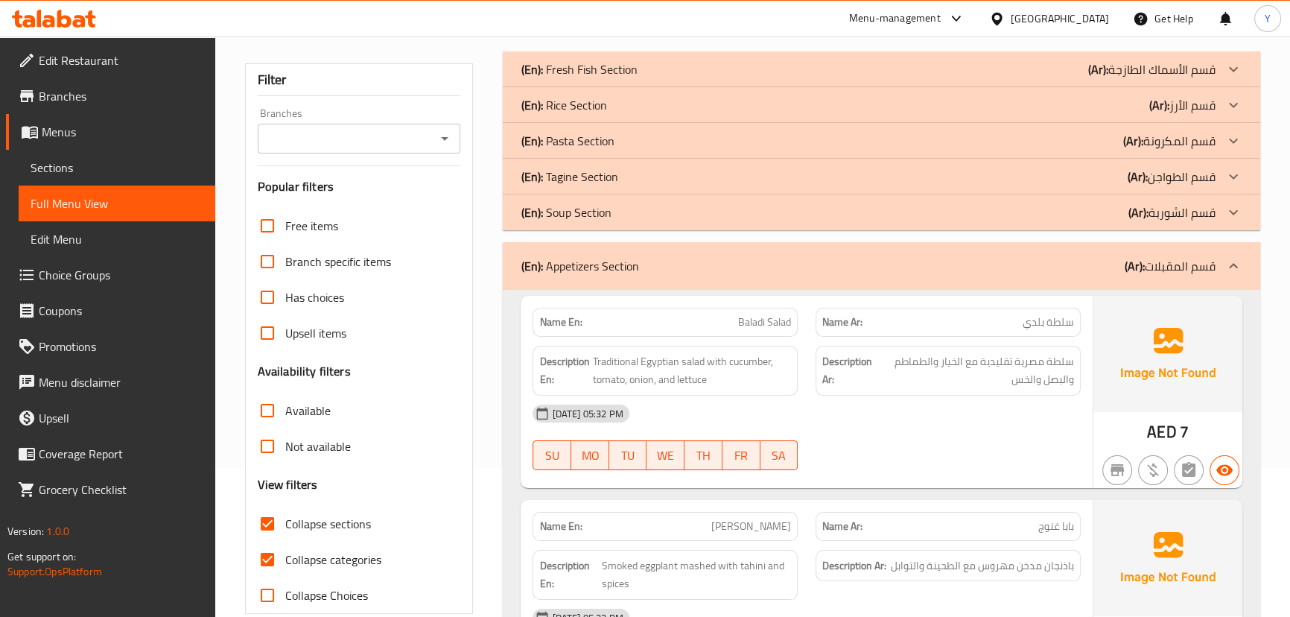
click at [886, 255] on div "(En): Appetizers Section (Ar): قسم المقبلات" at bounding box center [881, 266] width 757 height 48
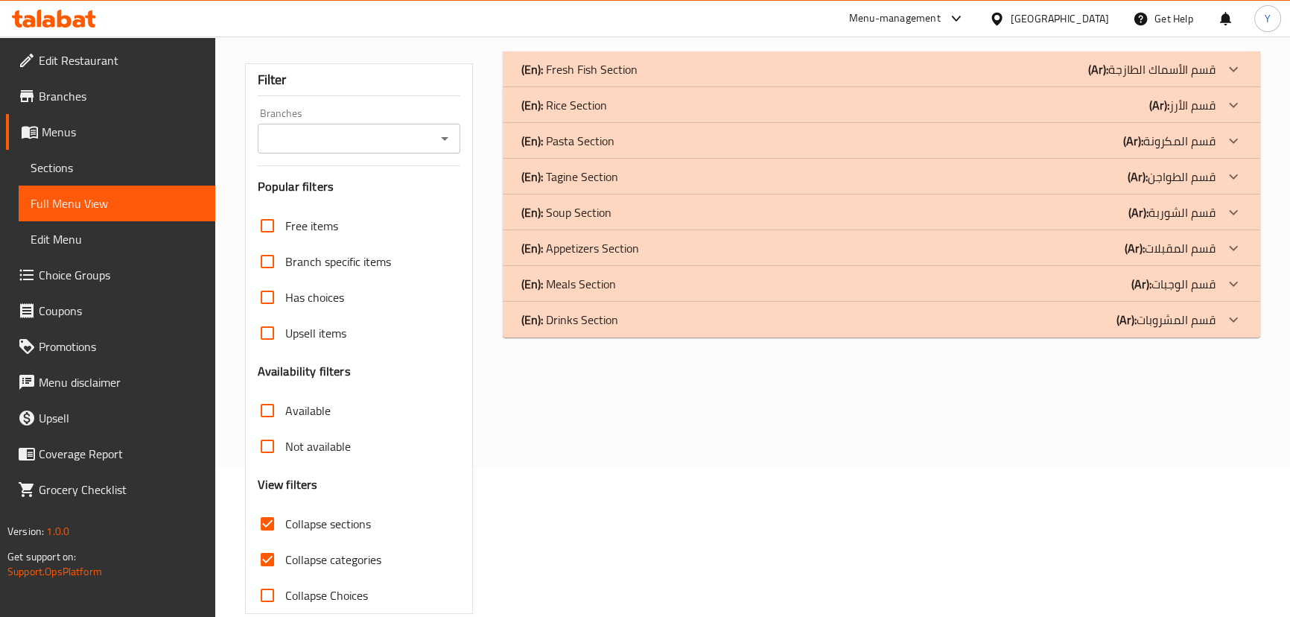
click at [1093, 288] on div "(En): Meals Section (Ar): قسم الوجبات" at bounding box center [868, 284] width 694 height 18
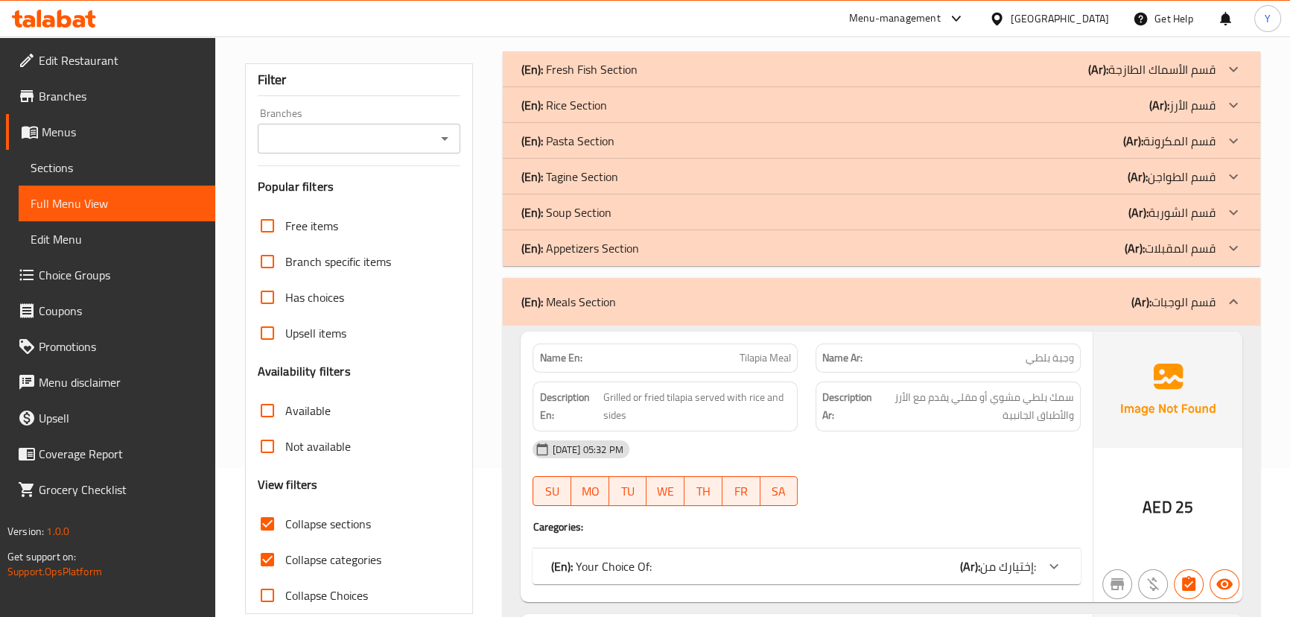
click at [731, 417] on span "Grilled or fried tilapia served with rice and sides" at bounding box center [697, 406] width 188 height 36
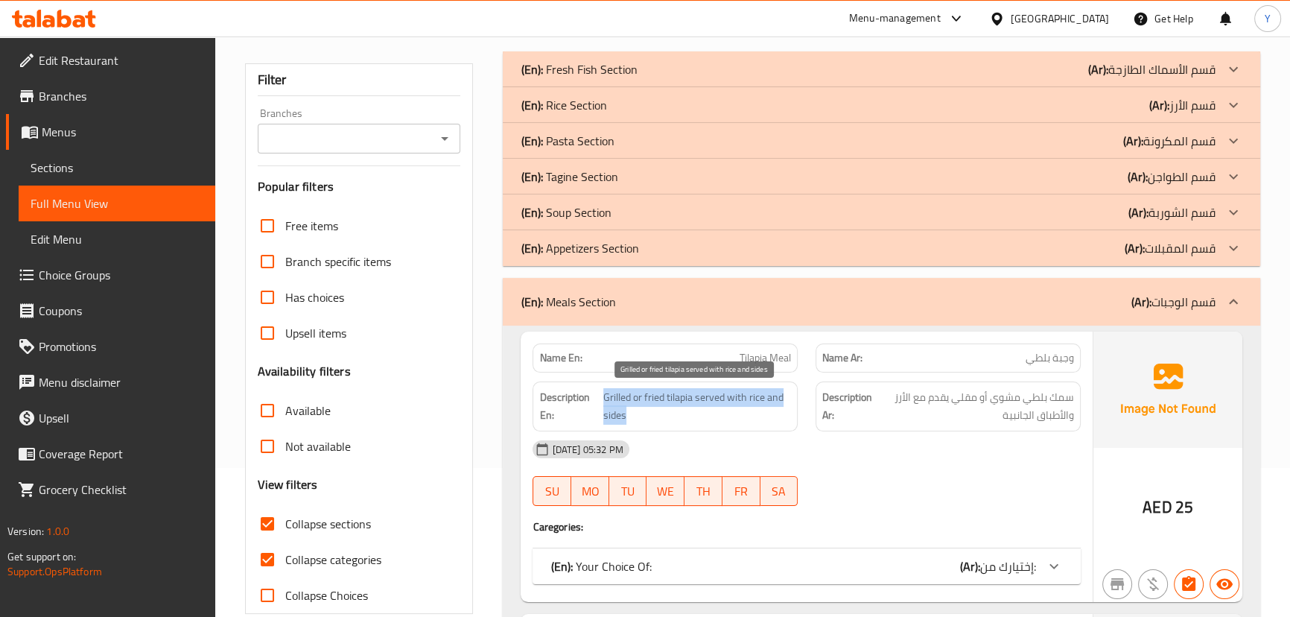
click at [731, 417] on span "Grilled or fried tilapia served with rice and sides" at bounding box center [697, 406] width 188 height 36
copy span "Grilled or fried tilapia served with rice and sides"
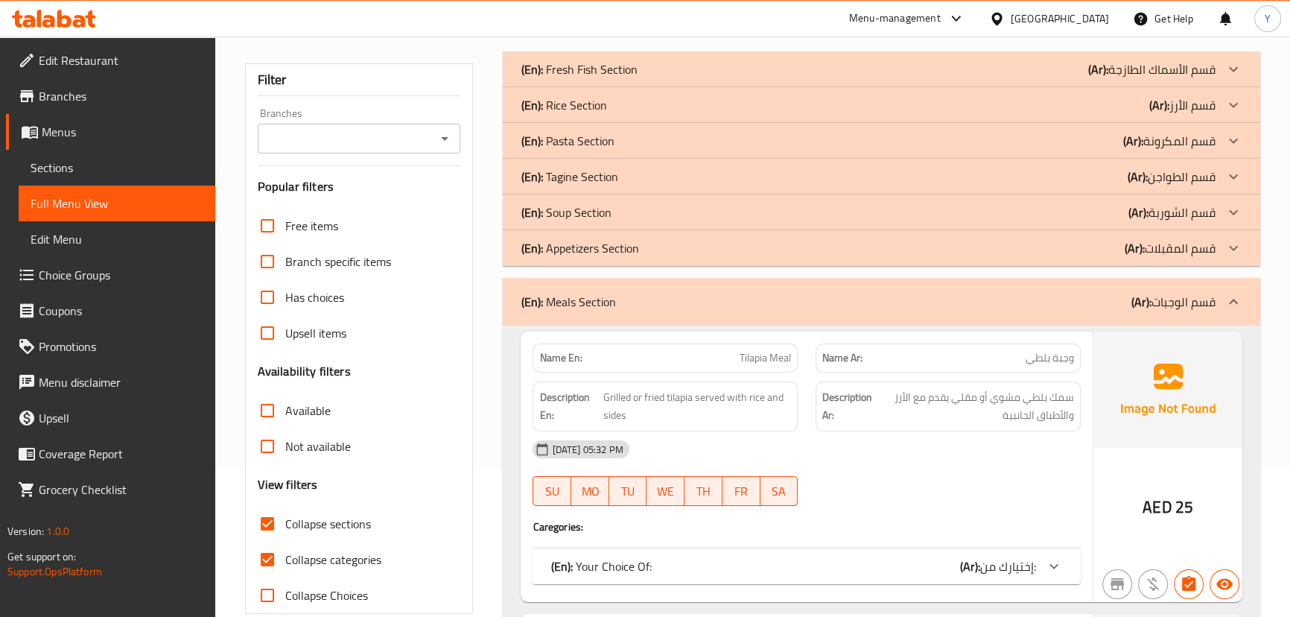
click at [901, 373] on div "Name En: Tilapia Meal Name Ar: وجبة بلطي Description En: Grilled or fried tilap…" at bounding box center [806, 466] width 571 height 270
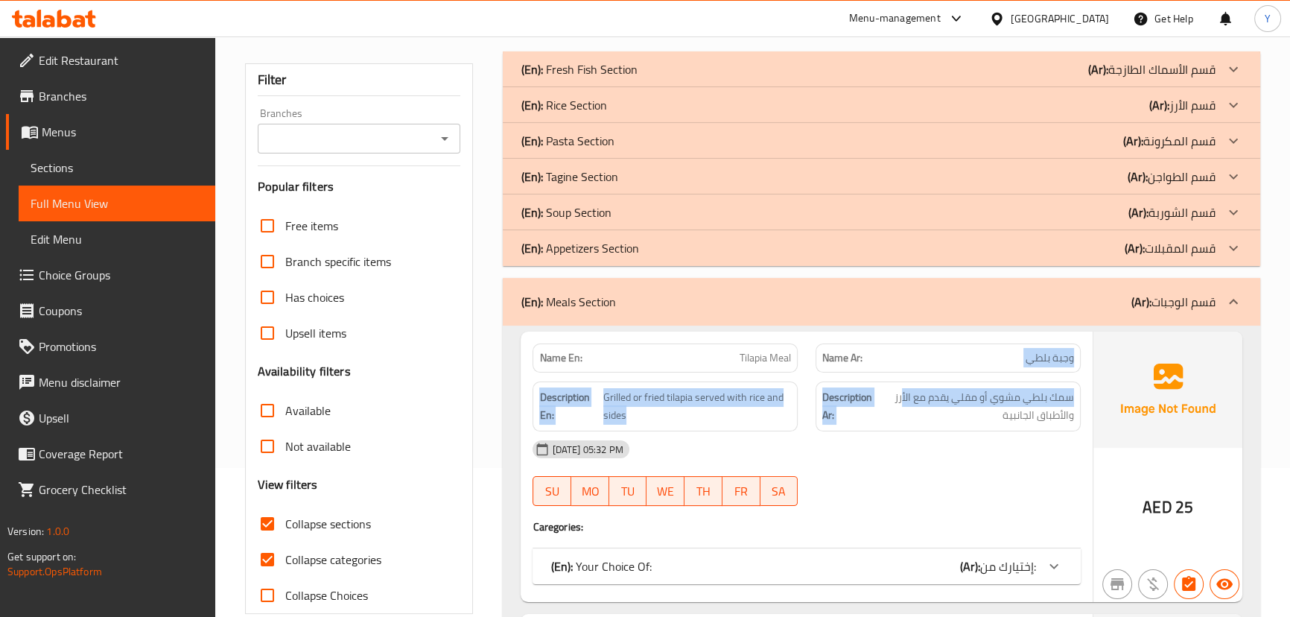
click at [1096, 381] on img at bounding box center [1167, 389] width 149 height 116
click at [1060, 390] on span "سمك بلطي مشوي أو مقلي يقدم مع الأرز والأطباق الجانبية" at bounding box center [975, 406] width 198 height 36
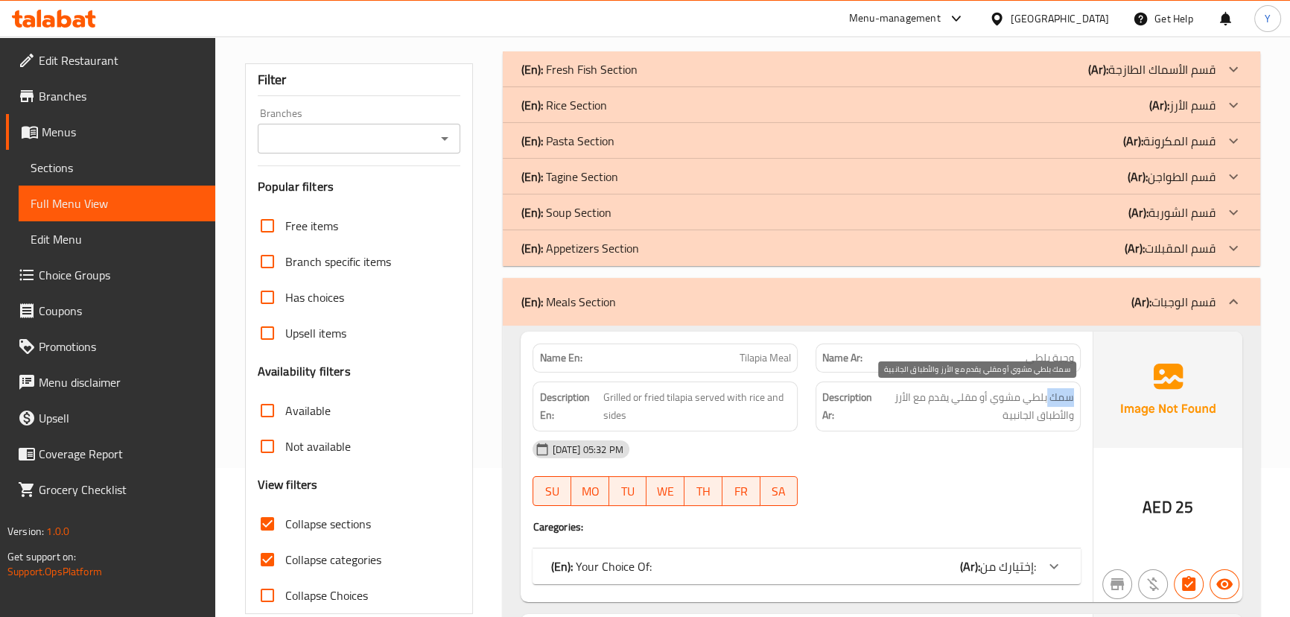
click at [1060, 390] on span "سمك بلطي مشوي أو مقلي يقدم مع الأرز والأطباق الجانبية" at bounding box center [975, 406] width 198 height 36
click at [760, 357] on span "Tilapia Meal" at bounding box center [765, 358] width 51 height 16
copy span "Tilapia Meal"
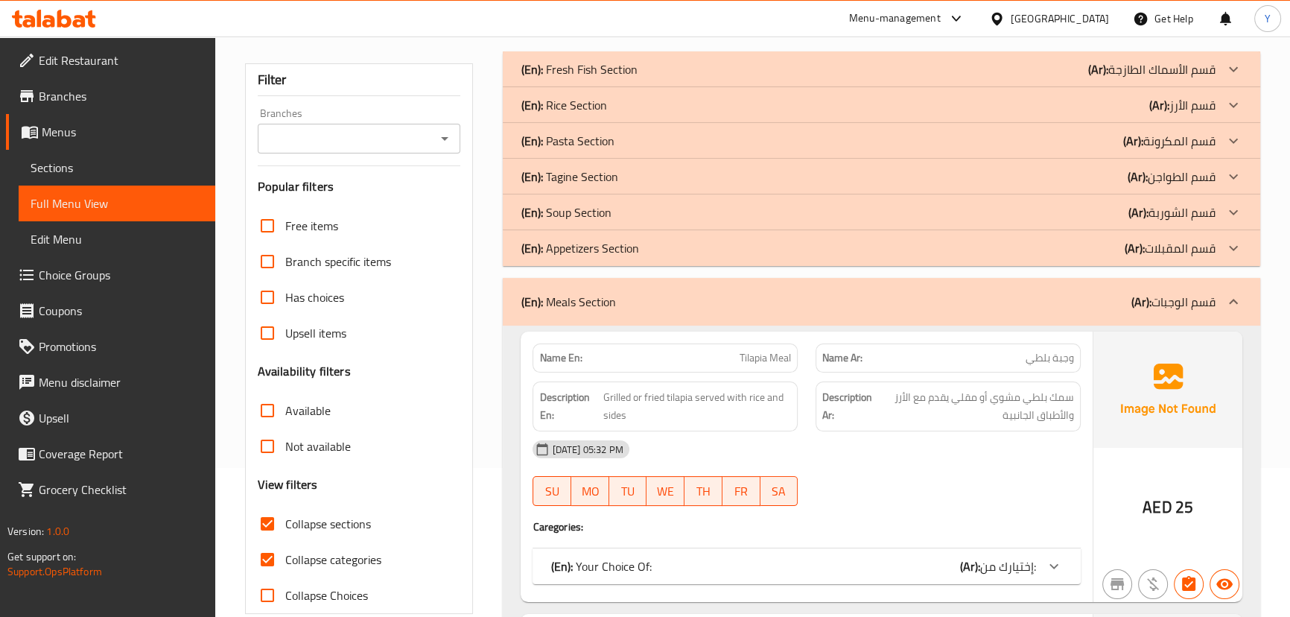
click at [934, 476] on div "07-10-2025 05:32 PM SU MO TU WE TH FR SA" at bounding box center [806, 472] width 565 height 83
click at [1069, 394] on span "سمك بلطي مشوي أو مقلي يقدم مع الأرز والأطباق الجانبية" at bounding box center [975, 406] width 198 height 36
click at [687, 398] on span "Grilled or fried tilapia served with rice and sides" at bounding box center [697, 406] width 188 height 36
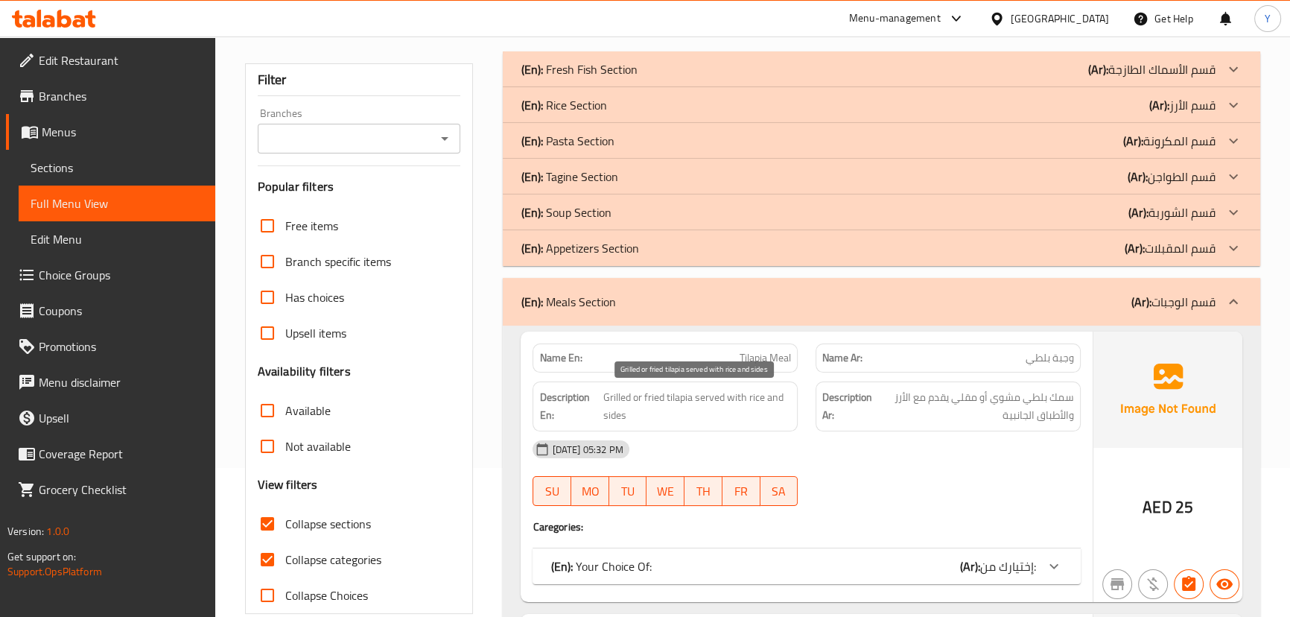
click at [633, 398] on span "Grilled or fried tilapia served with rice and sides" at bounding box center [697, 406] width 188 height 36
drag, startPoint x: 595, startPoint y: 398, endPoint x: 867, endPoint y: 490, distance: 287.1
click at [597, 398] on strong "Description En:" at bounding box center [569, 406] width 60 height 36
click at [851, 548] on div "Name En: Tilapia Meal Name Ar: وجبة بلطي Description En: Grilled or fried tilap…" at bounding box center [806, 466] width 571 height 270
drag, startPoint x: 853, startPoint y: 566, endPoint x: 910, endPoint y: 500, distance: 87.1
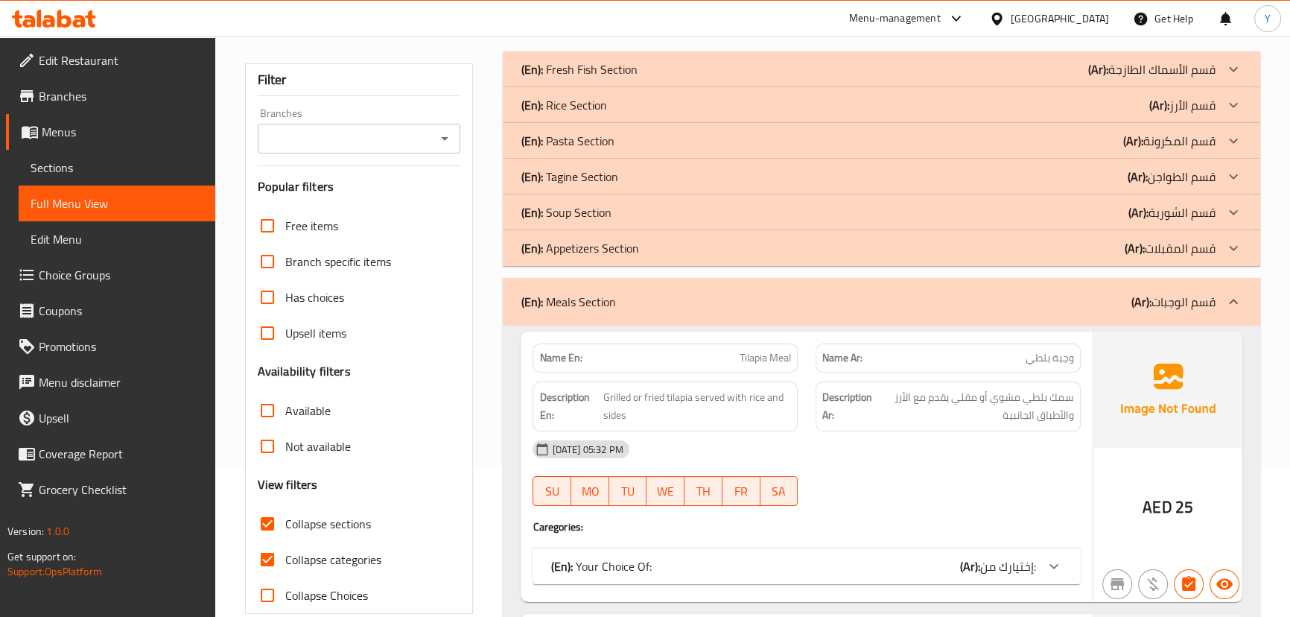
click at [856, 565] on div "(En): Your Choice Of: (Ar): إختيارك من:" at bounding box center [792, 566] width 485 height 18
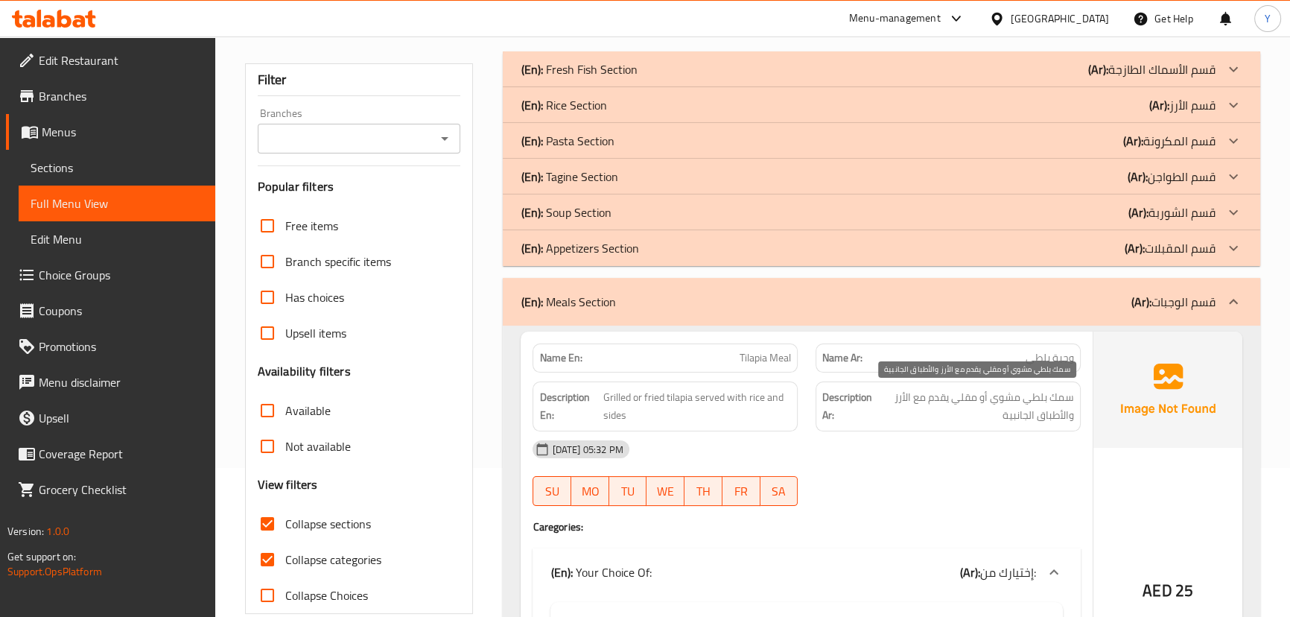
click at [922, 410] on span "سمك بلطي مشوي أو مقلي يقدم مع الأرز والأطباق الجانبية" at bounding box center [975, 406] width 198 height 36
click at [964, 410] on span "سمك بلطي مشوي أو مقلي يقدم مع الأرز والأطباق الجانبية" at bounding box center [975, 406] width 198 height 36
drag, startPoint x: 977, startPoint y: 425, endPoint x: 915, endPoint y: 431, distance: 62.2
click at [967, 425] on div "Description Ar: سمك بلطي مشوي أو مقلي يقدم مع الأرز والأطباق الجانبية" at bounding box center [947, 406] width 265 height 50
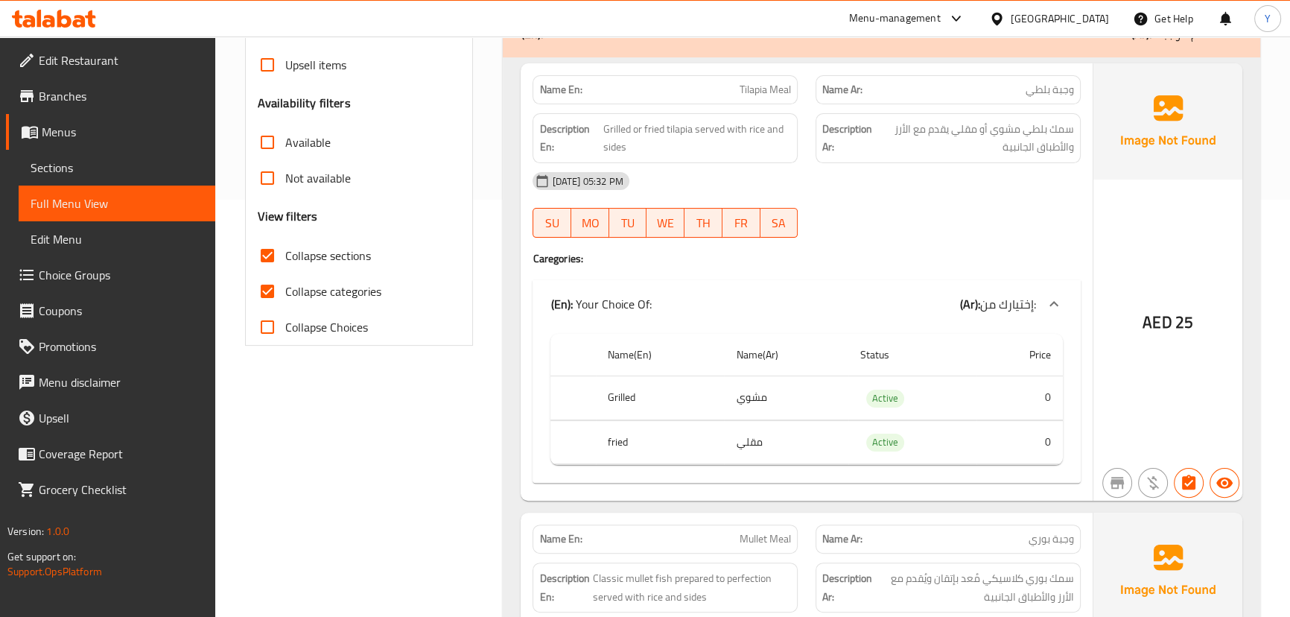
scroll to position [556, 0]
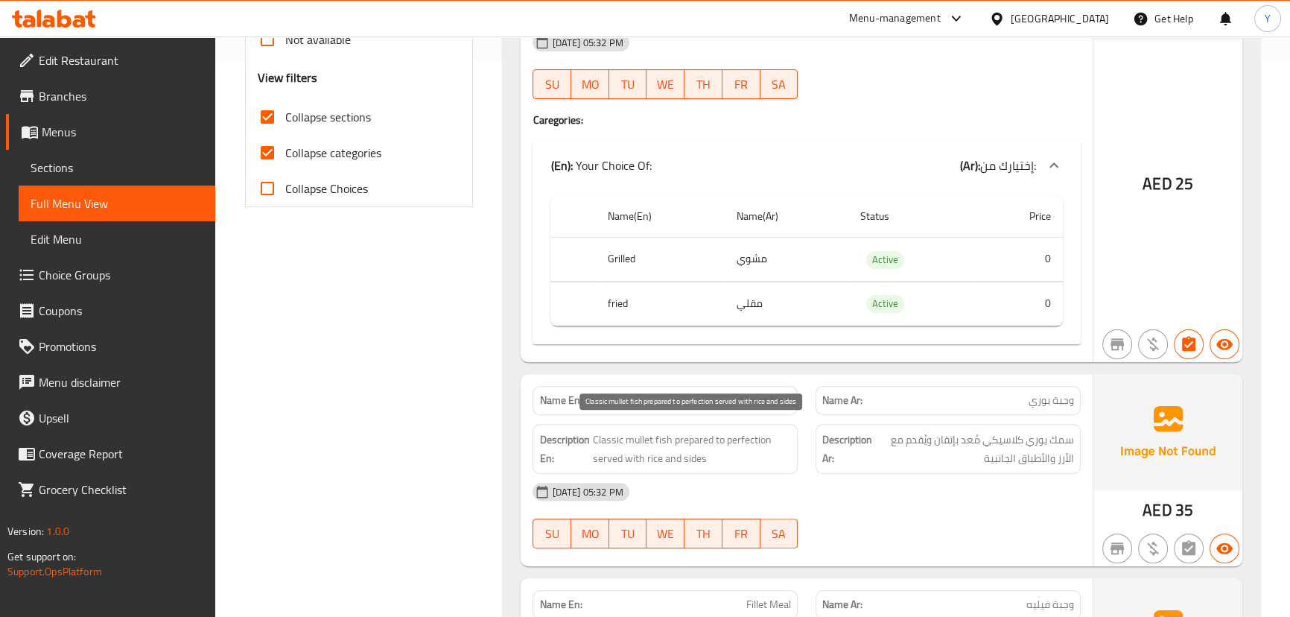
click at [711, 436] on span "Classic mullet fish prepared to perfection served with rice and sides" at bounding box center [691, 448] width 199 height 36
click at [744, 392] on span "Mullet Meal" at bounding box center [765, 400] width 51 height 16
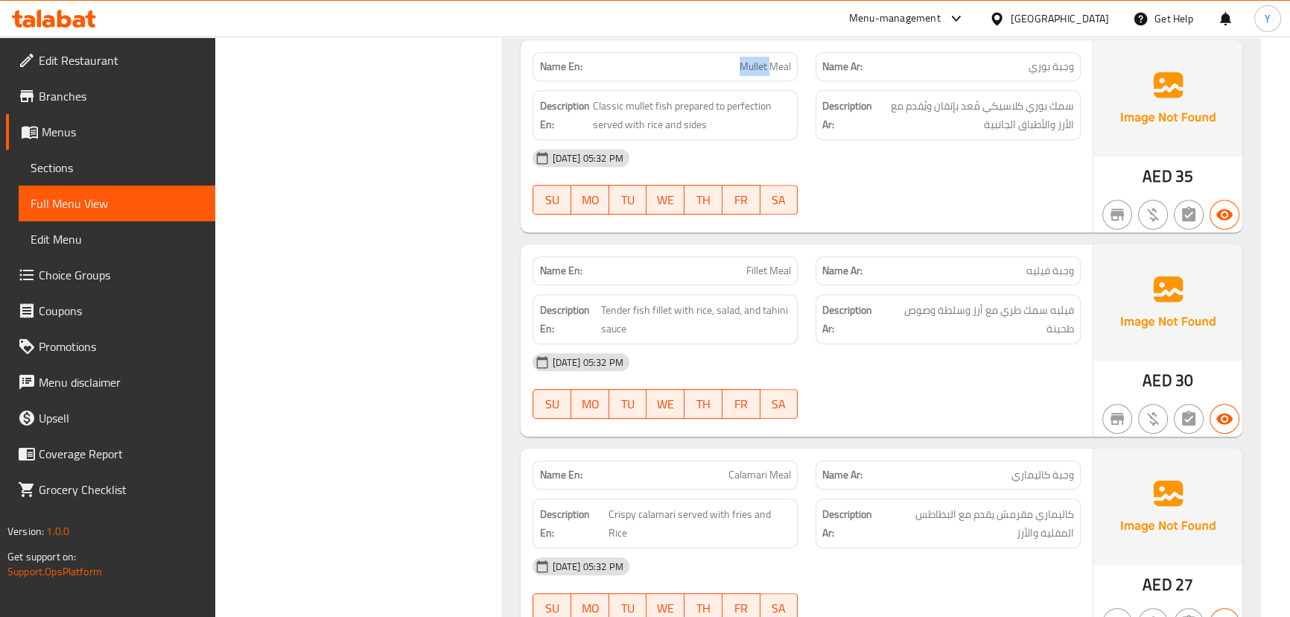
scroll to position [894, 0]
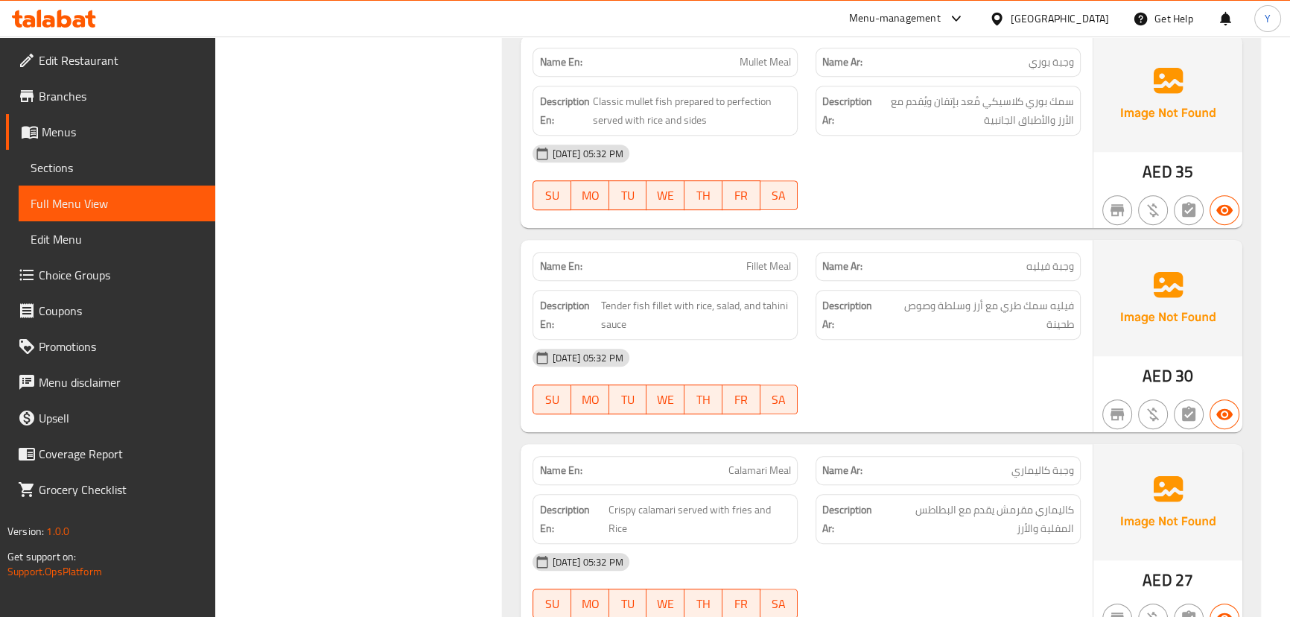
click at [699, 307] on span "Tender fish fillet with rice, salad, and tahini sauce" at bounding box center [696, 314] width 190 height 36
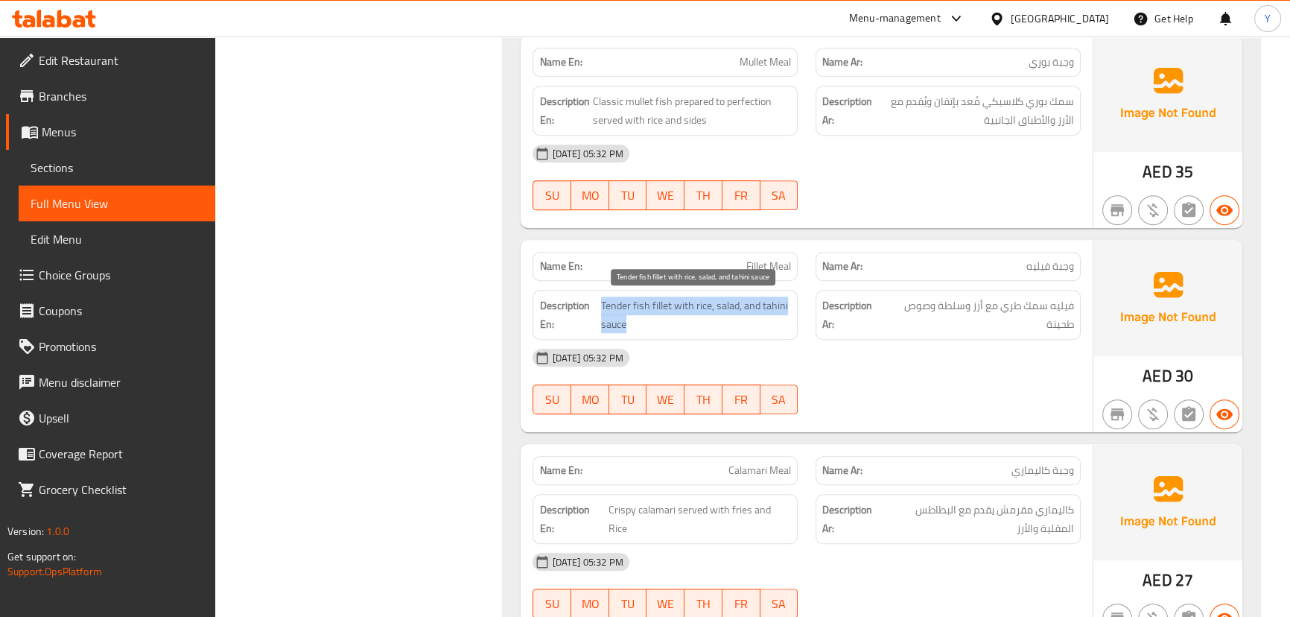
click at [699, 307] on span "Tender fish fillet with rice, salad, and tahini sauce" at bounding box center [696, 314] width 190 height 36
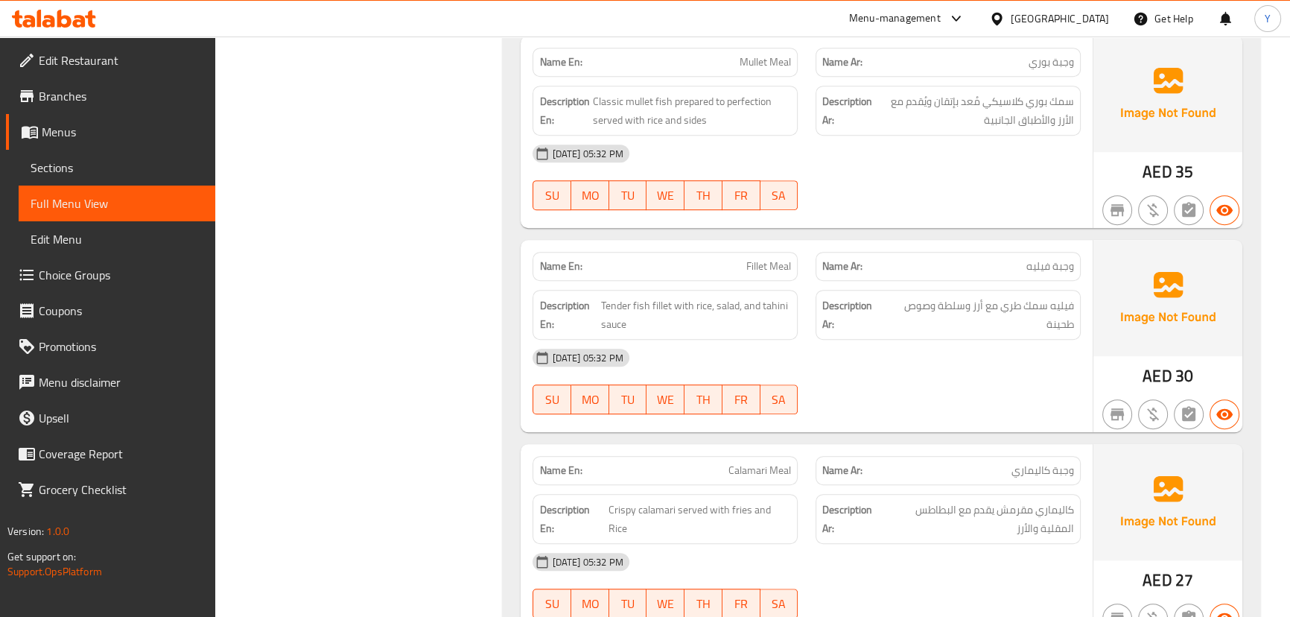
click at [790, 267] on span "Fillet Meal" at bounding box center [768, 266] width 45 height 16
click at [982, 558] on div "[DATE] 05:32 PM" at bounding box center [806, 562] width 565 height 36
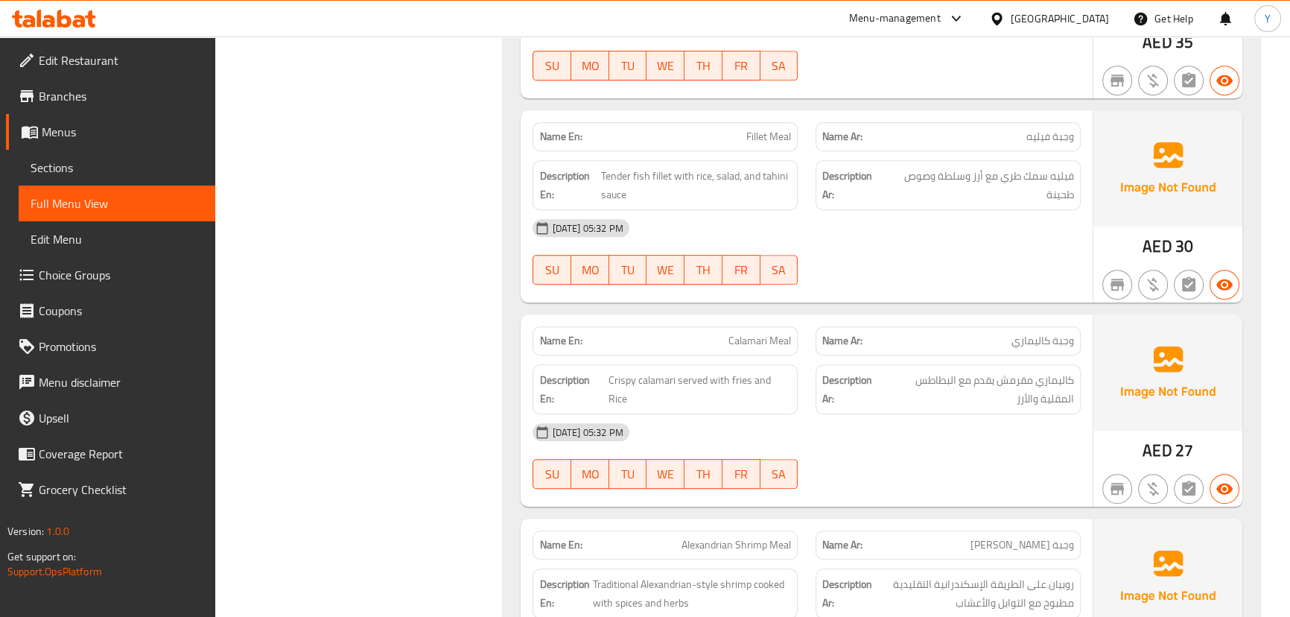
scroll to position [1029, 0]
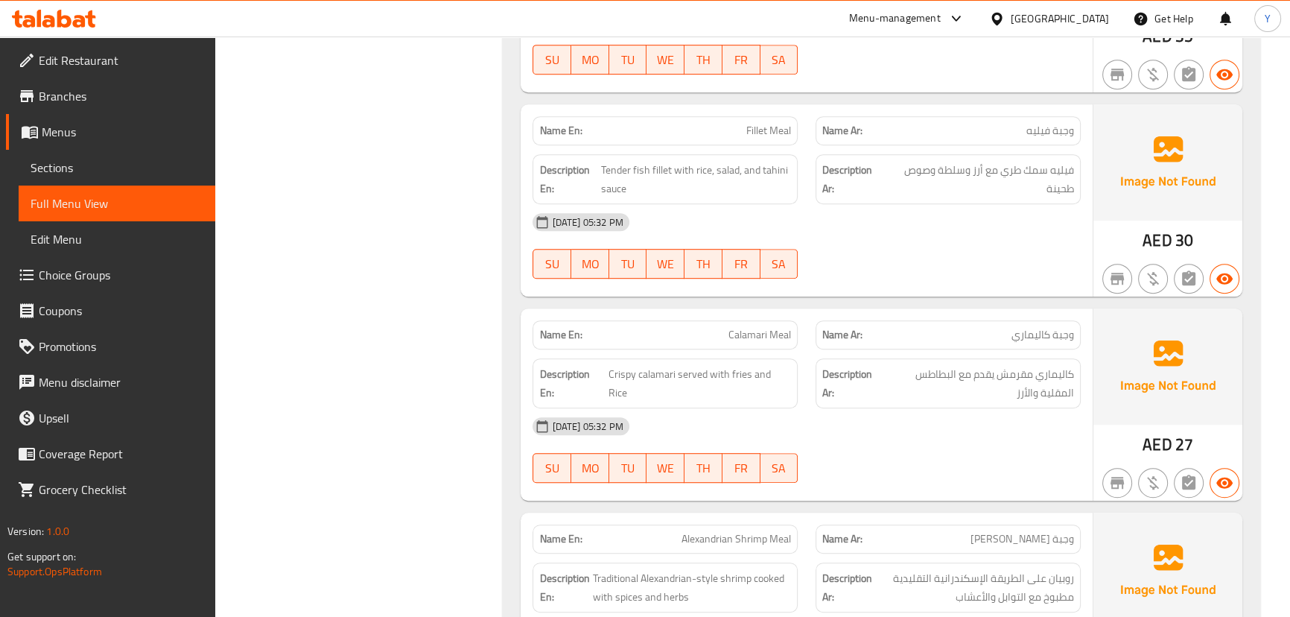
click at [746, 378] on span "Crispy calamari served with fries and Rice" at bounding box center [699, 383] width 182 height 36
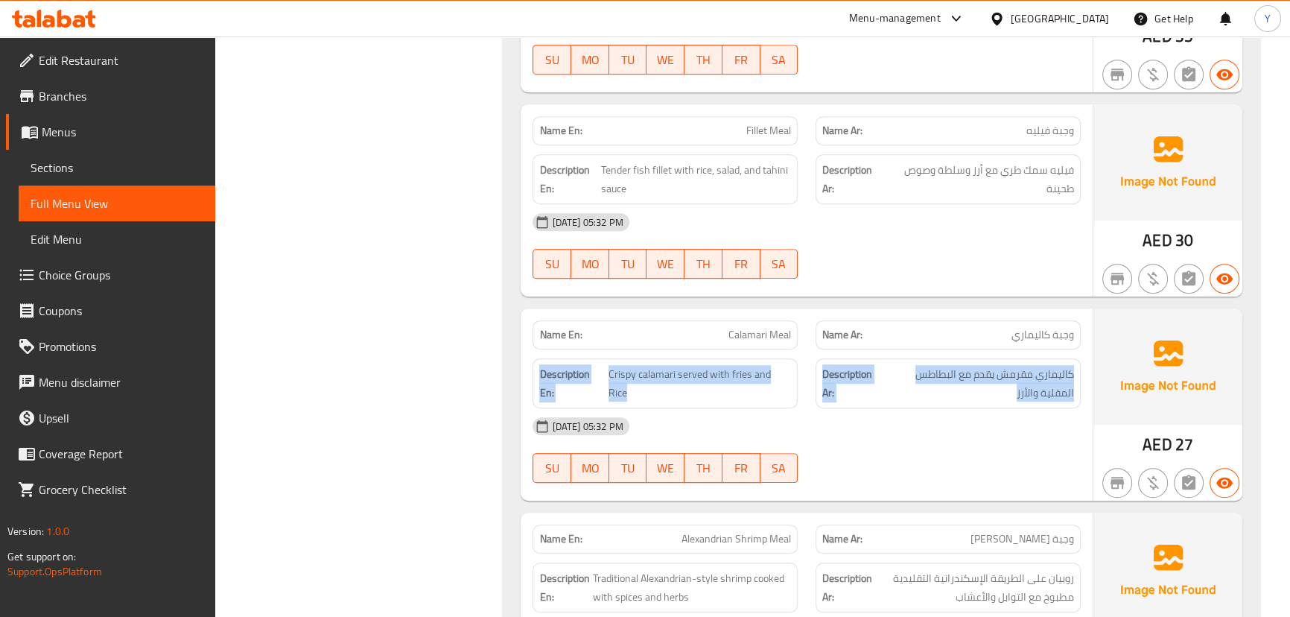
drag, startPoint x: 857, startPoint y: 436, endPoint x: 988, endPoint y: 327, distance: 170.3
click at [988, 327] on div "Name En: Calamari Meal Name Ar: وجبة كاليماري Description En: Crispy calamari s…" at bounding box center [806, 404] width 571 height 192
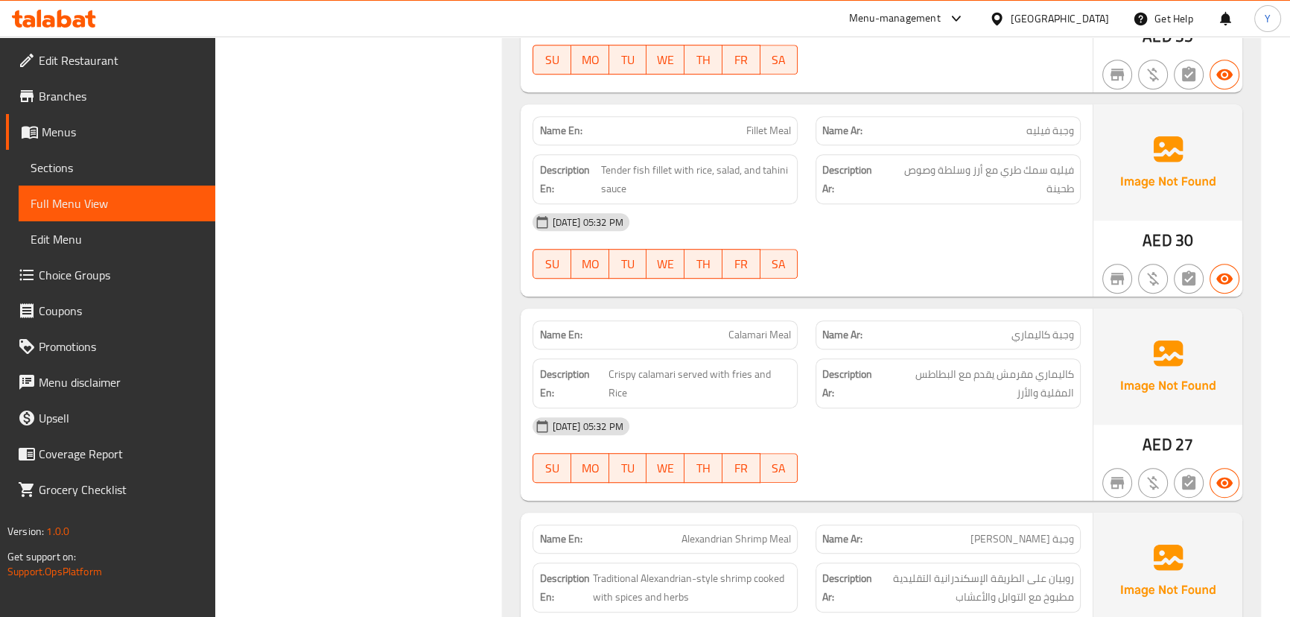
click at [766, 334] on span "Calamari Meal" at bounding box center [759, 335] width 63 height 16
click at [787, 362] on div "Description En: Traditional Alexandrian-style shrimp cooked with spices and her…" at bounding box center [664, 384] width 265 height 50
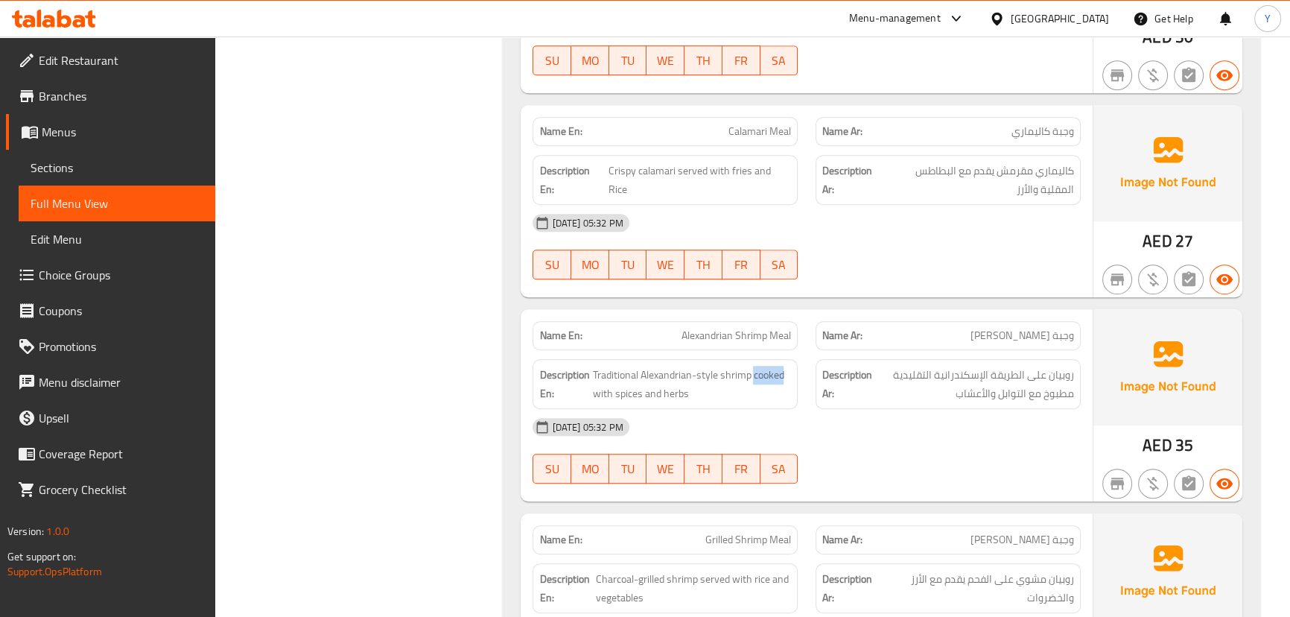
click at [787, 362] on div "Description En: Traditional Alexandrian-style shrimp cooked with spices and her…" at bounding box center [664, 384] width 265 height 50
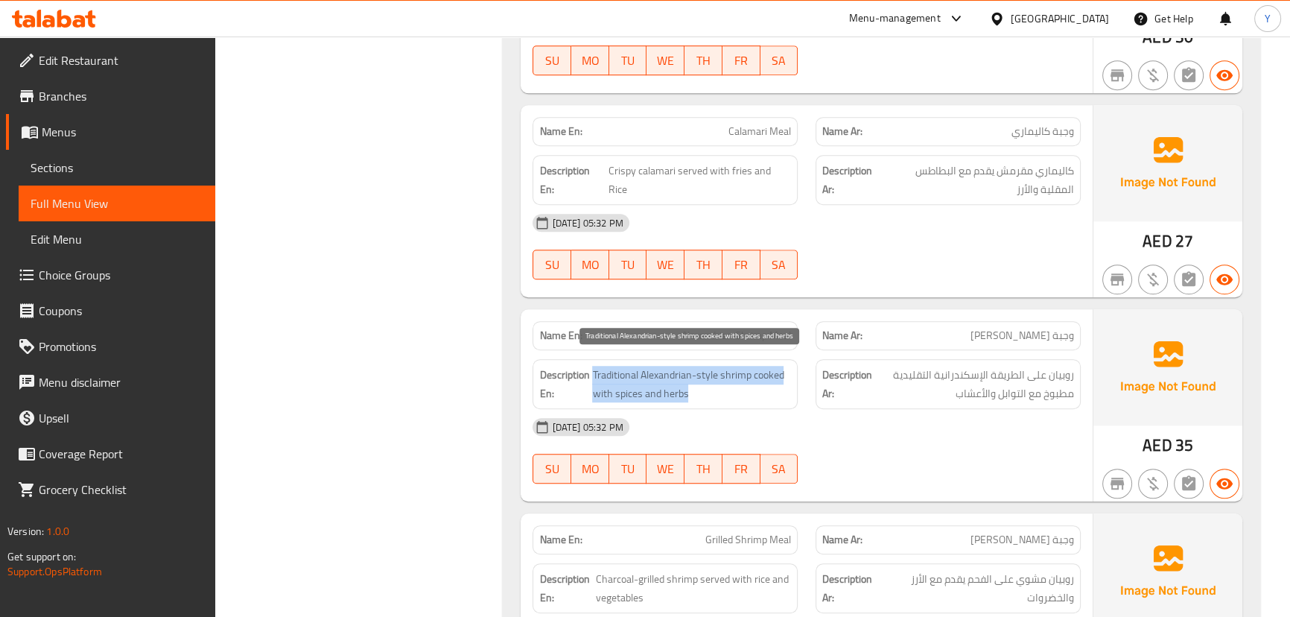
click at [622, 386] on span "Traditional Alexandrian-style shrimp cooked with spices and herbs" at bounding box center [691, 384] width 199 height 36
drag, startPoint x: 622, startPoint y: 386, endPoint x: 655, endPoint y: 388, distance: 32.8
click at [655, 388] on span "Traditional Alexandrian-style shrimp cooked with spices and herbs" at bounding box center [691, 384] width 199 height 36
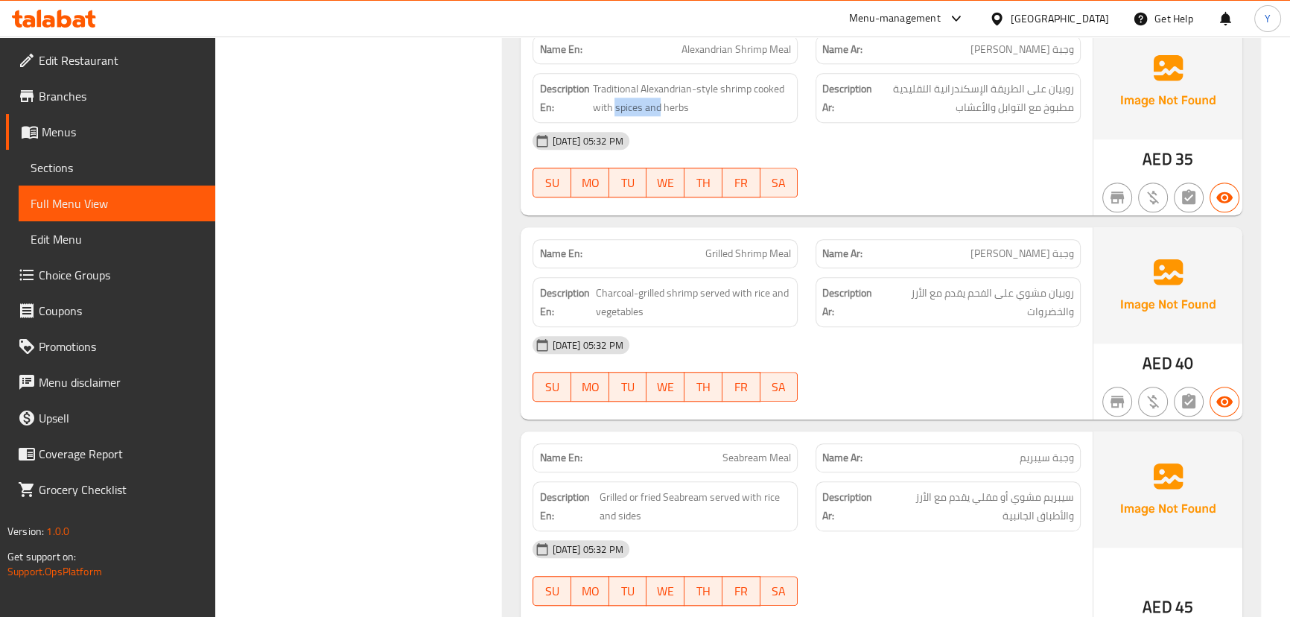
scroll to position [1436, 0]
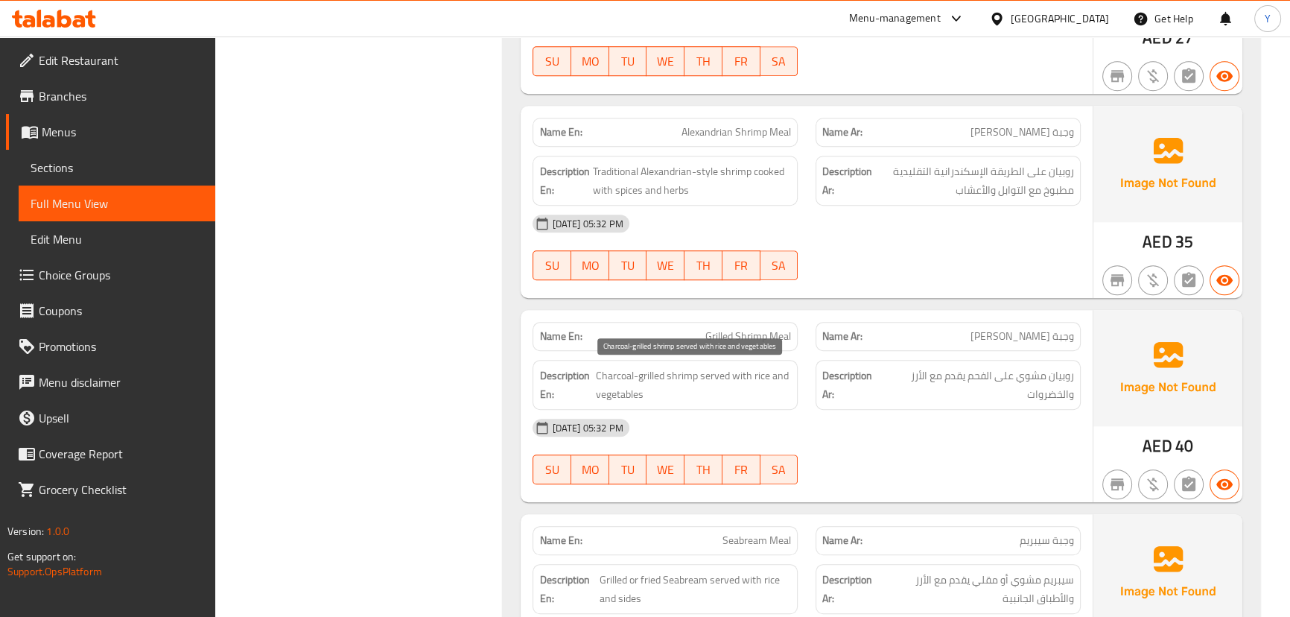
click at [774, 370] on span "Charcoal-grilled shrimp served with rice and vegetables" at bounding box center [693, 384] width 195 height 36
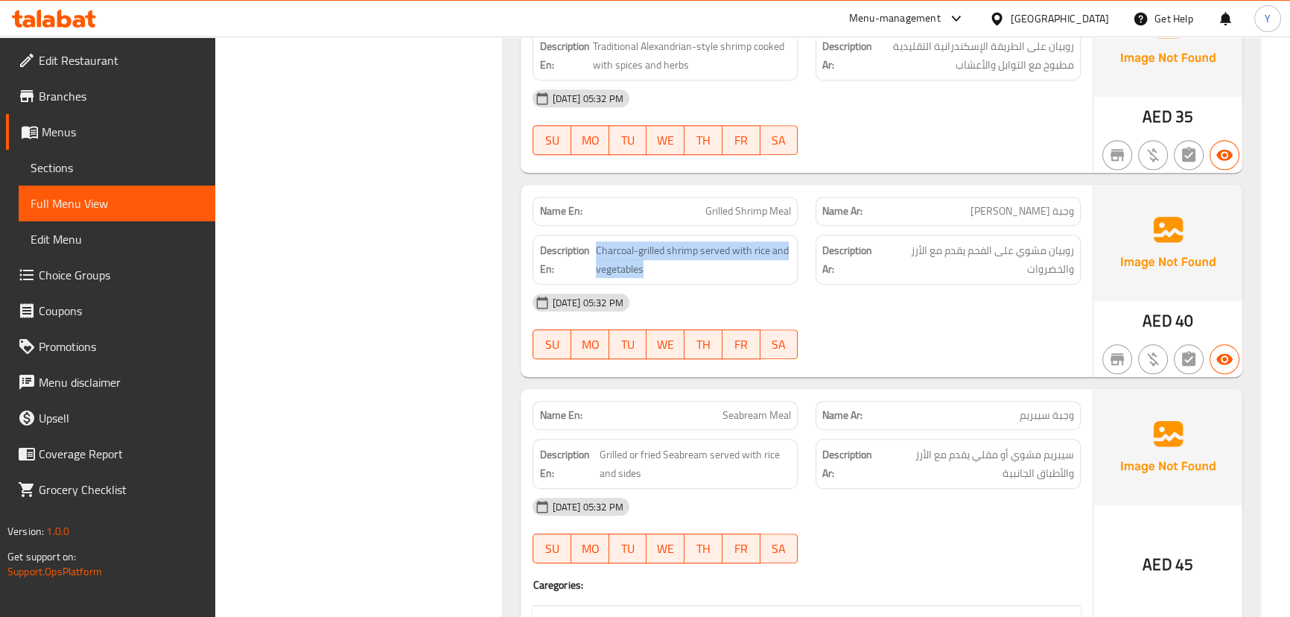
scroll to position [1638, 0]
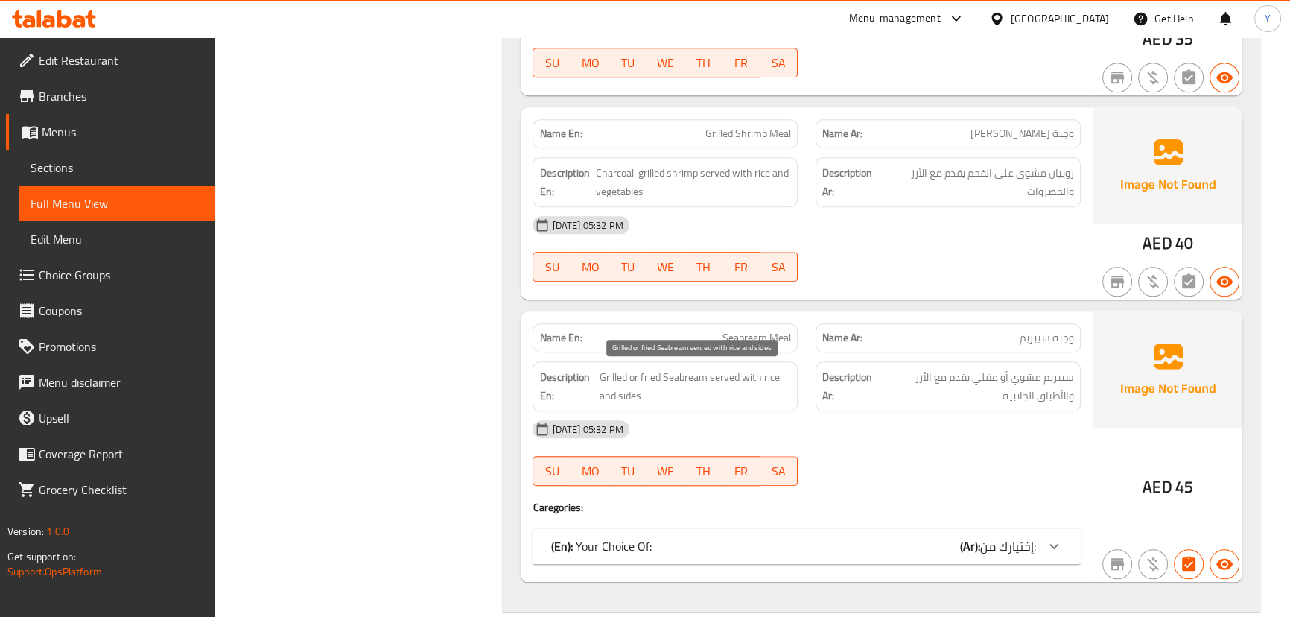
click at [682, 381] on span "Grilled or fried Seabream served with rice and sides" at bounding box center [696, 386] width 192 height 36
click at [943, 377] on span "سيبريم مشوي أو مقلي يقدم مع الأرز والأطباق الجانبية" at bounding box center [976, 386] width 195 height 36
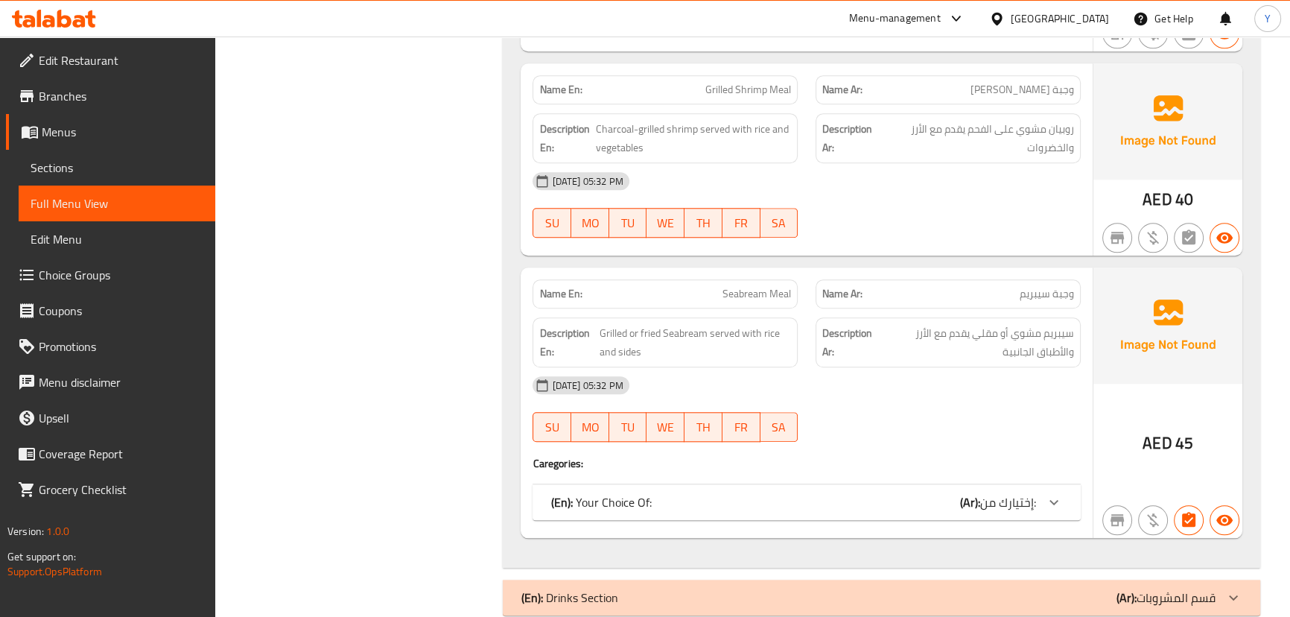
scroll to position [1706, 0]
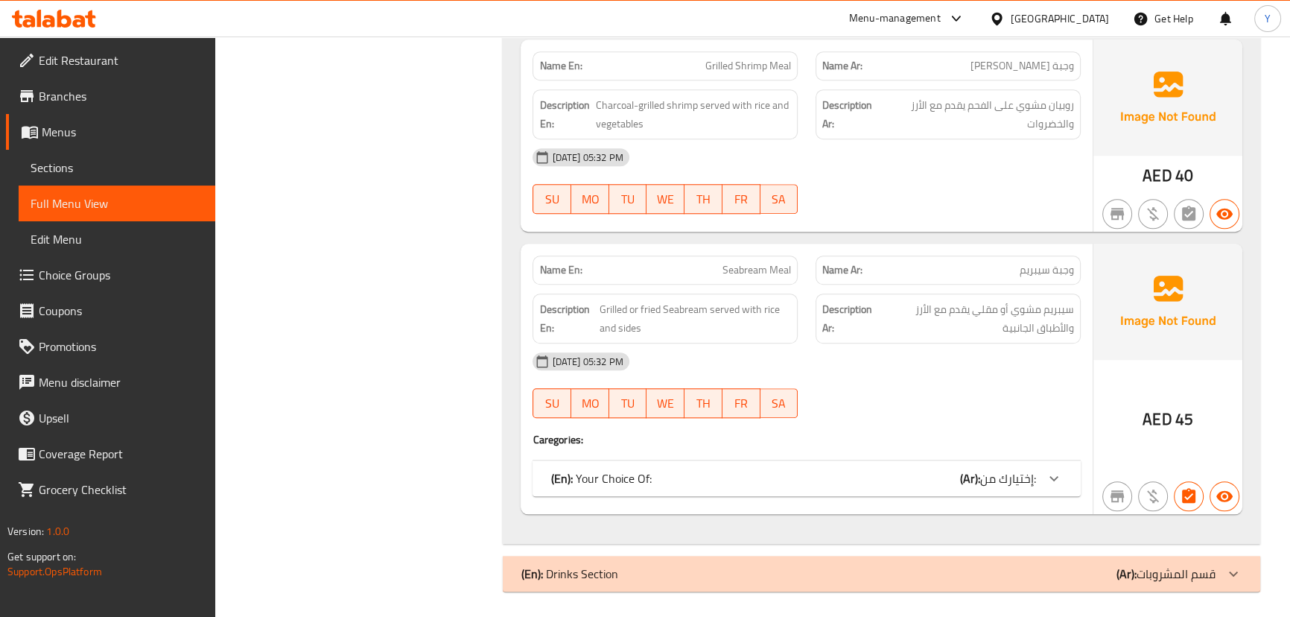
click at [991, 469] on span "إختيارك من:" at bounding box center [1008, 478] width 56 height 22
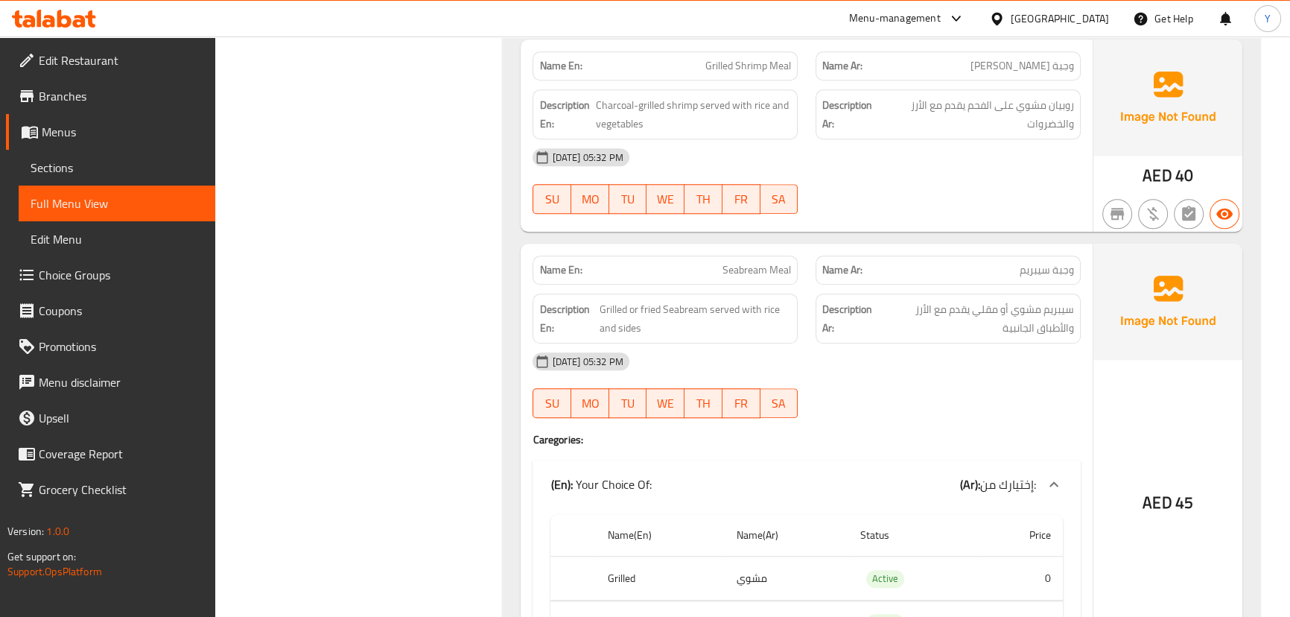
scroll to position [1842, 0]
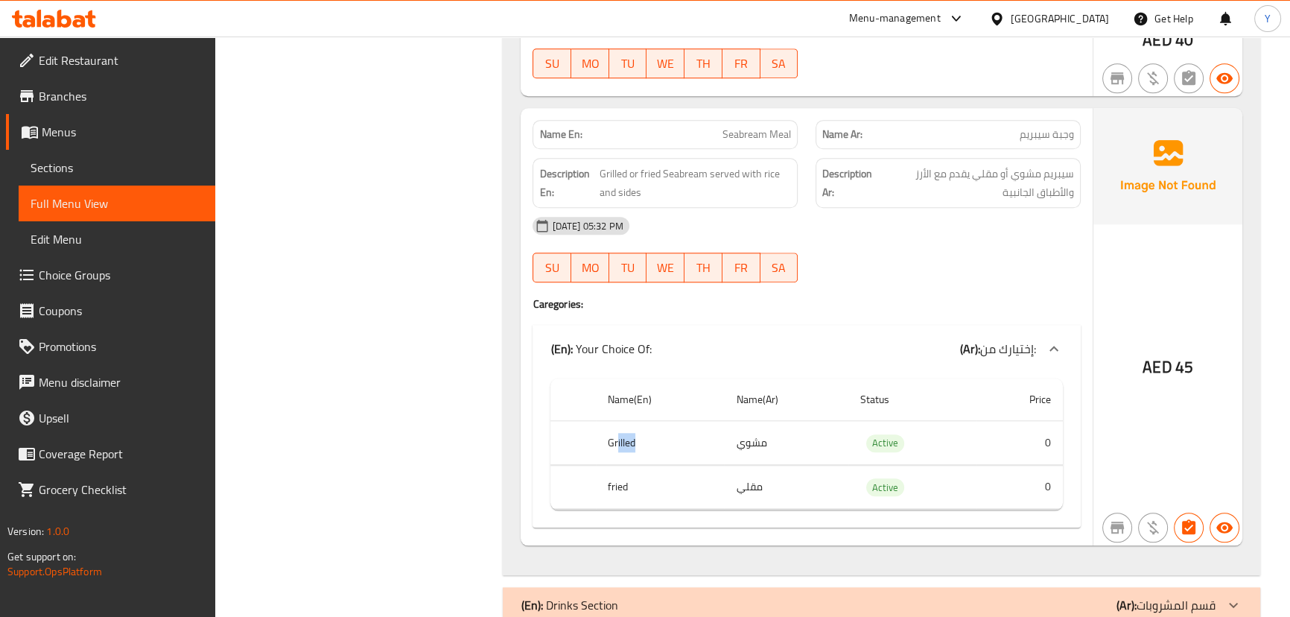
drag, startPoint x: 617, startPoint y: 437, endPoint x: 731, endPoint y: 447, distance: 114.4
click at [730, 447] on tr "Grilled مشوي Active 0" at bounding box center [806, 443] width 512 height 44
drag, startPoint x: 574, startPoint y: 484, endPoint x: 714, endPoint y: 485, distance: 140.0
click at [714, 485] on tr "fried مقلي Active 0" at bounding box center [806, 487] width 512 height 44
click at [1035, 292] on div "Name En: Seabream Meal Name Ar: وجبة سيبريم Description En: Grilled or fried Se…" at bounding box center [806, 326] width 571 height 437
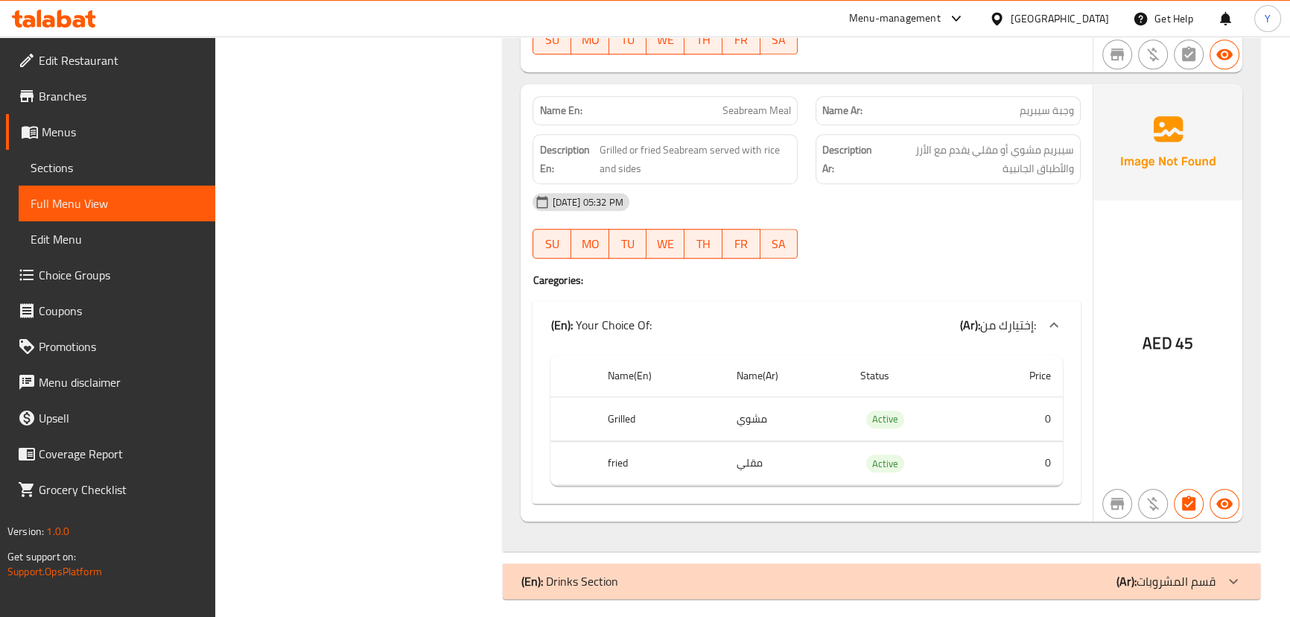
scroll to position [1876, 0]
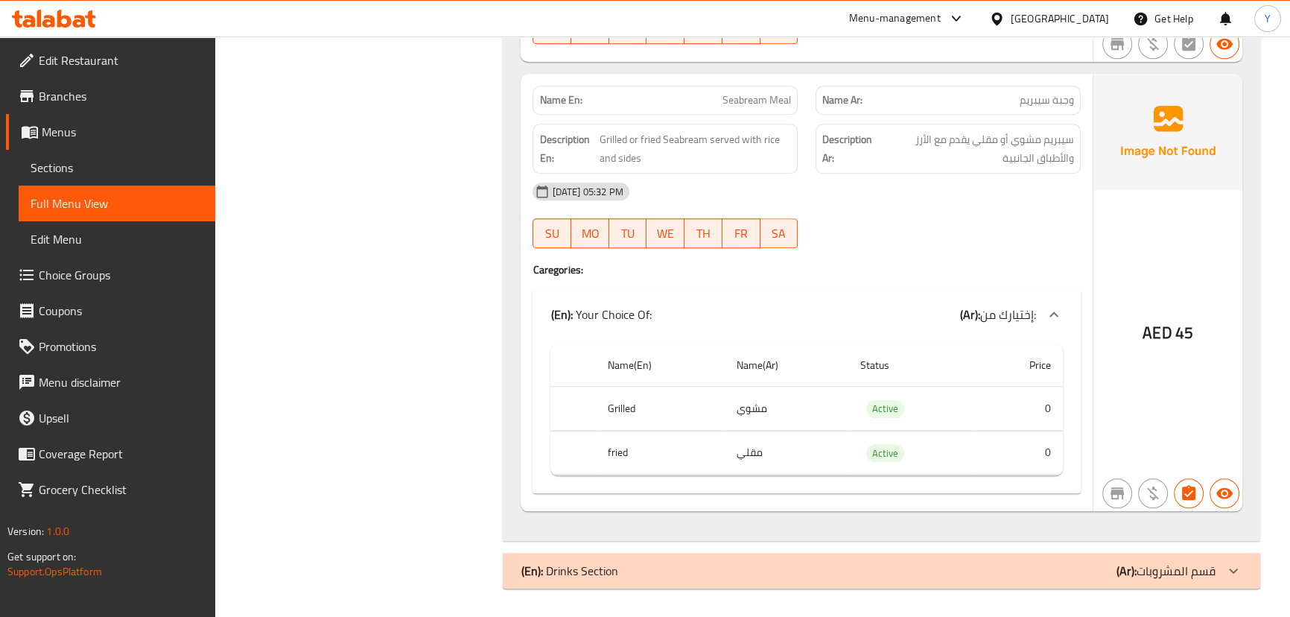
click at [726, 570] on div "(En): Drinks Section (Ar): قسم المشروبات" at bounding box center [868, 571] width 694 height 18
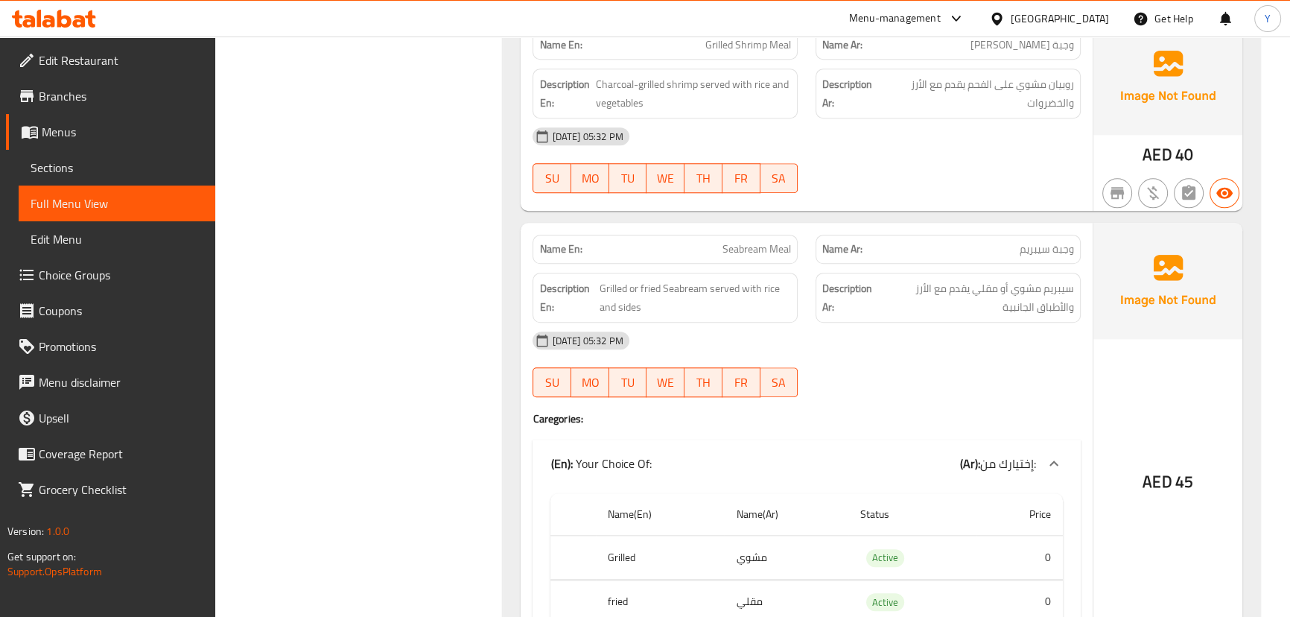
scroll to position [2284, 0]
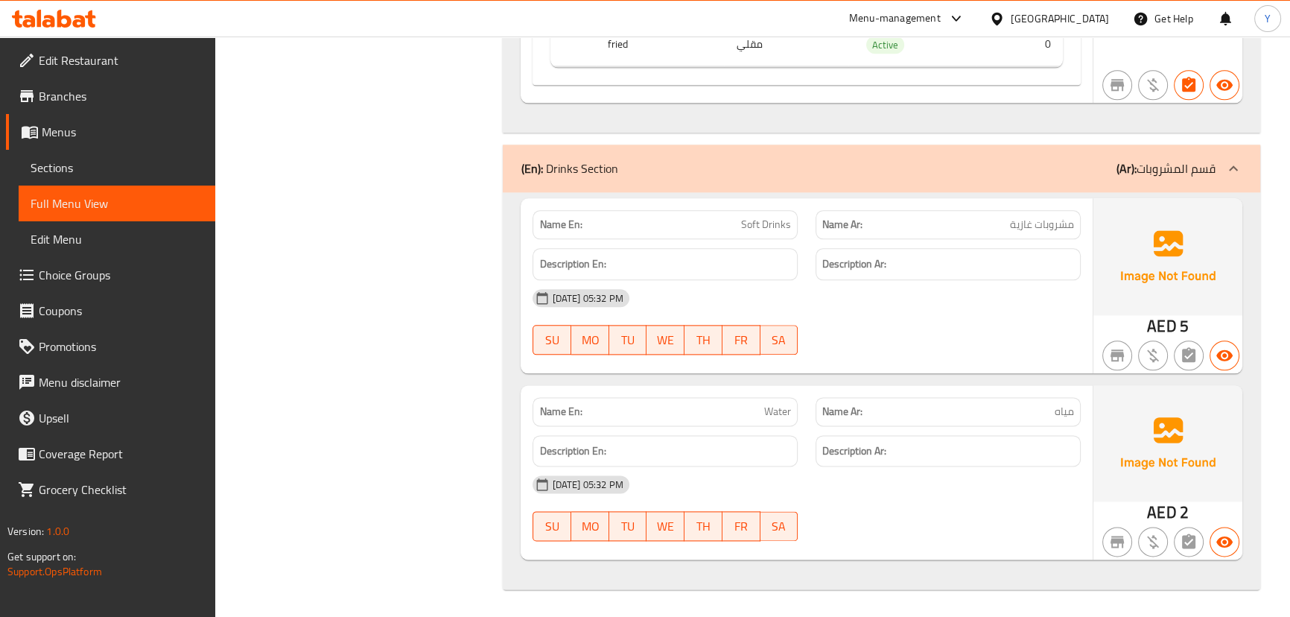
drag, startPoint x: 1072, startPoint y: 387, endPoint x: 1072, endPoint y: 598, distance: 210.8
drag, startPoint x: 1163, startPoint y: 482, endPoint x: 1143, endPoint y: 482, distance: 20.1
click at [1163, 482] on img at bounding box center [1167, 443] width 149 height 116
click at [907, 379] on div "Name En: Soft Drinks Name Ar: مشروبات غازية Description En: Description Ar: 07-…" at bounding box center [881, 390] width 757 height 397
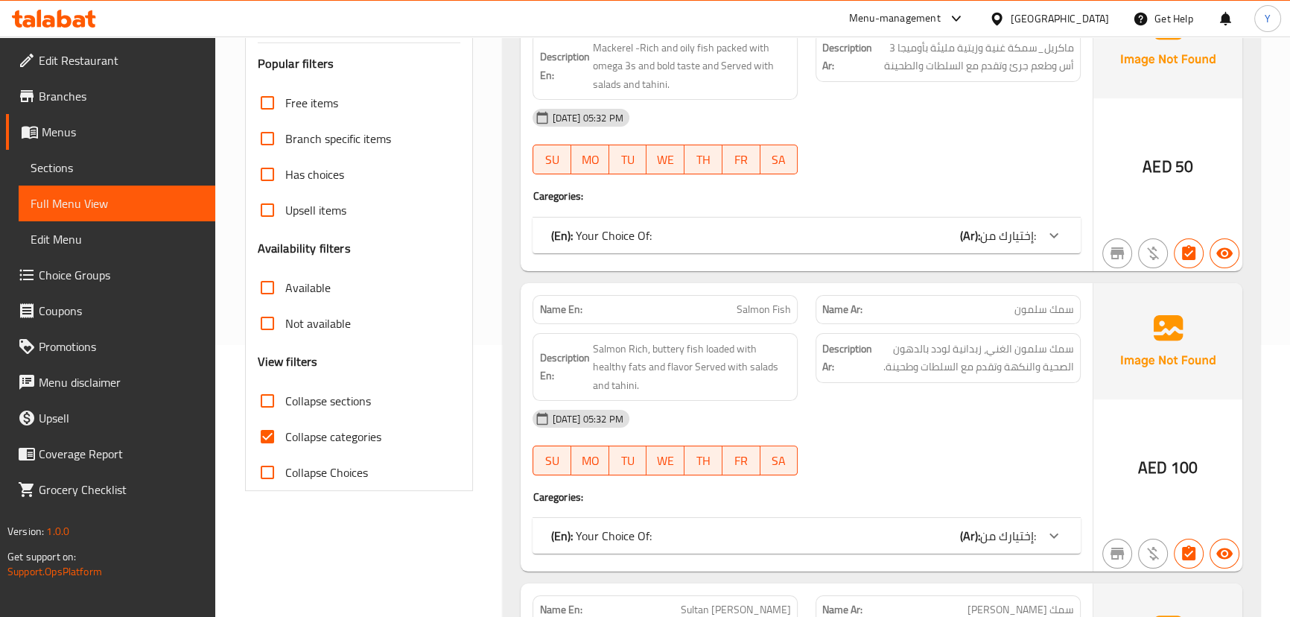
scroll to position [338, 0]
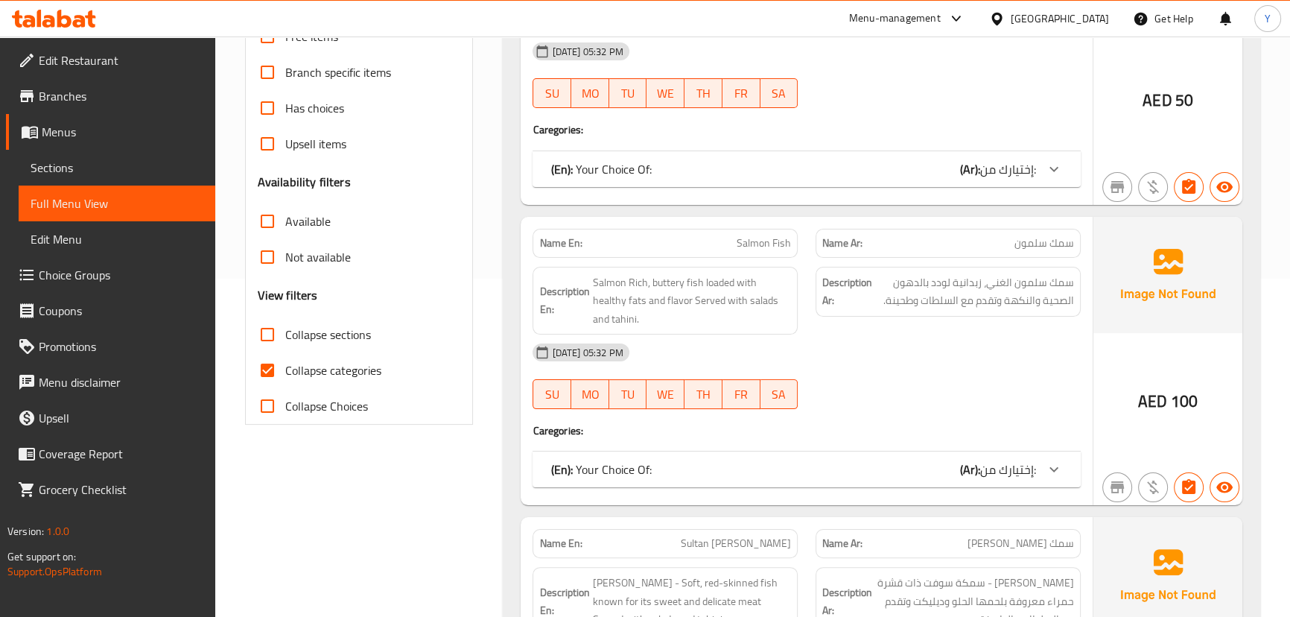
click at [314, 370] on span "Collapse categories" at bounding box center [333, 370] width 96 height 18
click at [285, 370] on input "Collapse categories" at bounding box center [267, 370] width 36 height 36
checkbox input "false"
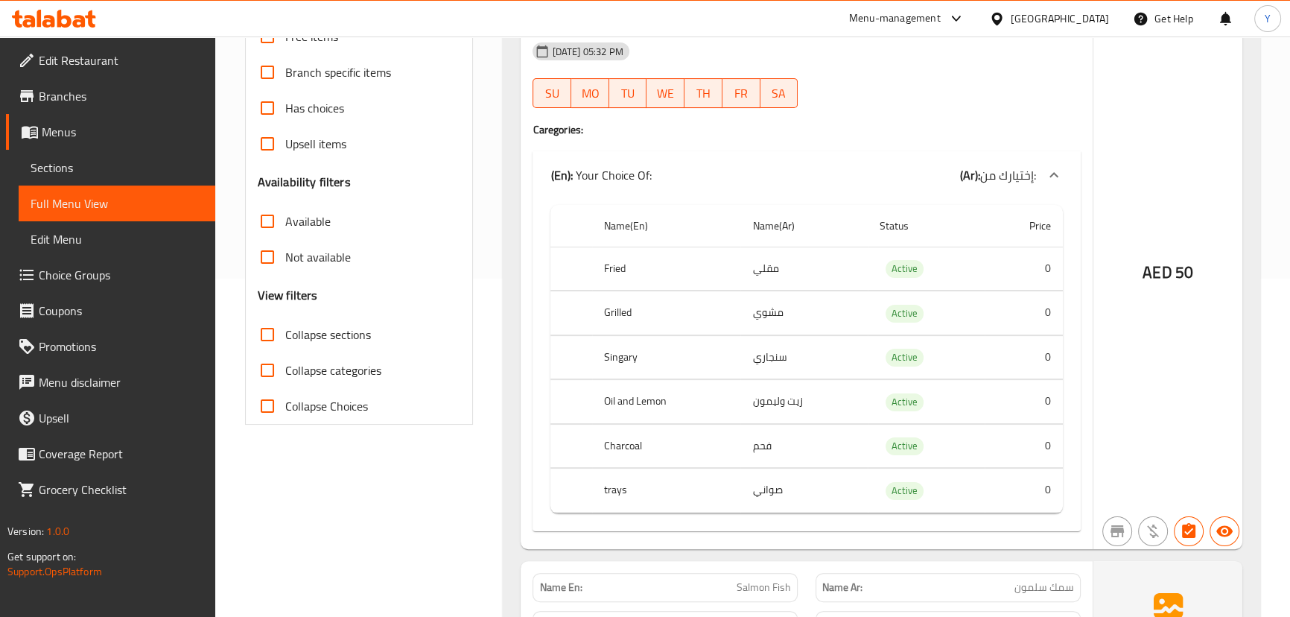
scroll to position [0, 0]
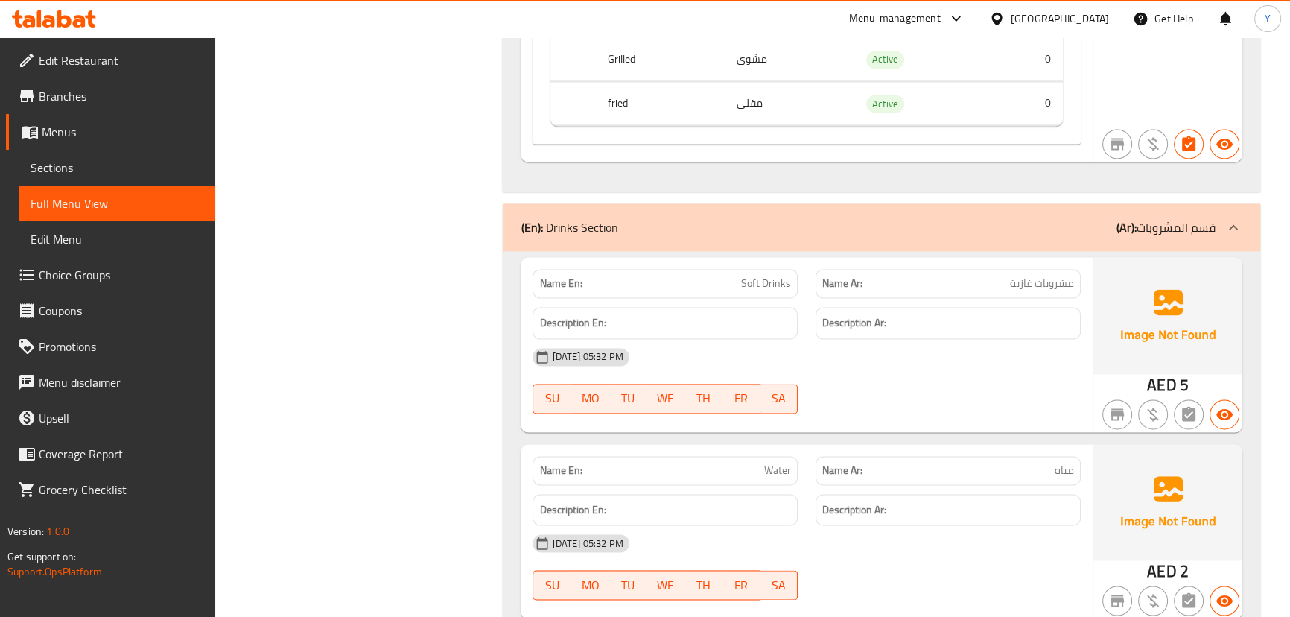
drag, startPoint x: 946, startPoint y: 276, endPoint x: 870, endPoint y: 648, distance: 380.0
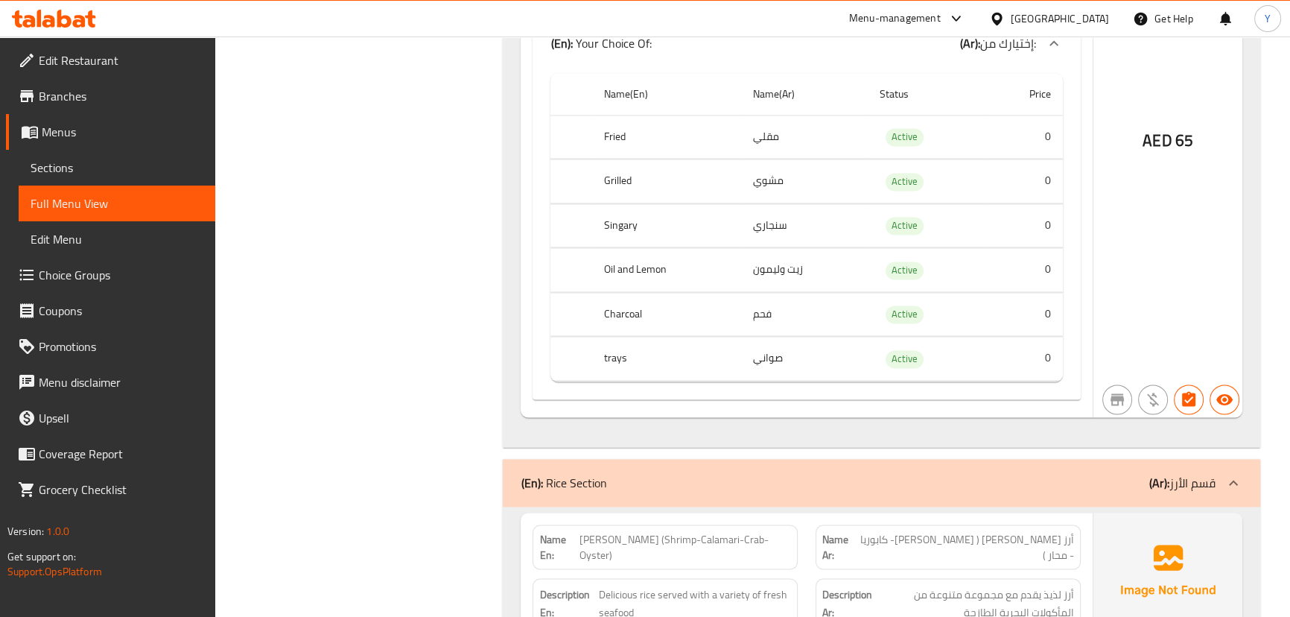
scroll to position [922, 0]
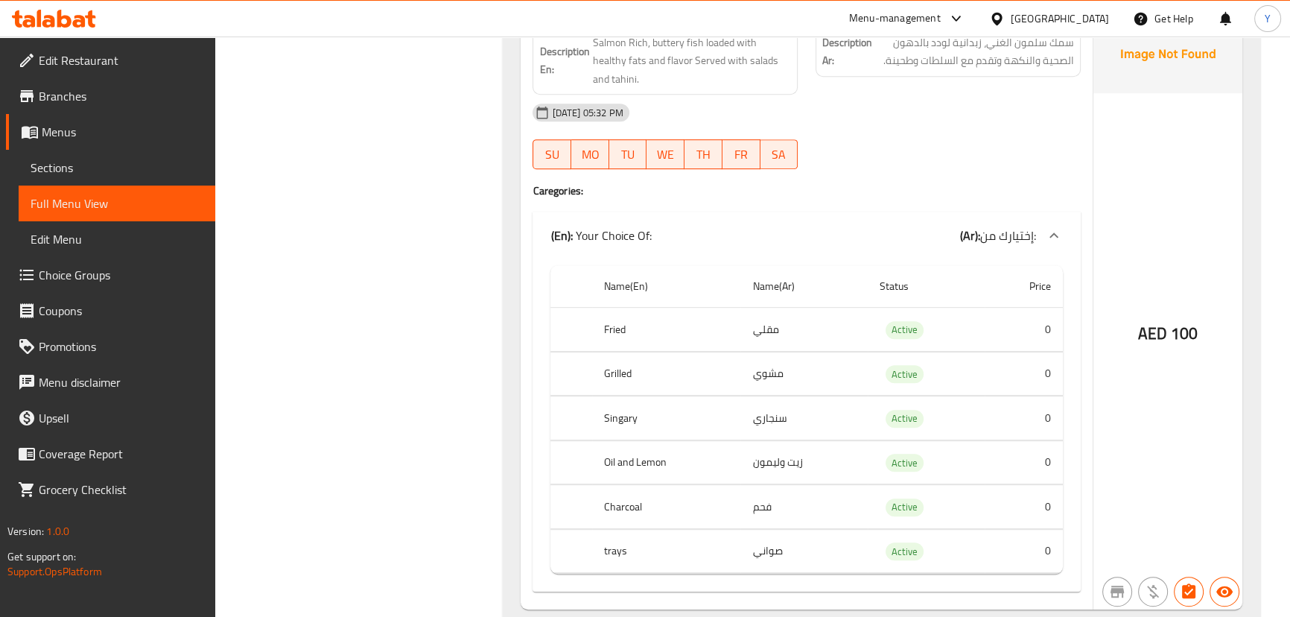
drag, startPoint x: 968, startPoint y: 438, endPoint x: 1020, endPoint y: 92, distance: 349.5
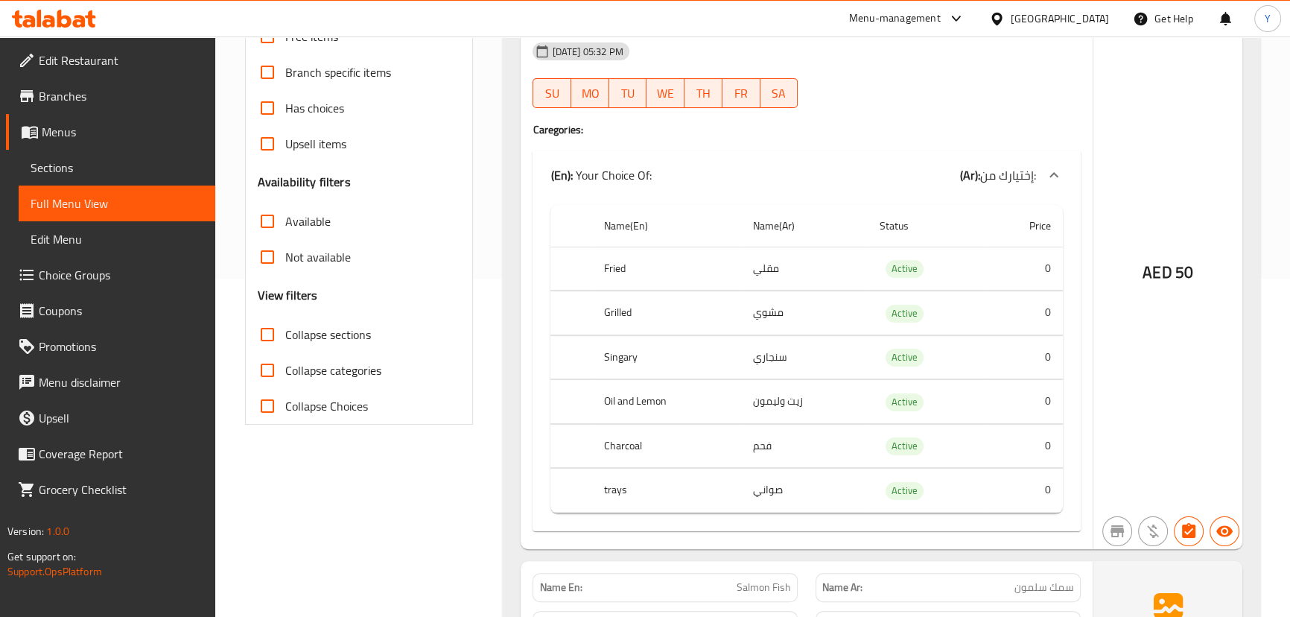
click at [308, 327] on span "Collapse sections" at bounding box center [328, 334] width 86 height 18
click at [285, 327] on input "Collapse sections" at bounding box center [267, 335] width 36 height 36
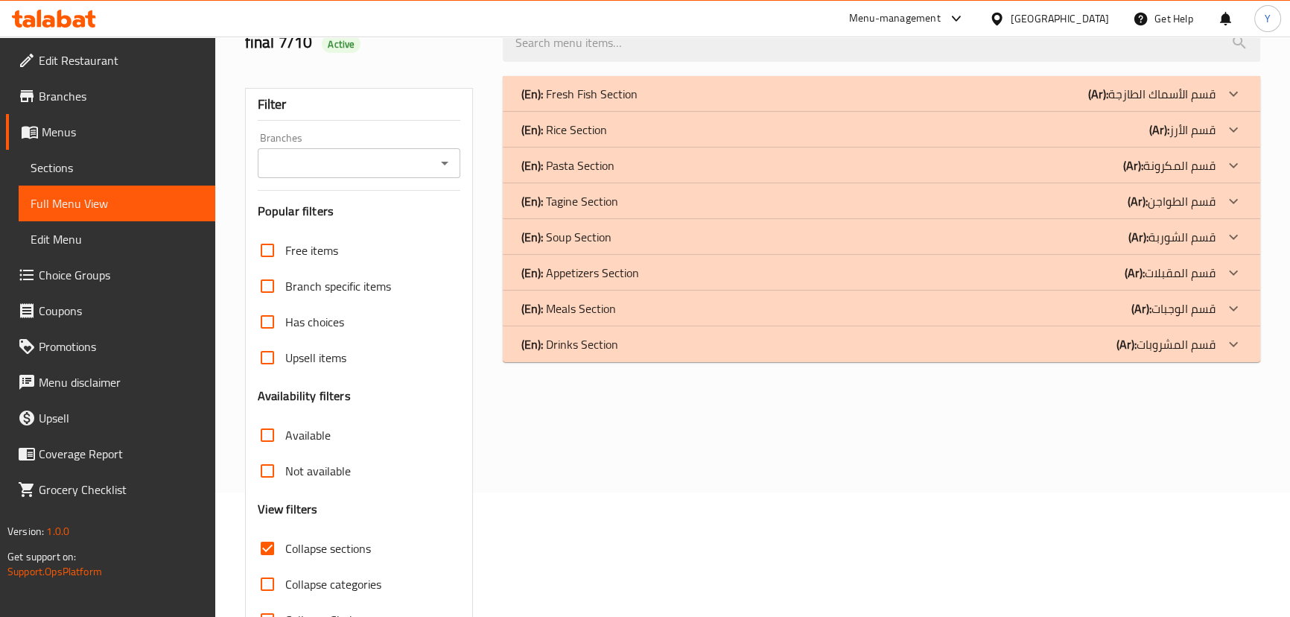
scroll to position [175, 0]
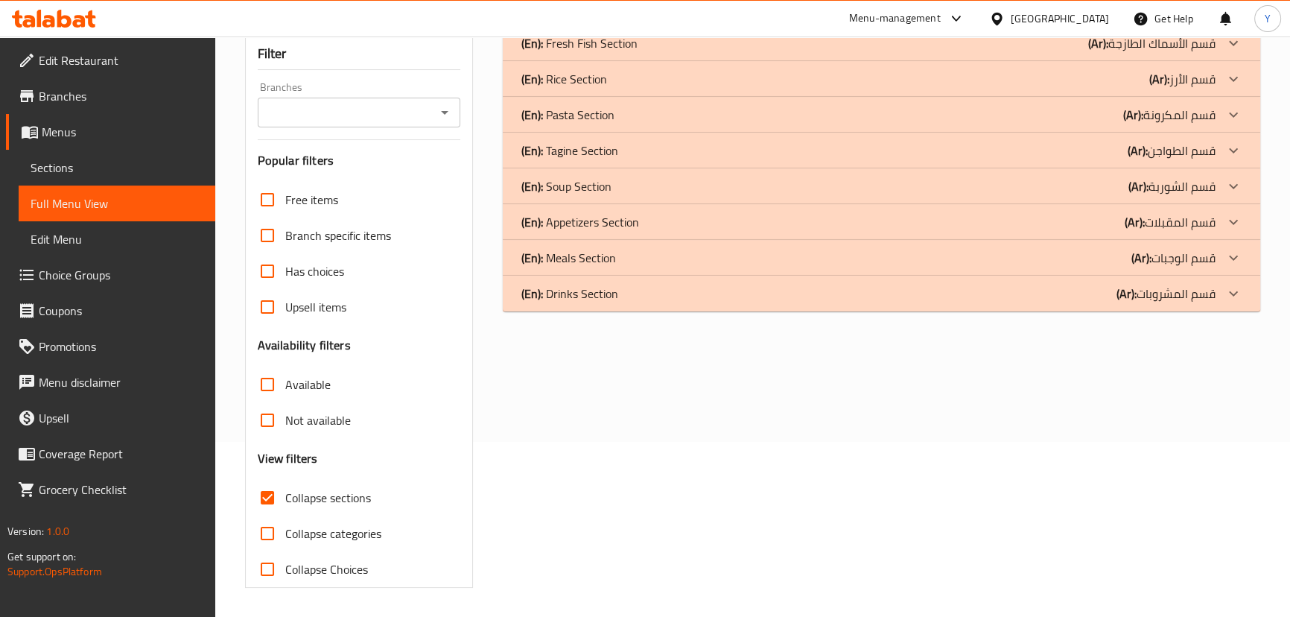
click at [278, 495] on input "Collapse sections" at bounding box center [267, 498] width 36 height 36
checkbox input "false"
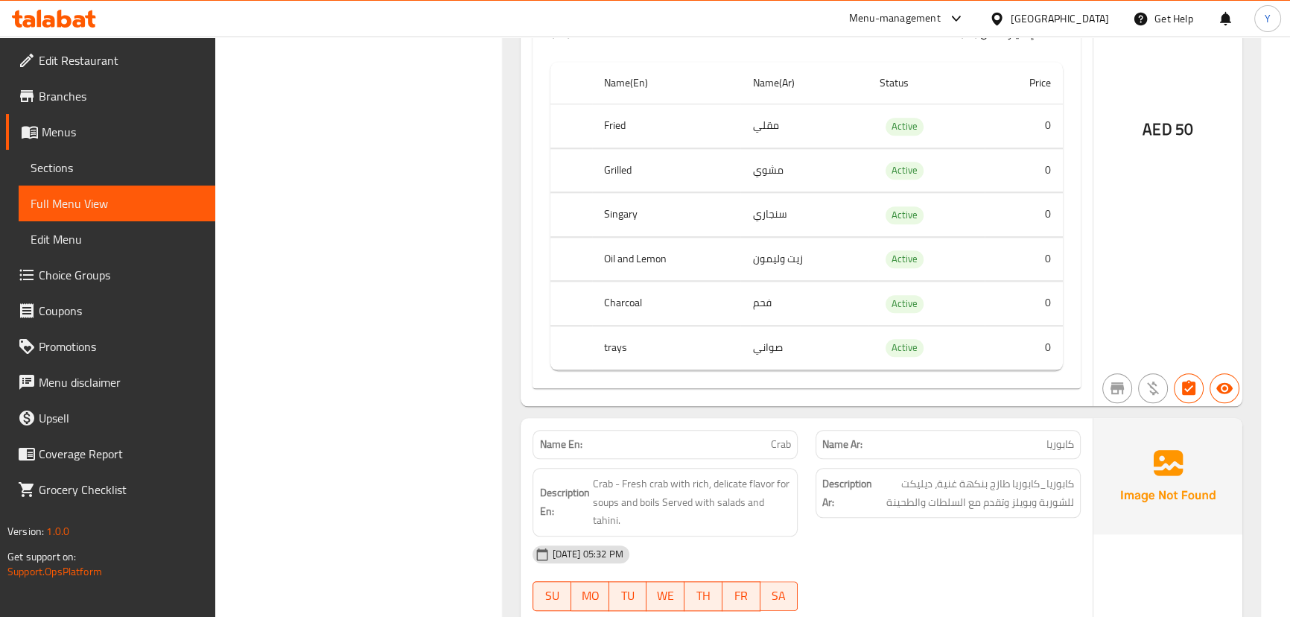
scroll to position [0, 0]
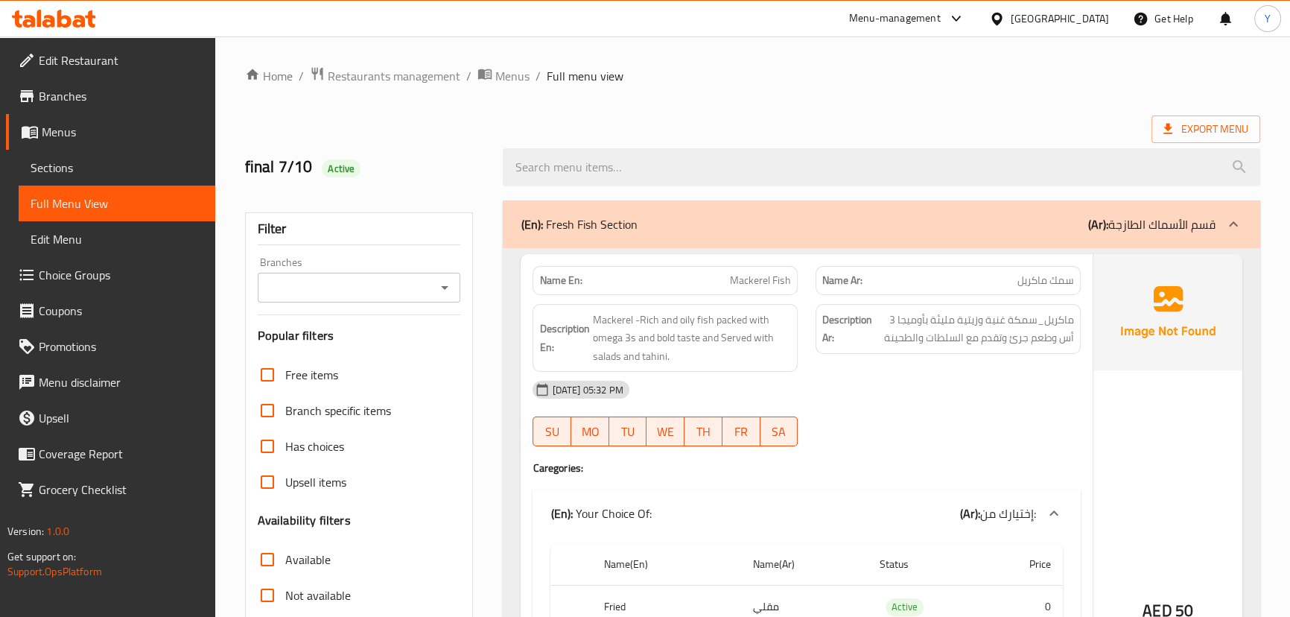
drag, startPoint x: 823, startPoint y: 44, endPoint x: 990, endPoint y: -82, distance: 209.0
click at [1192, 128] on span "Export Menu" at bounding box center [1205, 129] width 85 height 19
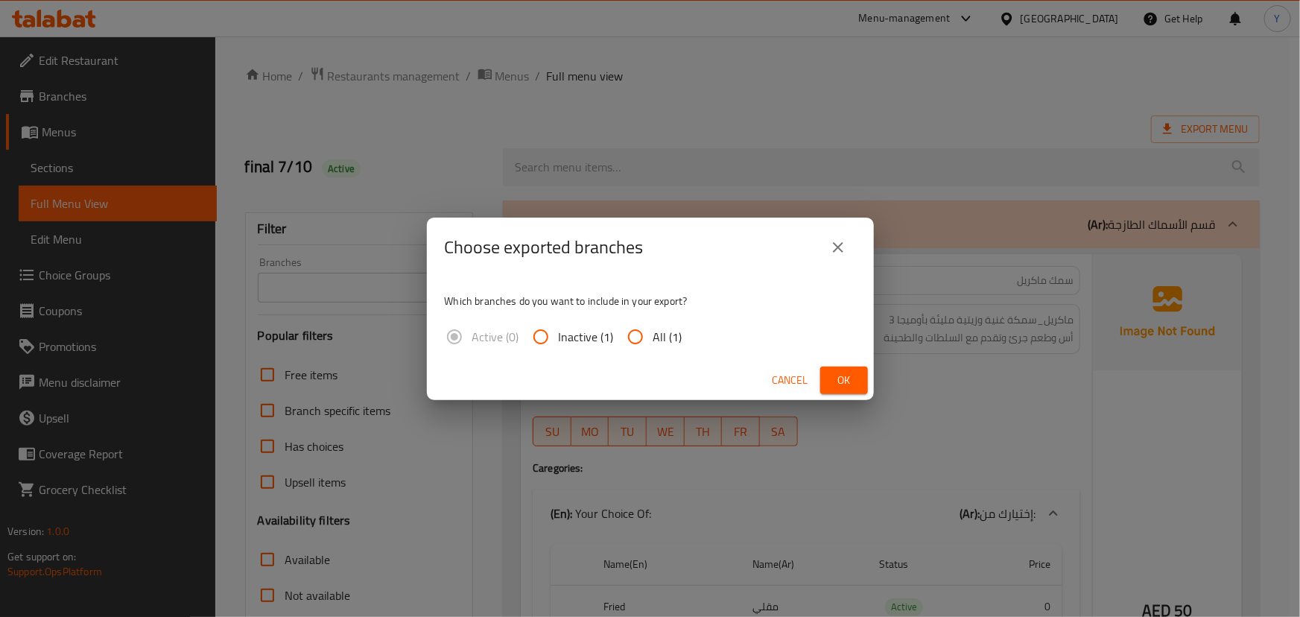
click at [836, 384] on span "Ok" at bounding box center [844, 380] width 24 height 19
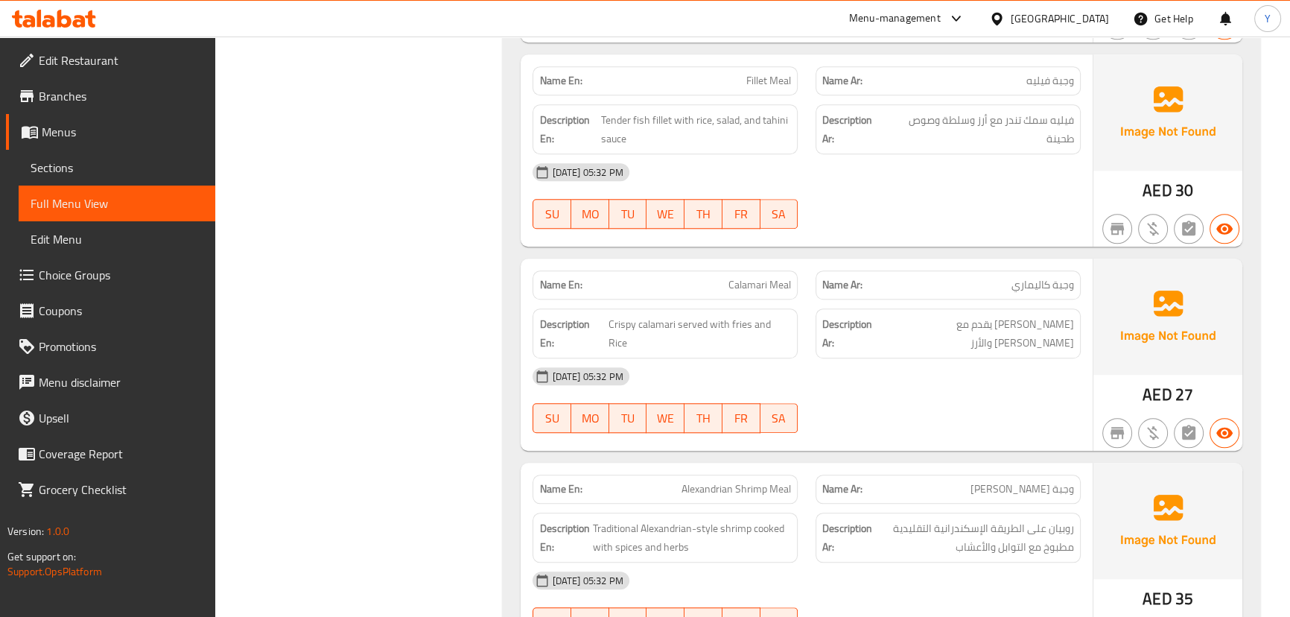
scroll to position [9909, 0]
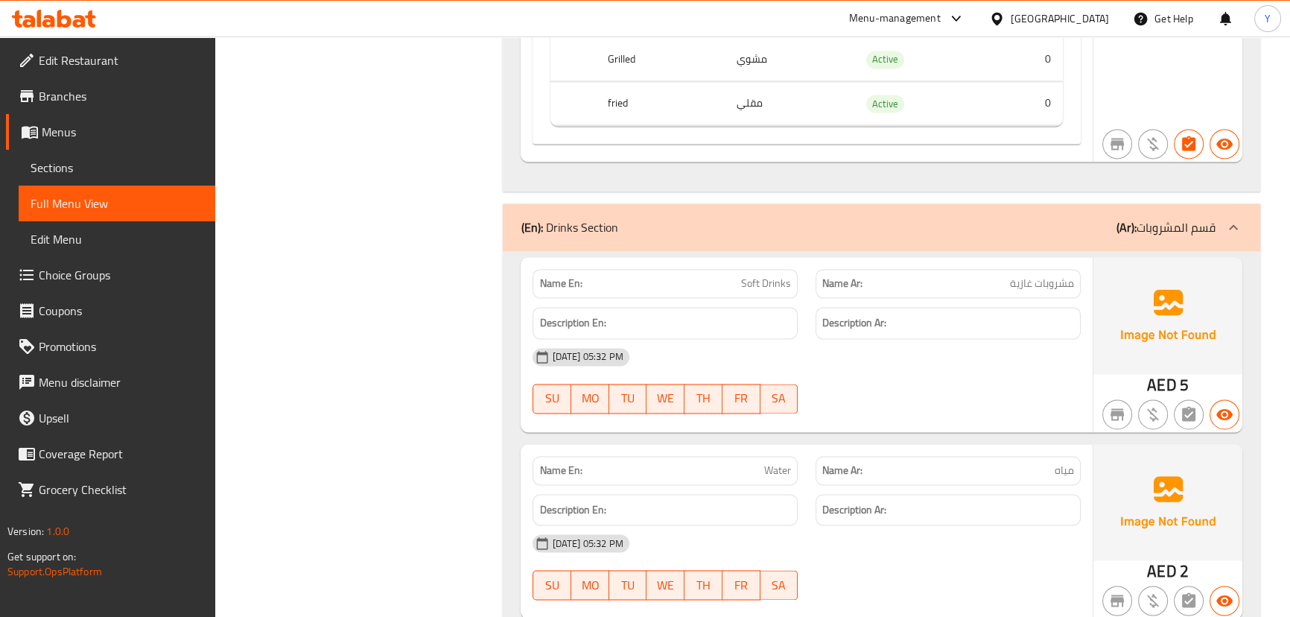
drag, startPoint x: 770, startPoint y: 371, endPoint x: 840, endPoint y: 426, distance: 89.1
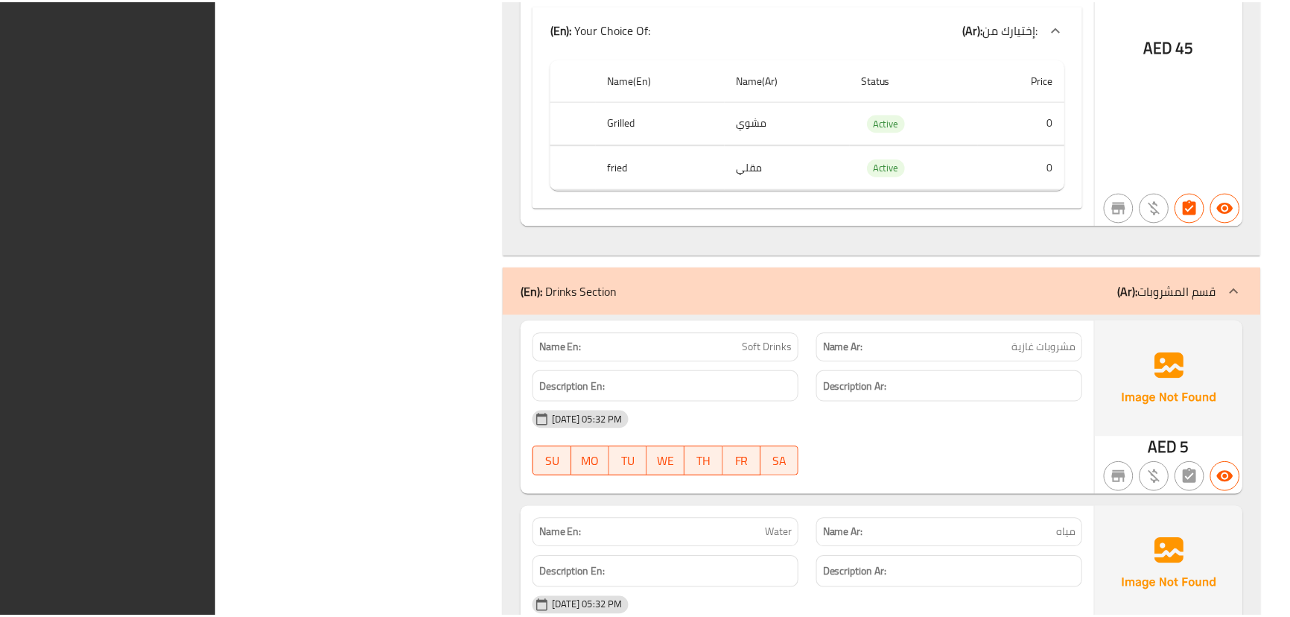
scroll to position [9857, 0]
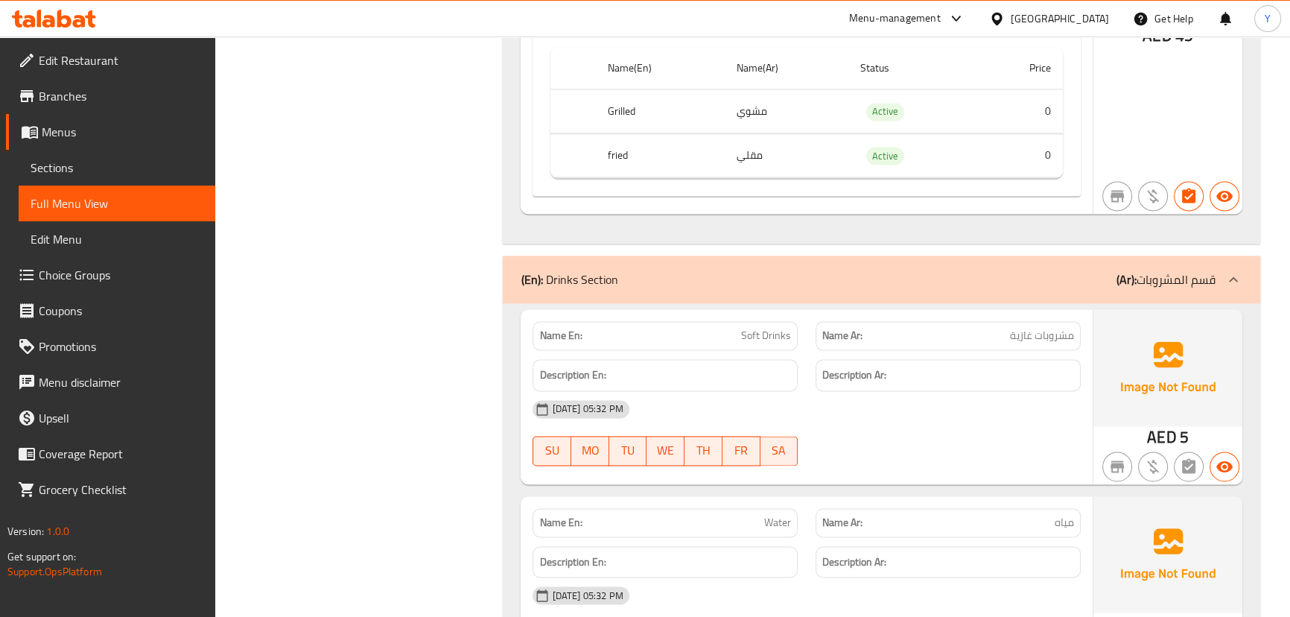
click at [565, 312] on div "Name En: Soft Drinks" at bounding box center [665, 335] width 283 height 47
copy strong "Name En:"
click at [886, 147] on span "Active" at bounding box center [885, 155] width 38 height 17
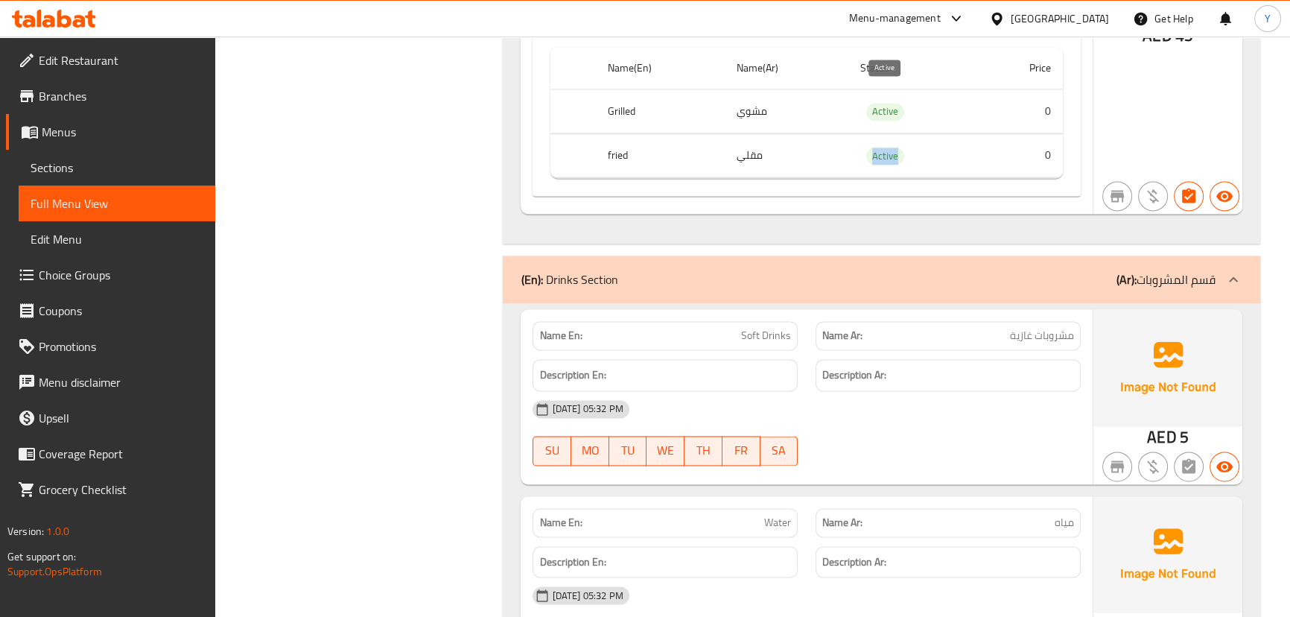
click at [886, 147] on span "Active" at bounding box center [885, 155] width 38 height 17
copy span "Active"
